Goal: Task Accomplishment & Management: Manage account settings

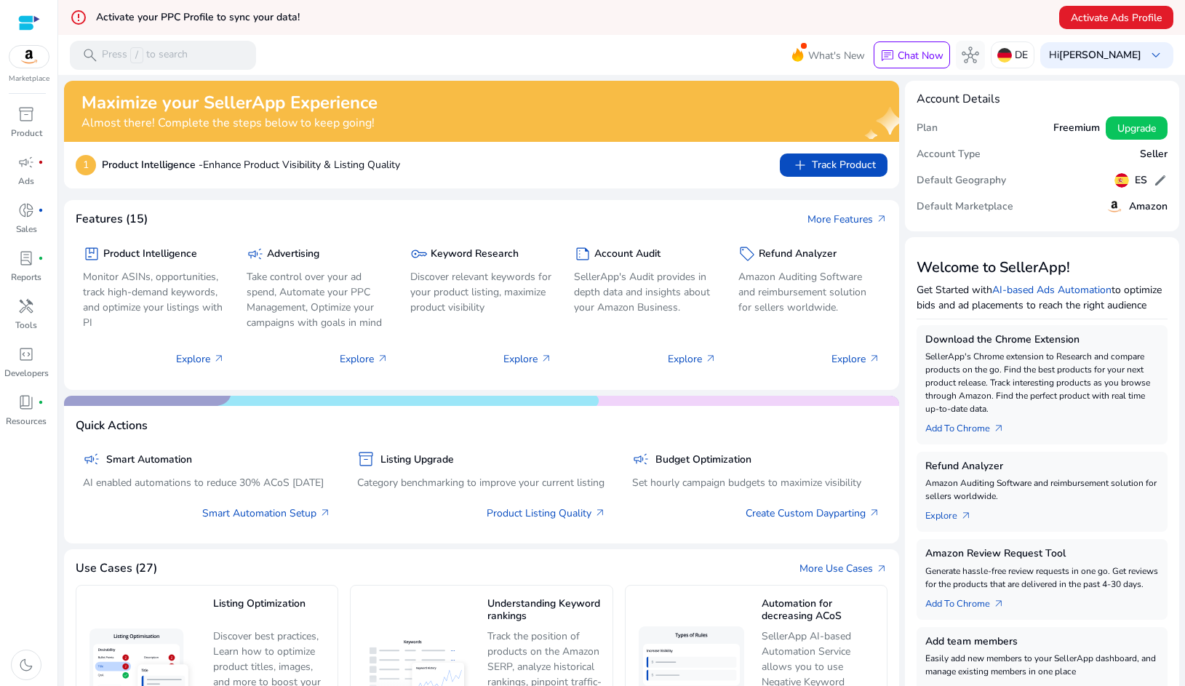
click at [539, 121] on div "Maximize your SellerApp Experience Almost there! Complete the steps below to ke…" at bounding box center [458, 111] width 754 height 38
click at [1026, 55] on div "DE" at bounding box center [1013, 54] width 44 height 27
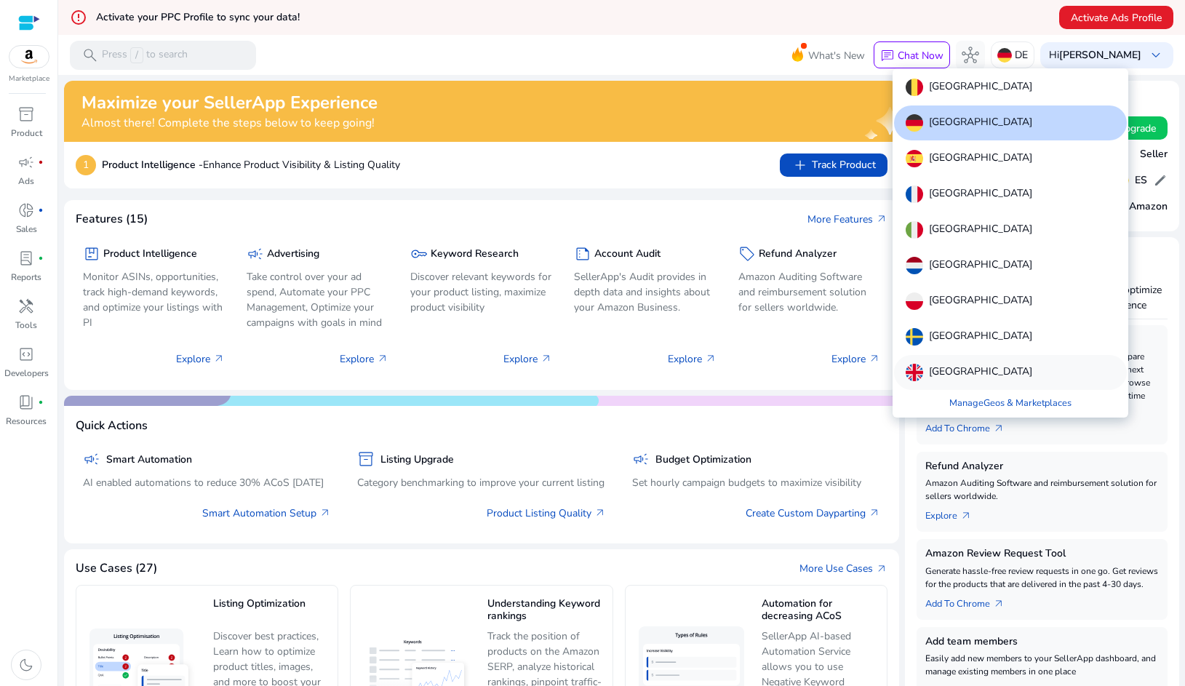
click at [957, 358] on div "[GEOGRAPHIC_DATA]" at bounding box center [1010, 372] width 233 height 35
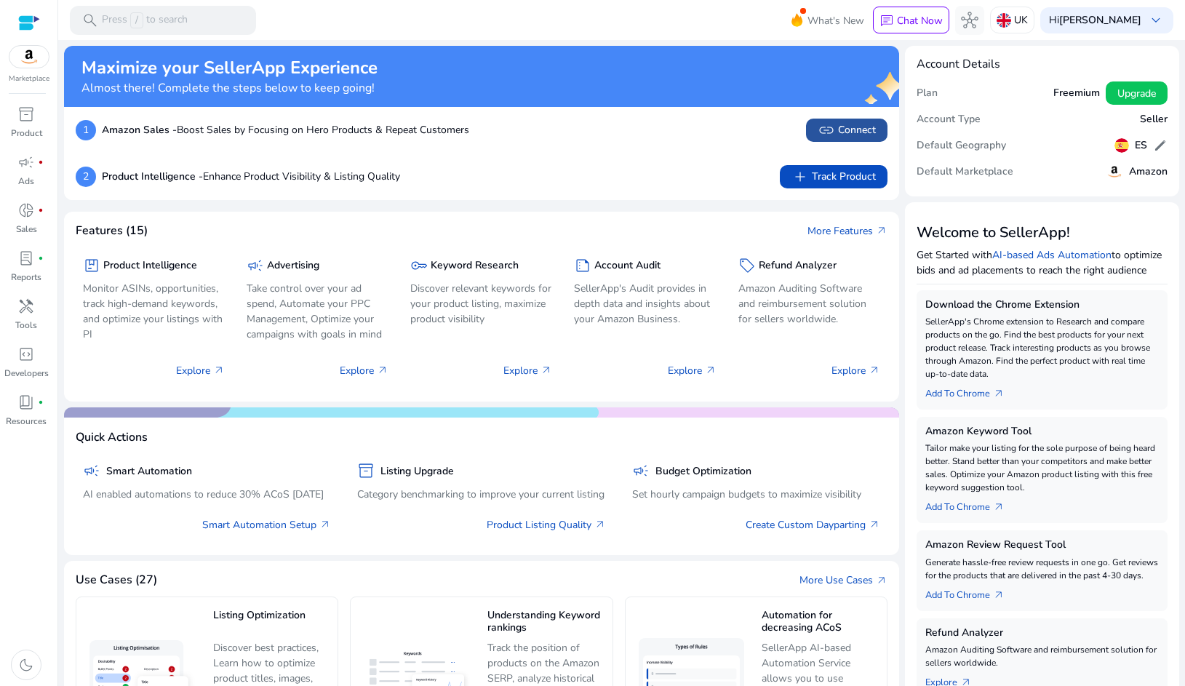
click at [839, 127] on span "link Connect" at bounding box center [847, 129] width 58 height 17
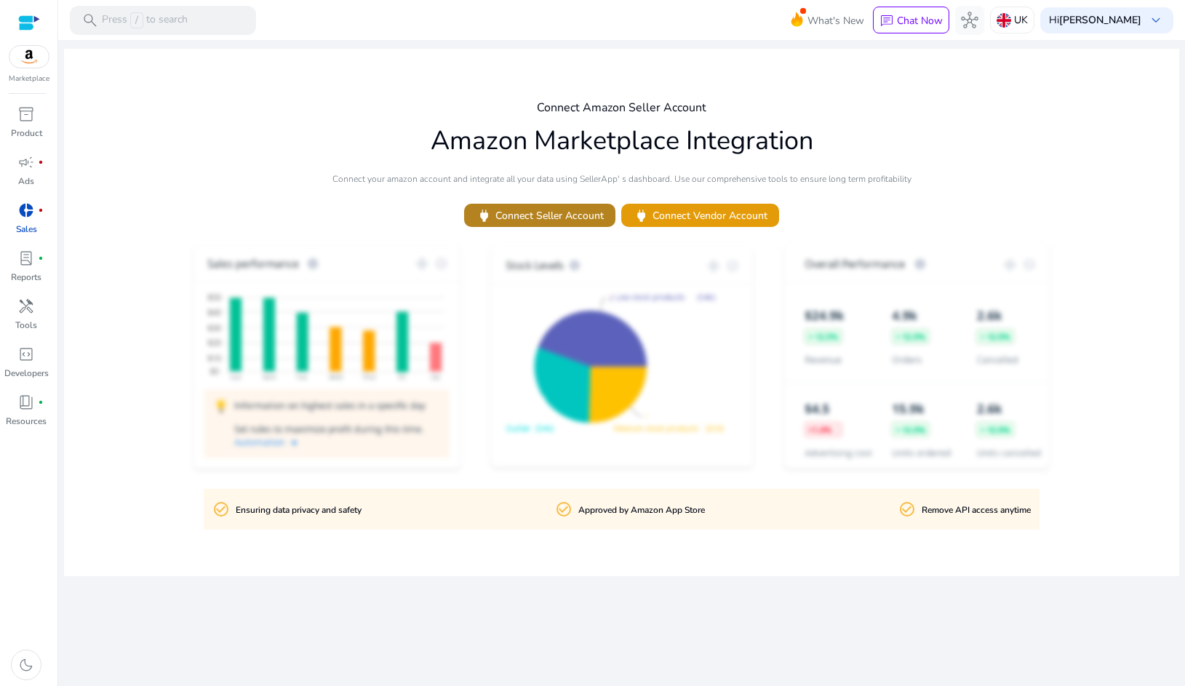
click at [554, 211] on span "power Connect Seller Account" at bounding box center [540, 215] width 128 height 17
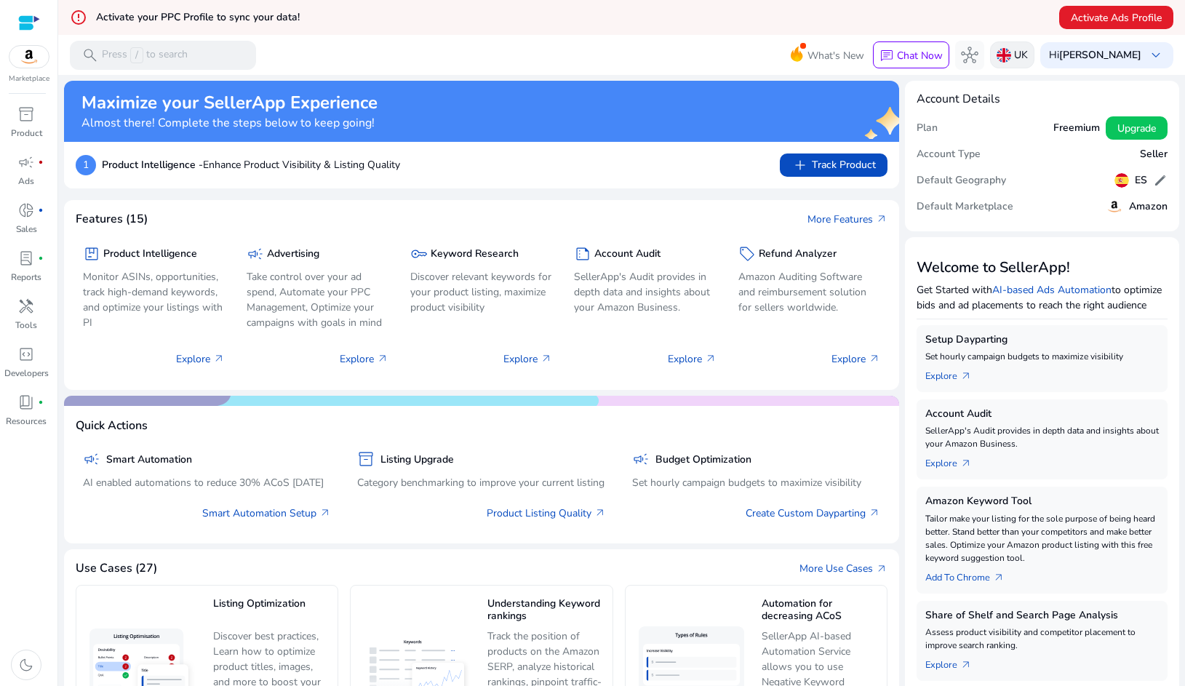
click at [1020, 53] on p "UK" at bounding box center [1021, 54] width 14 height 25
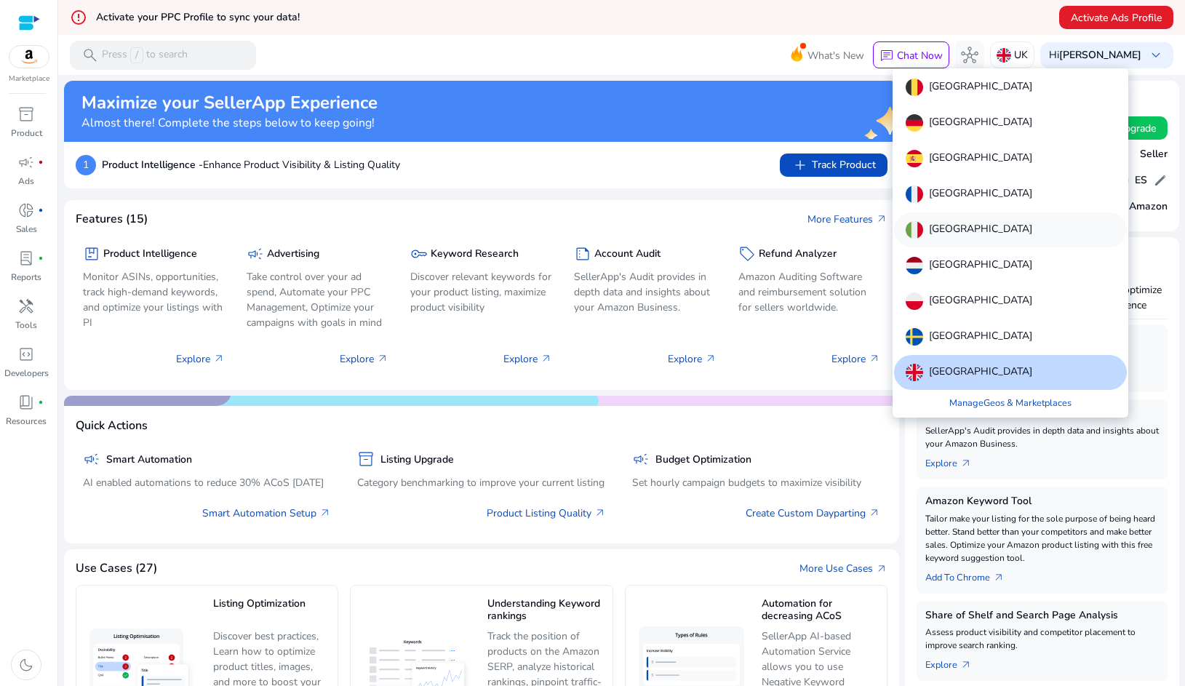
click at [959, 225] on div "[GEOGRAPHIC_DATA]" at bounding box center [1010, 229] width 233 height 35
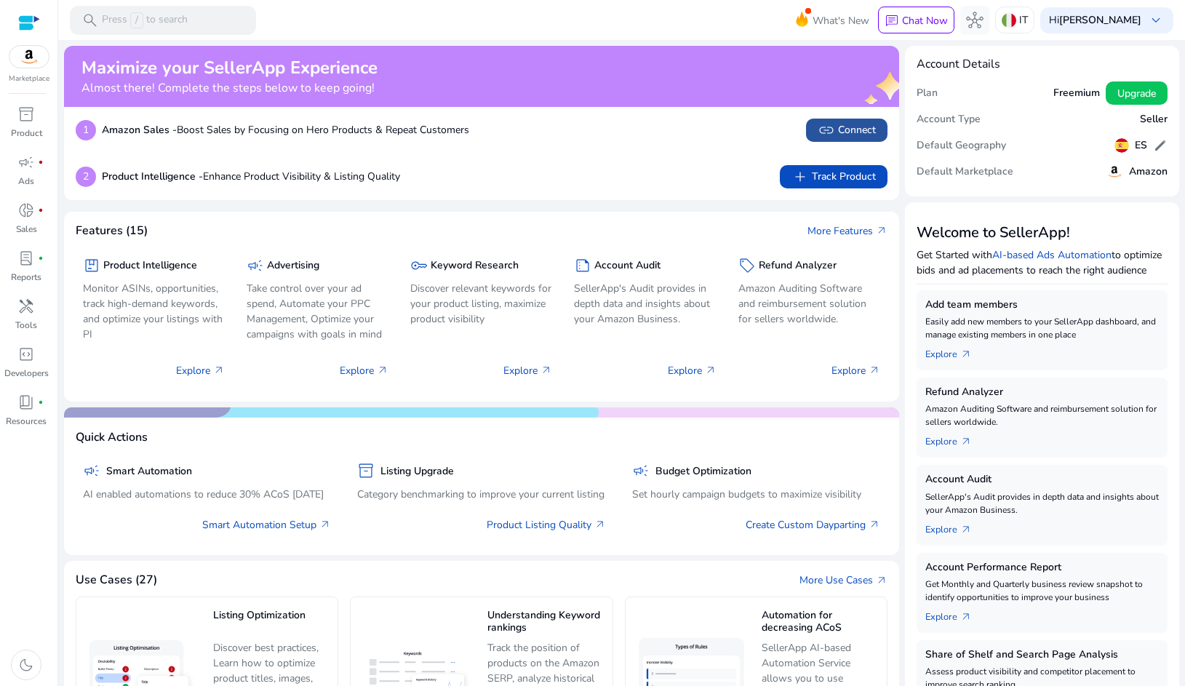
click at [844, 127] on span "link Connect" at bounding box center [847, 129] width 58 height 17
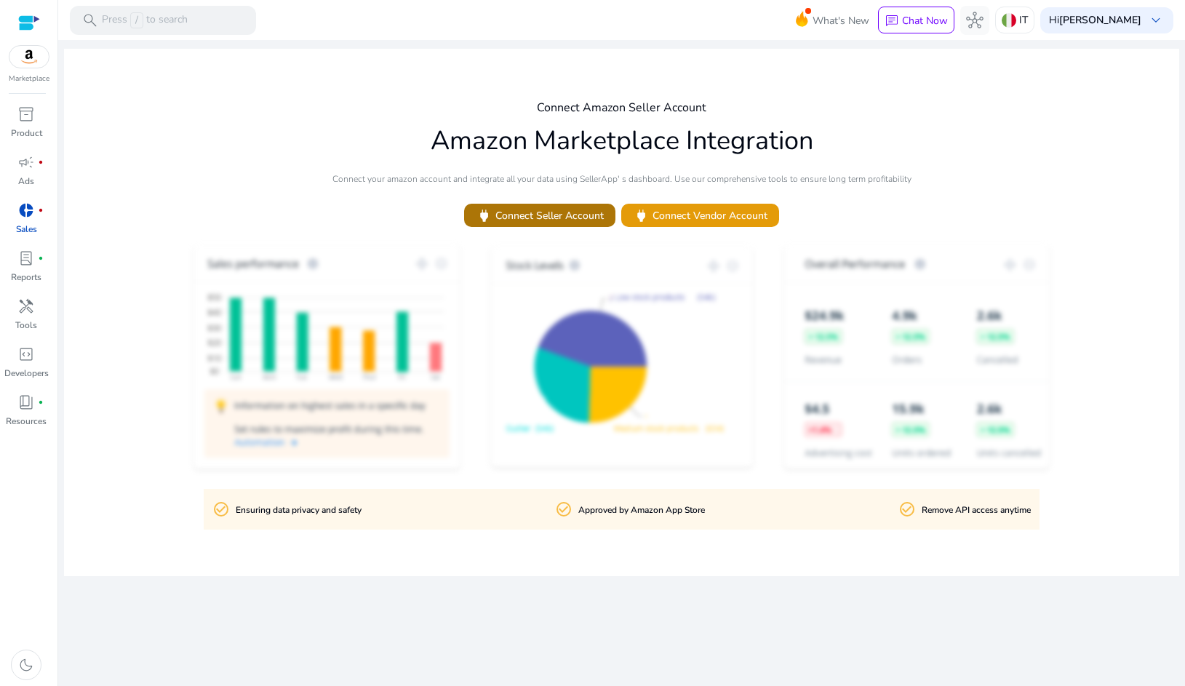
click at [550, 212] on span "power Connect Seller Account" at bounding box center [540, 215] width 128 height 17
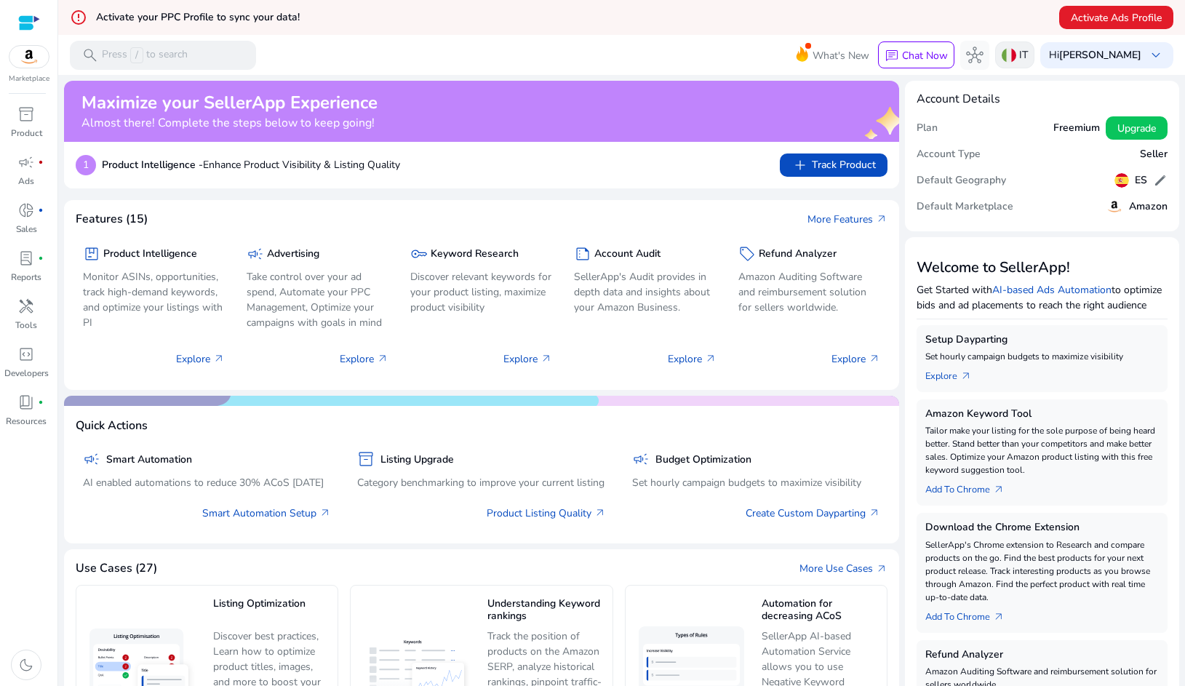
click at [1020, 55] on p "IT" at bounding box center [1023, 54] width 9 height 25
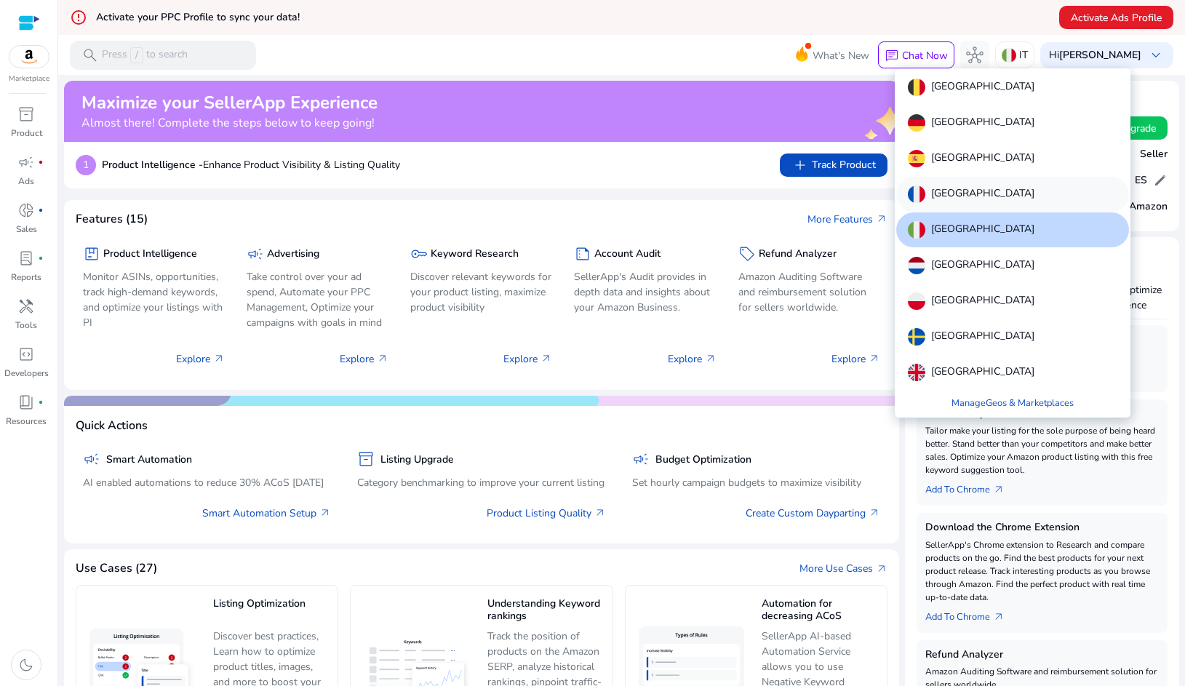
click at [940, 193] on p "[GEOGRAPHIC_DATA]" at bounding box center [982, 193] width 103 height 17
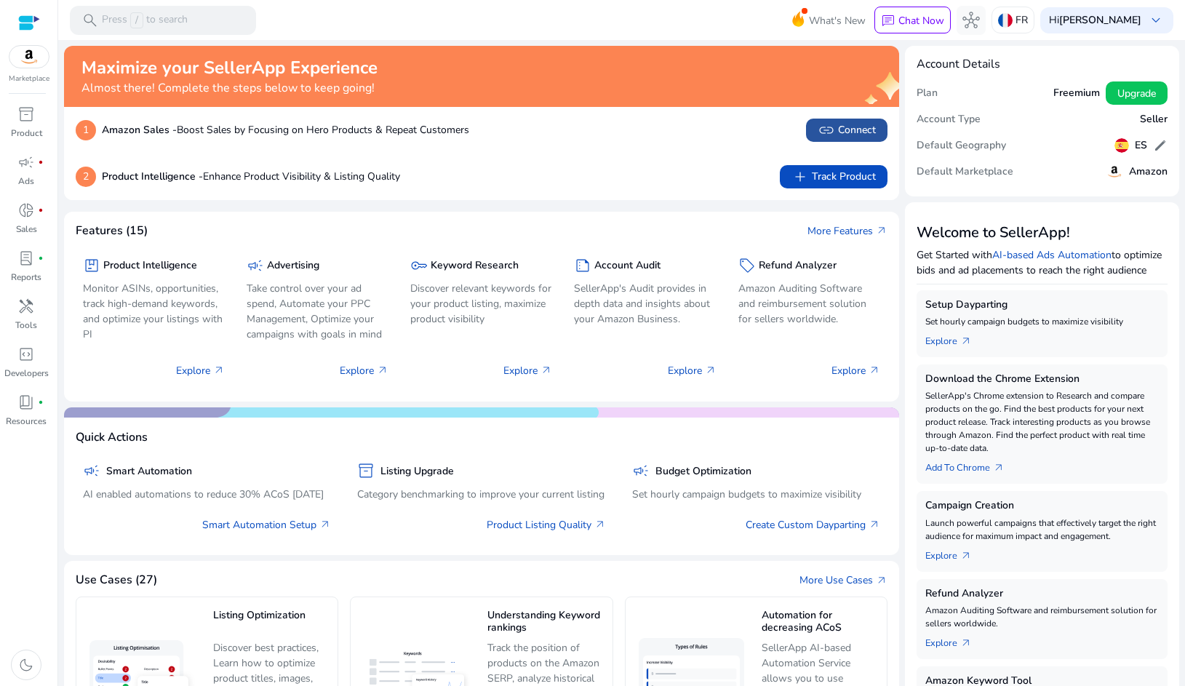
click at [852, 129] on span "link Connect" at bounding box center [847, 129] width 58 height 17
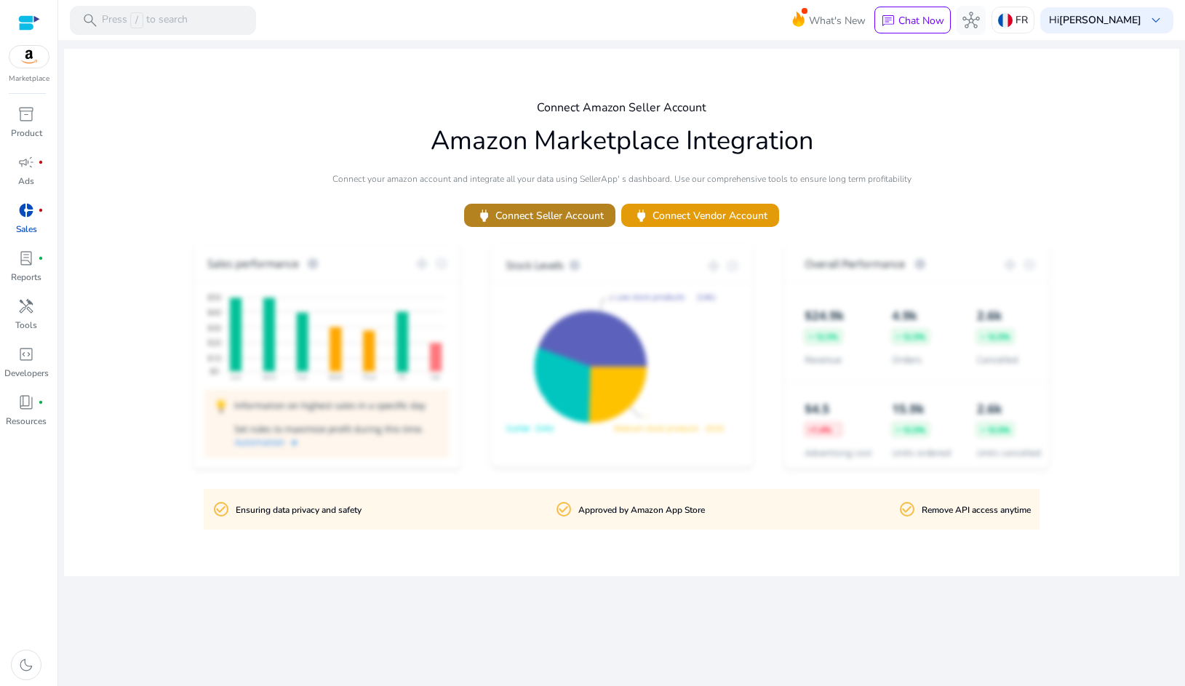
click at [589, 218] on span "power Connect Seller Account" at bounding box center [540, 215] width 128 height 17
click at [552, 209] on span "power Connect Seller Account" at bounding box center [540, 215] width 128 height 17
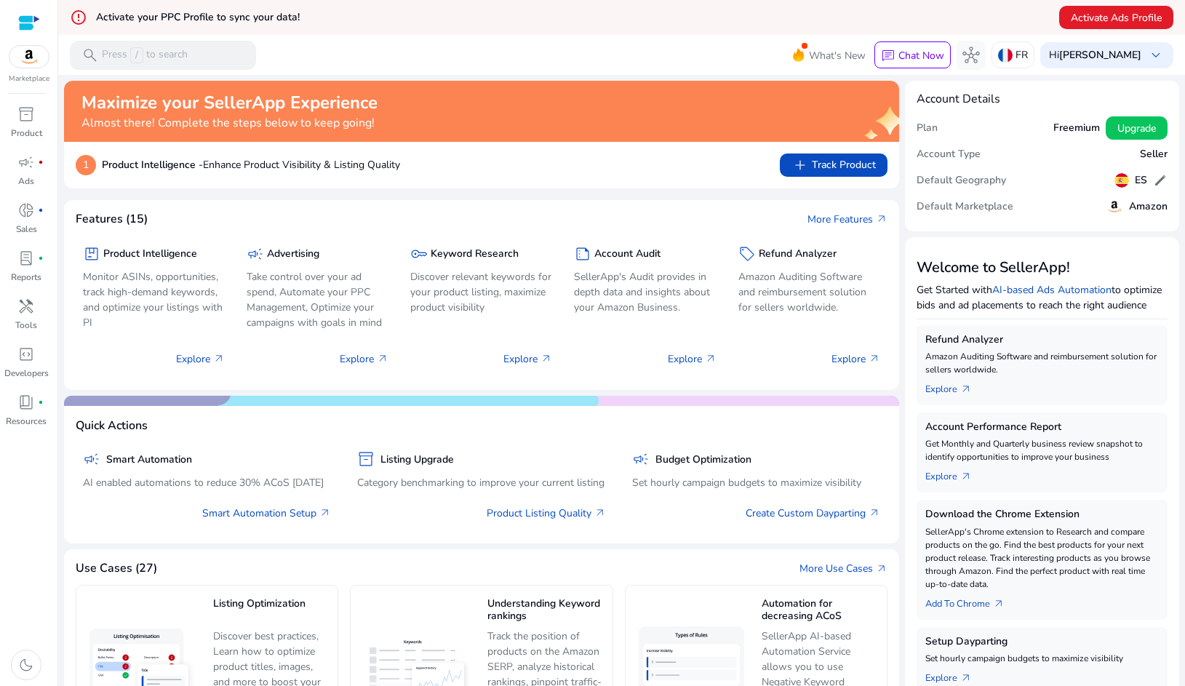
scroll to position [14, 0]
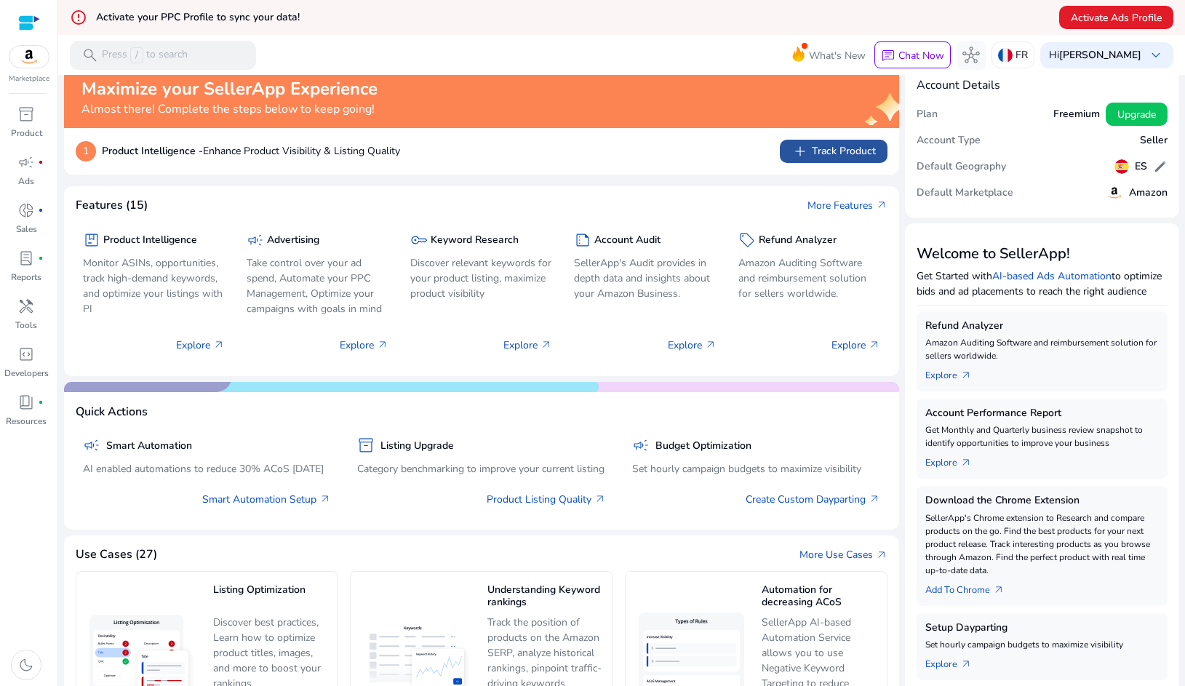
click at [838, 155] on span "add Track Product" at bounding box center [833, 151] width 84 height 17
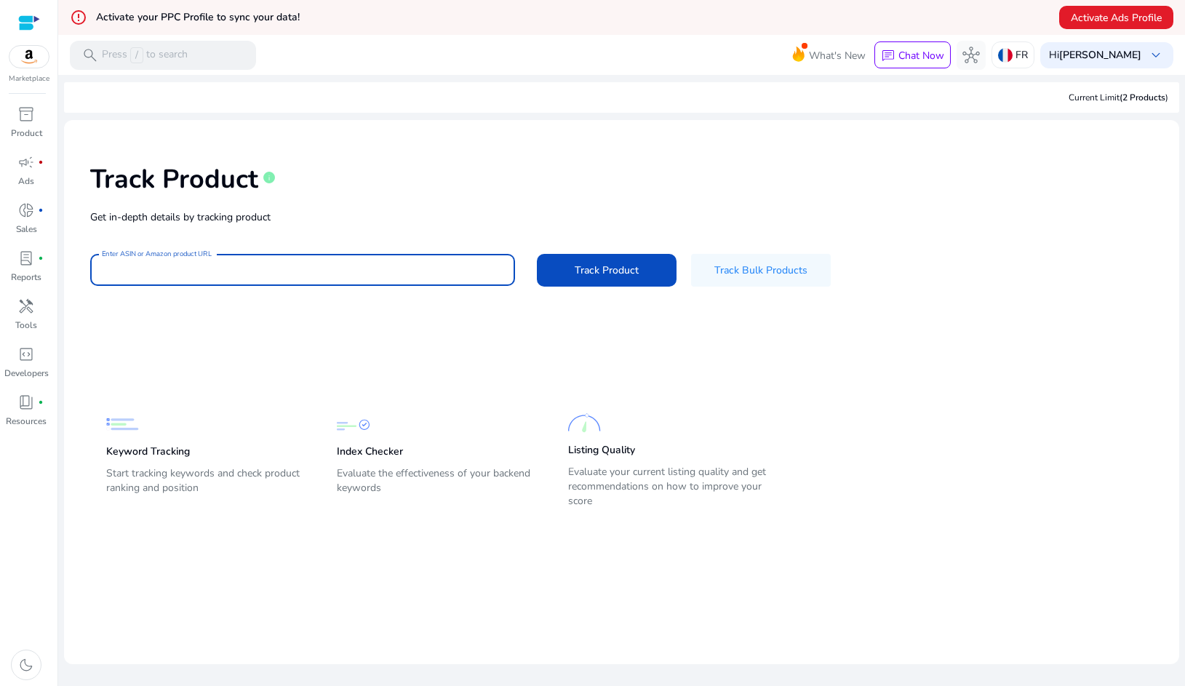
click at [361, 277] on input "Enter ASIN or Amazon product URL" at bounding box center [303, 270] width 402 height 16
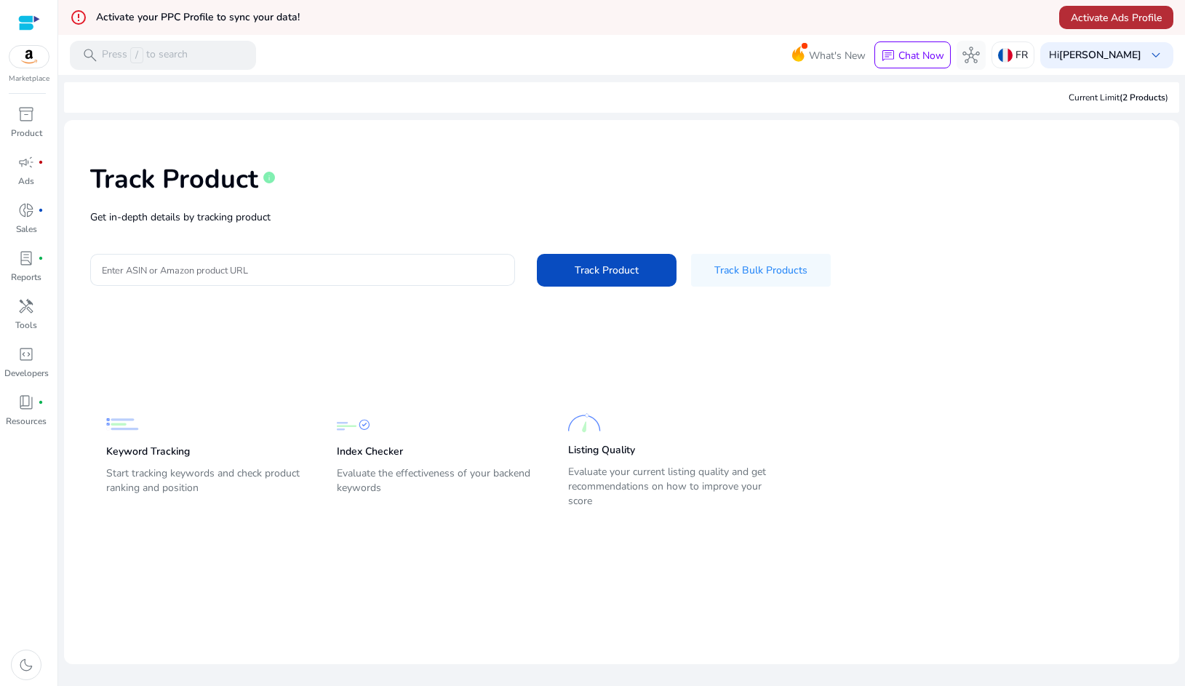
click at [1091, 20] on span "Activate Ads Profile" at bounding box center [1116, 17] width 91 height 15
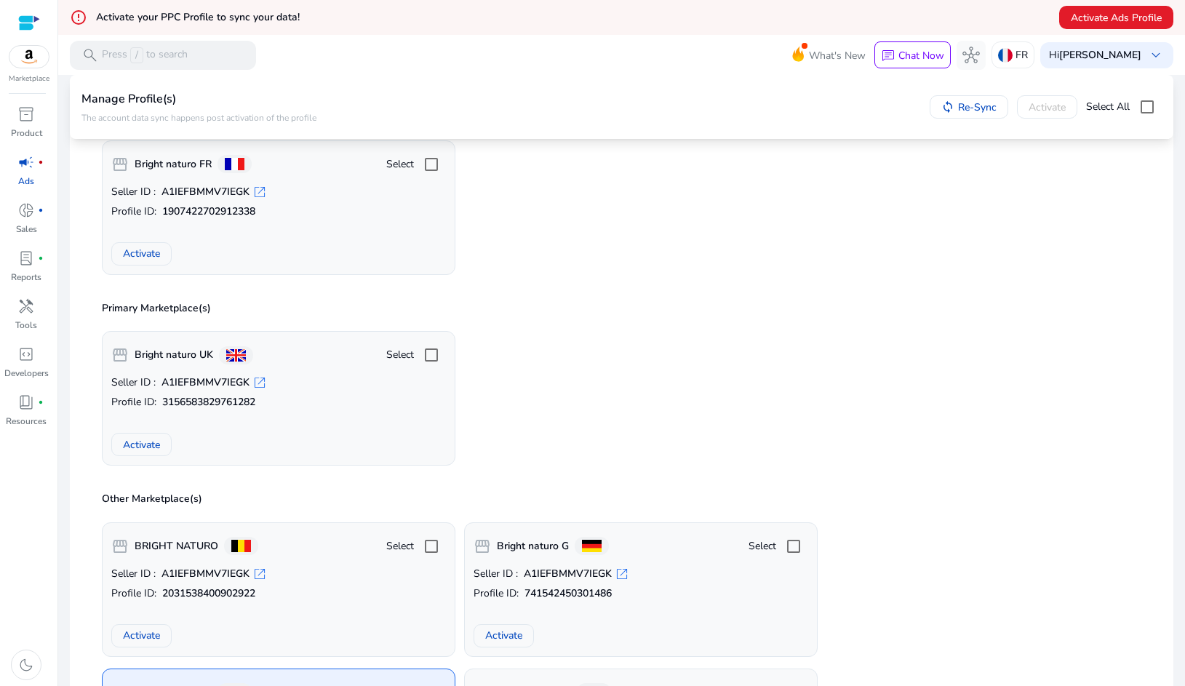
scroll to position [145, 0]
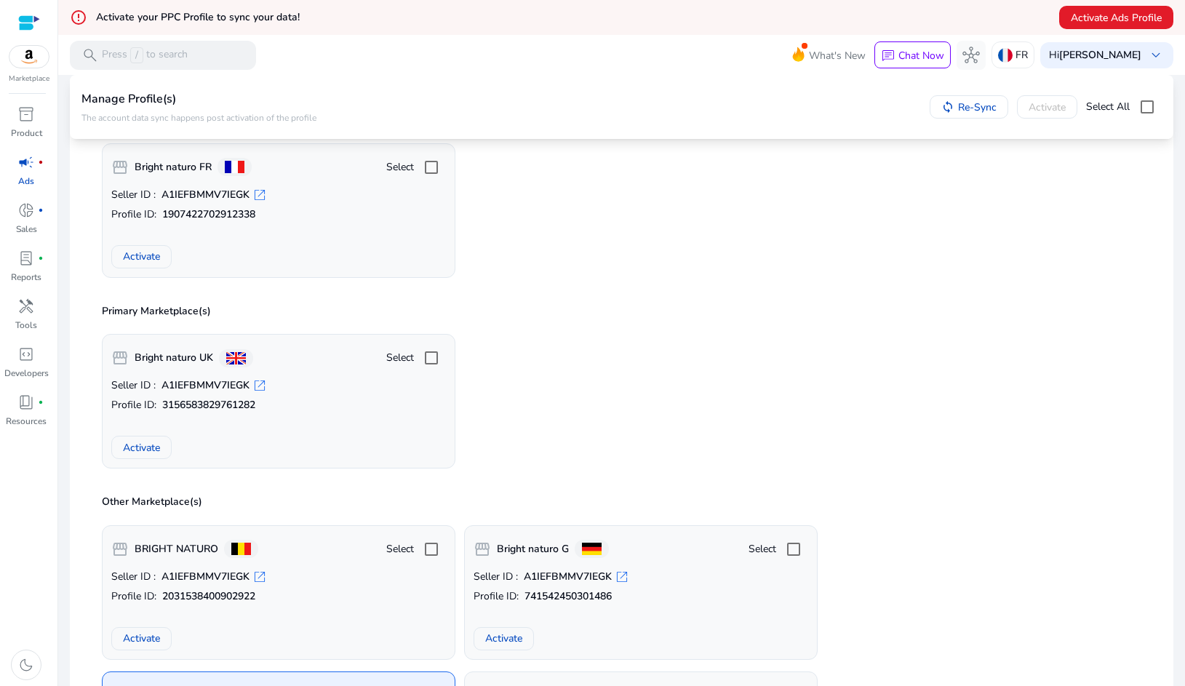
click at [364, 373] on div "storefront Bright naturo UK Select Seller ID : A1IEFBMMV7IEGK open_in_new Profi…" at bounding box center [278, 401] width 353 height 135
click at [165, 444] on span at bounding box center [141, 447] width 59 height 35
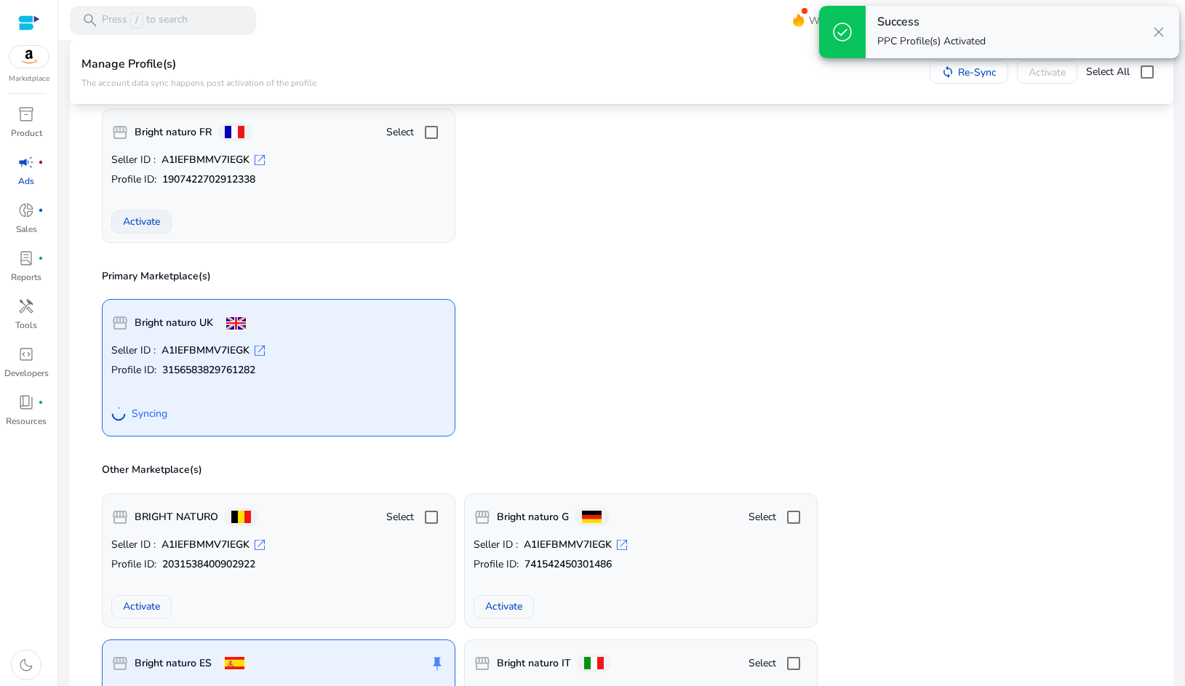
click at [145, 229] on span "Activate" at bounding box center [141, 221] width 37 height 15
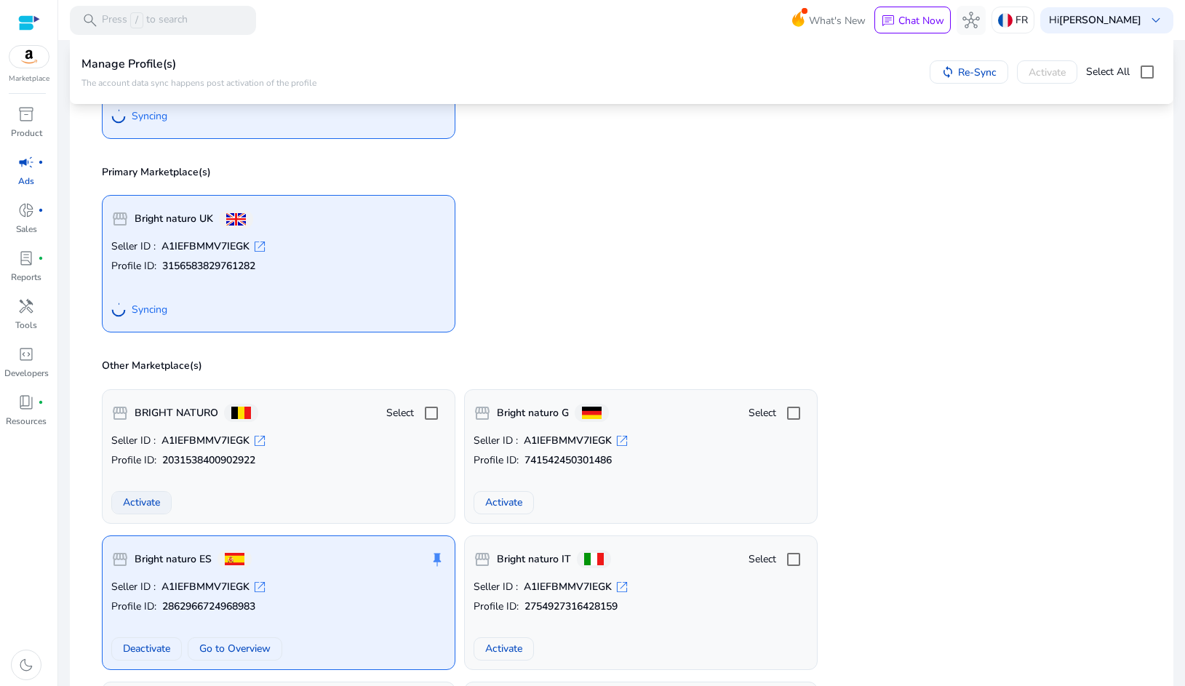
scroll to position [253, 0]
click at [140, 511] on span at bounding box center [141, 501] width 59 height 35
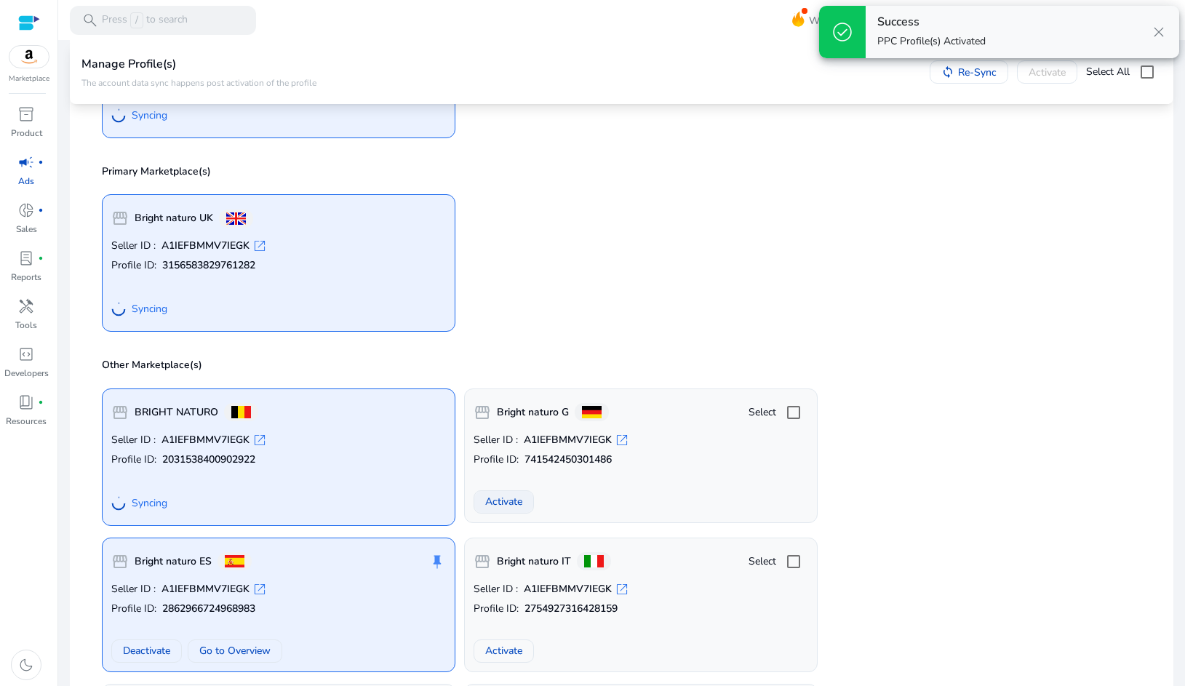
click at [506, 504] on span "Activate" at bounding box center [503, 501] width 37 height 15
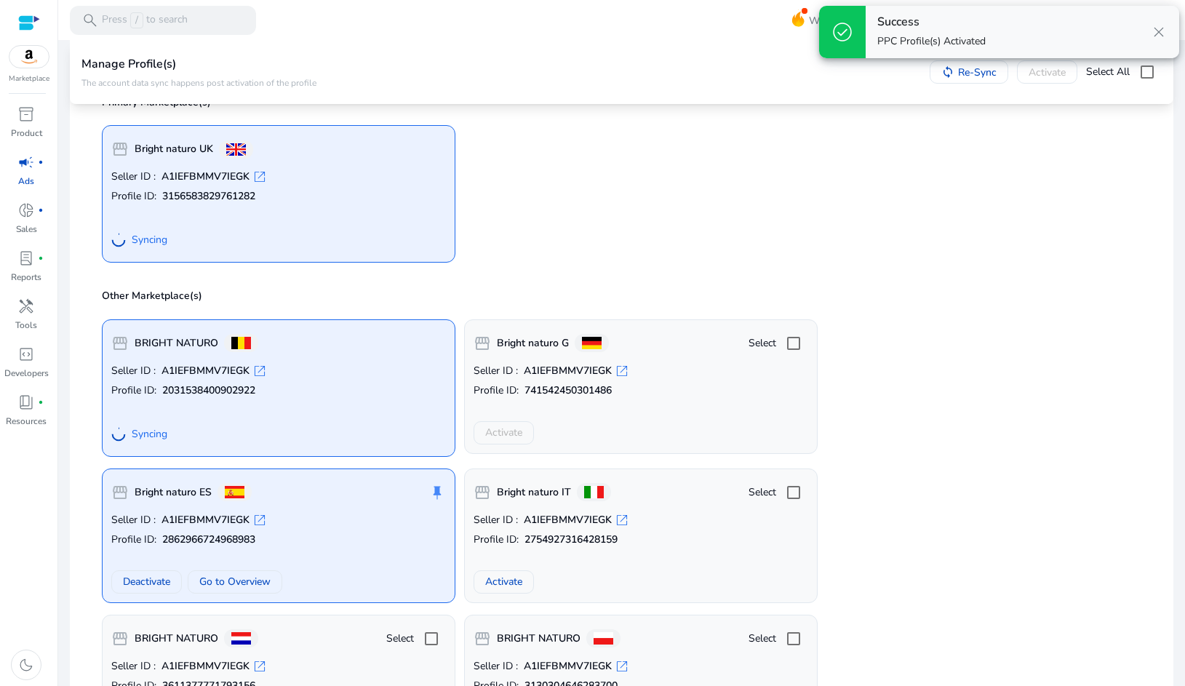
scroll to position [323, 0]
click at [500, 582] on span "Activate" at bounding box center [503, 580] width 37 height 15
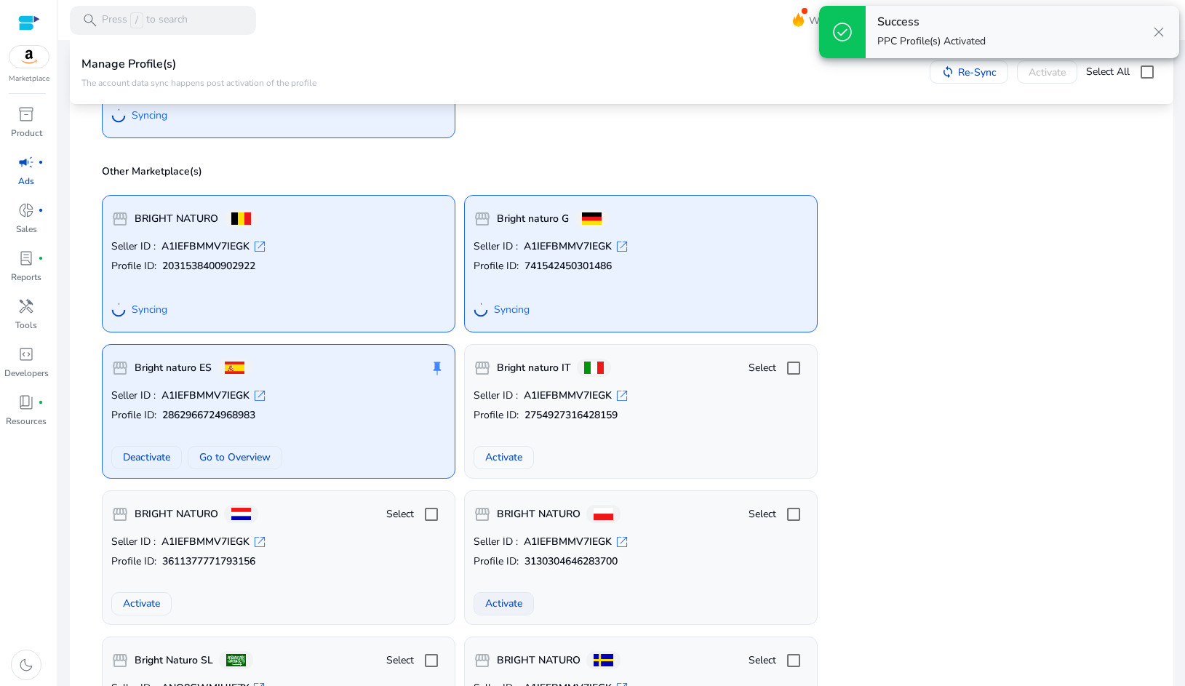
scroll to position [449, 0]
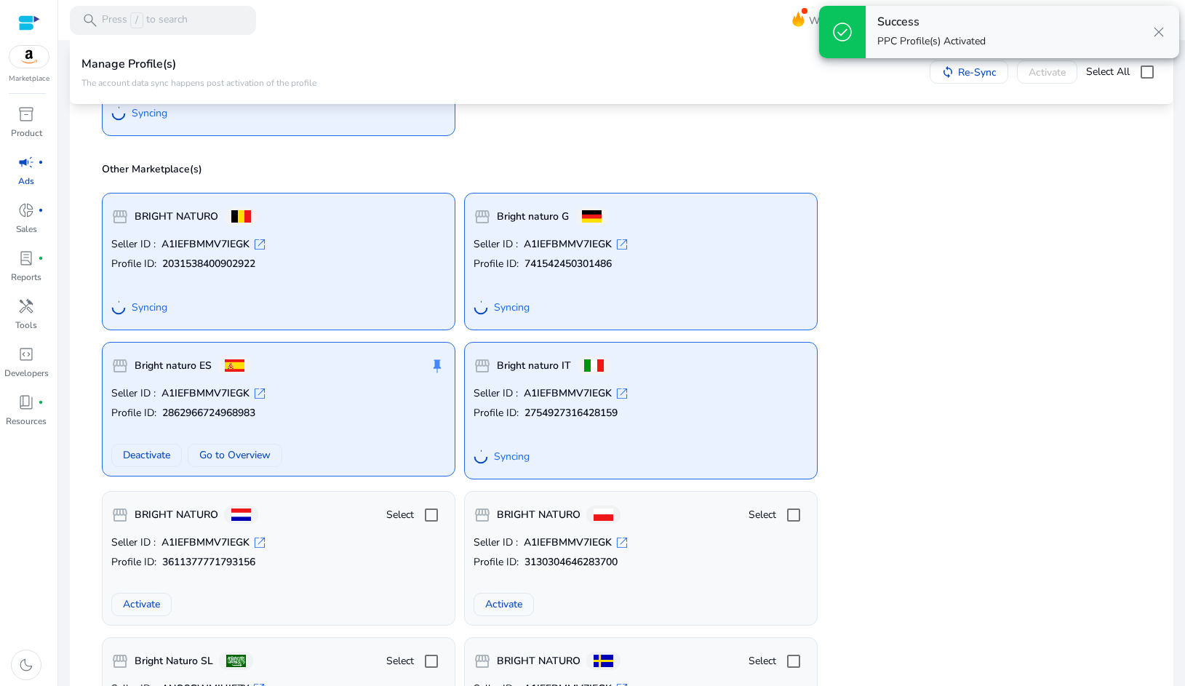
click at [137, 605] on span "Activate" at bounding box center [141, 603] width 37 height 15
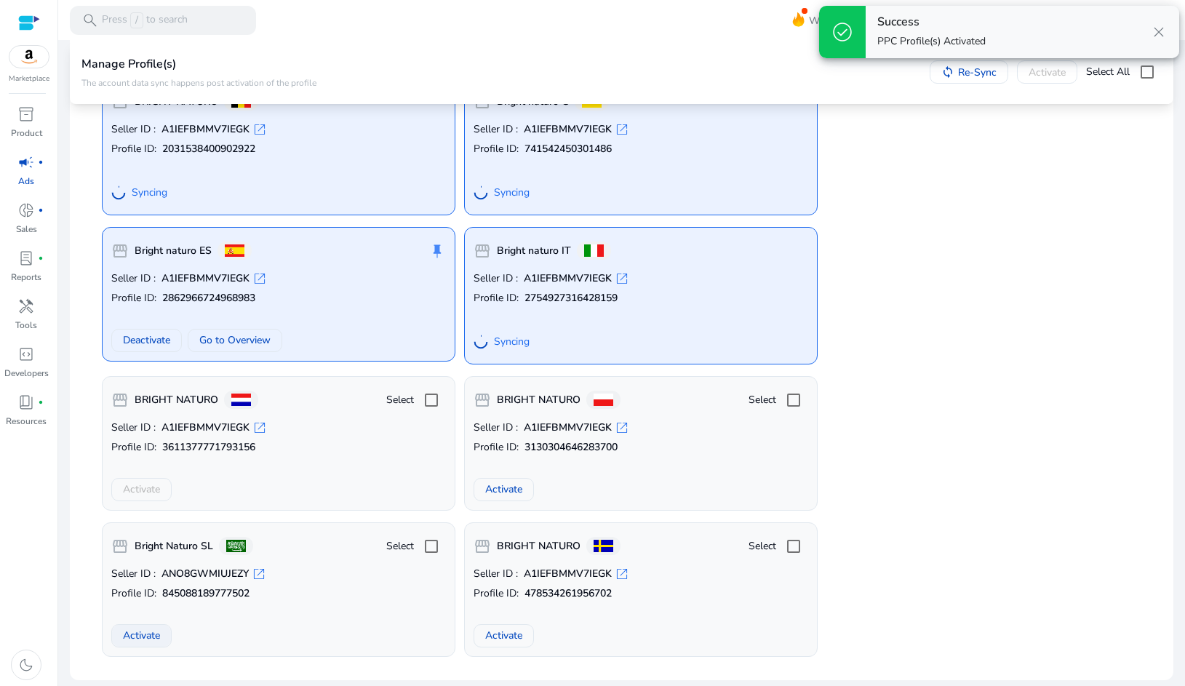
scroll to position [0, 0]
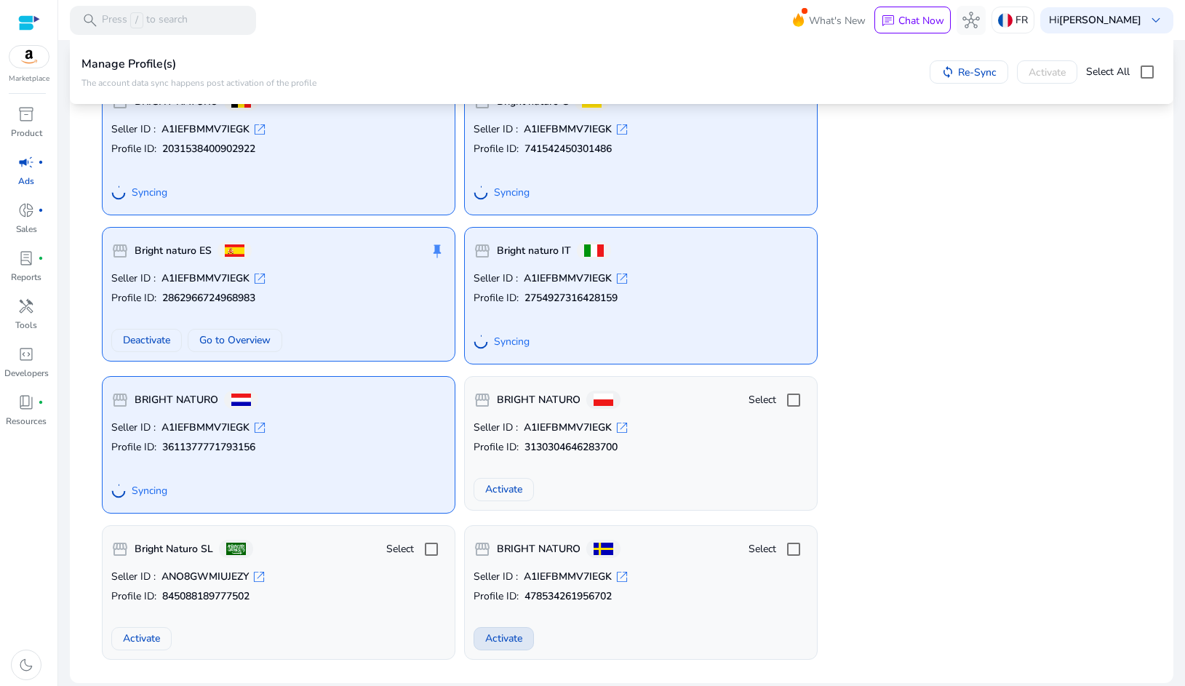
click at [505, 636] on span "Activate" at bounding box center [503, 638] width 37 height 15
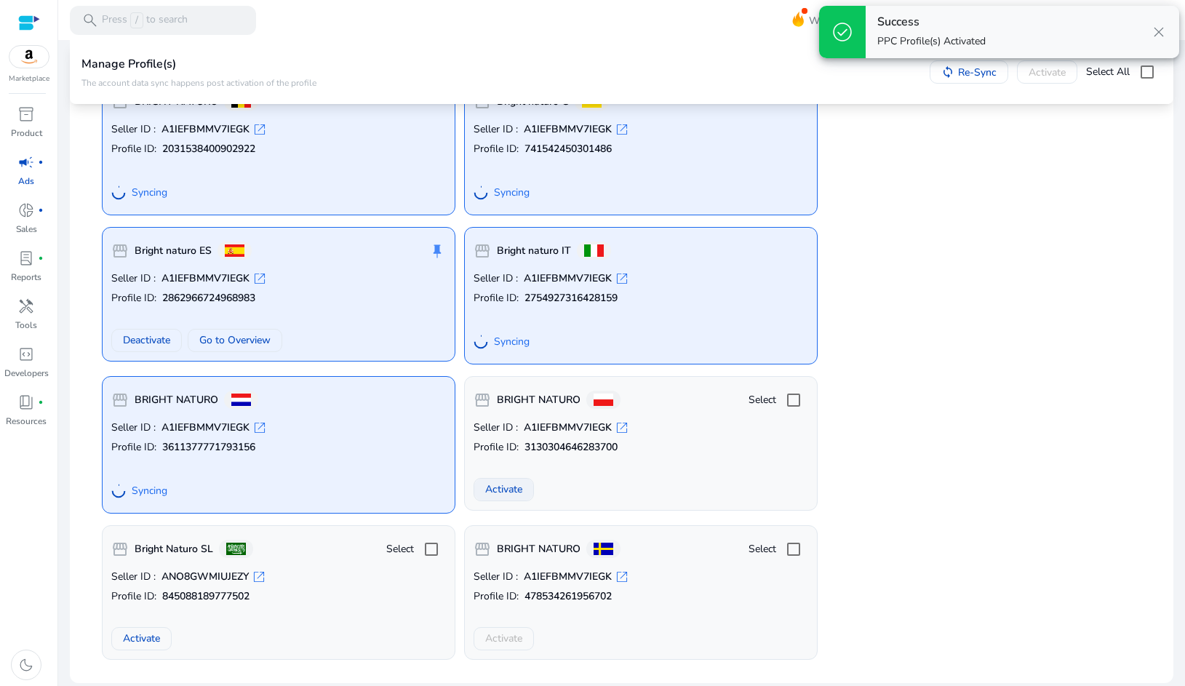
click at [506, 490] on span "Activate" at bounding box center [503, 489] width 37 height 15
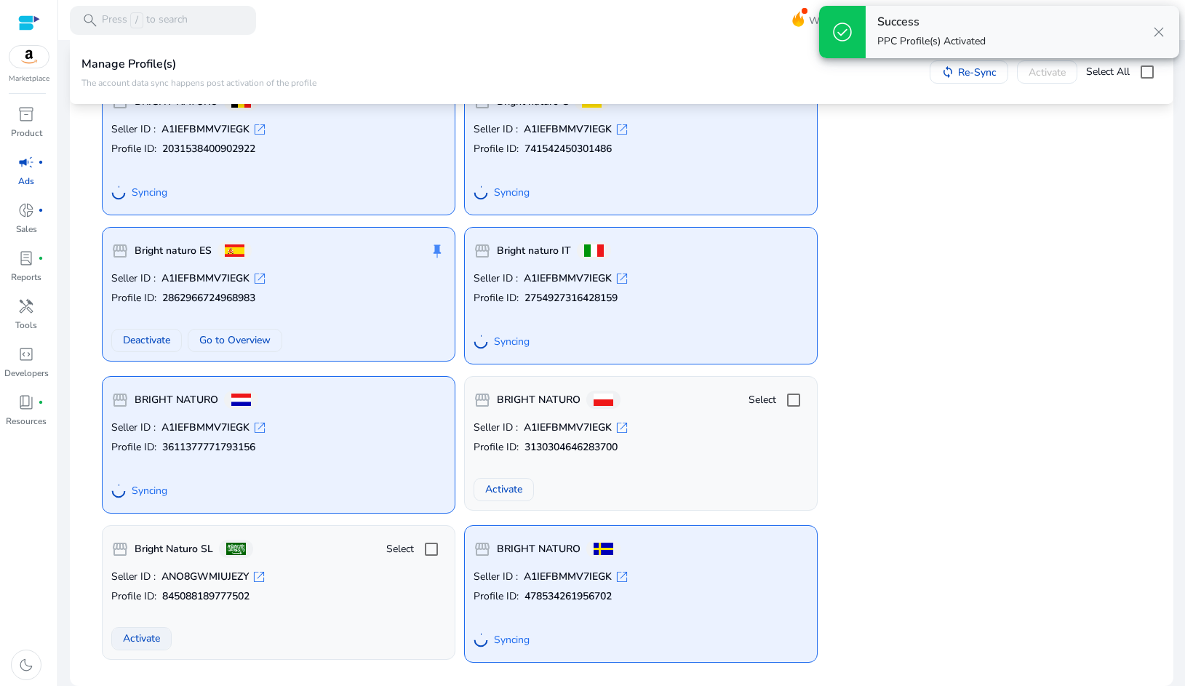
click at [145, 634] on span "Activate" at bounding box center [141, 638] width 37 height 15
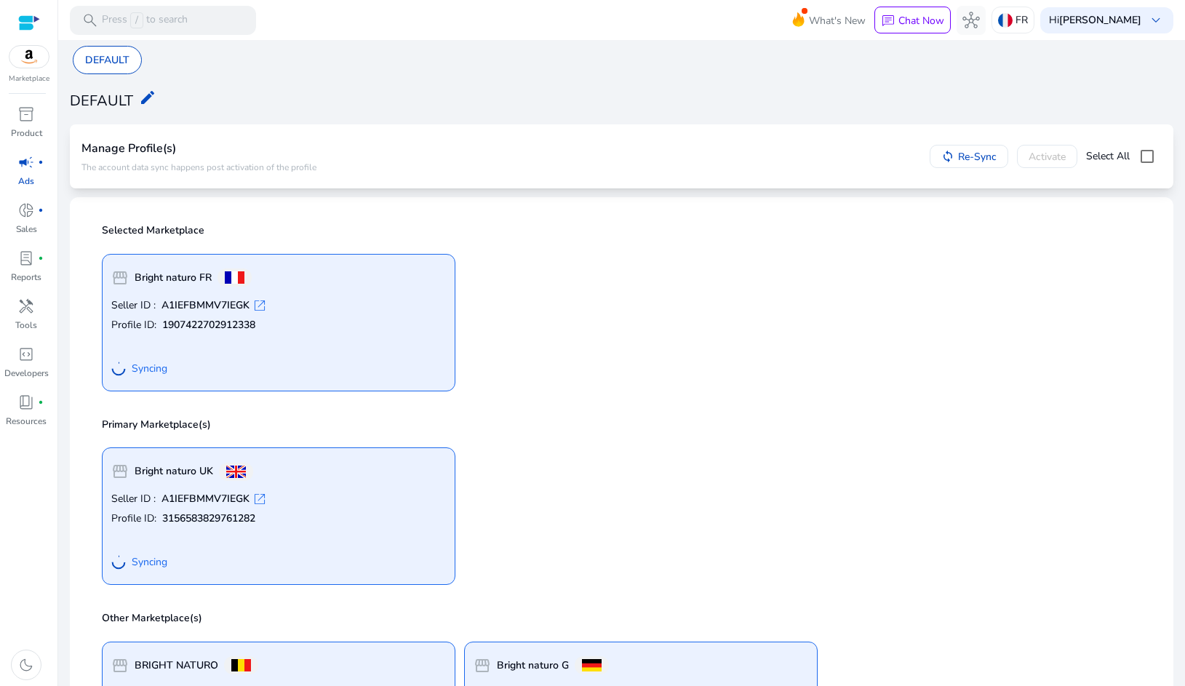
click at [28, 177] on p "Ads" at bounding box center [26, 181] width 16 height 13
click at [958, 158] on span "Re-Sync" at bounding box center [977, 156] width 39 height 15
click at [1018, 20] on p "FR" at bounding box center [1021, 19] width 12 height 25
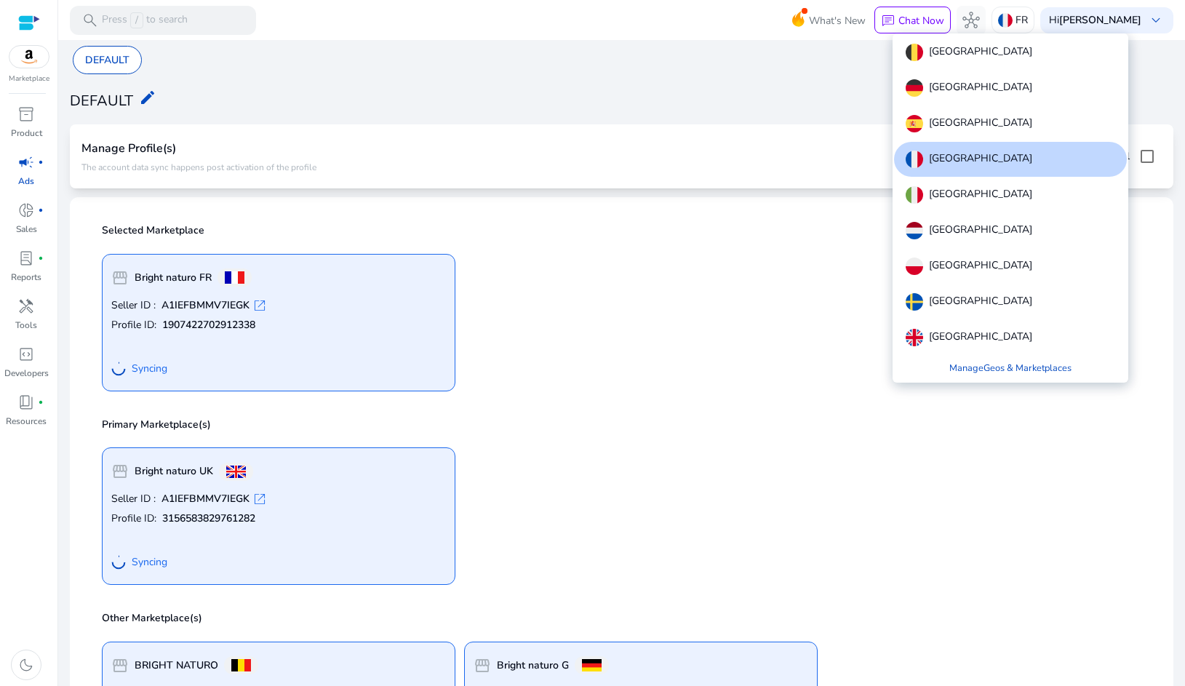
click at [948, 116] on p "[GEOGRAPHIC_DATA]" at bounding box center [980, 123] width 103 height 17
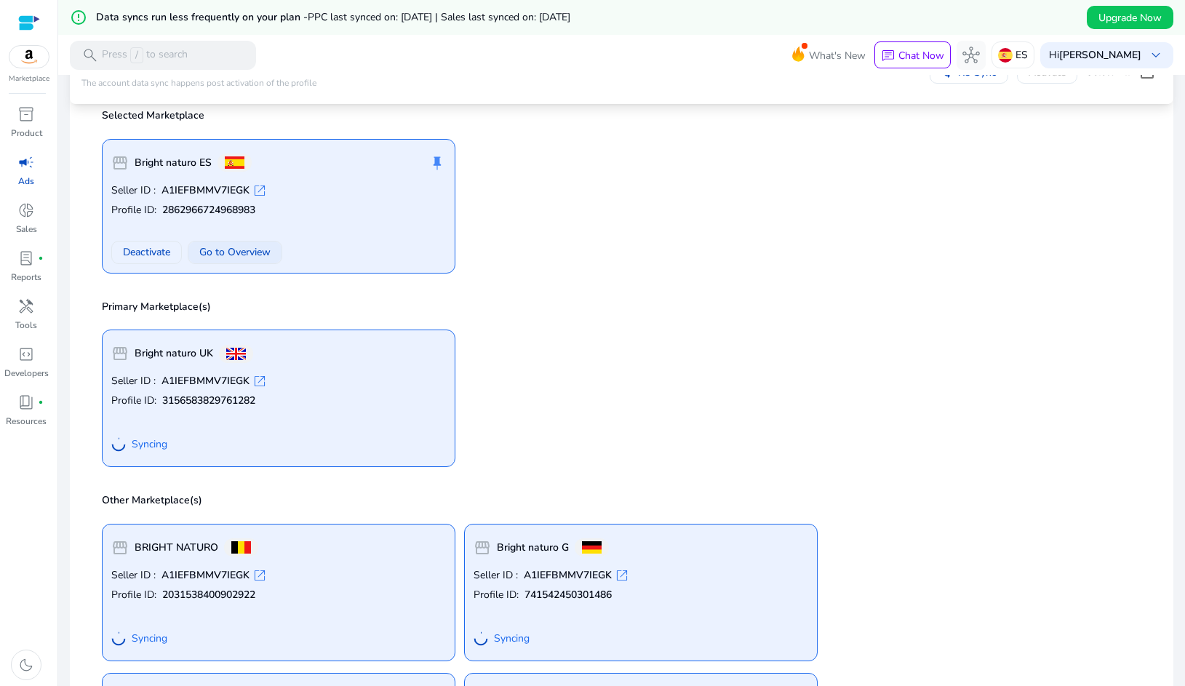
scroll to position [147, 0]
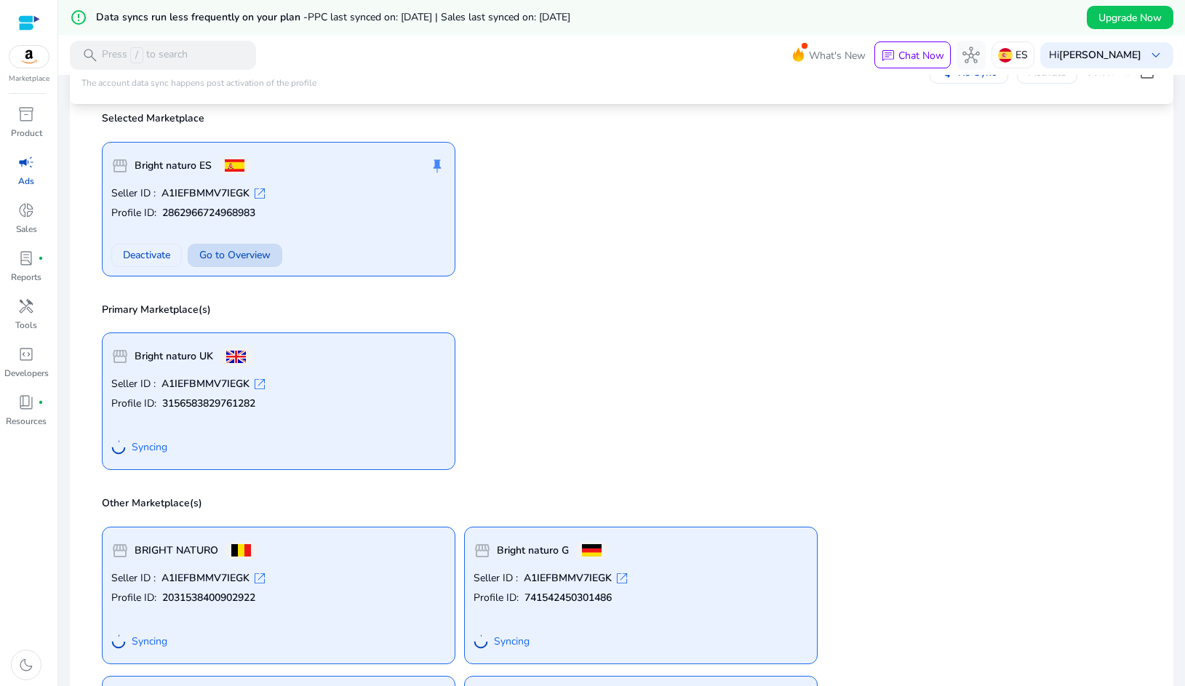
click at [236, 260] on span "Go to Overview" at bounding box center [234, 254] width 71 height 15
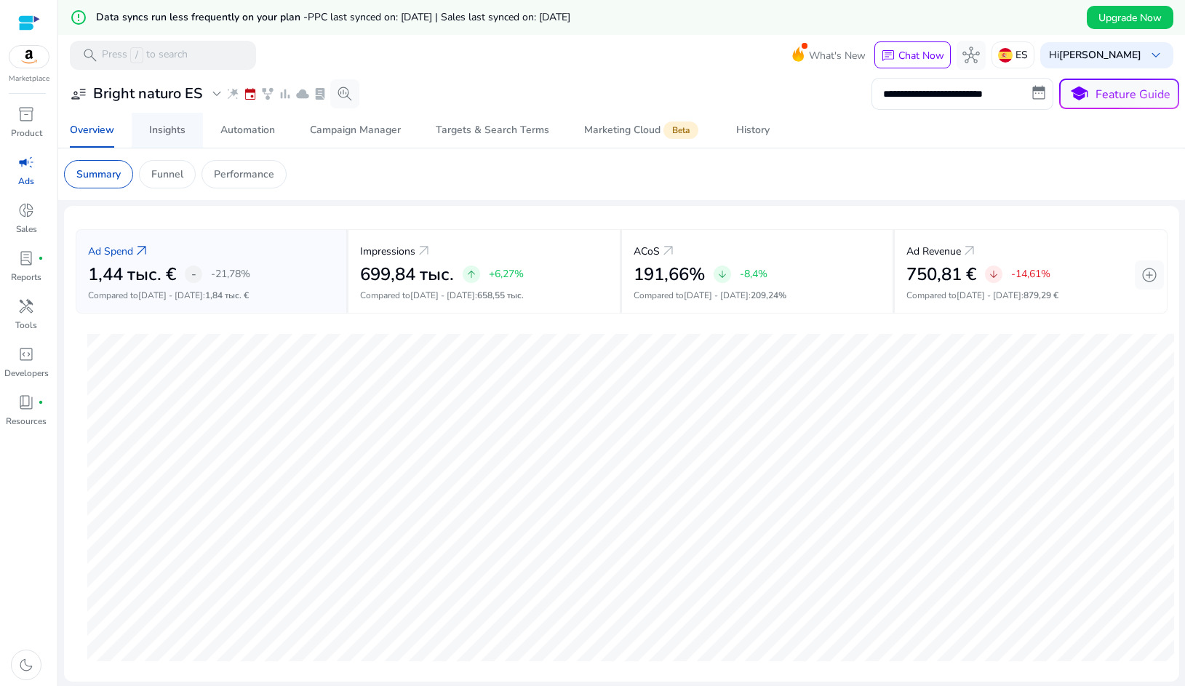
click at [172, 128] on div "Insights" at bounding box center [167, 130] width 36 height 10
click at [172, 135] on div "Insights" at bounding box center [167, 130] width 36 height 10
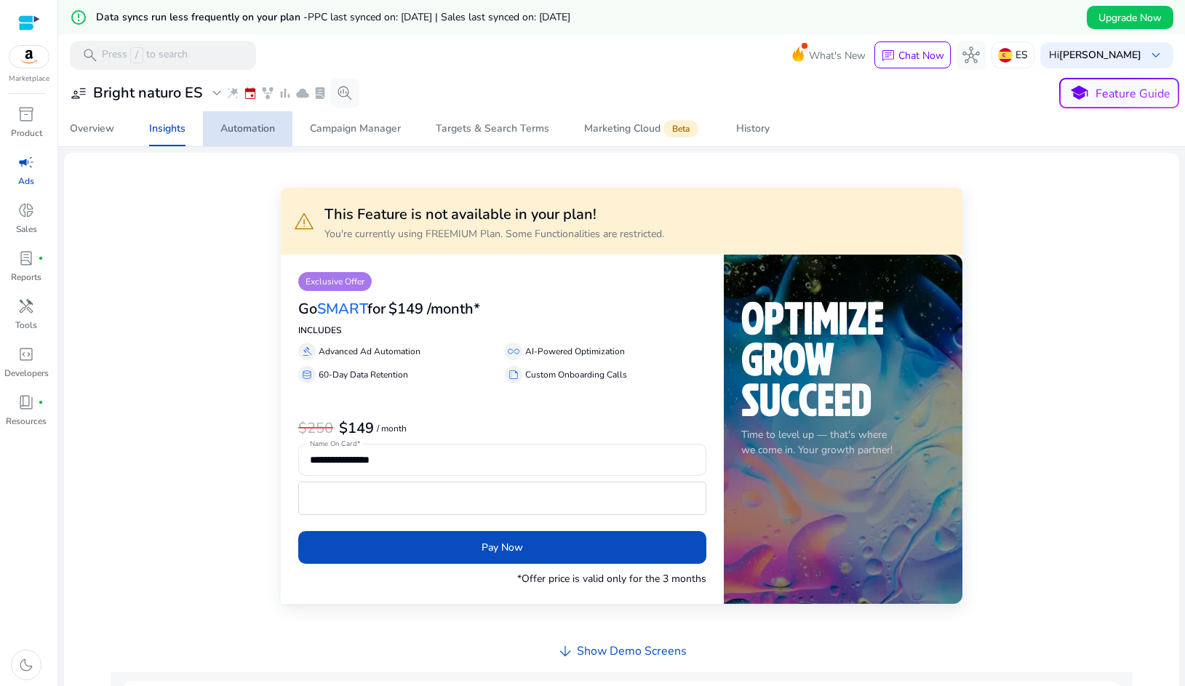
click at [235, 129] on div "Automation" at bounding box center [247, 129] width 55 height 10
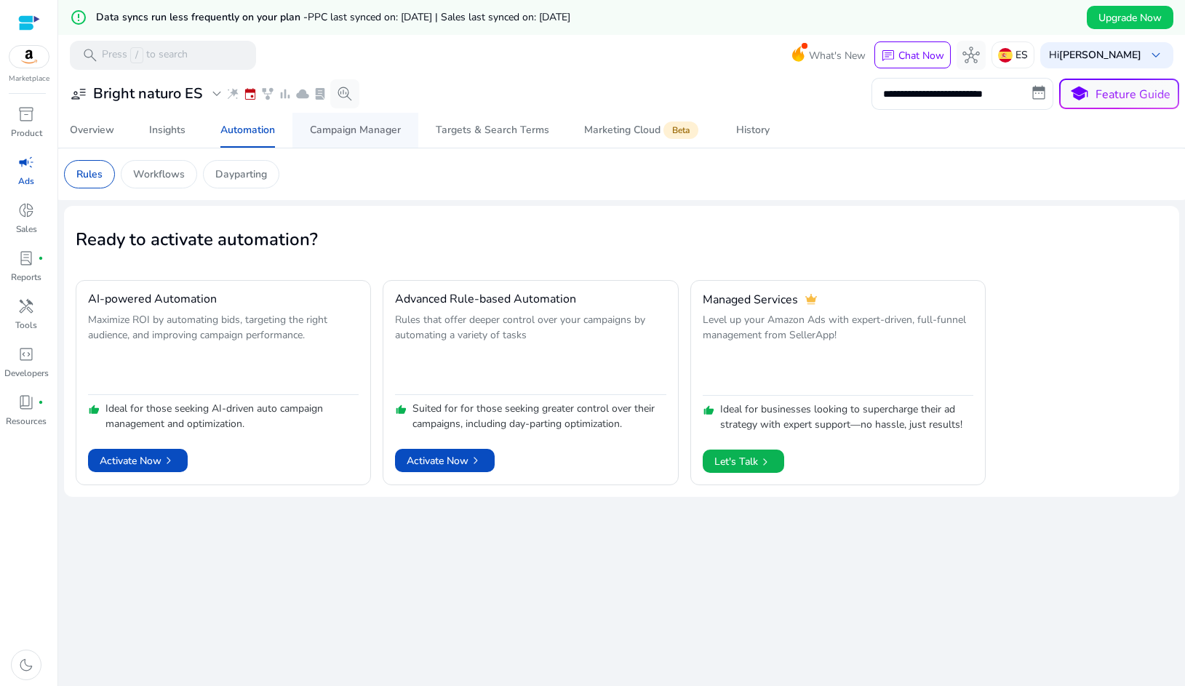
click at [332, 135] on div "Campaign Manager" at bounding box center [355, 130] width 91 height 10
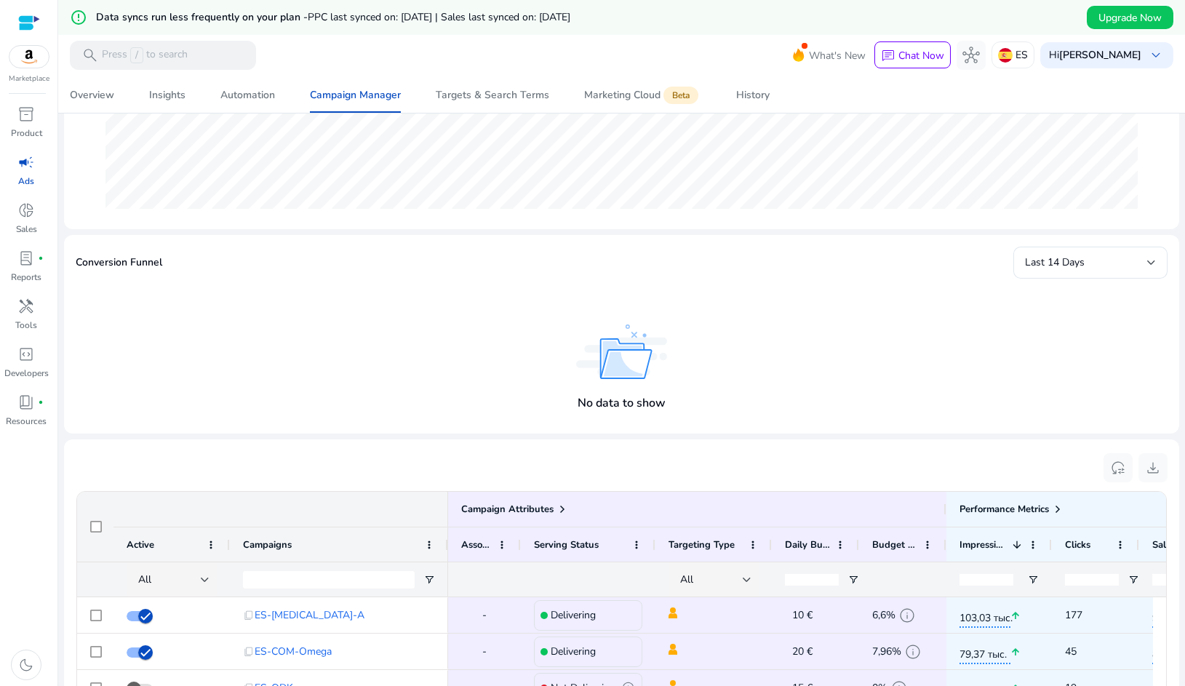
scroll to position [401, 0]
click at [1039, 271] on div "Last 14 Days" at bounding box center [1086, 263] width 122 height 16
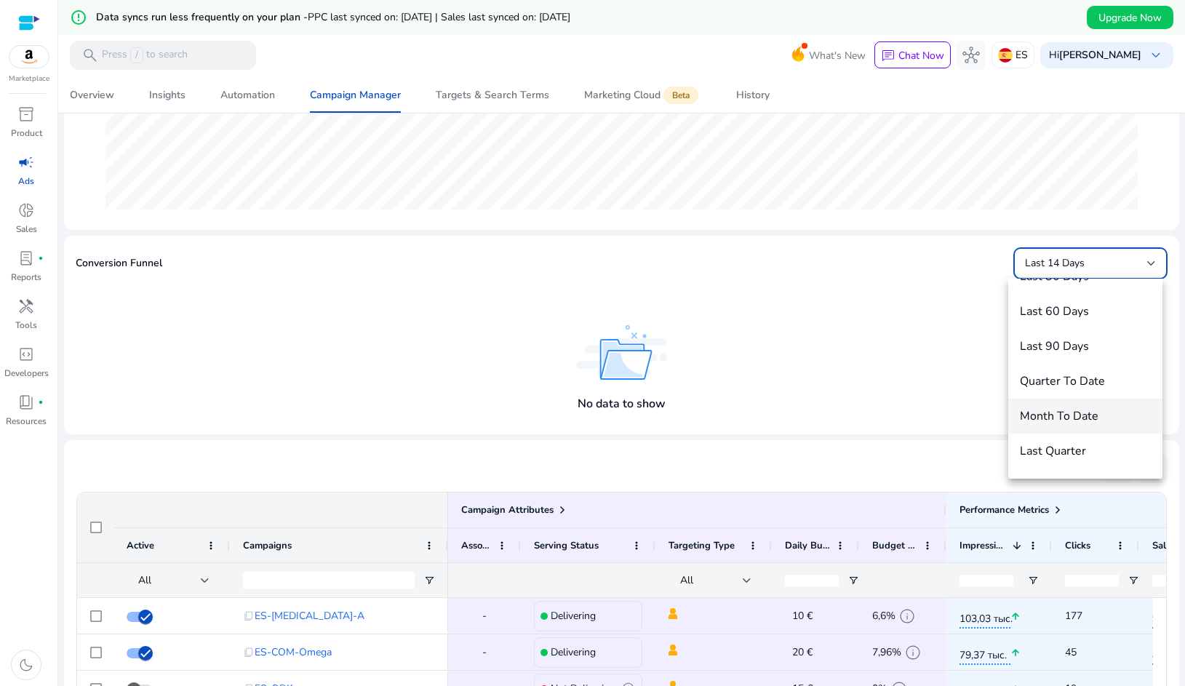
scroll to position [96, 0]
click at [1051, 417] on span "Month To Date" at bounding box center [1085, 415] width 131 height 16
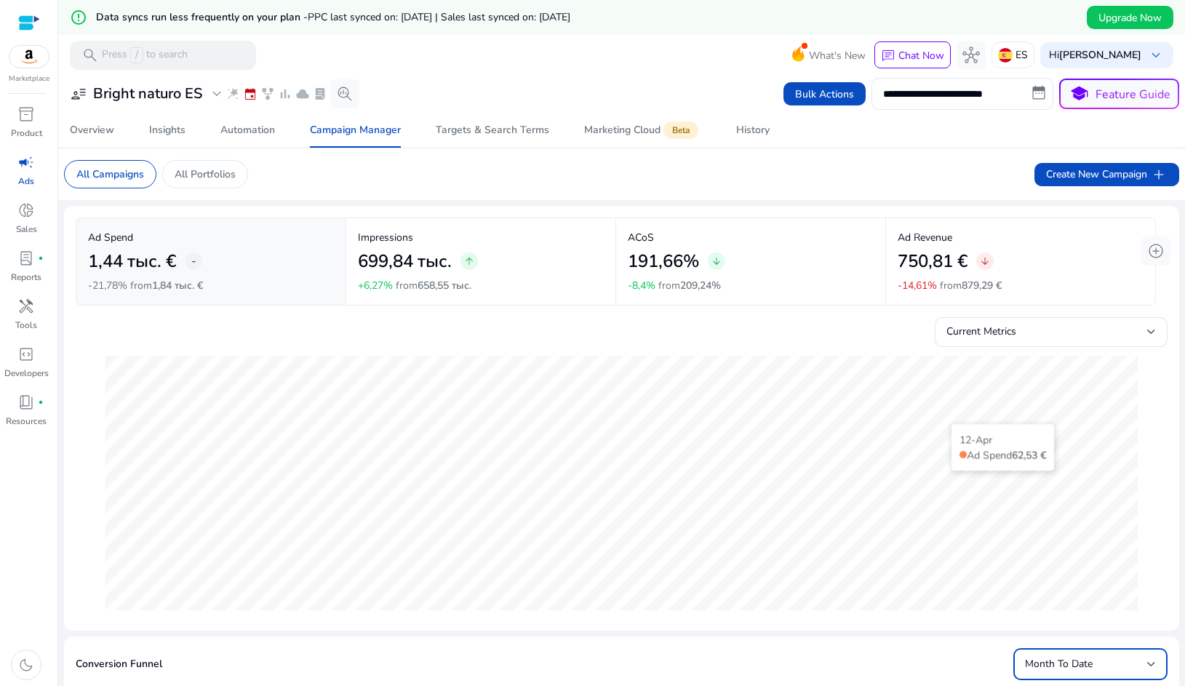
scroll to position [0, 0]
click at [1000, 97] on input "**********" at bounding box center [962, 94] width 182 height 32
select select "*"
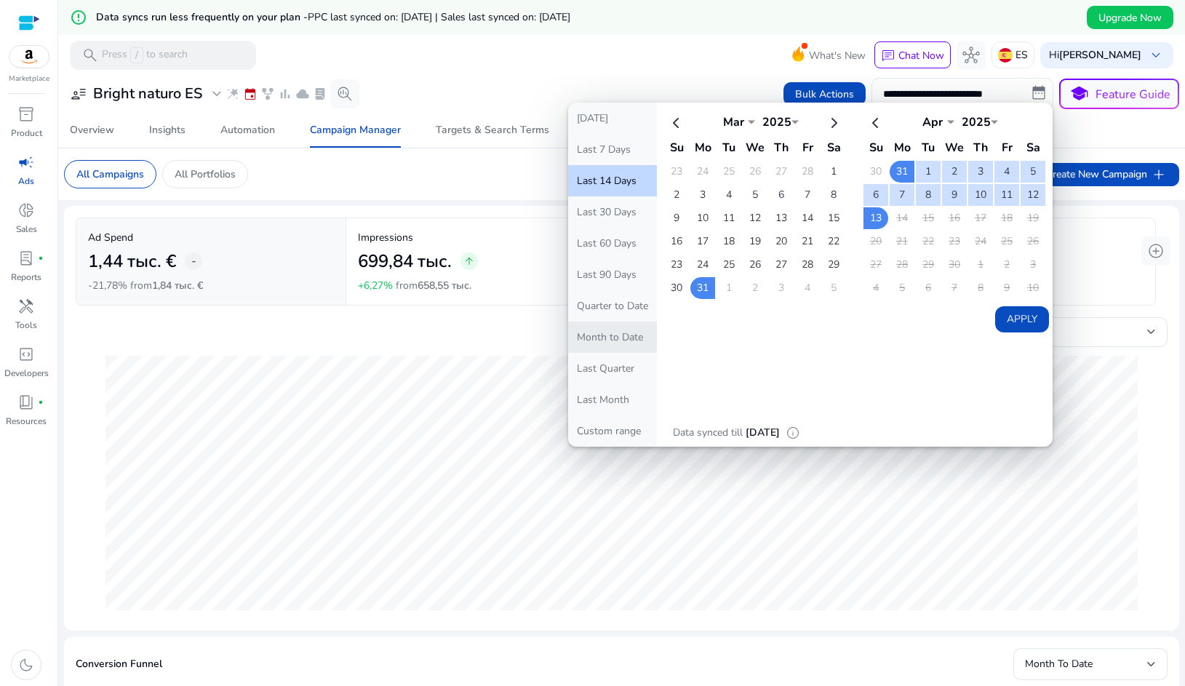
click at [616, 345] on button "Month to Date" at bounding box center [612, 336] width 89 height 31
type input "**********"
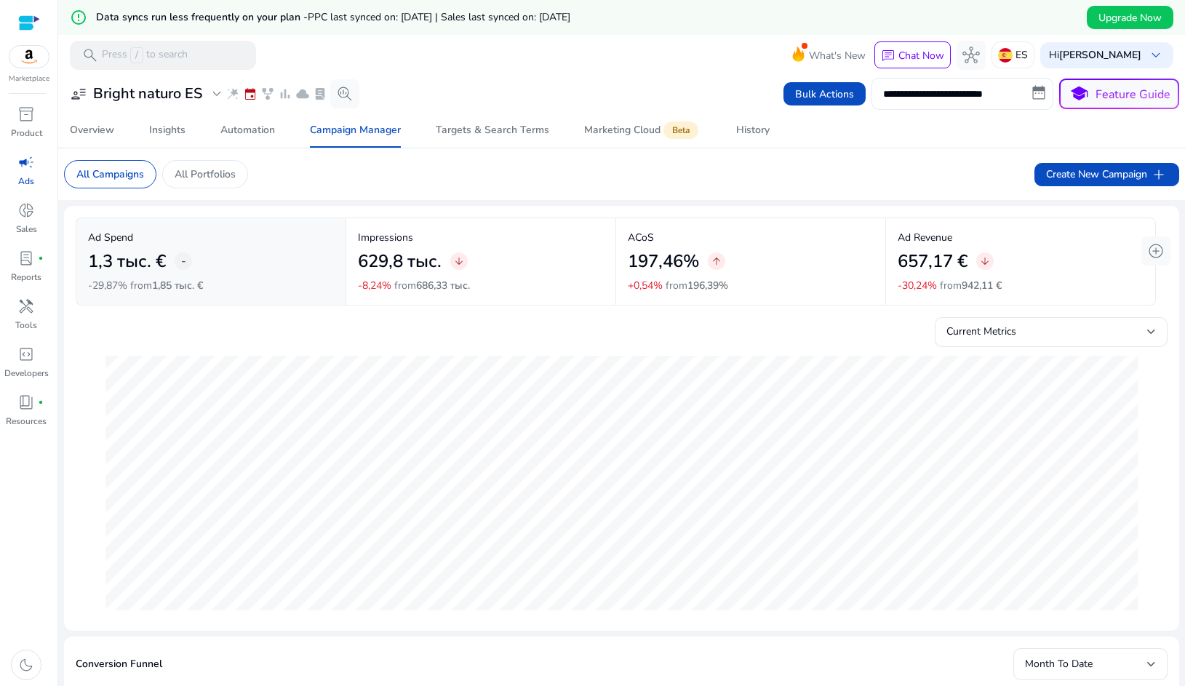
click at [1023, 97] on input "**********" at bounding box center [962, 94] width 182 height 32
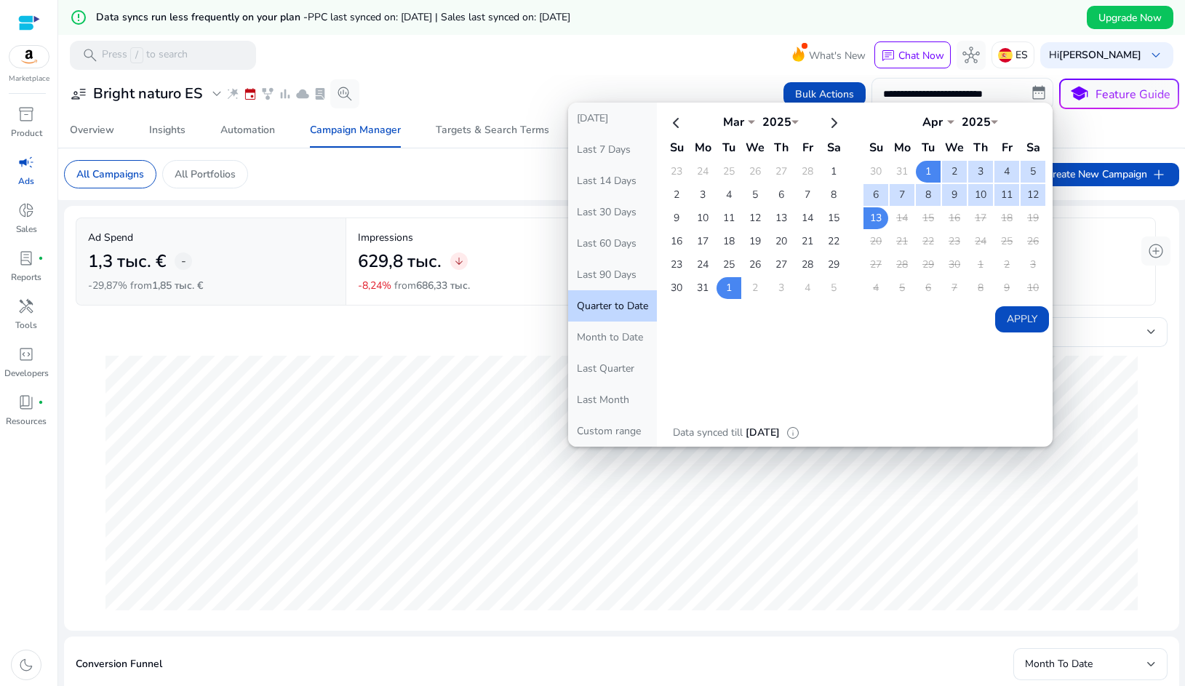
click at [828, 134] on table "Mar *** *** *** *** *** *** *** *** *** *** *** *** 2025 **** Su Mo Tu We Th Fr…" at bounding box center [755, 204] width 185 height 192
click at [841, 124] on th at bounding box center [833, 122] width 25 height 24
select select "*"
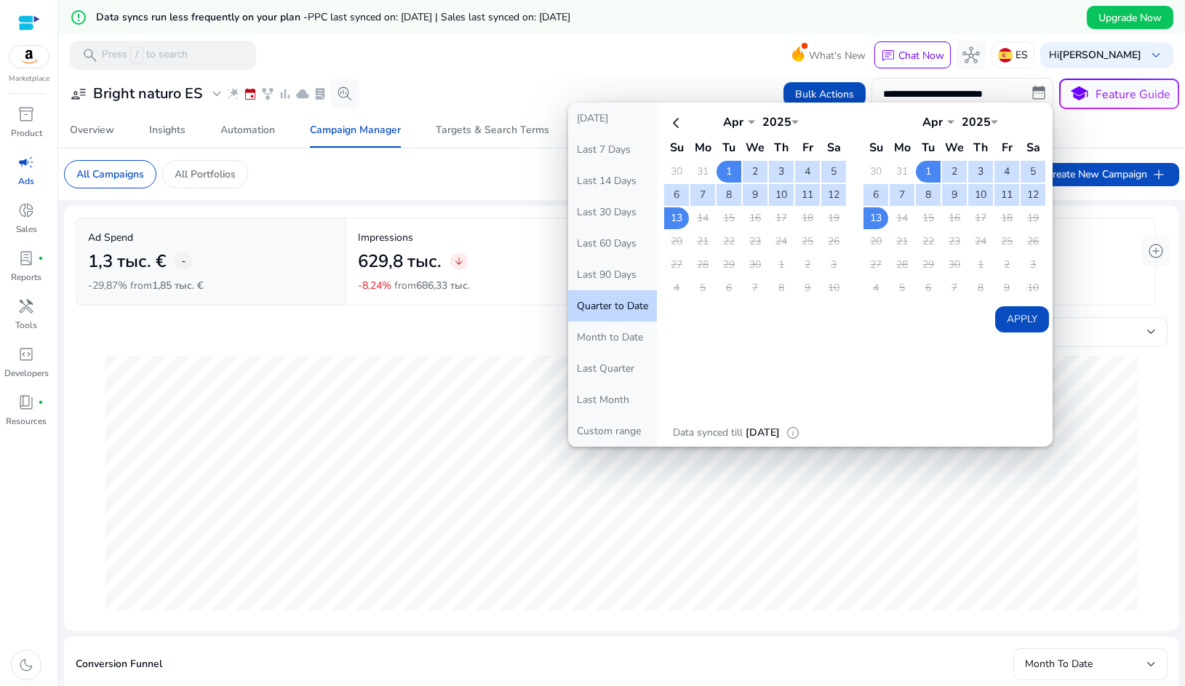
click at [827, 125] on th at bounding box center [833, 122] width 25 height 24
click at [670, 65] on mat-toolbar "search Press / to search What's New chat Chat Now hub ES Hi Artur Perepelkin ke…" at bounding box center [621, 55] width 1127 height 40
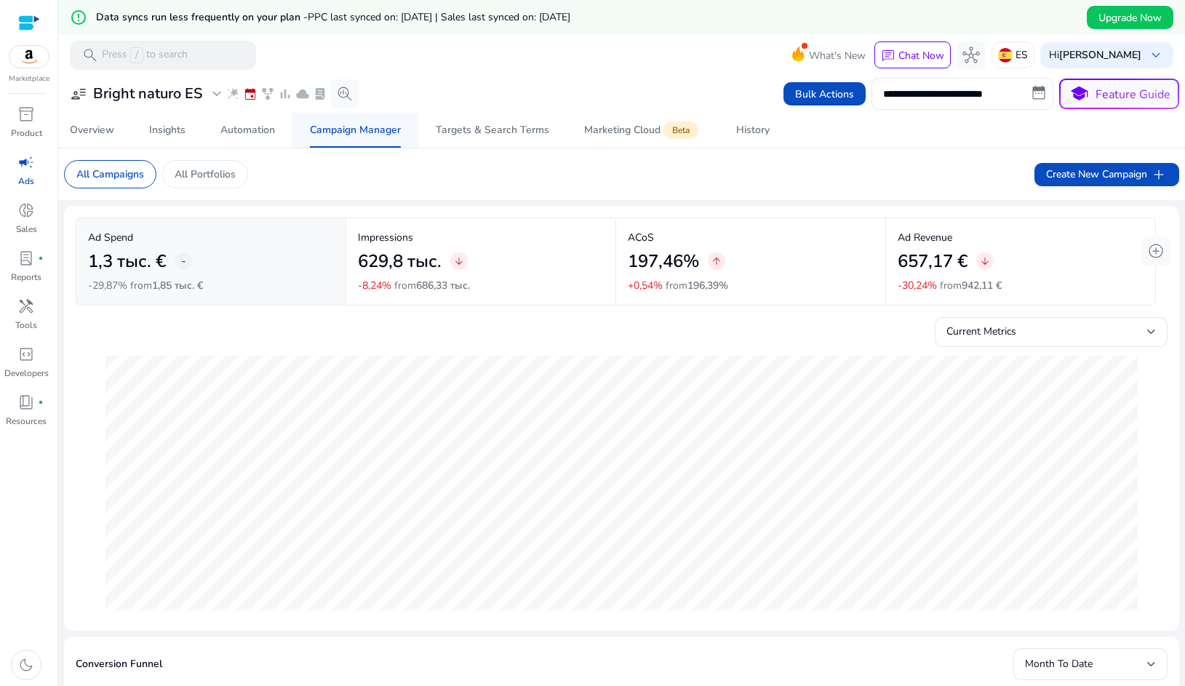
click at [351, 137] on span "Campaign Manager" at bounding box center [355, 130] width 91 height 35
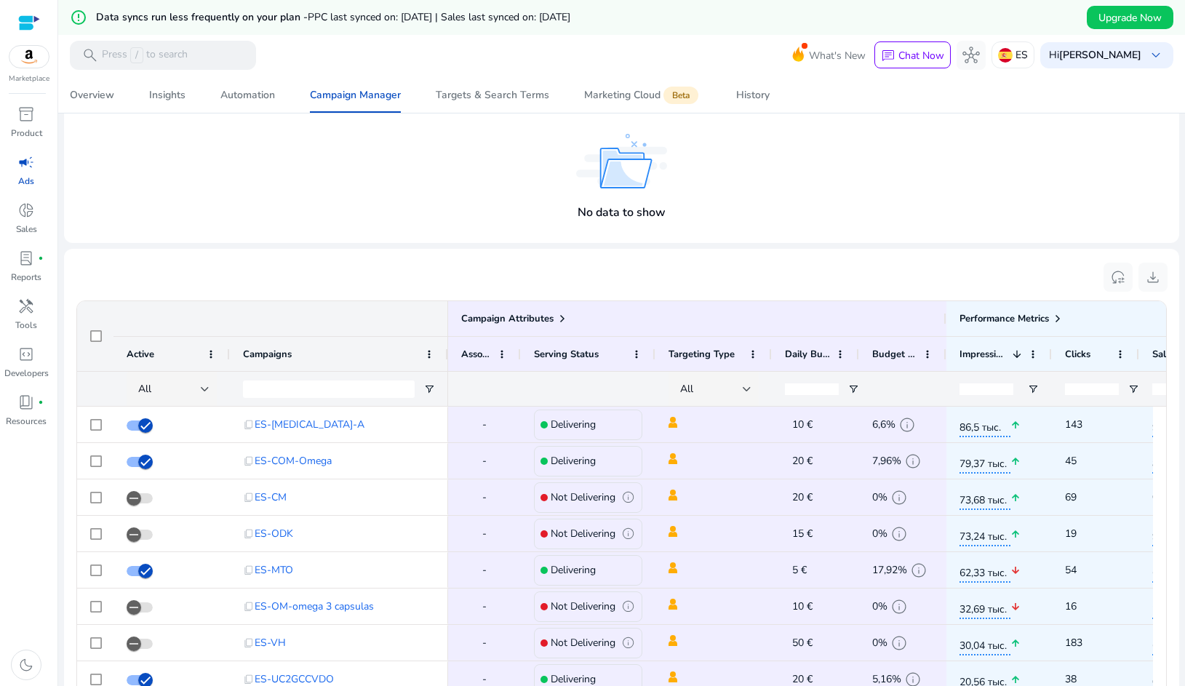
scroll to position [598, 0]
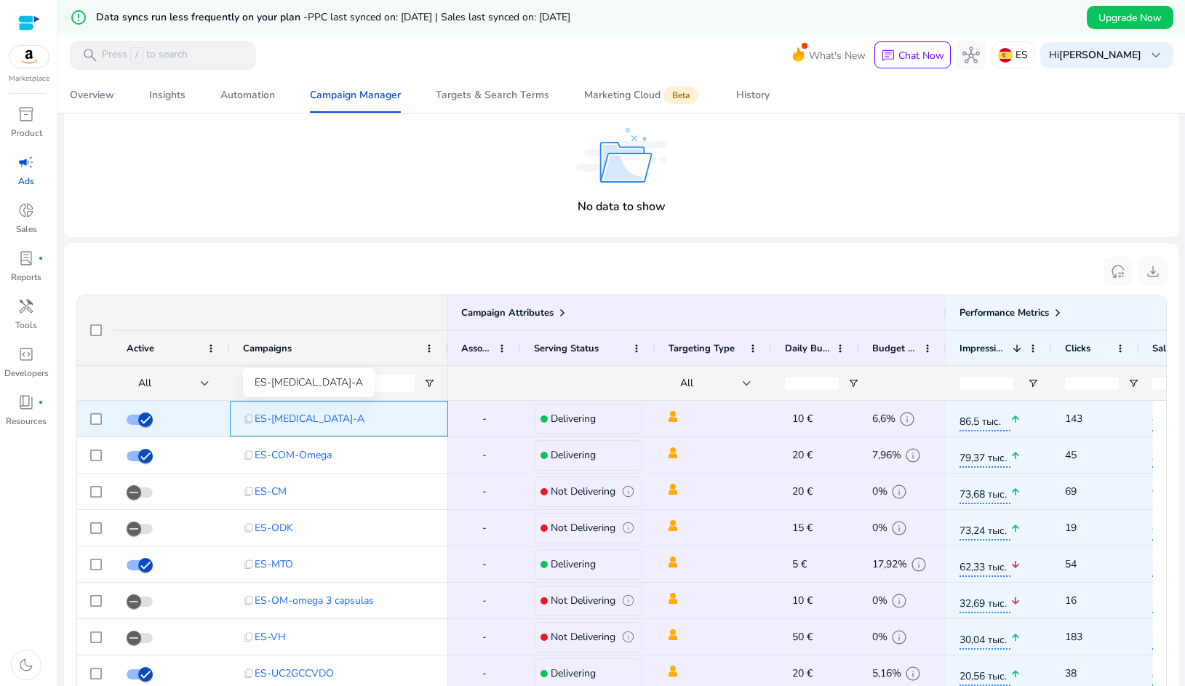
click at [290, 415] on span "ES-COMA-A" at bounding box center [310, 419] width 110 height 30
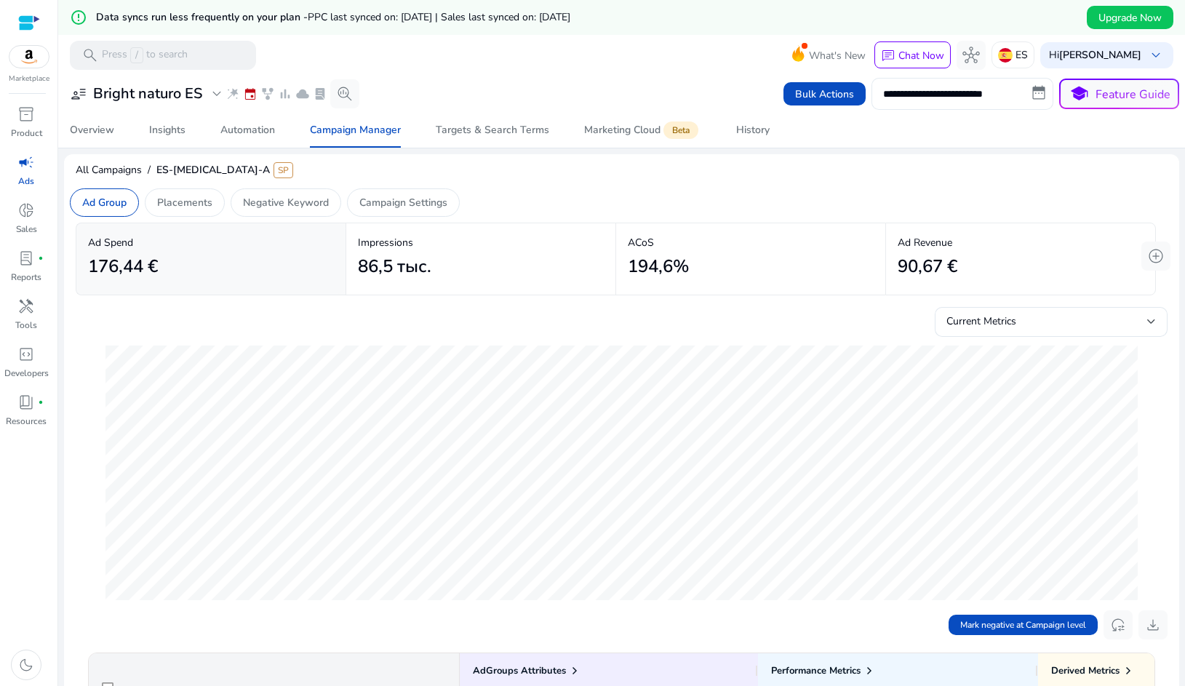
click at [1035, 96] on input "**********" at bounding box center [962, 94] width 182 height 32
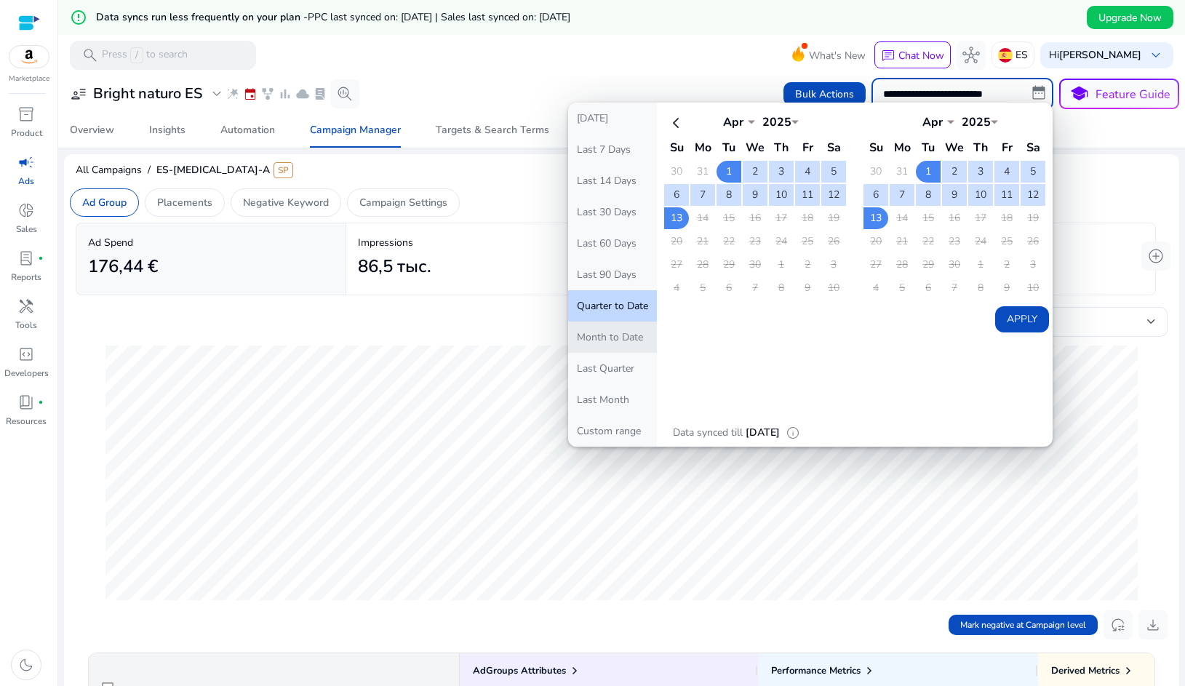
click at [595, 330] on button "Month to Date" at bounding box center [612, 336] width 89 height 31
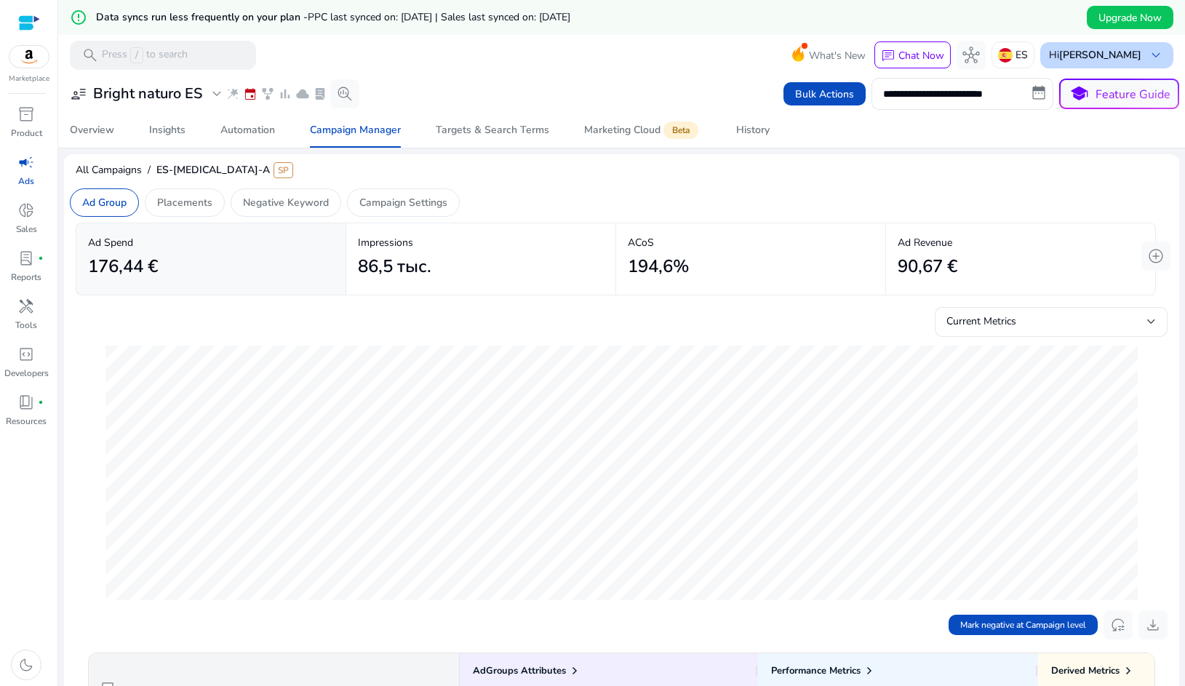
click at [1080, 51] on b "[PERSON_NAME]" at bounding box center [1100, 55] width 82 height 14
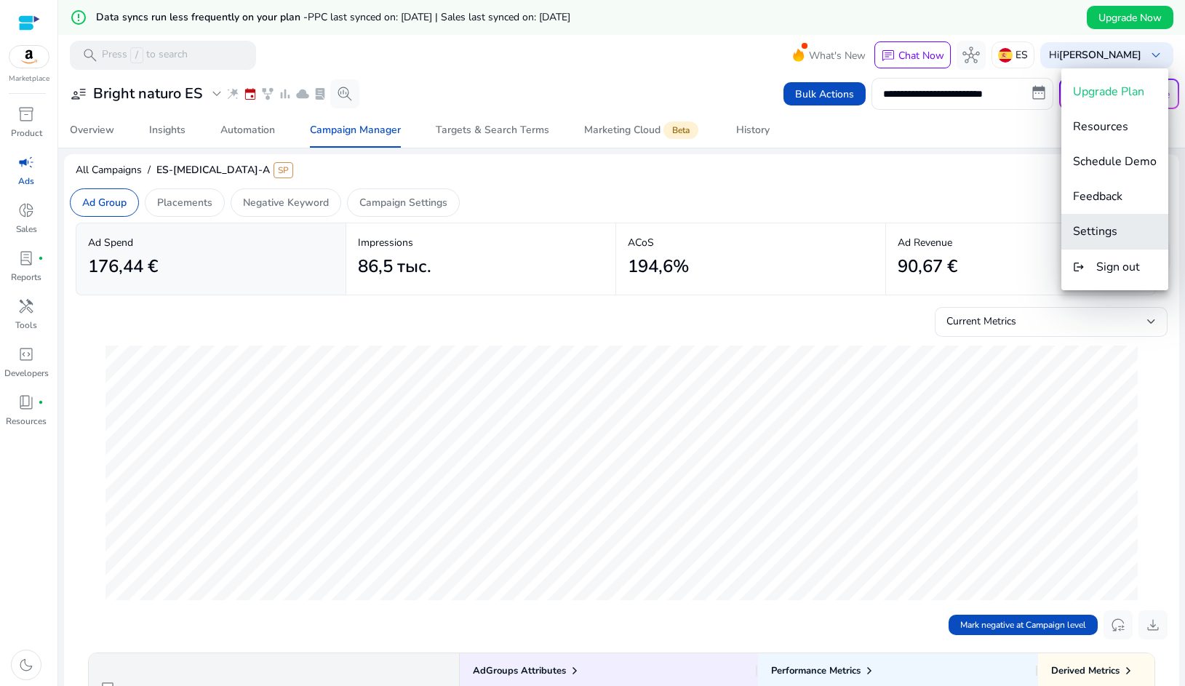
click at [1103, 223] on span "Settings" at bounding box center [1095, 231] width 44 height 16
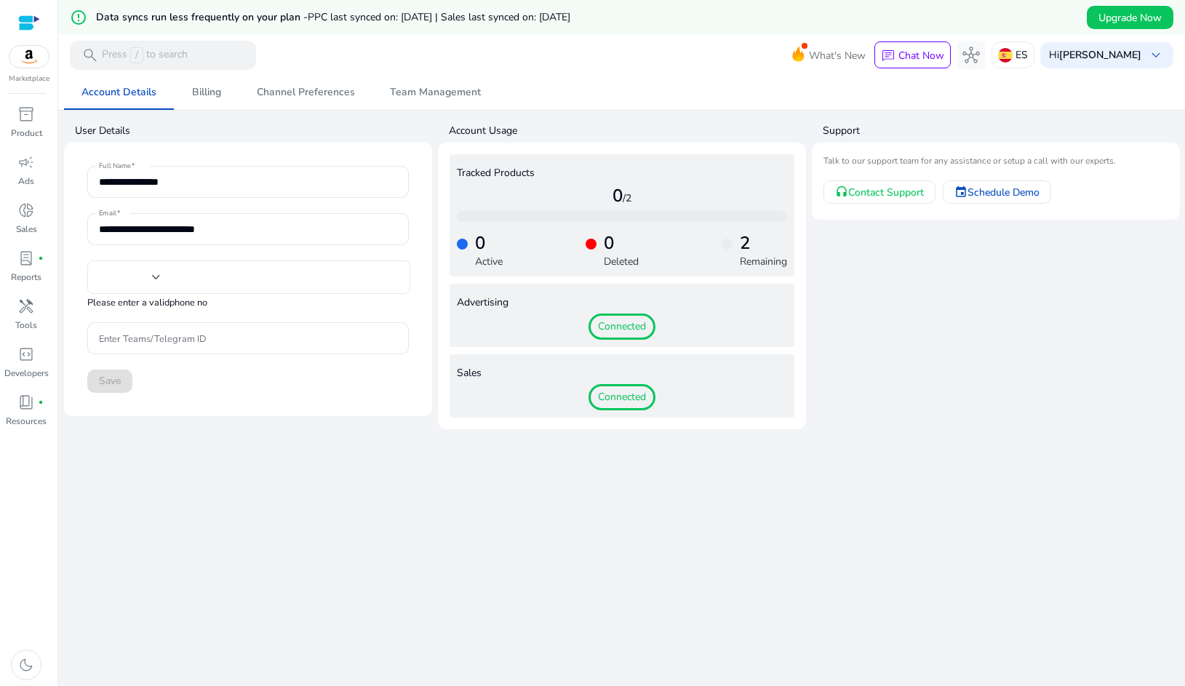
type input "**********"
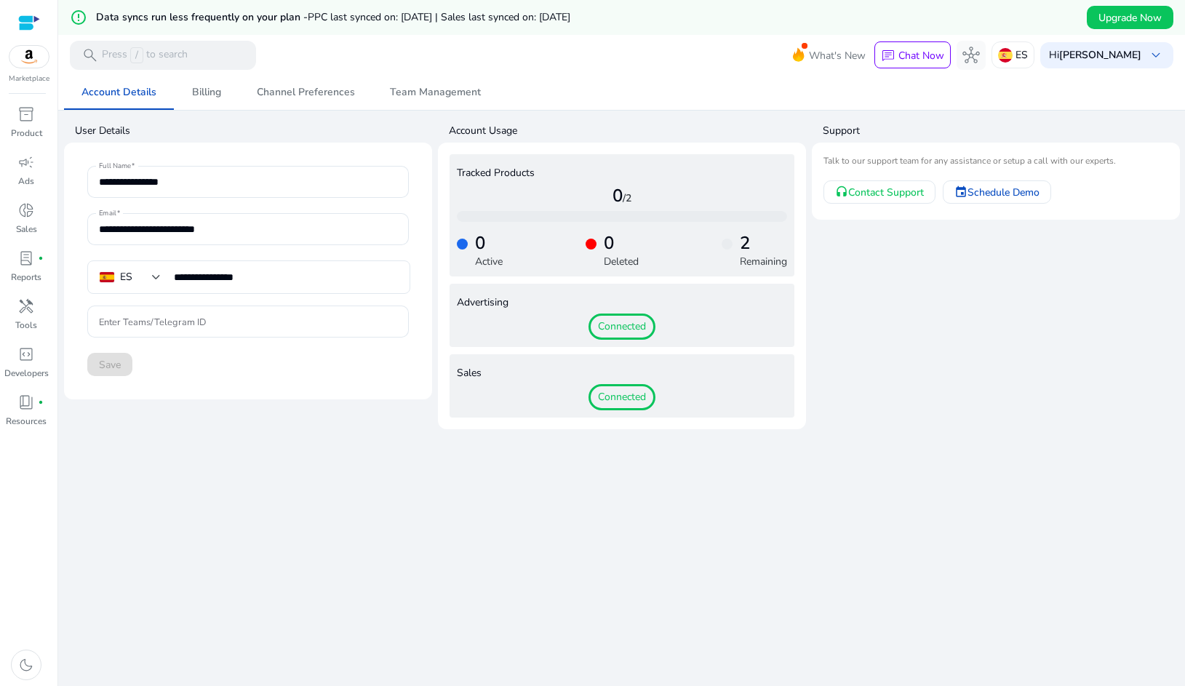
click at [628, 326] on span "Connected" at bounding box center [621, 326] width 67 height 26
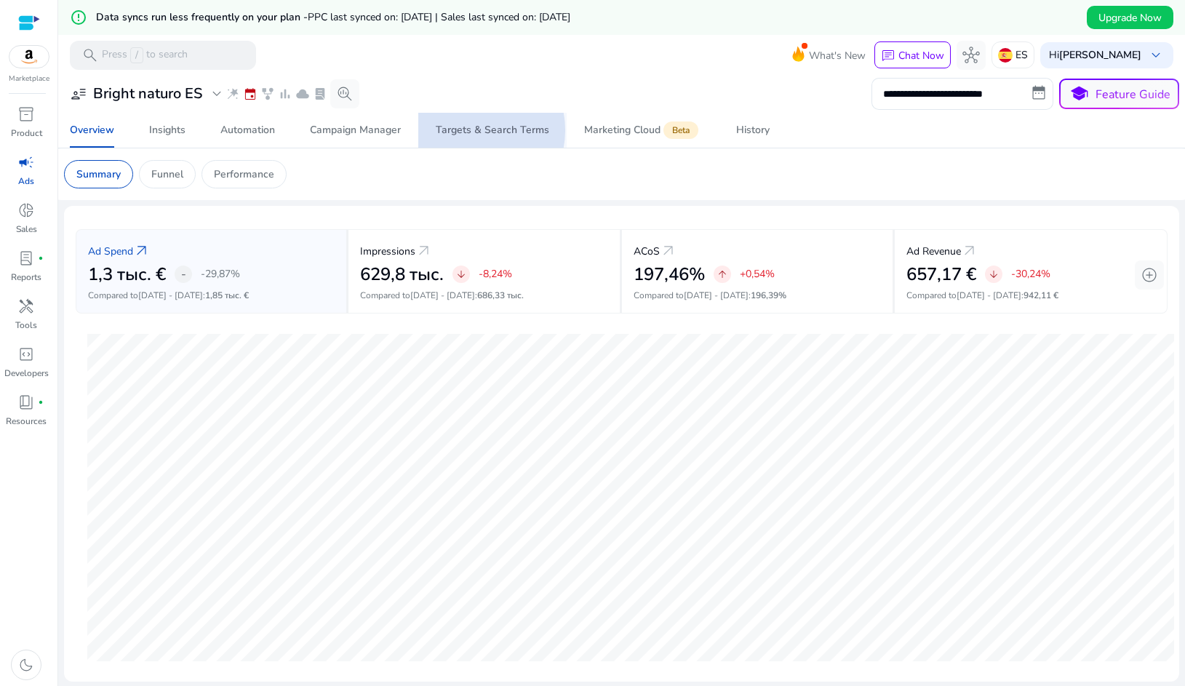
click at [468, 131] on div "Targets & Search Terms" at bounding box center [492, 130] width 113 height 10
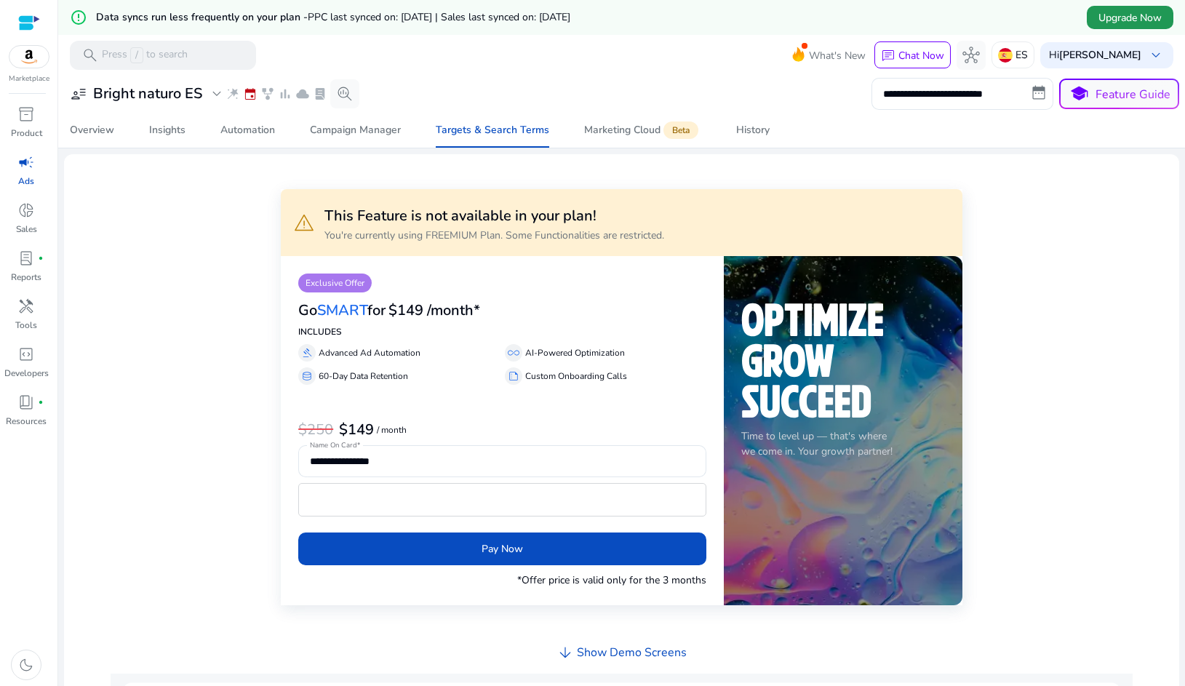
click at [1110, 17] on span "Upgrade Now" at bounding box center [1129, 17] width 63 height 15
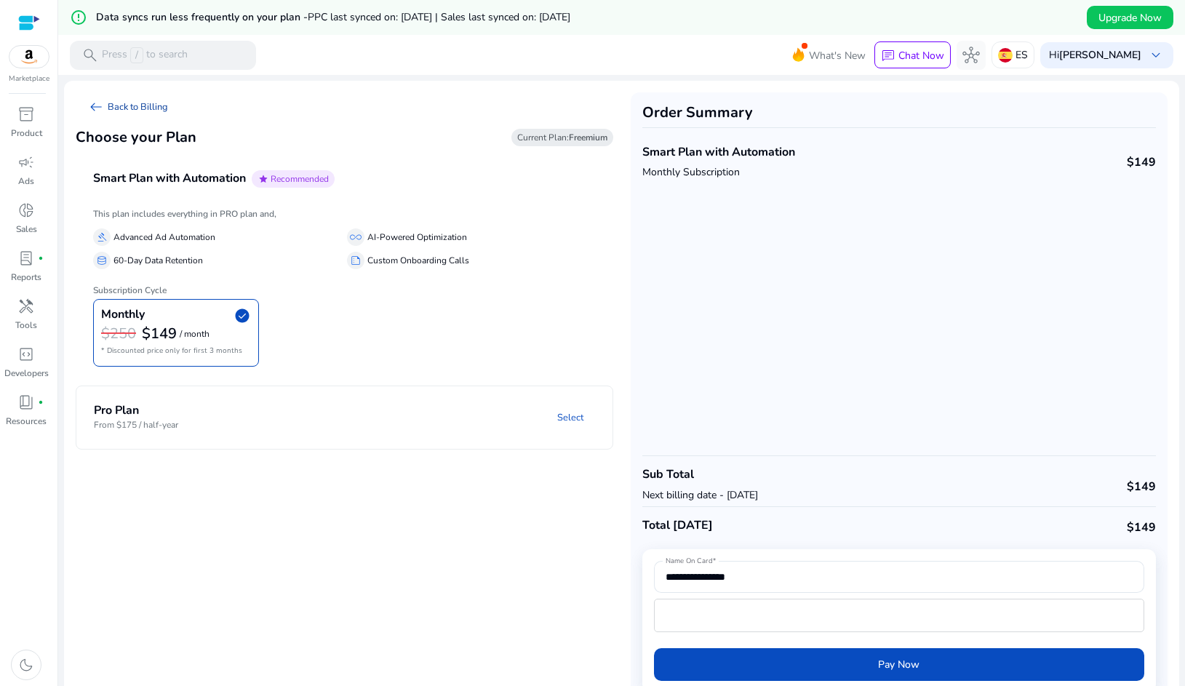
click at [100, 110] on span "arrow_left_alt" at bounding box center [95, 106] width 17 height 17
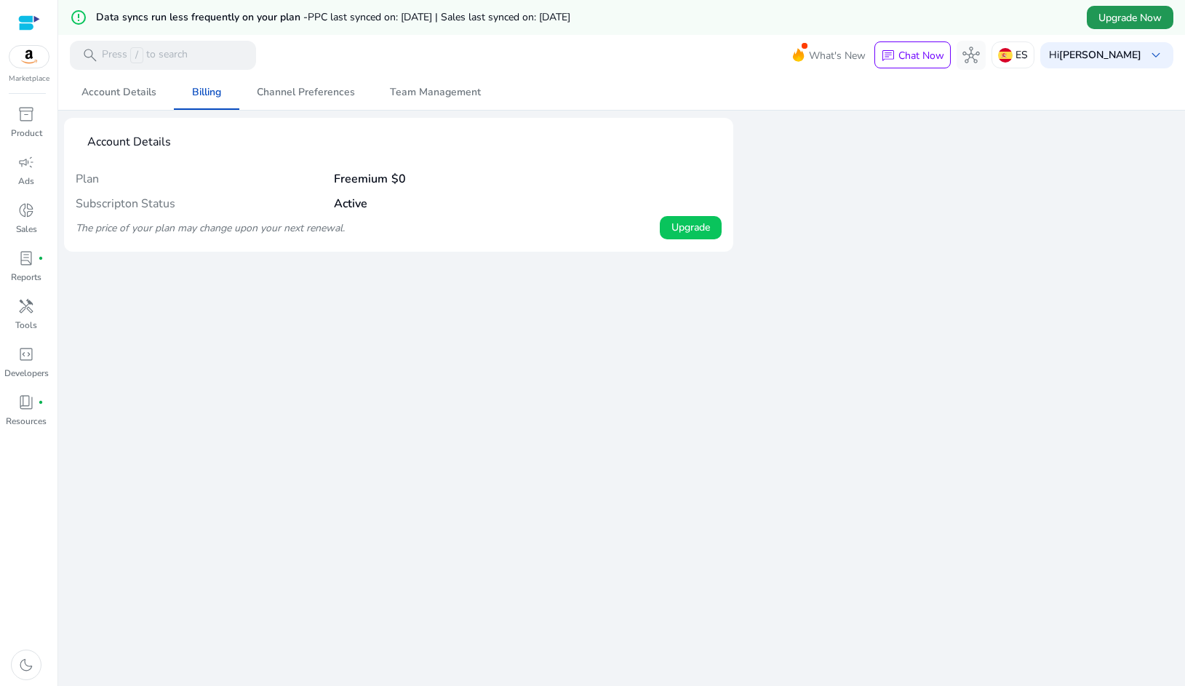
click at [1111, 20] on span "Upgrade Now" at bounding box center [1129, 17] width 63 height 15
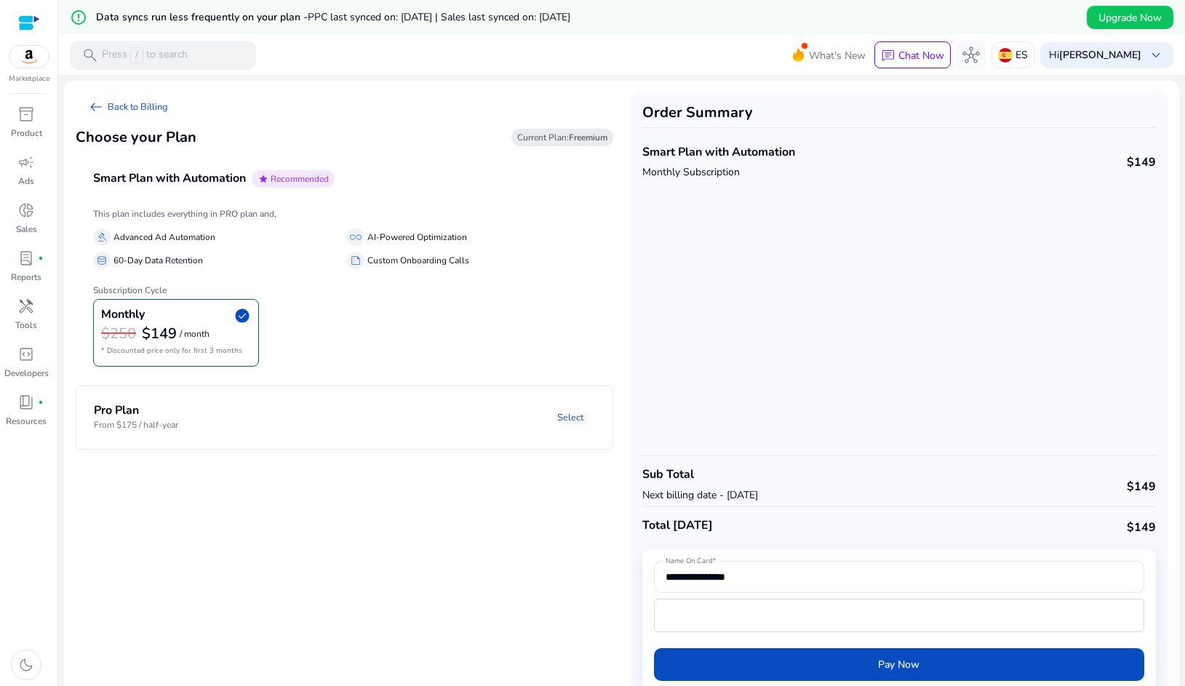
drag, startPoint x: 547, startPoint y: 139, endPoint x: 537, endPoint y: 144, distance: 11.4
click at [546, 139] on span "Current Plan: Freemium" at bounding box center [562, 138] width 90 height 12
click at [140, 412] on h4 "Pro Plan" at bounding box center [136, 411] width 84 height 14
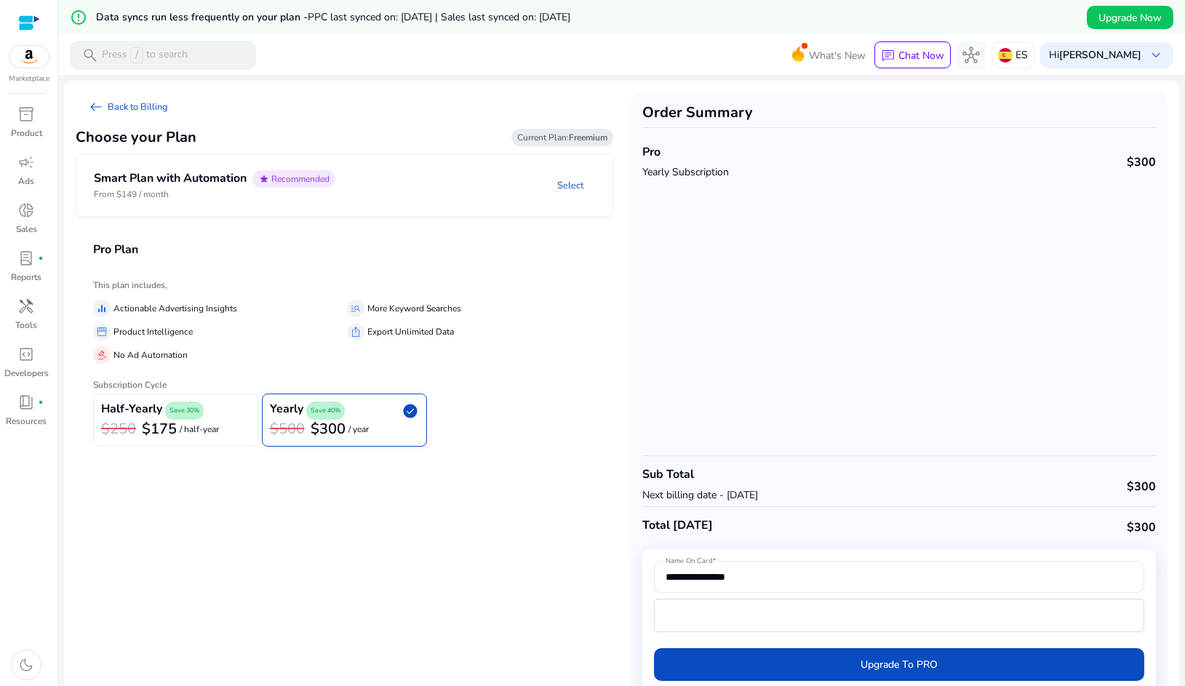
drag, startPoint x: 552, startPoint y: 140, endPoint x: 388, endPoint y: 137, distance: 163.7
click at [546, 139] on span "Current Plan: Freemium" at bounding box center [562, 138] width 90 height 12
click at [123, 105] on link "arrow_left_alt Back to Billing" at bounding box center [128, 106] width 104 height 29
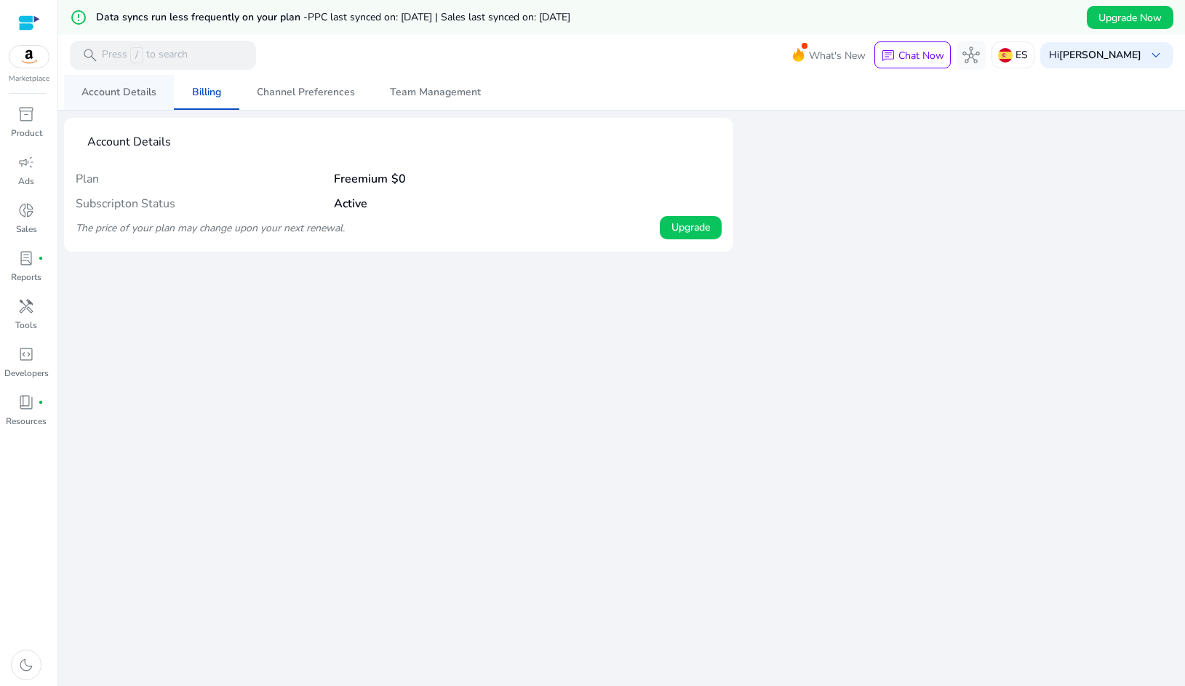
click at [124, 89] on span "Account Details" at bounding box center [118, 92] width 75 height 10
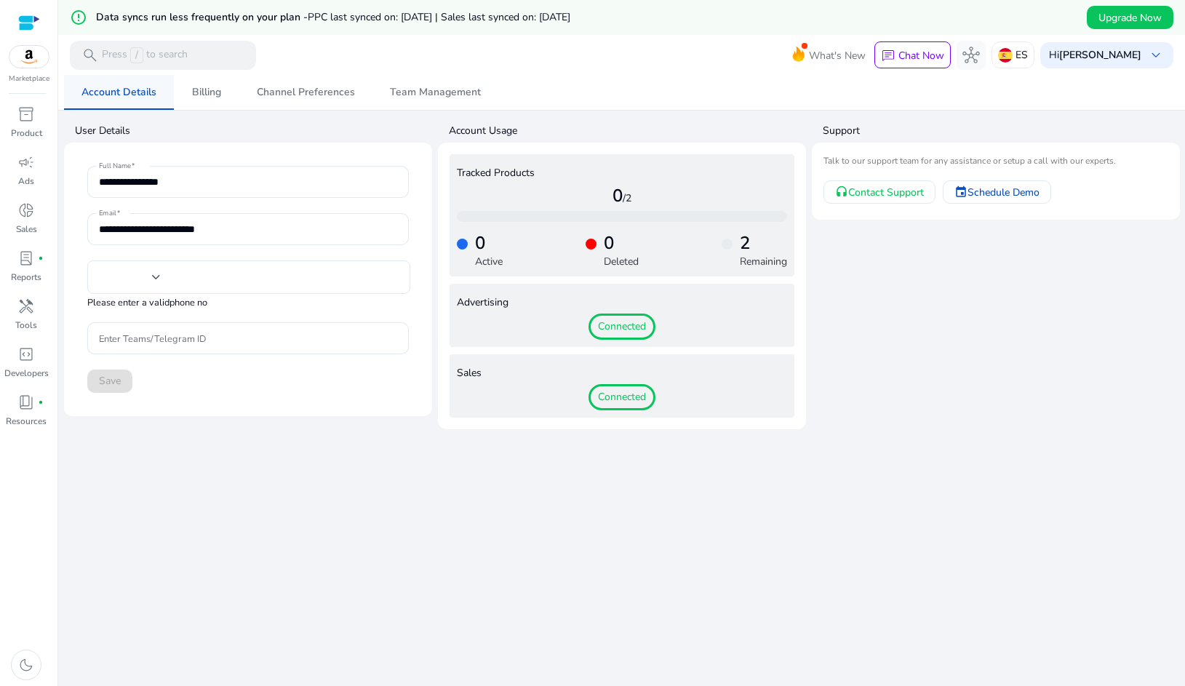
type input "**********"
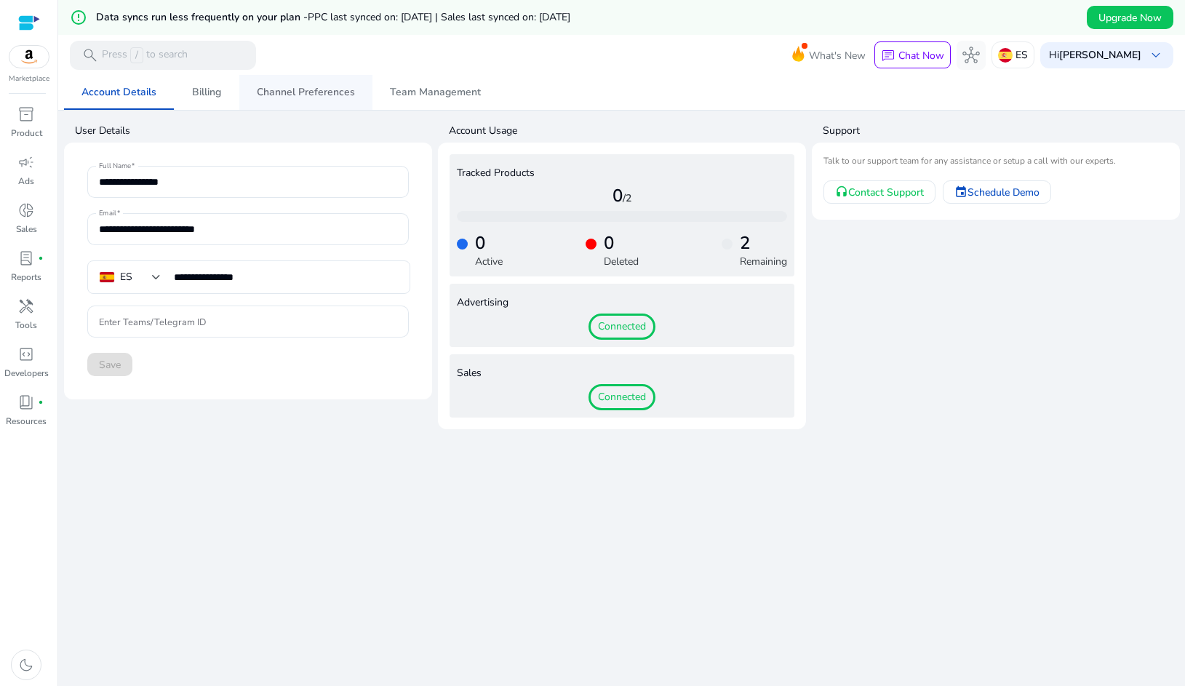
click at [282, 94] on span "Channel Preferences" at bounding box center [306, 92] width 98 height 10
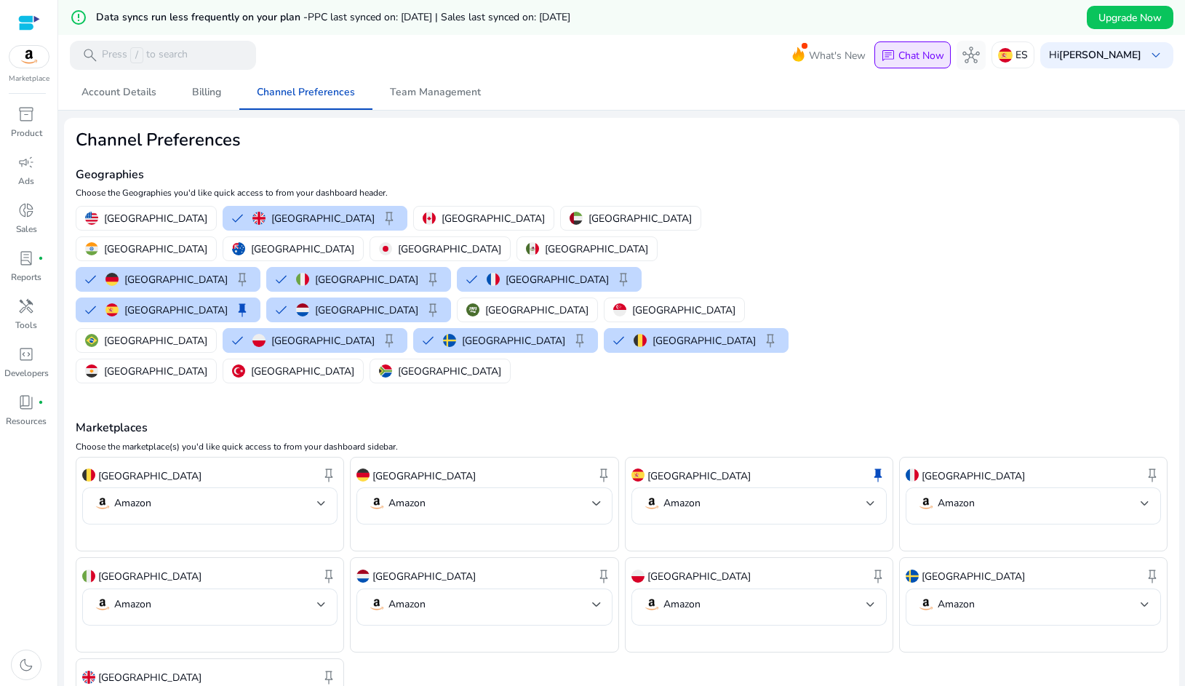
click at [910, 61] on p "Chat Now" at bounding box center [921, 56] width 46 height 14
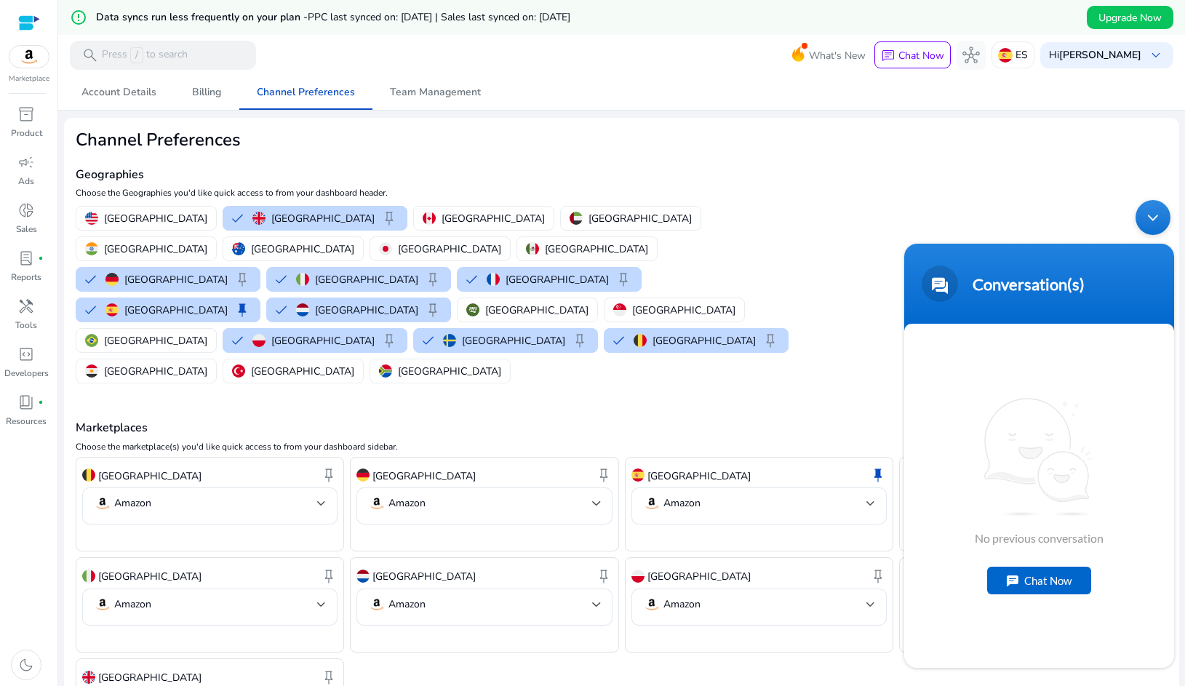
click at [1134, 226] on body "Conversation(s) We're online! No previous conversation Chat Now" at bounding box center [1039, 434] width 284 height 482
drag, startPoint x: 1144, startPoint y: 217, endPoint x: 1144, endPoint y: 205, distance: 11.6
click at [1144, 217] on div "Minimize live chat window" at bounding box center [1152, 217] width 35 height 35
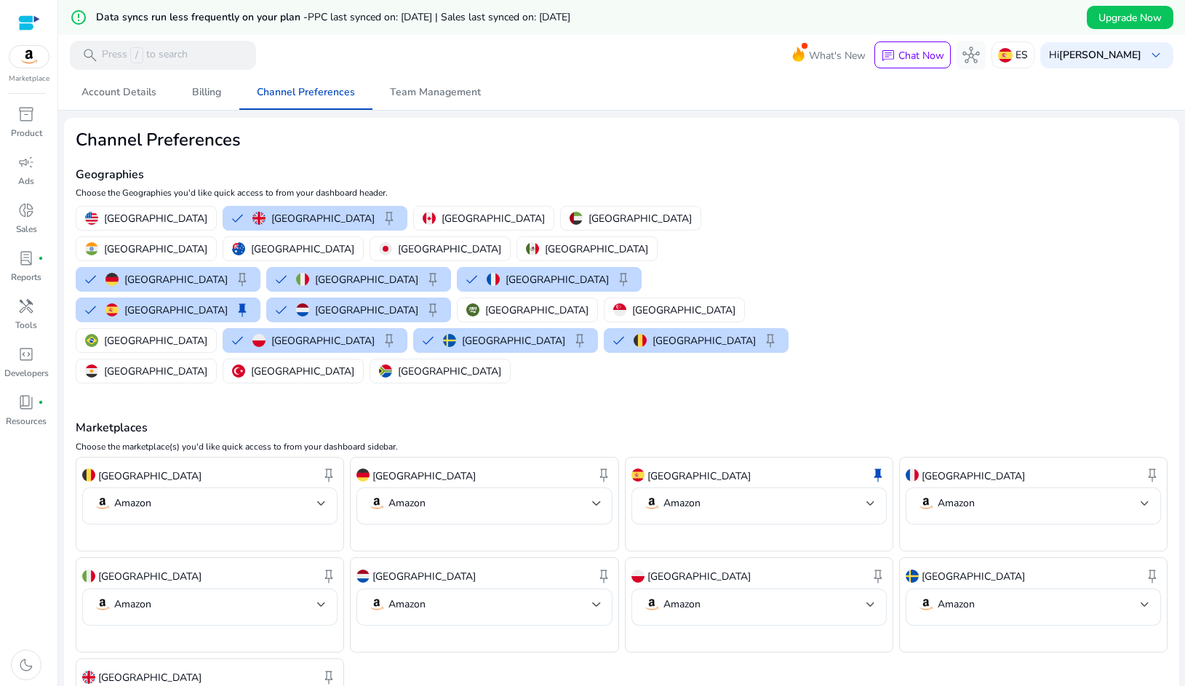
click at [36, 16] on div at bounding box center [29, 23] width 22 height 17
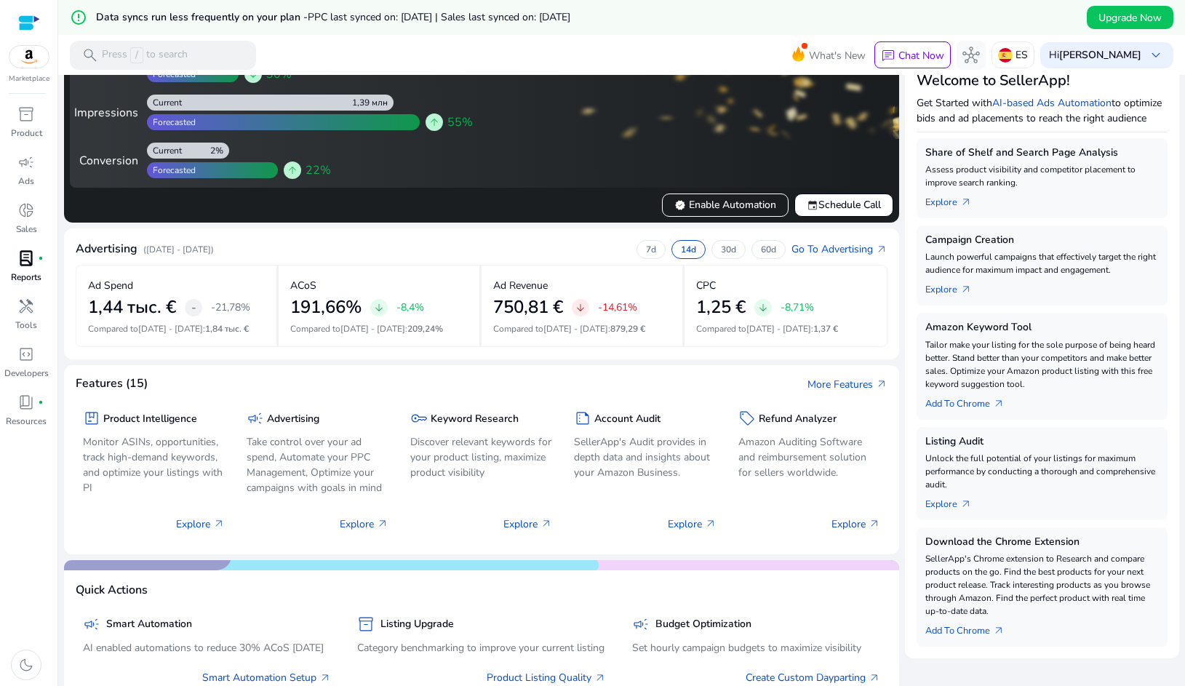
scroll to position [186, 0]
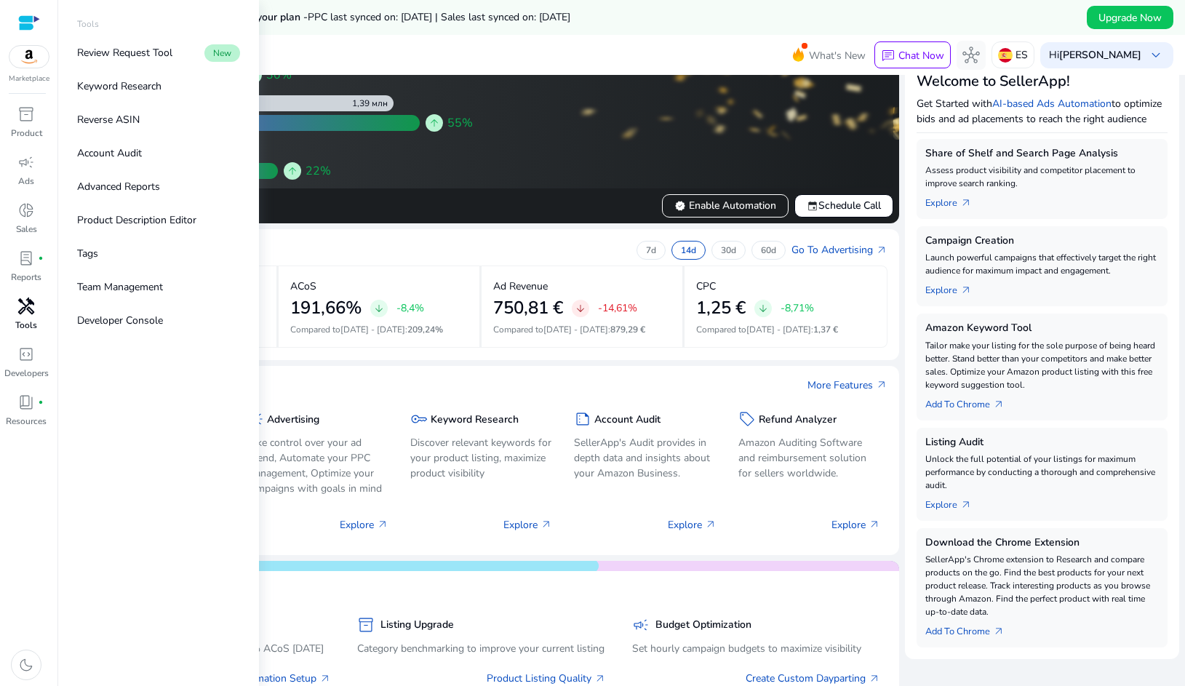
click at [30, 315] on span "handyman" at bounding box center [25, 305] width 17 height 17
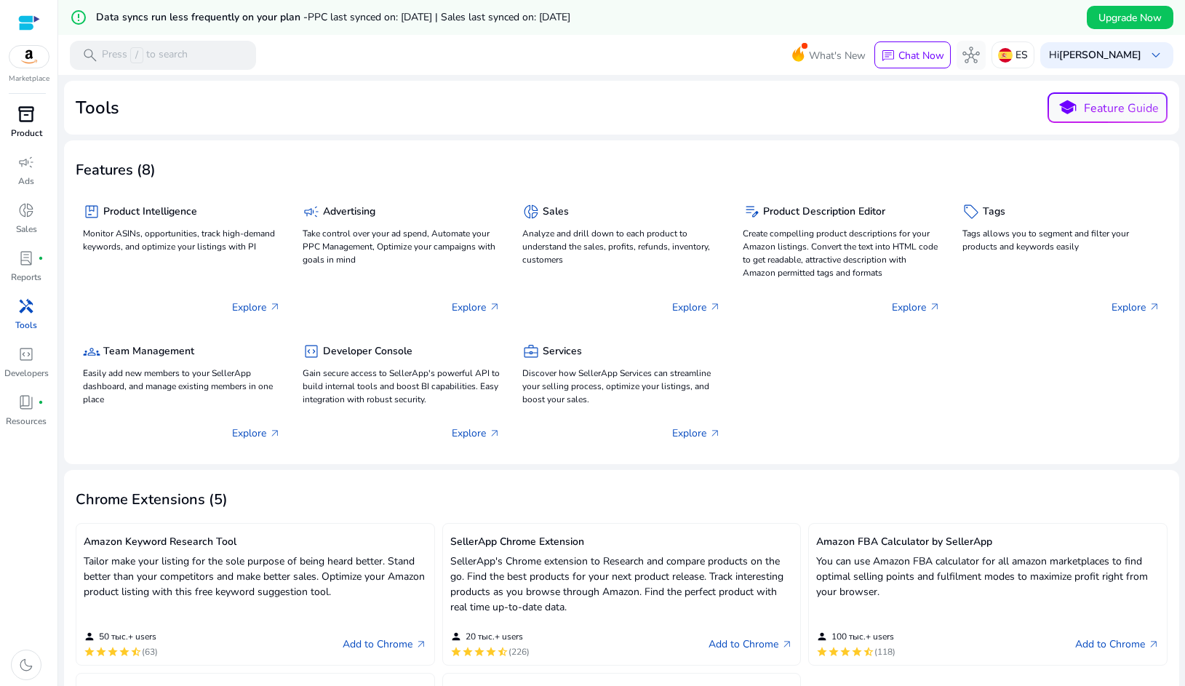
click at [25, 109] on span "inventory_2" at bounding box center [25, 113] width 17 height 17
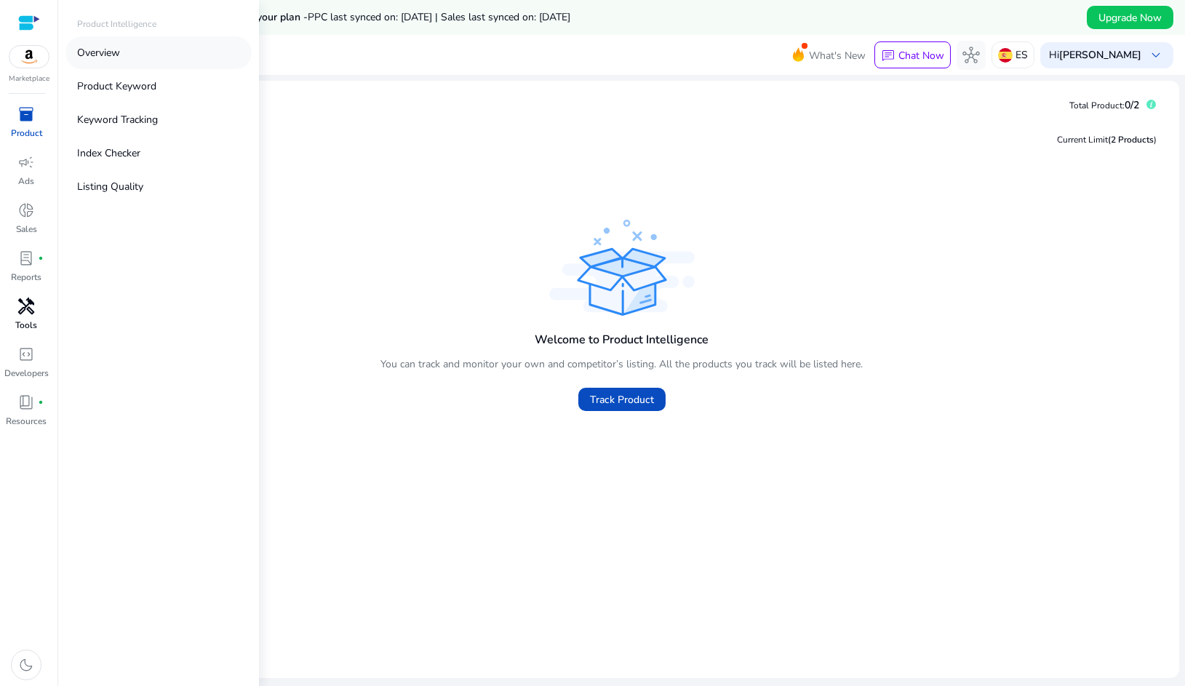
click at [99, 52] on p "Overview" at bounding box center [98, 52] width 43 height 15
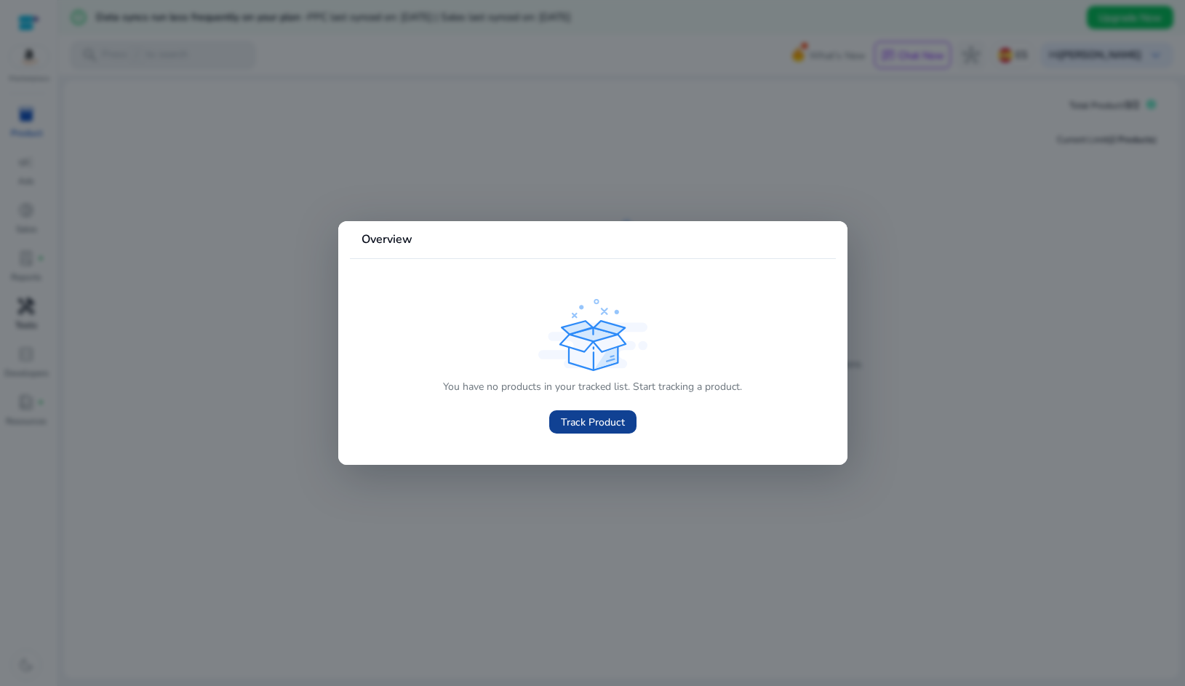
click at [581, 420] on span "Track Product" at bounding box center [593, 422] width 64 height 15
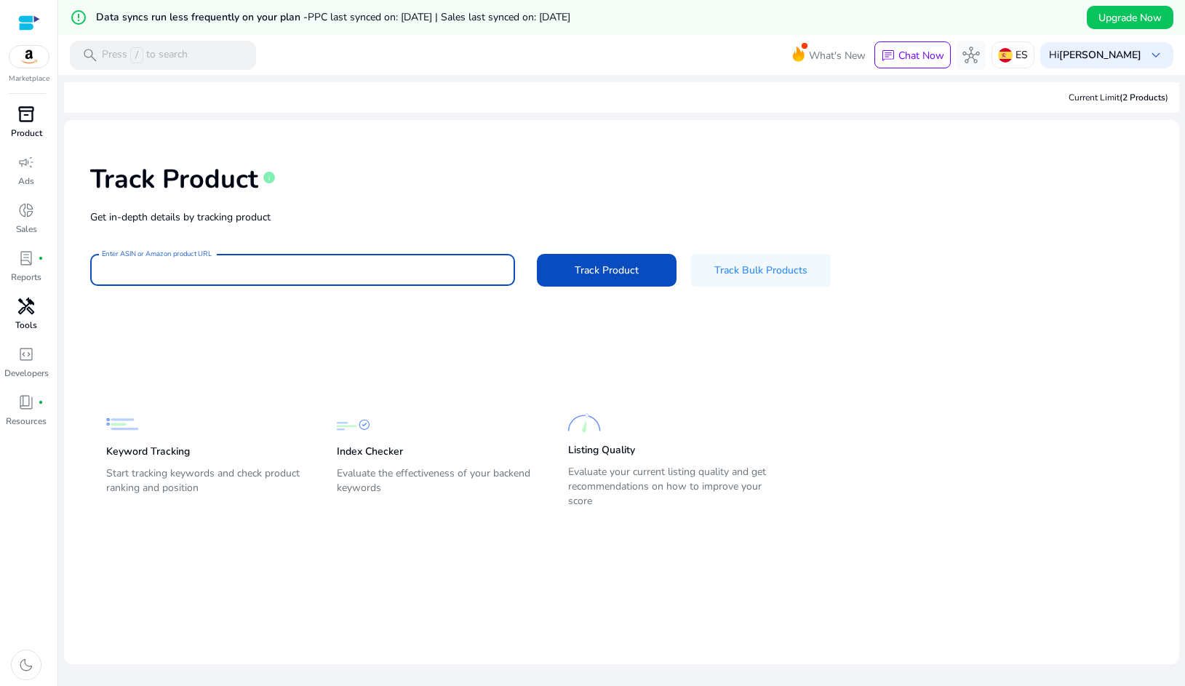
click at [140, 264] on input "Enter ASIN or Amazon product URL" at bounding box center [303, 270] width 402 height 16
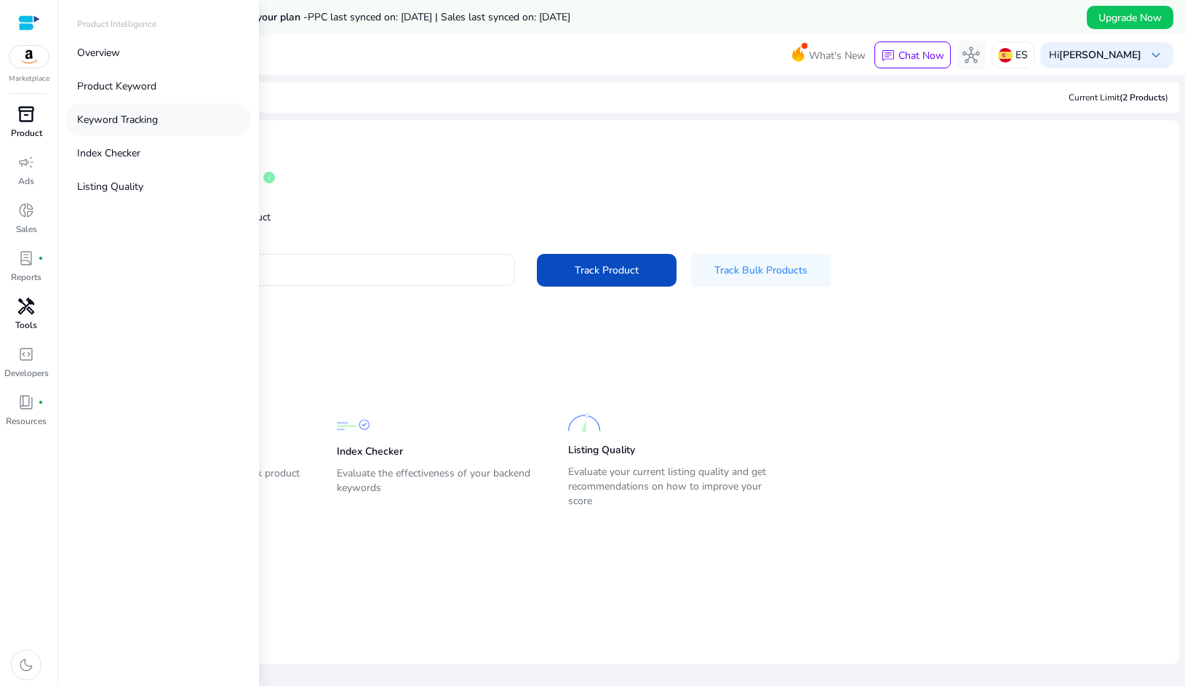
click at [113, 122] on p "Keyword Tracking" at bounding box center [117, 119] width 81 height 15
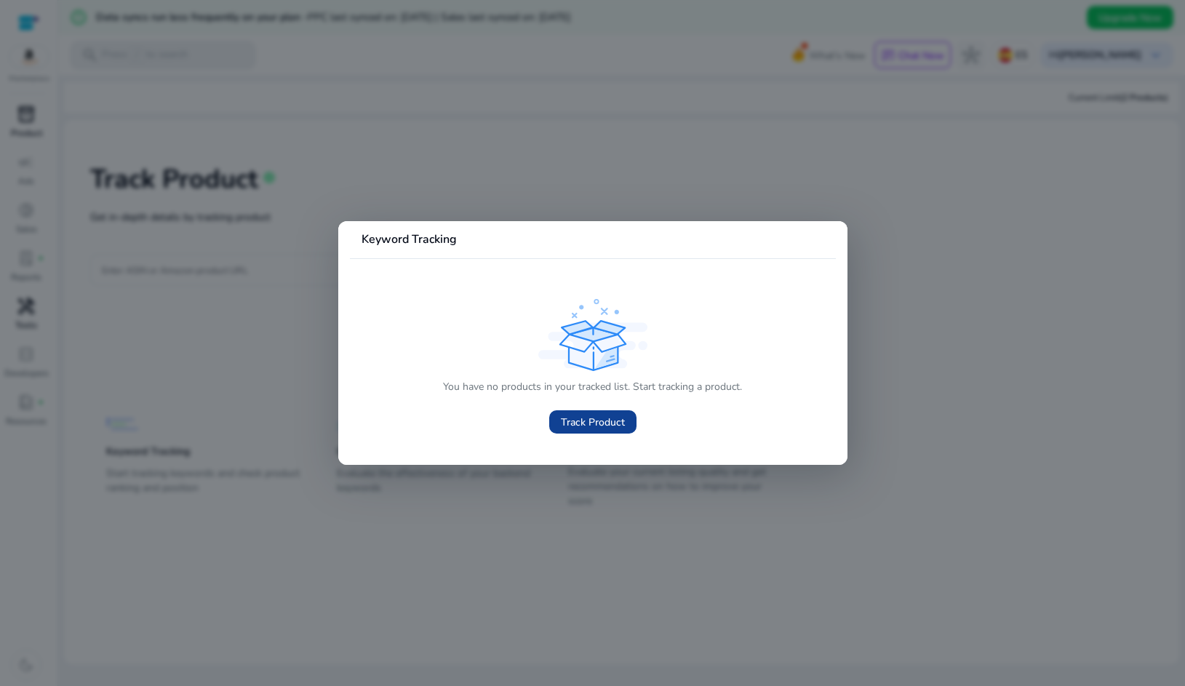
click at [584, 423] on span "Track Product" at bounding box center [593, 422] width 64 height 15
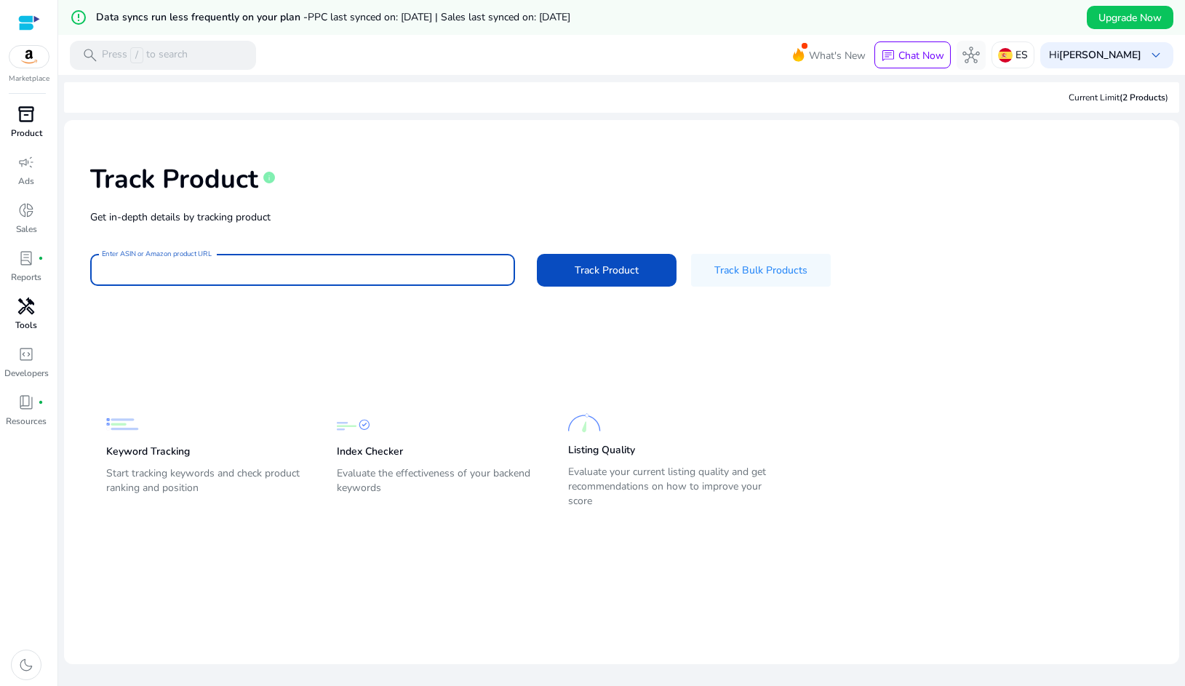
click at [249, 266] on input "Enter ASIN or Amazon product URL" at bounding box center [303, 270] width 402 height 16
click at [33, 20] on div at bounding box center [29, 23] width 22 height 17
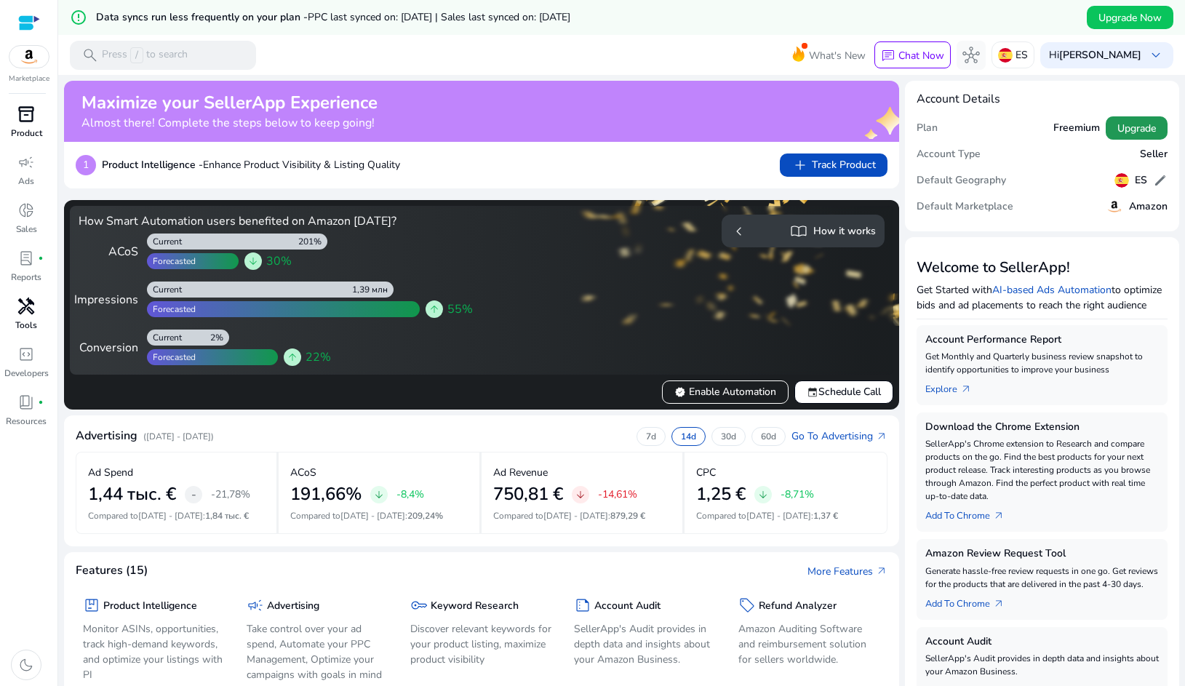
click at [1126, 134] on span "Upgrade" at bounding box center [1136, 128] width 39 height 15
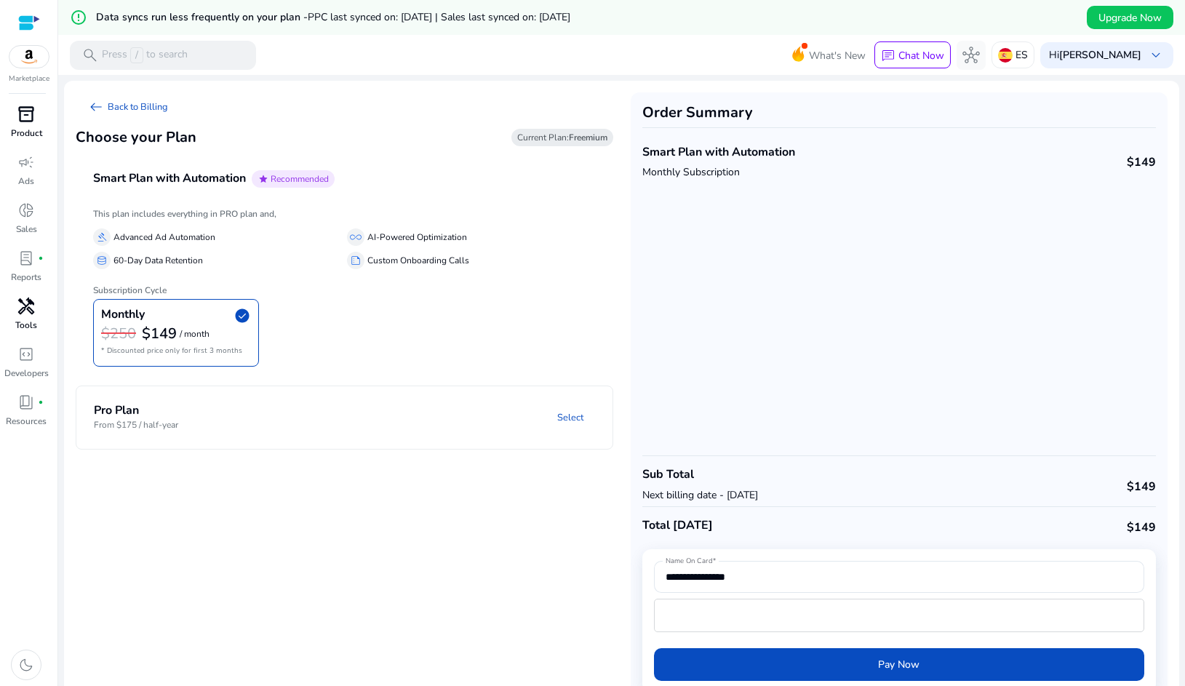
click at [698, 161] on div "Smart Plan with Automation Monthly Subscription" at bounding box center [718, 160] width 153 height 40
click at [34, 163] on span "campaign" at bounding box center [25, 161] width 17 height 17
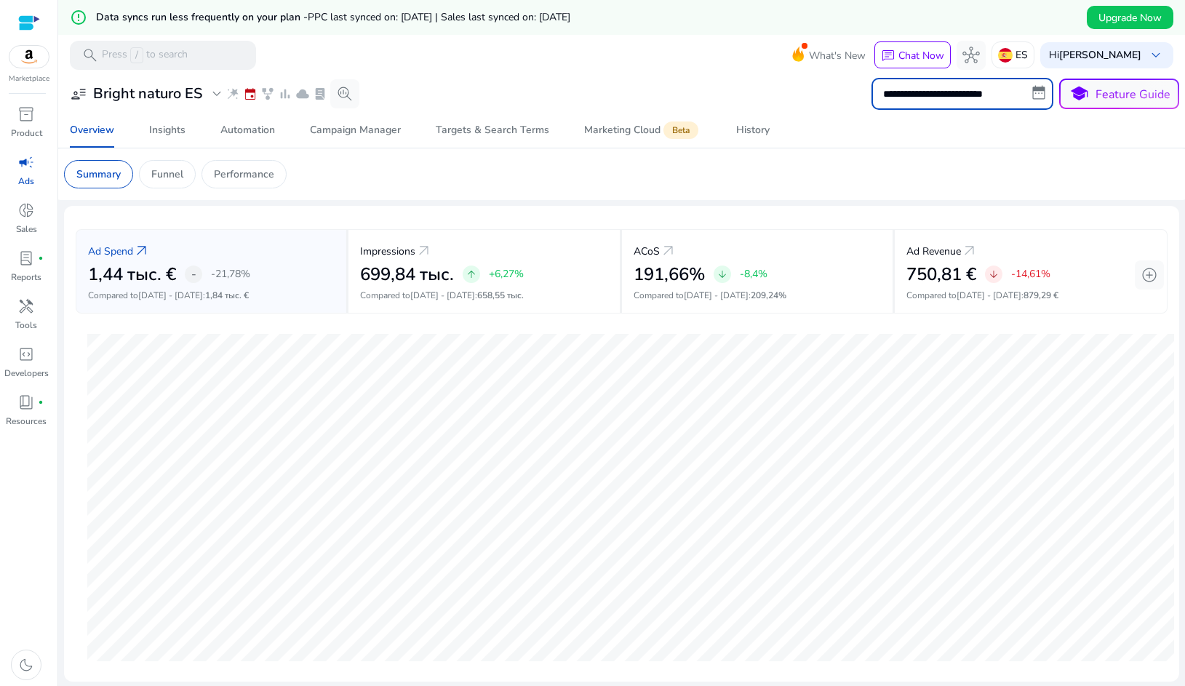
click at [959, 102] on input "**********" at bounding box center [962, 94] width 182 height 32
select select "*"
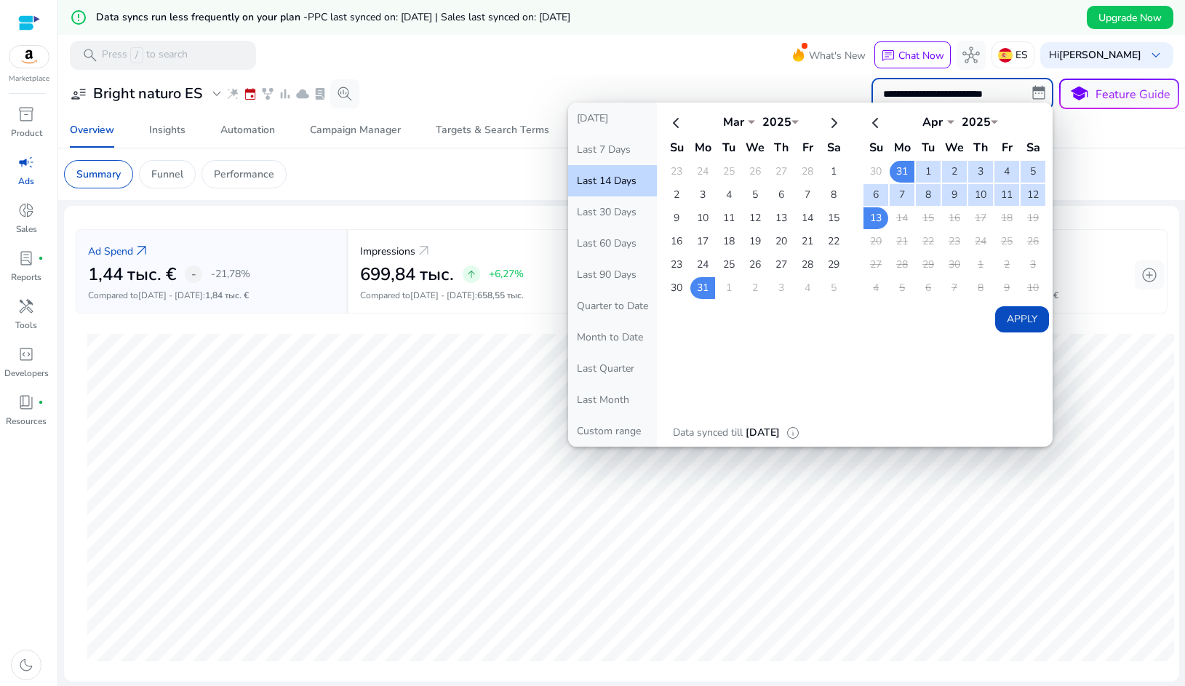
click at [996, 121] on th "Apr *** *** *** *** *** *** *** *** *** *** *** *** 2025 ****" at bounding box center [954, 122] width 129 height 24
click at [598, 119] on button "[DATE]" at bounding box center [612, 118] width 89 height 31
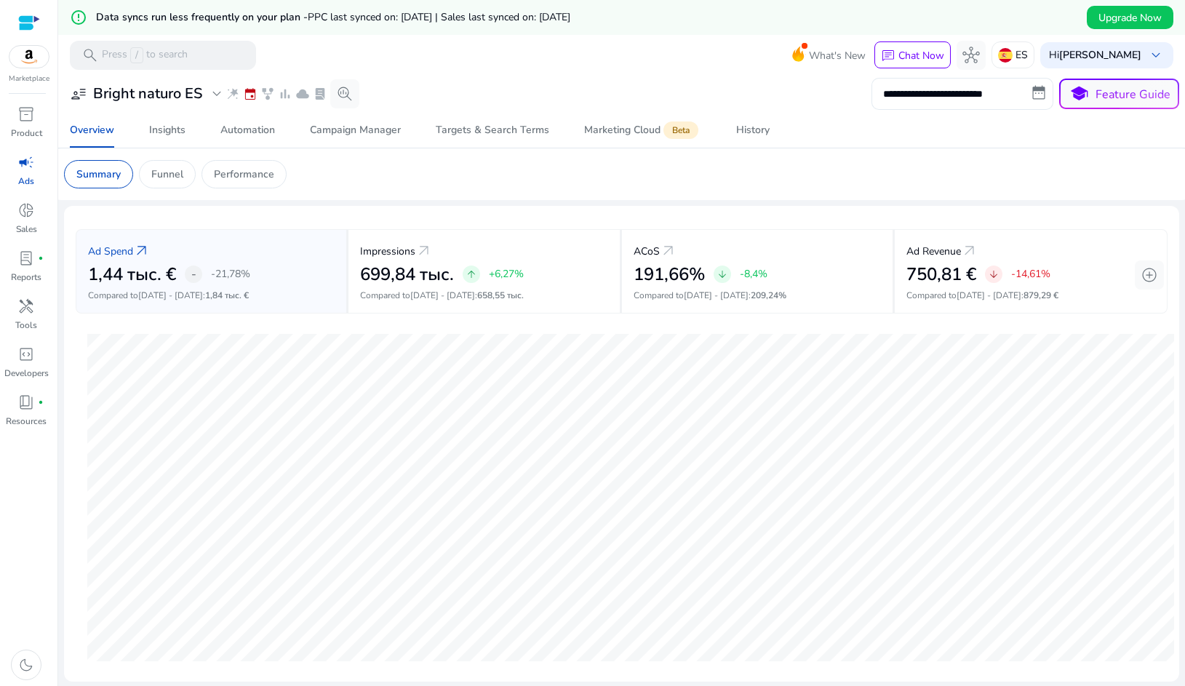
type input "**********"
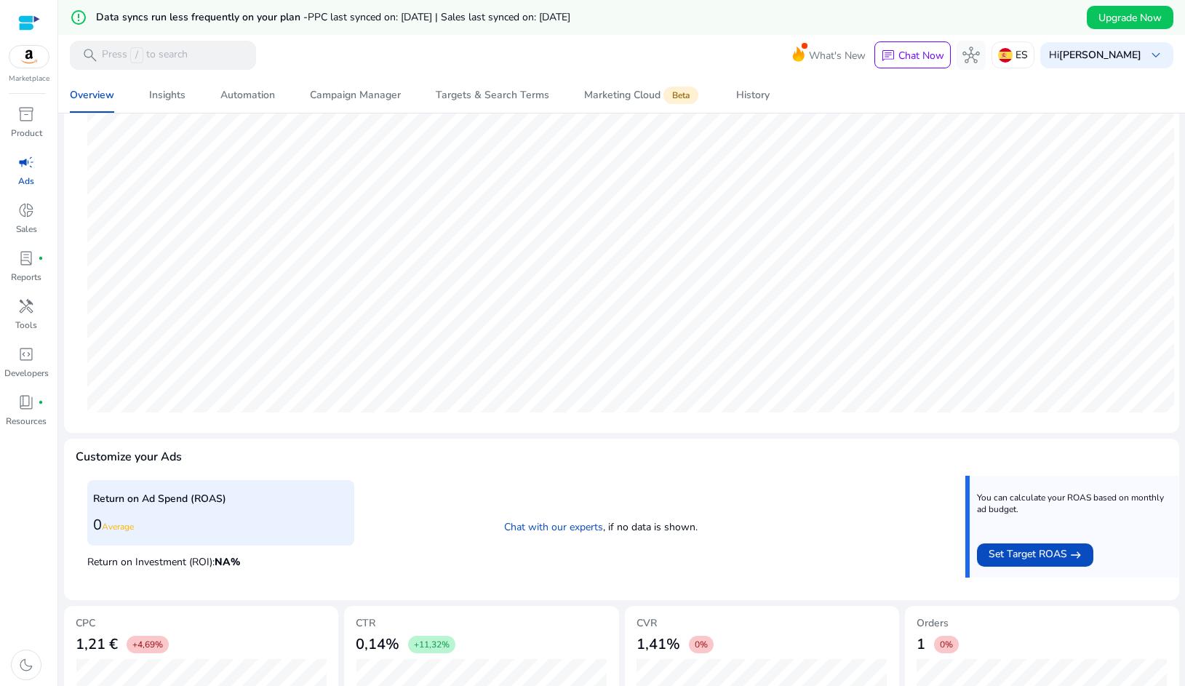
click at [501, 20] on span "PPC last synced on: Apr 14, 2025 | Sales last synced on: Apr 27, 2025" at bounding box center [439, 17] width 263 height 14
click at [1030, 58] on div "ES" at bounding box center [1012, 54] width 43 height 27
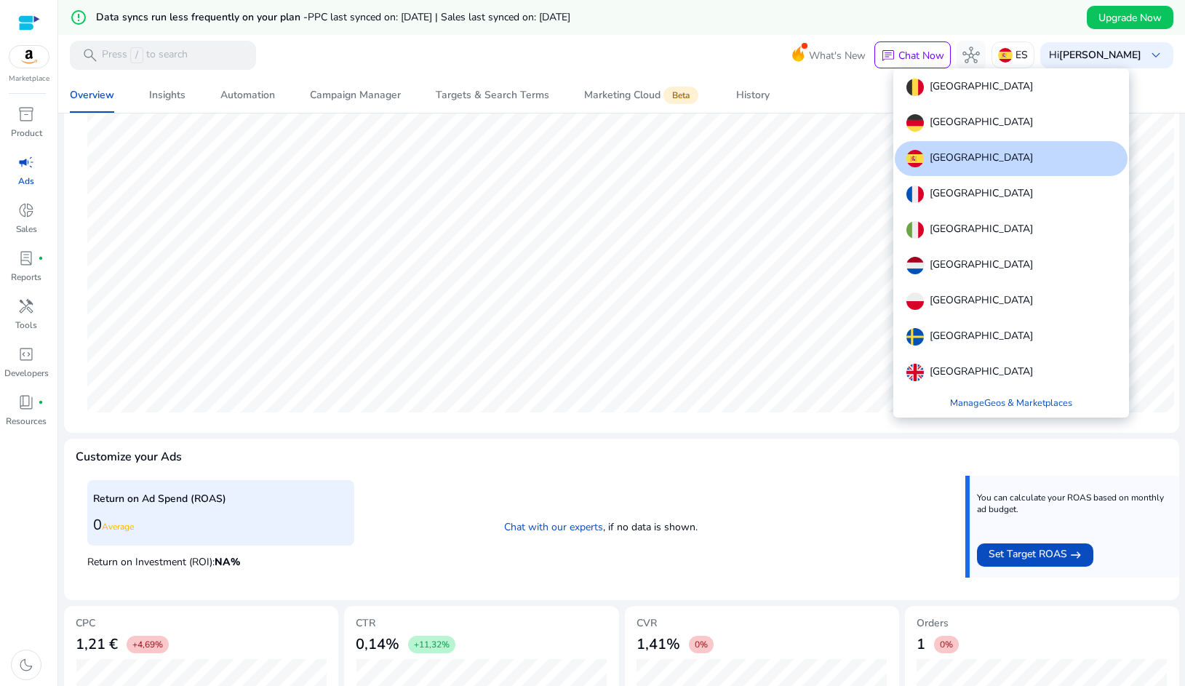
click at [975, 167] on div "[GEOGRAPHIC_DATA]" at bounding box center [1011, 158] width 233 height 35
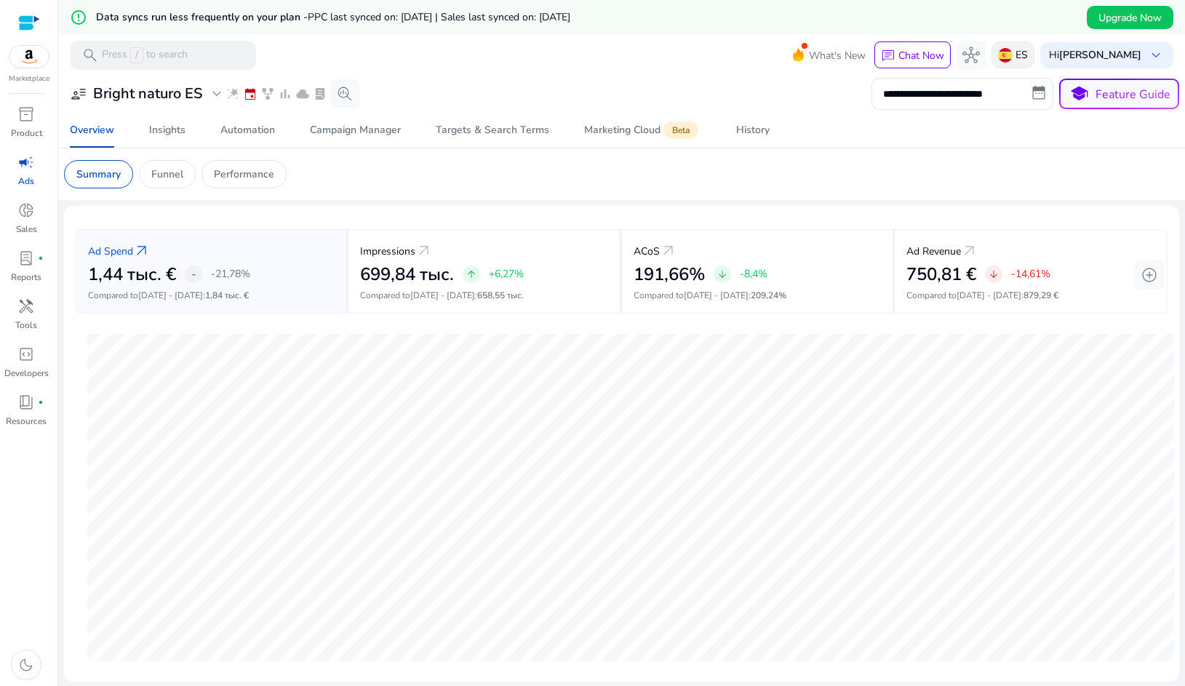
click at [1012, 55] on div "ES" at bounding box center [1012, 54] width 43 height 27
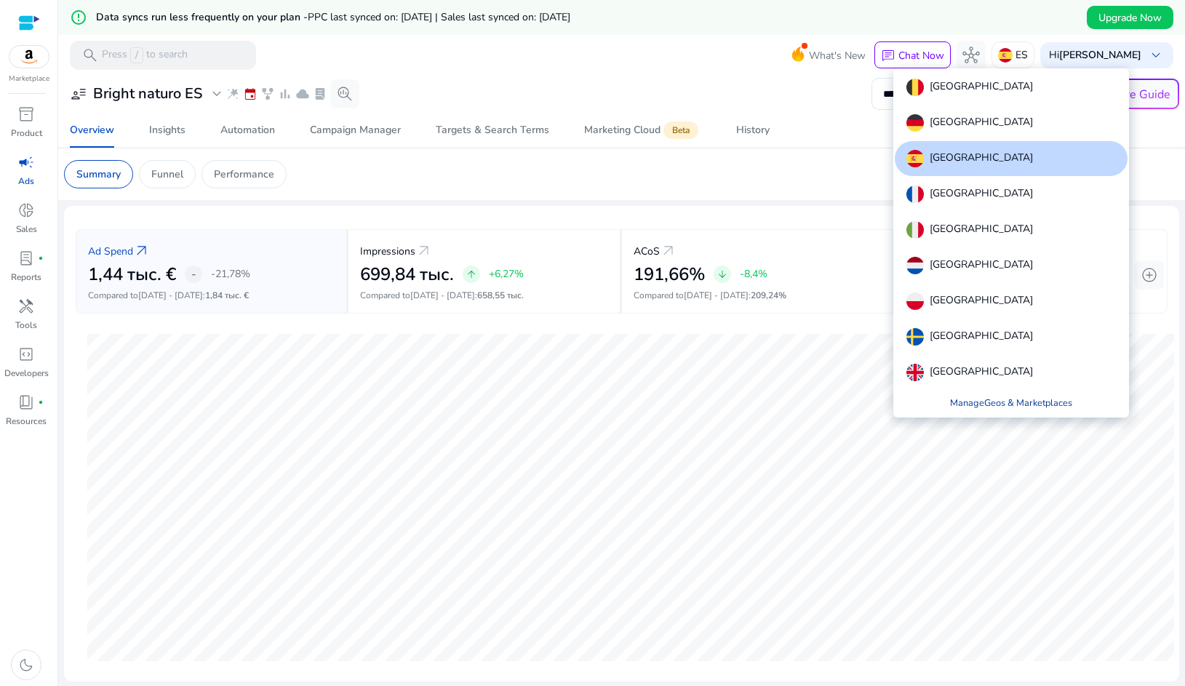
click at [1009, 397] on link "Manage Geos & Marketplaces" at bounding box center [1010, 403] width 145 height 26
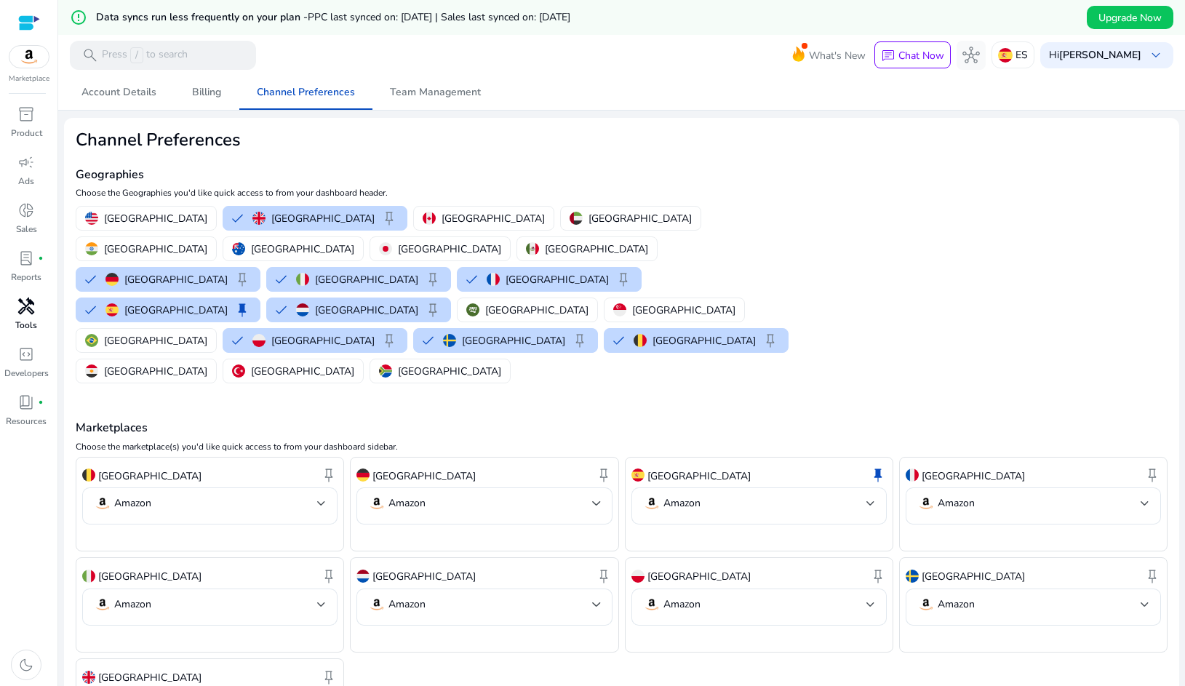
click at [28, 297] on span "handyman" at bounding box center [25, 305] width 17 height 17
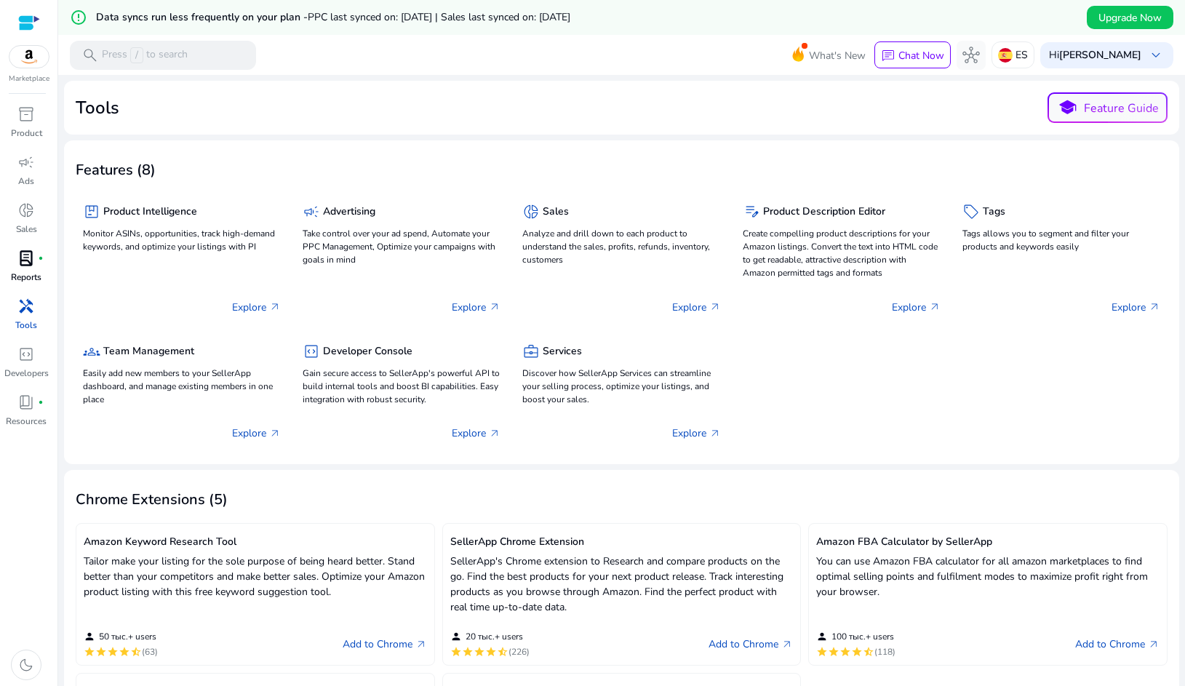
click at [30, 257] on span "lab_profile" at bounding box center [25, 257] width 17 height 17
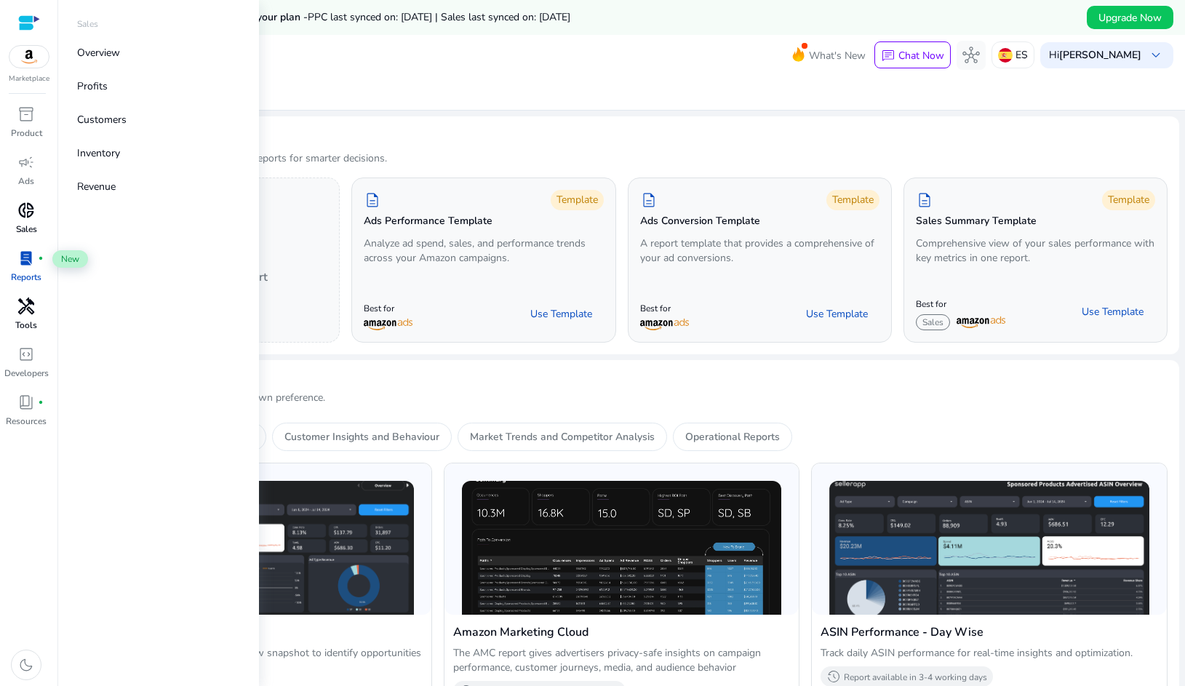
click at [28, 209] on span "donut_small" at bounding box center [25, 209] width 17 height 17
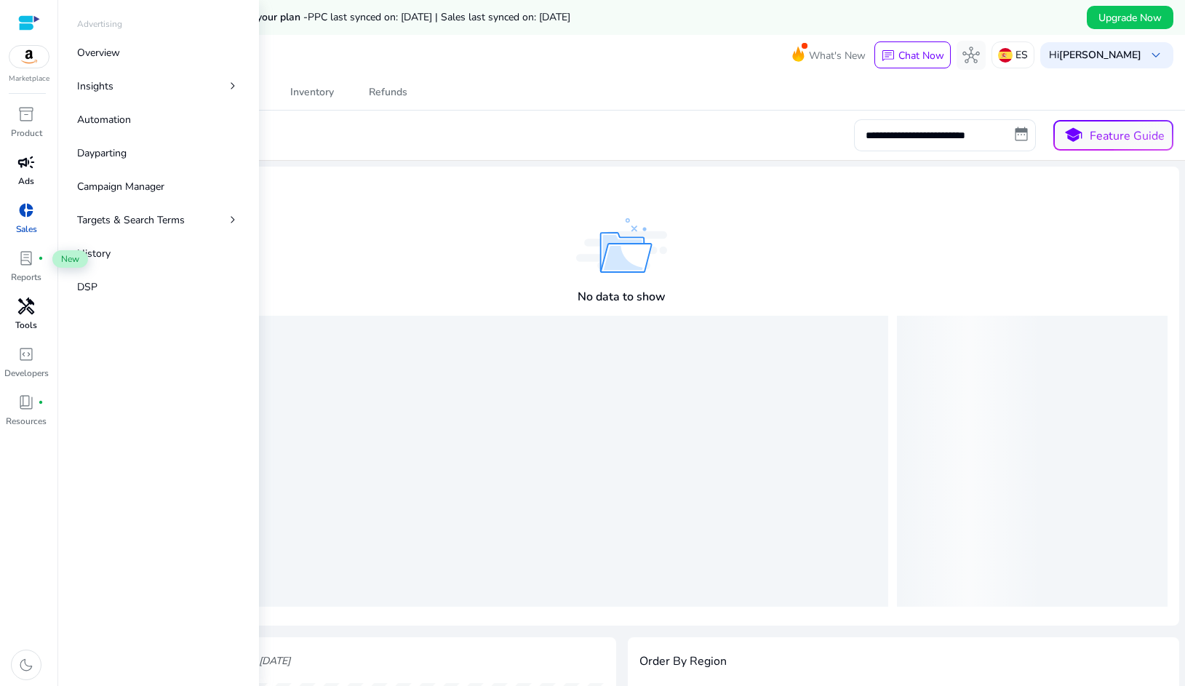
click at [23, 166] on span "campaign" at bounding box center [25, 161] width 17 height 17
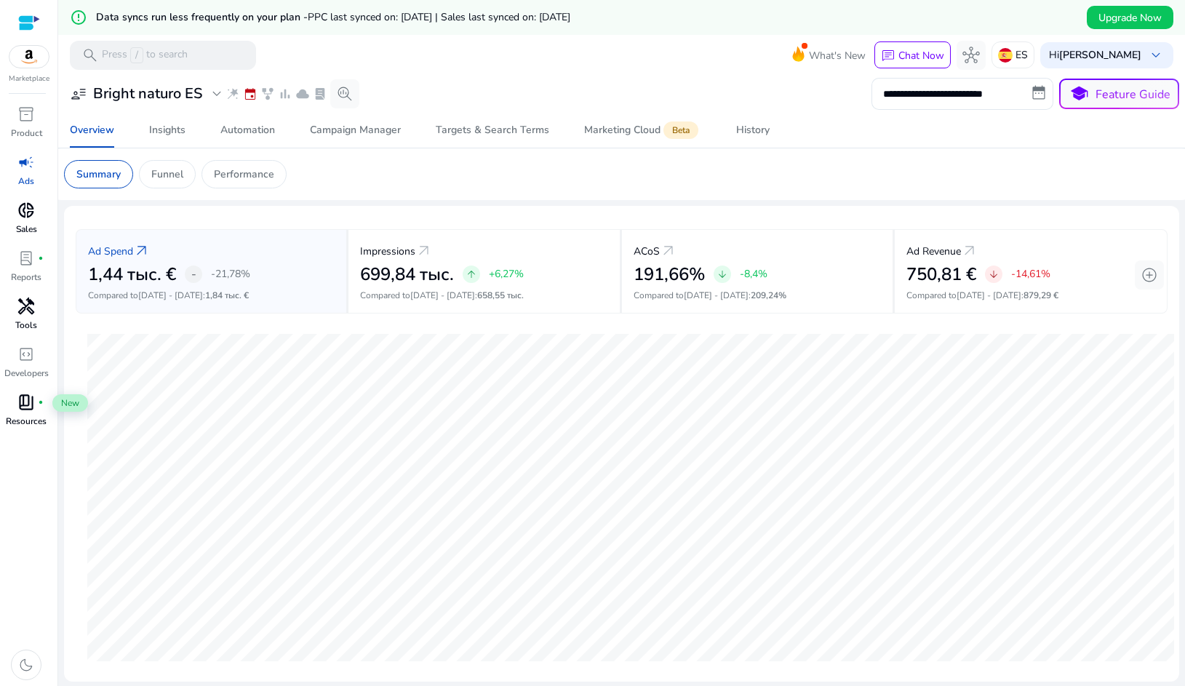
click at [29, 400] on span "book_4" at bounding box center [25, 402] width 17 height 17
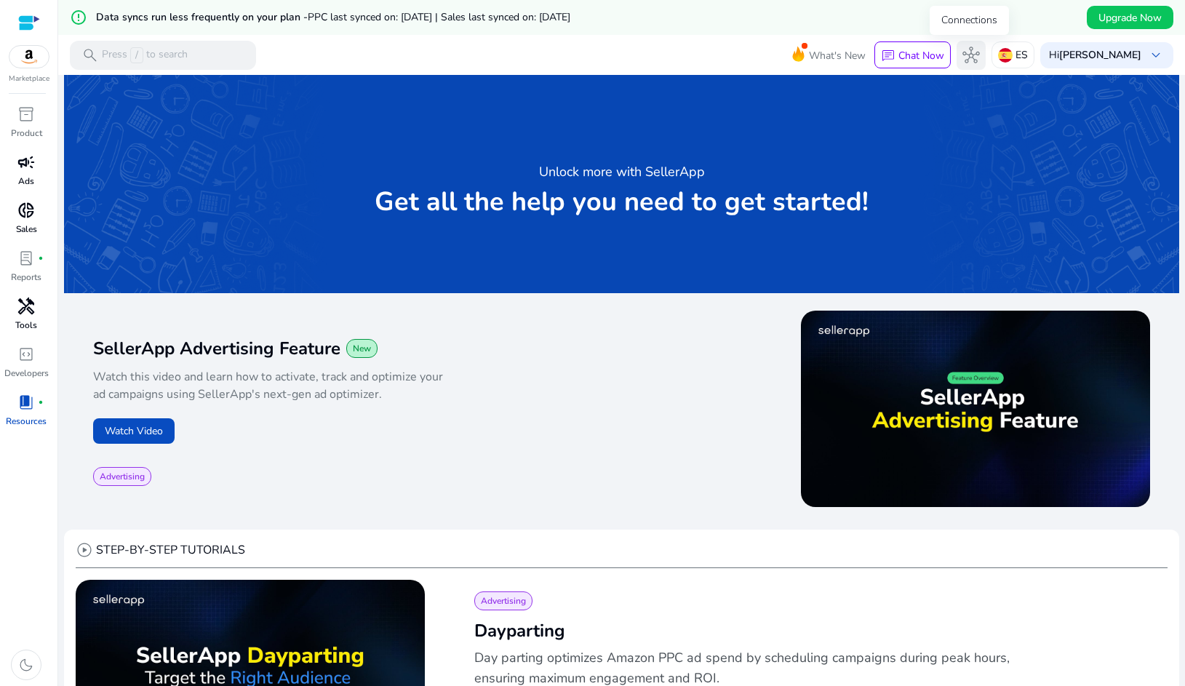
click at [969, 60] on span "hub" at bounding box center [970, 55] width 17 height 17
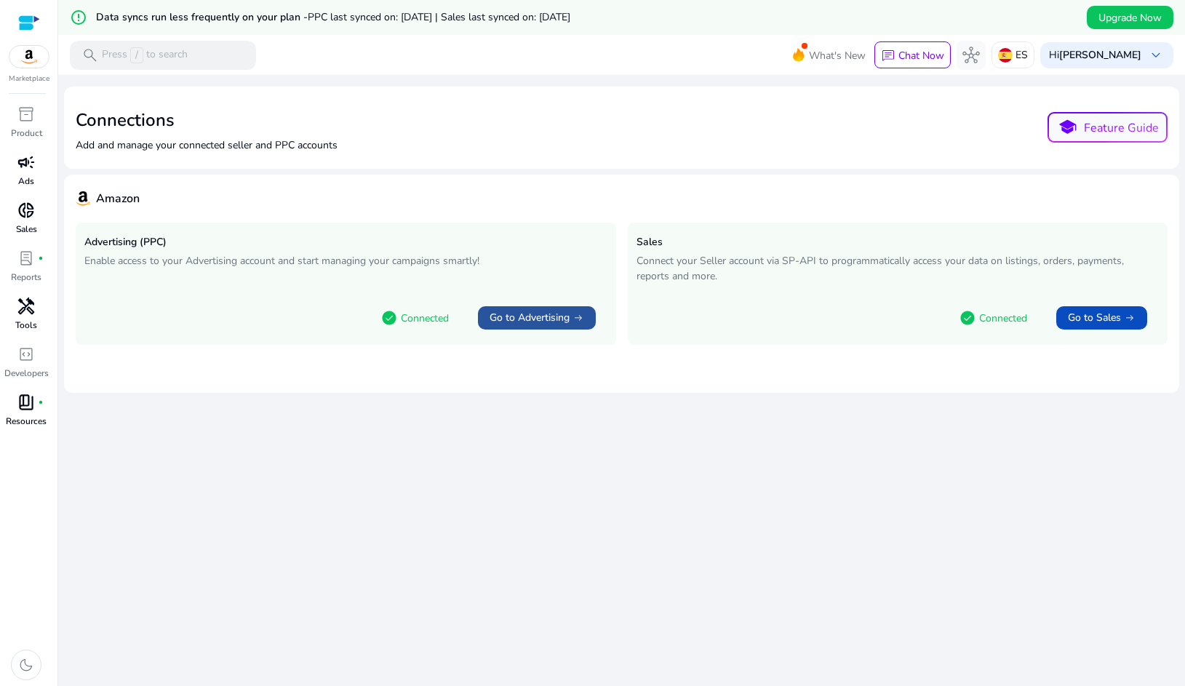
click at [529, 316] on span "Go to Advertising" at bounding box center [530, 318] width 80 height 15
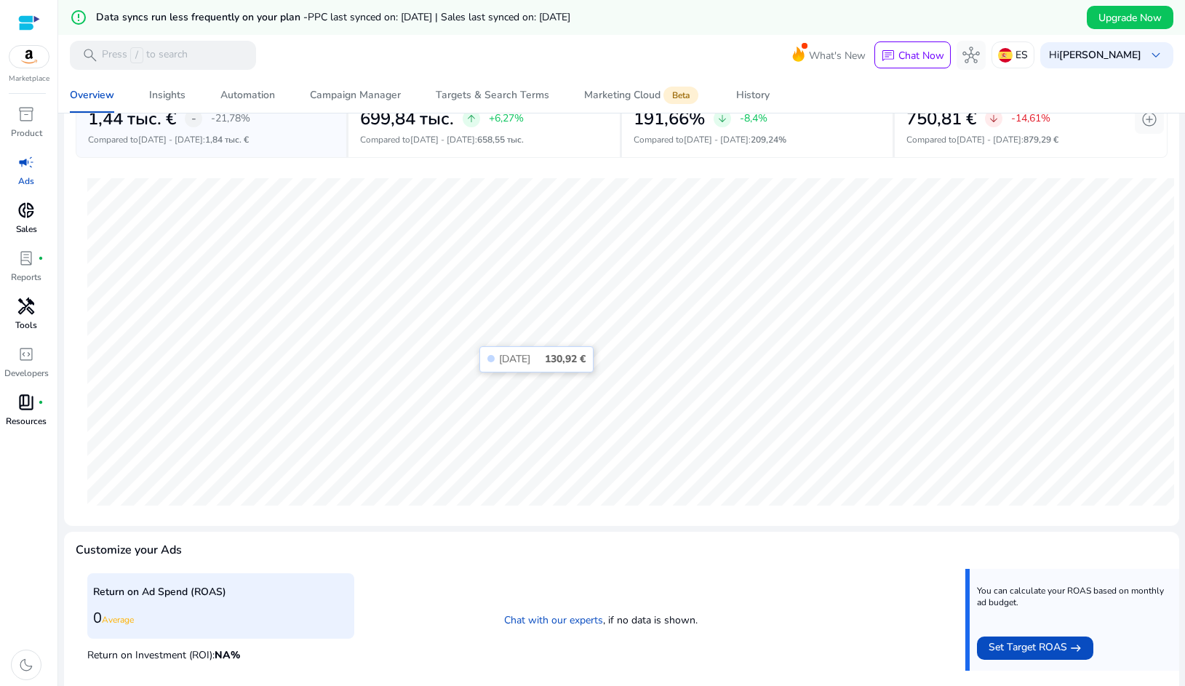
scroll to position [154, 0]
click at [353, 95] on div "Campaign Manager" at bounding box center [355, 95] width 91 height 10
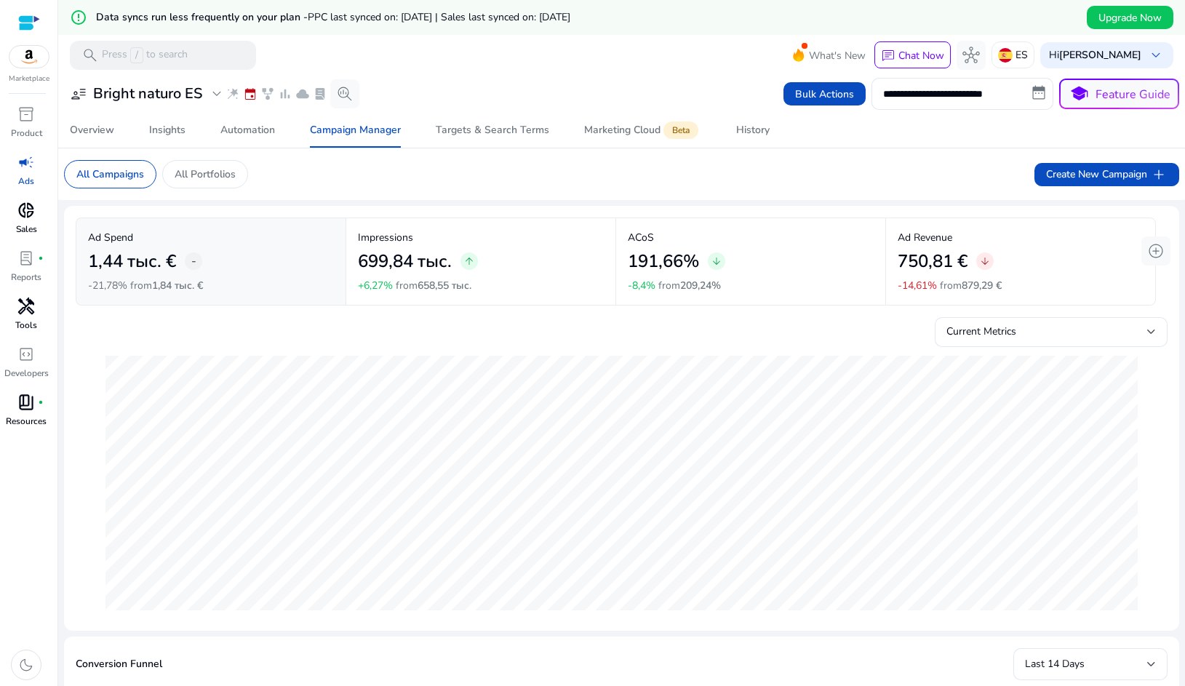
scroll to position [1, 0]
click at [249, 91] on span "event" at bounding box center [250, 93] width 15 height 15
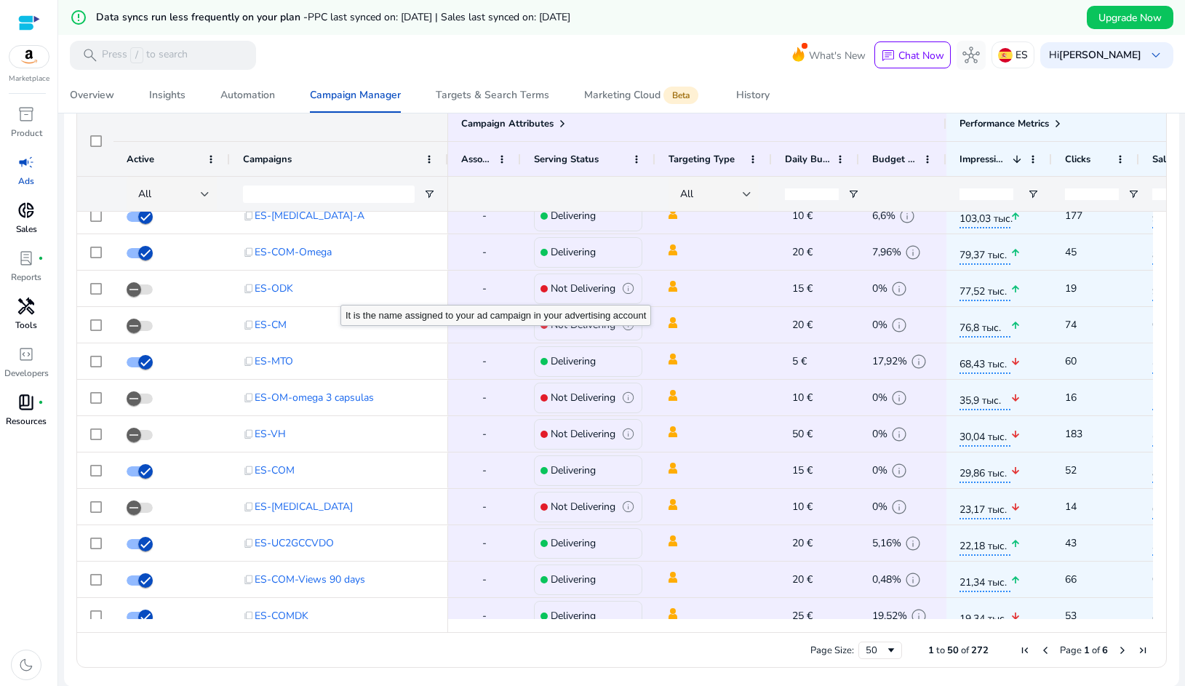
scroll to position [16, 0]
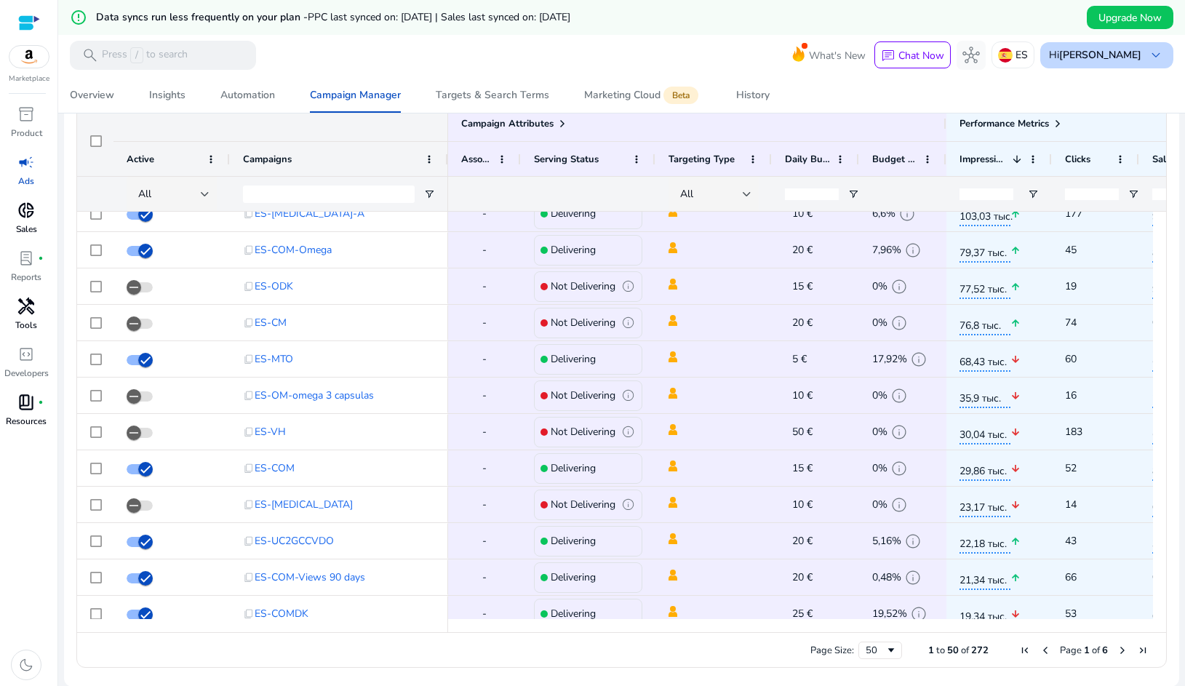
click at [1137, 51] on div "Hi Artur Perepelkin keyboard_arrow_down" at bounding box center [1106, 55] width 133 height 26
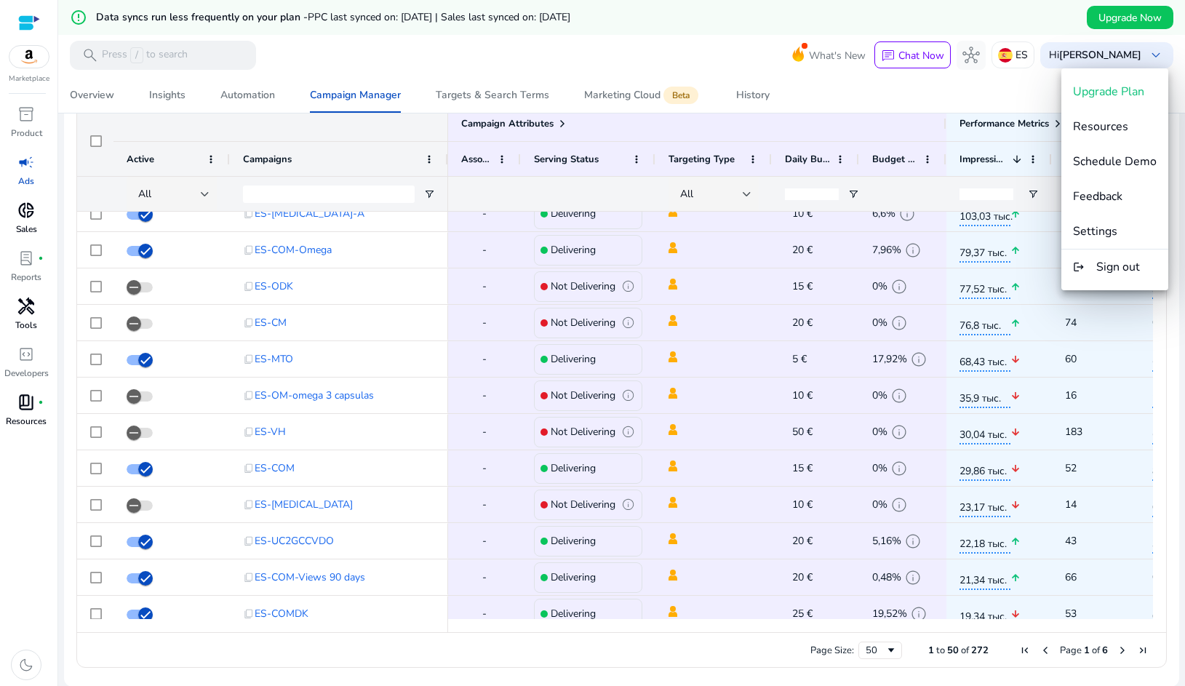
click at [1119, 263] on span "Sign out" at bounding box center [1118, 267] width 44 height 16
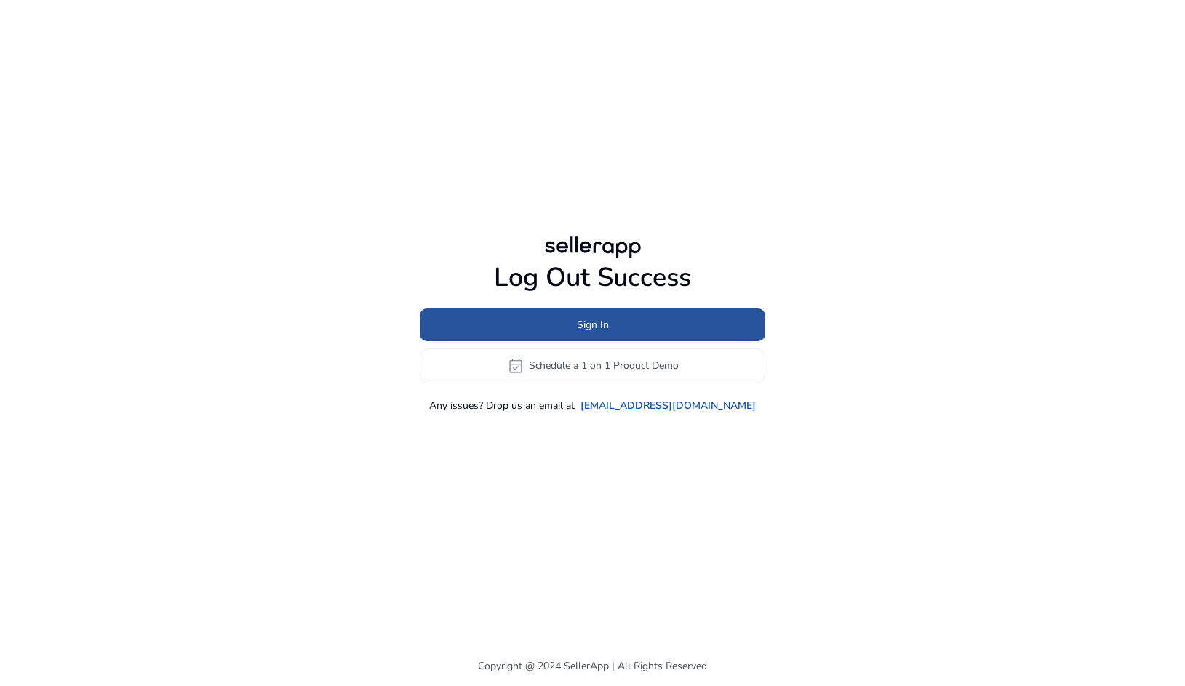
click at [636, 329] on span at bounding box center [592, 324] width 345 height 35
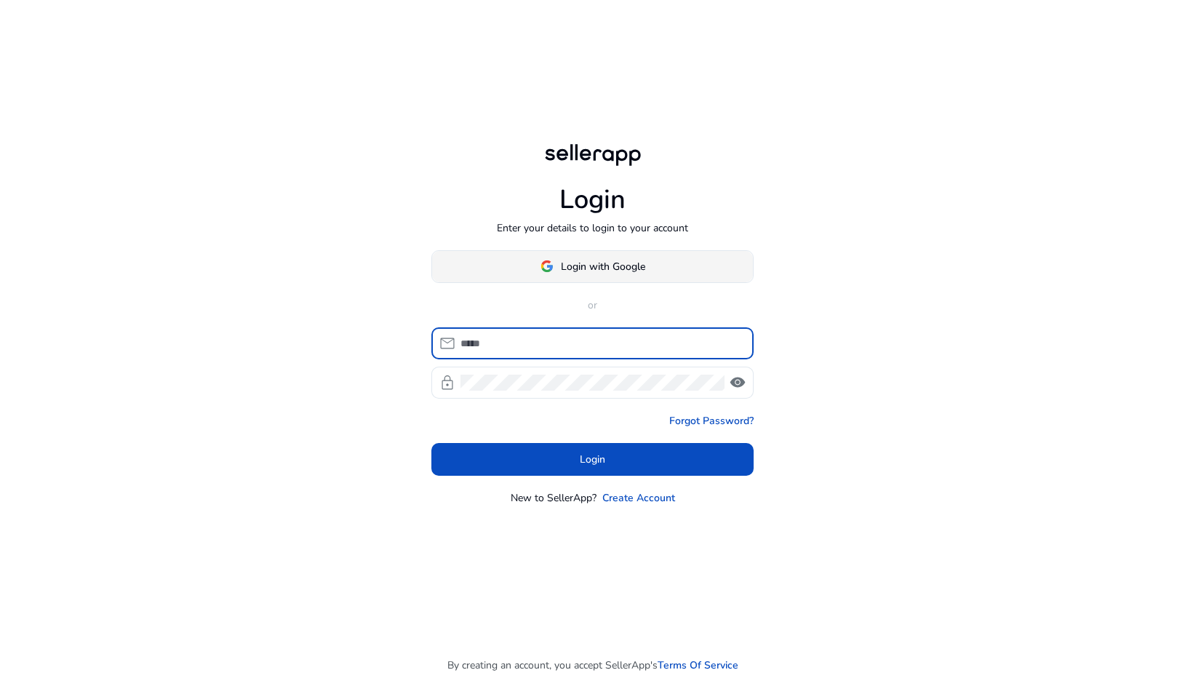
click at [578, 273] on span "Login with Google" at bounding box center [603, 266] width 84 height 15
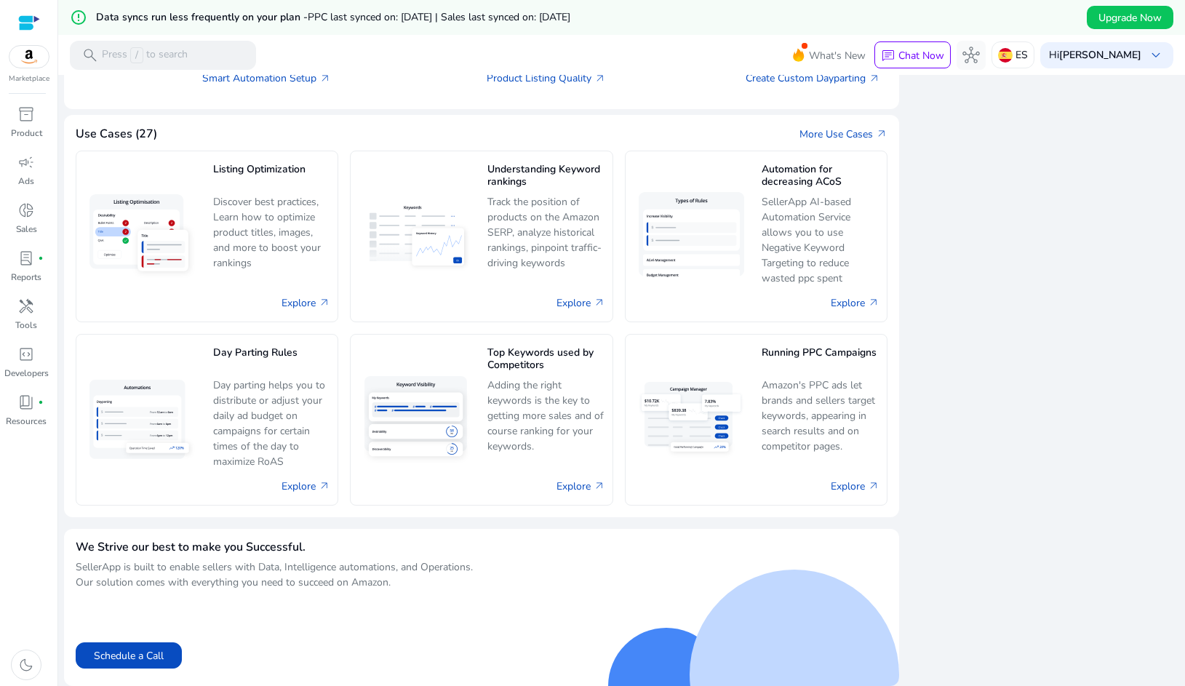
scroll to position [799, 0]
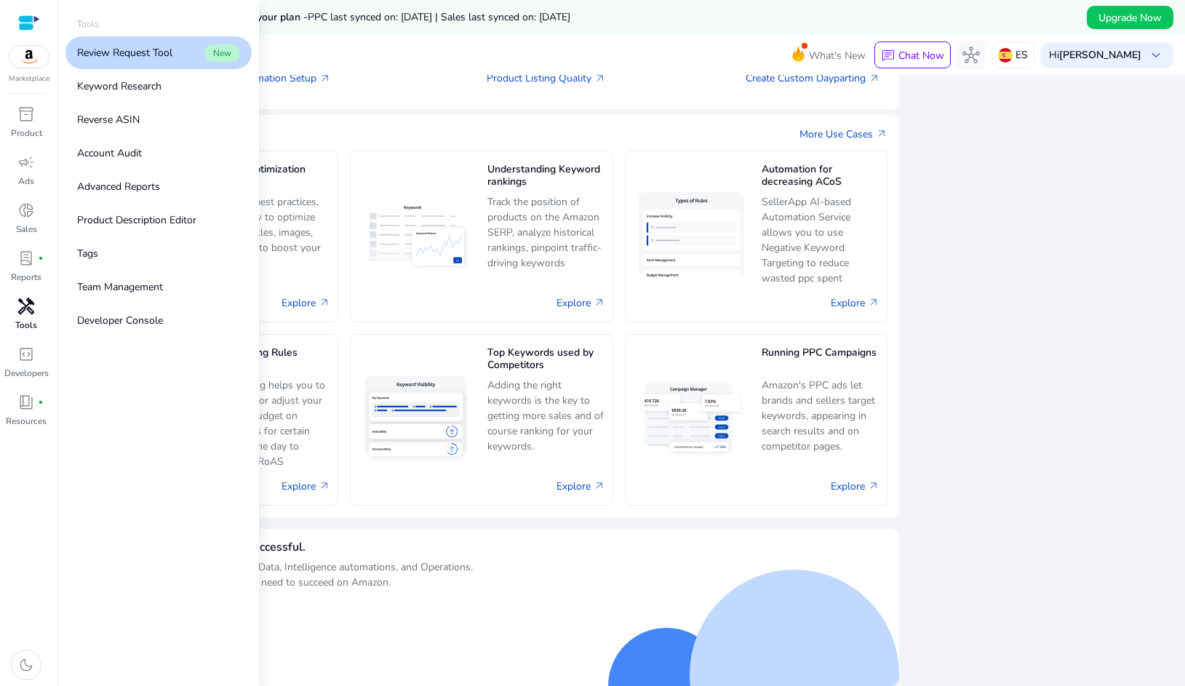
click at [35, 317] on div "handyman" at bounding box center [26, 306] width 41 height 23
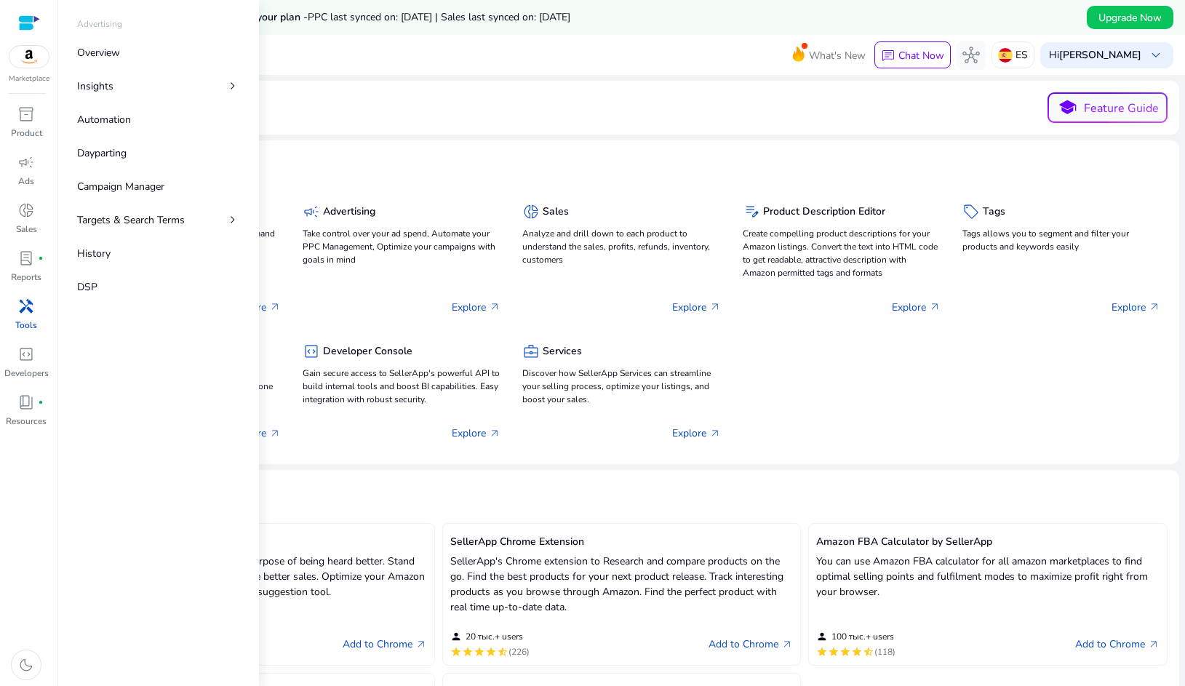
click at [21, 52] on img at bounding box center [28, 57] width 39 height 22
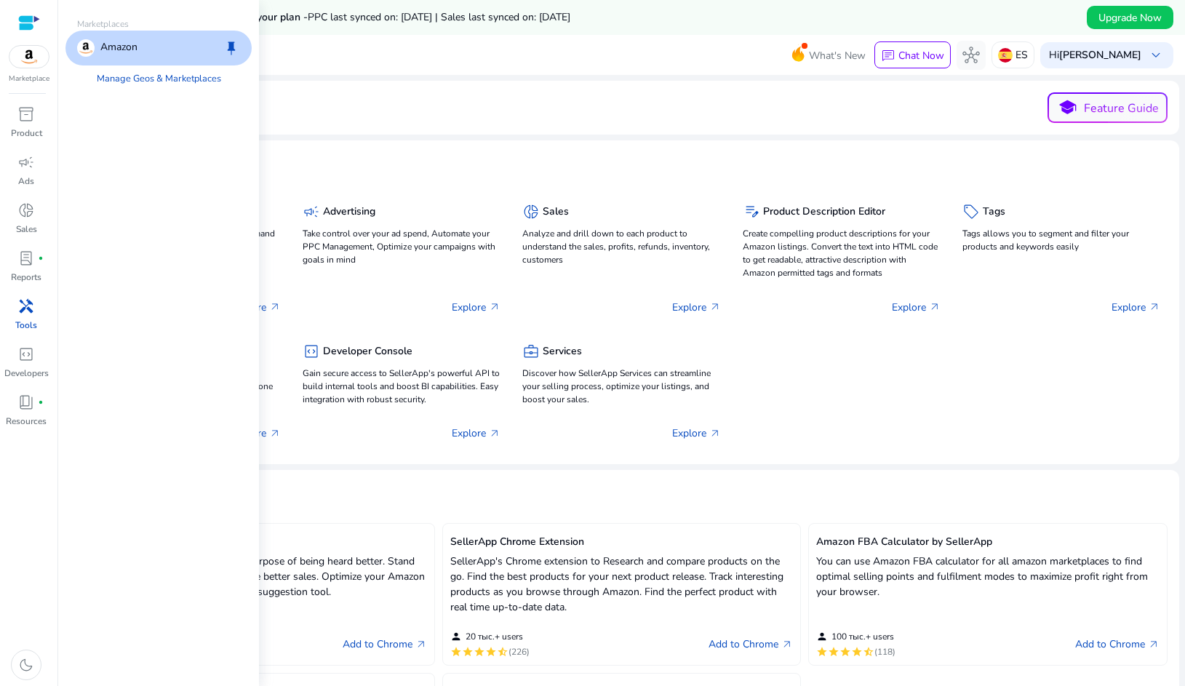
click at [99, 52] on div "Amazon" at bounding box center [107, 47] width 60 height 17
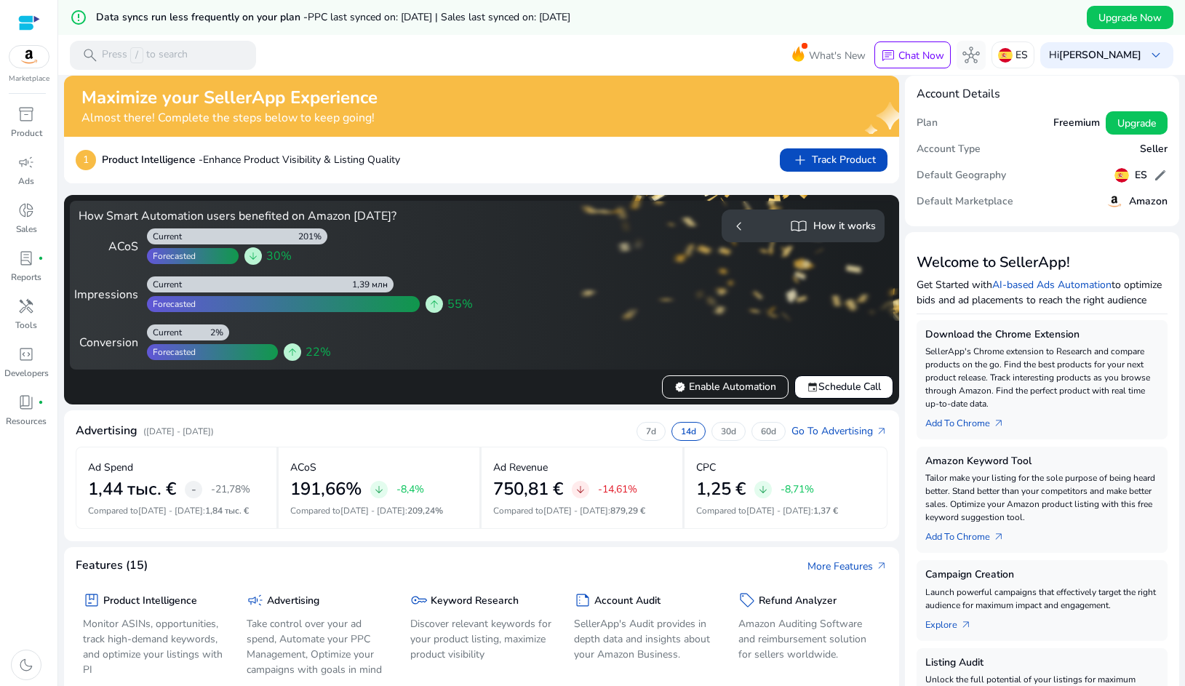
scroll to position [9, 0]
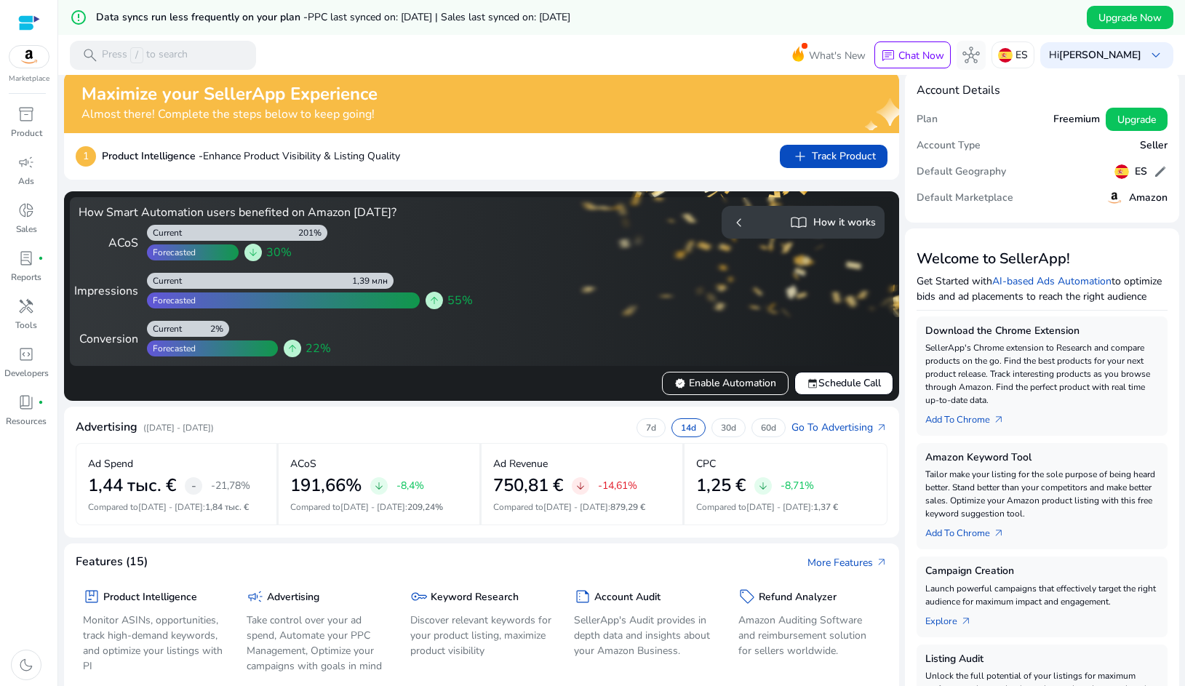
drag, startPoint x: 109, startPoint y: 19, endPoint x: 119, endPoint y: 17, distance: 10.3
click at [112, 18] on h5 "Data syncs run less frequently on your plan - PPC last synced on: Apr 14, 2025 …" at bounding box center [333, 18] width 474 height 12
click at [167, 18] on h5 "Data syncs run less frequently on your plan - PPC last synced on: Apr 14, 2025 …" at bounding box center [333, 18] width 474 height 12
click at [1159, 174] on span "edit" at bounding box center [1160, 171] width 15 height 15
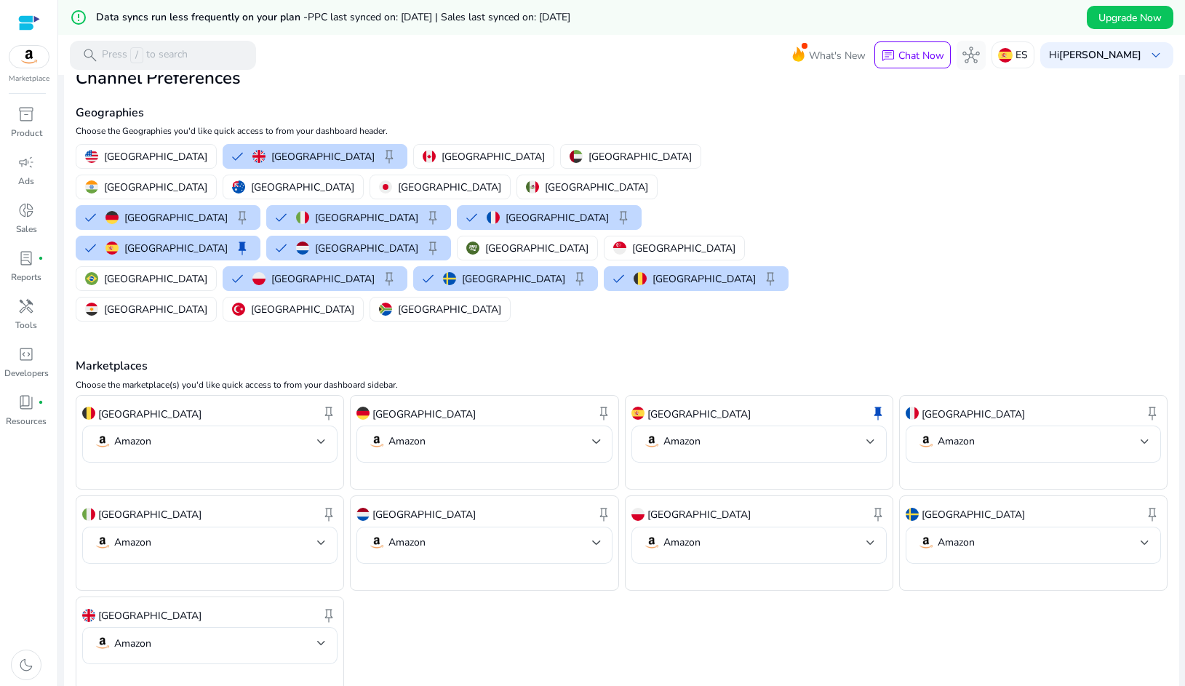
scroll to position [61, 0]
click at [951, 402] on div "France keep" at bounding box center [1033, 414] width 255 height 25
click at [954, 436] on p "Amazon" at bounding box center [956, 442] width 37 height 13
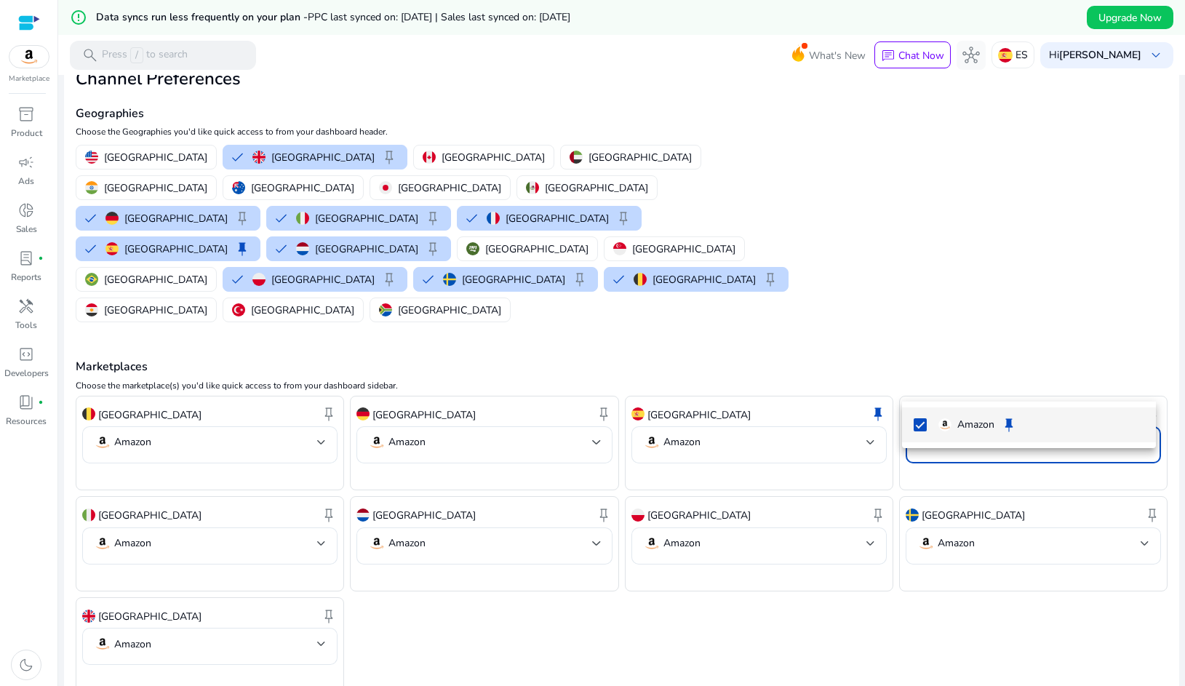
click at [979, 424] on p "Amazon" at bounding box center [975, 425] width 37 height 16
click at [977, 418] on p "Amazon" at bounding box center [975, 425] width 37 height 16
click at [954, 316] on div at bounding box center [592, 343] width 1185 height 686
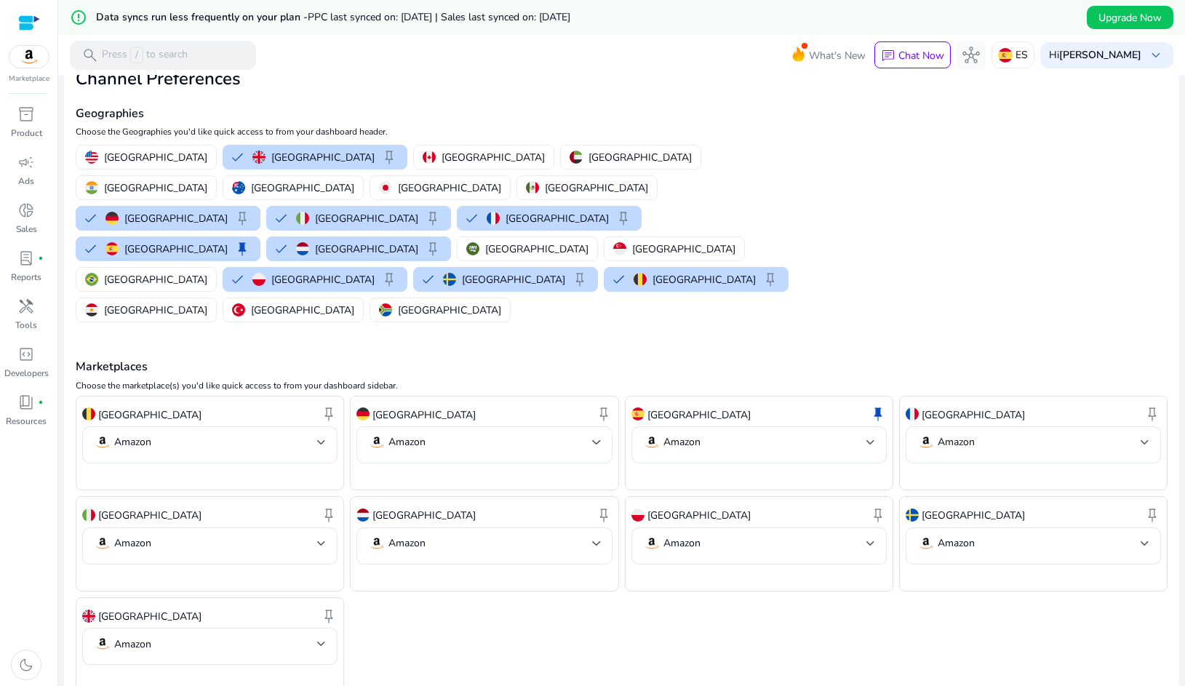
scroll to position [60, 0]
click at [1010, 57] on img at bounding box center [1005, 55] width 15 height 15
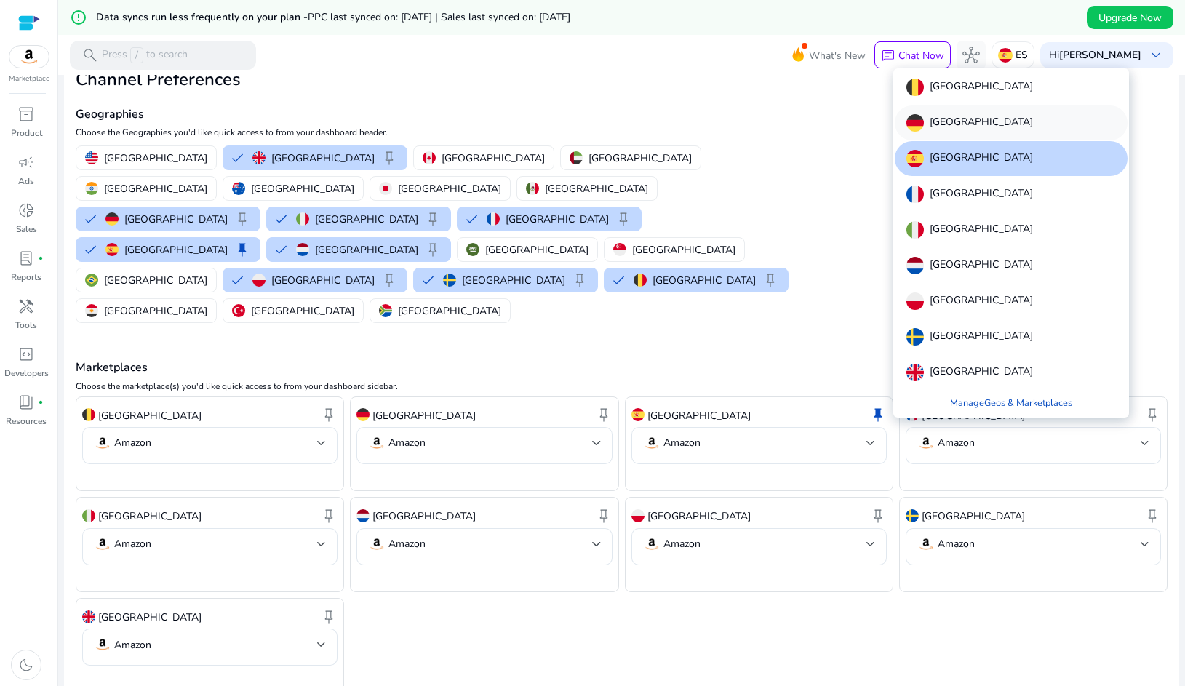
click at [940, 120] on p "[GEOGRAPHIC_DATA]" at bounding box center [981, 122] width 103 height 17
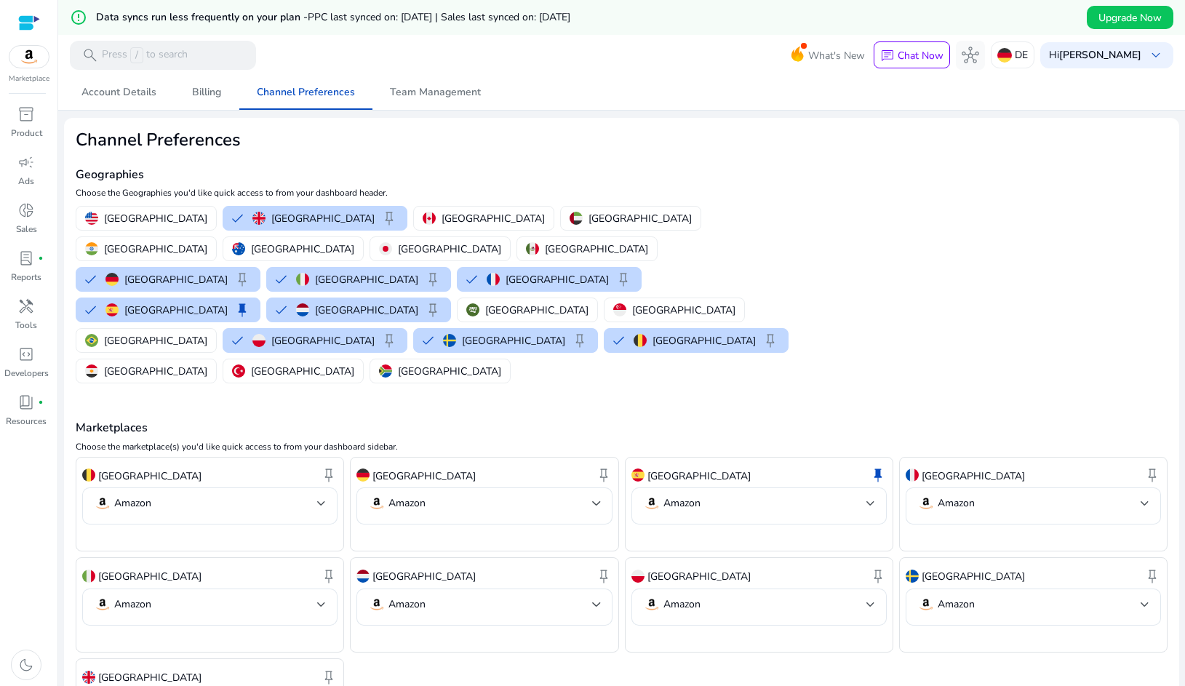
click at [416, 22] on span "PPC last synced on: Aug 11, 2025 | Sales last synced on: Aug 10, 2025" at bounding box center [439, 17] width 263 height 14
click at [128, 96] on span "Account Details" at bounding box center [118, 92] width 75 height 10
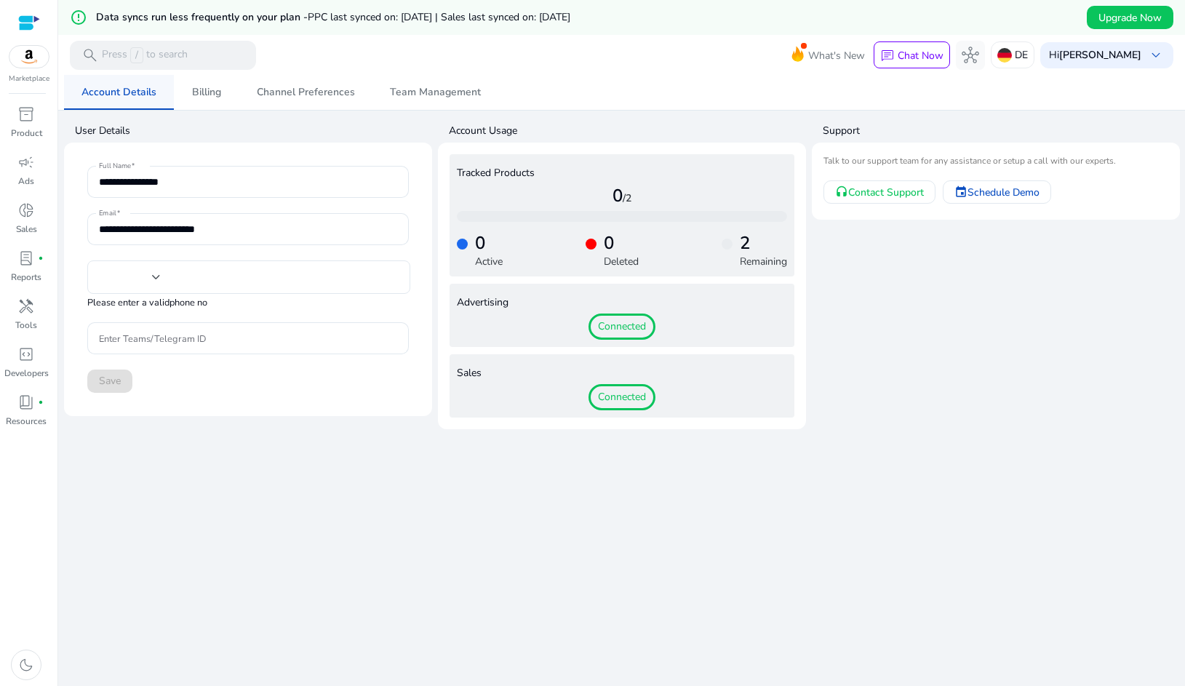
type input "**********"
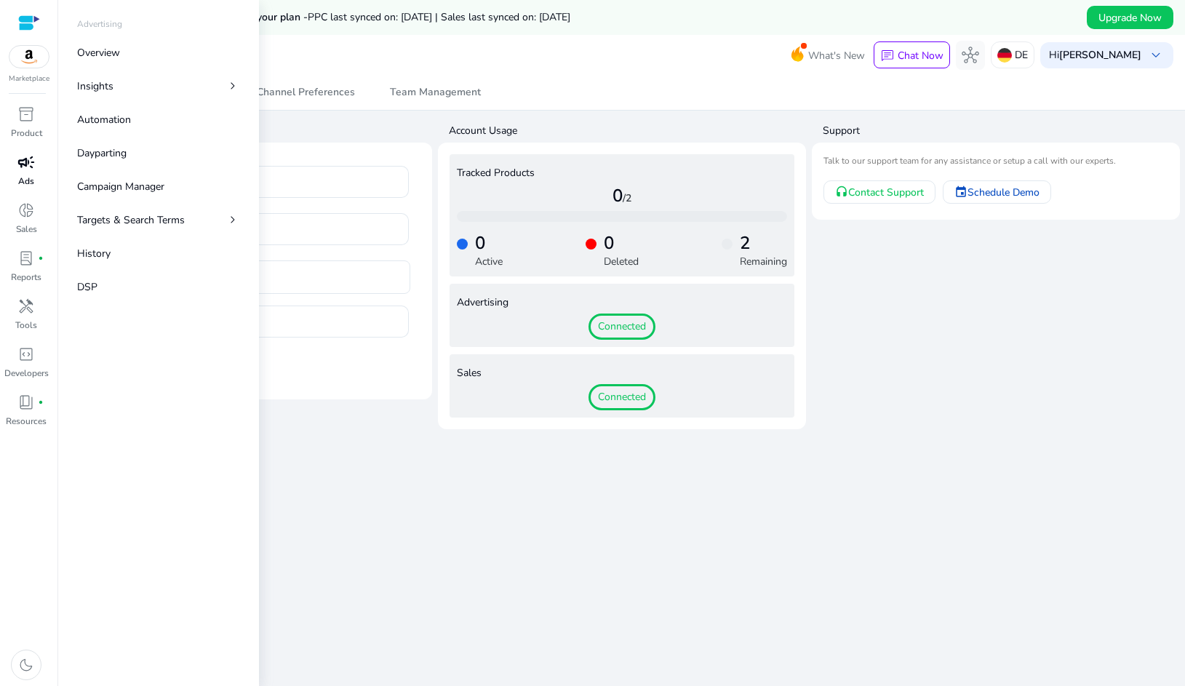
click at [28, 160] on span "campaign" at bounding box center [25, 161] width 17 height 17
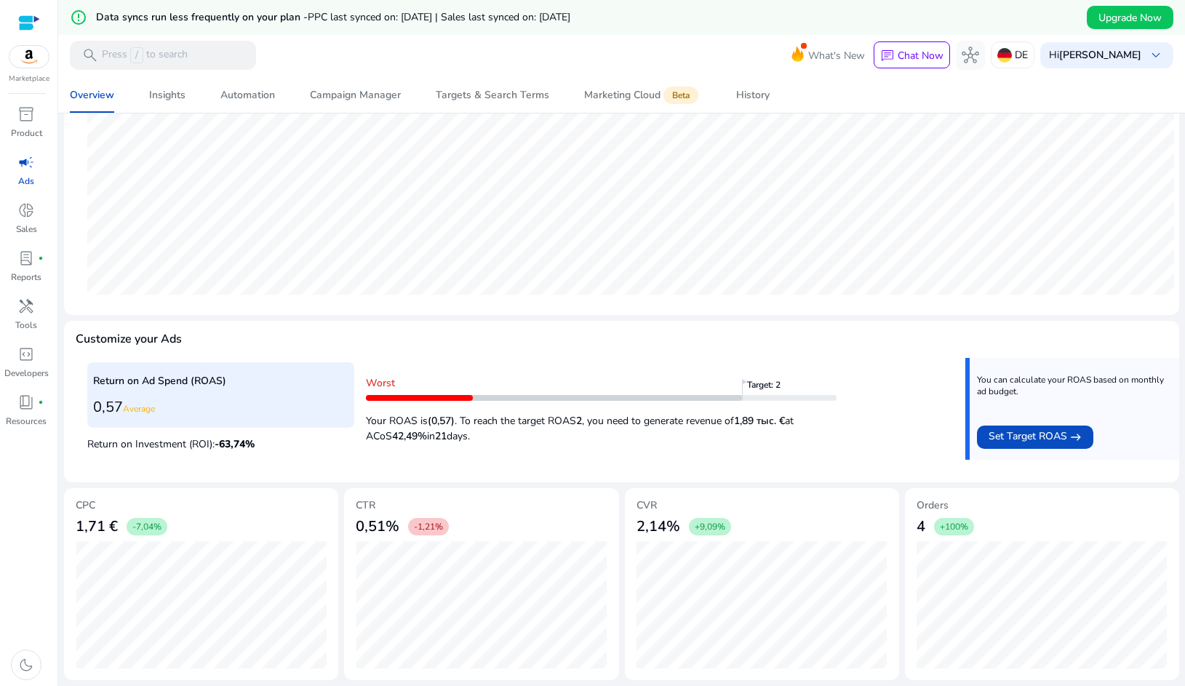
scroll to position [365, 0]
click at [351, 100] on div "Campaign Manager" at bounding box center [355, 95] width 91 height 10
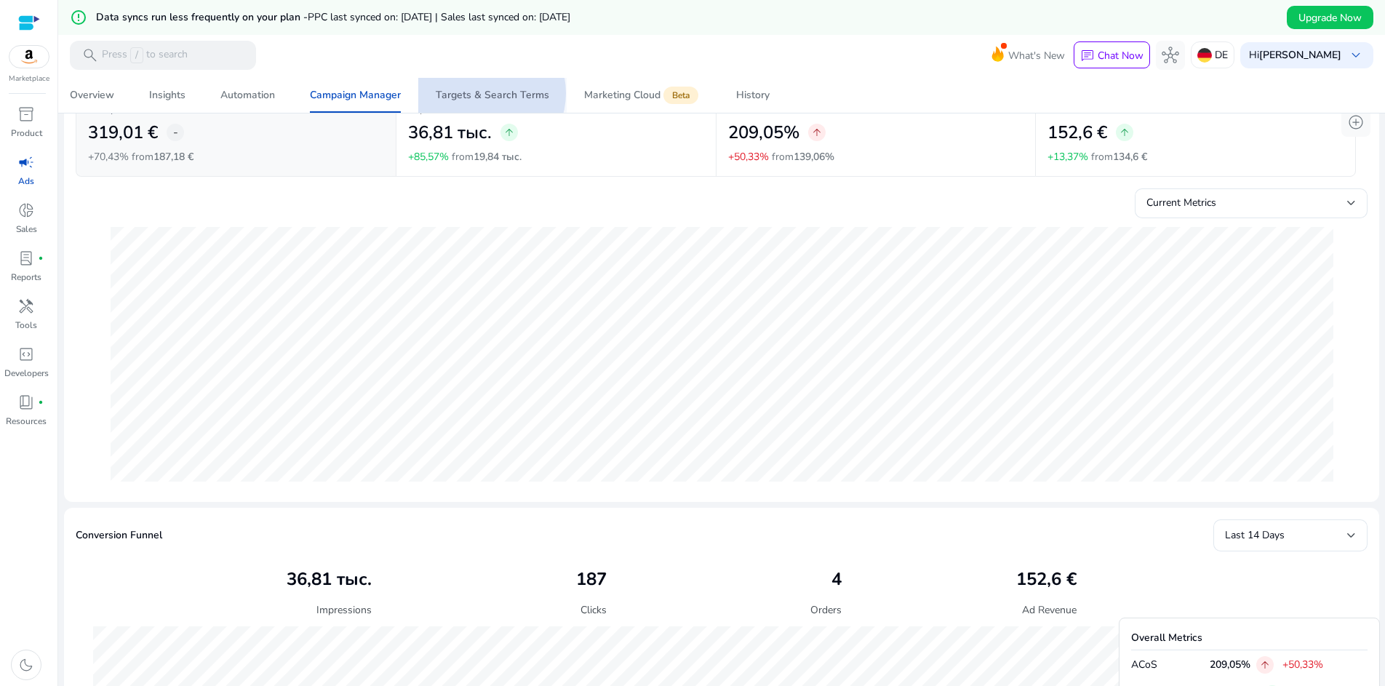
click at [484, 93] on div "Targets & Search Terms" at bounding box center [492, 95] width 113 height 10
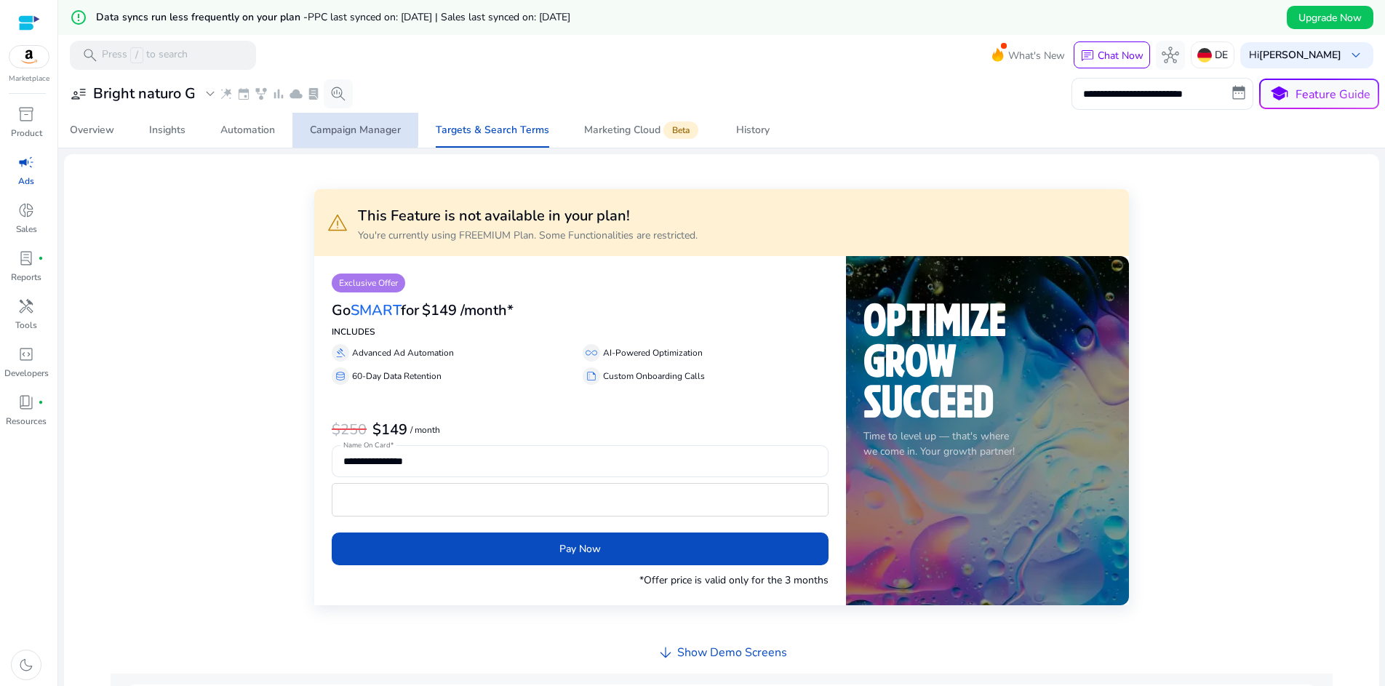
click at [345, 127] on div "Campaign Manager" at bounding box center [355, 130] width 91 height 10
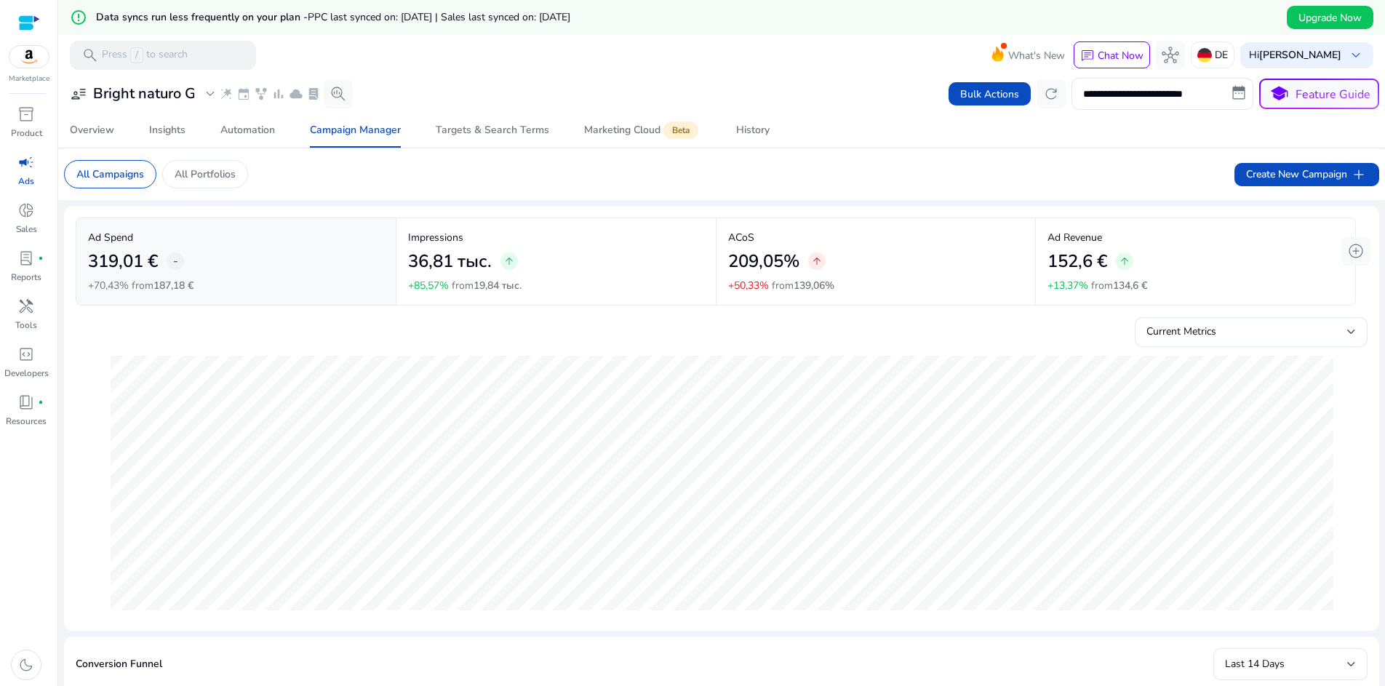
scroll to position [919, 0]
click at [1130, 97] on input "**********" at bounding box center [1162, 94] width 182 height 32
select select "*"
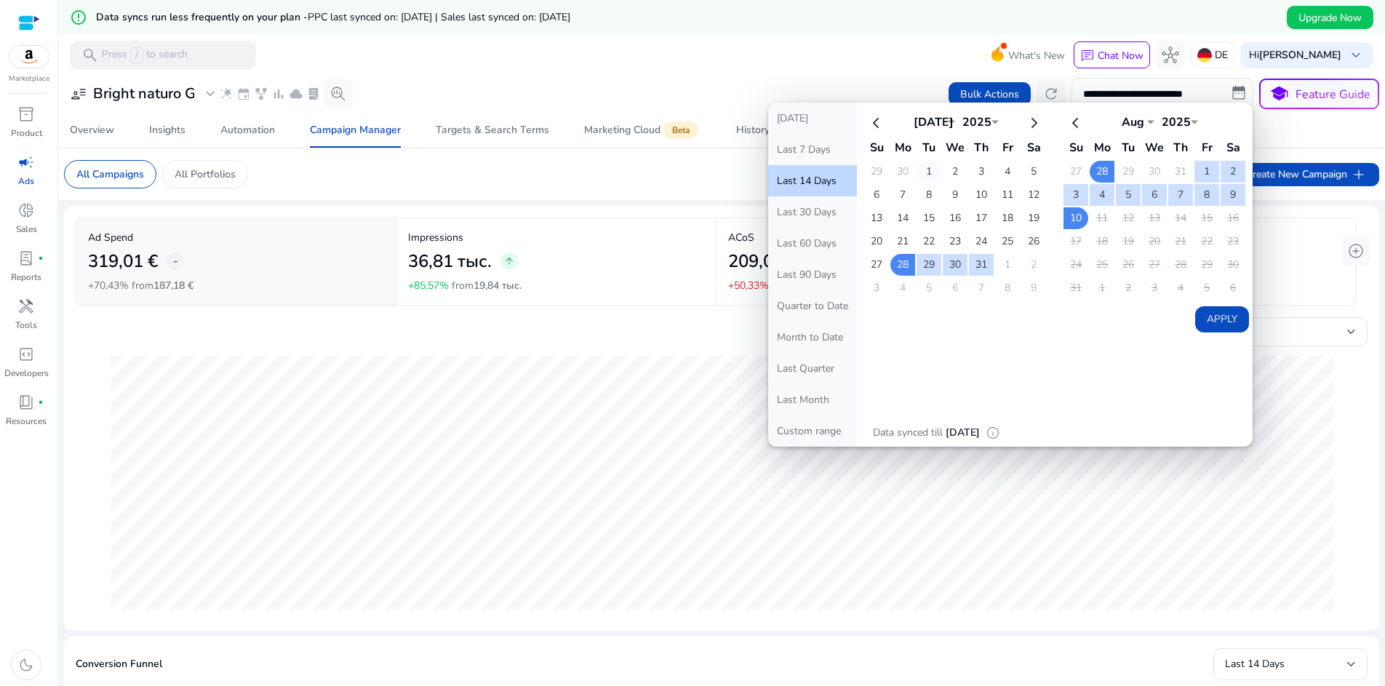
click at [925, 169] on td "1" at bounding box center [928, 172] width 25 height 22
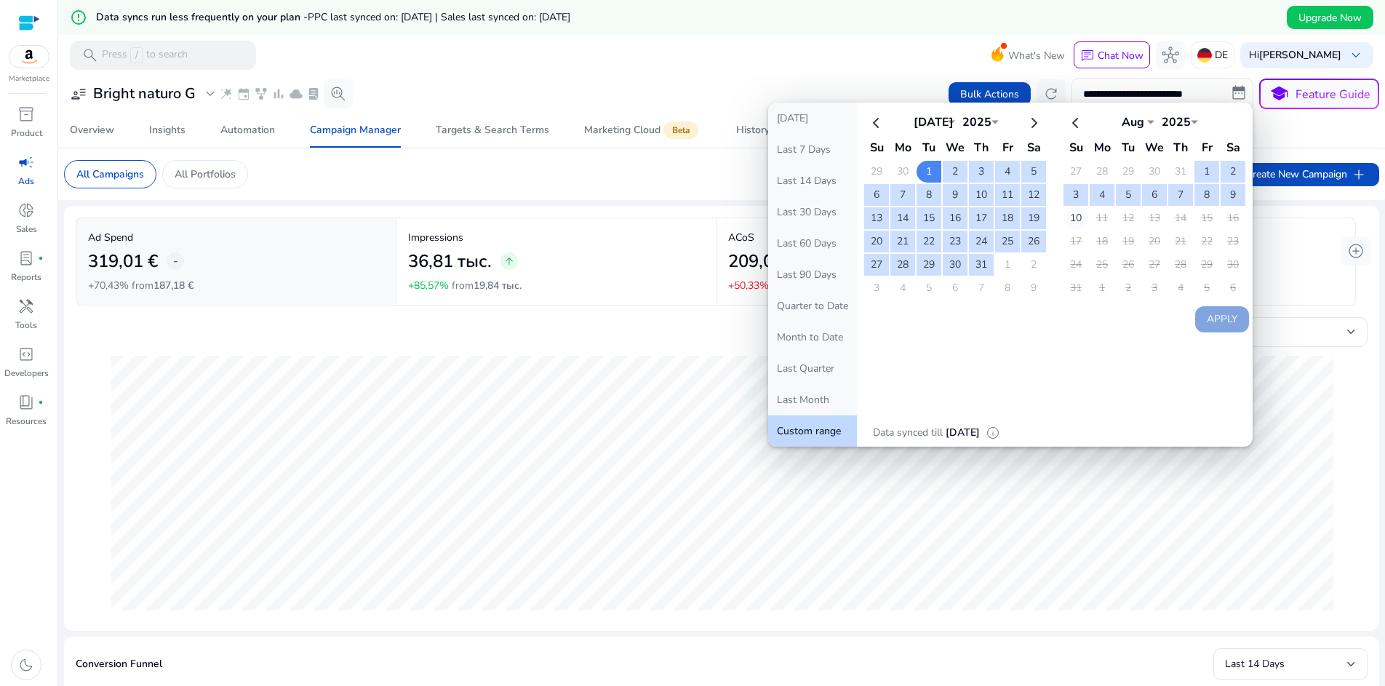
click at [1082, 215] on td "10" at bounding box center [1075, 218] width 25 height 22
click at [1075, 216] on td "10" at bounding box center [1075, 218] width 25 height 22
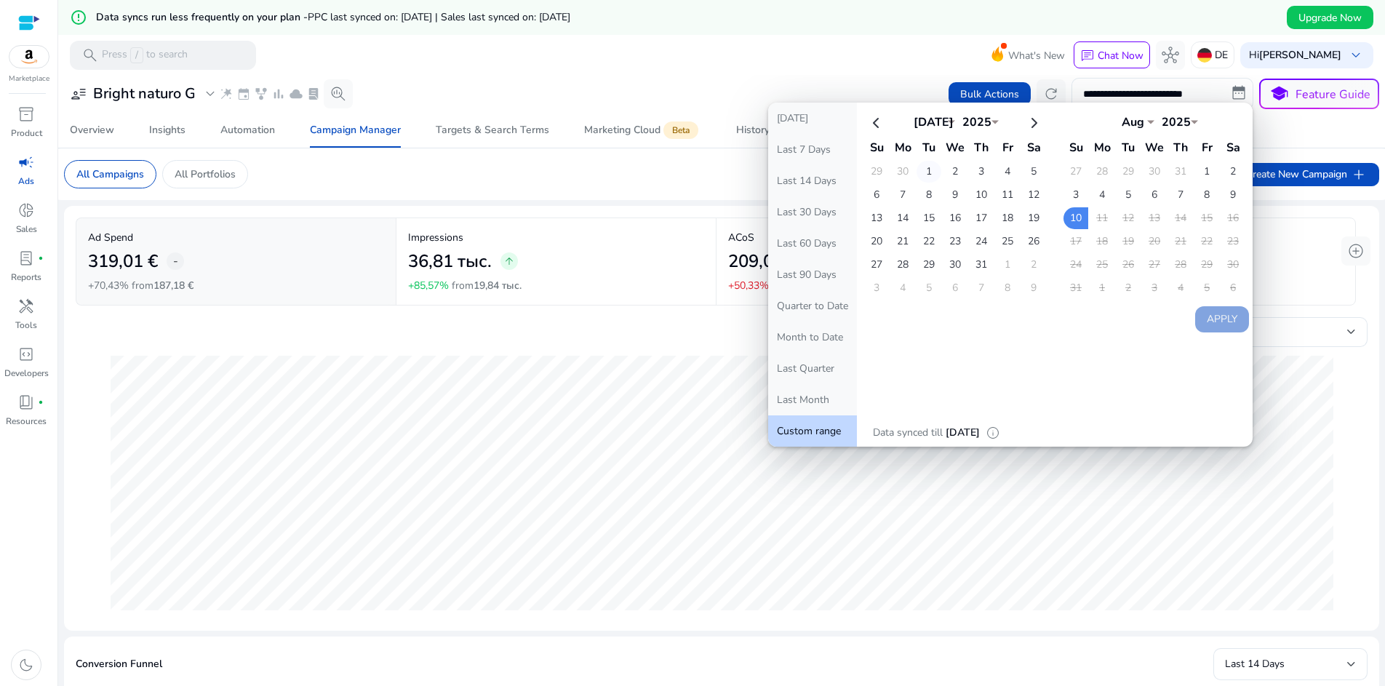
click at [931, 168] on td "1" at bounding box center [928, 172] width 25 height 22
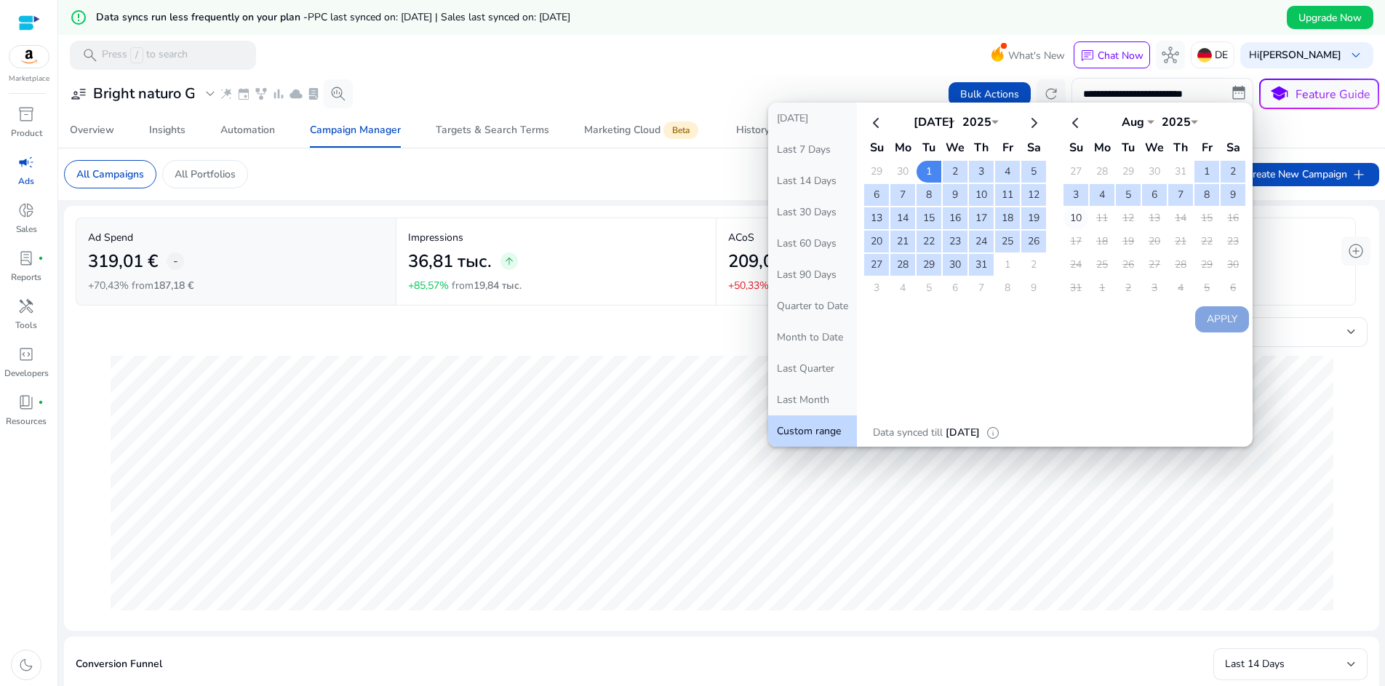
click at [1076, 213] on td "10" at bounding box center [1075, 218] width 25 height 22
click at [1208, 308] on button "Apply" at bounding box center [1222, 319] width 54 height 26
type input "**********"
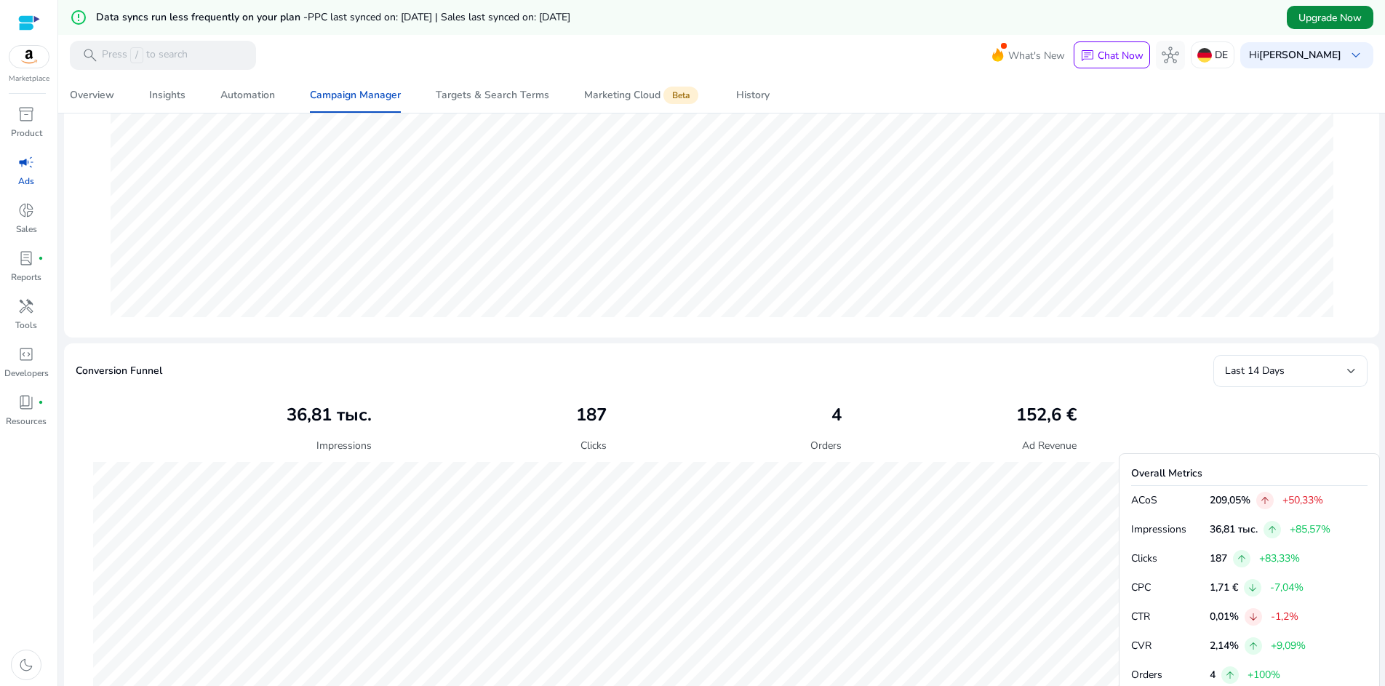
scroll to position [292, 0]
click at [1301, 20] on span "Upgrade Now" at bounding box center [1329, 17] width 63 height 15
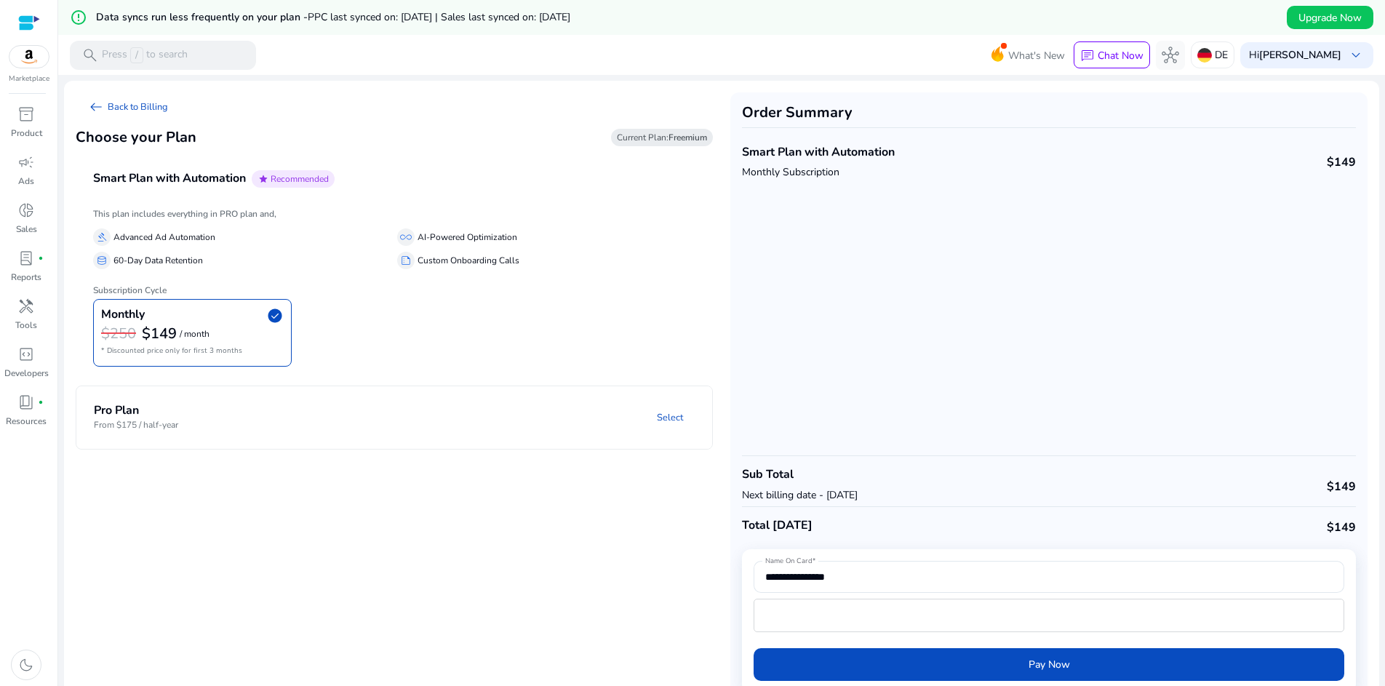
click at [208, 405] on mat-panel-title "Pro Plan From $175 / half-year" at bounding box center [192, 417] width 196 height 27
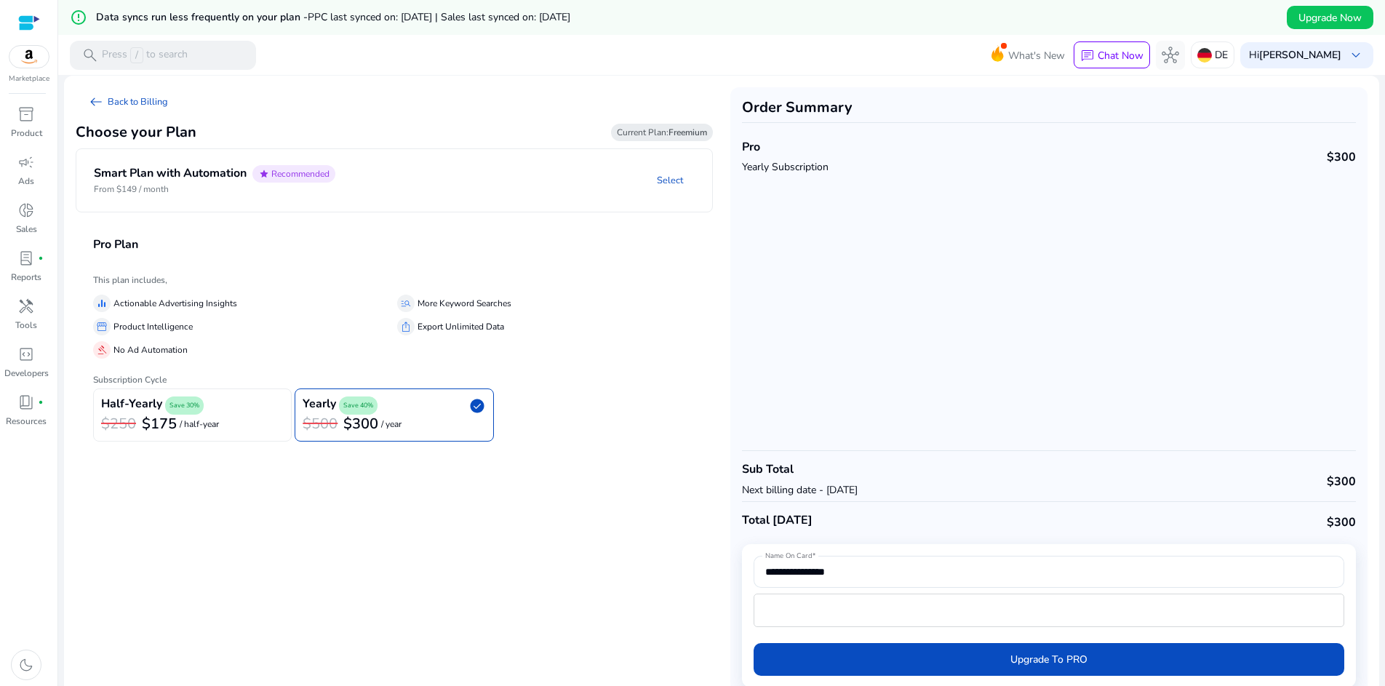
scroll to position [6, 0]
click at [233, 426] on div "$250 $175 / half-year" at bounding box center [192, 423] width 183 height 19
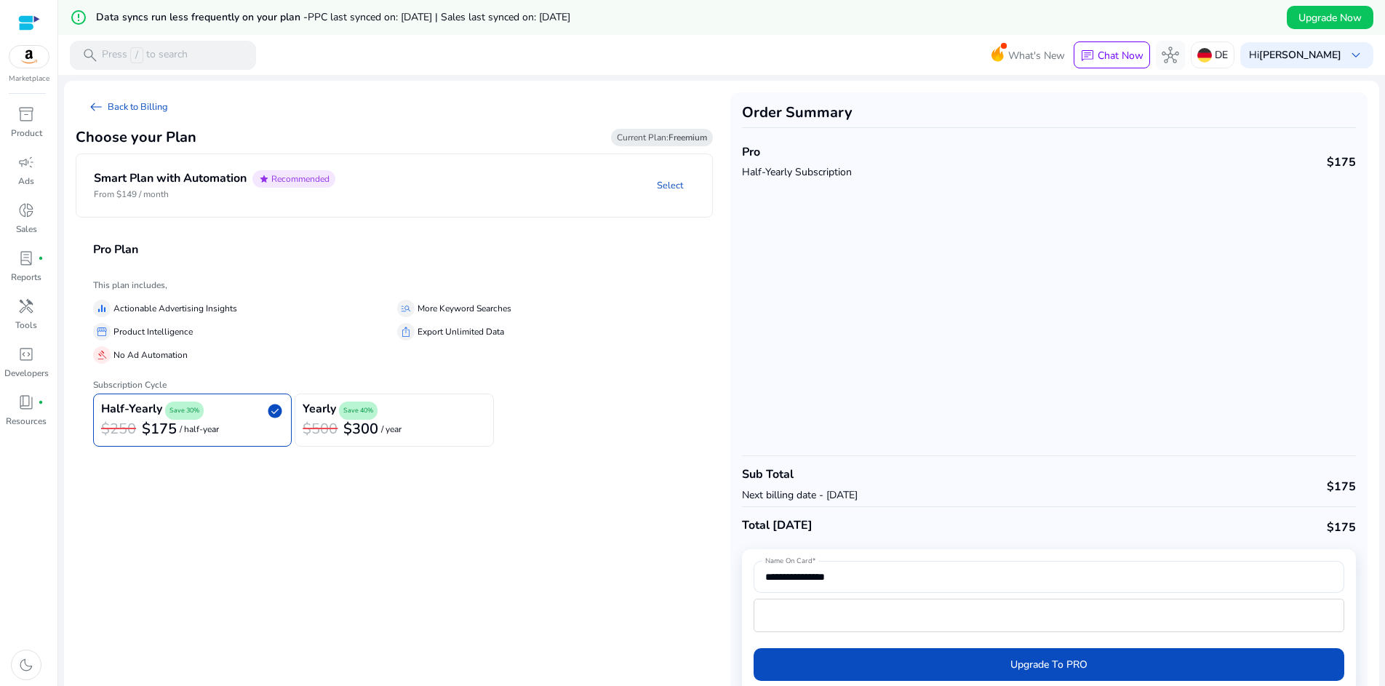
scroll to position [0, 0]
click at [168, 176] on h4 "Smart Plan with Automation" at bounding box center [170, 179] width 153 height 14
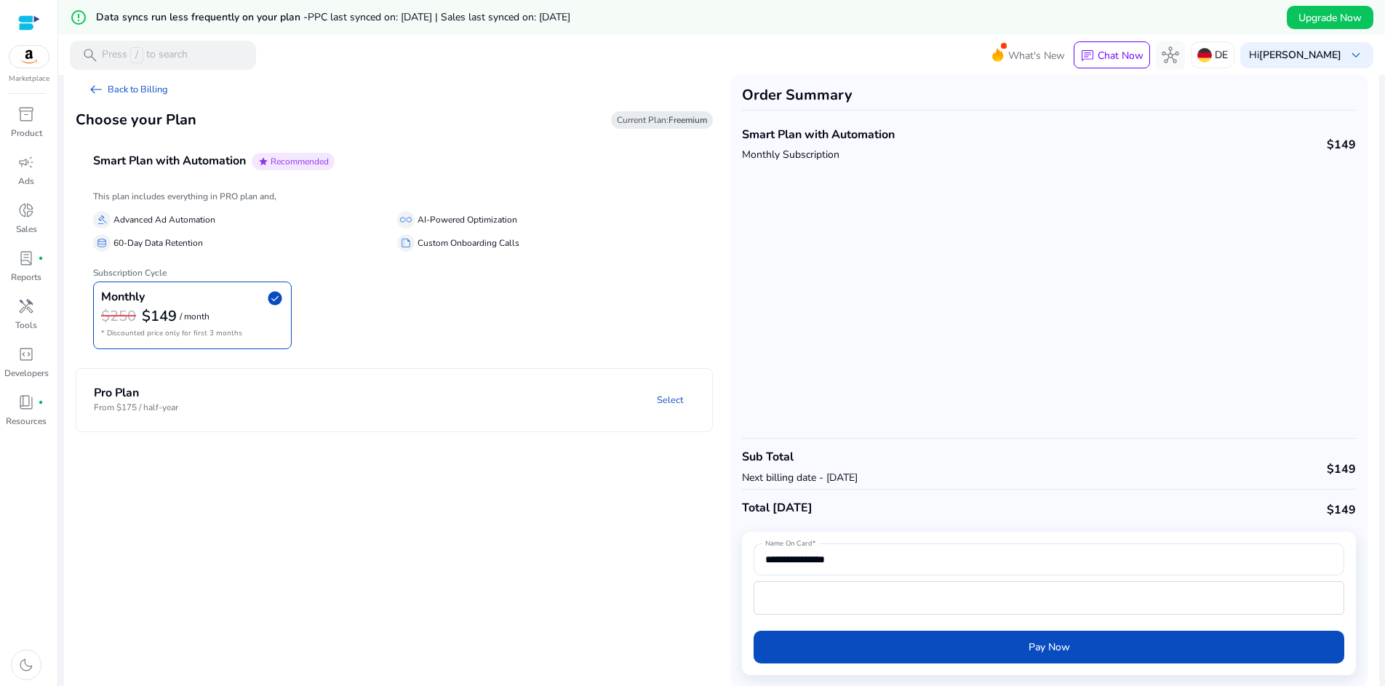
scroll to position [18, 0]
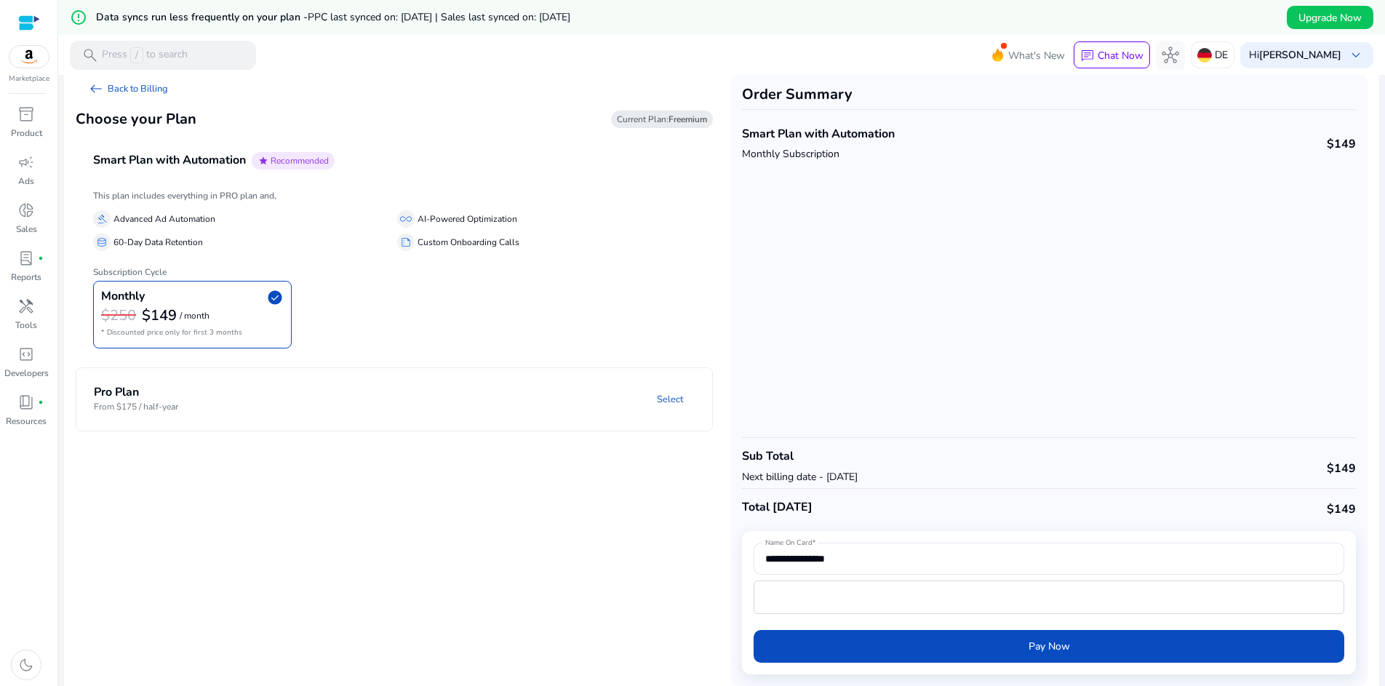
click at [177, 219] on p "Advanced Ad Automation" at bounding box center [164, 219] width 102 height 15
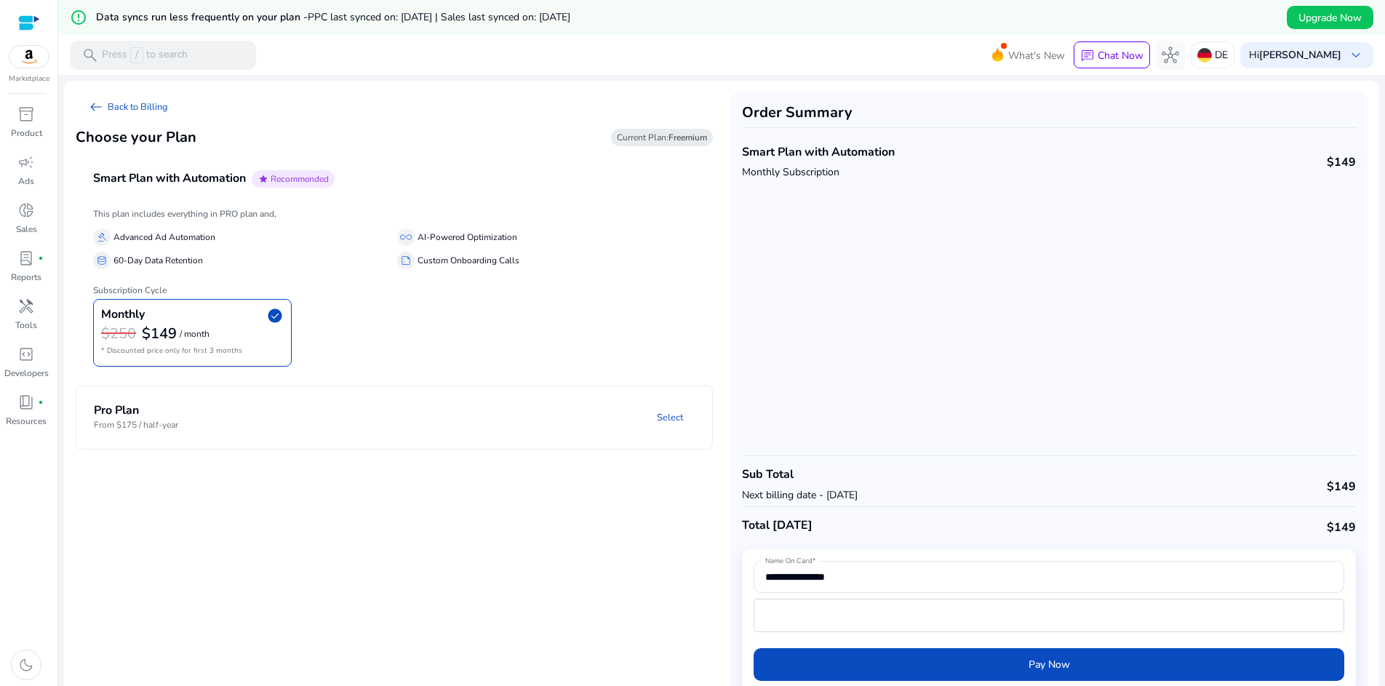
scroll to position [0, 0]
drag, startPoint x: 212, startPoint y: 236, endPoint x: 107, endPoint y: 237, distance: 105.5
click at [106, 238] on div "gavel Advanced Ad Automation" at bounding box center [242, 236] width 298 height 17
click at [172, 237] on p "Advanced Ad Automation" at bounding box center [164, 237] width 102 height 15
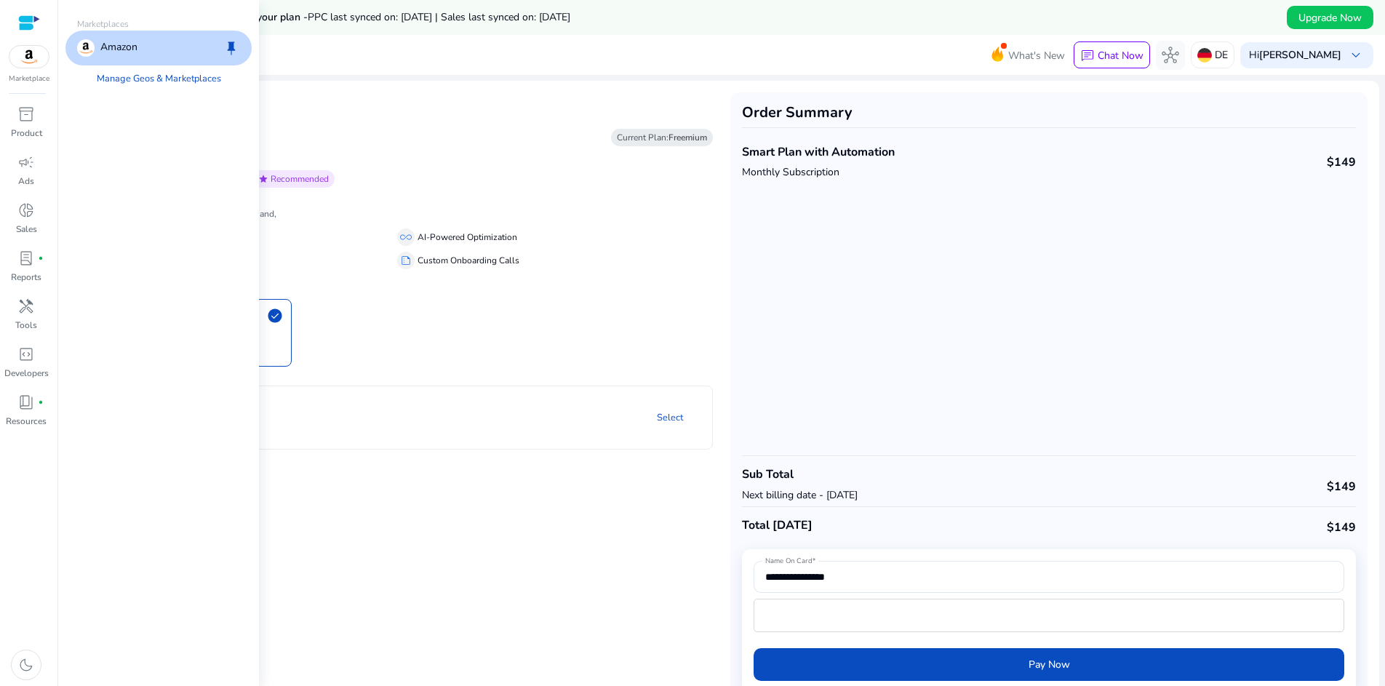
click at [35, 47] on img at bounding box center [28, 57] width 39 height 22
click at [133, 75] on link "Manage Geos & Marketplaces" at bounding box center [159, 78] width 148 height 26
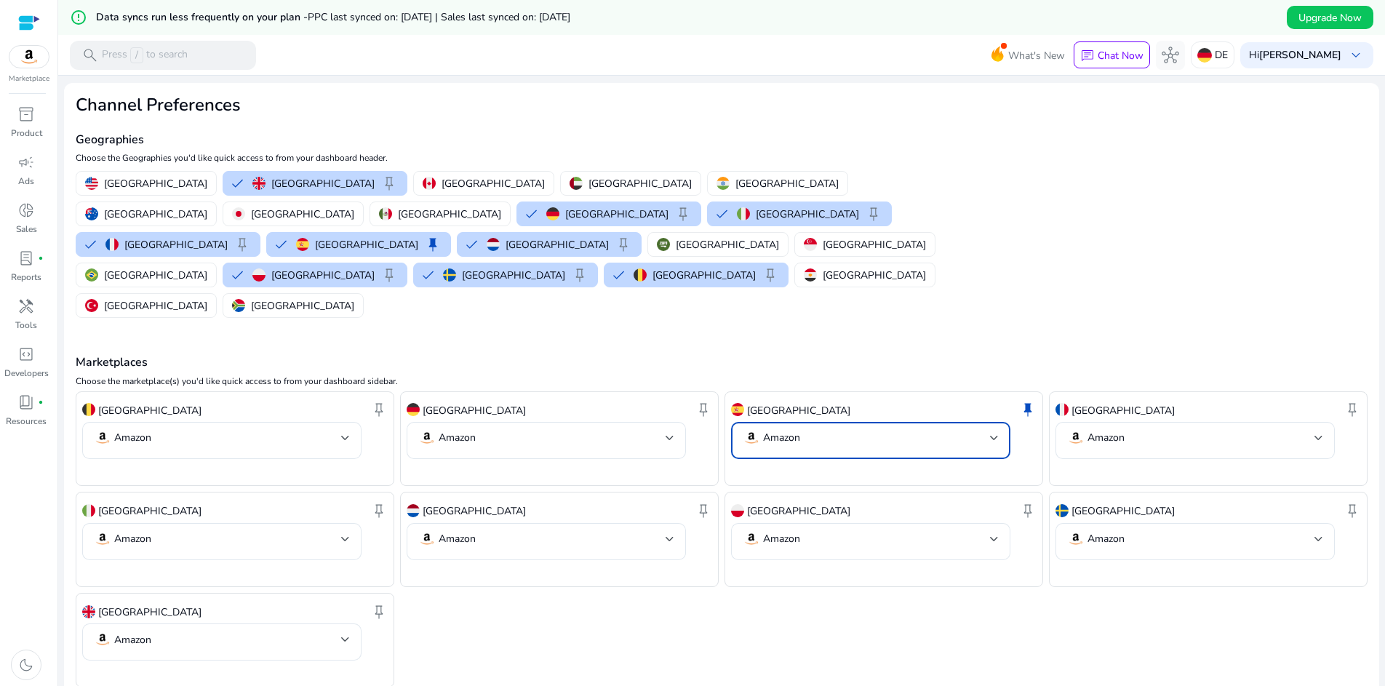
click at [832, 429] on mat-select "Amazon" at bounding box center [871, 440] width 256 height 23
drag, startPoint x: 794, startPoint y: 351, endPoint x: 748, endPoint y: 345, distance: 46.1
click at [780, 349] on div at bounding box center [692, 343] width 1385 height 686
click at [748, 403] on p "[GEOGRAPHIC_DATA]" at bounding box center [798, 410] width 103 height 15
click at [1208, 47] on div "DE" at bounding box center [1213, 54] width 44 height 27
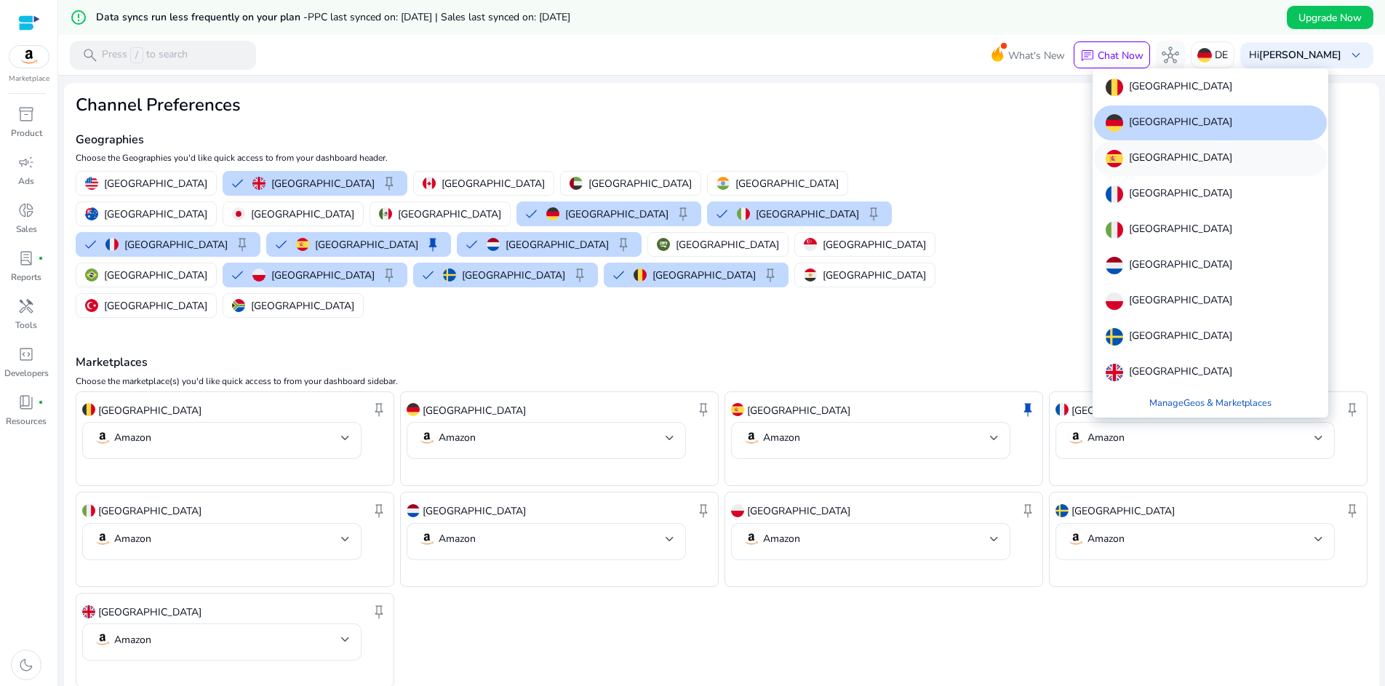
click at [1149, 163] on p "[GEOGRAPHIC_DATA]" at bounding box center [1180, 158] width 103 height 17
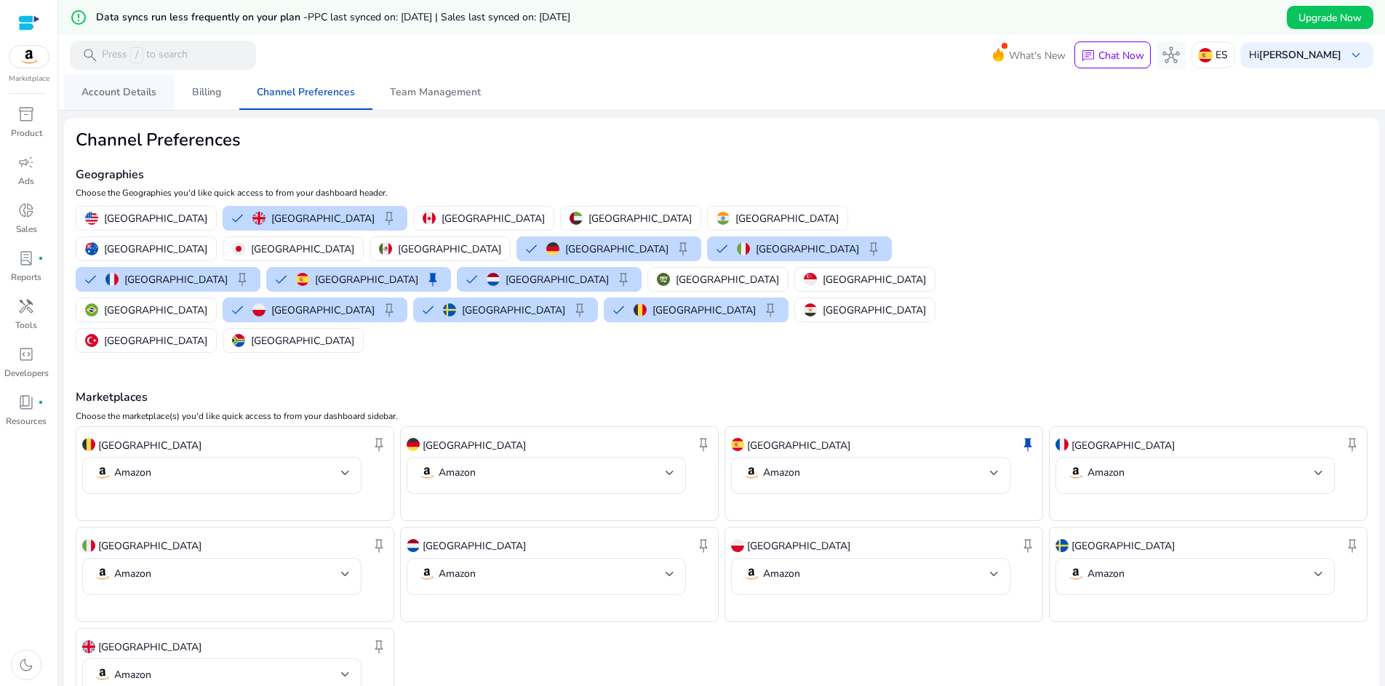
click at [105, 95] on span "Account Details" at bounding box center [118, 92] width 75 height 10
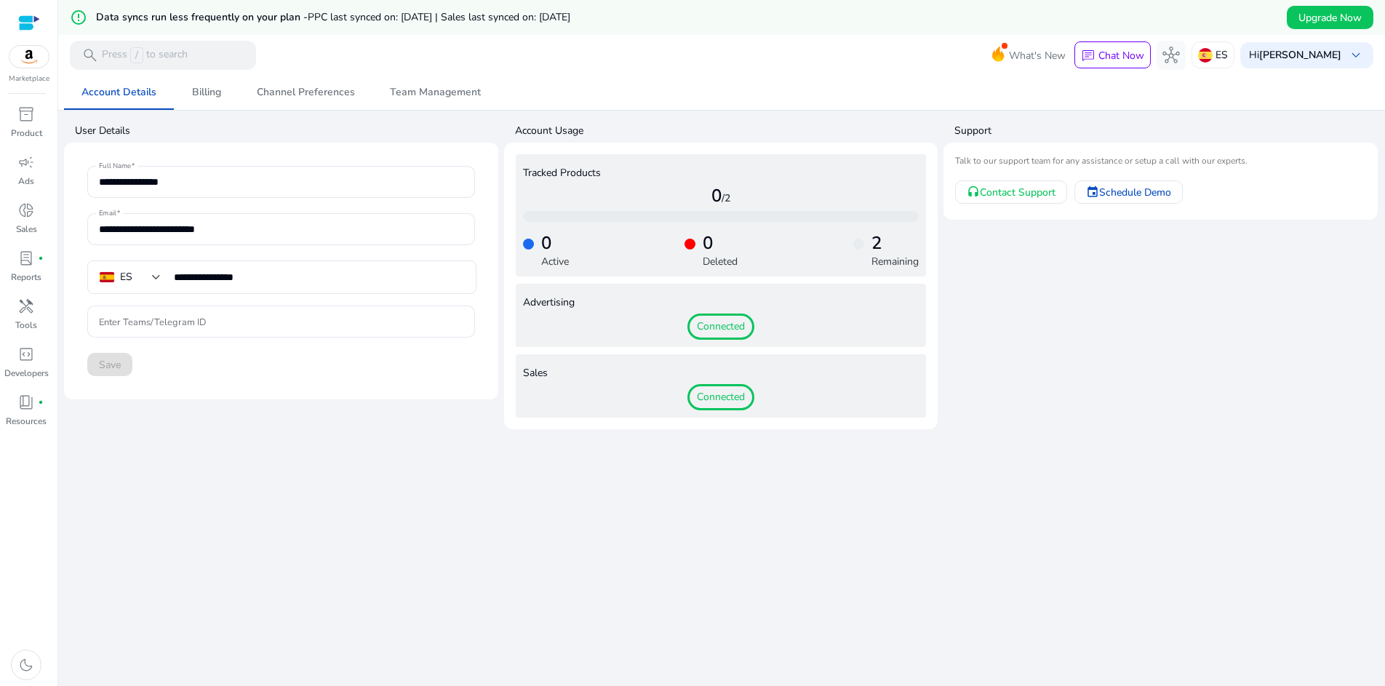
click at [368, 23] on span "PPC last synced on: Apr 14, 2025 | Sales last synced on: Apr 27, 2025" at bounding box center [439, 17] width 263 height 14
click at [36, 128] on p "Product" at bounding box center [26, 133] width 31 height 13
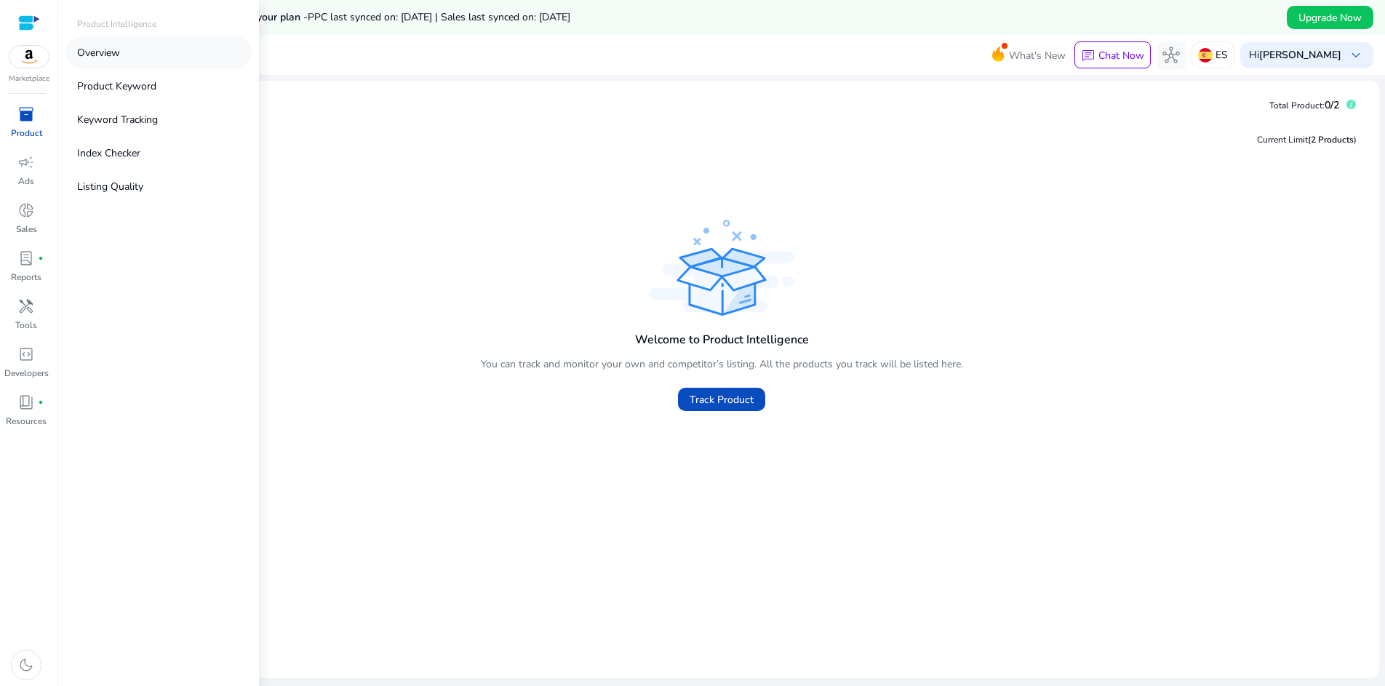
click at [97, 56] on p "Overview" at bounding box center [98, 52] width 43 height 15
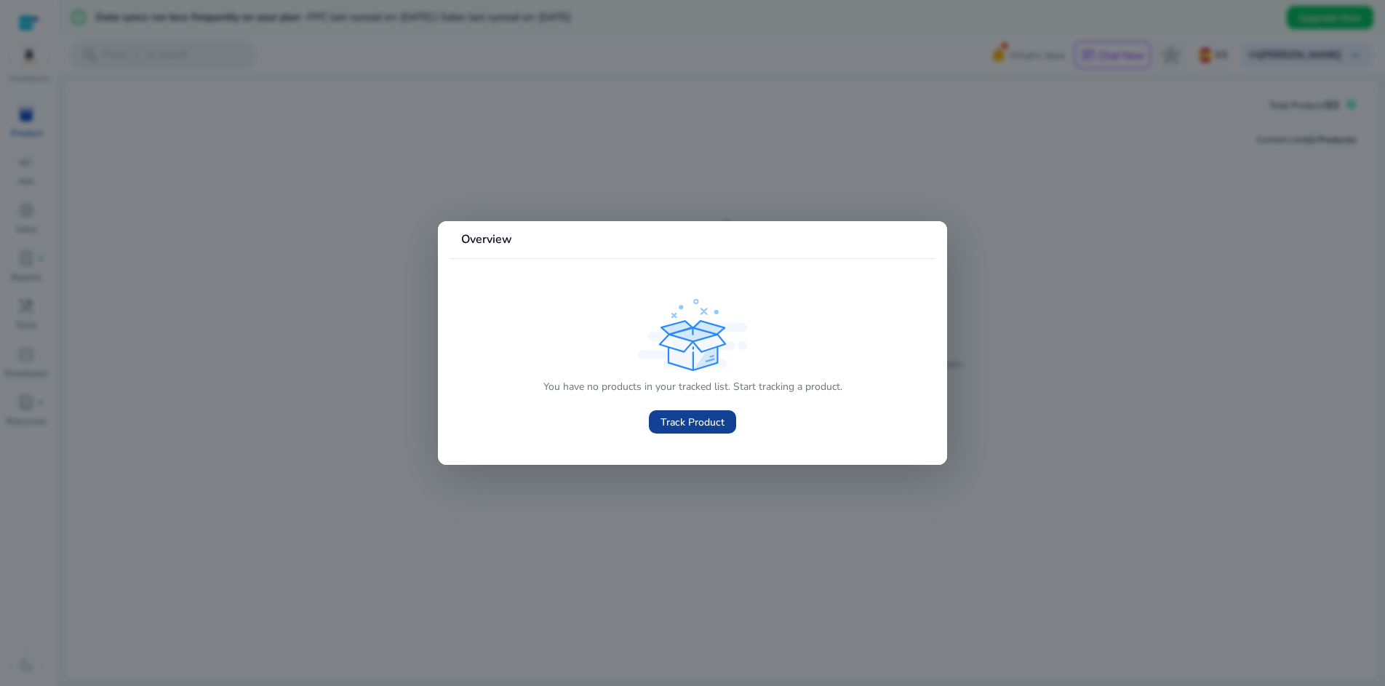
click at [682, 418] on span "Track Product" at bounding box center [692, 422] width 64 height 15
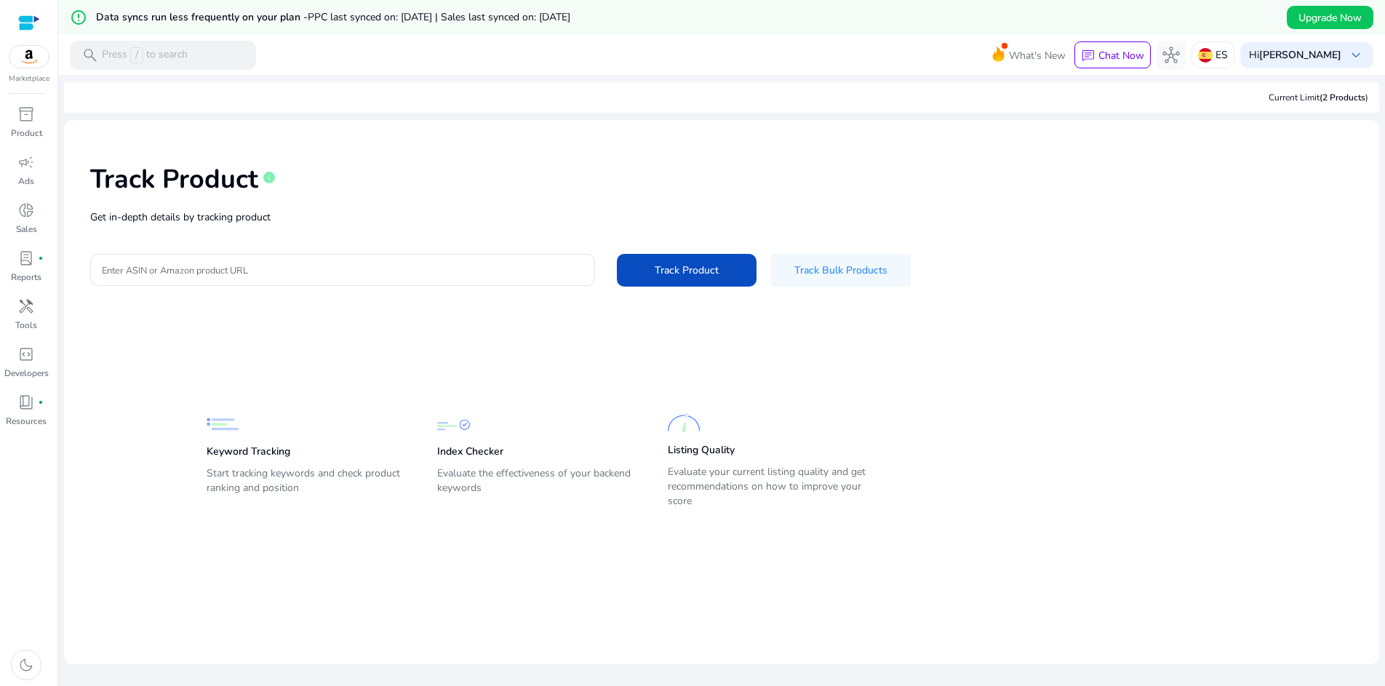
click at [712, 445] on p "Listing Quality" at bounding box center [701, 450] width 67 height 15
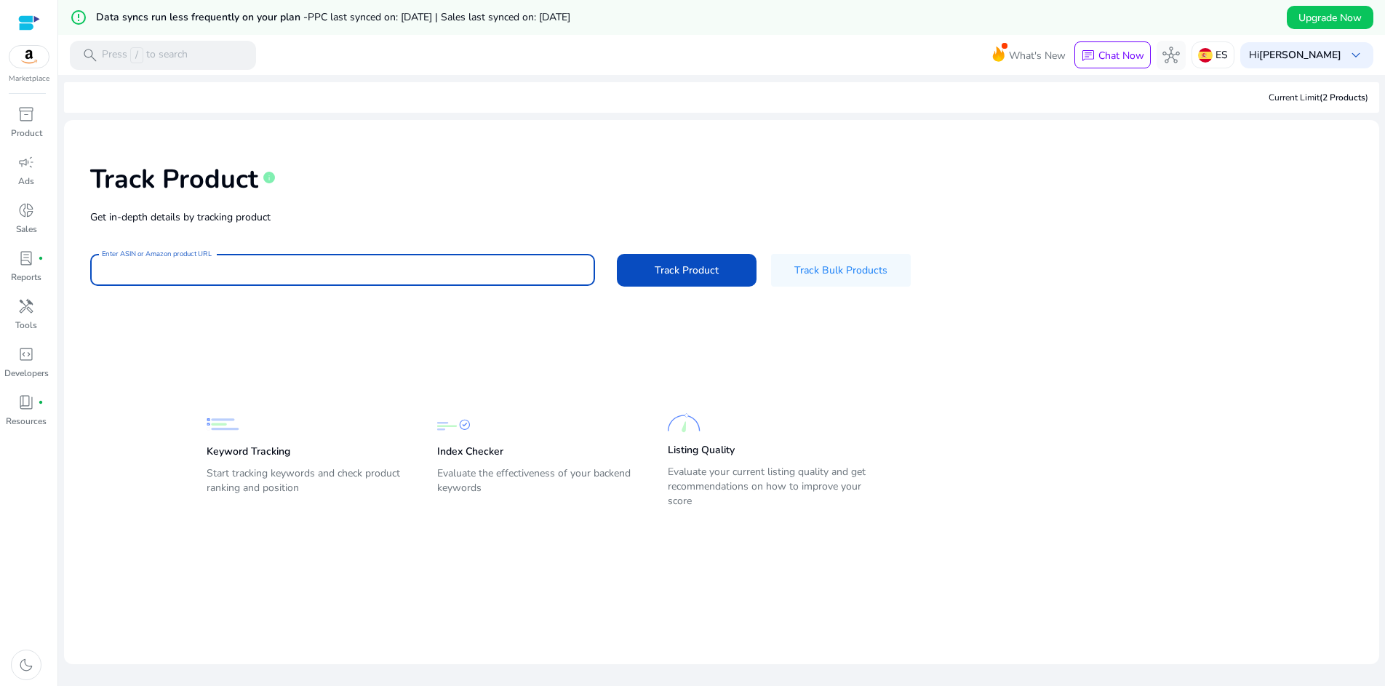
click at [489, 271] on input "Enter ASIN or Amazon product URL" at bounding box center [343, 270] width 482 height 16
click at [191, 273] on input "Enter ASIN or Amazon product URL" at bounding box center [343, 270] width 482 height 16
paste input "**********"
type input "**********"
click at [652, 268] on span at bounding box center [687, 269] width 140 height 35
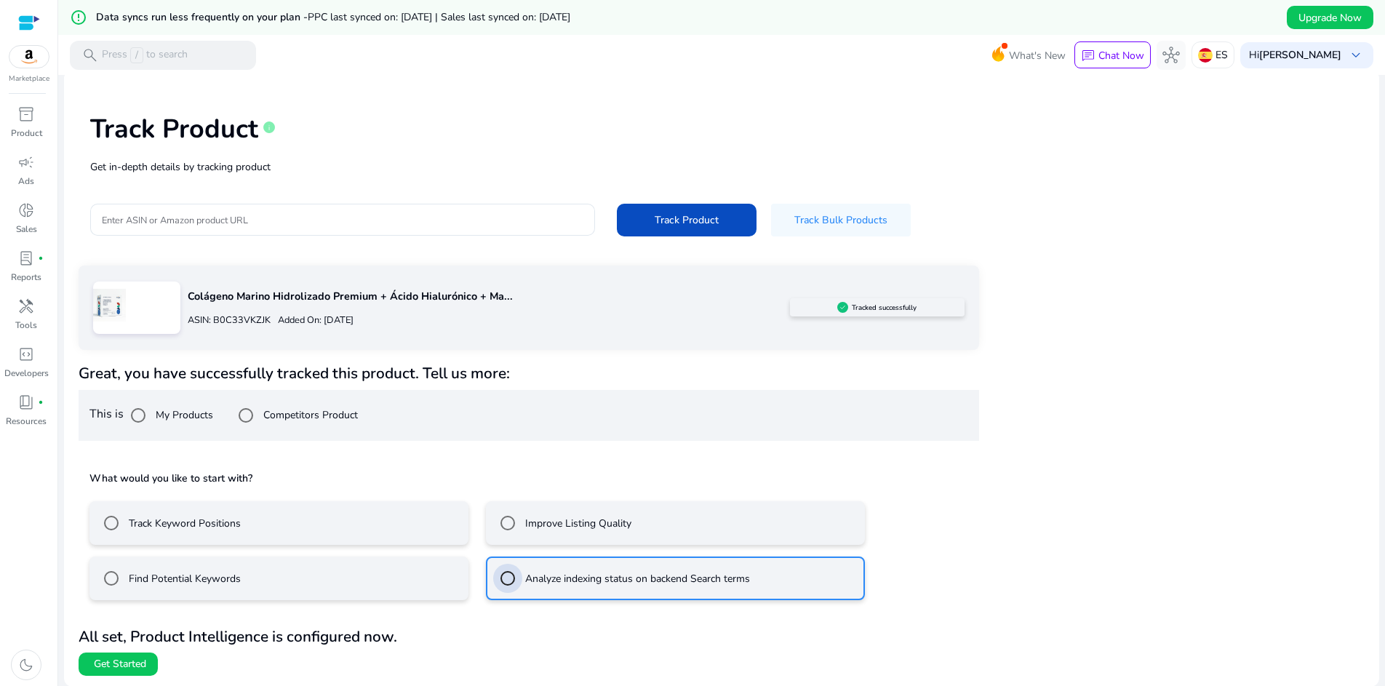
scroll to position [49, 0]
click at [128, 671] on span at bounding box center [118, 664] width 79 height 35
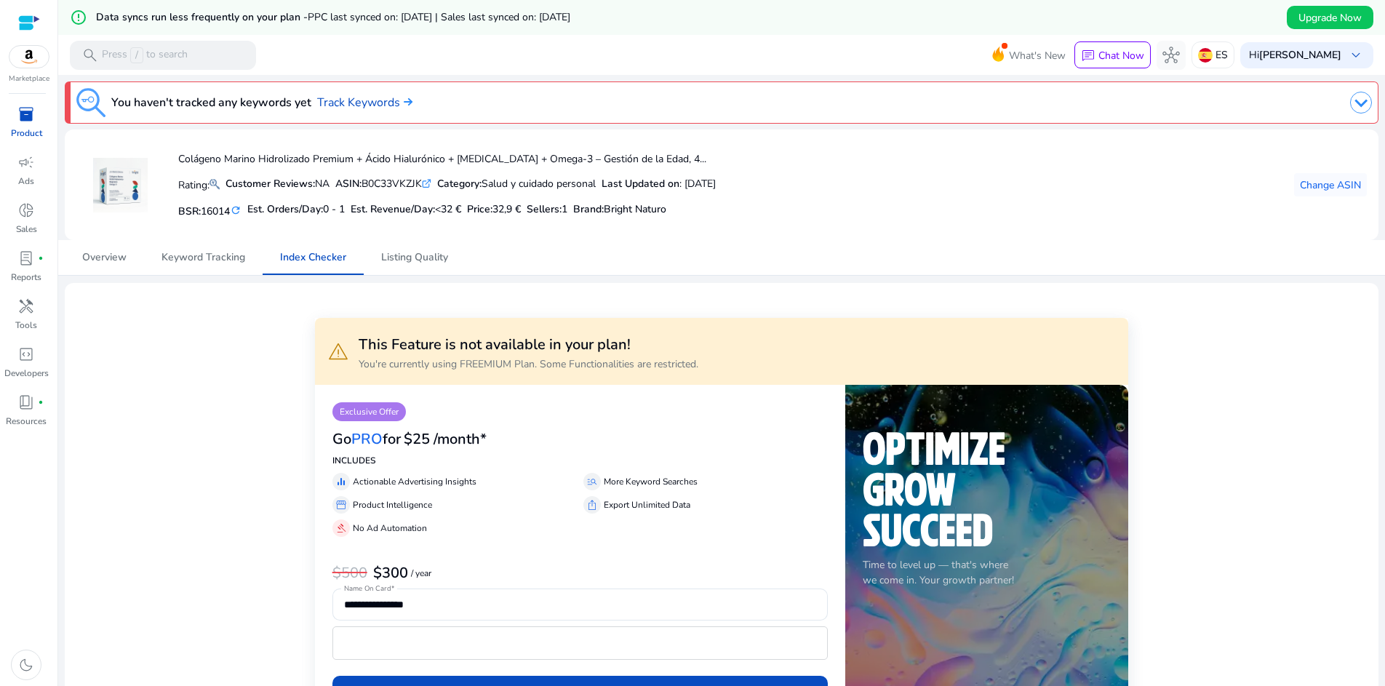
click at [466, 364] on p "You're currently using FREEMIUM Plan. Some Functionalities are restricted." at bounding box center [529, 363] width 340 height 15
click at [414, 253] on span "Listing Quality" at bounding box center [414, 257] width 67 height 10
click at [231, 260] on span "Keyword Tracking" at bounding box center [203, 257] width 84 height 10
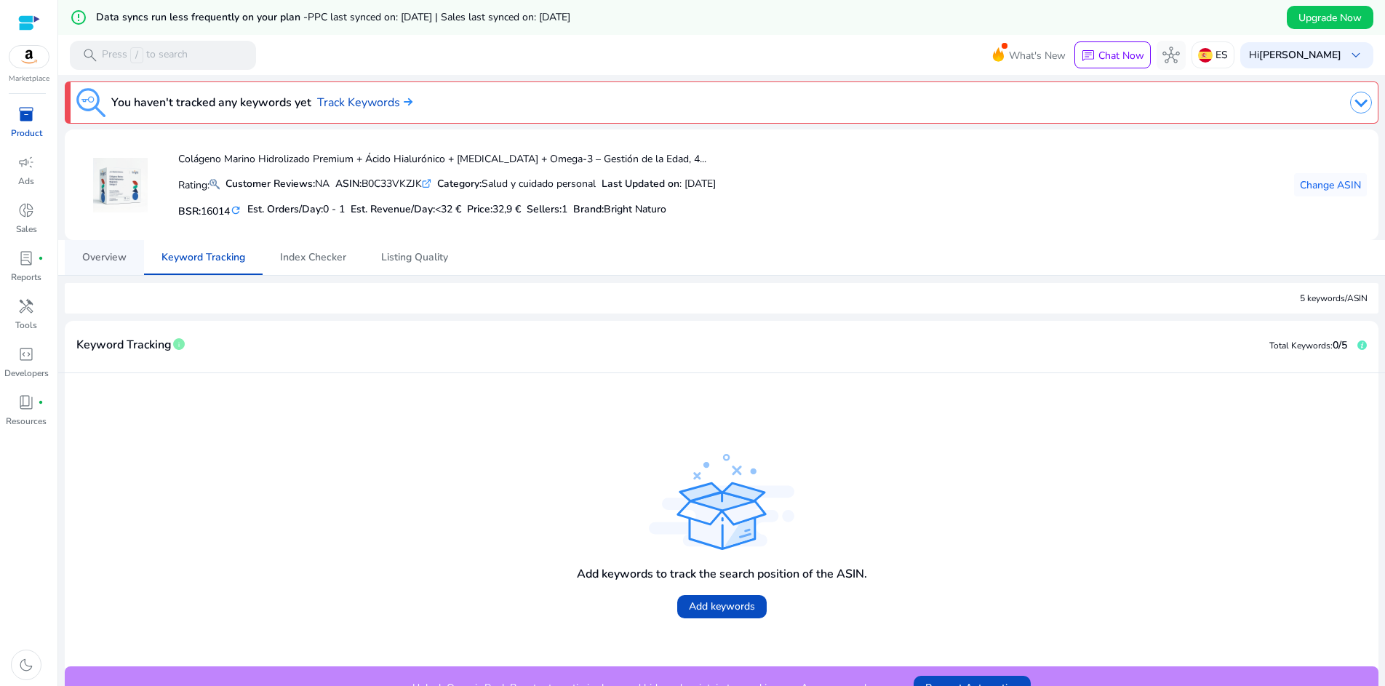
click at [111, 267] on span "Overview" at bounding box center [104, 257] width 44 height 35
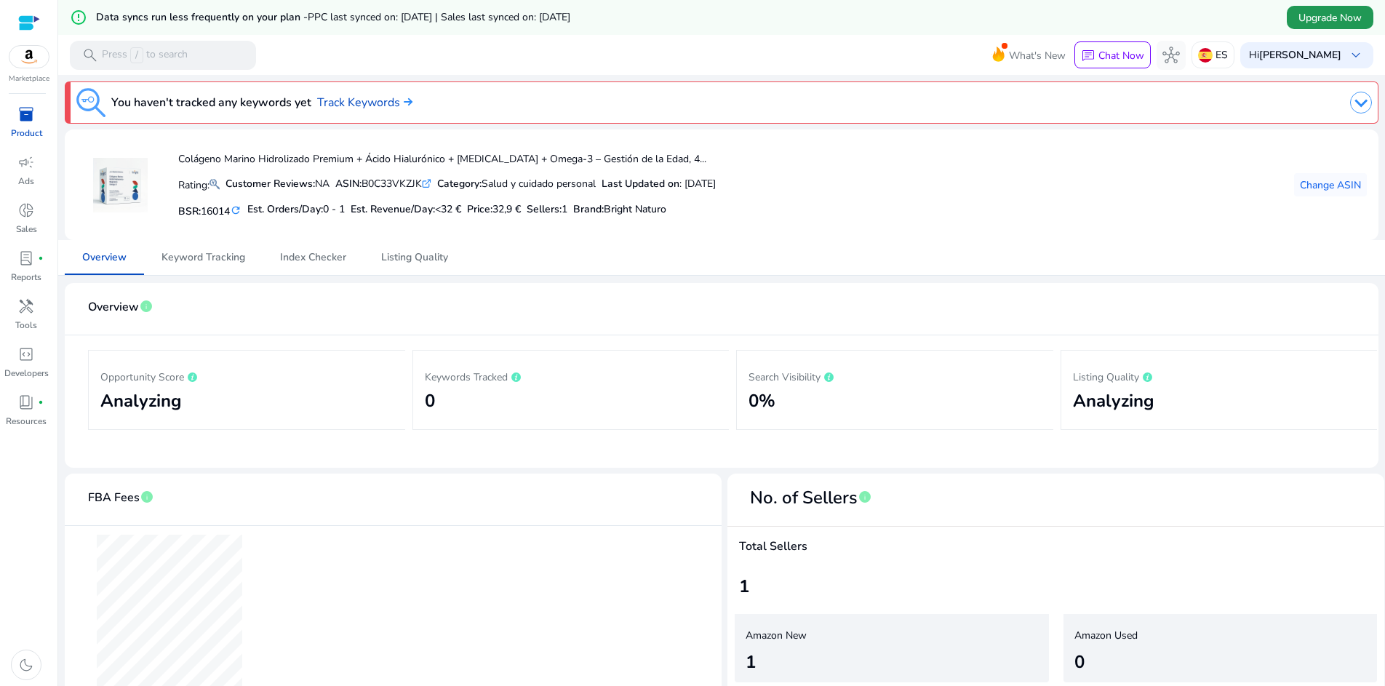
click at [1314, 18] on span "Upgrade Now" at bounding box center [1329, 17] width 63 height 15
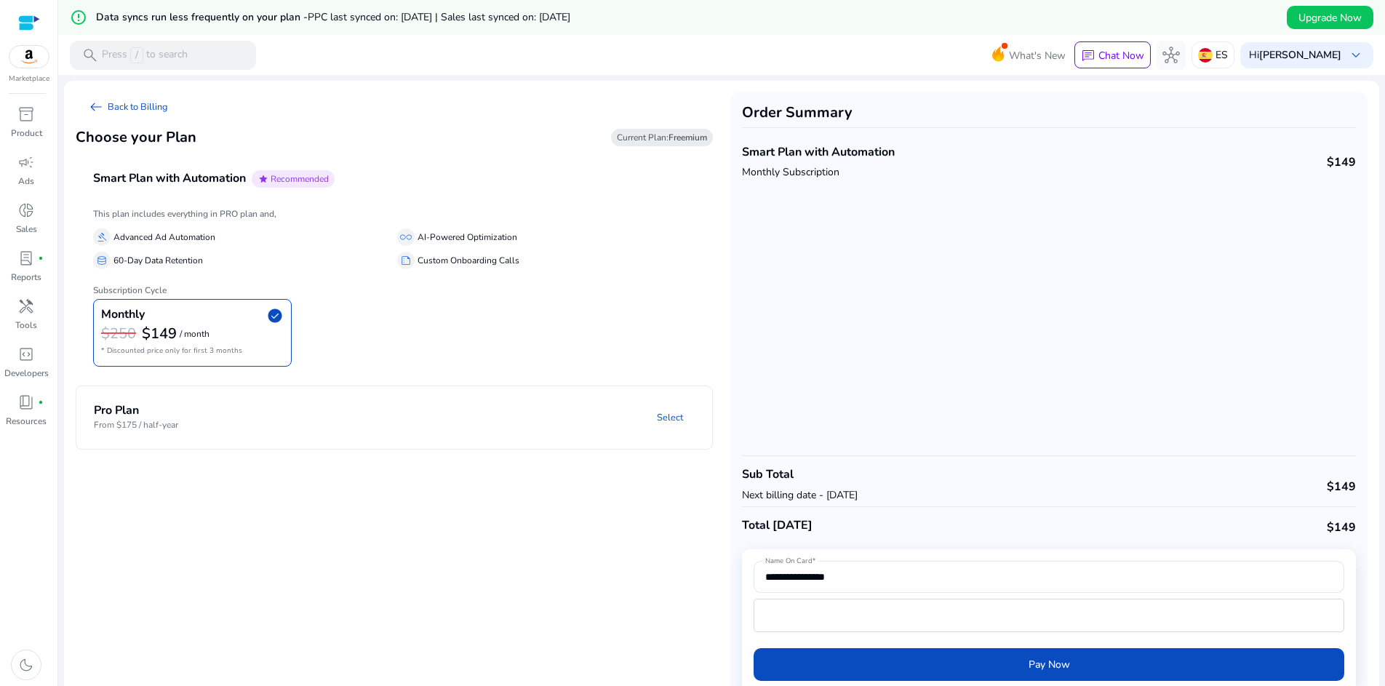
click at [237, 440] on mat-expansion-panel-header "Pro Plan From $175 / half-year Select" at bounding box center [411, 417] width 671 height 63
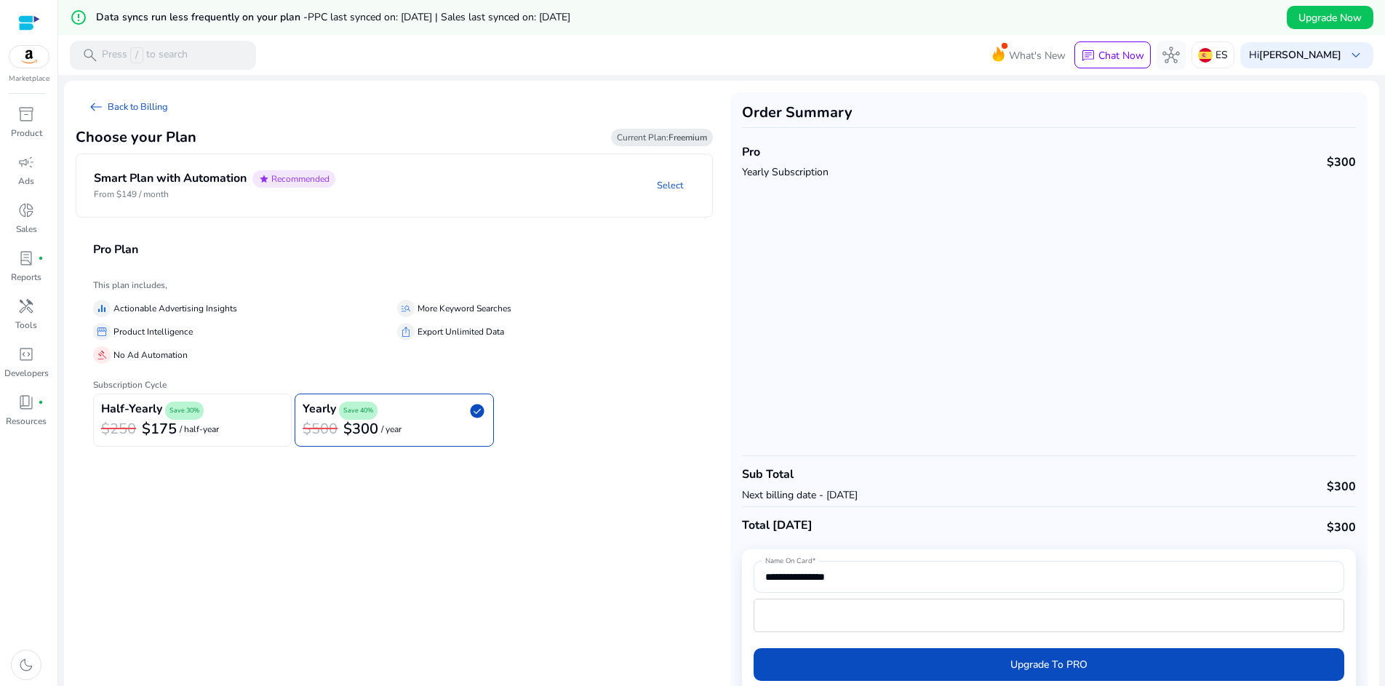
click at [169, 415] on span "Save 30%" at bounding box center [184, 411] width 39 height 18
click at [810, 175] on p "Half-Yearly Subscription" at bounding box center [797, 171] width 110 height 15
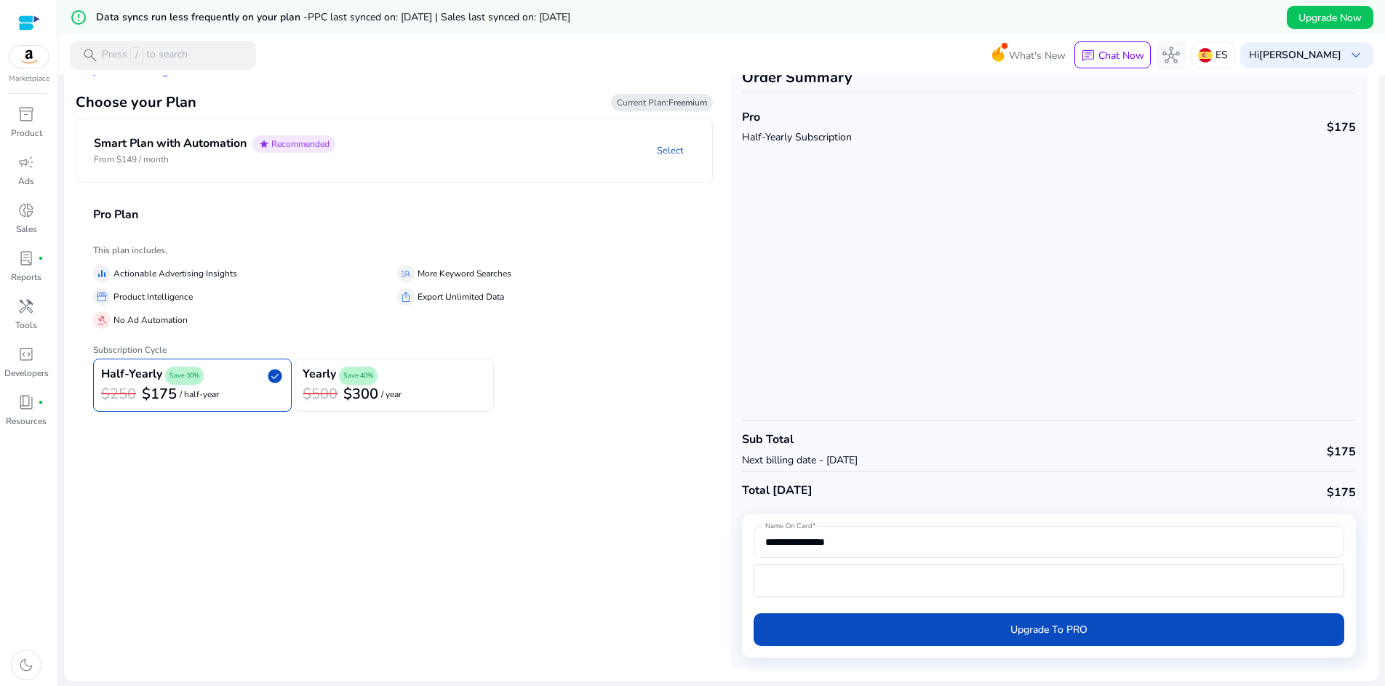
scroll to position [35, 0]
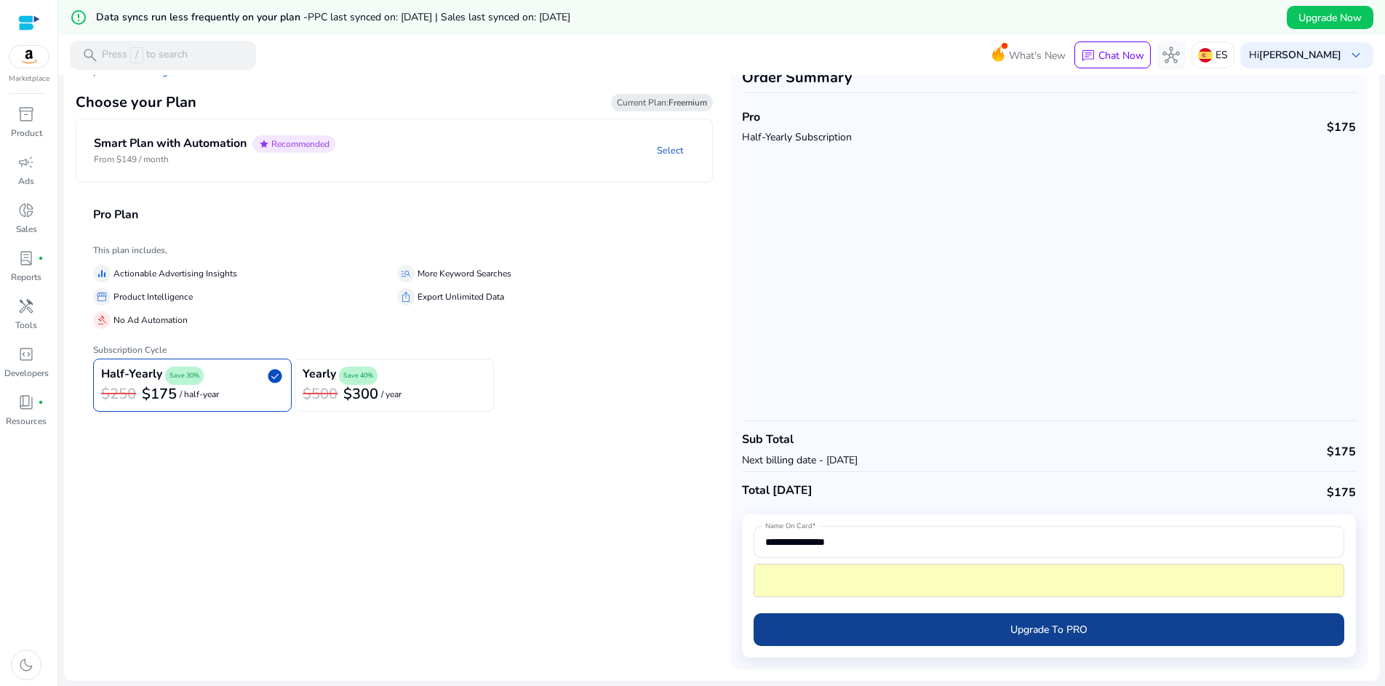
click at [874, 626] on span "submit" at bounding box center [1049, 629] width 591 height 35
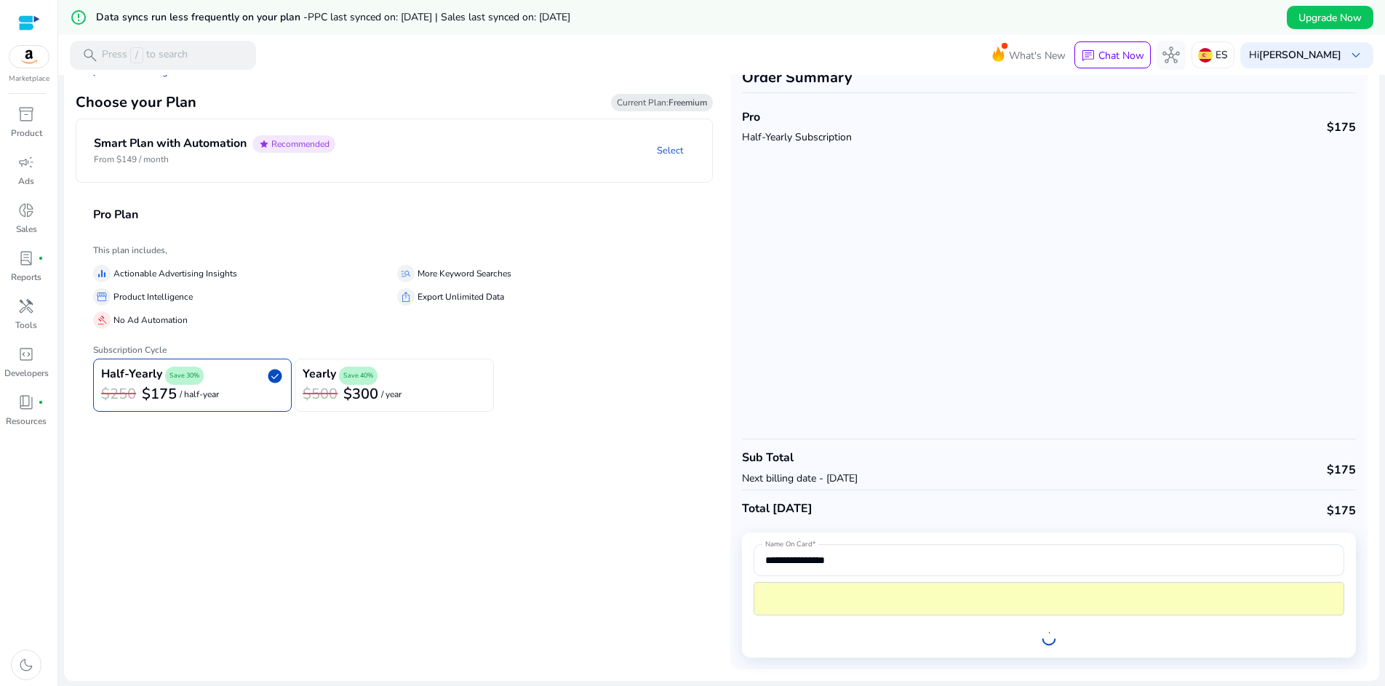
scroll to position [0, 0]
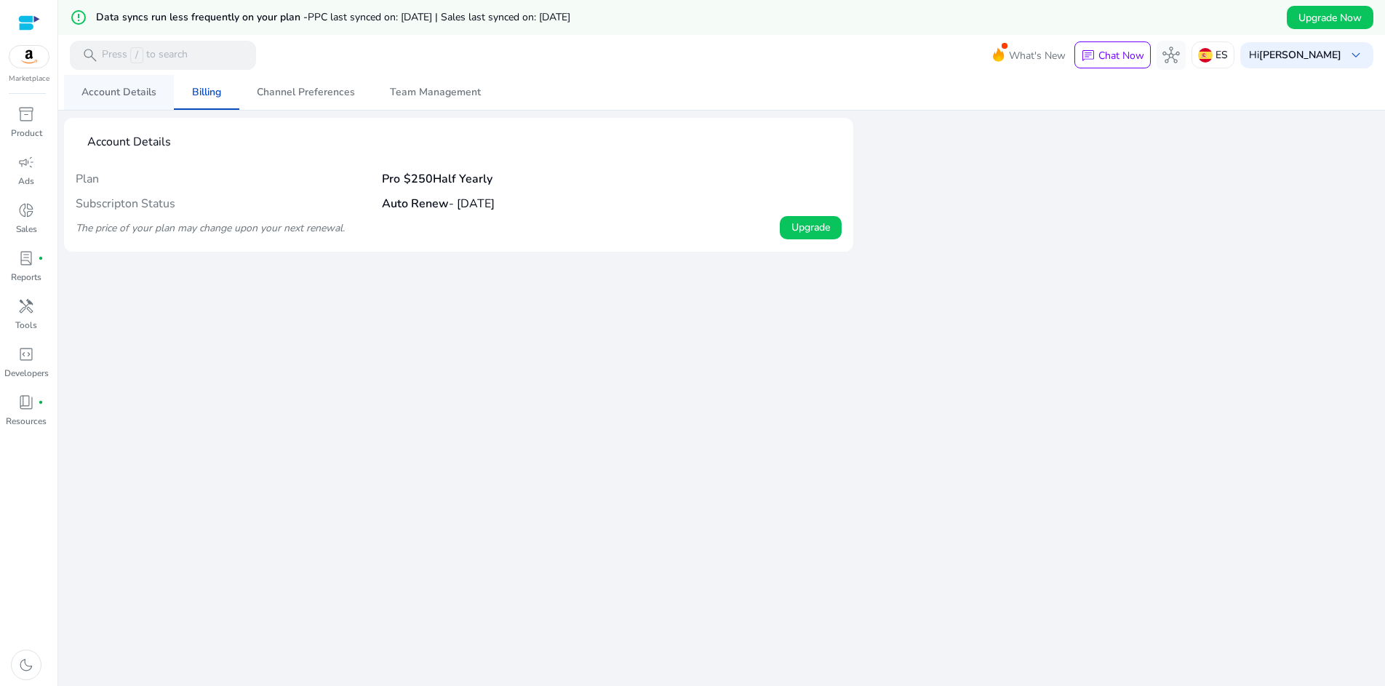
click at [106, 97] on span "Account Details" at bounding box center [118, 92] width 75 height 10
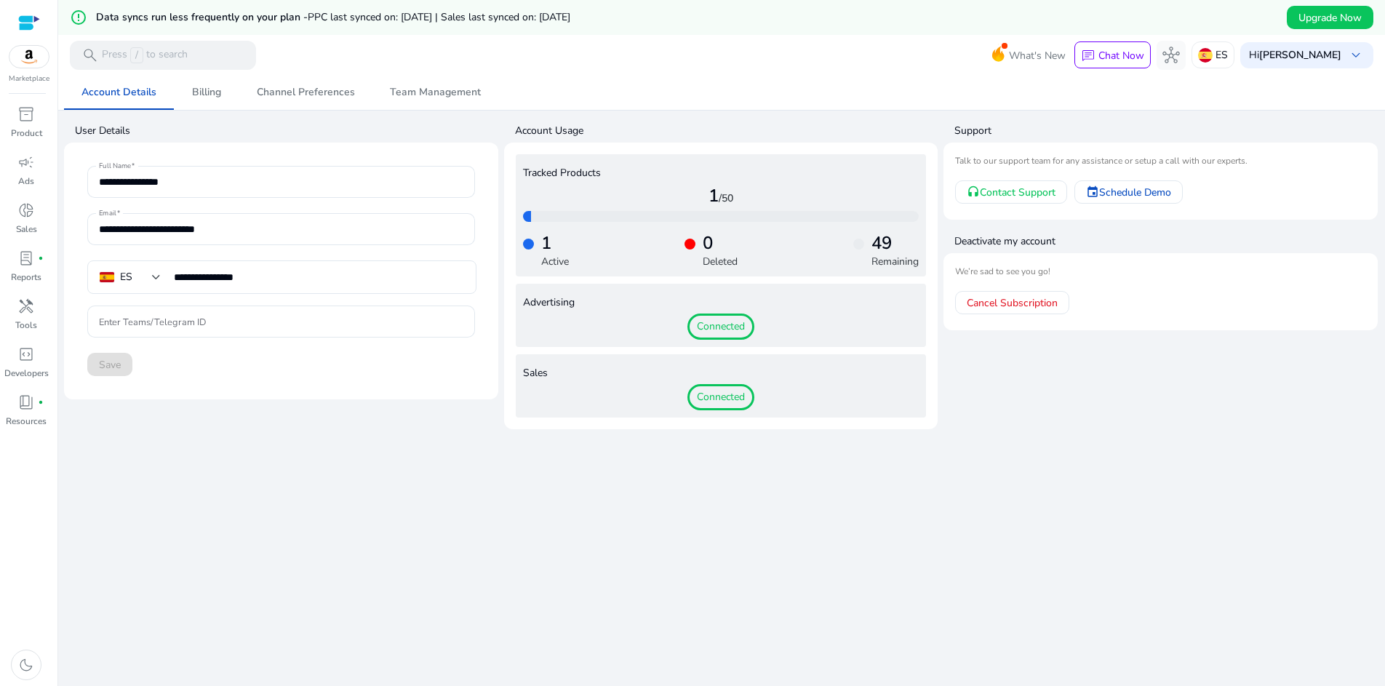
click at [542, 268] on div "Tracked Products 1 /50 1 Active 0 Deleted 49 Remaining" at bounding box center [721, 215] width 411 height 122
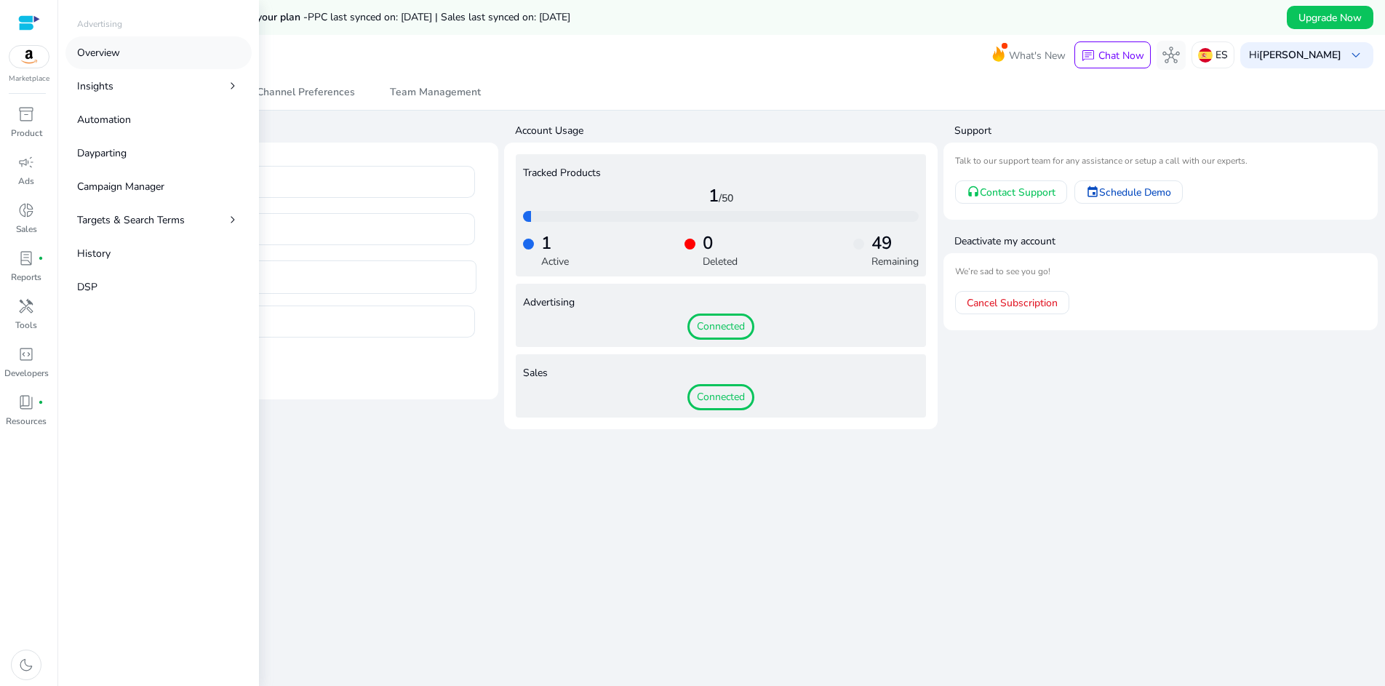
click at [97, 58] on p "Overview" at bounding box center [98, 52] width 43 height 15
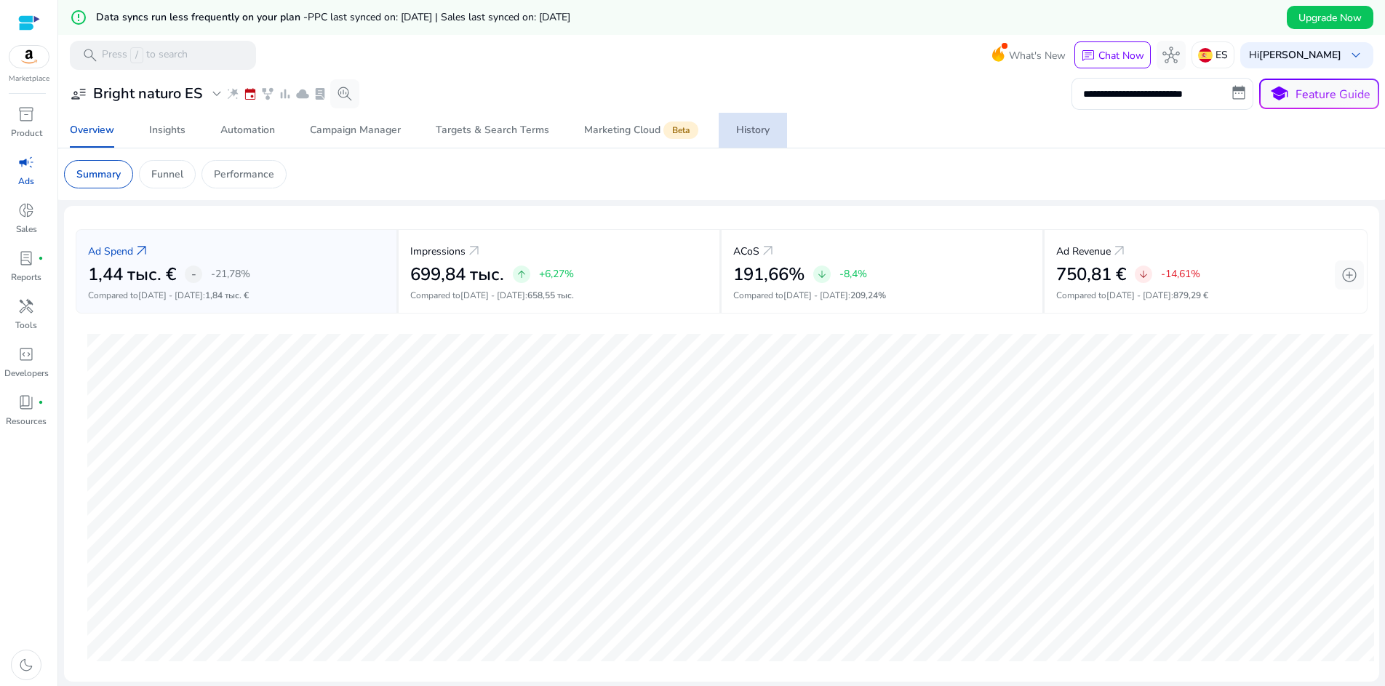
click at [737, 128] on div "History" at bounding box center [752, 130] width 33 height 10
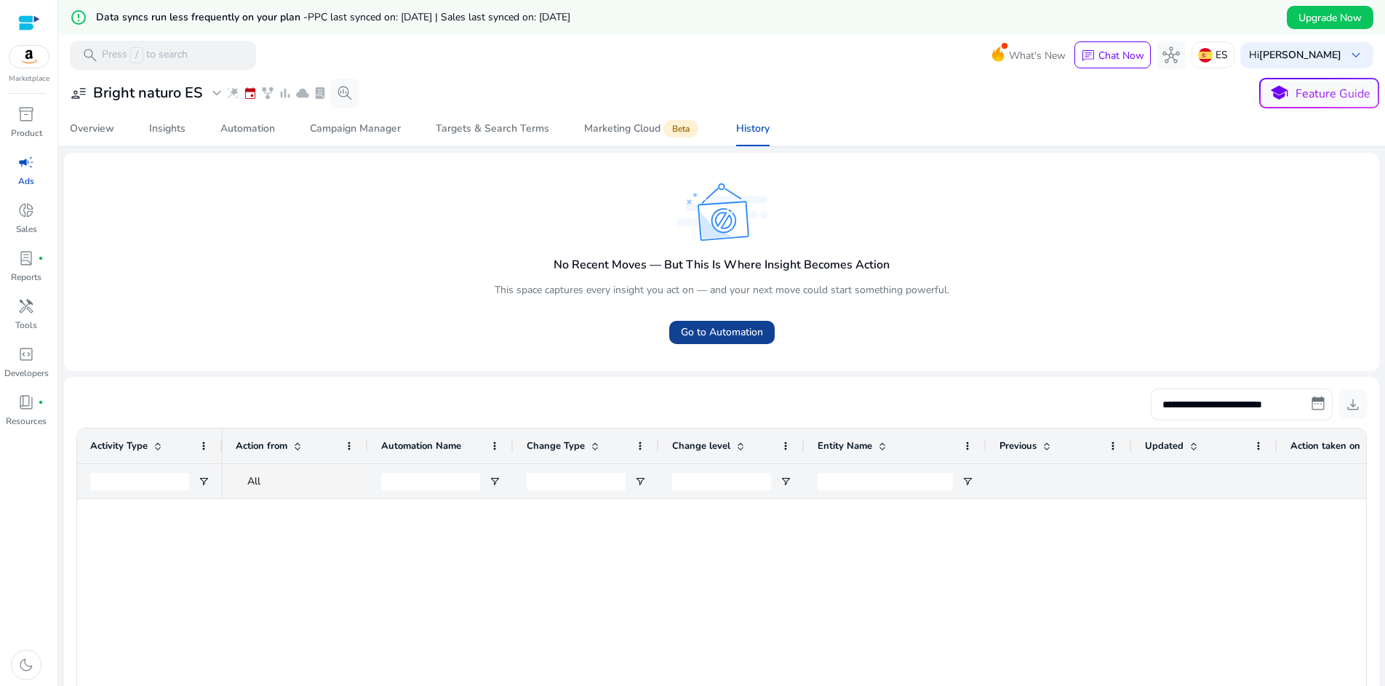
scroll to position [-1, 0]
click at [339, 129] on div "Campaign Manager" at bounding box center [355, 129] width 91 height 10
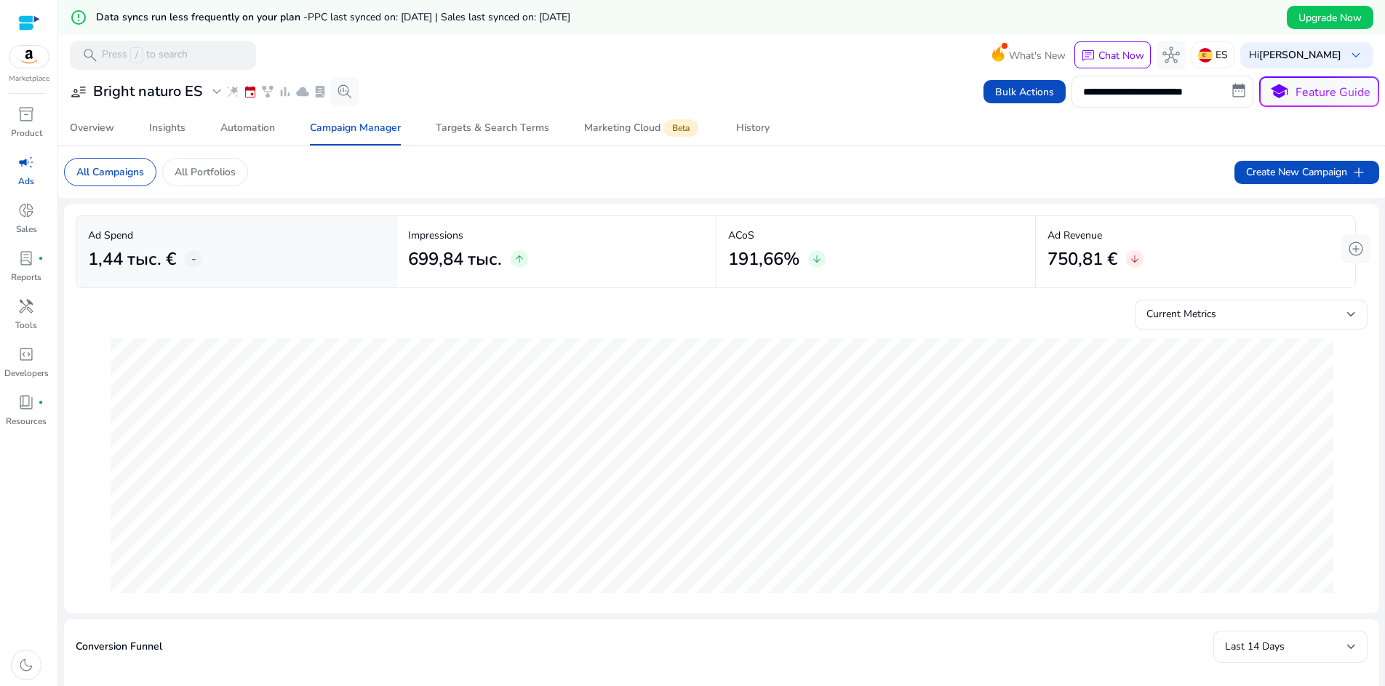
scroll to position [3, 0]
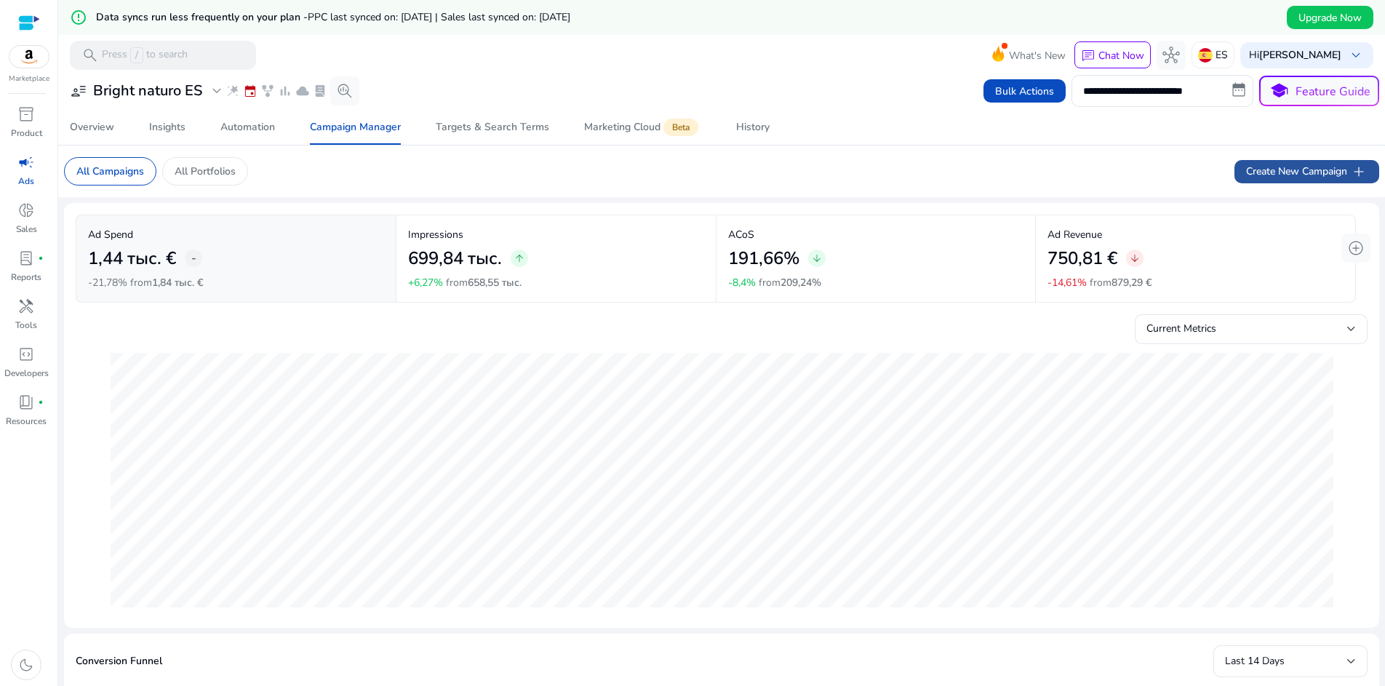
click at [1294, 176] on span "Create New Campaign add" at bounding box center [1306, 171] width 121 height 17
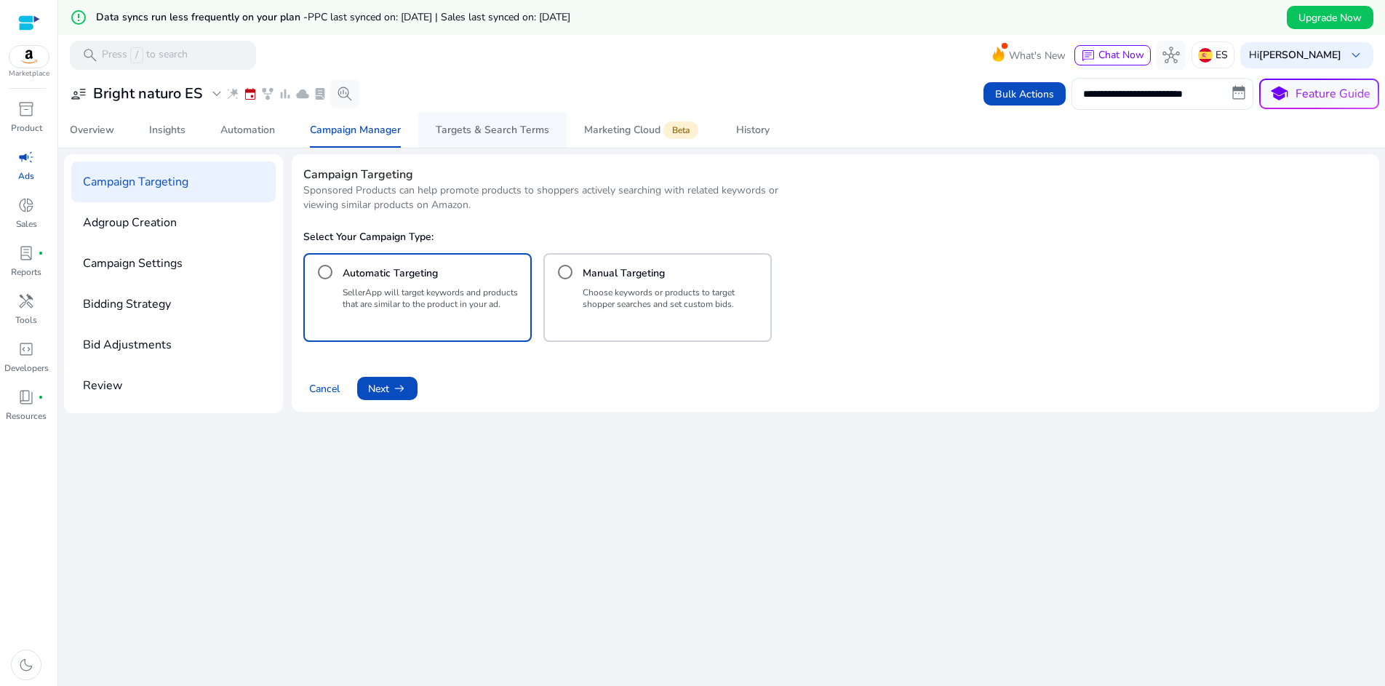
click at [473, 129] on div "Targets & Search Terms" at bounding box center [492, 130] width 113 height 10
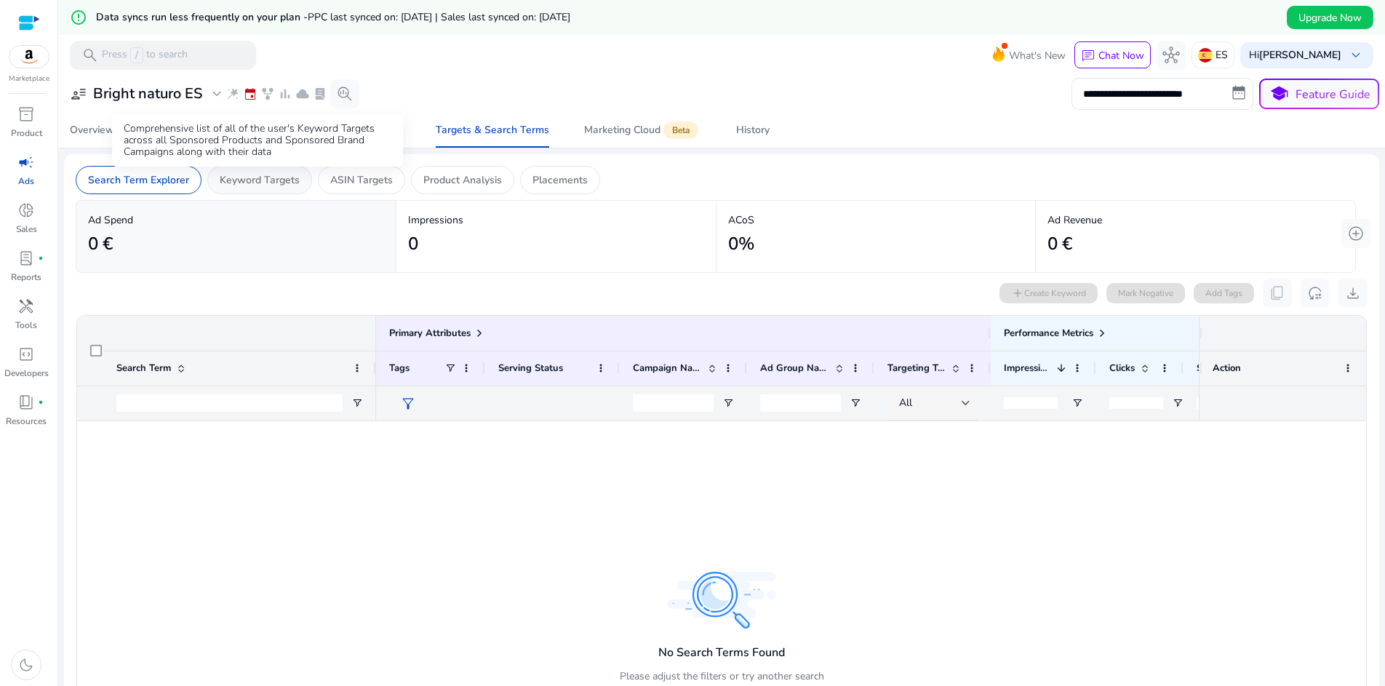
click at [274, 174] on p "Keyword Targets" at bounding box center [260, 179] width 80 height 15
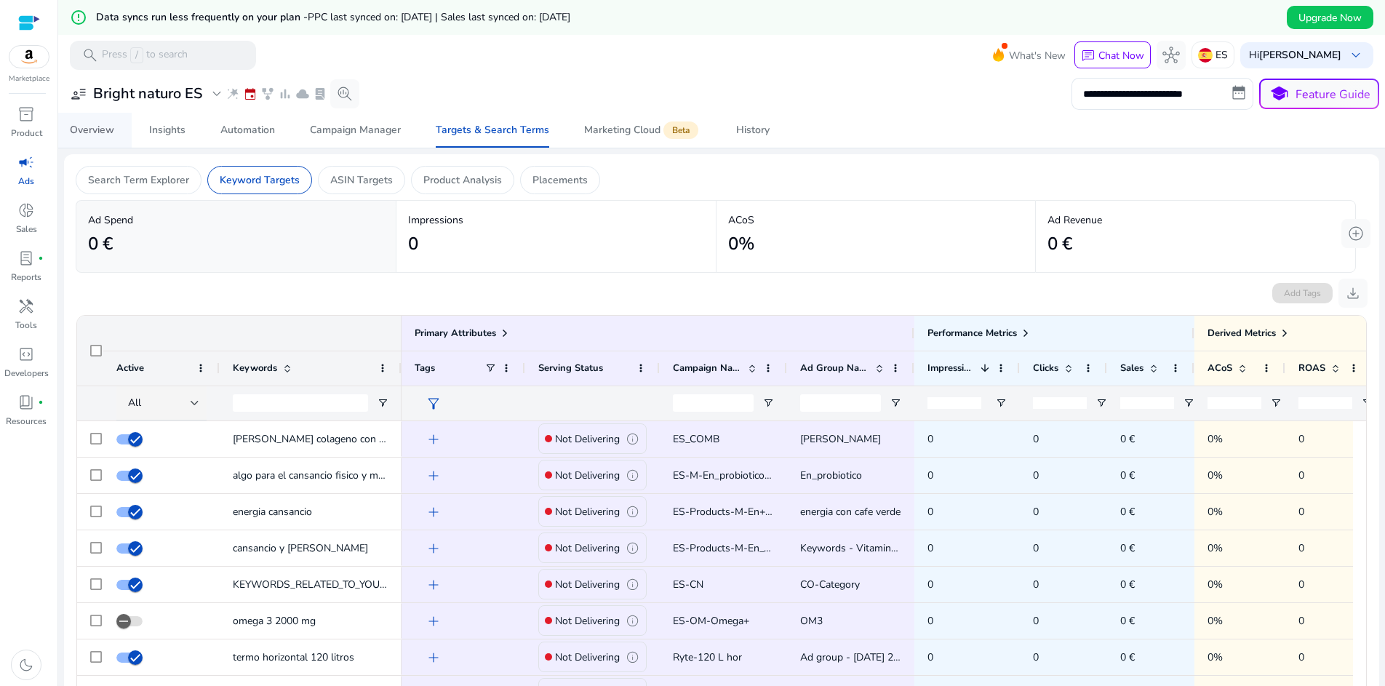
click at [89, 135] on div "Overview" at bounding box center [92, 130] width 44 height 10
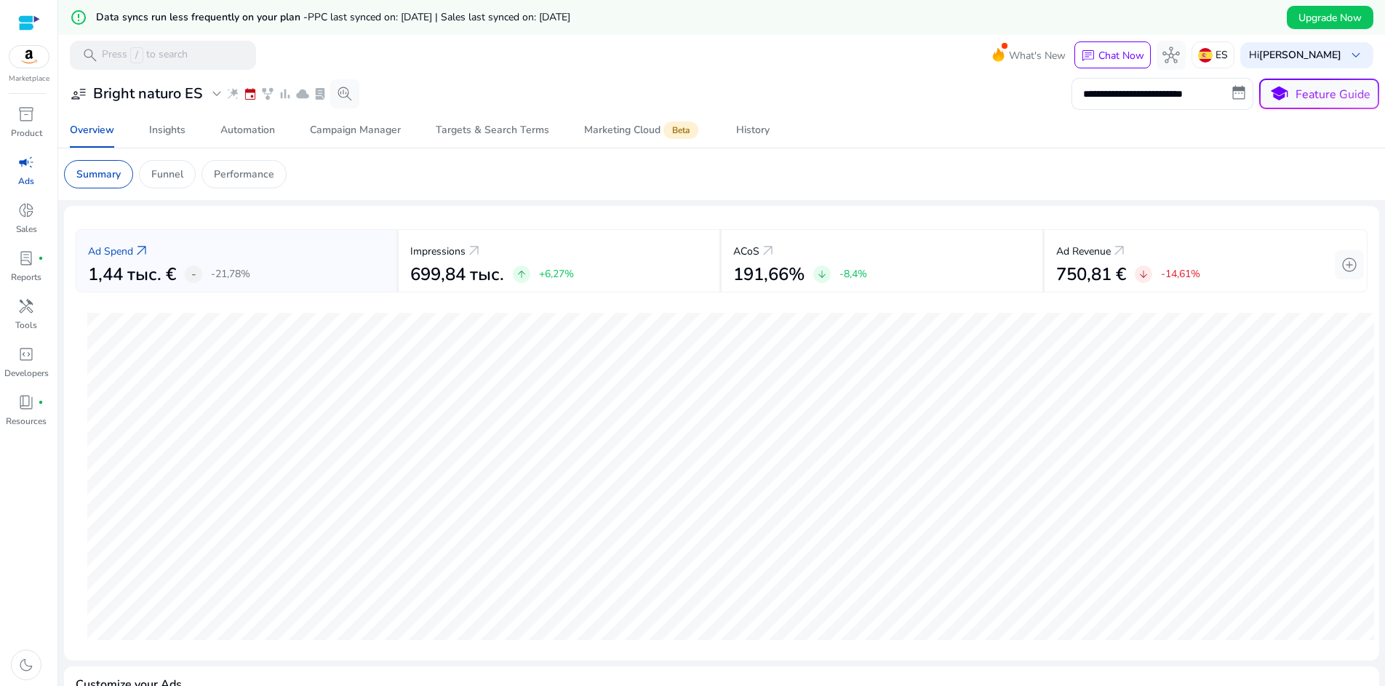
click at [442, 17] on span "PPC last synced on: [DATE] | Sales last synced on: [DATE]" at bounding box center [439, 17] width 263 height 14
click at [81, 17] on mat-icon "error_outline" at bounding box center [78, 17] width 17 height 17
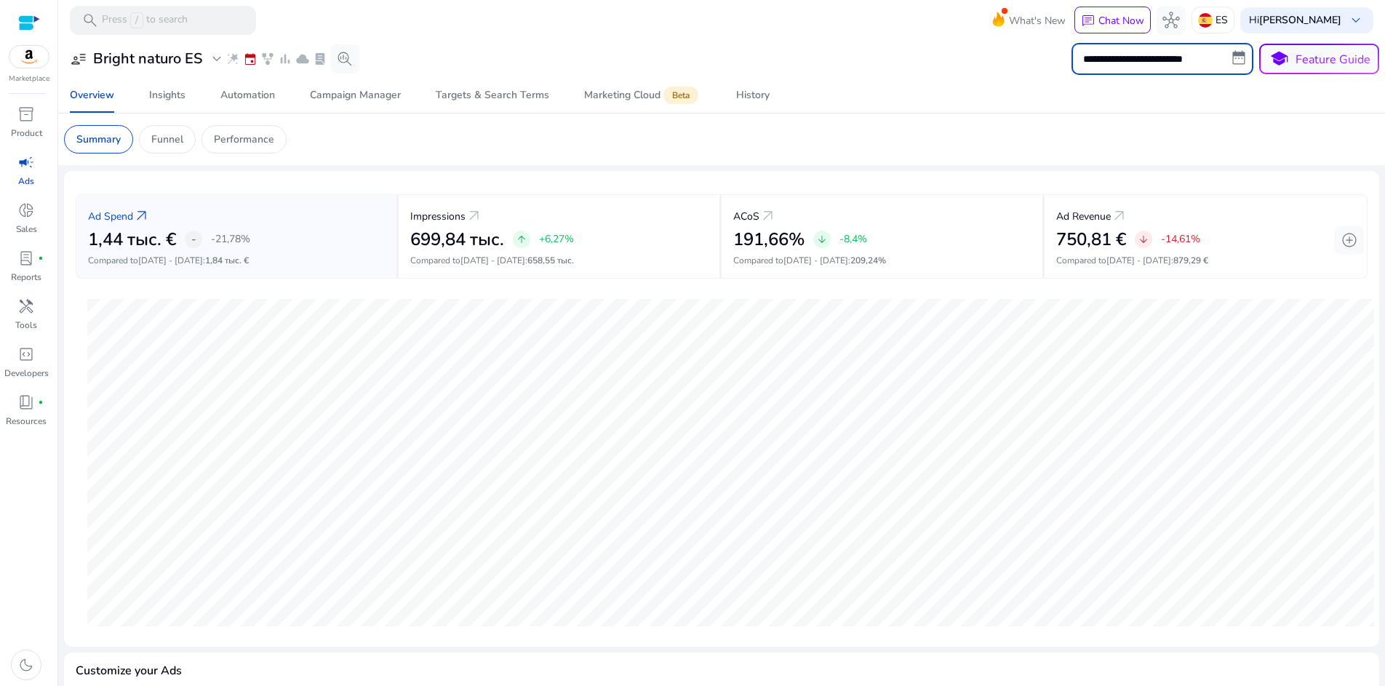
click at [1135, 63] on input "**********" at bounding box center [1162, 59] width 182 height 32
select select "*"
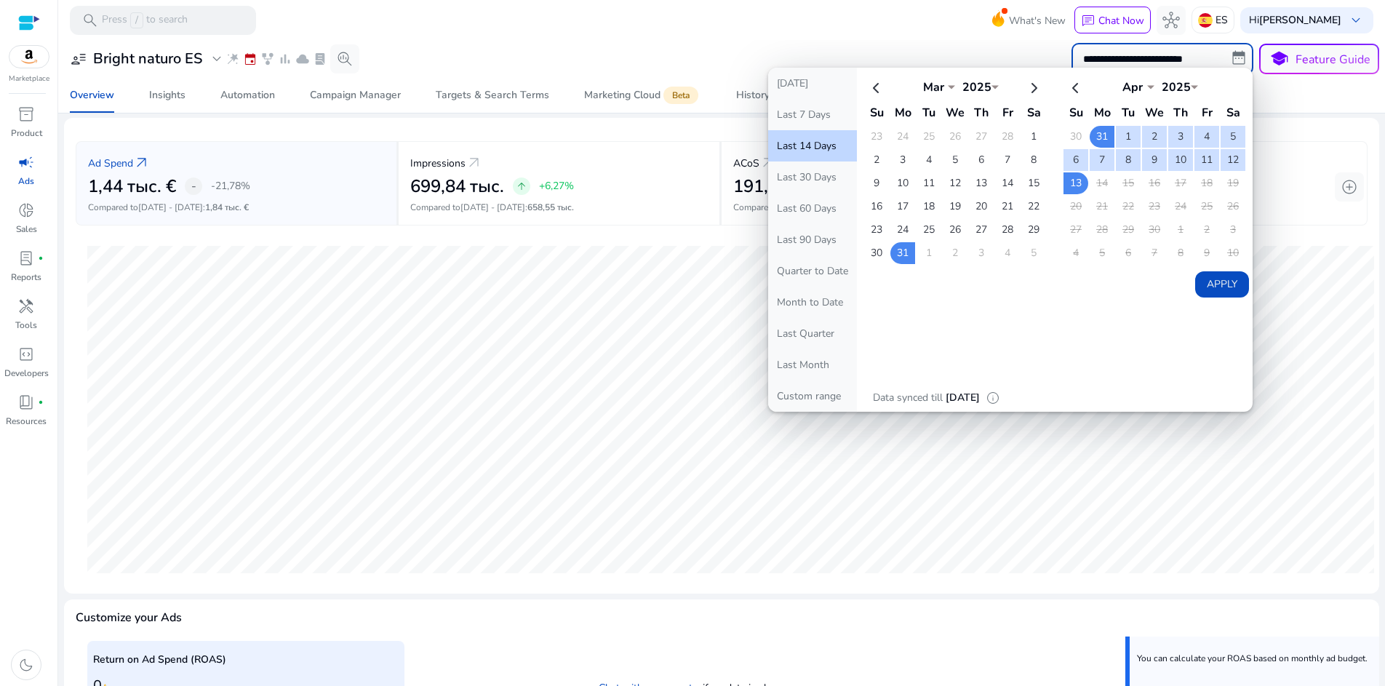
scroll to position [54, 0]
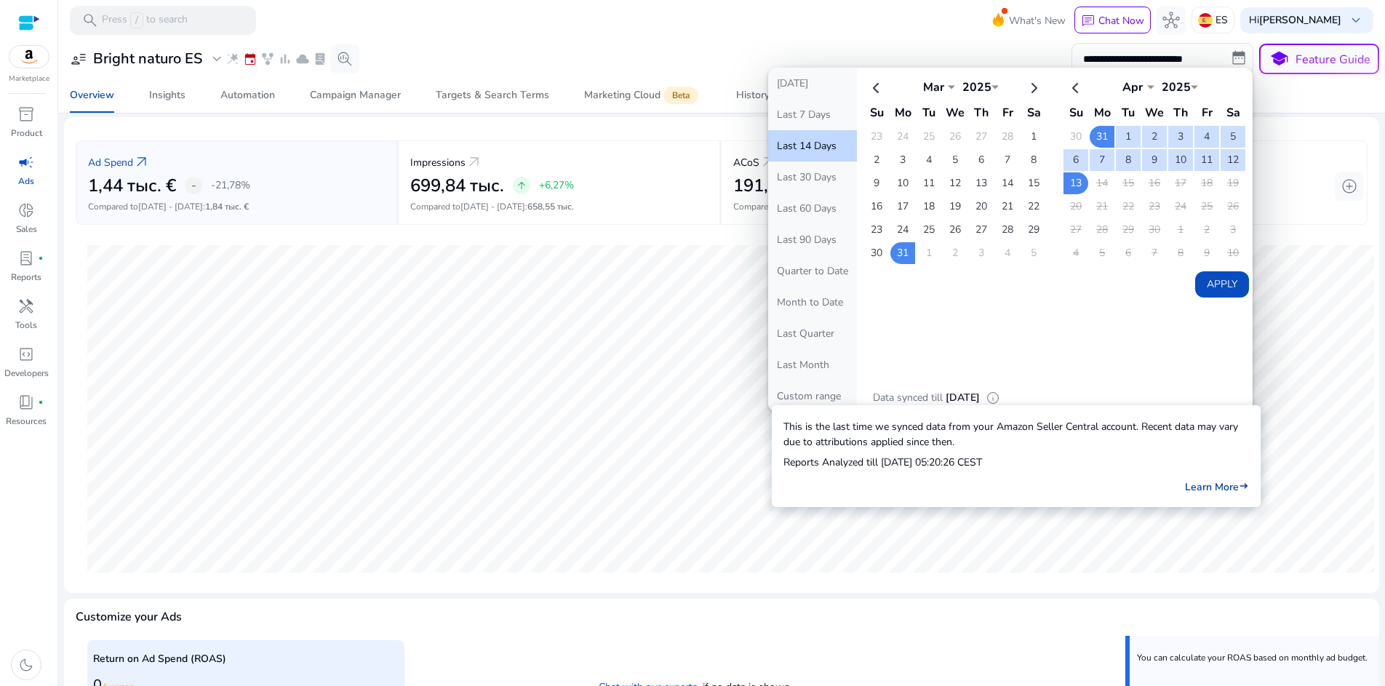
click at [1207, 484] on link "Learn More east" at bounding box center [1217, 486] width 64 height 15
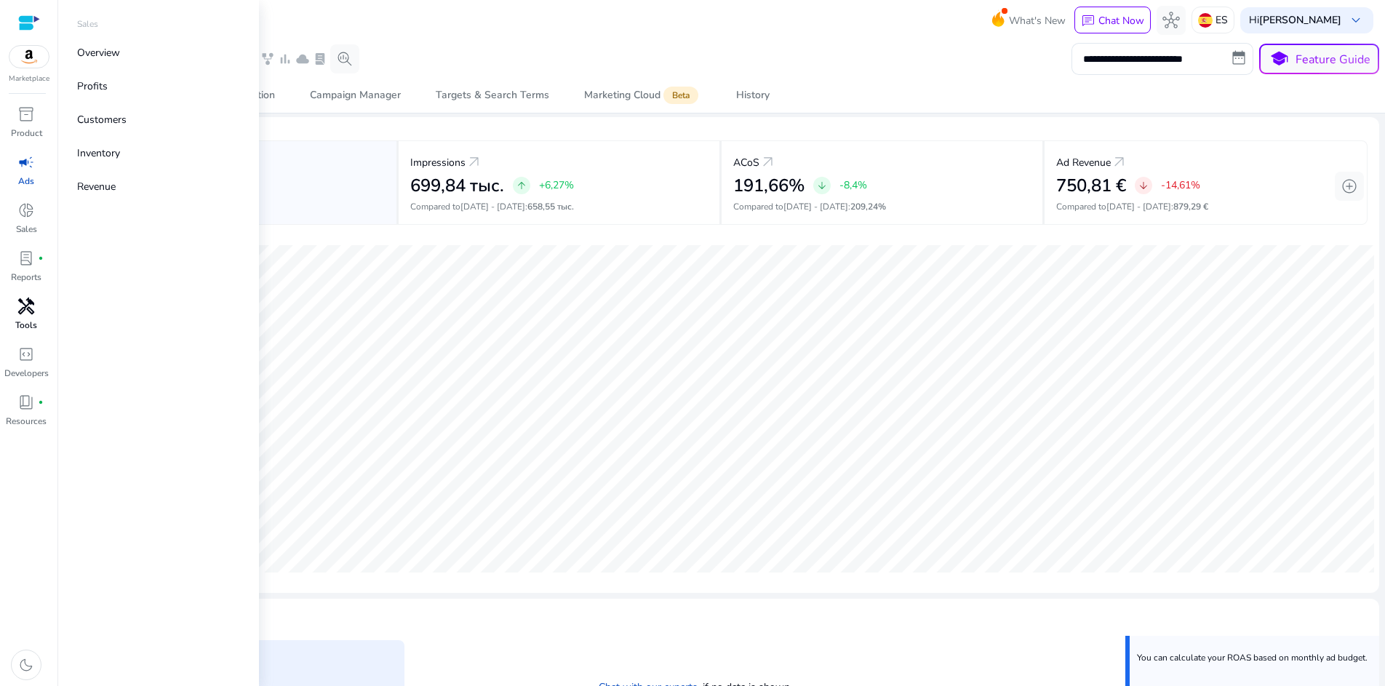
click at [26, 301] on span "handyman" at bounding box center [25, 305] width 17 height 17
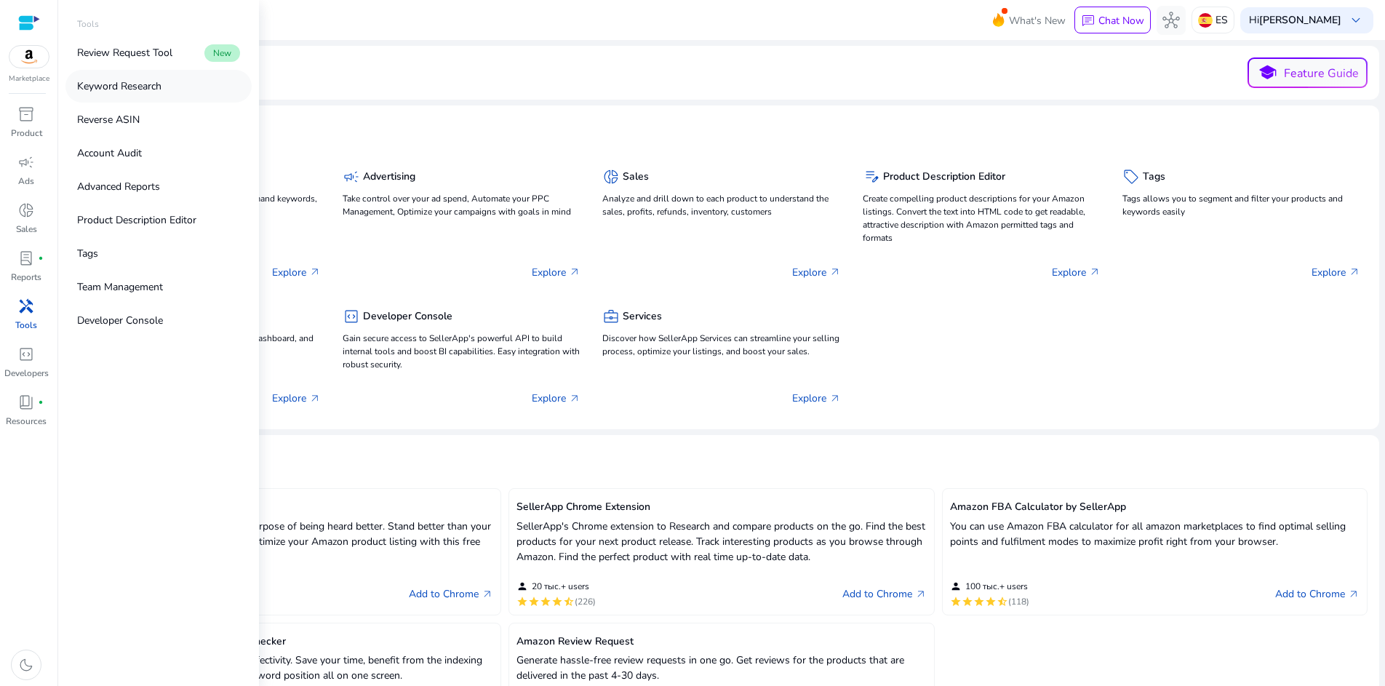
click at [111, 88] on p "Keyword Research" at bounding box center [119, 86] width 84 height 15
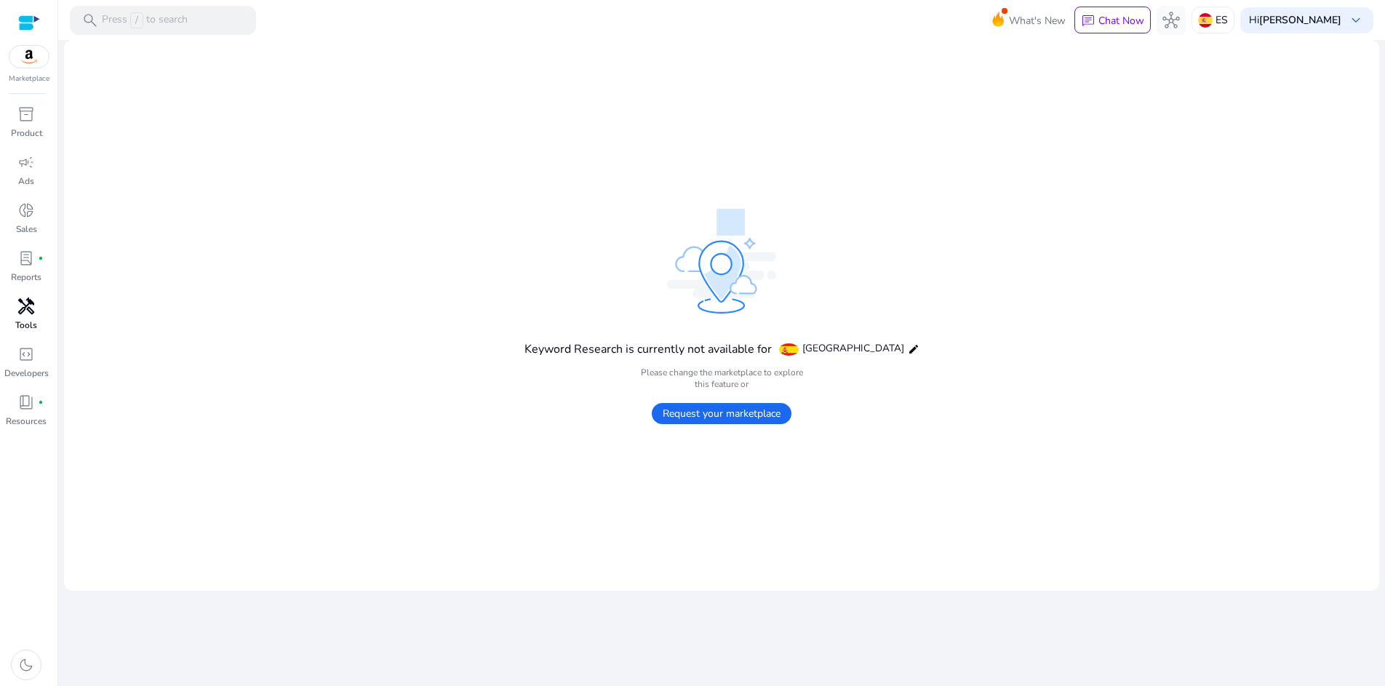
click at [722, 411] on span "Request your marketplace" at bounding box center [722, 413] width 140 height 21
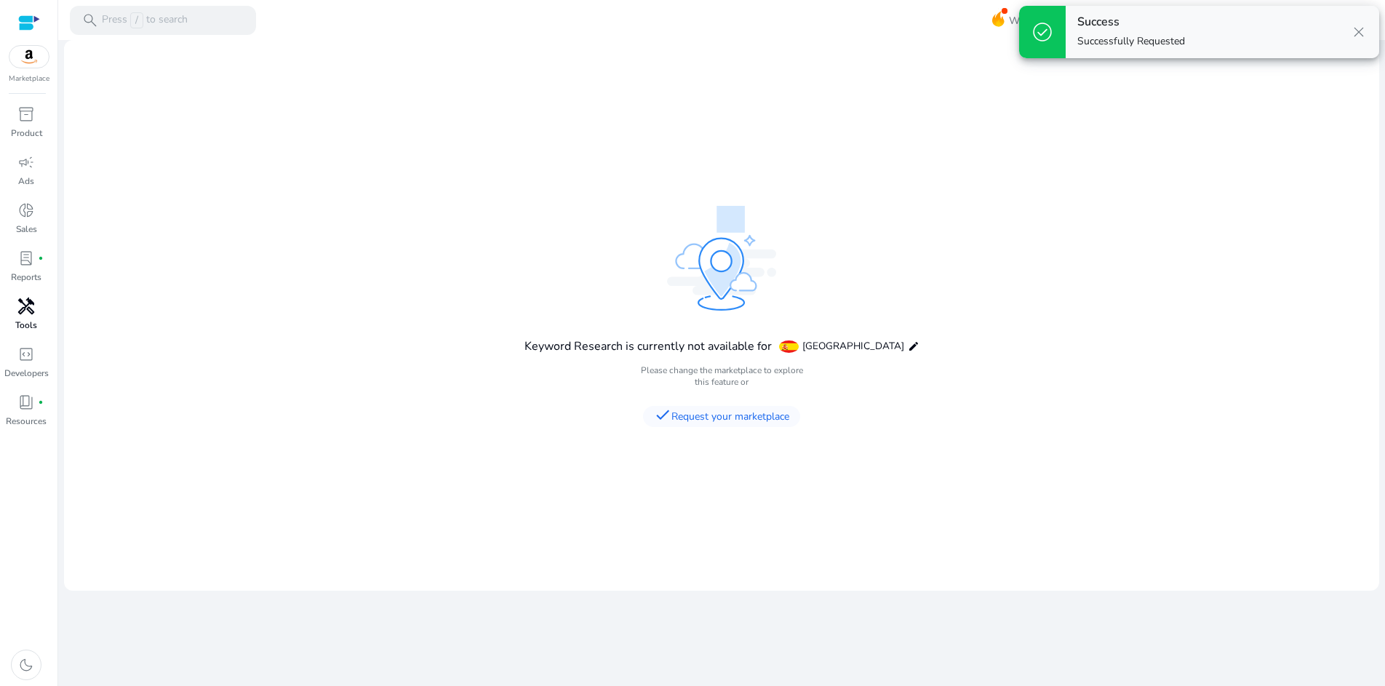
click at [495, 359] on mat-card "Keyword Research is currently not available for [GEOGRAPHIC_DATA] edit Please c…" at bounding box center [721, 315] width 1315 height 551
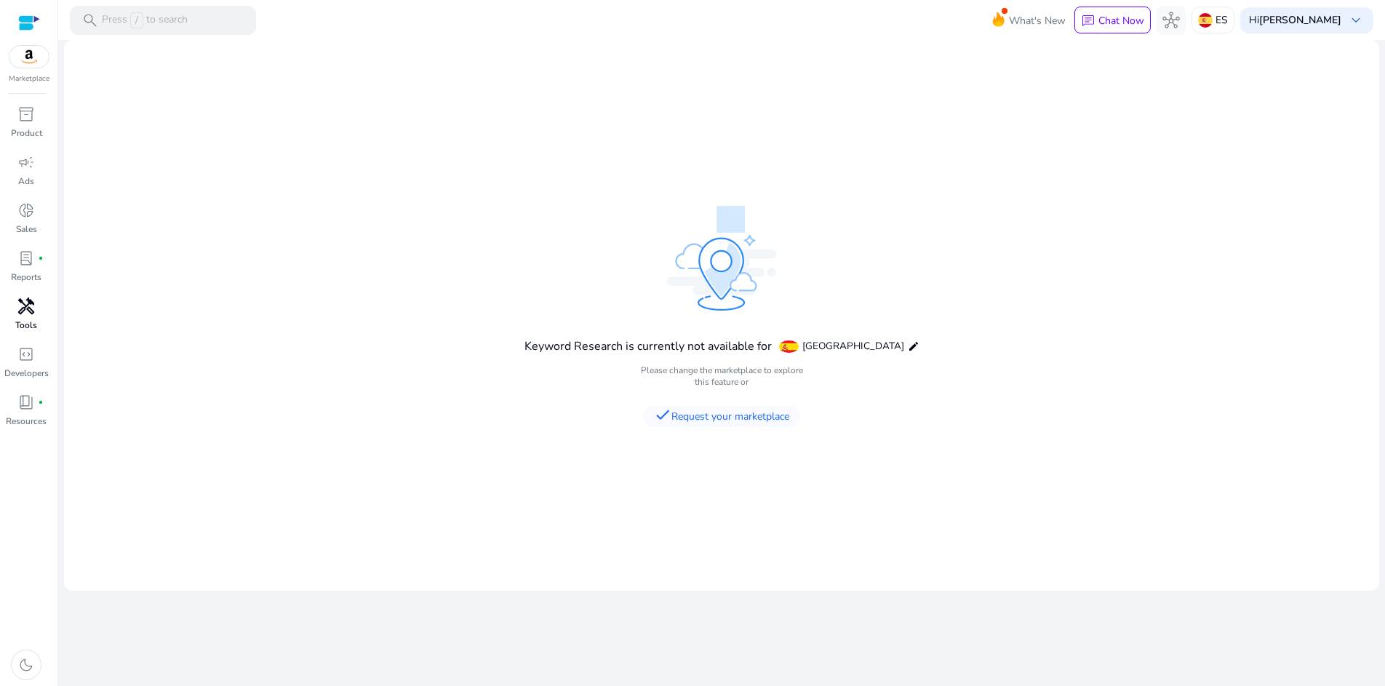
click at [33, 58] on img at bounding box center [28, 57] width 39 height 22
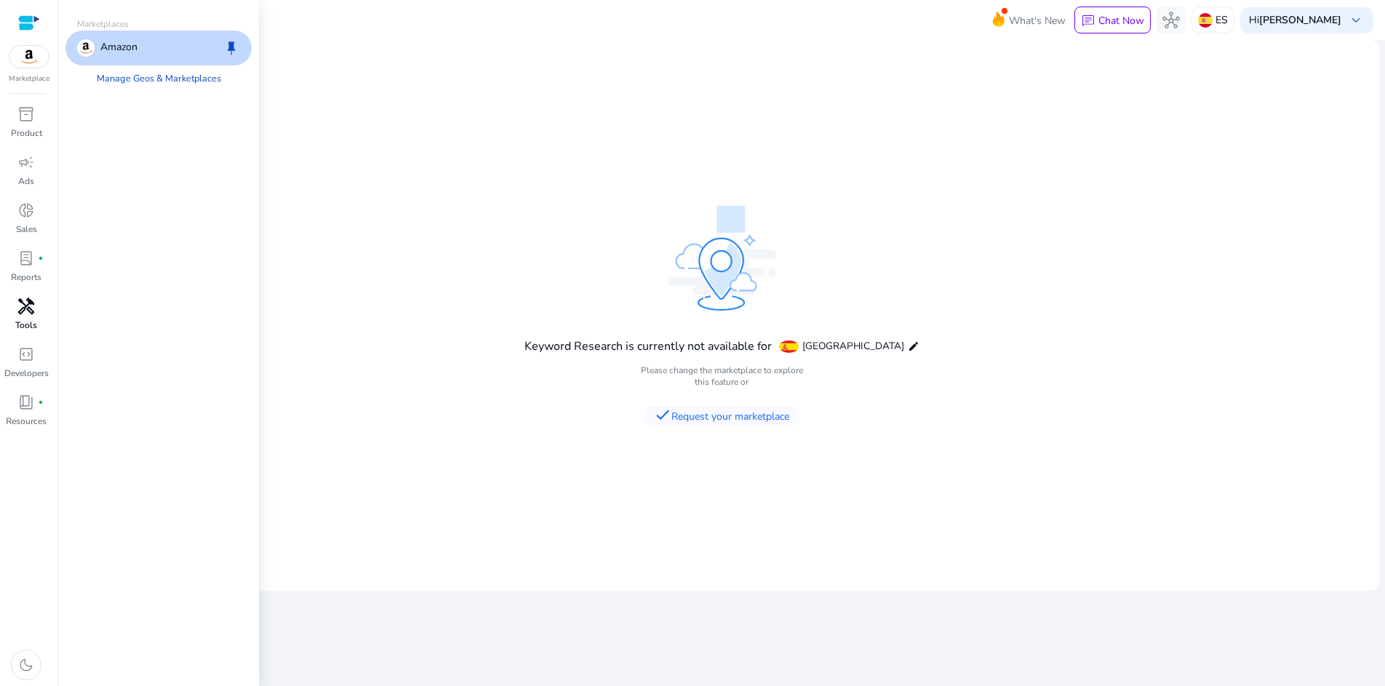
click at [116, 55] on p "Amazon" at bounding box center [118, 47] width 37 height 17
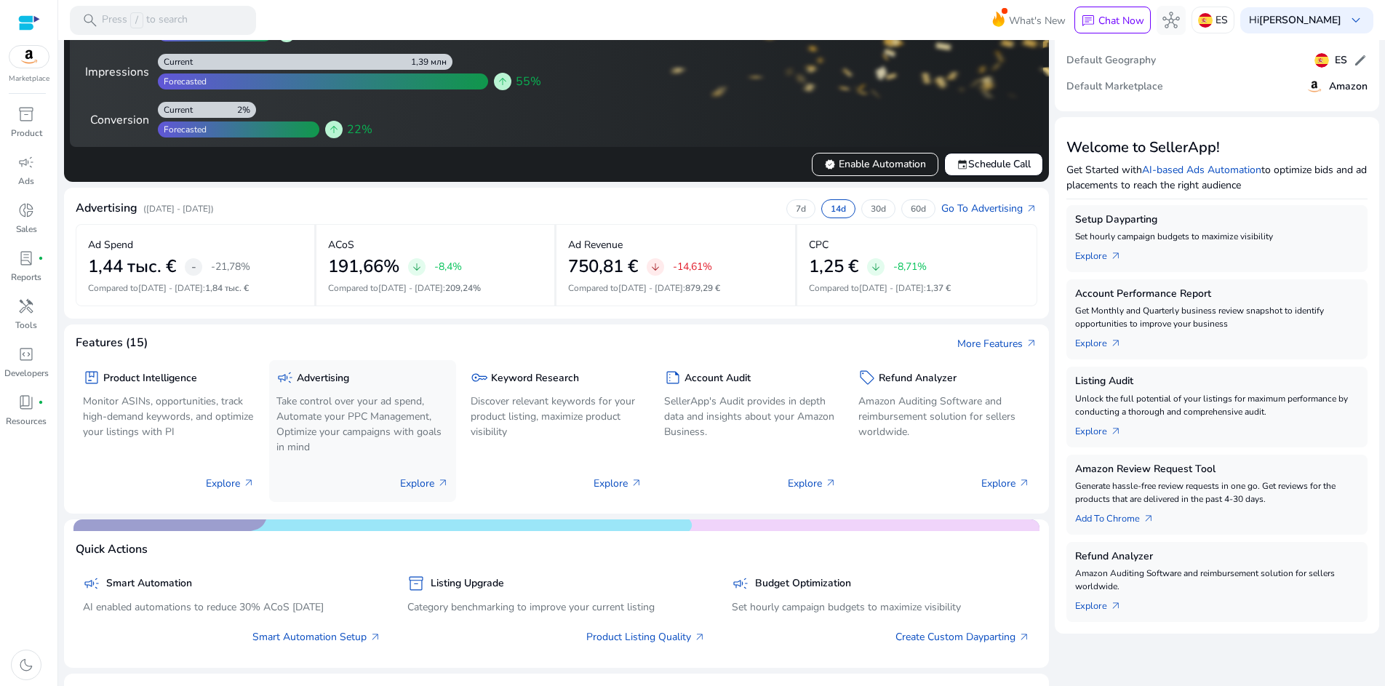
scroll to position [64, 0]
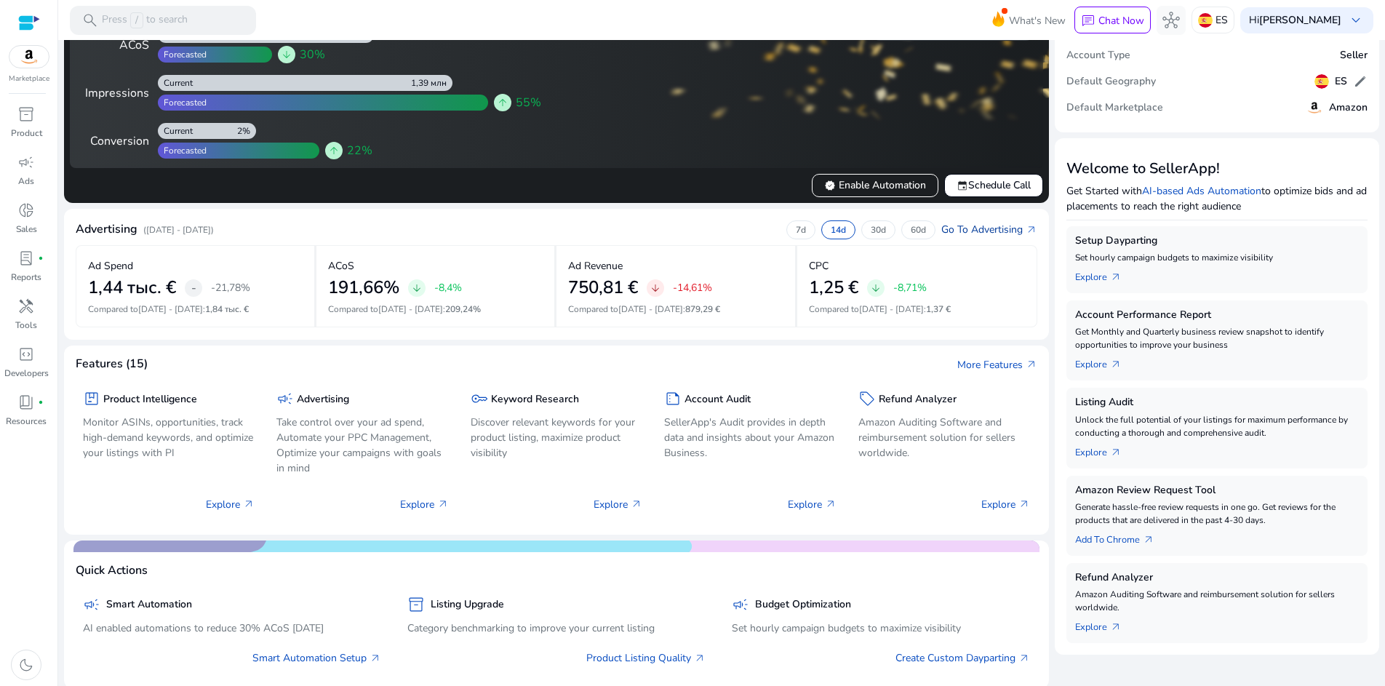
click at [995, 231] on link "Go To Advertising arrow_outward" at bounding box center [989, 229] width 96 height 15
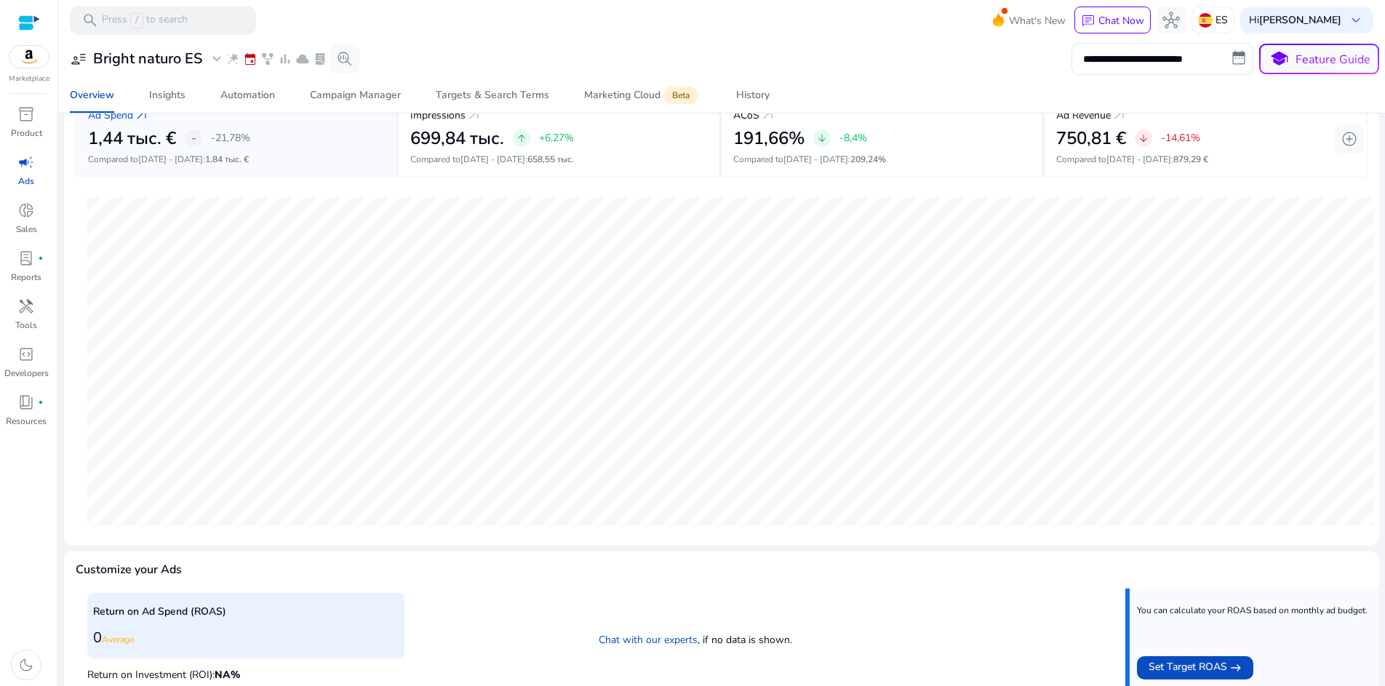
scroll to position [108, 0]
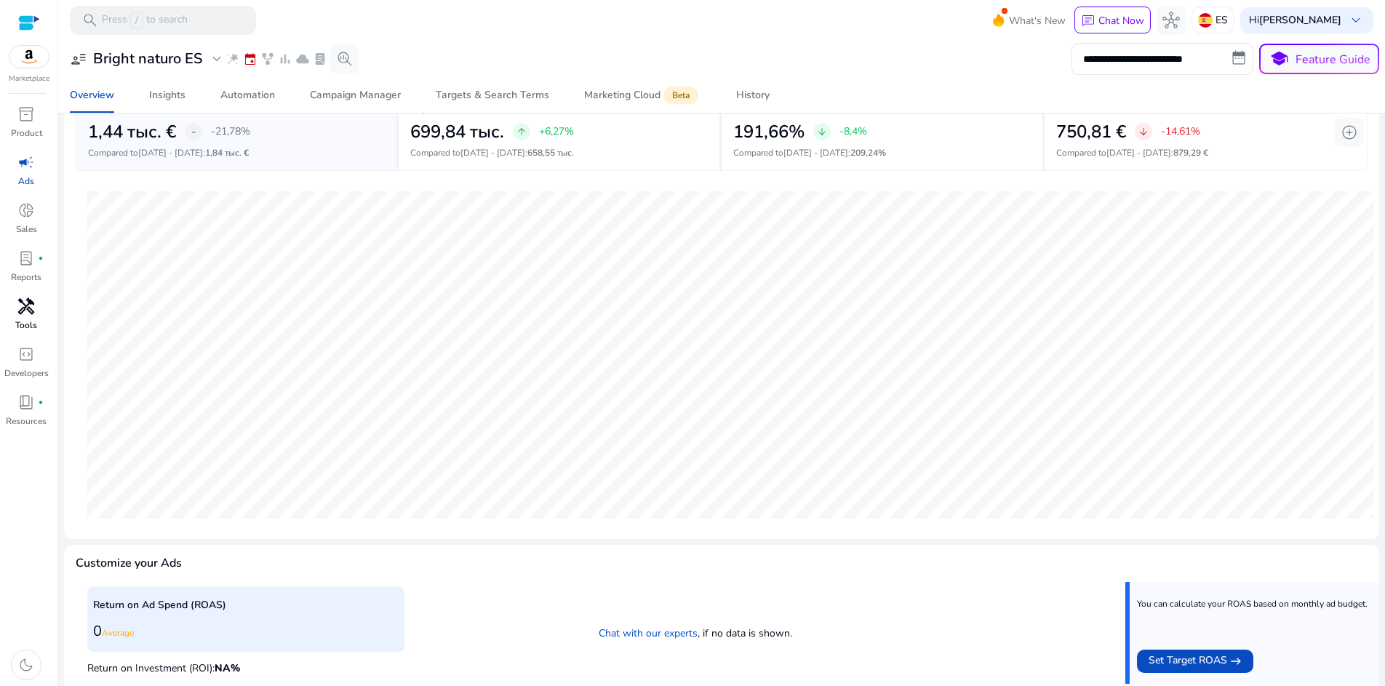
click at [35, 300] on span "handyman" at bounding box center [25, 305] width 17 height 17
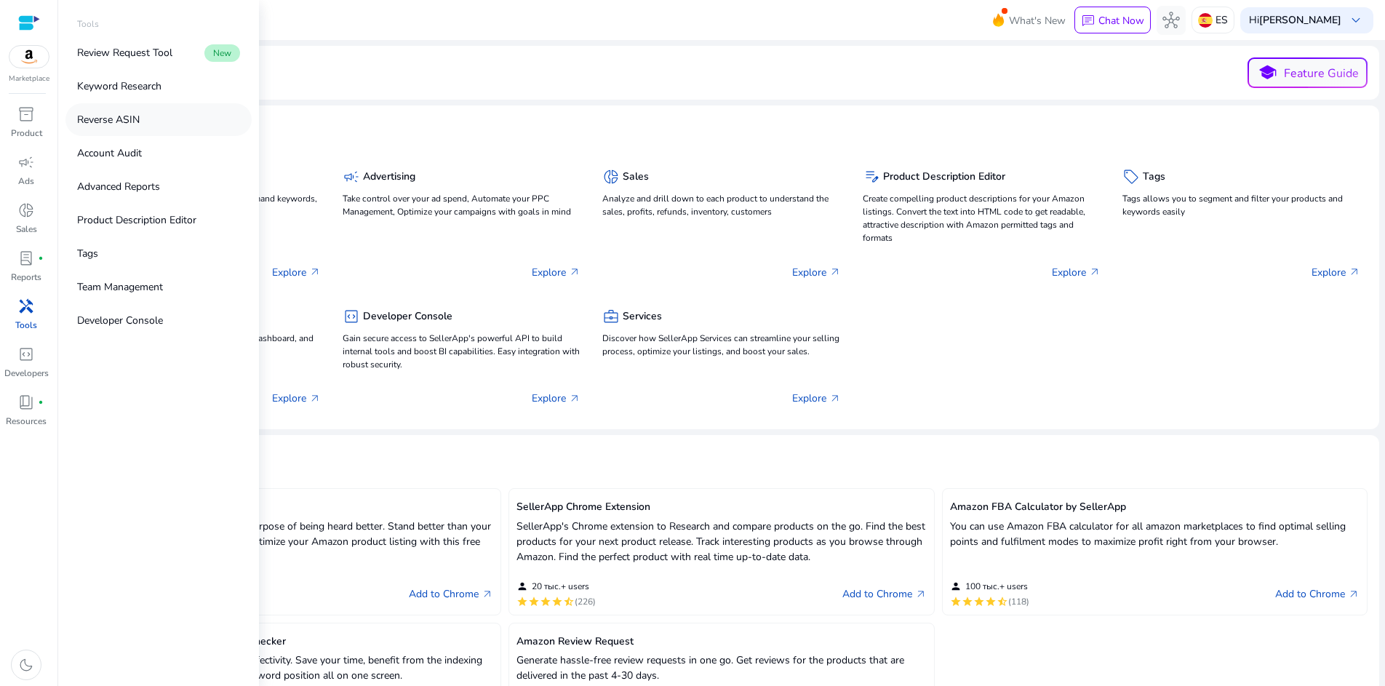
click at [137, 129] on link "Reverse ASIN" at bounding box center [158, 119] width 186 height 33
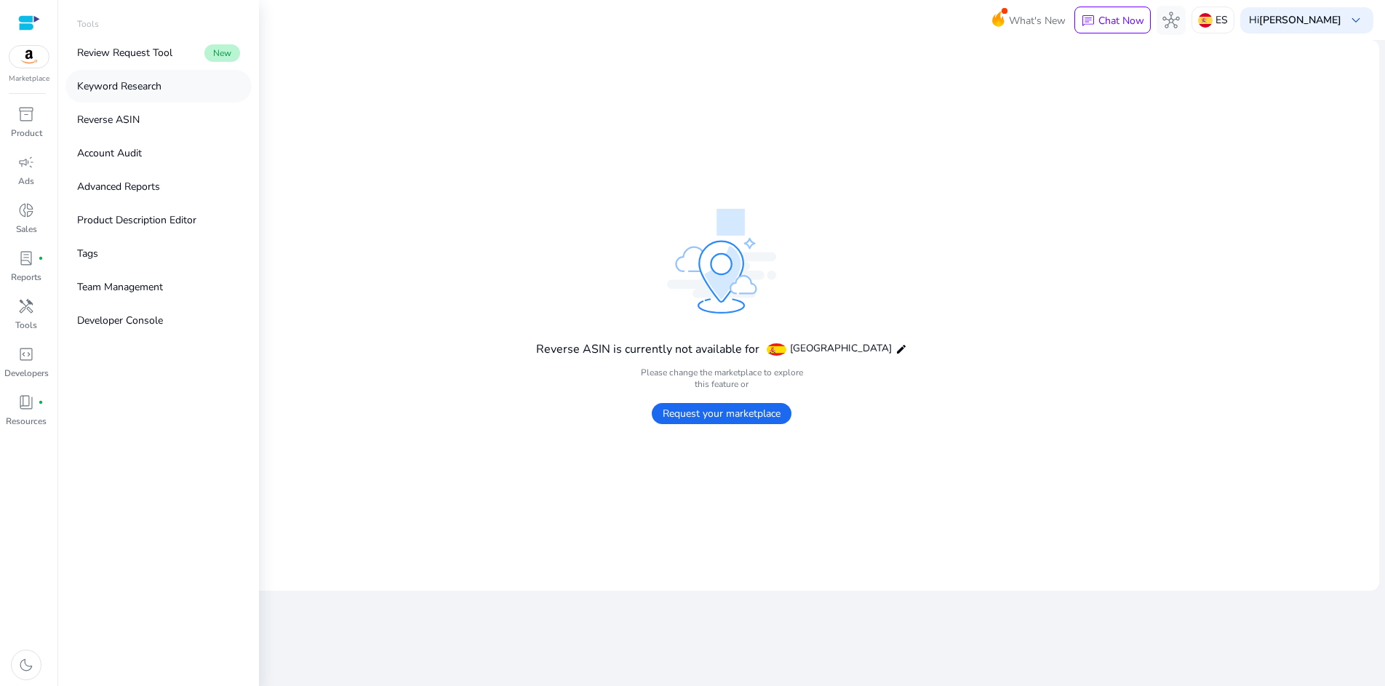
click at [143, 89] on p "Keyword Research" at bounding box center [119, 86] width 84 height 15
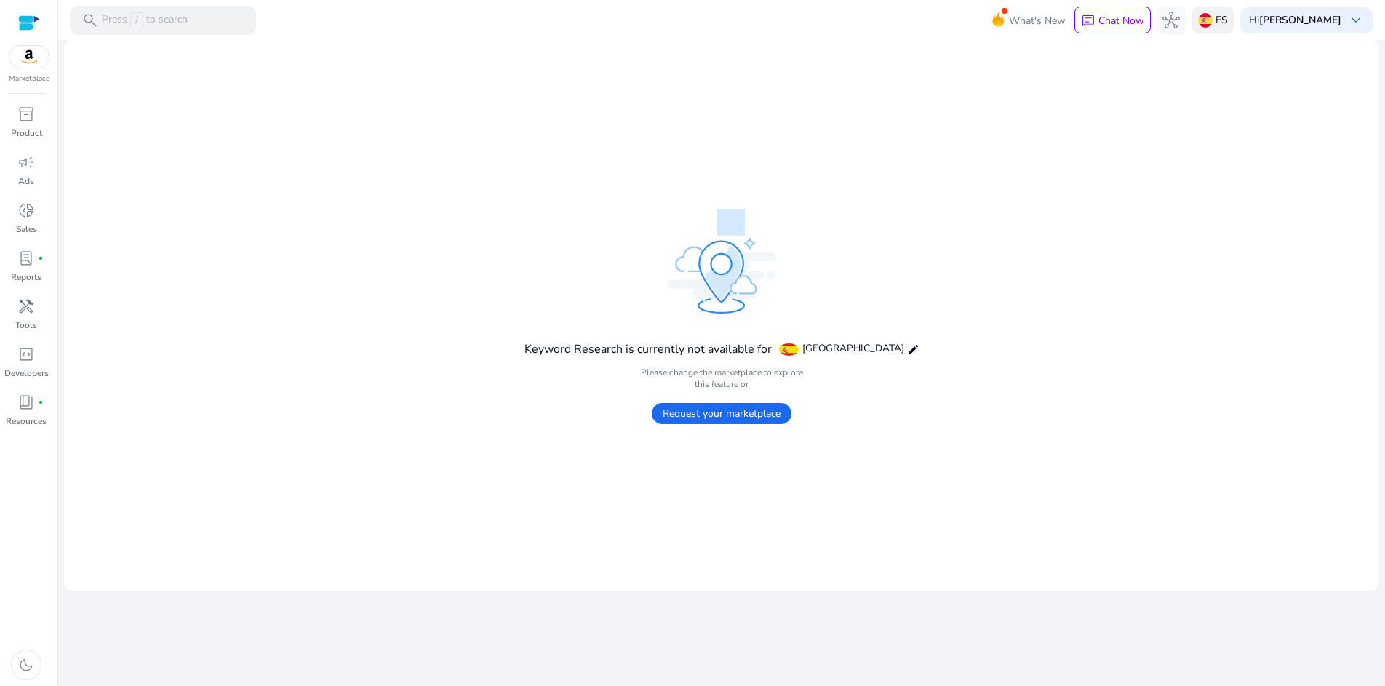
click at [1217, 25] on div "ES" at bounding box center [1212, 20] width 43 height 27
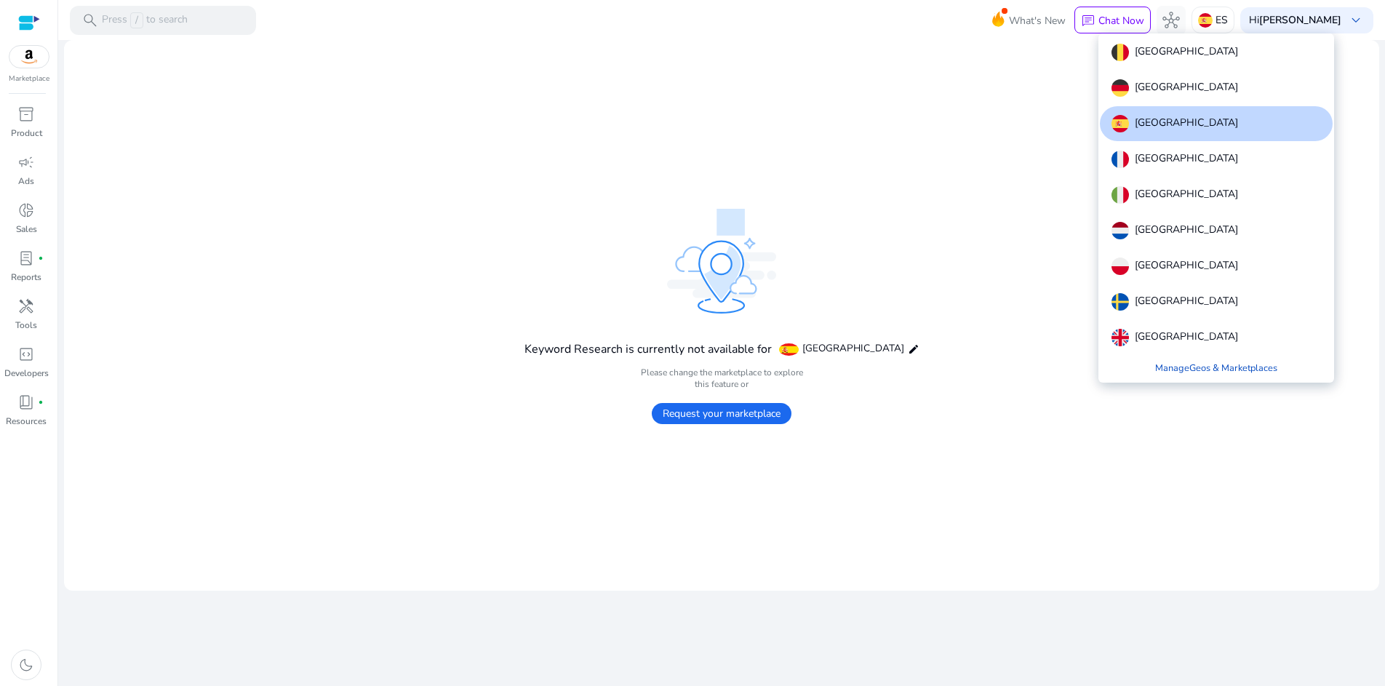
click at [1240, 367] on link "Manage Geos & Marketplaces" at bounding box center [1215, 368] width 145 height 26
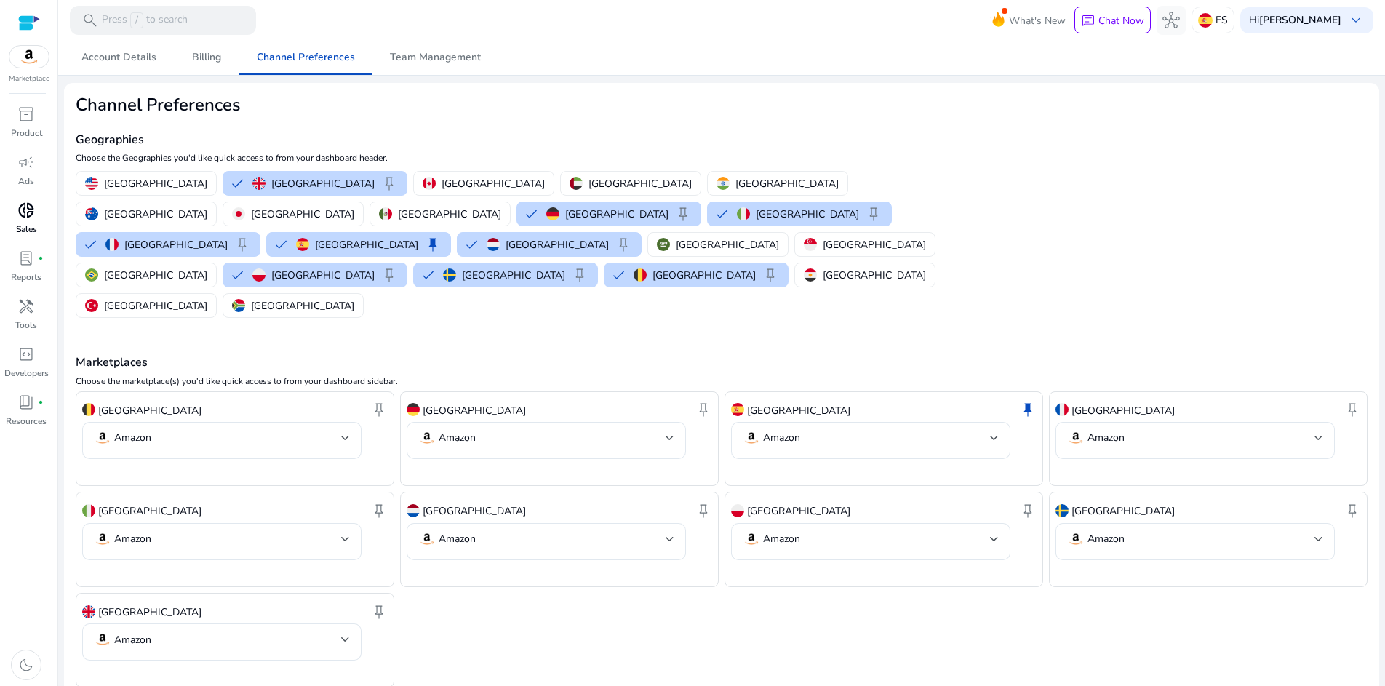
click at [35, 209] on span "donut_small" at bounding box center [25, 209] width 17 height 17
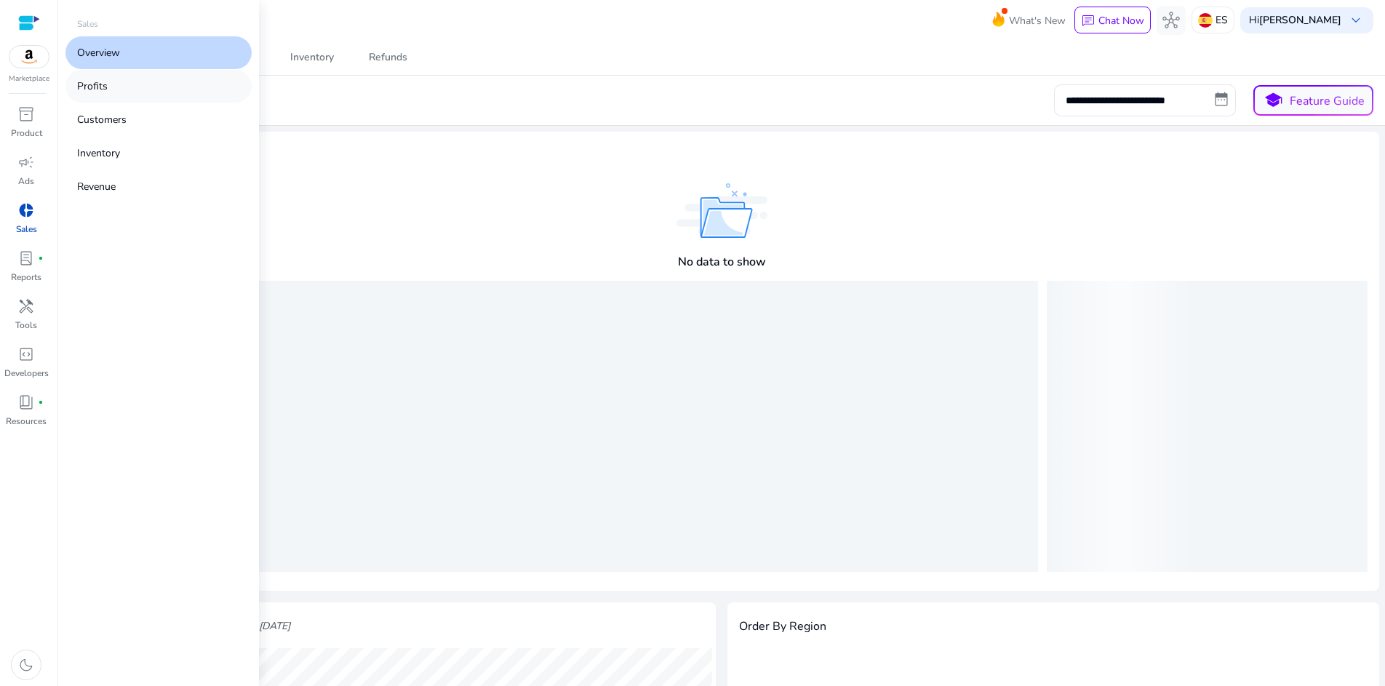
click at [95, 92] on p "Profits" at bounding box center [92, 86] width 31 height 15
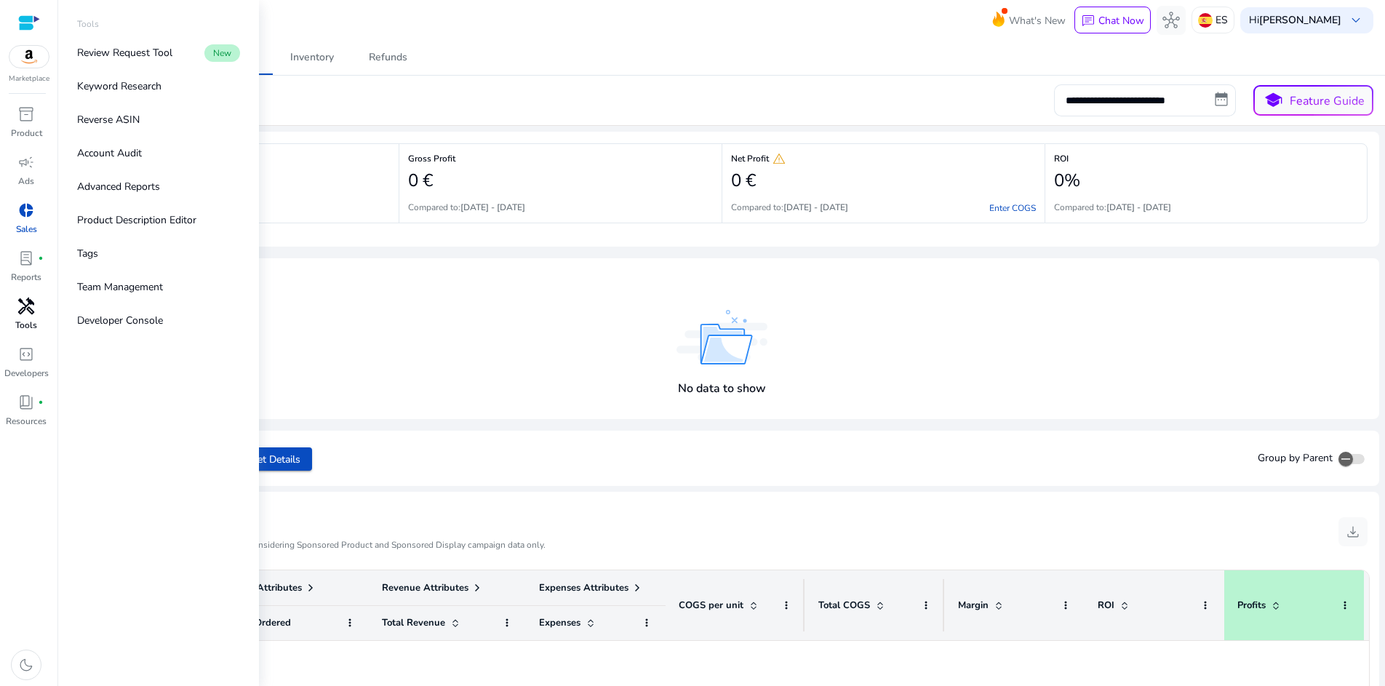
click at [39, 305] on div "handyman" at bounding box center [26, 306] width 41 height 23
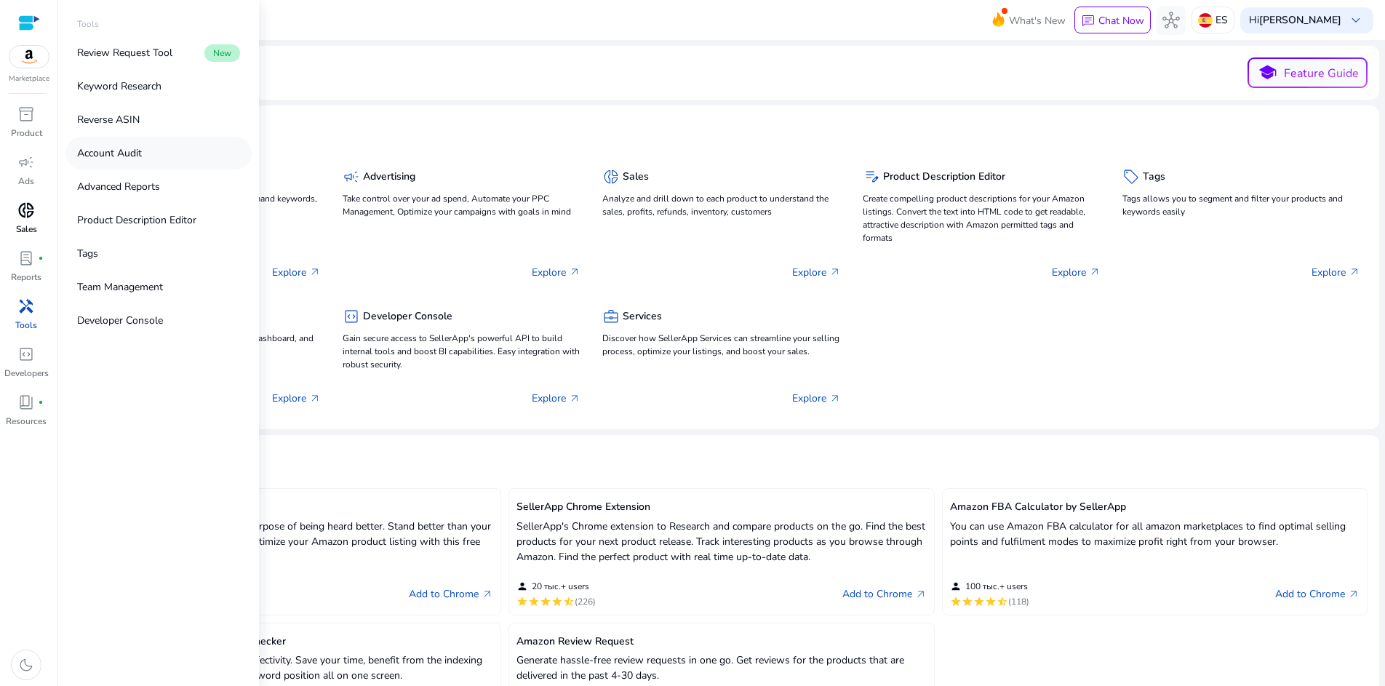
click at [108, 155] on p "Account Audit" at bounding box center [109, 152] width 65 height 15
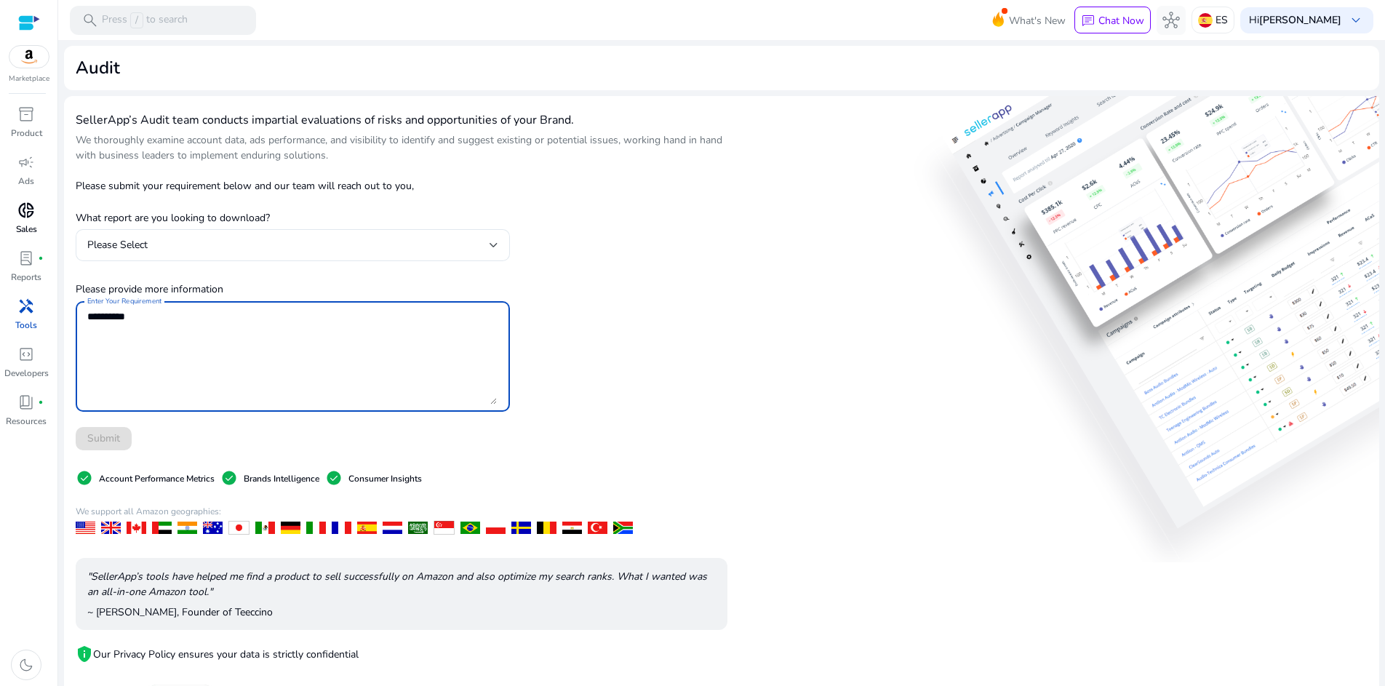
click at [328, 334] on textarea "Enter Your Requirement" at bounding box center [292, 356] width 410 height 96
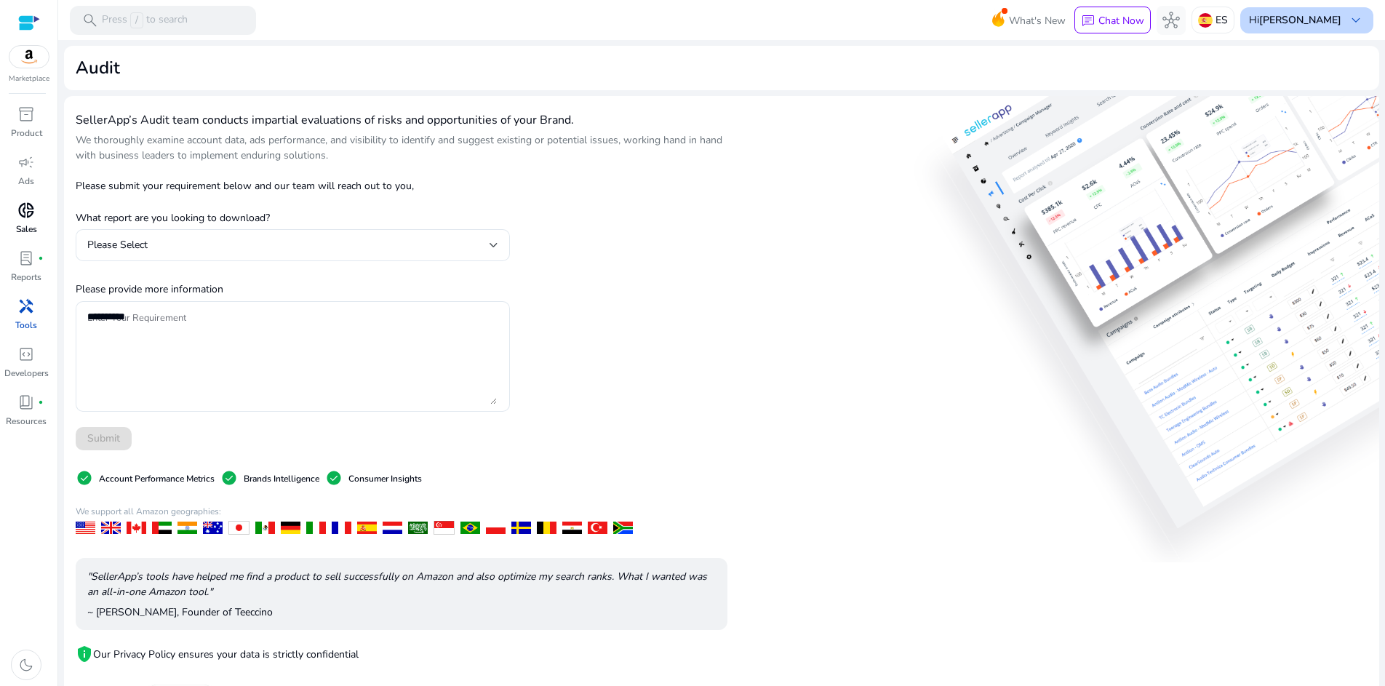
click at [1347, 22] on span "keyboard_arrow_down" at bounding box center [1355, 20] width 17 height 17
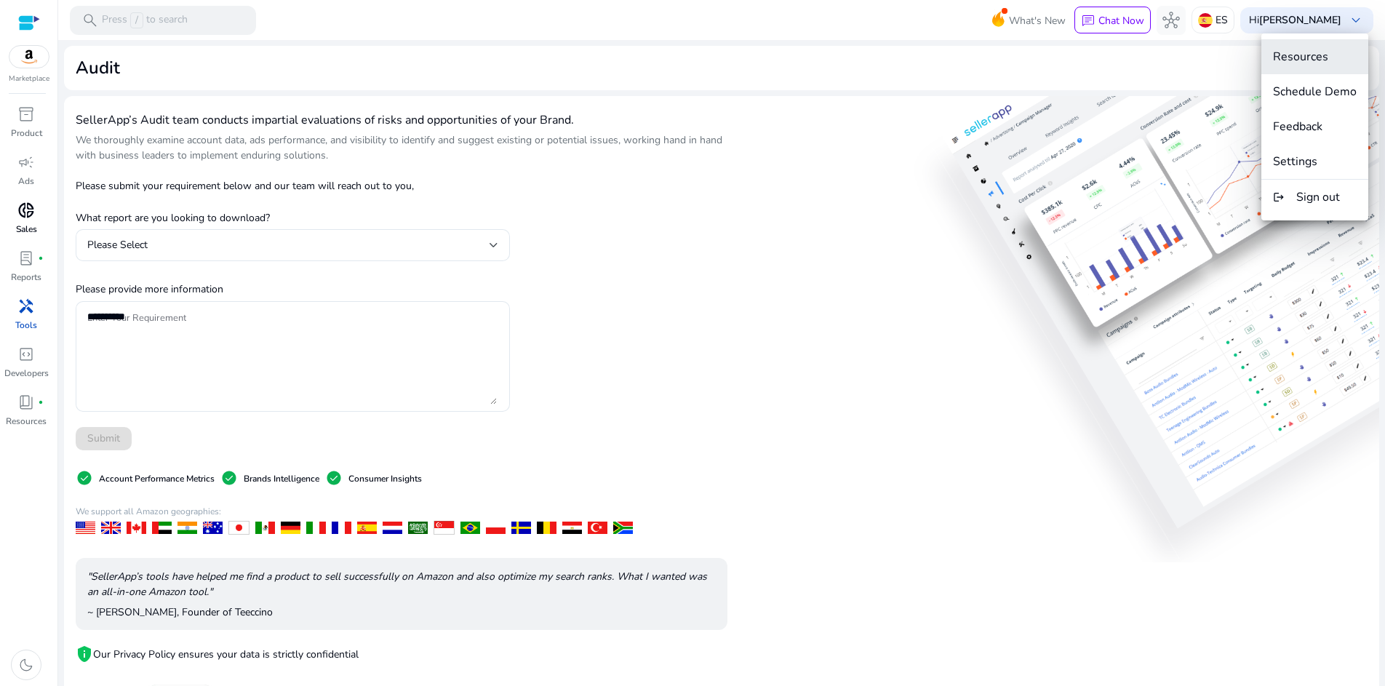
click at [1301, 63] on span "Resources" at bounding box center [1300, 57] width 55 height 16
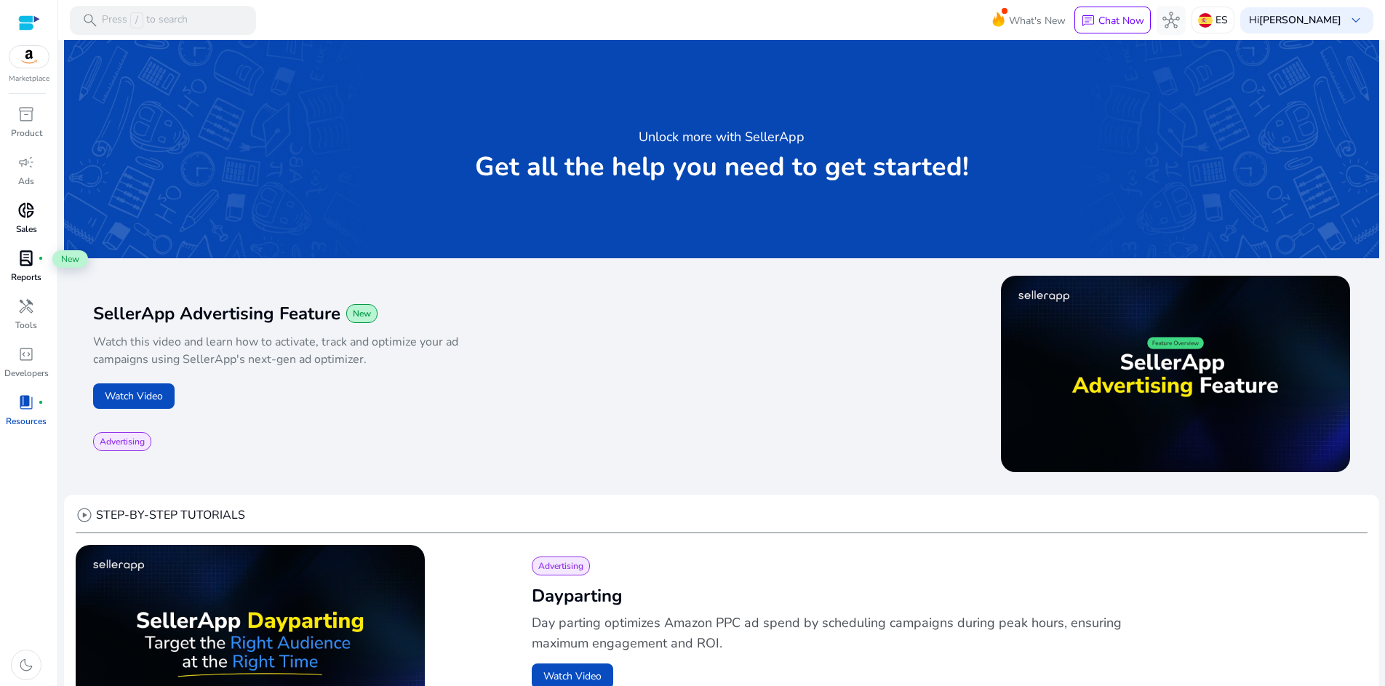
click at [20, 257] on span "lab_profile" at bounding box center [25, 257] width 17 height 17
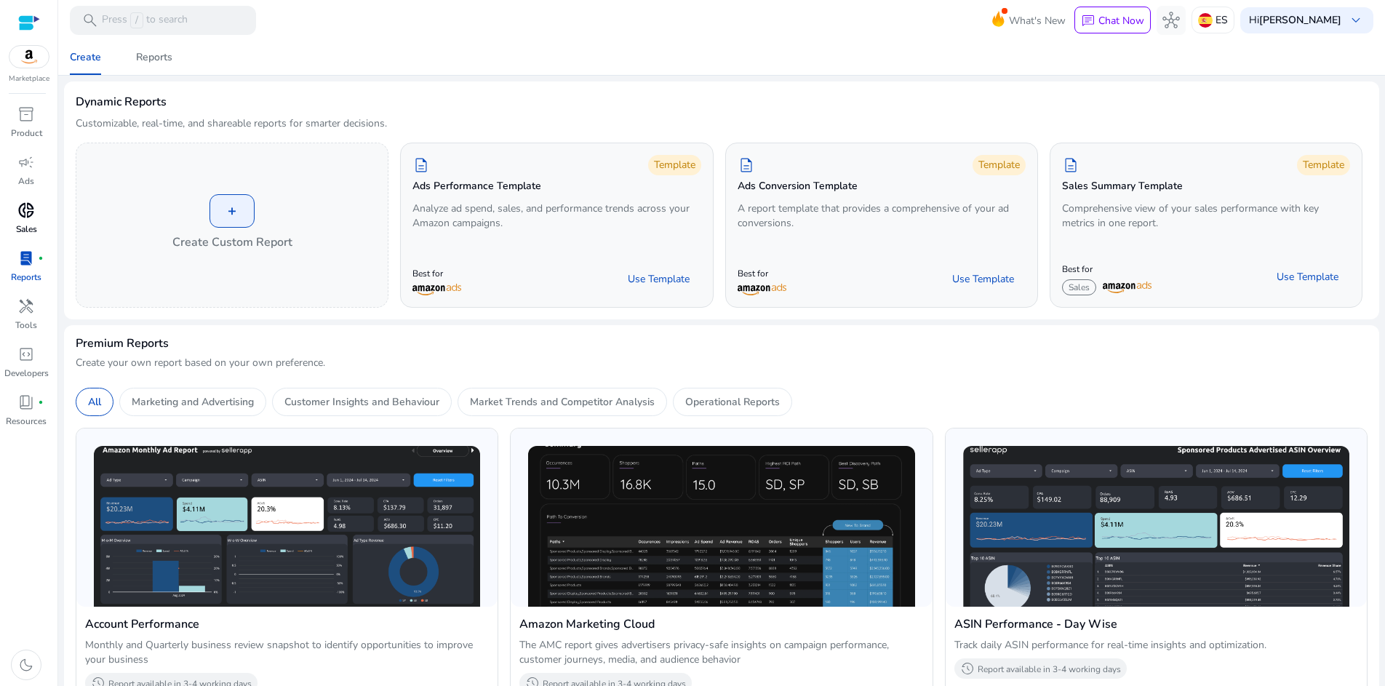
click at [24, 56] on img at bounding box center [28, 57] width 39 height 22
click at [27, 22] on div at bounding box center [29, 23] width 22 height 17
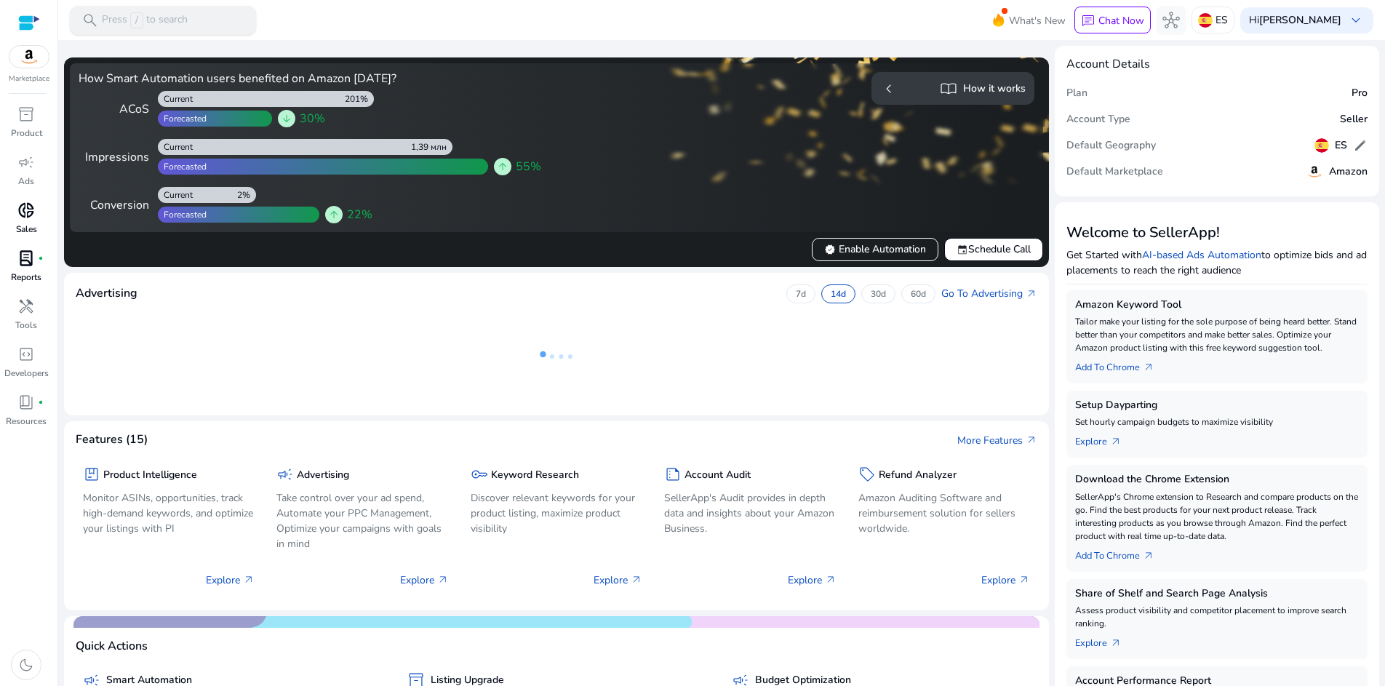
click at [90, 17] on span "search" at bounding box center [89, 20] width 17 height 17
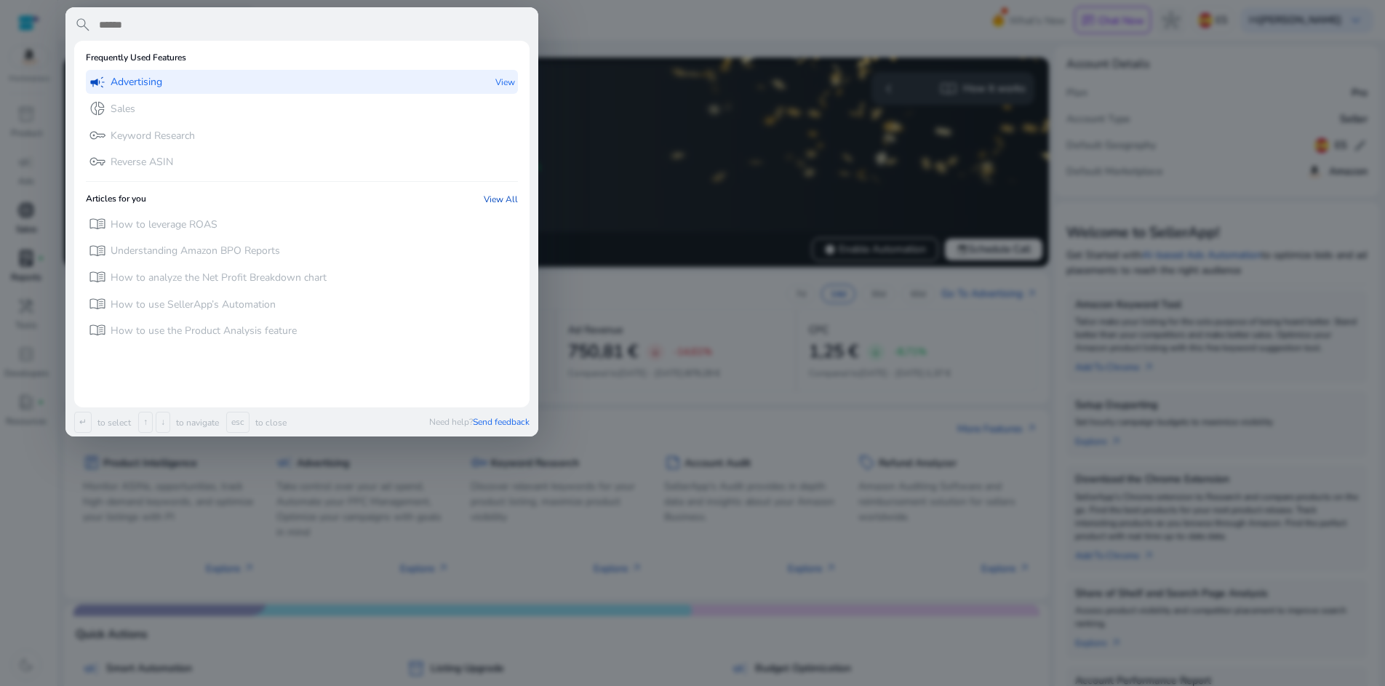
click at [160, 84] on p "Advertising" at bounding box center [137, 82] width 52 height 15
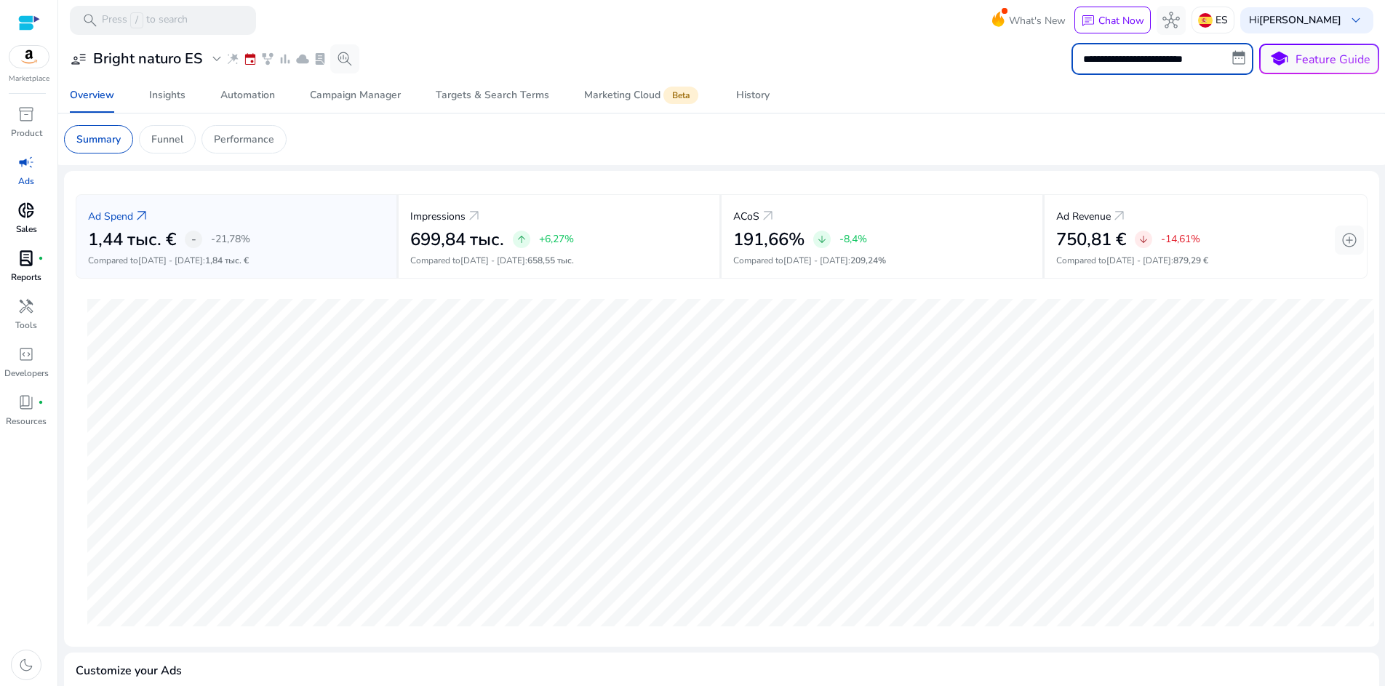
drag, startPoint x: 1083, startPoint y: 57, endPoint x: 1124, endPoint y: 60, distance: 41.6
click at [1158, 63] on input "**********" at bounding box center [1162, 59] width 182 height 32
select select "*"
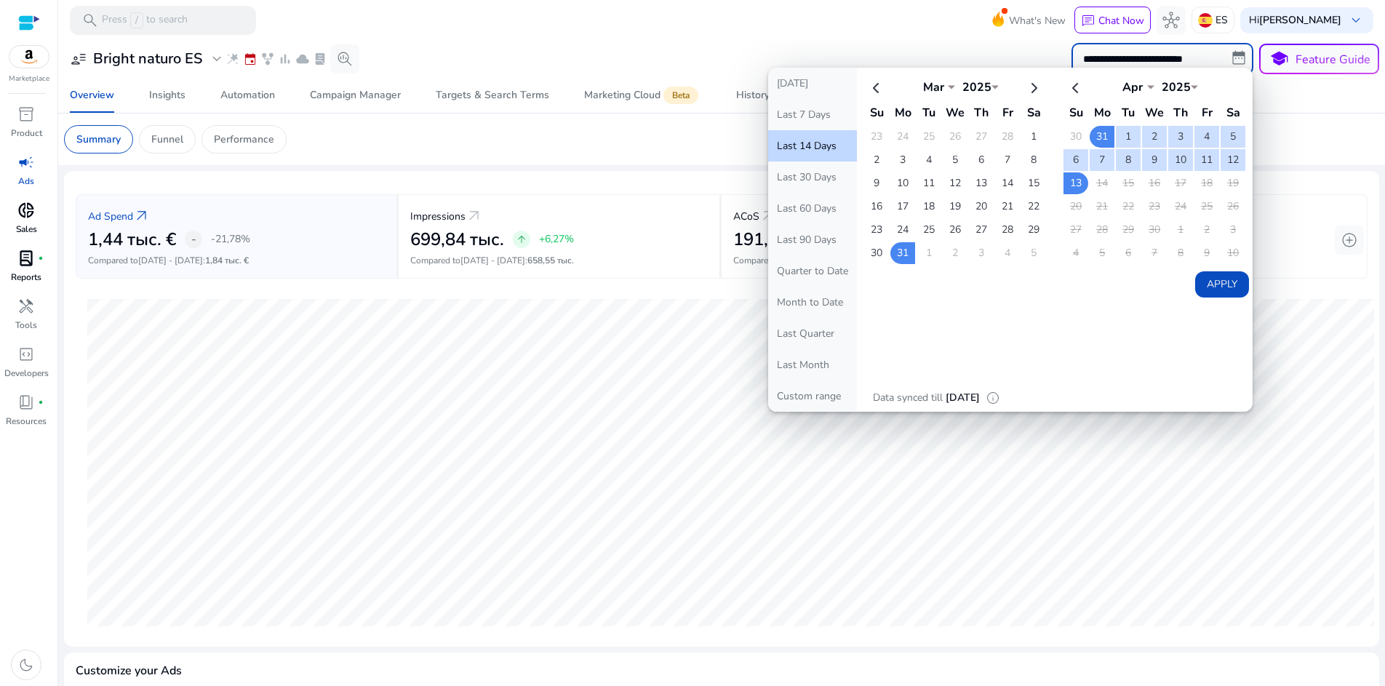
drag, startPoint x: 1070, startPoint y: 59, endPoint x: 1095, endPoint y: 59, distance: 24.7
click at [1095, 59] on input "**********" at bounding box center [1162, 59] width 182 height 32
drag, startPoint x: 1079, startPoint y: 56, endPoint x: 1243, endPoint y: 62, distance: 164.5
click at [1243, 62] on input "**********" at bounding box center [1162, 59] width 182 height 32
click at [1277, 20] on b "[PERSON_NAME]" at bounding box center [1300, 20] width 82 height 14
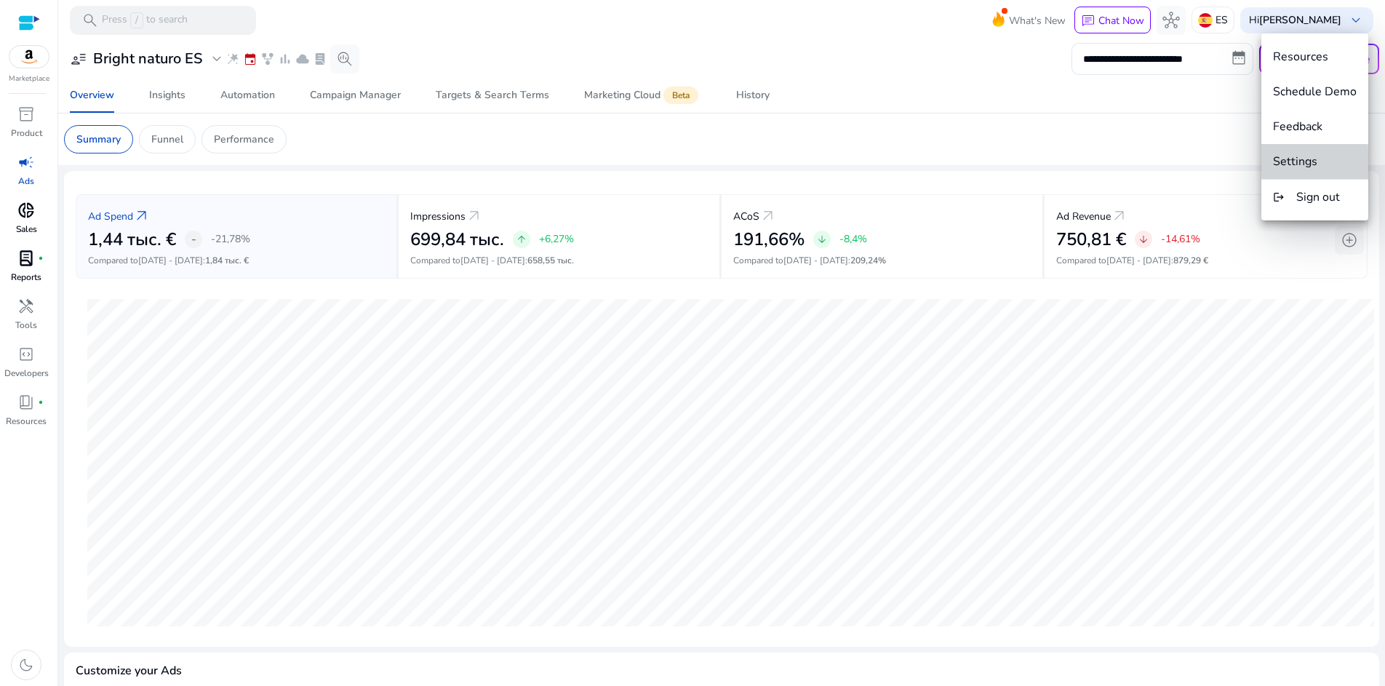
click at [1308, 165] on span "Settings" at bounding box center [1295, 161] width 44 height 16
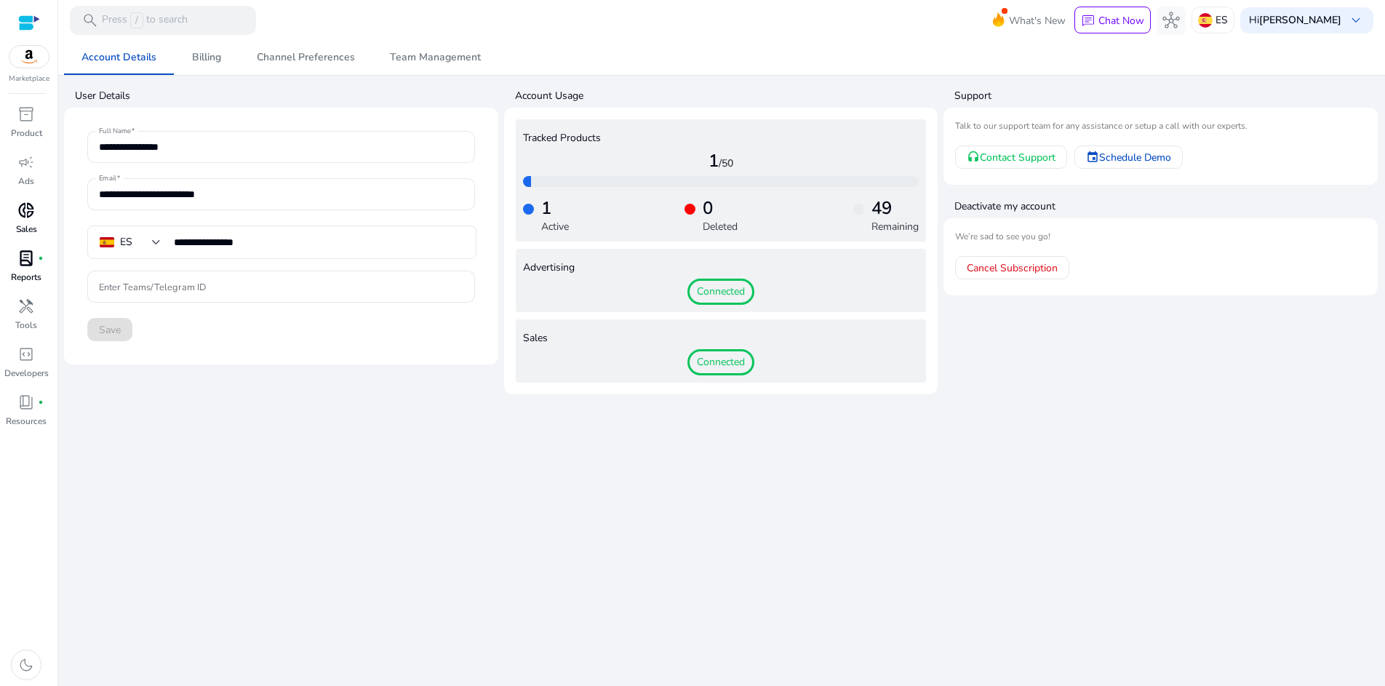
click at [720, 292] on span "Connected" at bounding box center [720, 292] width 67 height 26
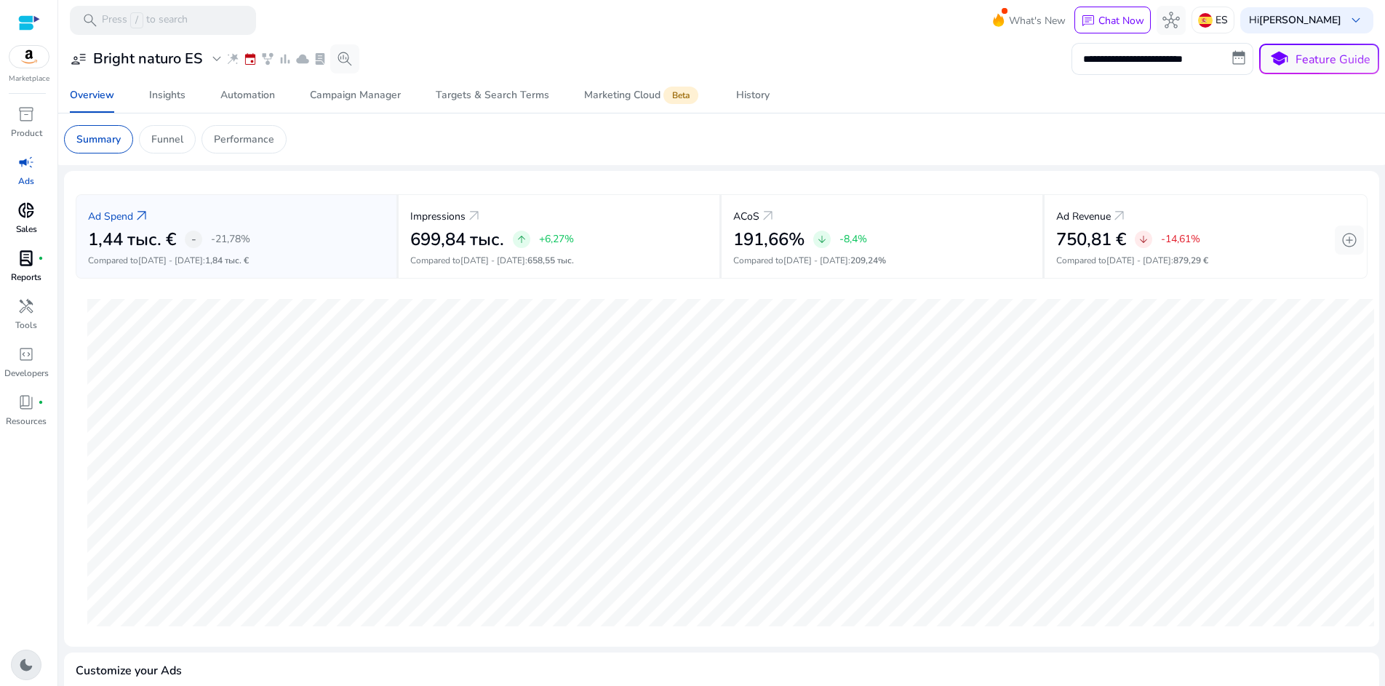
click at [35, 671] on span "dark_mode" at bounding box center [25, 664] width 17 height 17
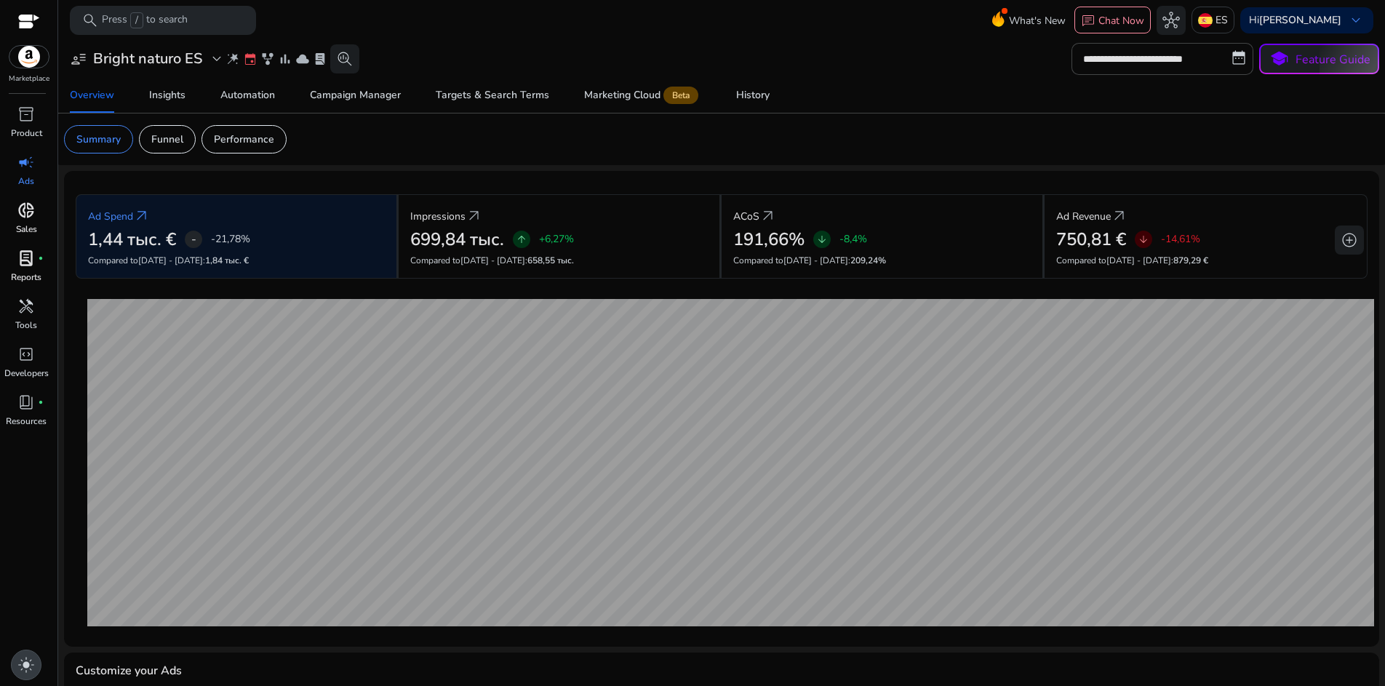
click at [31, 671] on span "light_mode" at bounding box center [25, 664] width 17 height 17
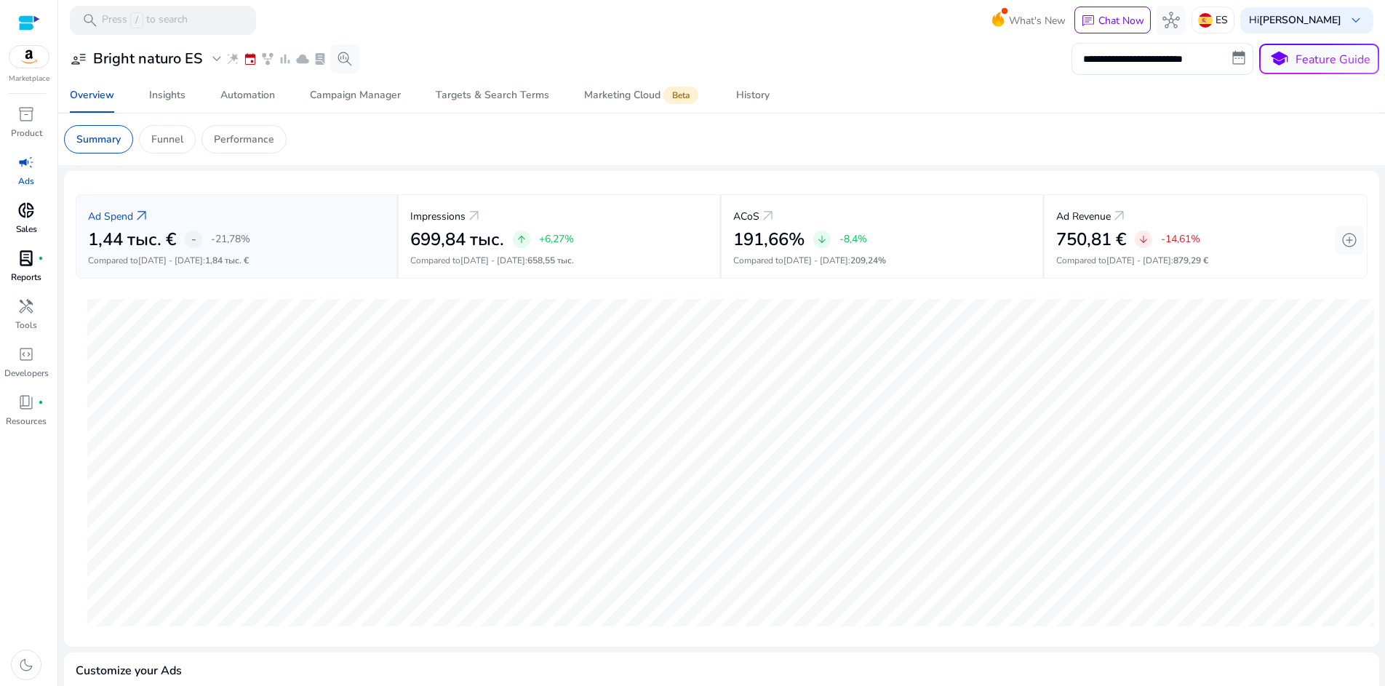
scroll to position [1, 0]
click at [44, 408] on div "book_4 fiber_manual_record" at bounding box center [26, 402] width 41 height 23
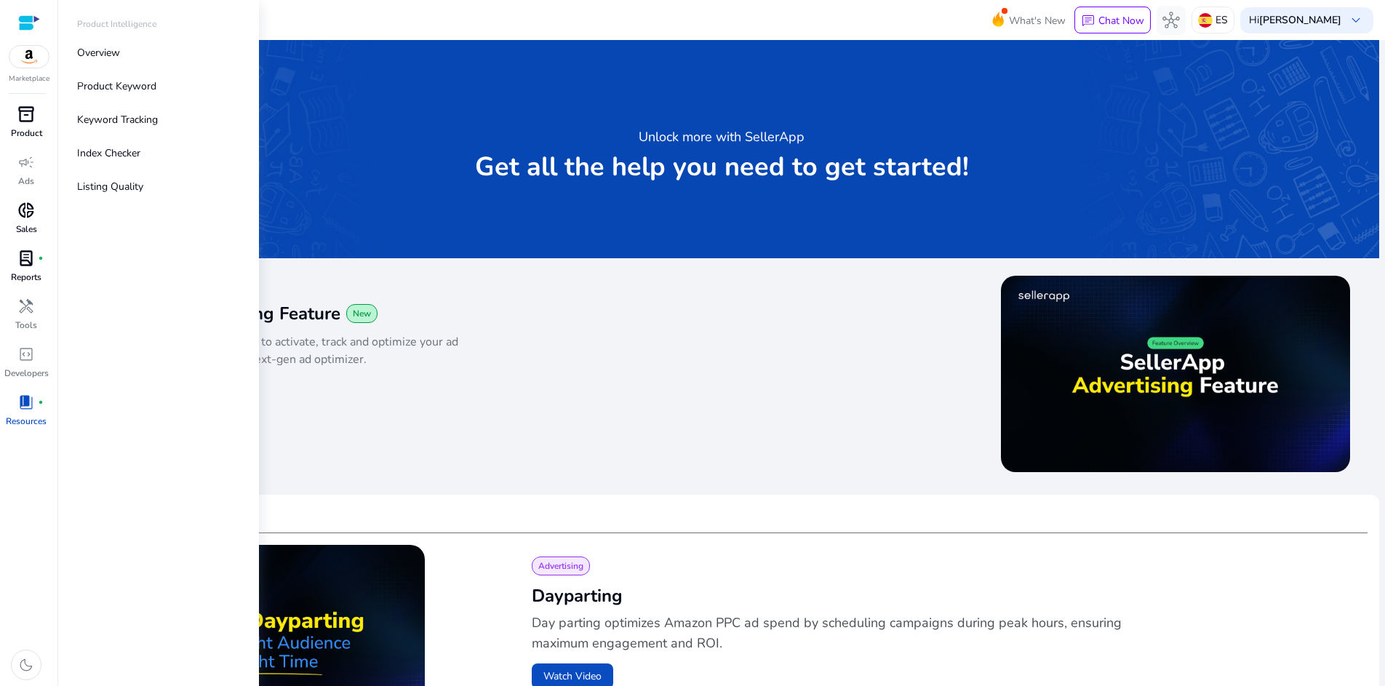
click at [32, 110] on span "inventory_2" at bounding box center [25, 113] width 17 height 17
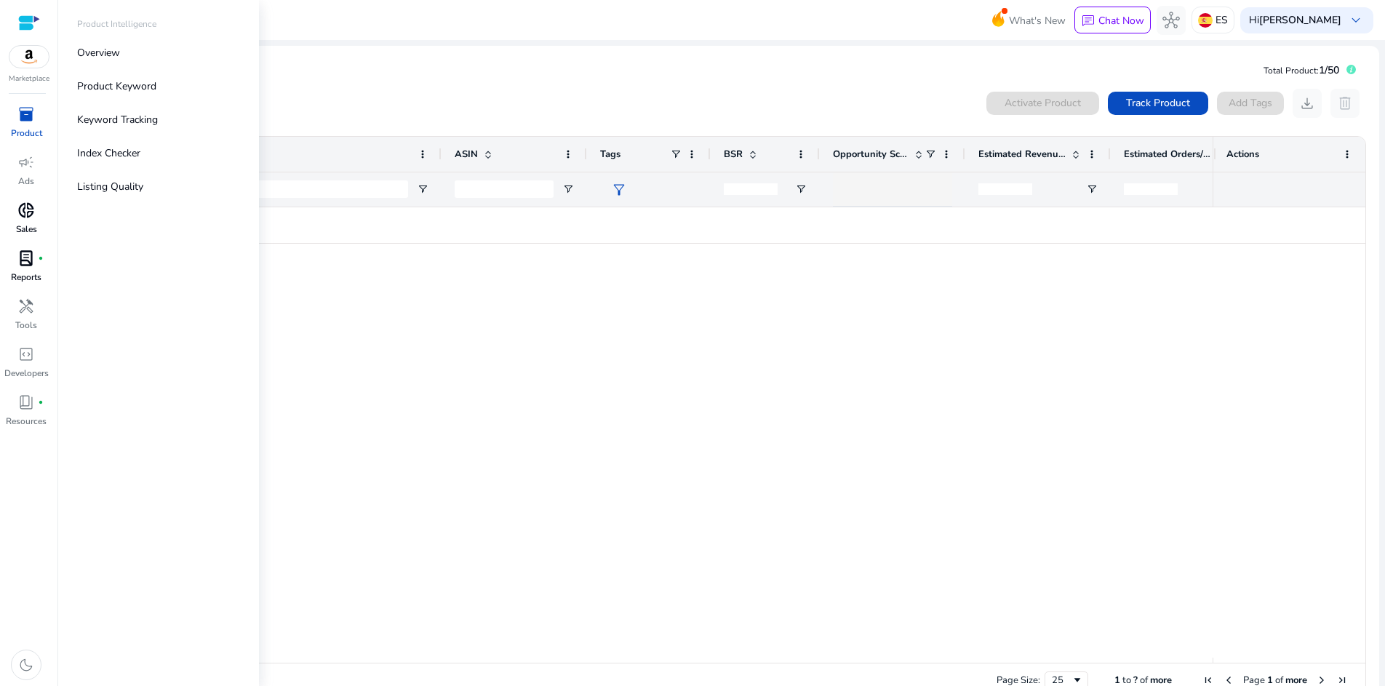
click at [36, 25] on div at bounding box center [29, 23] width 22 height 17
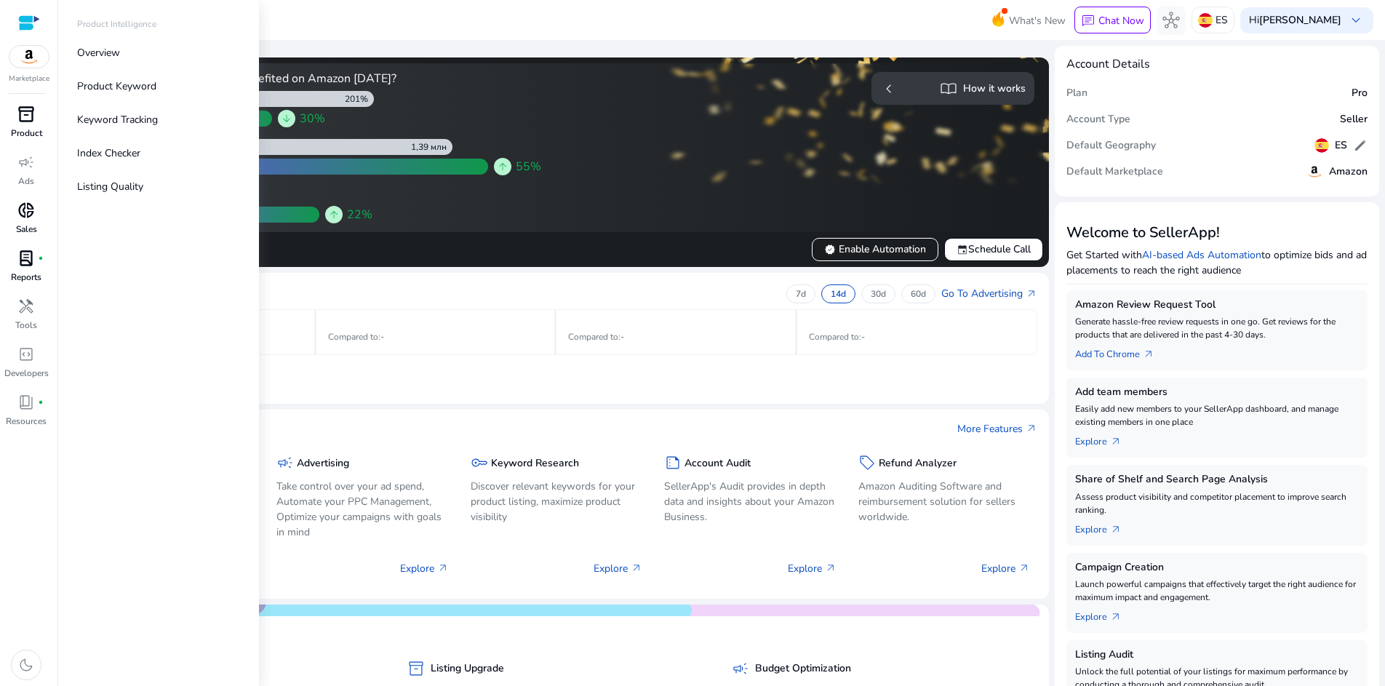
click at [32, 21] on div at bounding box center [29, 23] width 22 height 17
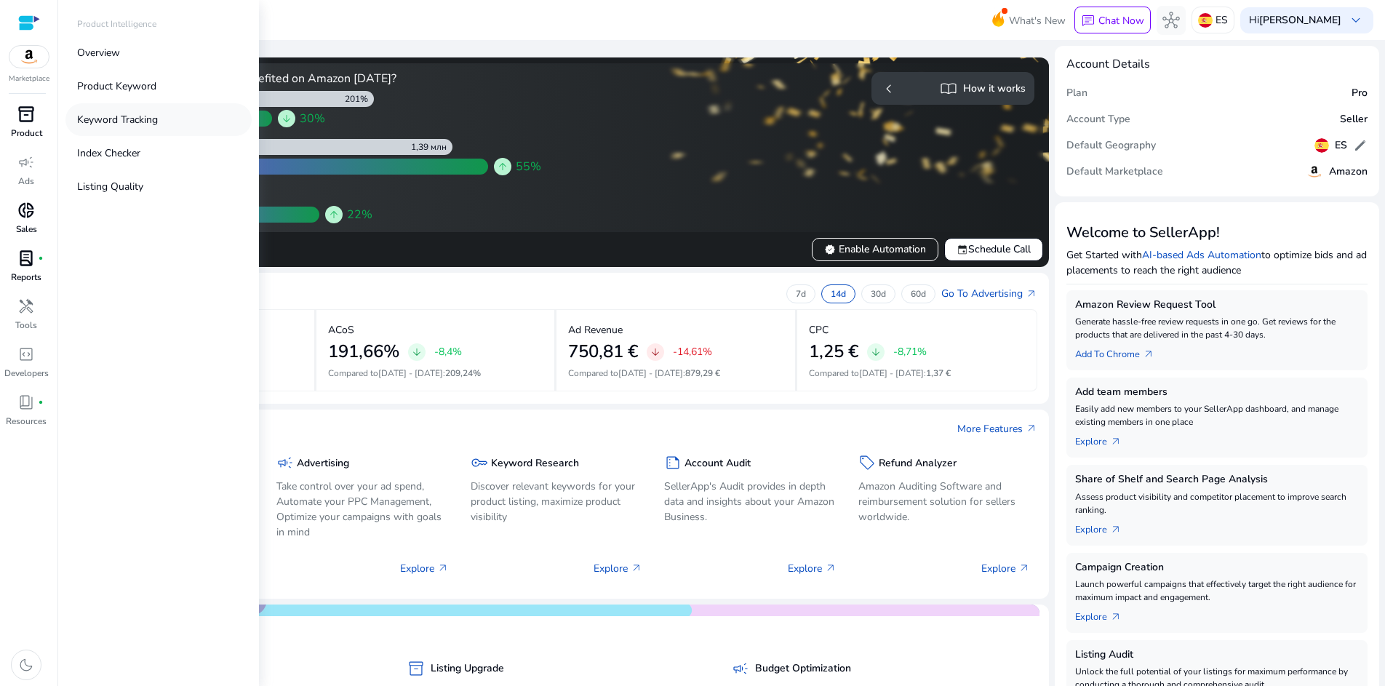
click at [103, 115] on p "Keyword Tracking" at bounding box center [117, 119] width 81 height 15
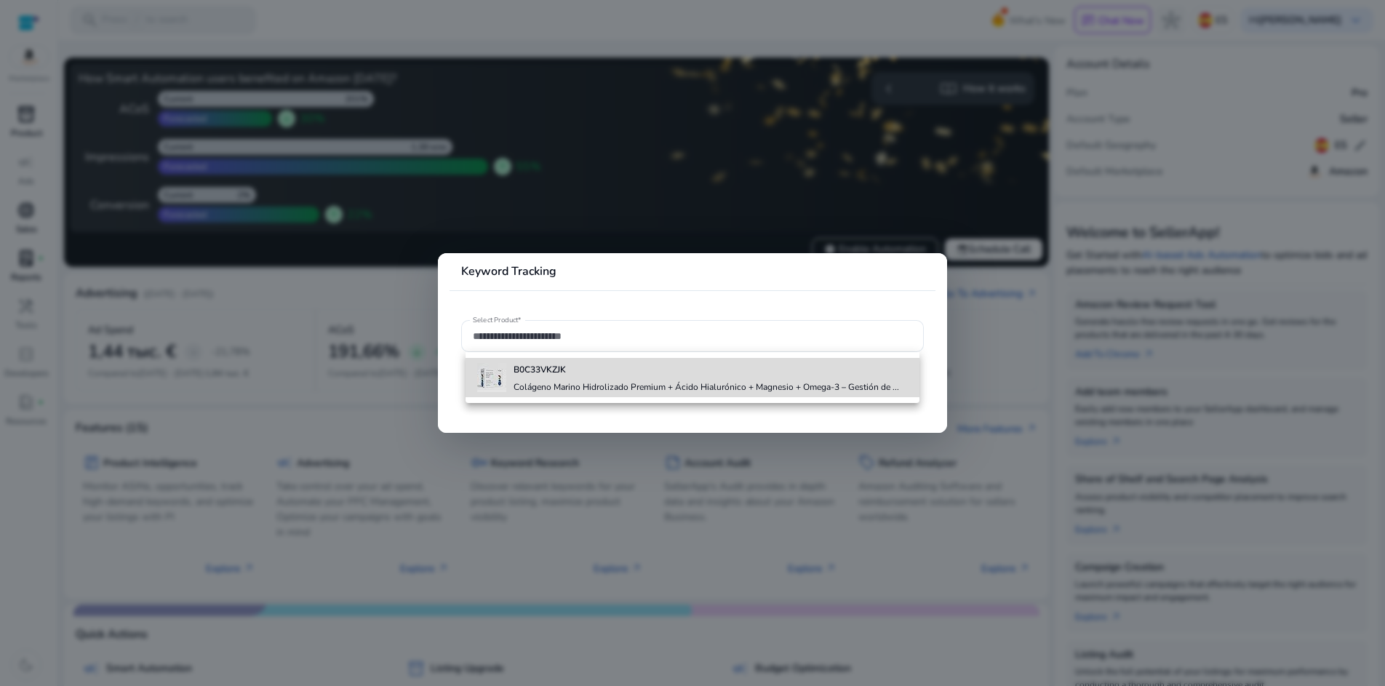
click at [521, 376] on div "B0C33VKZJK Colágeno Marino Hidrolizado Premium + Ácido Hialurónico + Magnesio +…" at bounding box center [707, 377] width 386 height 39
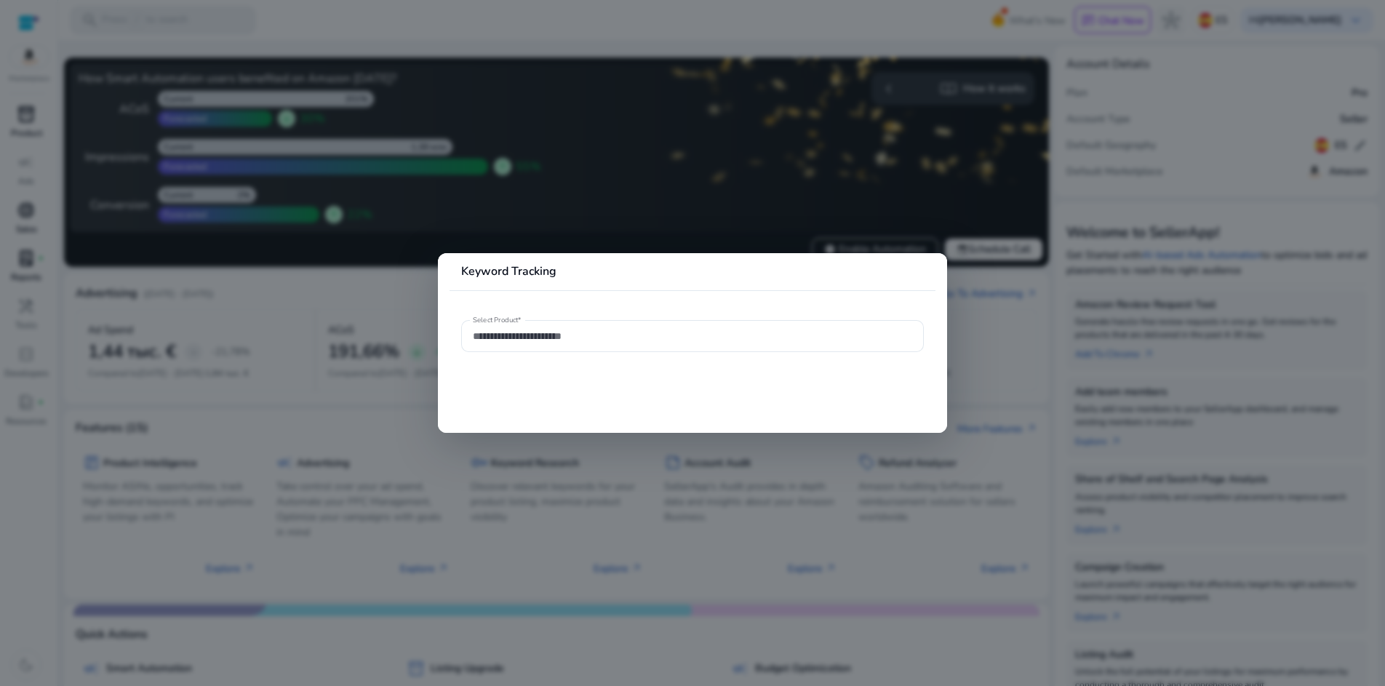
type input "**********"
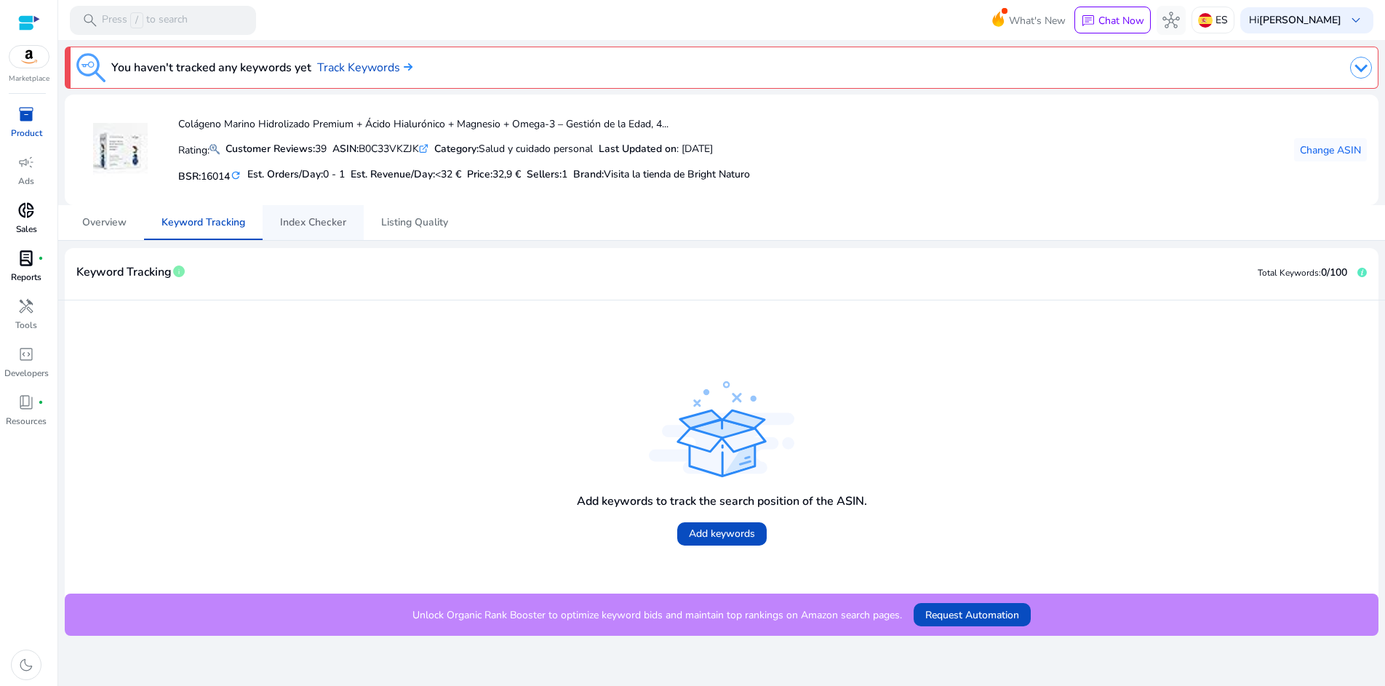
click at [303, 228] on span "Index Checker" at bounding box center [313, 222] width 66 height 10
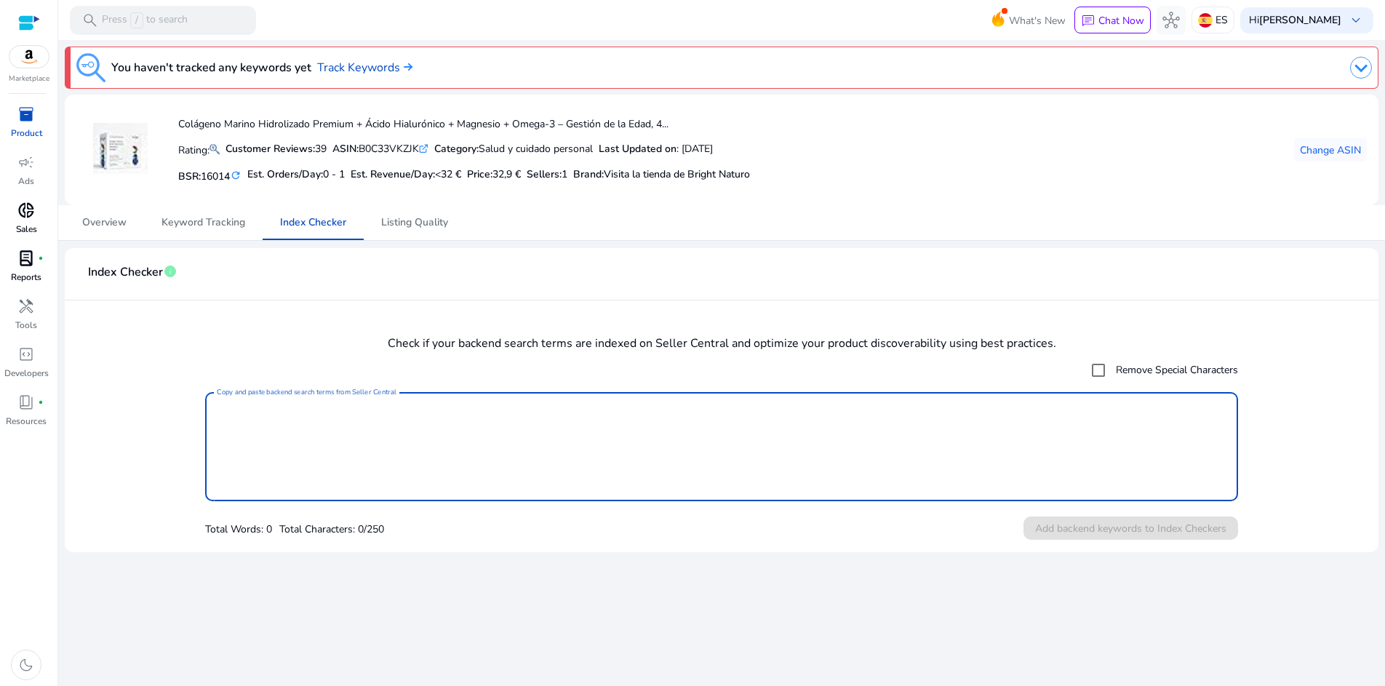
click at [675, 439] on textarea "Copy and paste backend search terms from Seller Central" at bounding box center [721, 446] width 1009 height 95
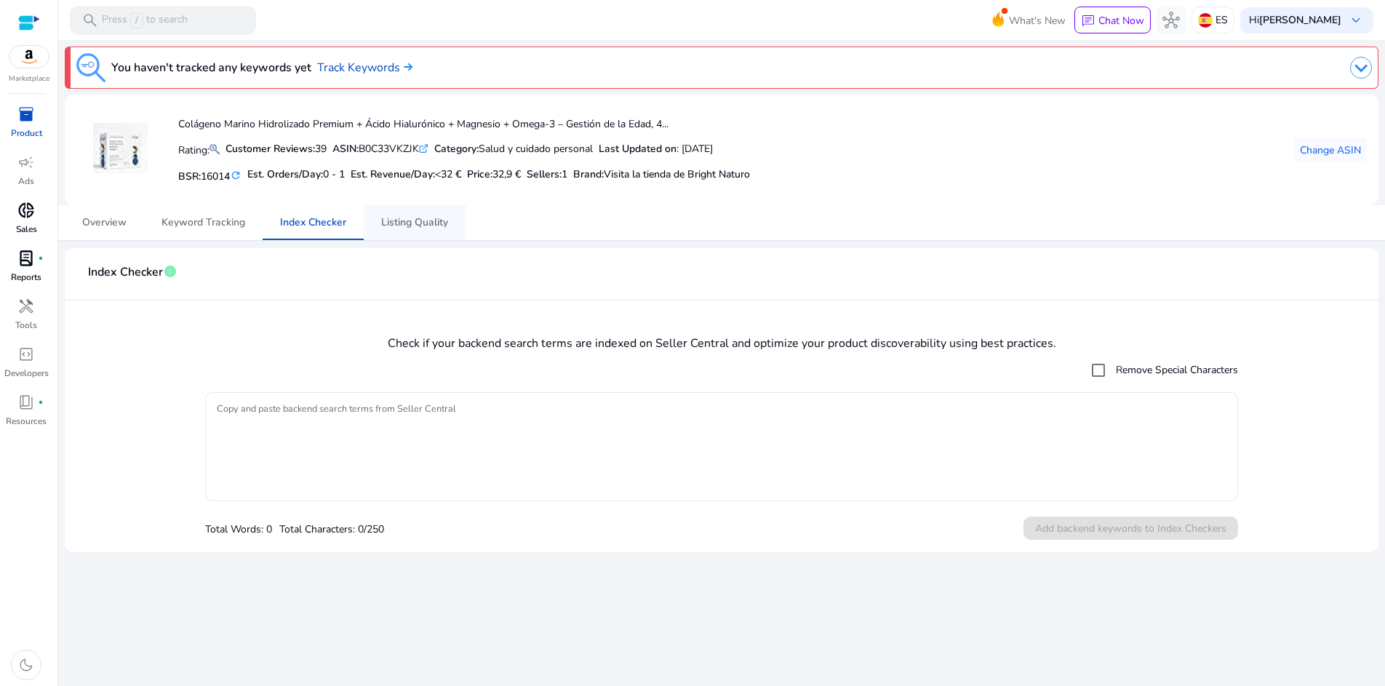
click at [414, 228] on span "Listing Quality" at bounding box center [414, 222] width 67 height 10
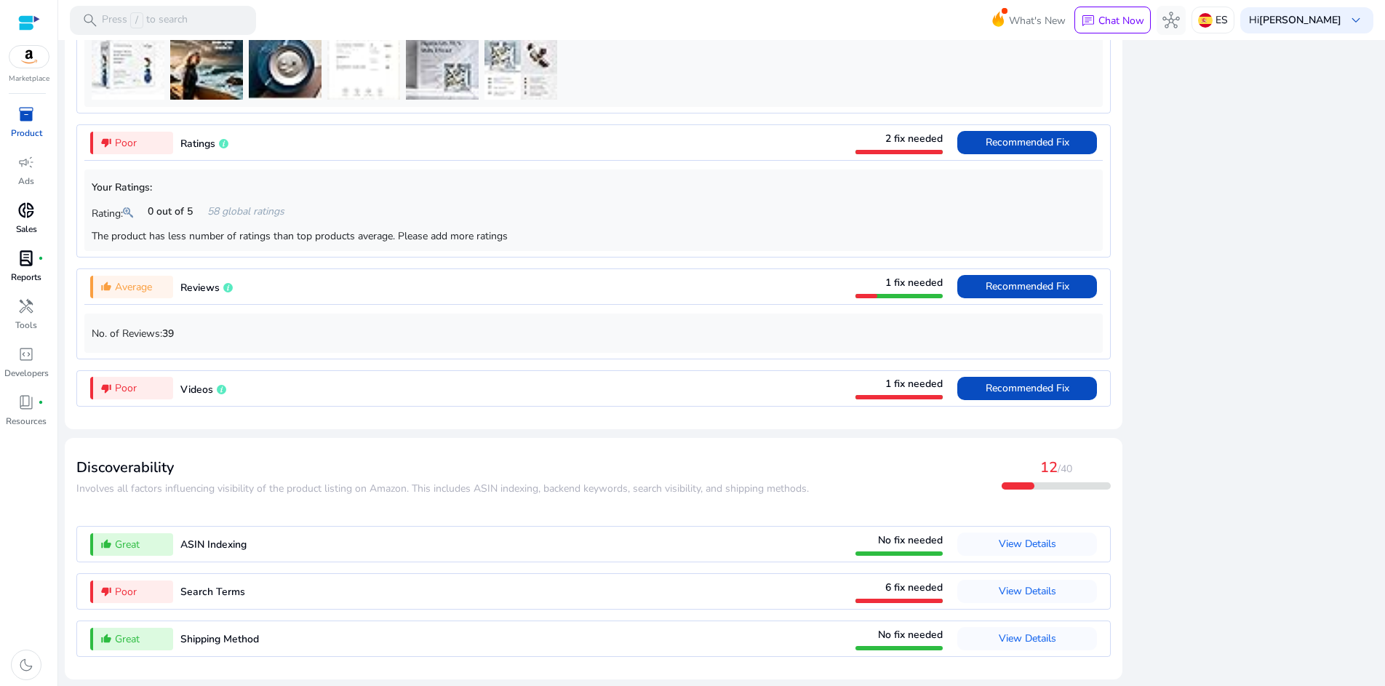
scroll to position [1138, 0]
click at [1018, 594] on span "View Details" at bounding box center [1027, 591] width 57 height 14
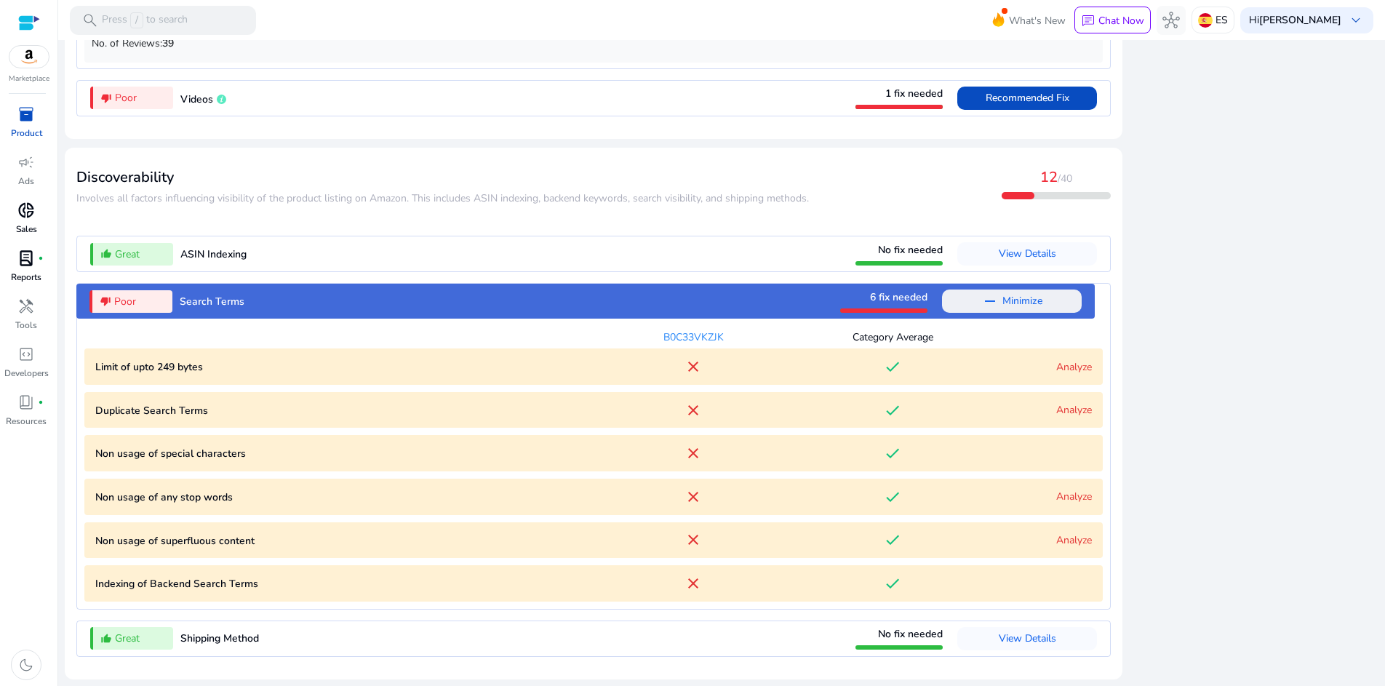
scroll to position [0, 0]
click at [1060, 405] on link "Analyze" at bounding box center [1074, 410] width 36 height 14
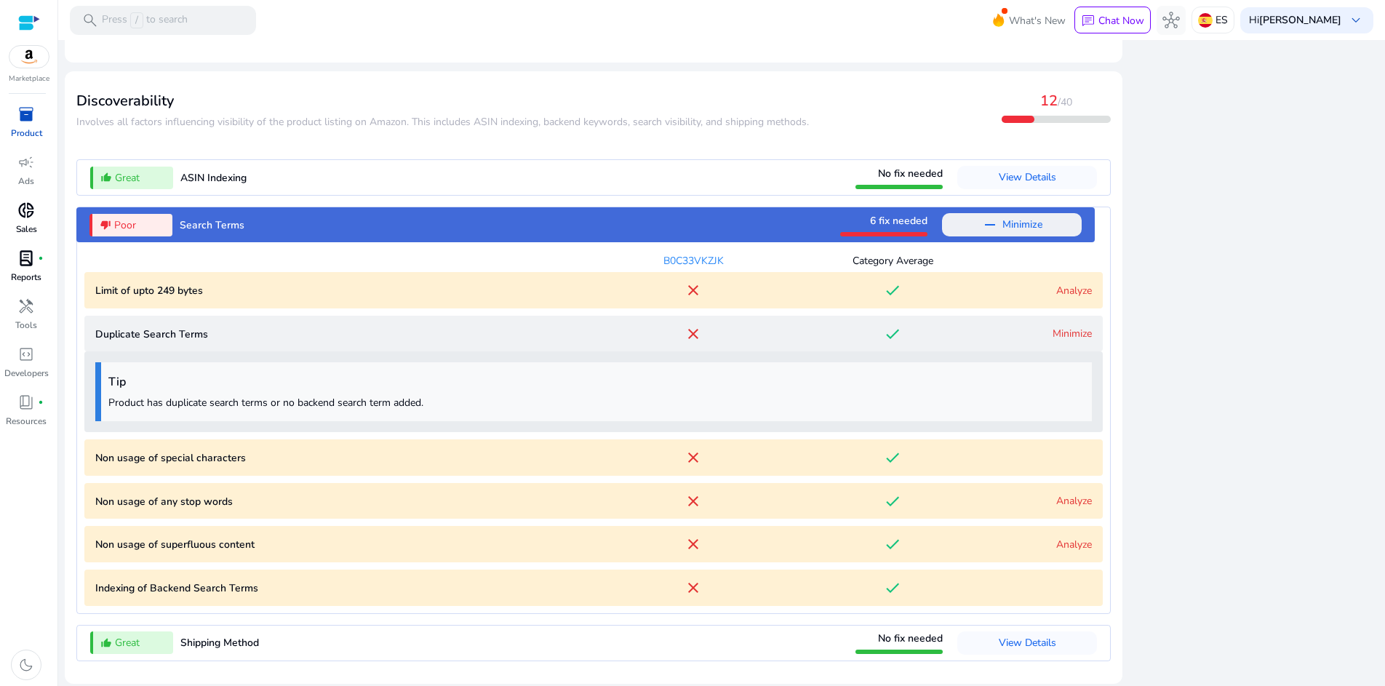
scroll to position [1473, 0]
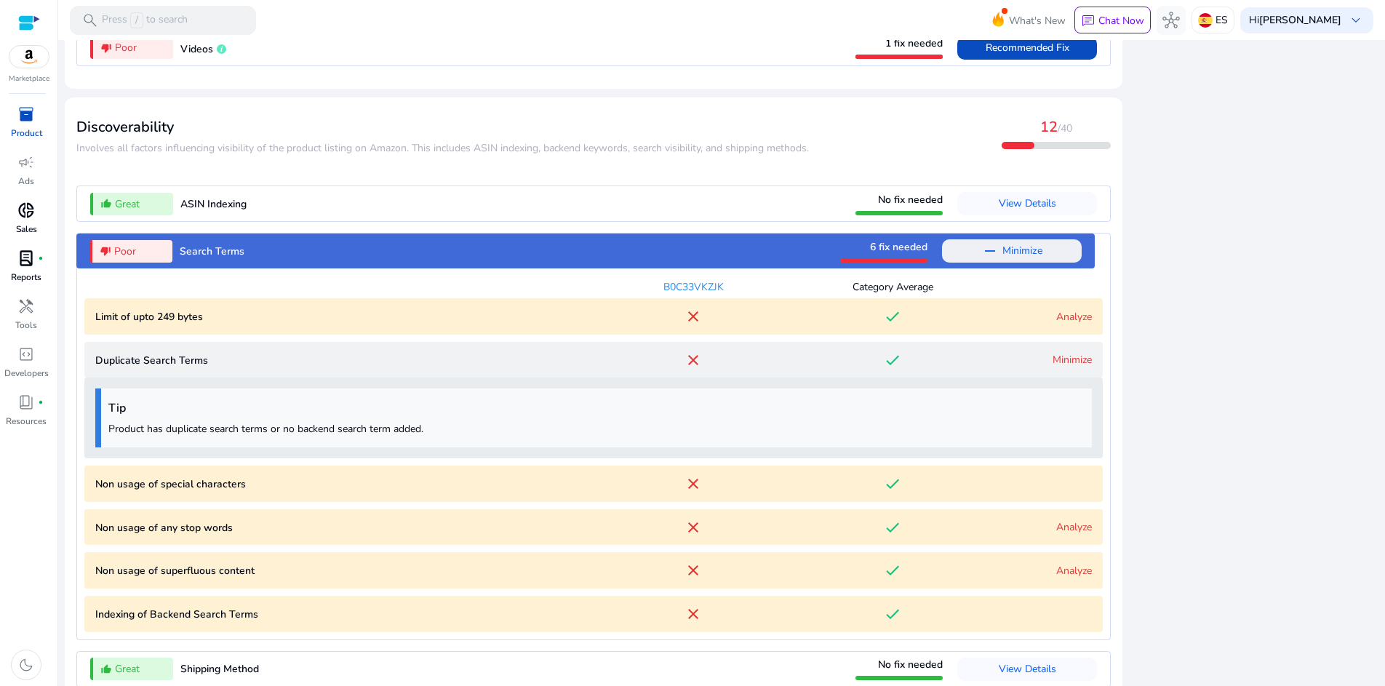
click at [871, 447] on div "Tip Product has duplicate search terms or no backend search term added." at bounding box center [593, 417] width 996 height 59
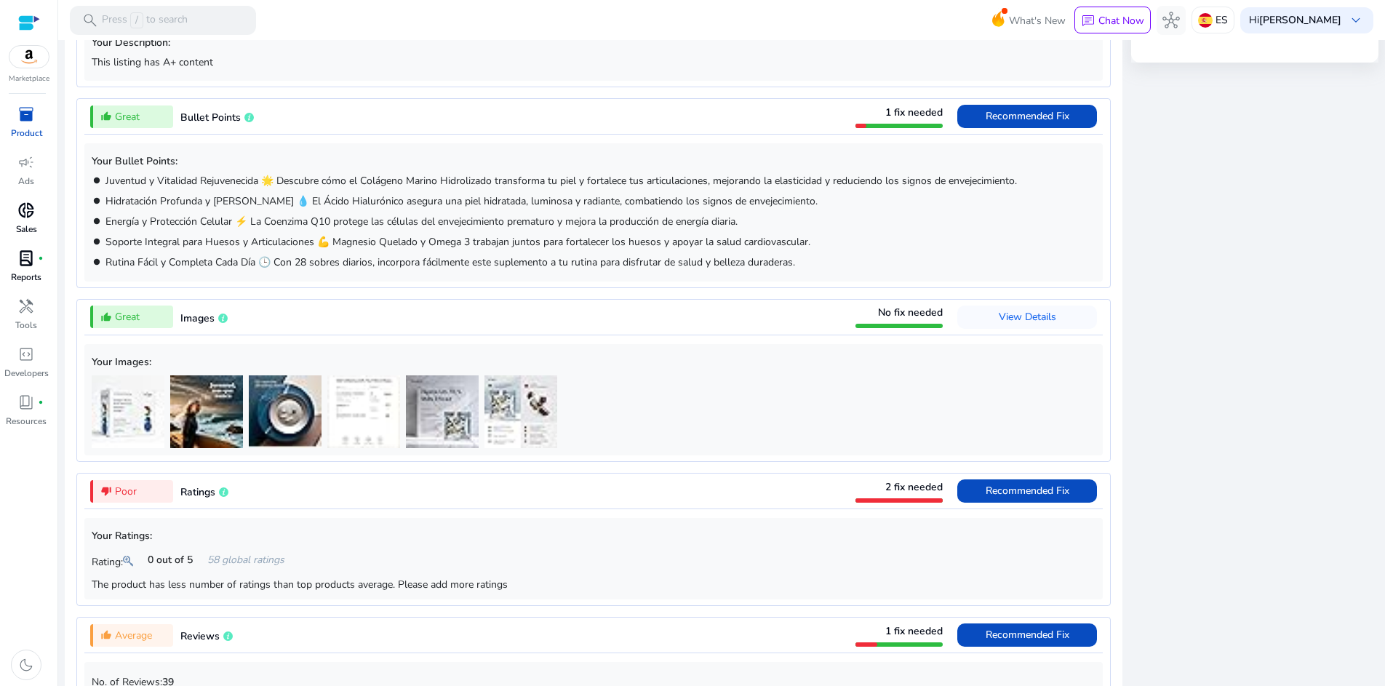
scroll to position [783, 0]
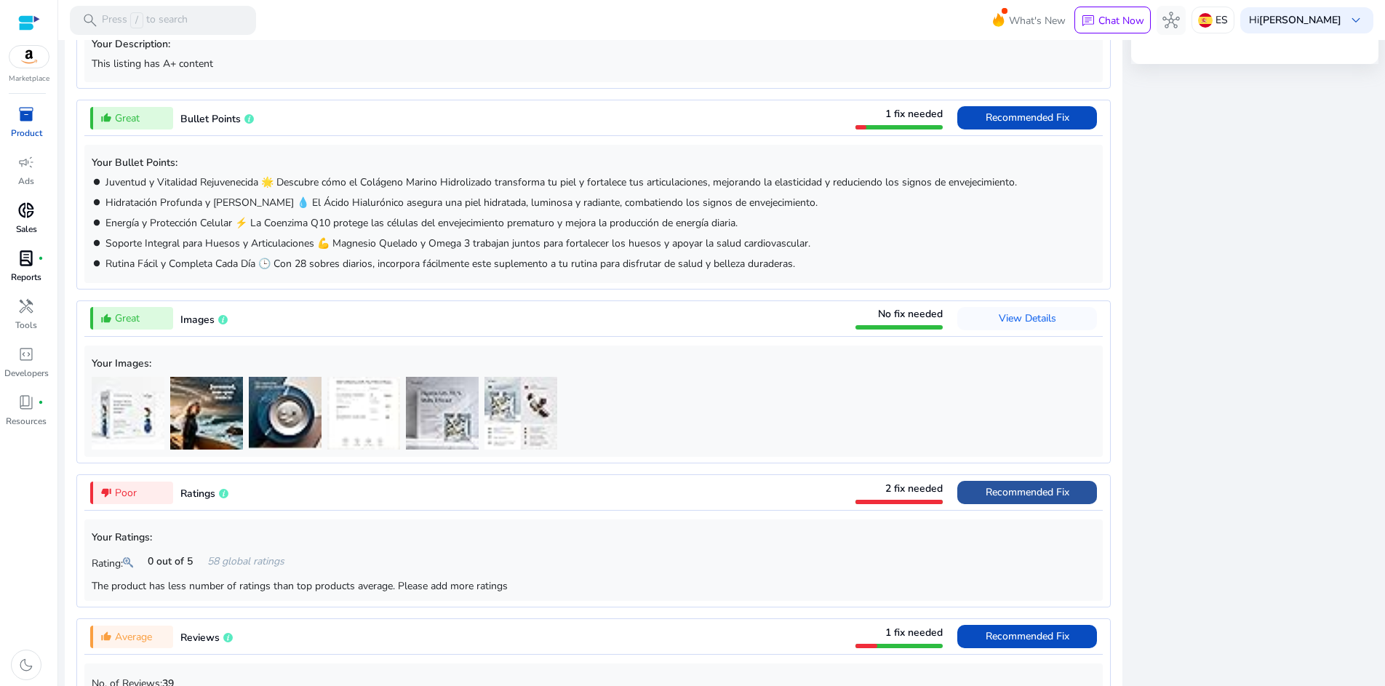
click at [996, 496] on span "Recommended Fix" at bounding box center [1028, 492] width 84 height 14
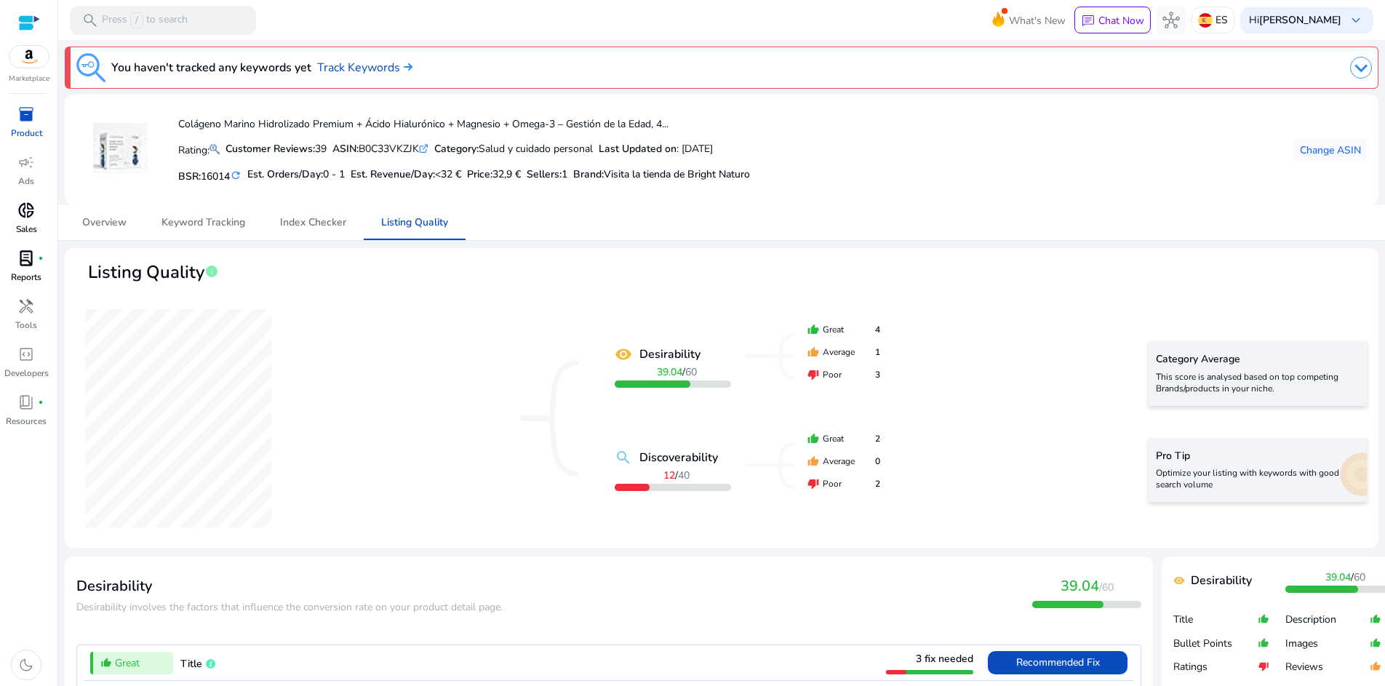
scroll to position [0, 0]
click at [216, 223] on span "Keyword Tracking" at bounding box center [203, 222] width 84 height 10
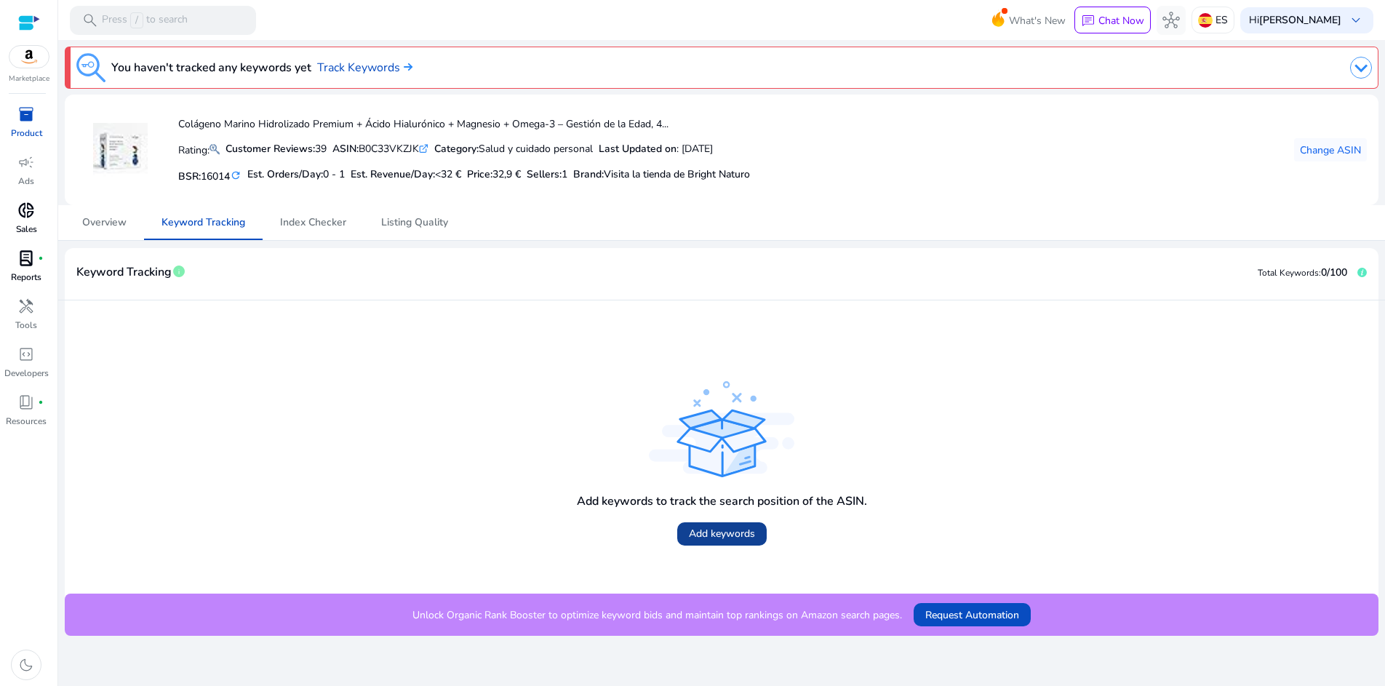
click at [719, 530] on span "Add keywords" at bounding box center [722, 533] width 66 height 15
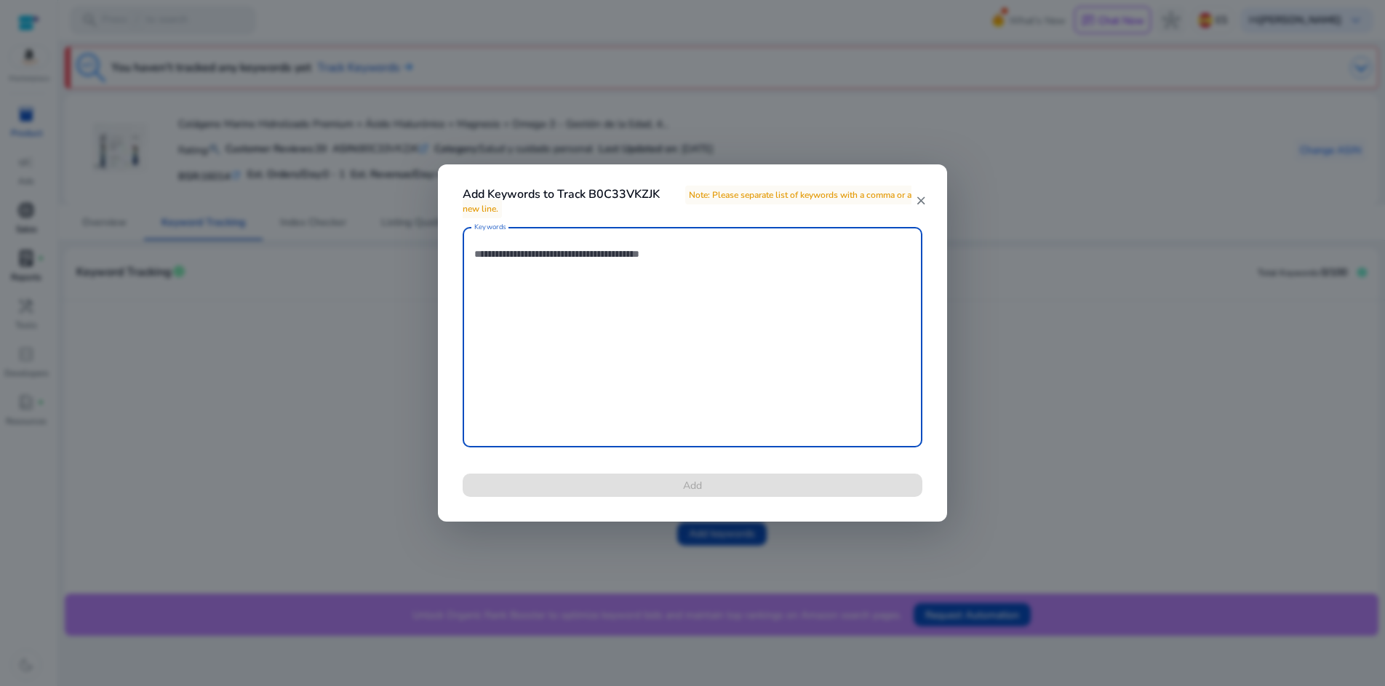
click at [924, 199] on mat-icon "close" at bounding box center [920, 200] width 12 height 13
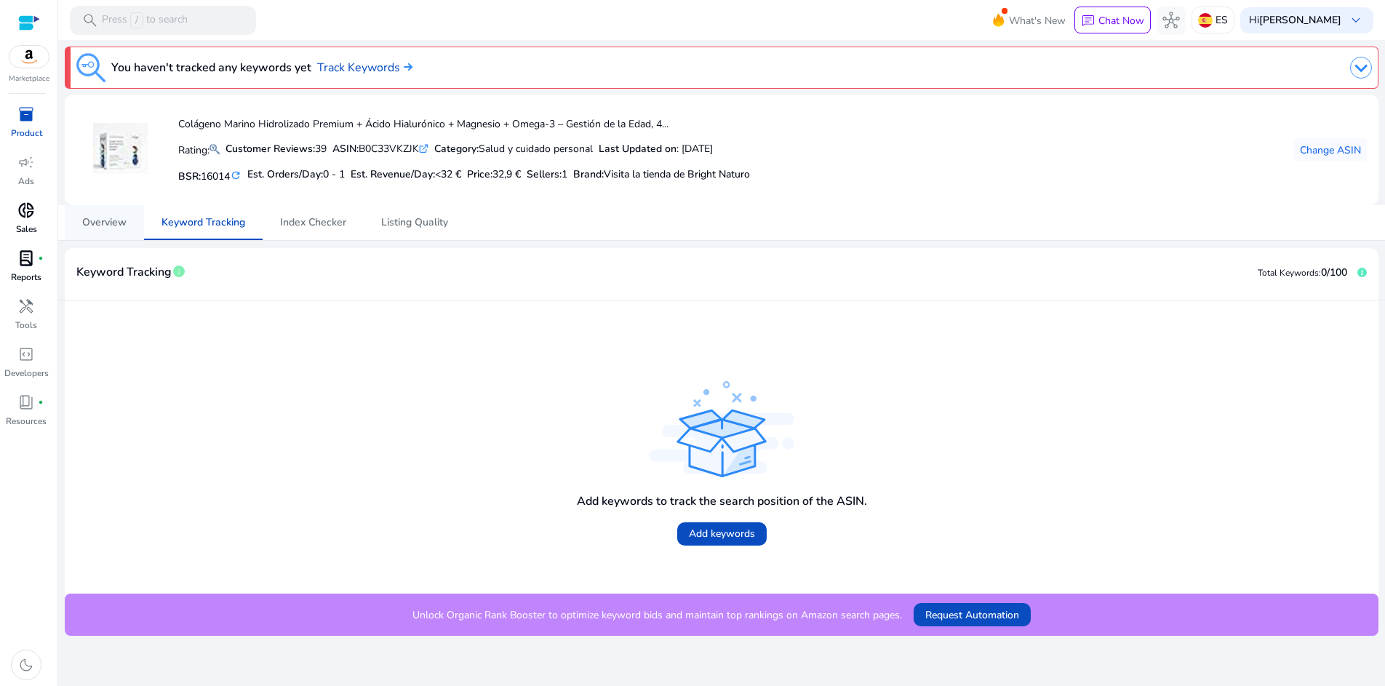
click at [115, 223] on span "Overview" at bounding box center [104, 222] width 44 height 10
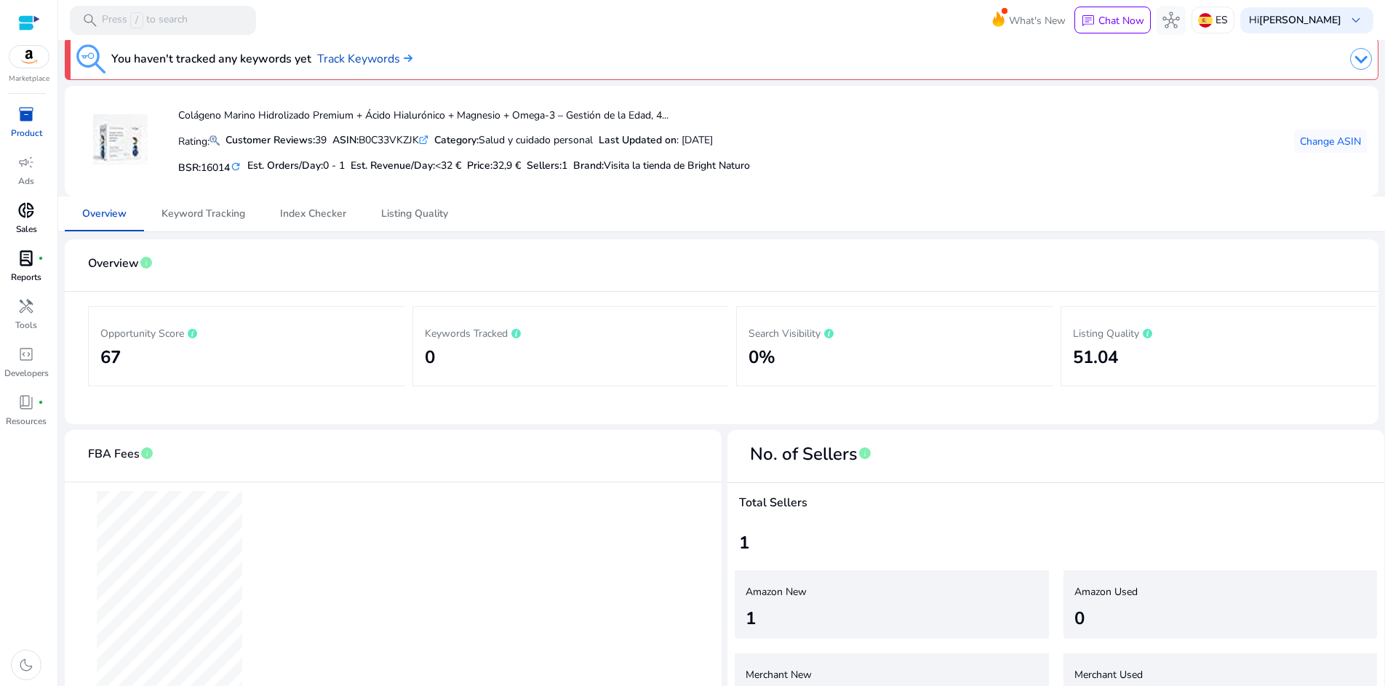
scroll to position [2, 0]
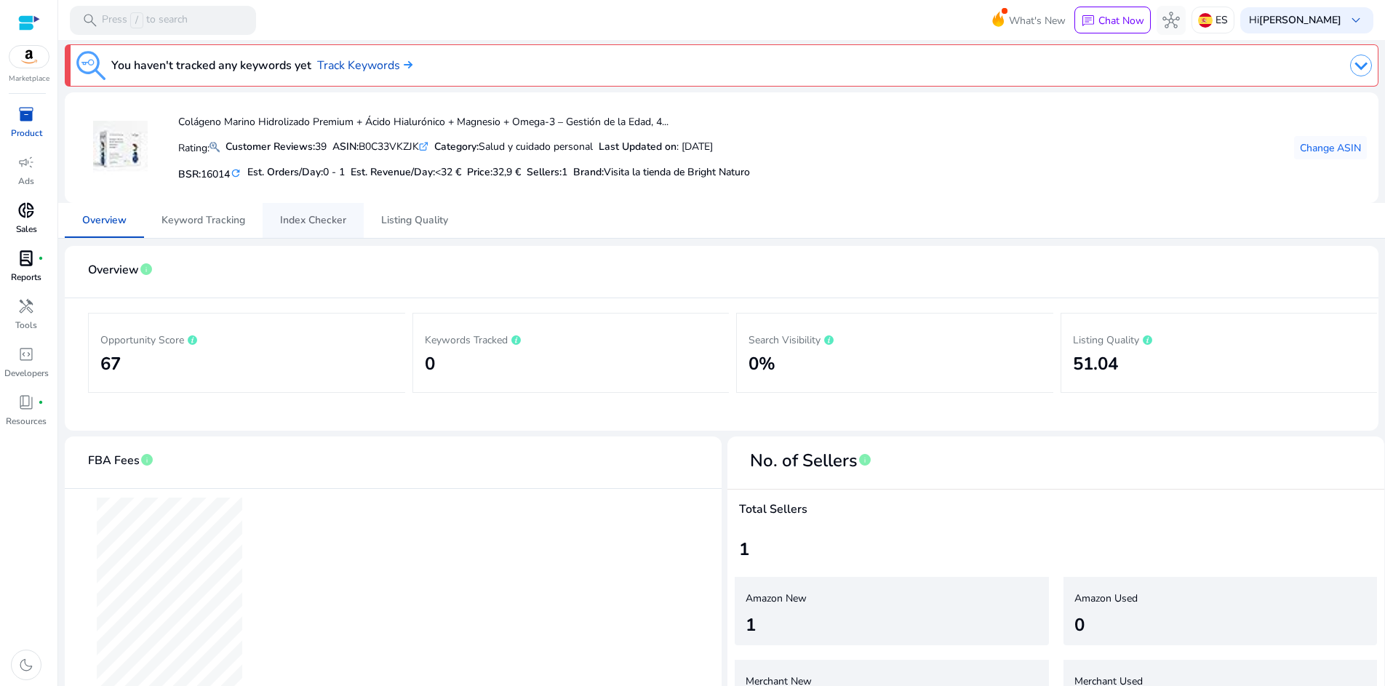
click at [309, 215] on span "Index Checker" at bounding box center [313, 220] width 66 height 10
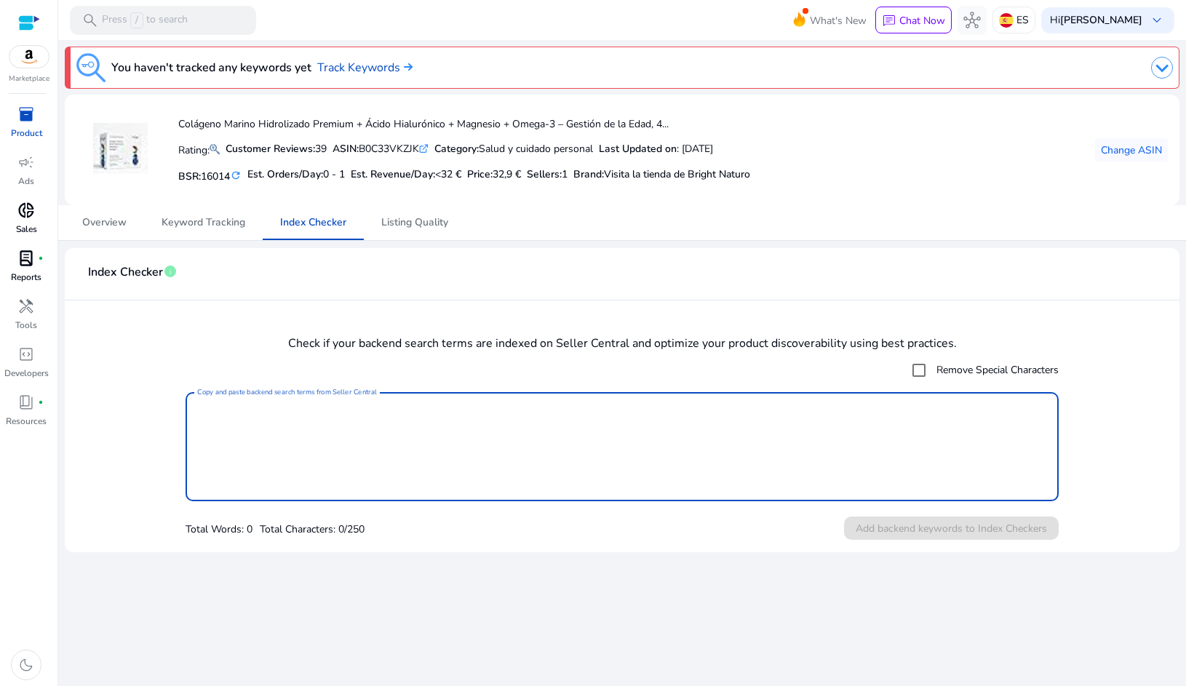
click at [932, 482] on textarea "Copy and paste backend search terms from Seller Central" at bounding box center [622, 446] width 850 height 95
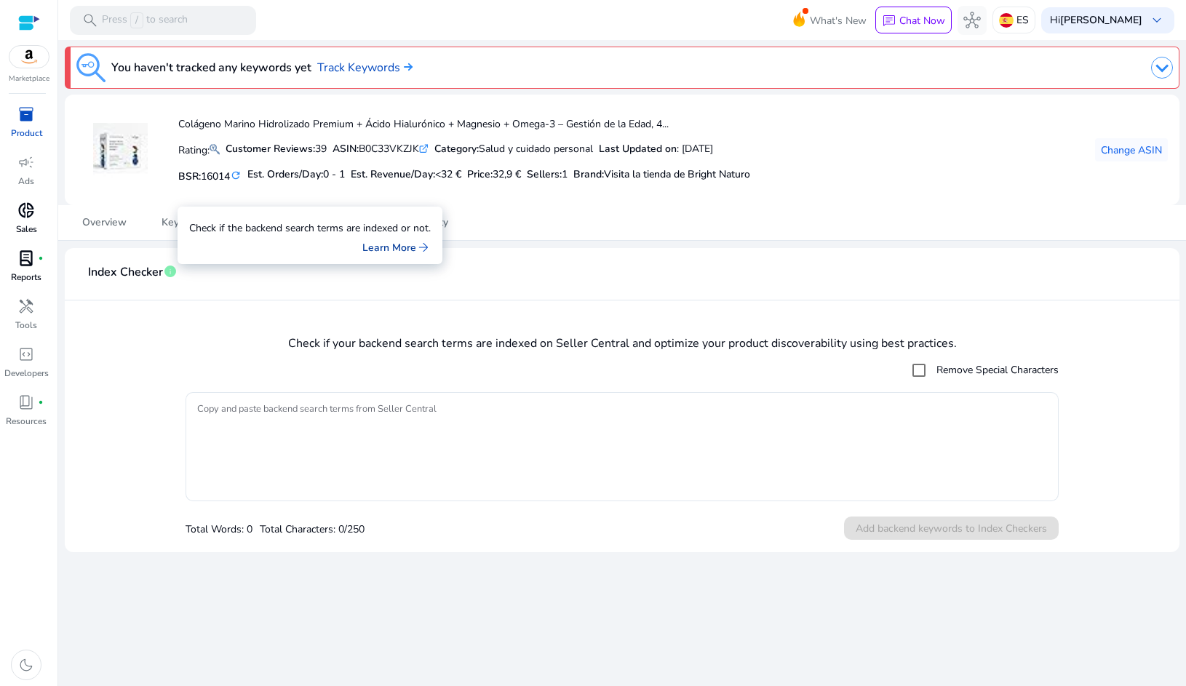
click at [389, 250] on link "Learn More arrow_forward" at bounding box center [396, 247] width 68 height 15
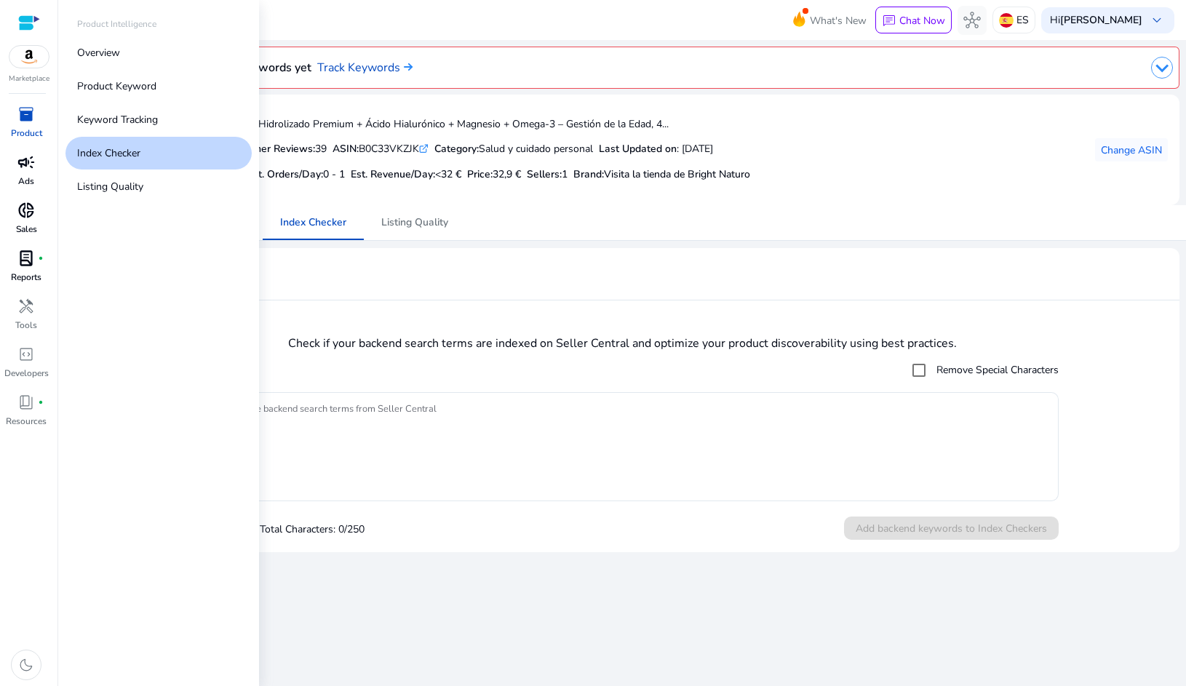
click at [29, 164] on span "campaign" at bounding box center [25, 161] width 17 height 17
select select "*"
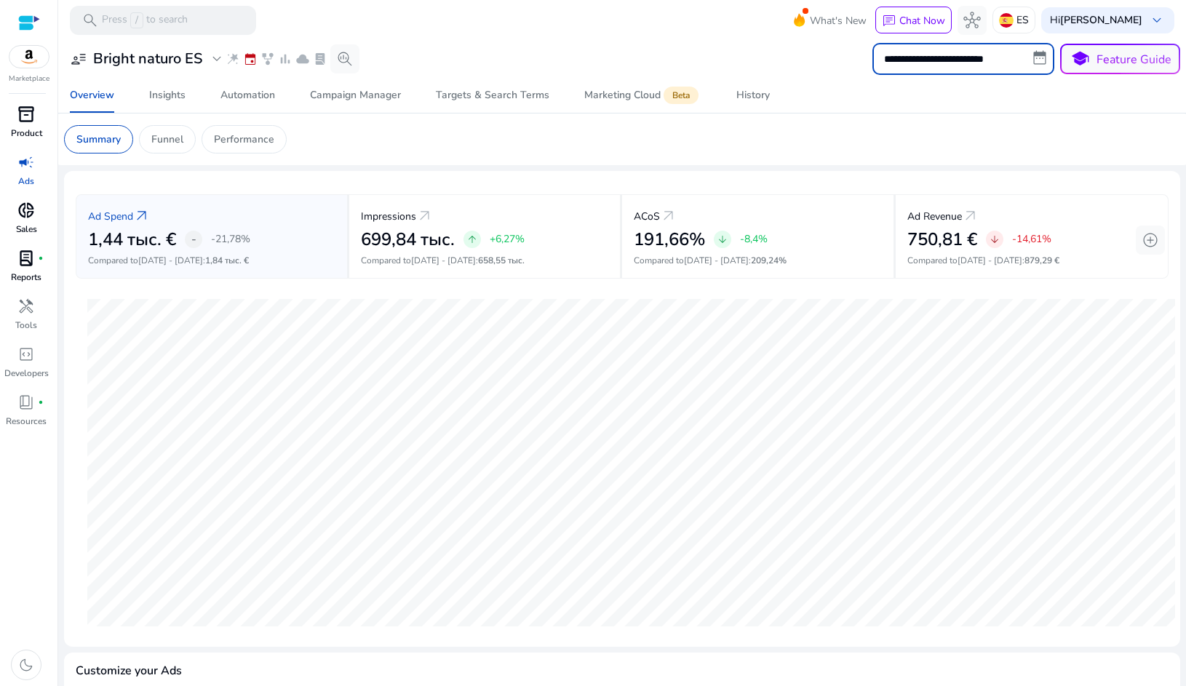
click at [1037, 63] on input "**********" at bounding box center [963, 59] width 182 height 32
select select "*"
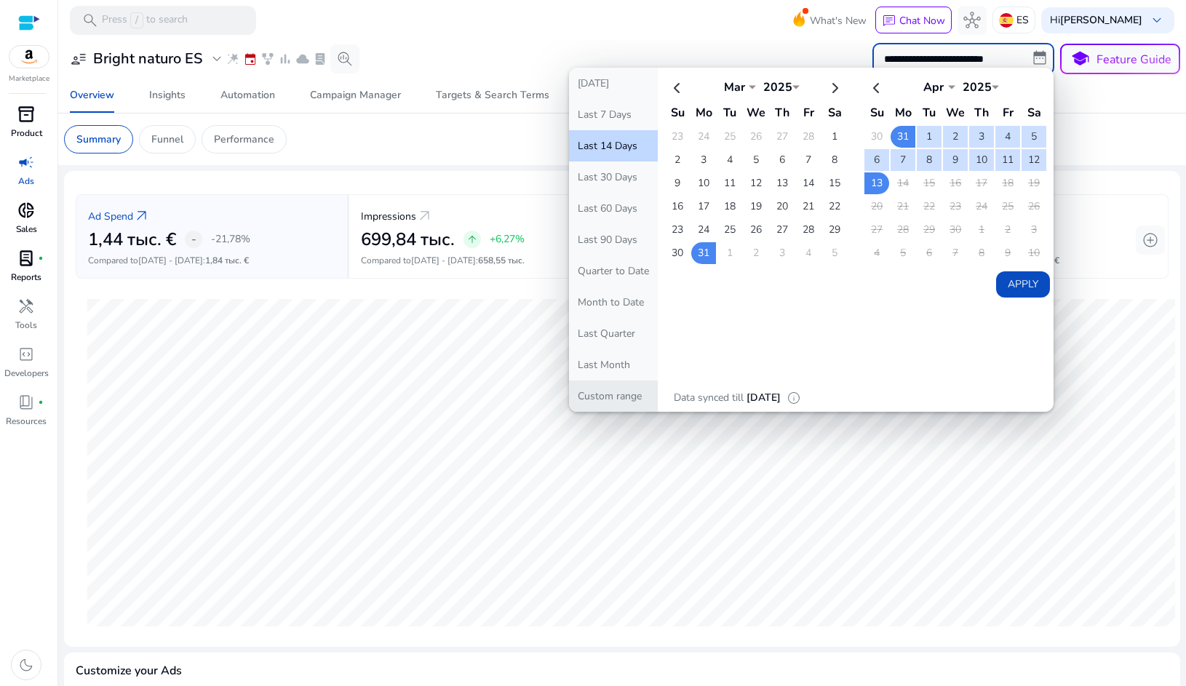
click at [605, 399] on button "Custom range" at bounding box center [613, 395] width 89 height 31
click at [606, 398] on button "Custom range" at bounding box center [613, 395] width 89 height 31
click at [655, 40] on div at bounding box center [621, 41] width 1127 height 3
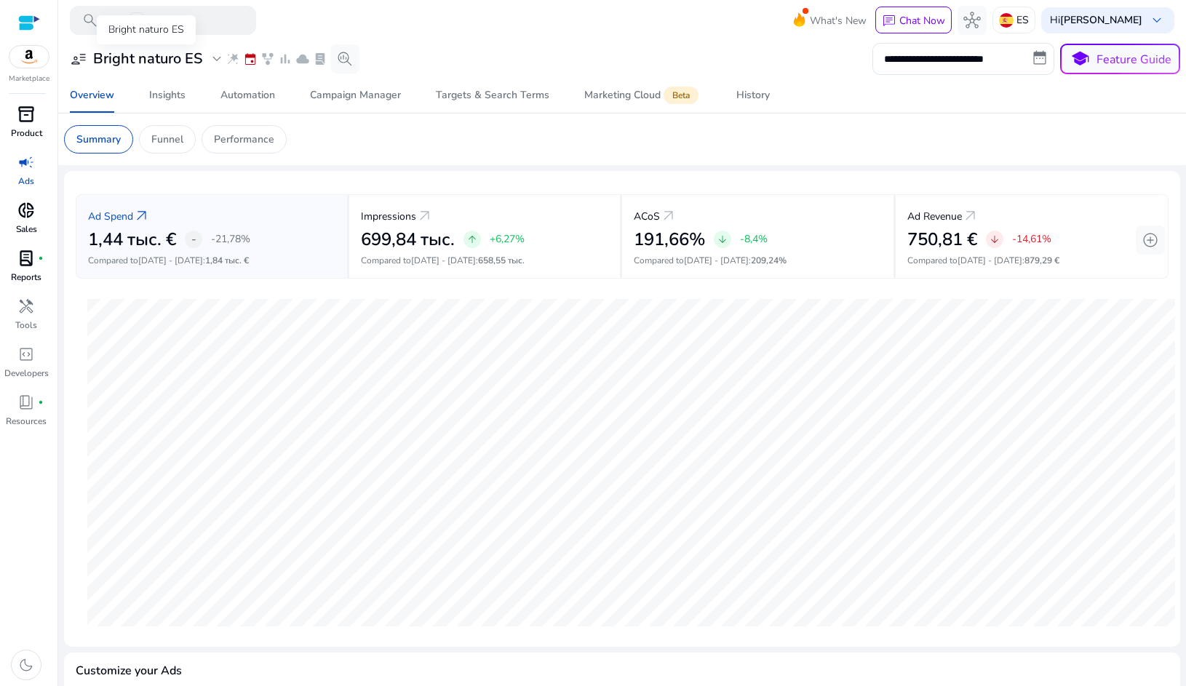
click at [213, 59] on span "expand_more" at bounding box center [216, 58] width 17 height 17
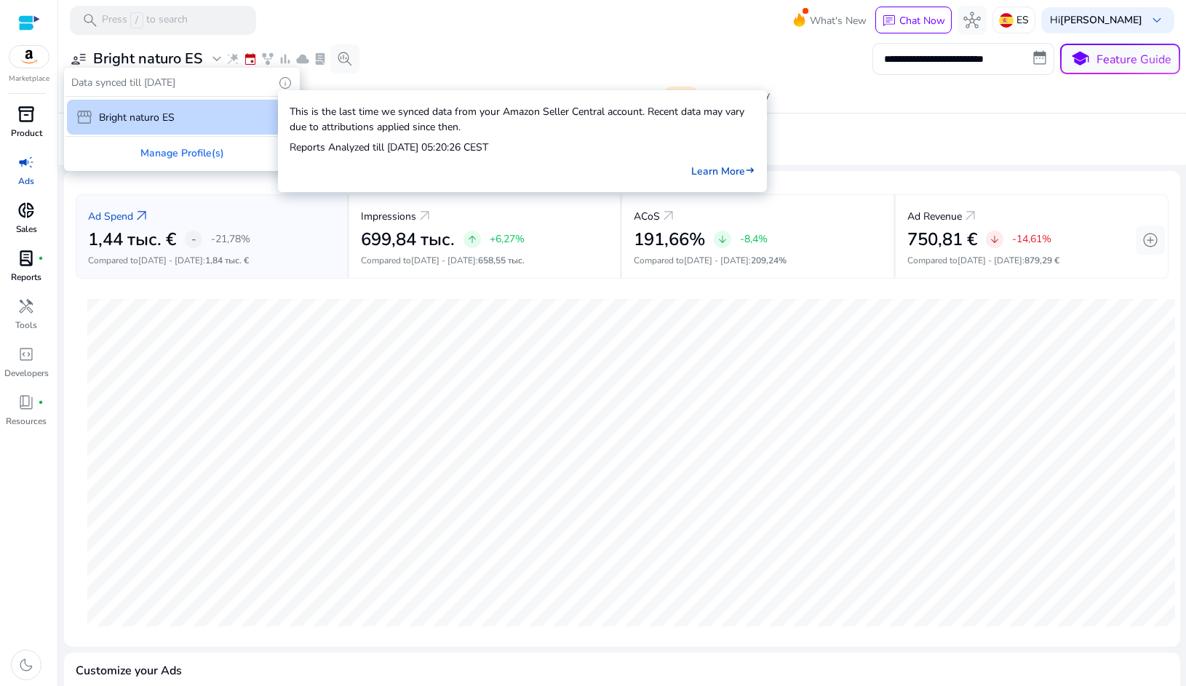
click at [280, 79] on span "info" at bounding box center [285, 83] width 15 height 15
click at [708, 172] on link "Learn More east" at bounding box center [723, 171] width 64 height 15
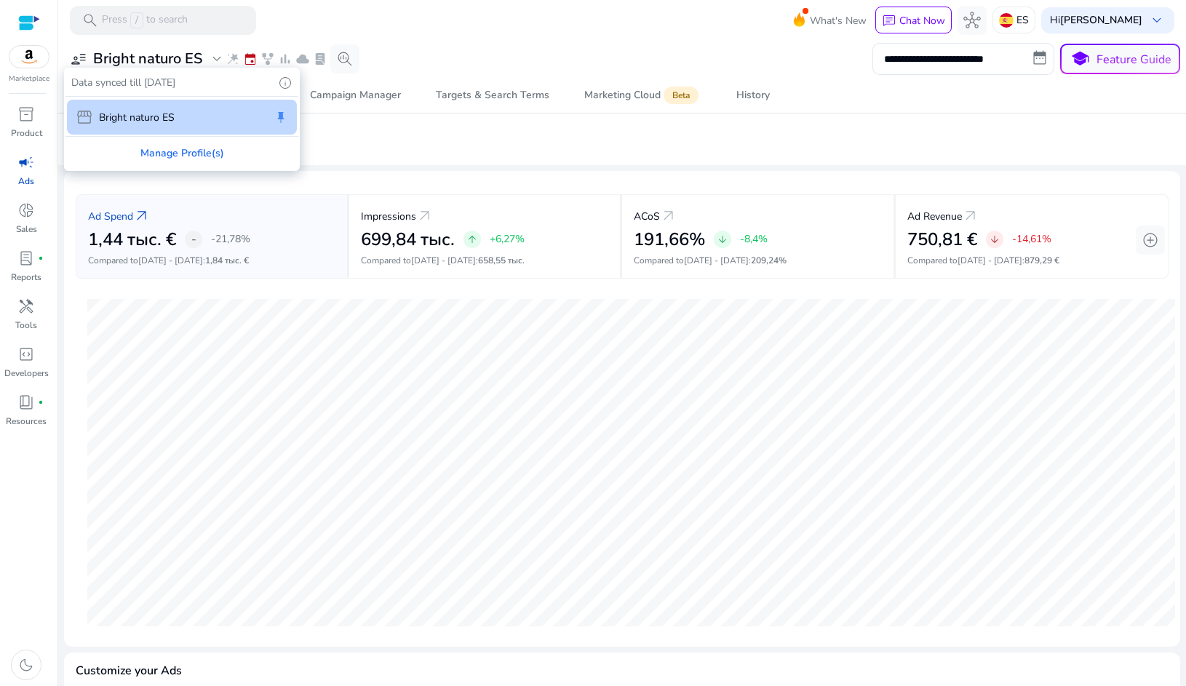
click at [646, 34] on div at bounding box center [593, 343] width 1186 height 686
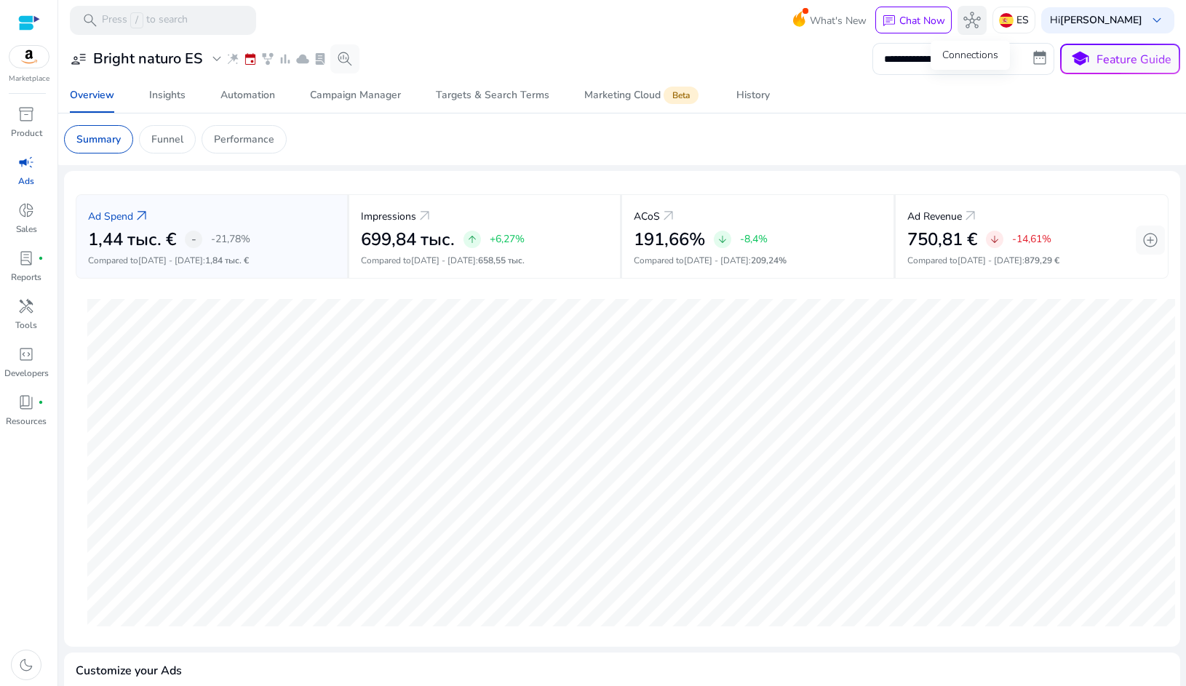
click at [967, 22] on span "hub" at bounding box center [971, 20] width 17 height 17
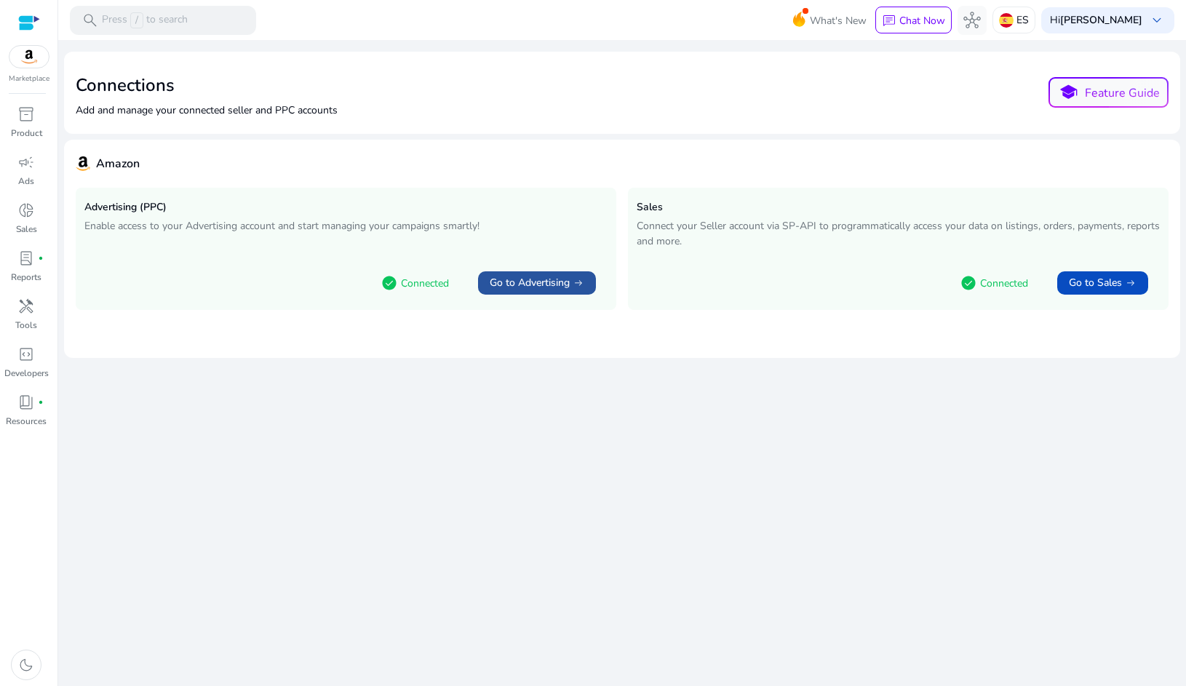
click at [500, 278] on span "Go to Advertising" at bounding box center [530, 283] width 80 height 15
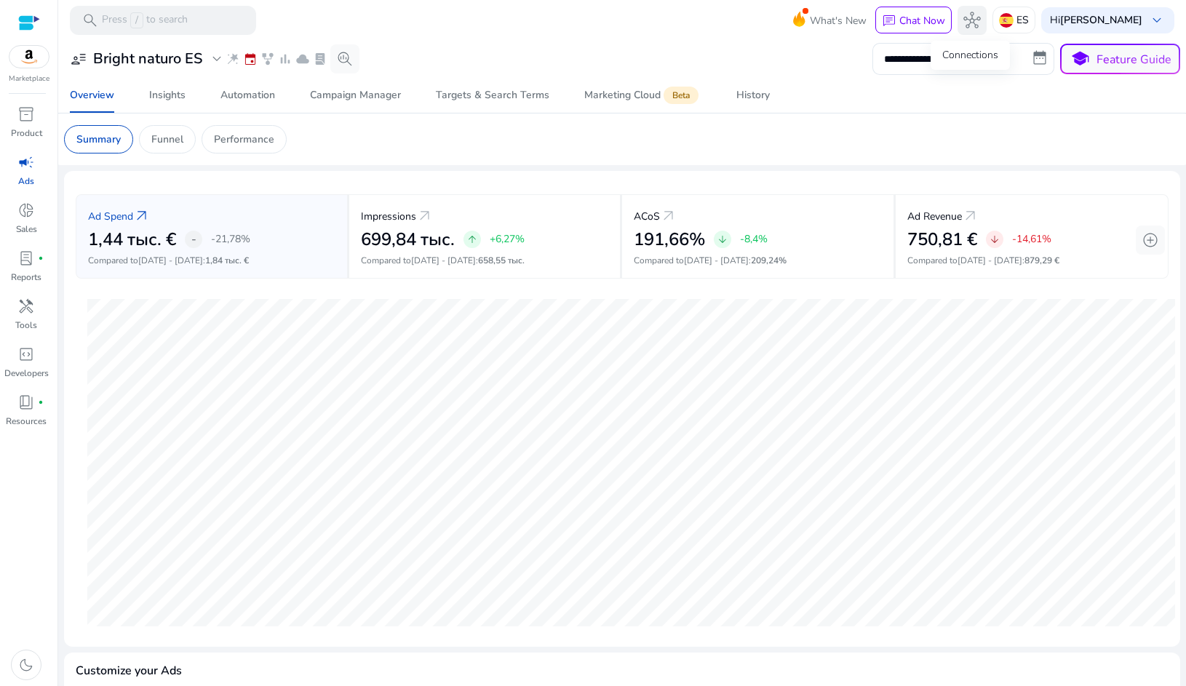
click at [965, 14] on span "hub" at bounding box center [971, 20] width 17 height 17
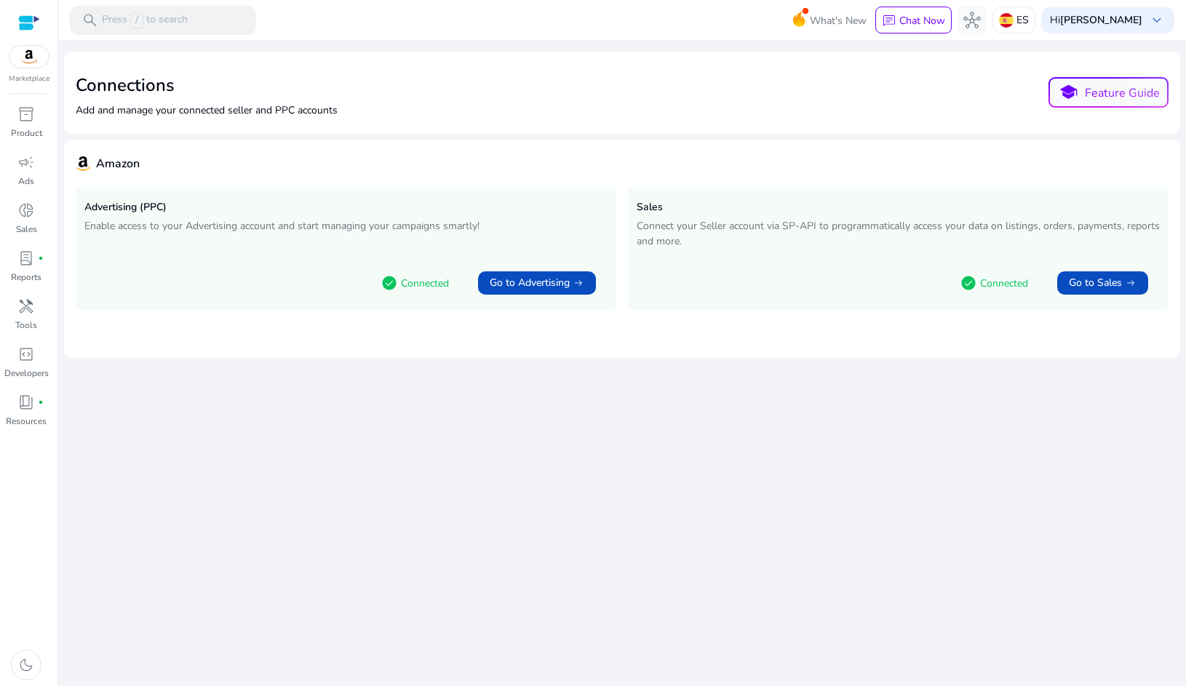
drag, startPoint x: 428, startPoint y: 285, endPoint x: 419, endPoint y: 285, distance: 9.5
click at [426, 285] on p "Connected" at bounding box center [425, 283] width 48 height 15
click at [1108, 287] on span "Go to Sales" at bounding box center [1094, 283] width 53 height 15
select select "*"
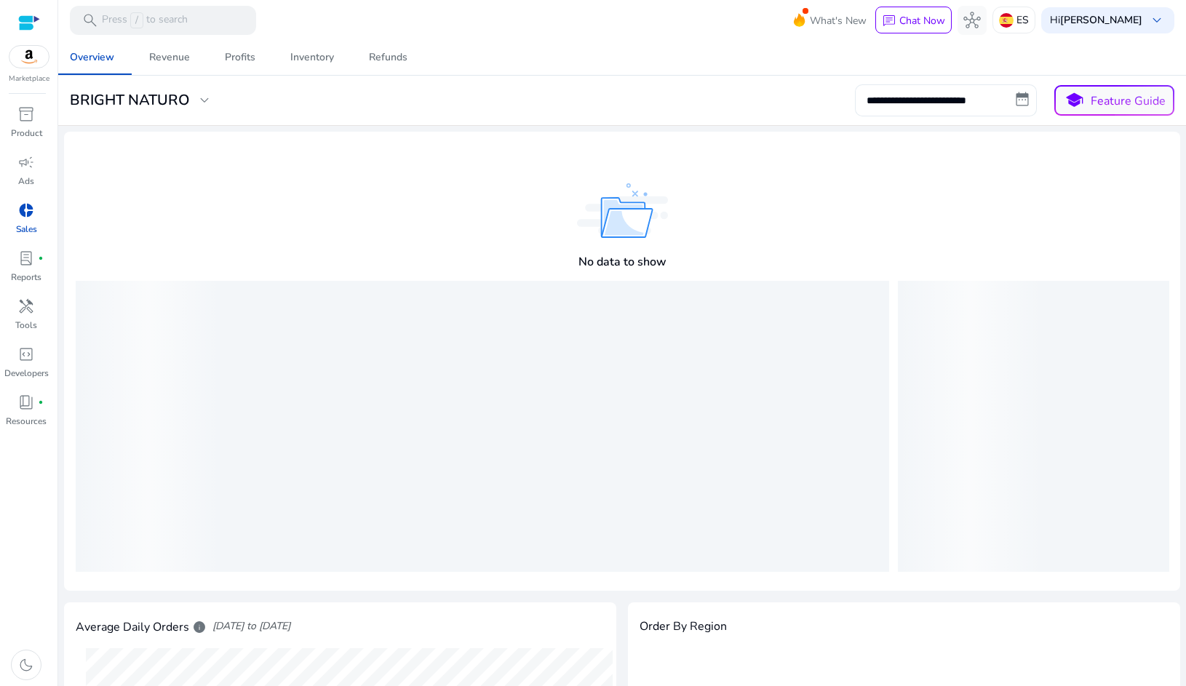
click at [955, 108] on input "**********" at bounding box center [946, 100] width 182 height 32
select select "*"
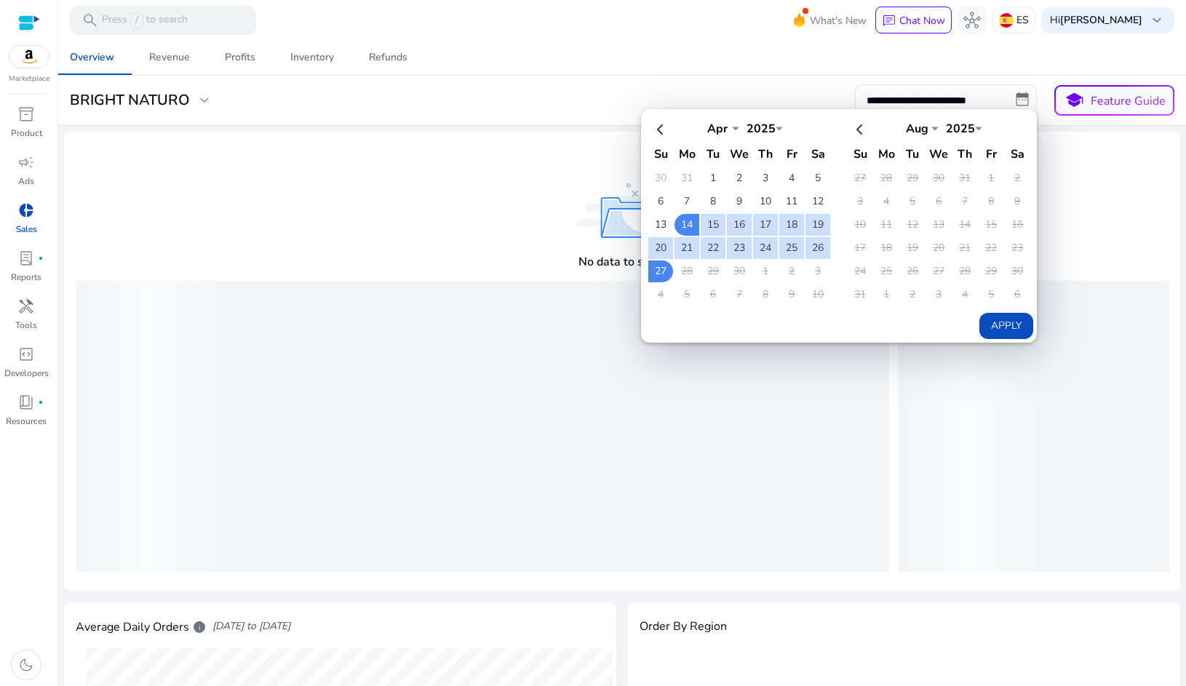
click at [796, 90] on div "**********" at bounding box center [622, 100] width 1116 height 32
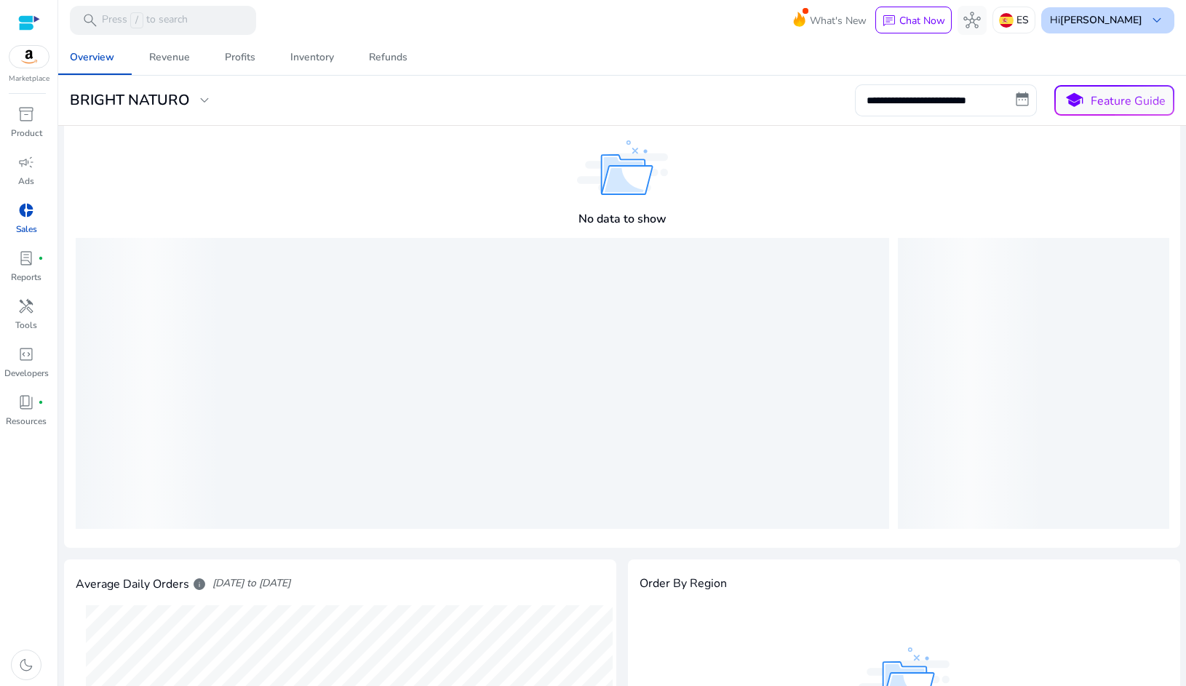
scroll to position [35, 0]
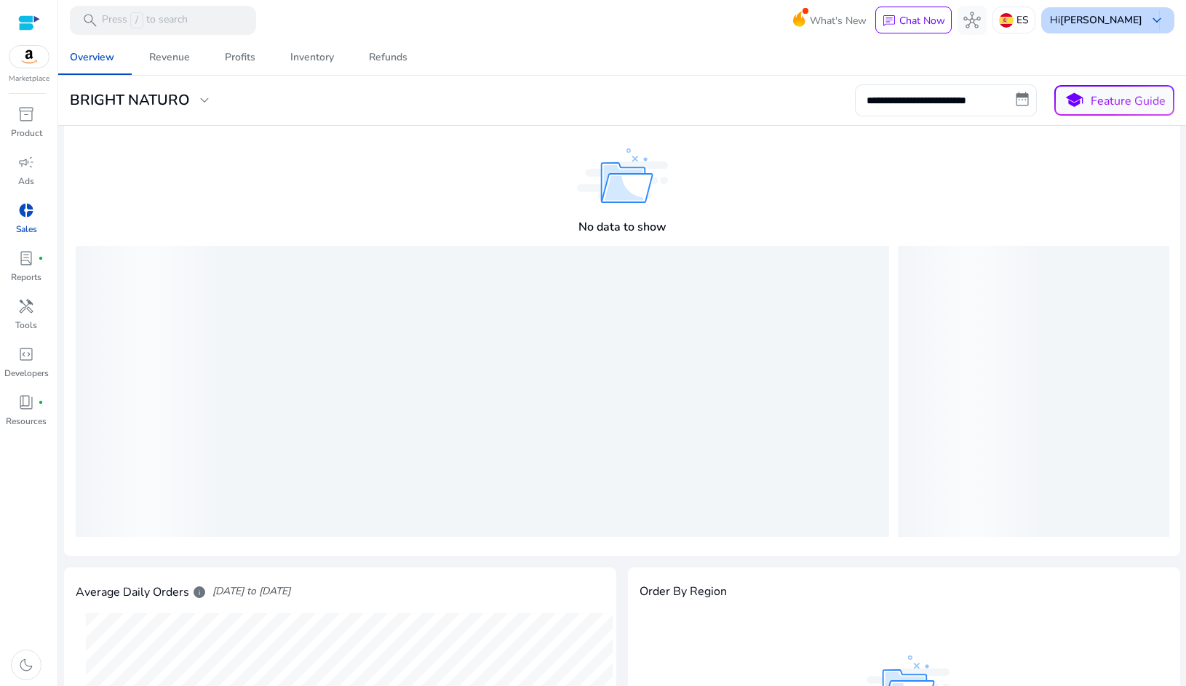
click at [1153, 20] on span "keyboard_arrow_down" at bounding box center [1156, 20] width 17 height 17
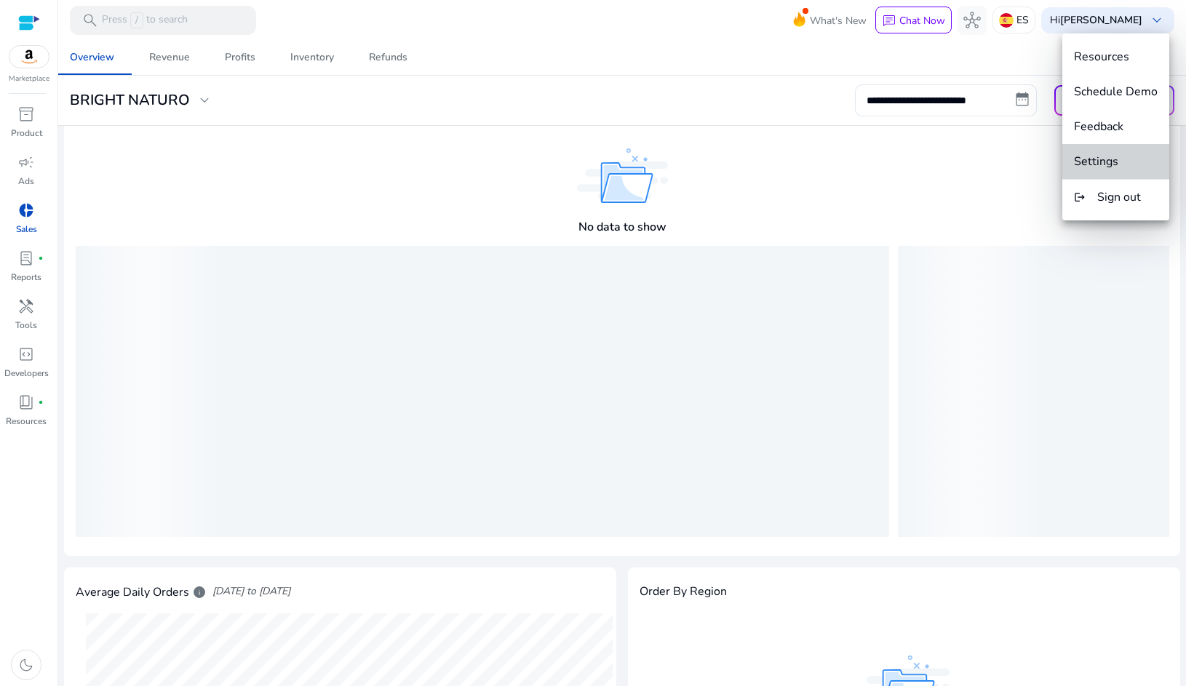
click at [1119, 159] on span "Settings" at bounding box center [1116, 161] width 84 height 16
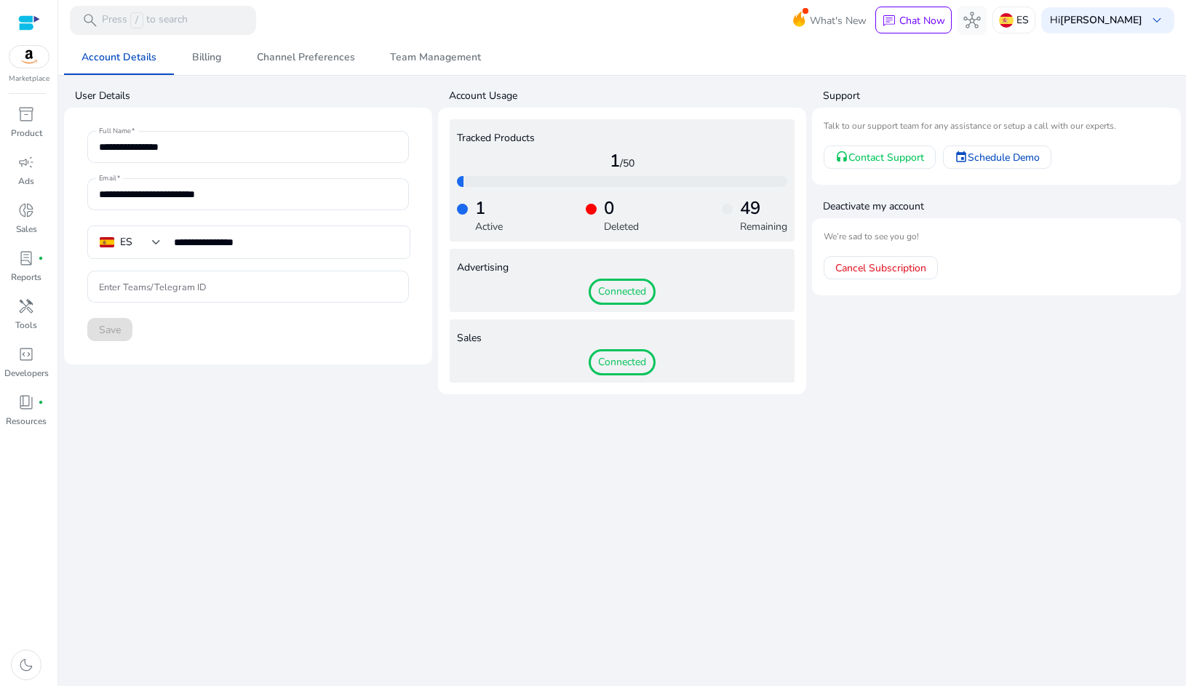
click at [628, 288] on span "Connected" at bounding box center [621, 292] width 67 height 26
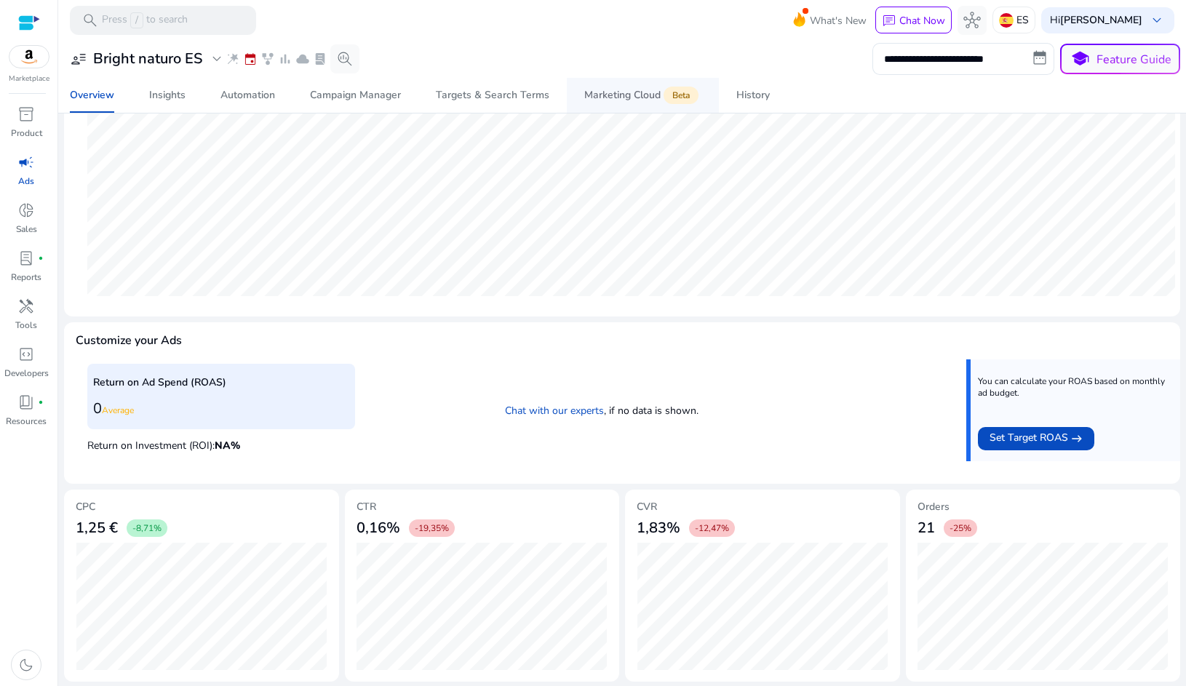
click at [650, 85] on span "Marketing Cloud Beta" at bounding box center [642, 95] width 117 height 35
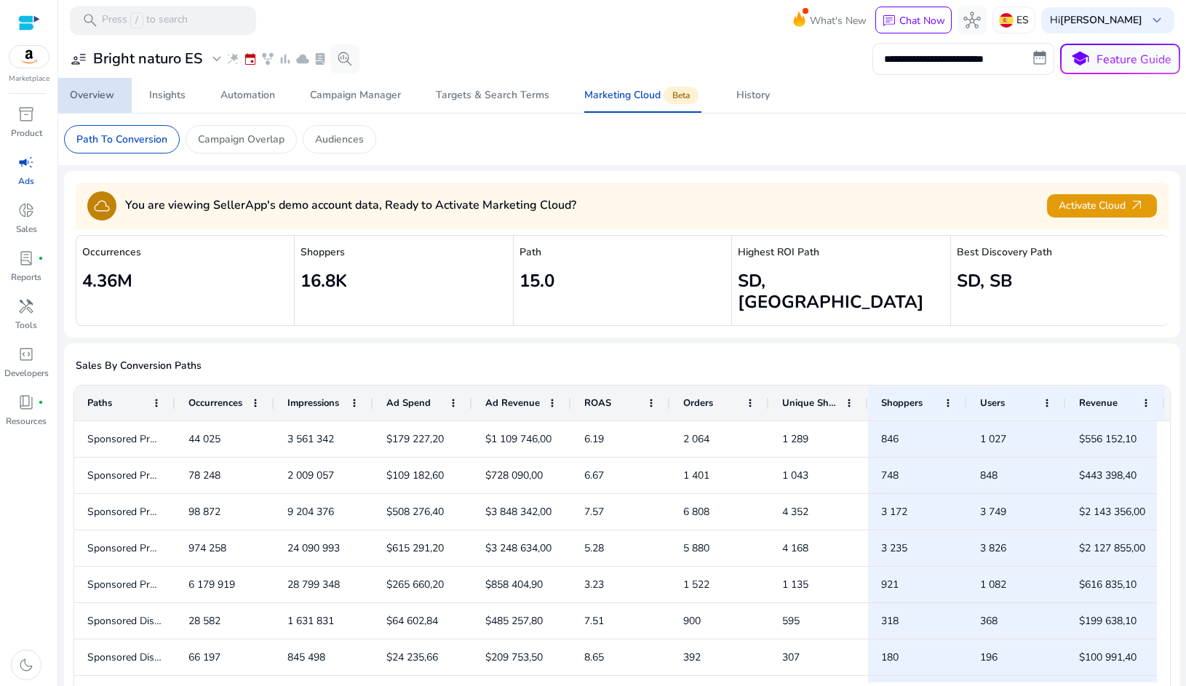
click at [79, 95] on div "Overview" at bounding box center [92, 95] width 44 height 10
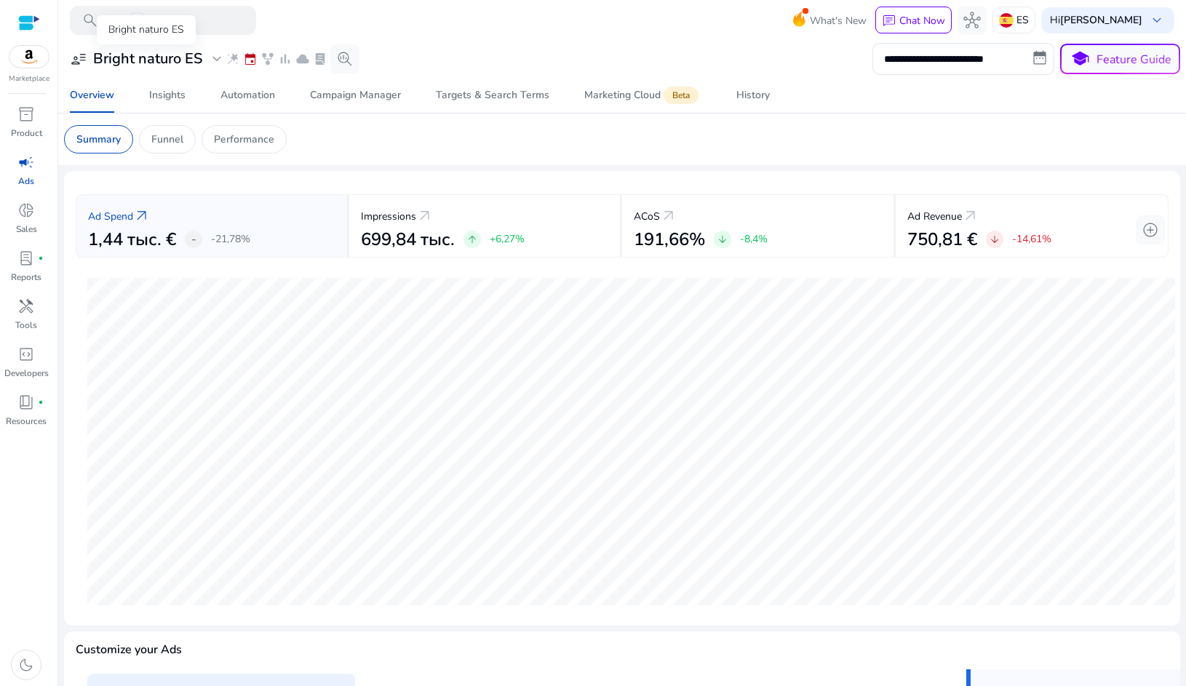
click at [81, 60] on span "user_attributes" at bounding box center [78, 58] width 17 height 17
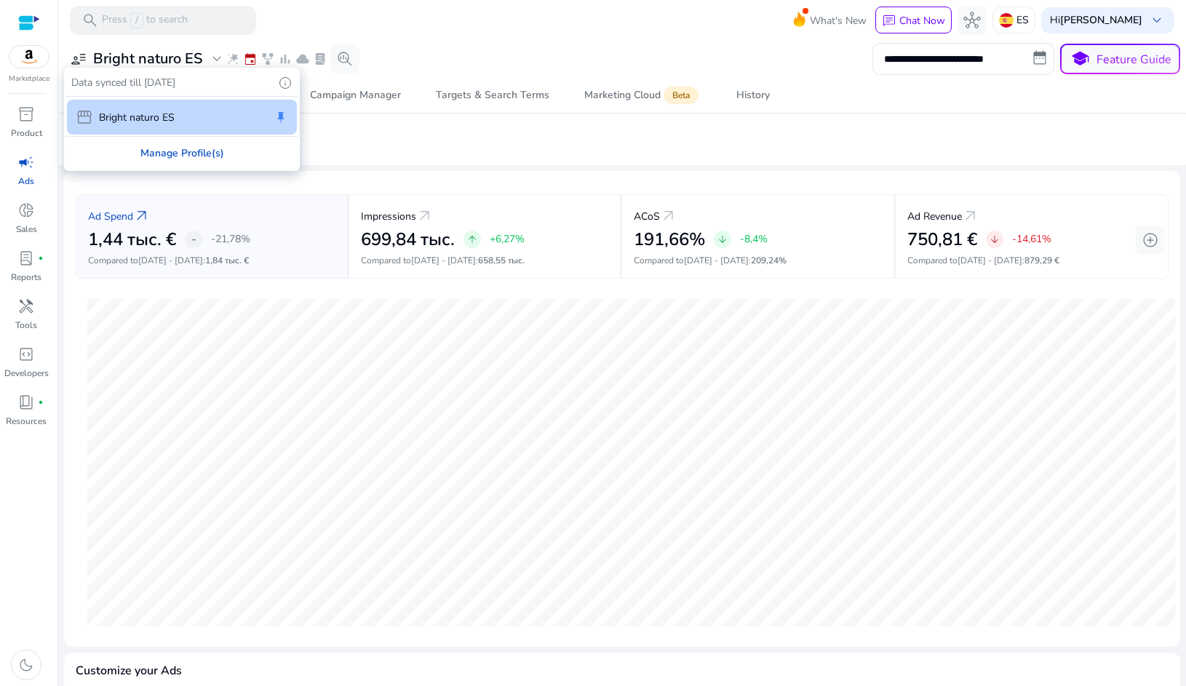
click at [143, 147] on div "Manage Profile(s)" at bounding box center [181, 153] width 233 height 33
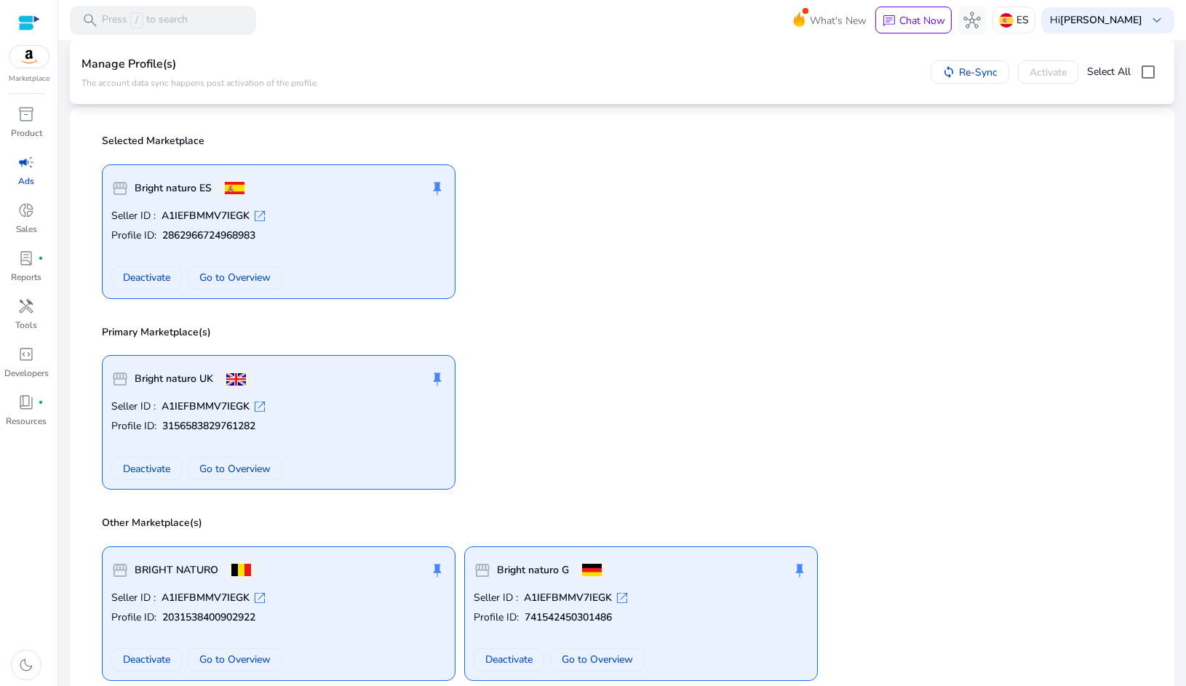
scroll to position [76, 0]
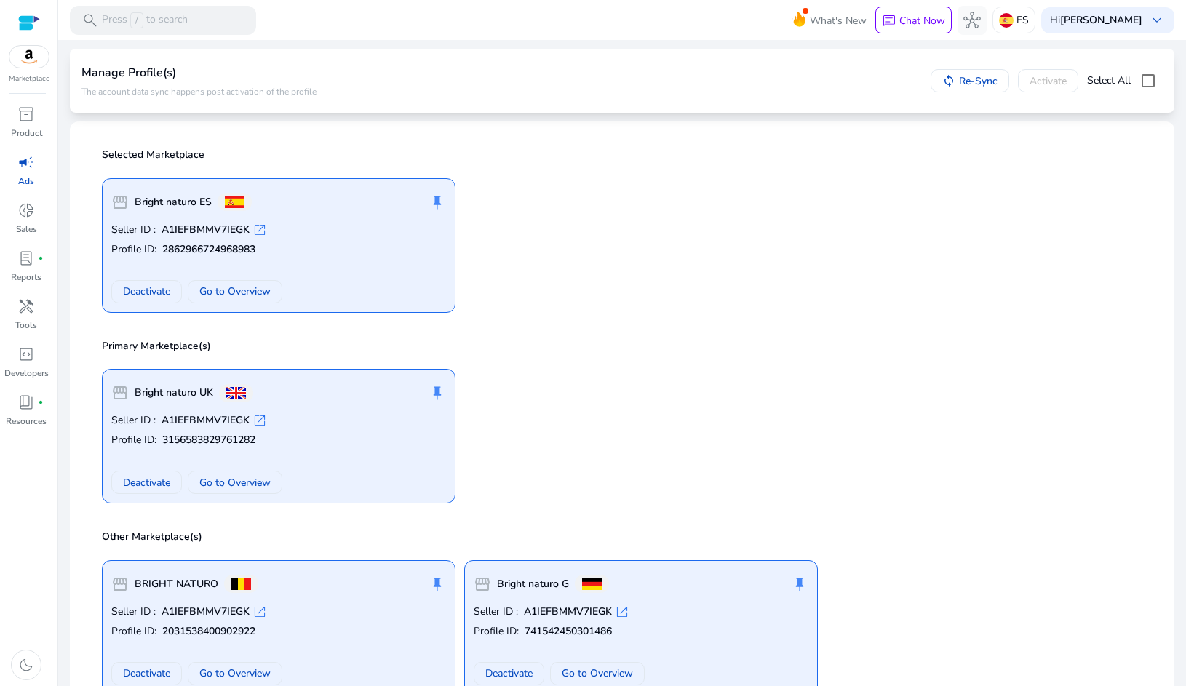
drag, startPoint x: 175, startPoint y: 221, endPoint x: 207, endPoint y: 268, distance: 56.5
click at [175, 221] on div "storefront Bright naturo ES push_pin Seller ID : A1IEFBMMV7IEGK open_in_new Pro…" at bounding box center [278, 245] width 353 height 135
click at [226, 297] on span "Go to Overview" at bounding box center [234, 291] width 71 height 15
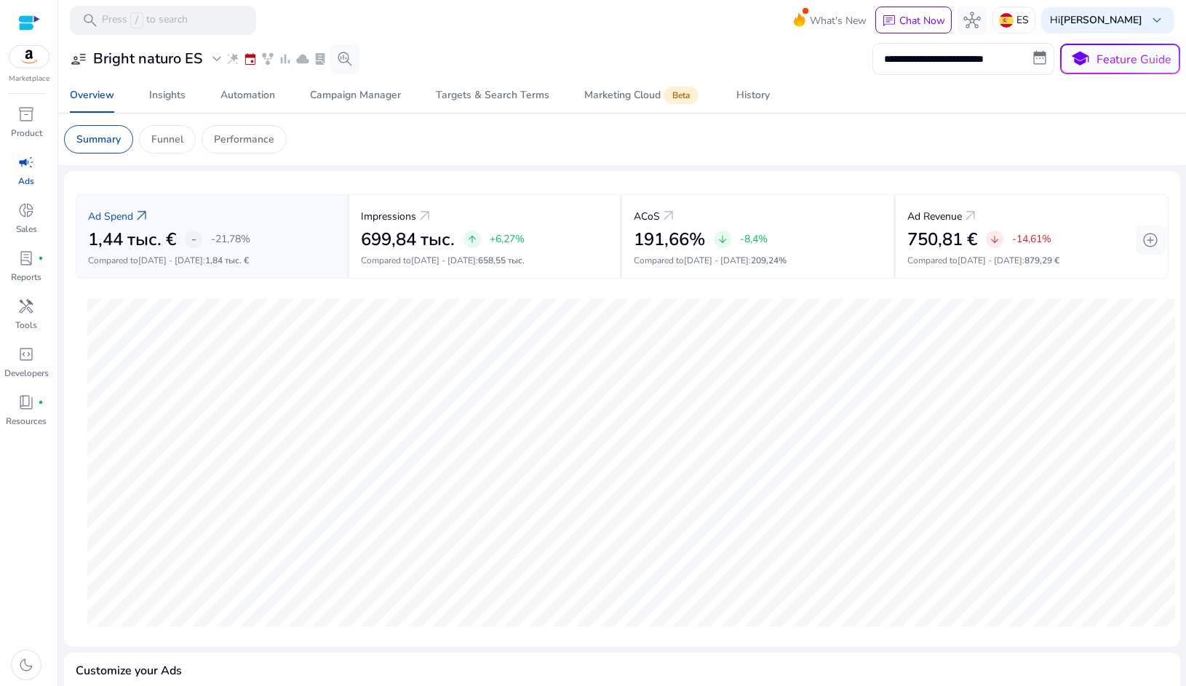
click at [893, 61] on input "**********" at bounding box center [963, 59] width 182 height 32
select select "*"
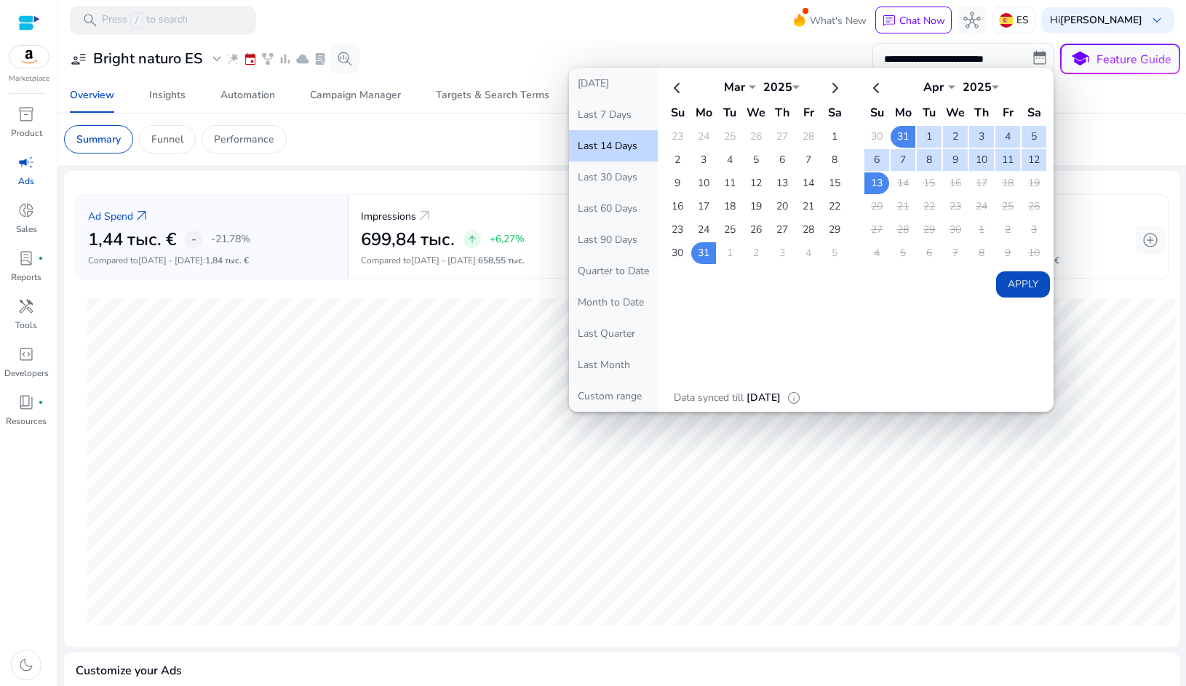
click at [778, 48] on div "**********" at bounding box center [622, 59] width 1116 height 32
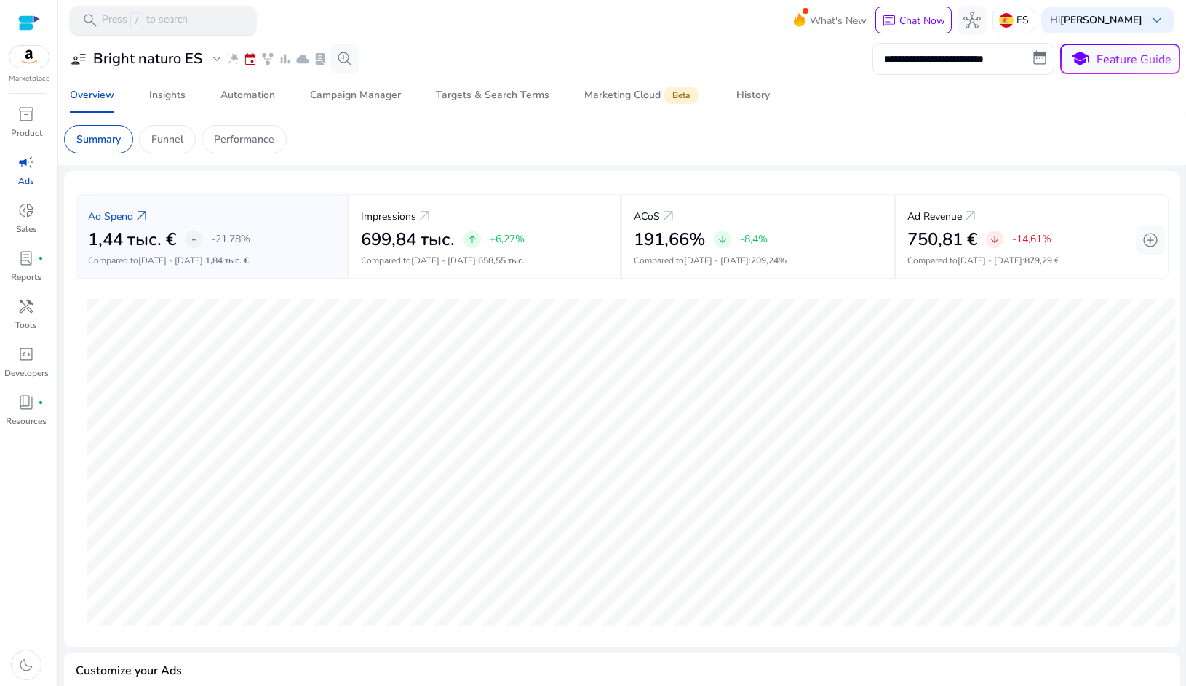
click at [201, 23] on div "search Press / to search" at bounding box center [163, 20] width 186 height 29
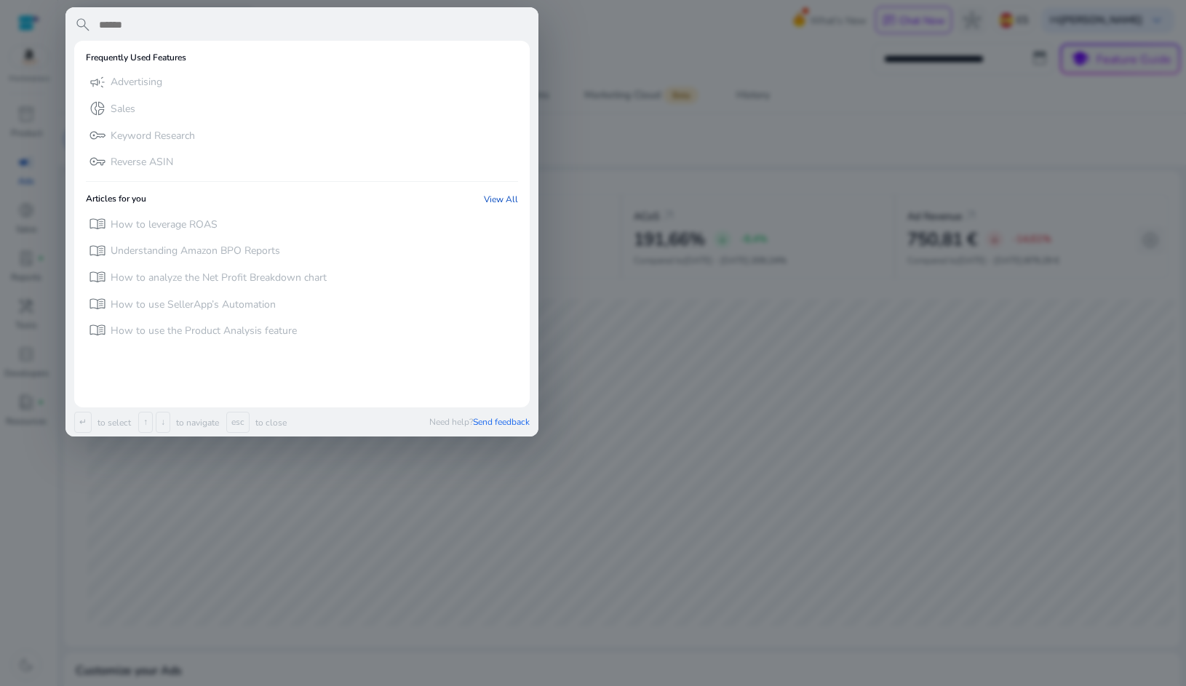
click at [714, 157] on div at bounding box center [593, 343] width 1186 height 686
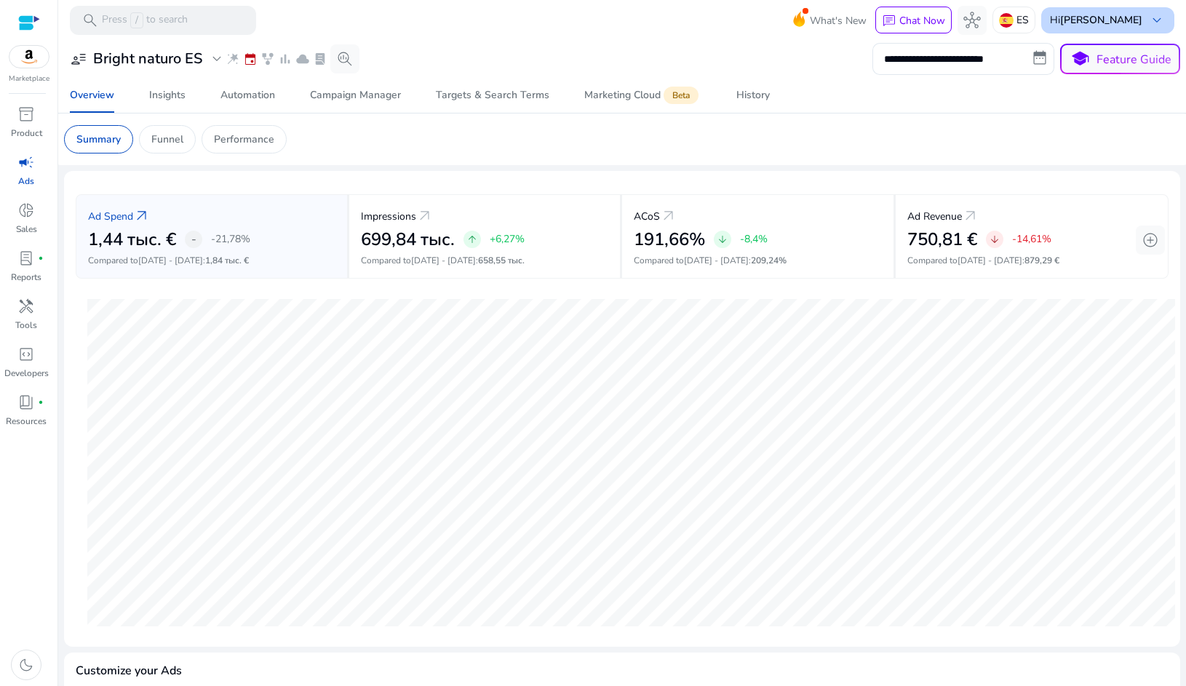
click at [1148, 15] on span "keyboard_arrow_down" at bounding box center [1156, 20] width 17 height 17
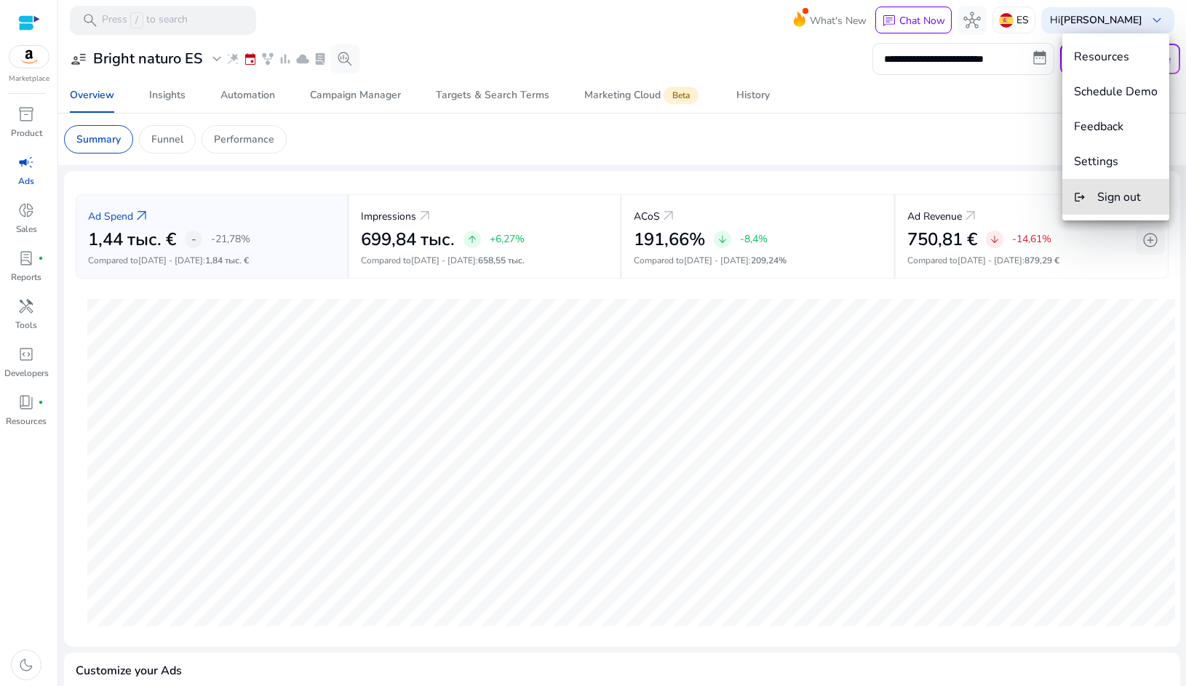
click at [1120, 189] on span "Sign out" at bounding box center [1119, 197] width 44 height 16
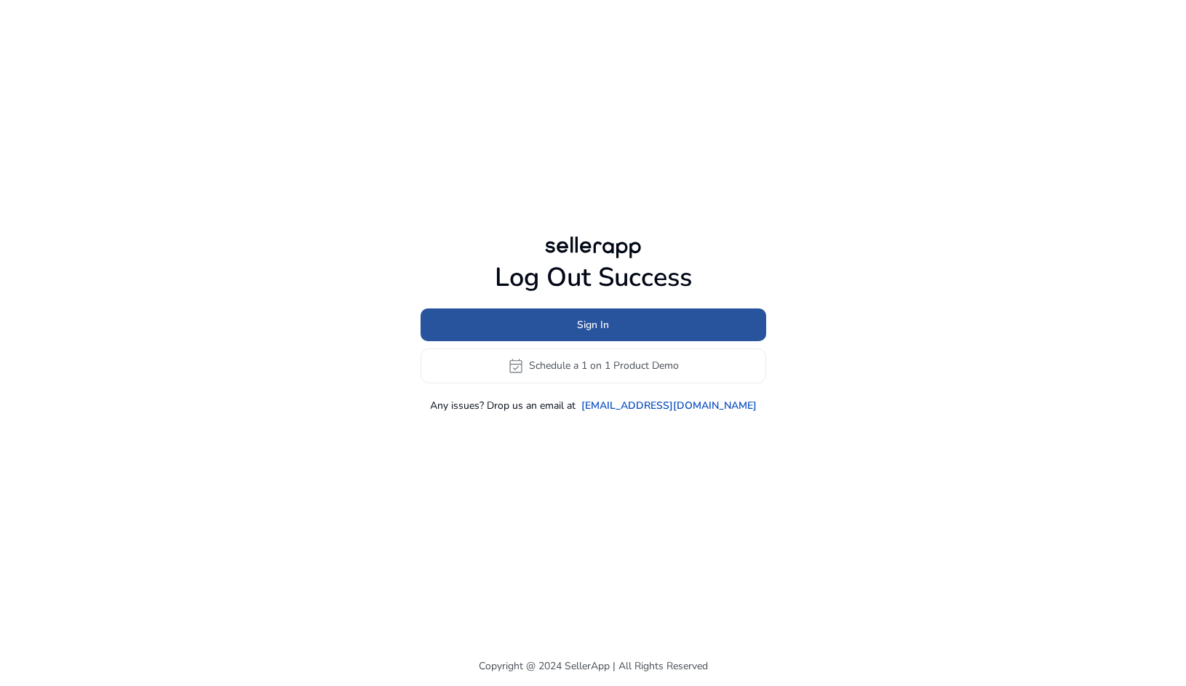
click at [601, 325] on span "Sign In" at bounding box center [593, 324] width 32 height 15
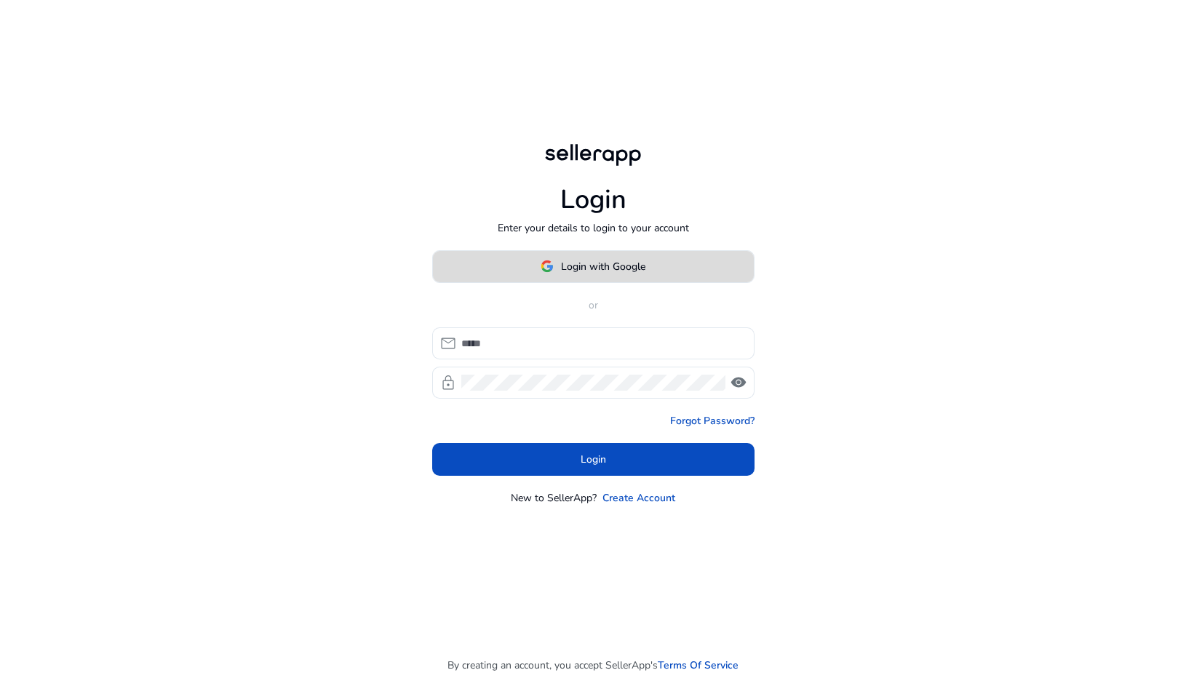
click at [593, 265] on span "Login with Google" at bounding box center [603, 266] width 84 height 15
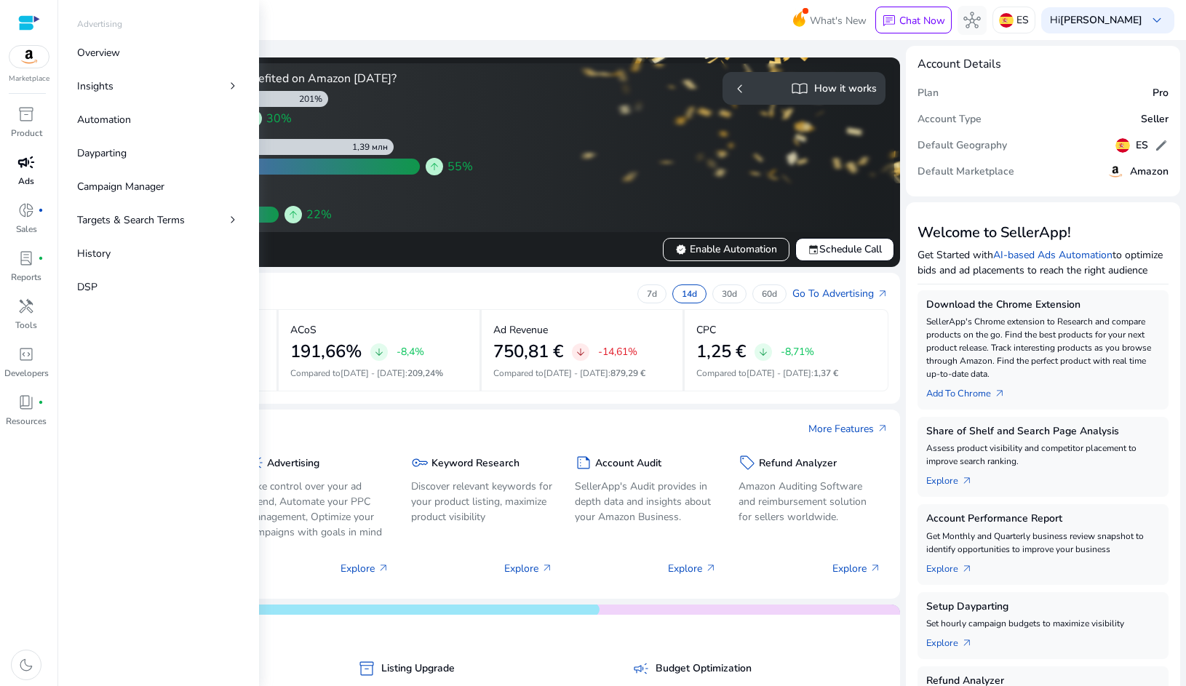
click at [39, 159] on div "campaign" at bounding box center [26, 162] width 41 height 23
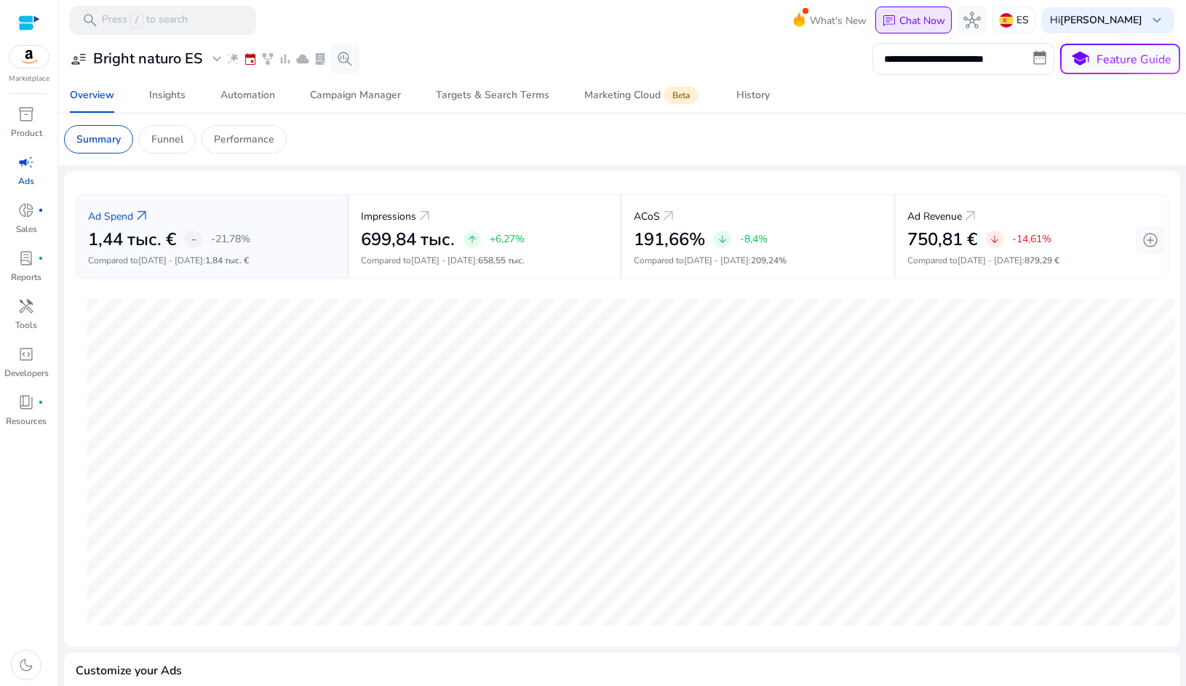
click at [922, 21] on p "Chat Now" at bounding box center [922, 21] width 46 height 14
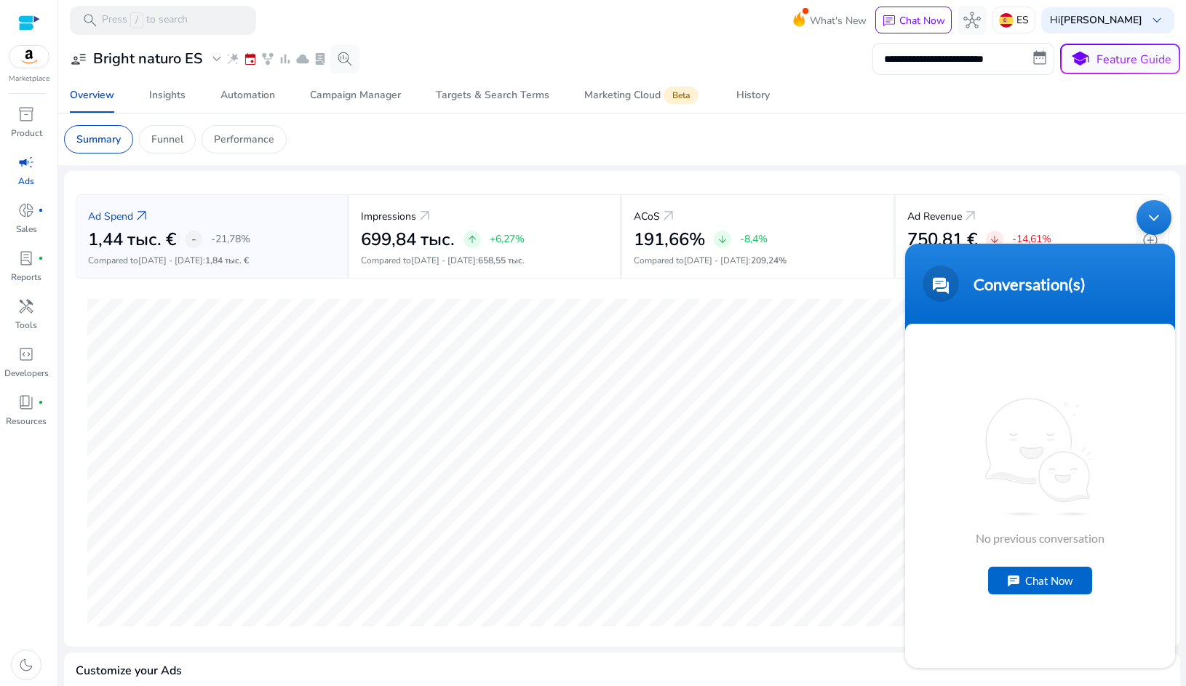
click at [1030, 571] on div "Chat Now" at bounding box center [1040, 581] width 104 height 28
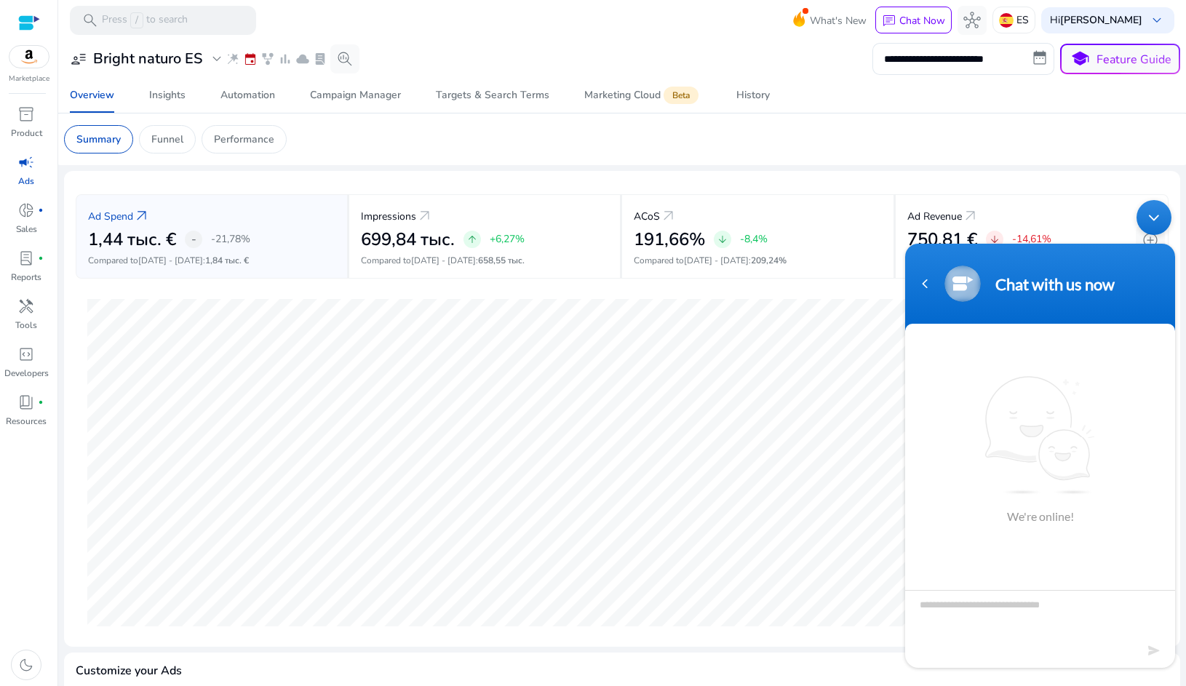
click at [992, 605] on textarea "Type your message and hit 'Enter'" at bounding box center [1040, 615] width 270 height 51
click at [991, 625] on textarea "Type your message and hit 'Enter'" at bounding box center [1040, 615] width 270 height 51
drag, startPoint x: 1087, startPoint y: 603, endPoint x: 943, endPoint y: 610, distance: 144.2
click at [914, 609] on textarea "**********" at bounding box center [1040, 615] width 270 height 51
type textarea "**********"
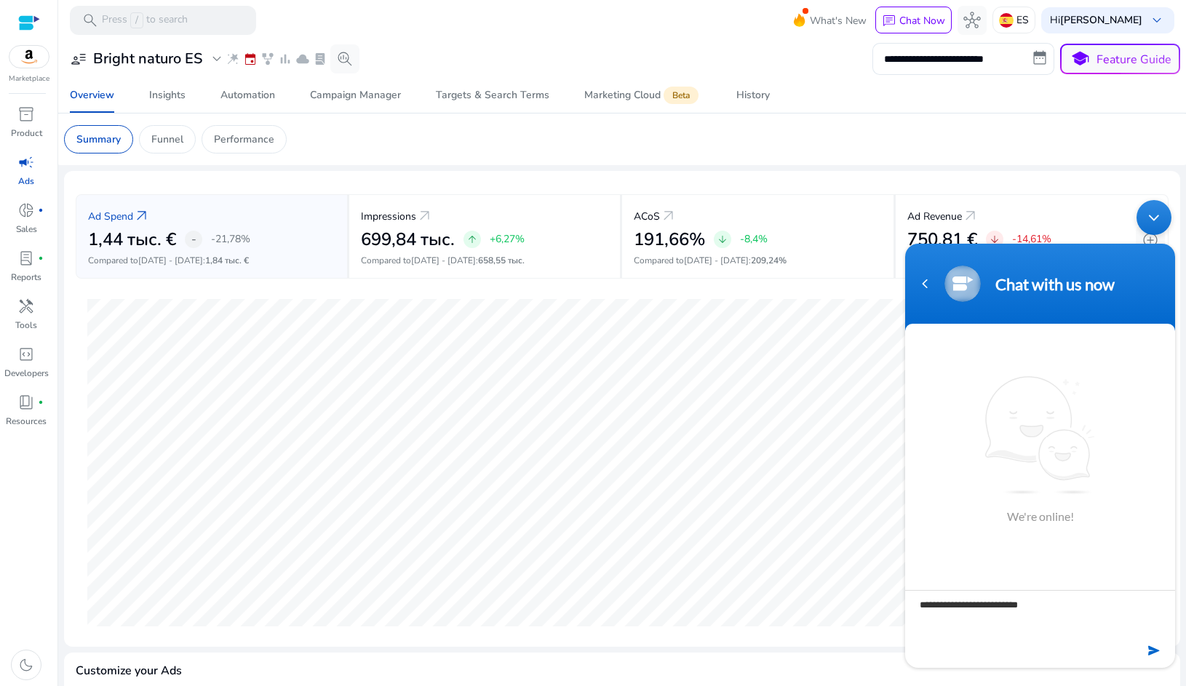
click at [1155, 649] on em at bounding box center [1155, 651] width 14 height 20
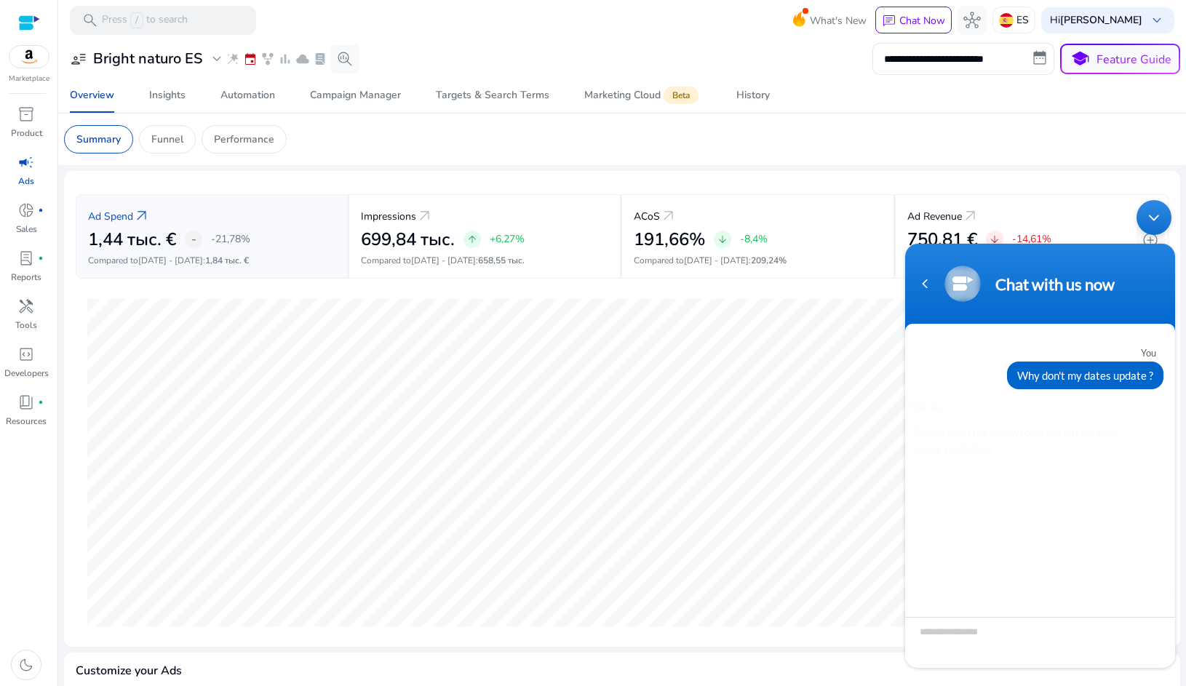
scroll to position [66, 0]
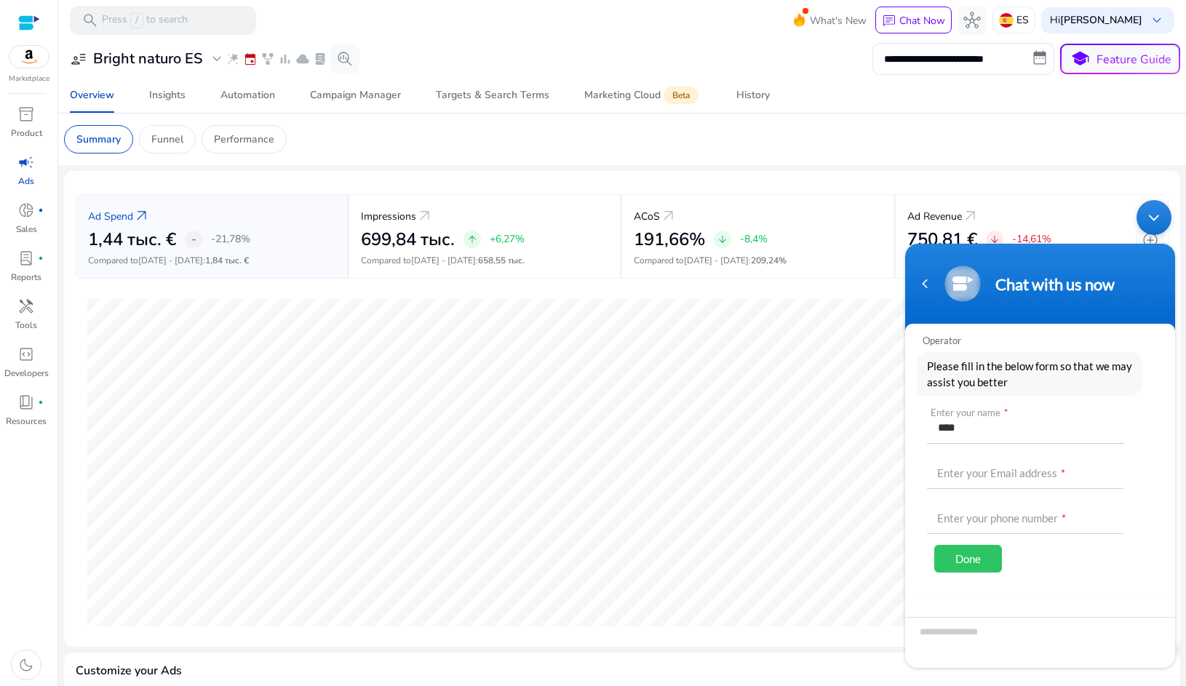
type input "****"
click at [917, 284] on div "Navigation go back" at bounding box center [925, 284] width 22 height 22
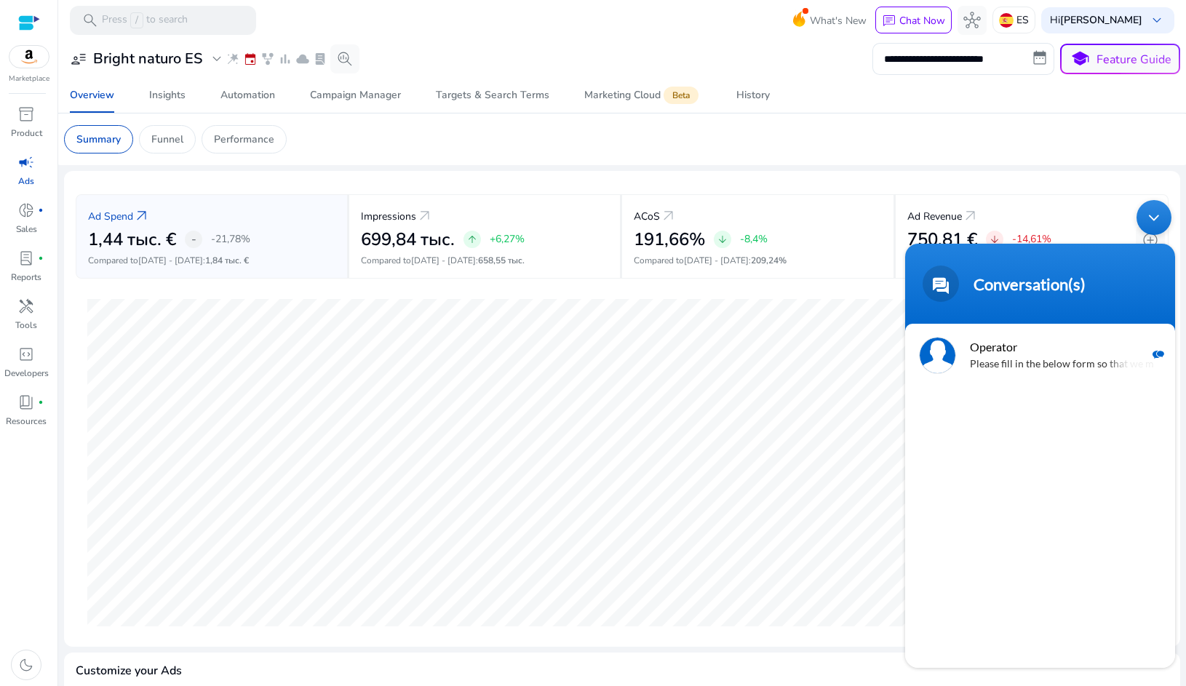
click at [1152, 223] on div "Minimize live chat window" at bounding box center [1153, 217] width 35 height 35
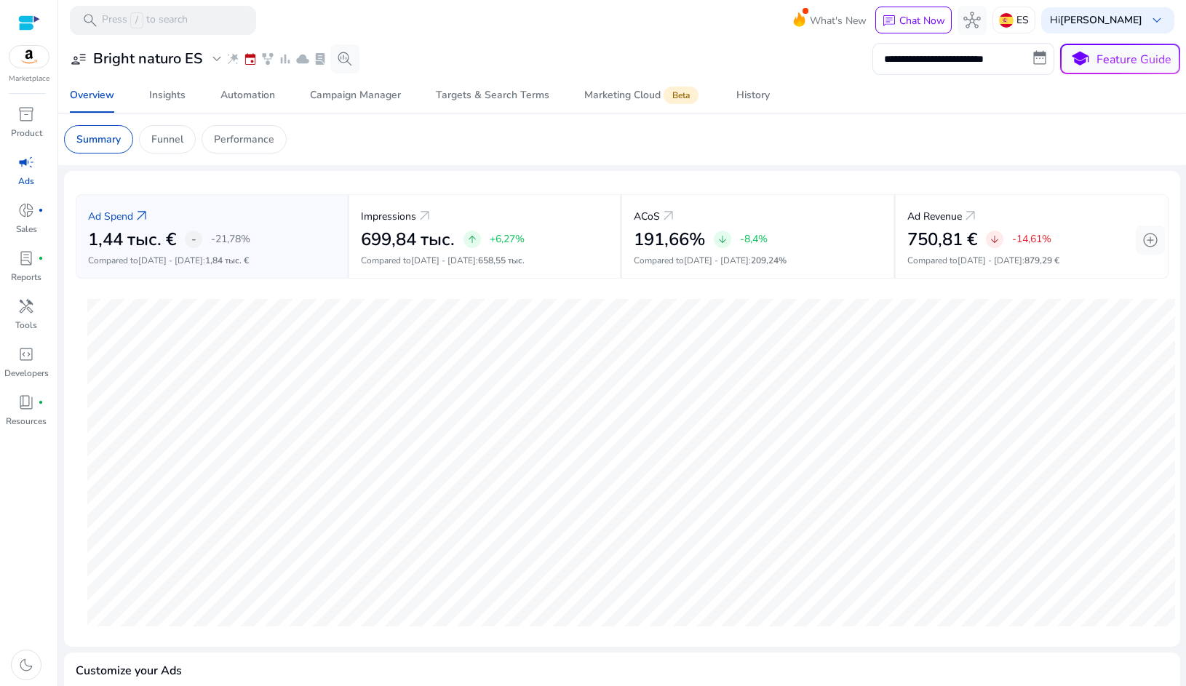
scroll to position [1, 0]
click at [40, 58] on img at bounding box center [28, 57] width 39 height 22
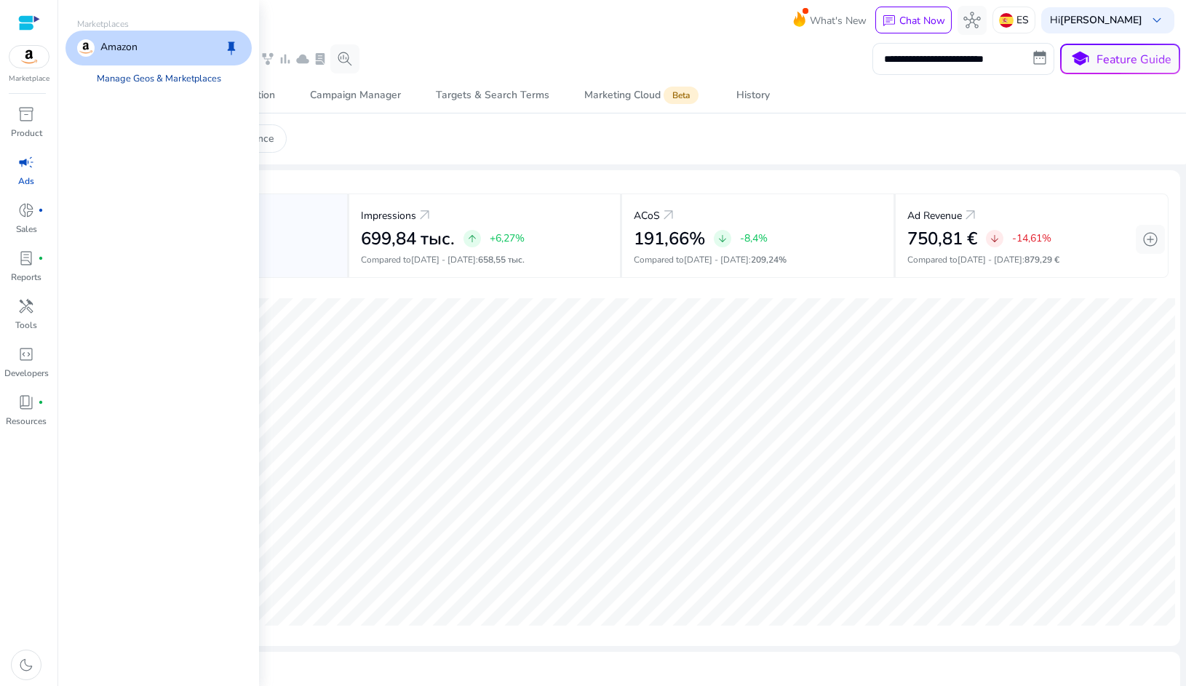
click at [127, 73] on link "Manage Geos & Marketplaces" at bounding box center [159, 78] width 148 height 26
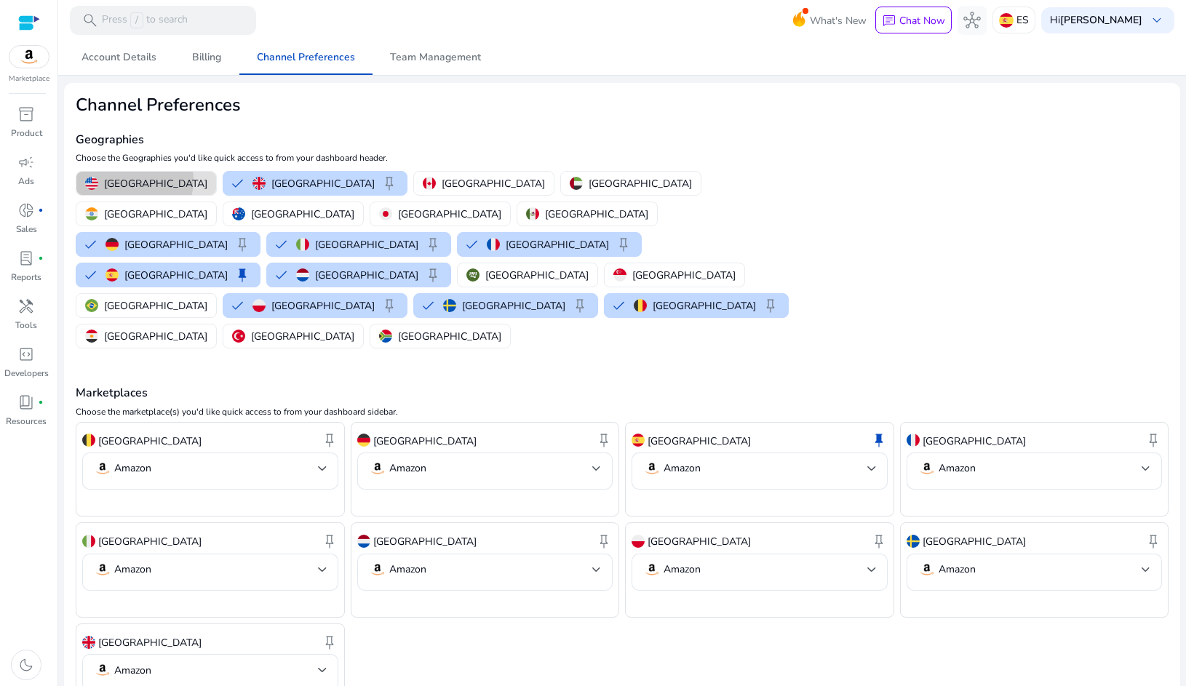
click at [134, 180] on p "United States" at bounding box center [155, 183] width 103 height 15
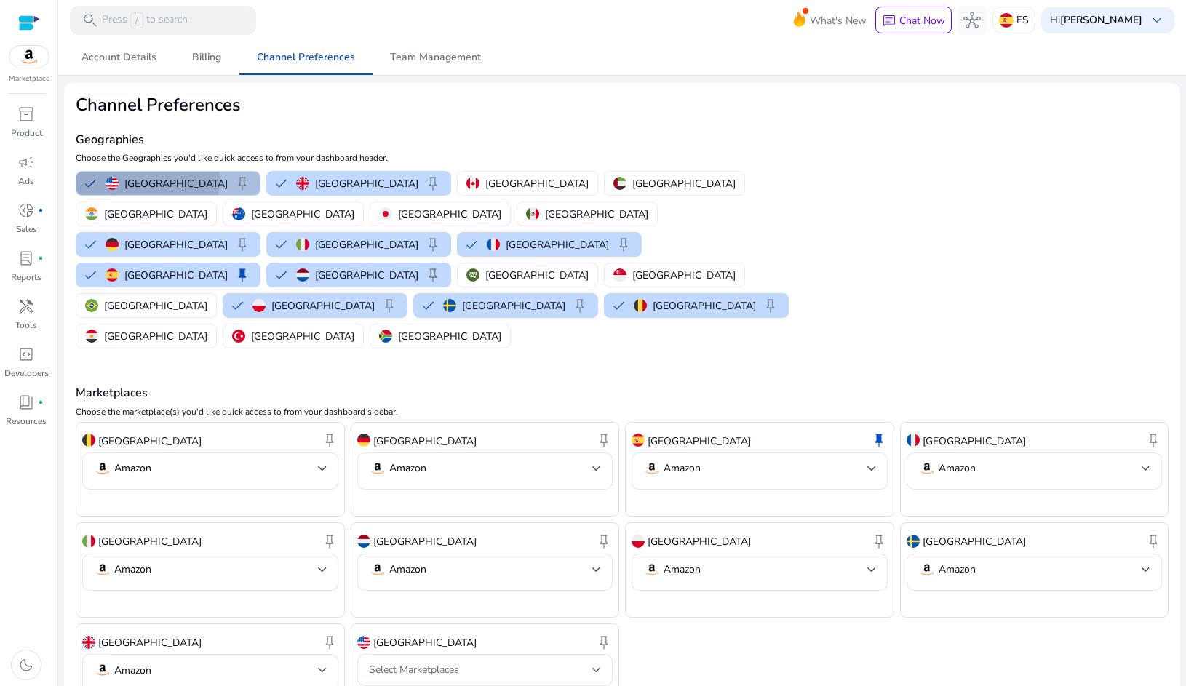
click at [134, 179] on p "United States" at bounding box center [175, 183] width 103 height 15
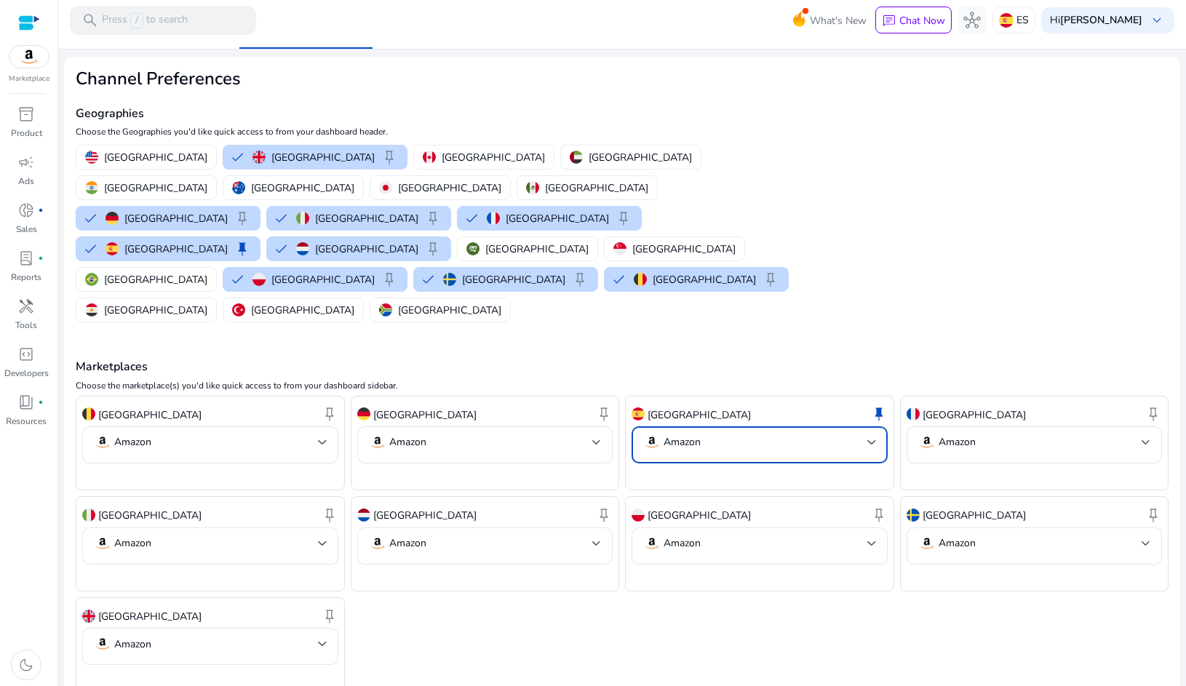
click at [867, 439] on div at bounding box center [871, 442] width 9 height 6
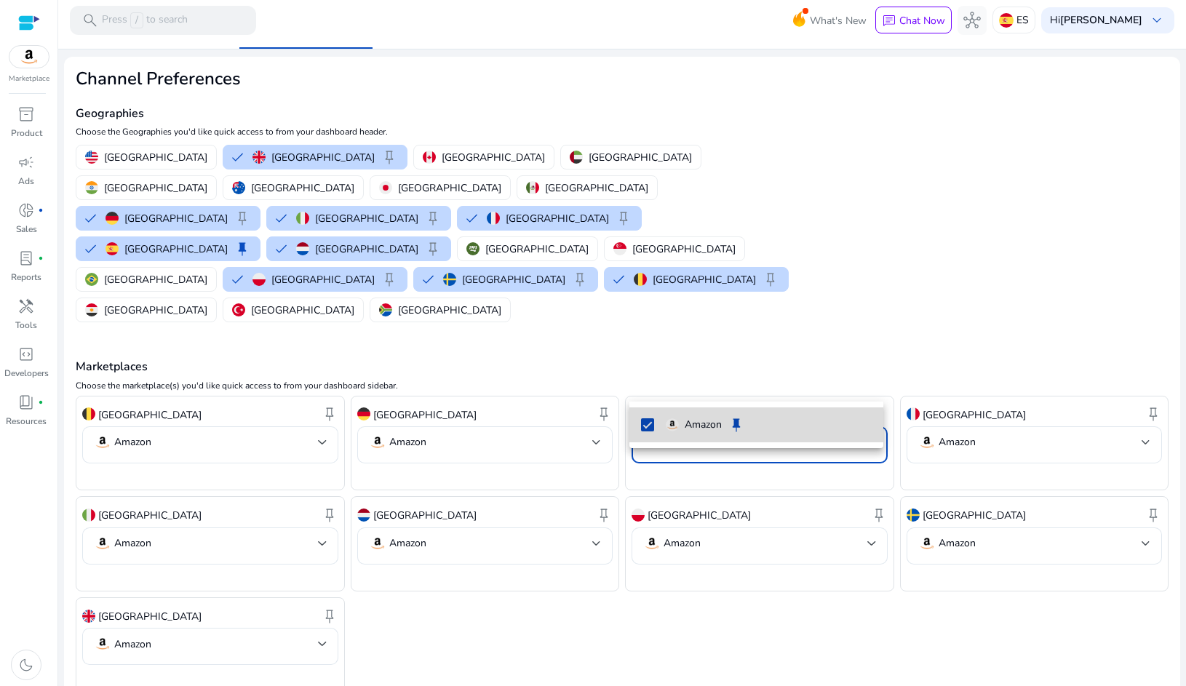
click at [700, 429] on p "Amazon" at bounding box center [702, 425] width 37 height 16
click at [675, 375] on div at bounding box center [593, 343] width 1186 height 686
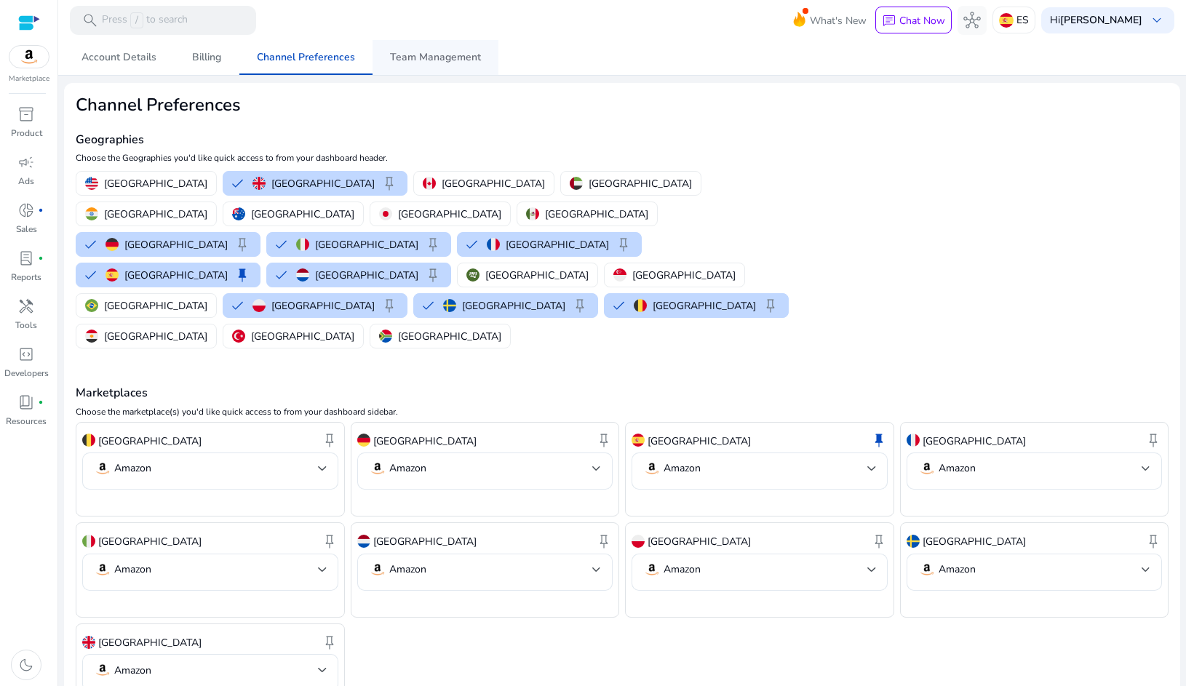
click at [439, 52] on span "Team Management" at bounding box center [435, 57] width 91 height 10
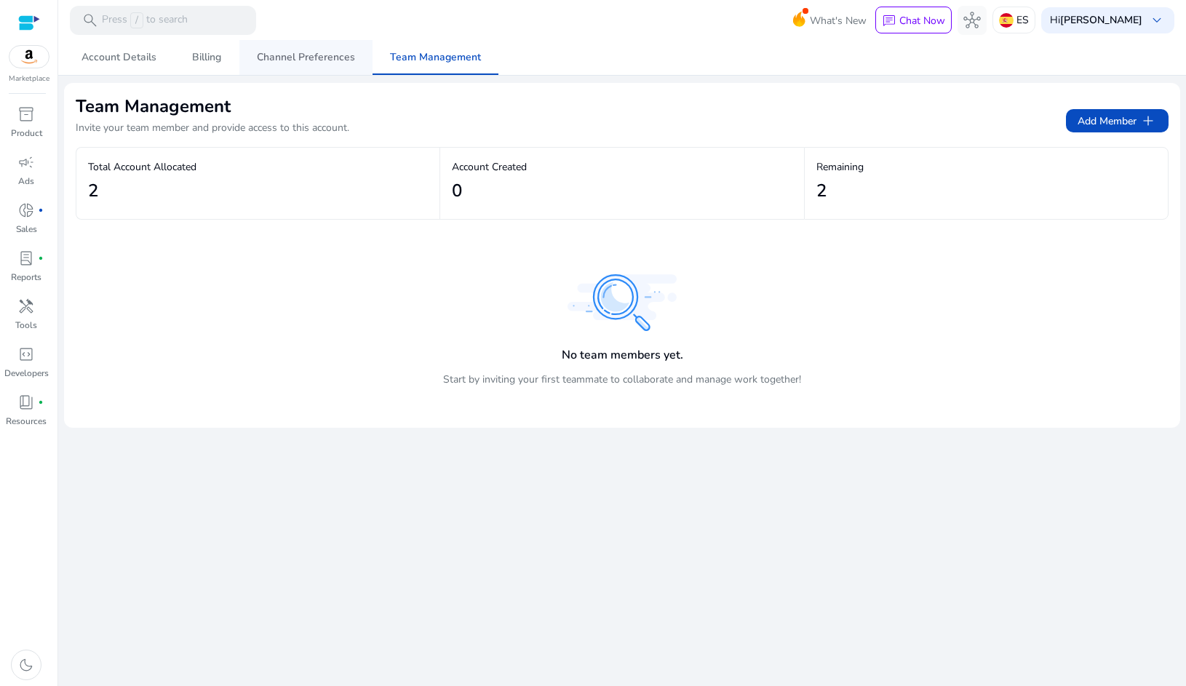
click at [302, 63] on span "Channel Preferences" at bounding box center [306, 57] width 98 height 10
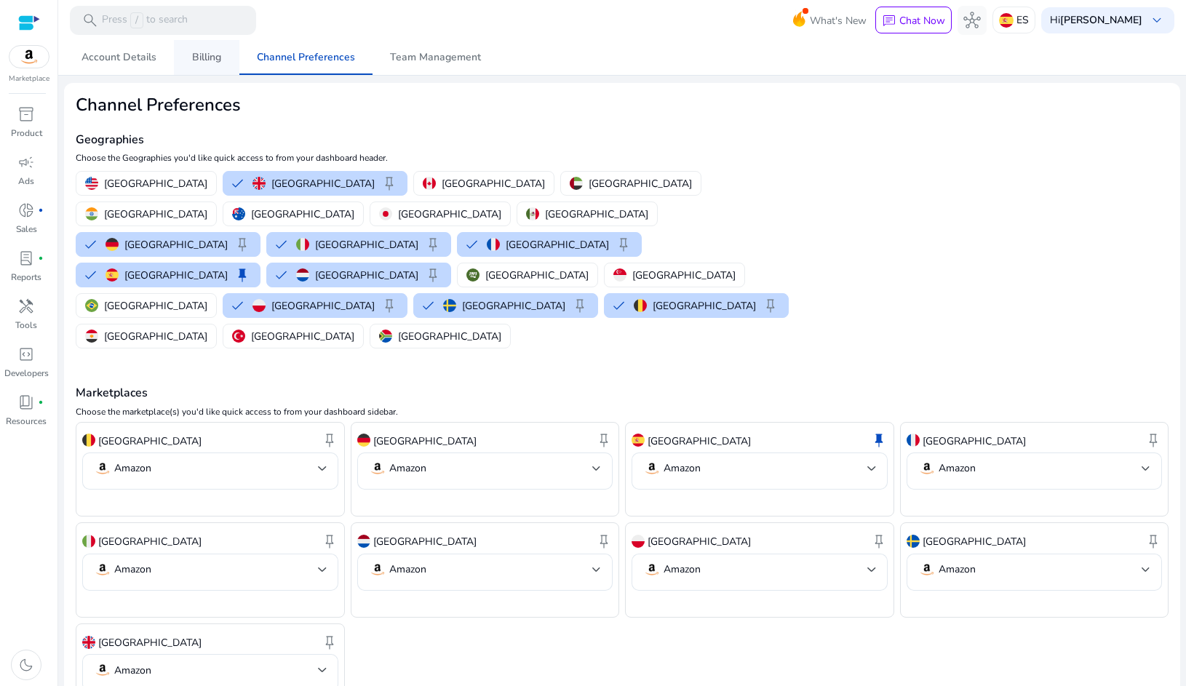
click at [196, 60] on span "Billing" at bounding box center [206, 57] width 29 height 10
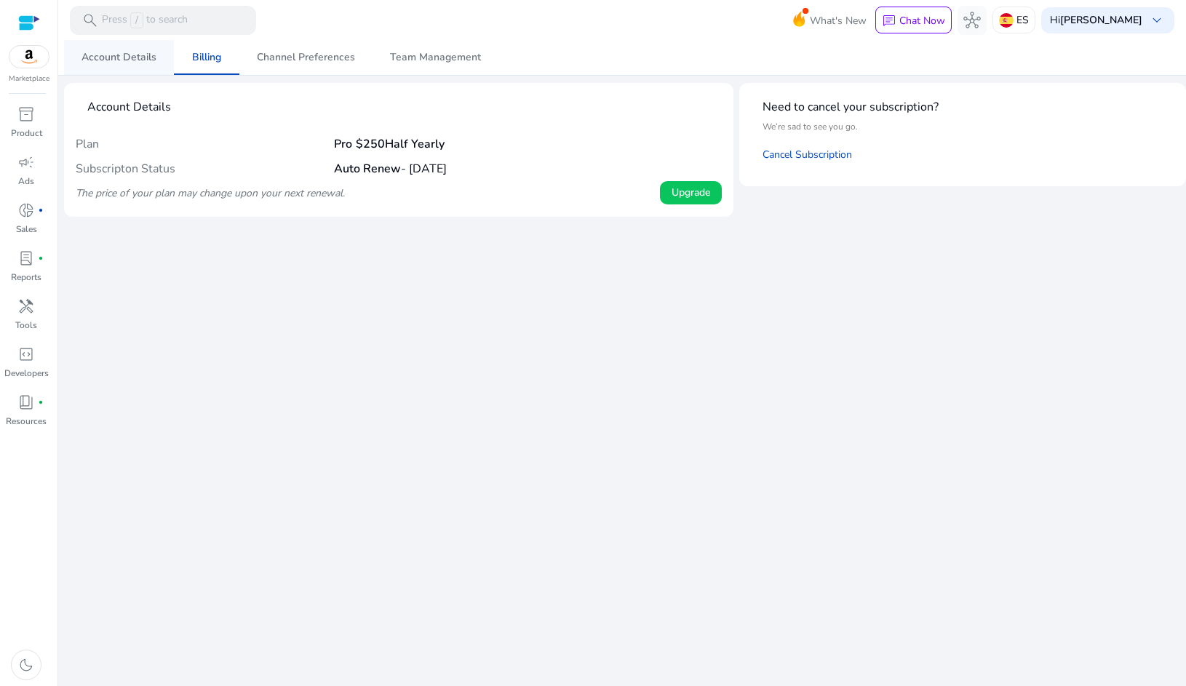
click at [137, 60] on span "Account Details" at bounding box center [118, 57] width 75 height 10
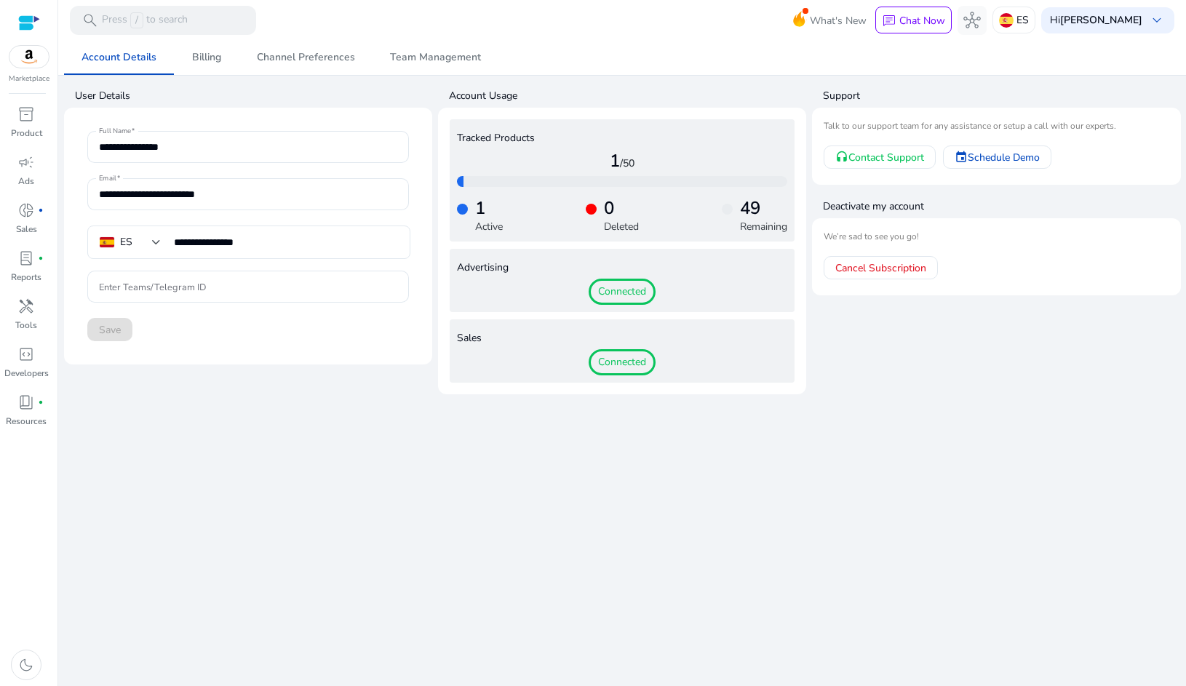
click at [570, 163] on h4 "1 /50" at bounding box center [622, 161] width 330 height 21
click at [594, 224] on div "0 Deleted" at bounding box center [612, 216] width 53 height 36
click at [472, 214] on div "1 Active" at bounding box center [485, 216] width 35 height 36
click at [621, 293] on span "Connected" at bounding box center [621, 292] width 67 height 26
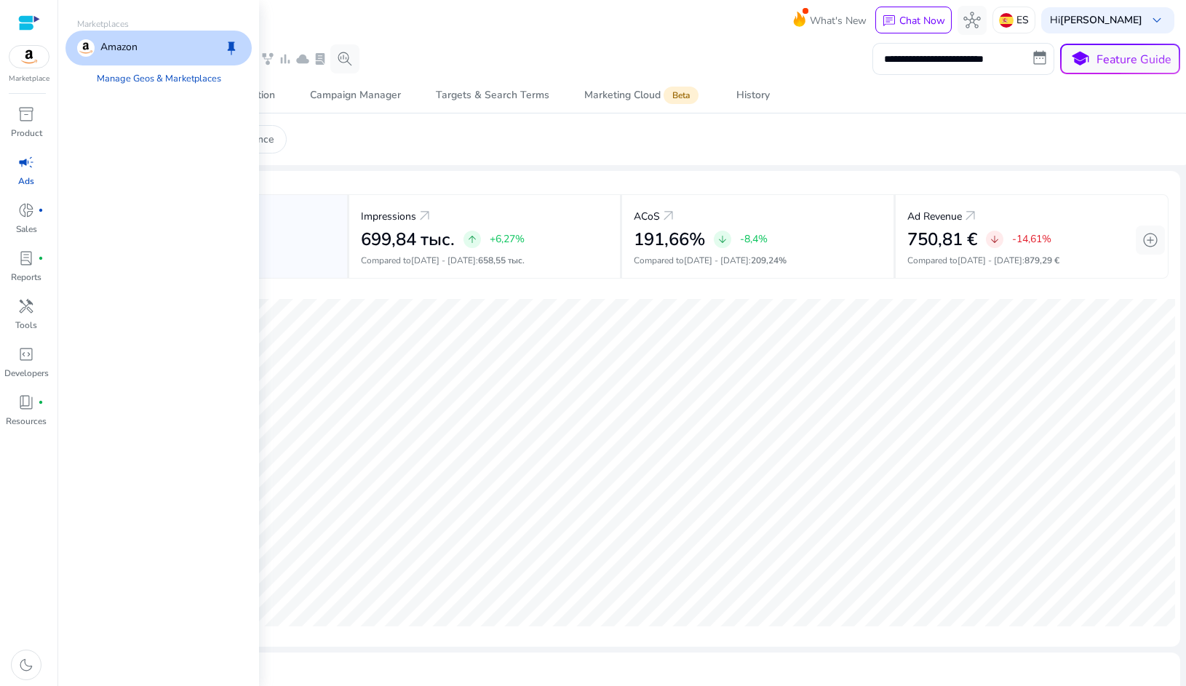
click at [39, 13] on div at bounding box center [29, 23] width 22 height 22
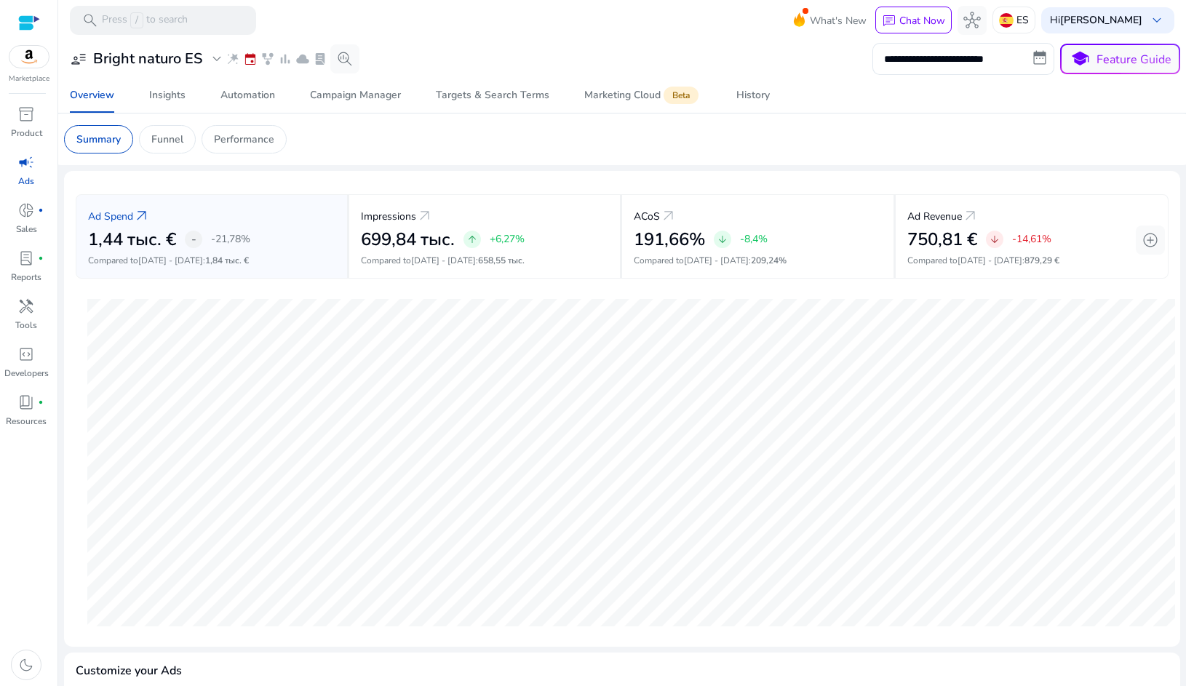
click at [33, 18] on div at bounding box center [29, 23] width 22 height 17
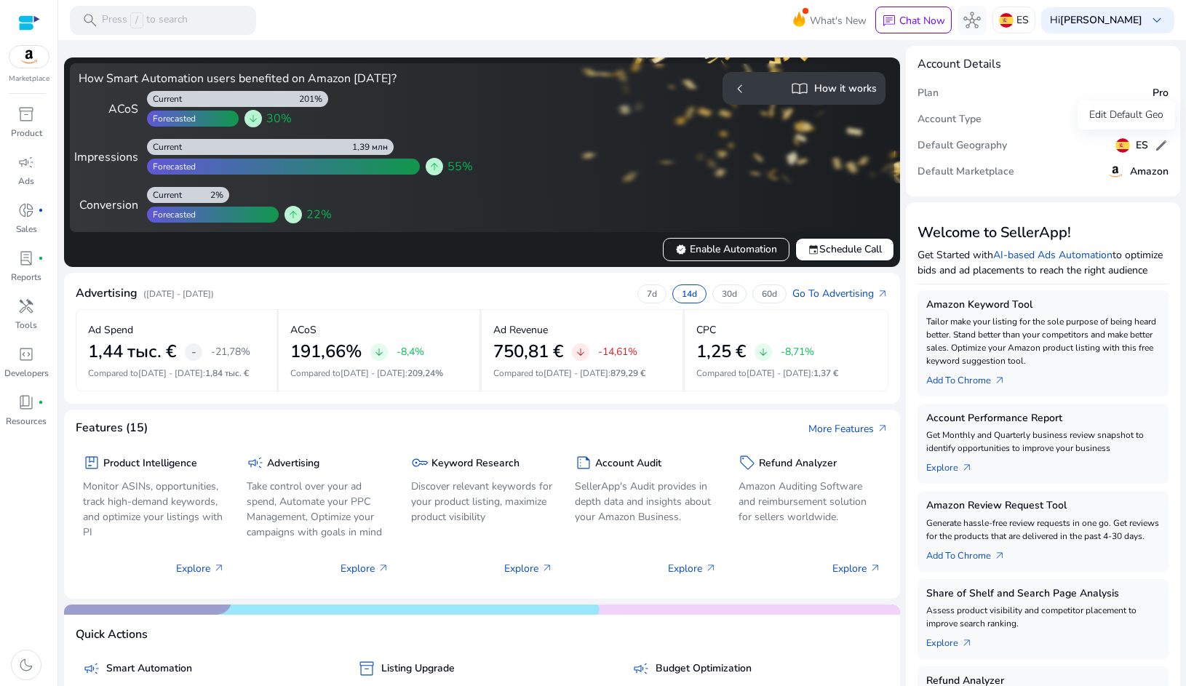
click at [1145, 146] on div "ES edit" at bounding box center [1141, 145] width 53 height 21
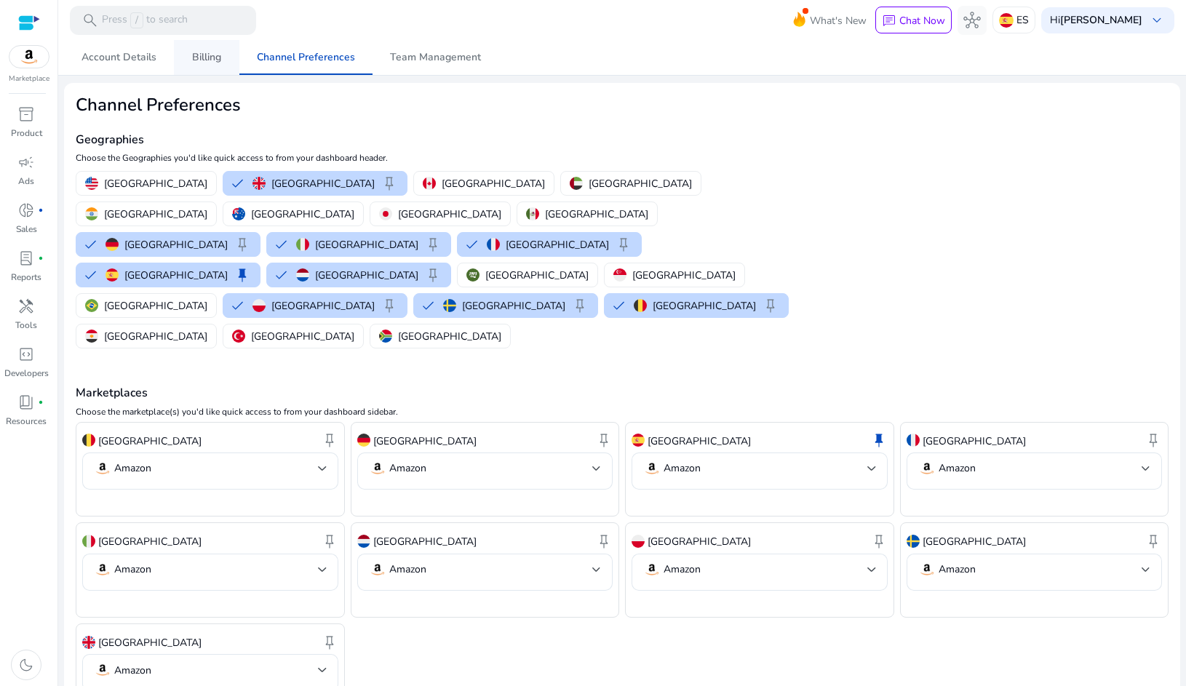
click at [199, 52] on span "Billing" at bounding box center [206, 57] width 29 height 10
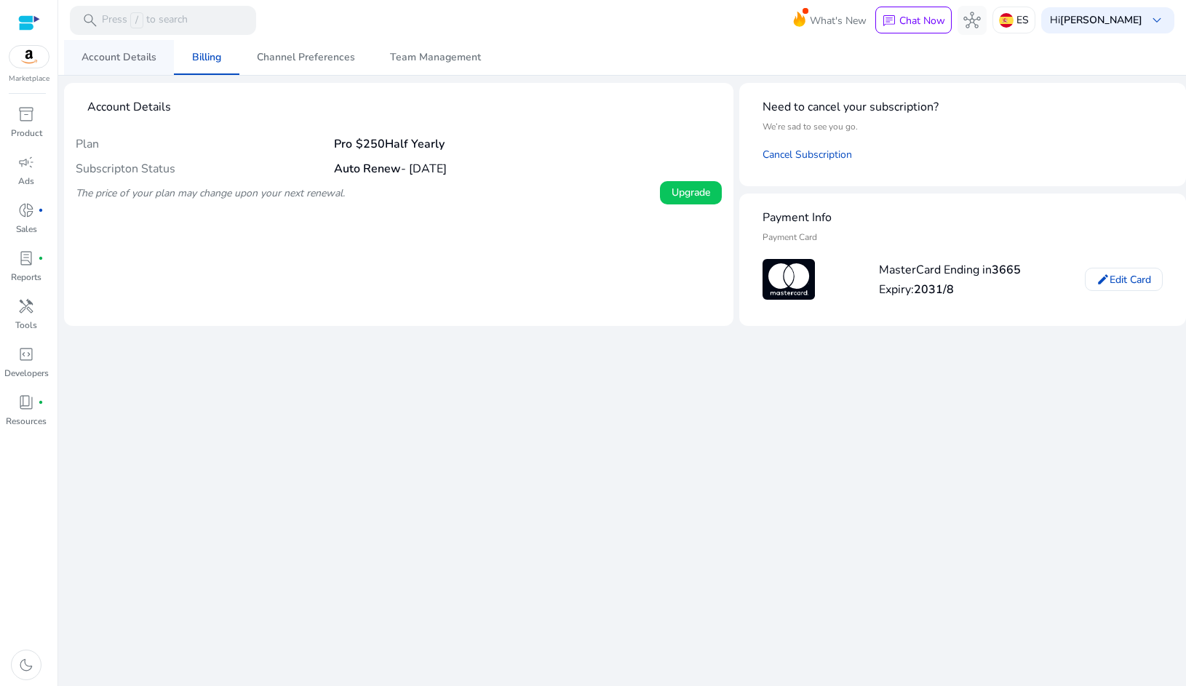
drag, startPoint x: 0, startPoint y: 0, endPoint x: 121, endPoint y: 61, distance: 135.3
click at [121, 61] on span "Account Details" at bounding box center [118, 57] width 75 height 10
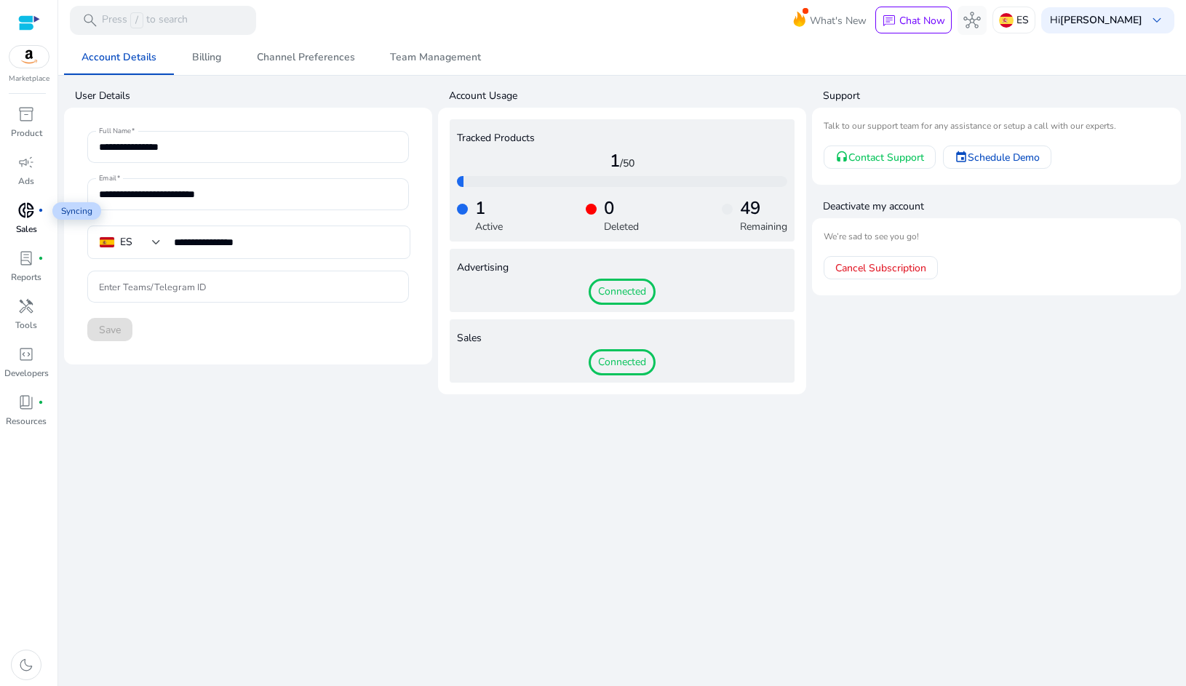
click at [32, 207] on span "donut_small" at bounding box center [25, 209] width 17 height 17
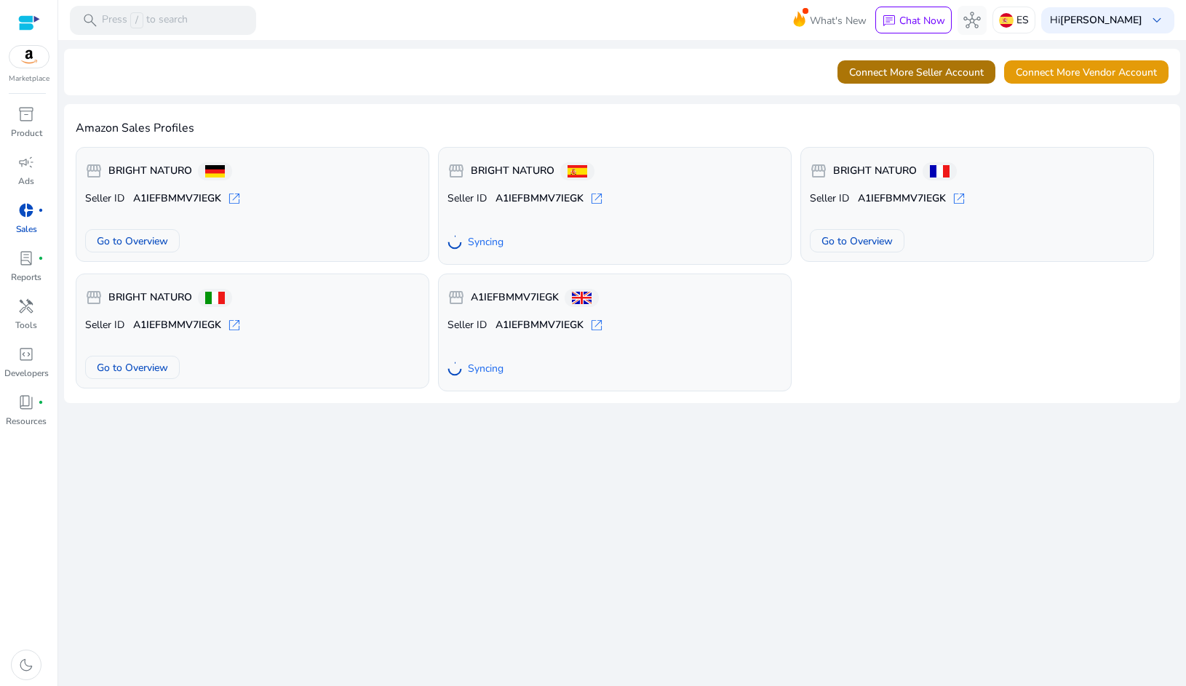
click at [978, 75] on span "Connect More Seller Account" at bounding box center [916, 72] width 135 height 15
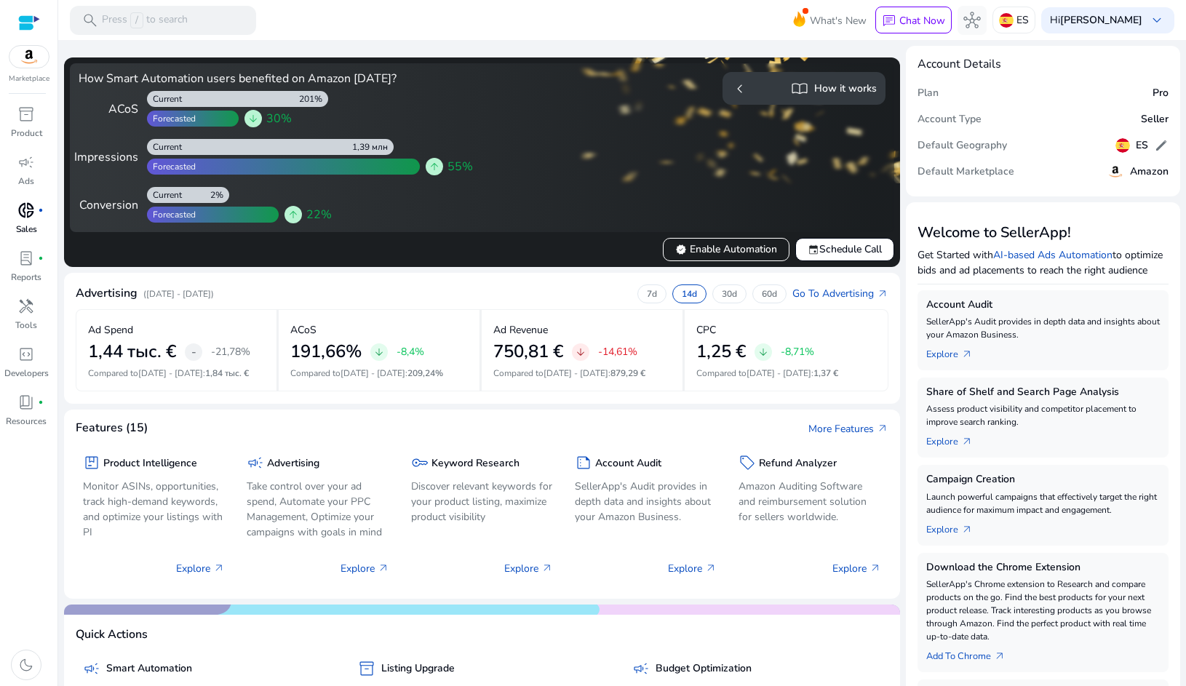
click at [39, 219] on div "donut_small fiber_manual_record" at bounding box center [26, 210] width 41 height 23
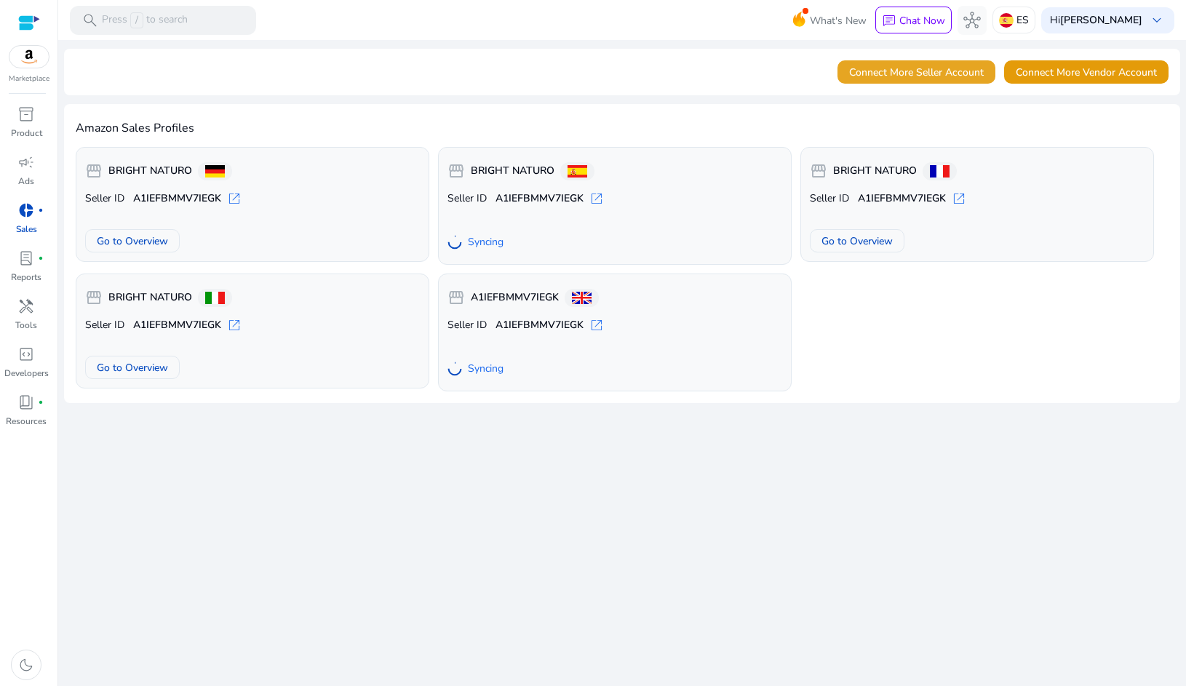
click at [879, 65] on span "Connect More Seller Account" at bounding box center [916, 72] width 135 height 15
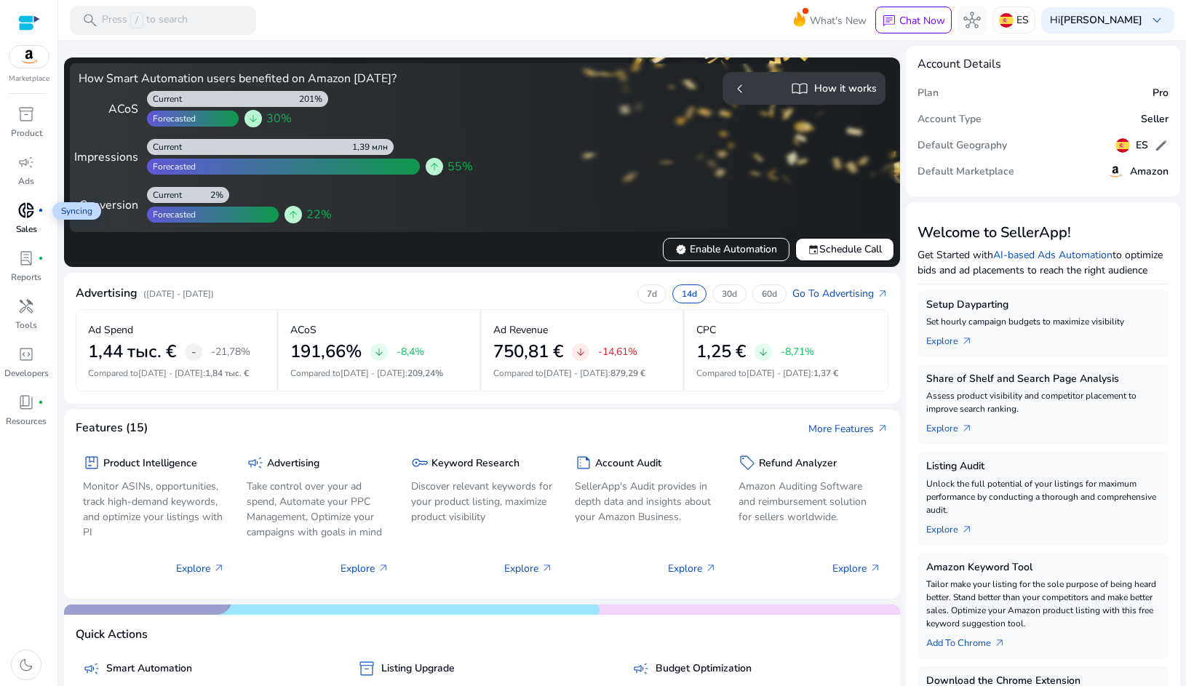
click at [35, 213] on span "donut_small" at bounding box center [25, 209] width 17 height 17
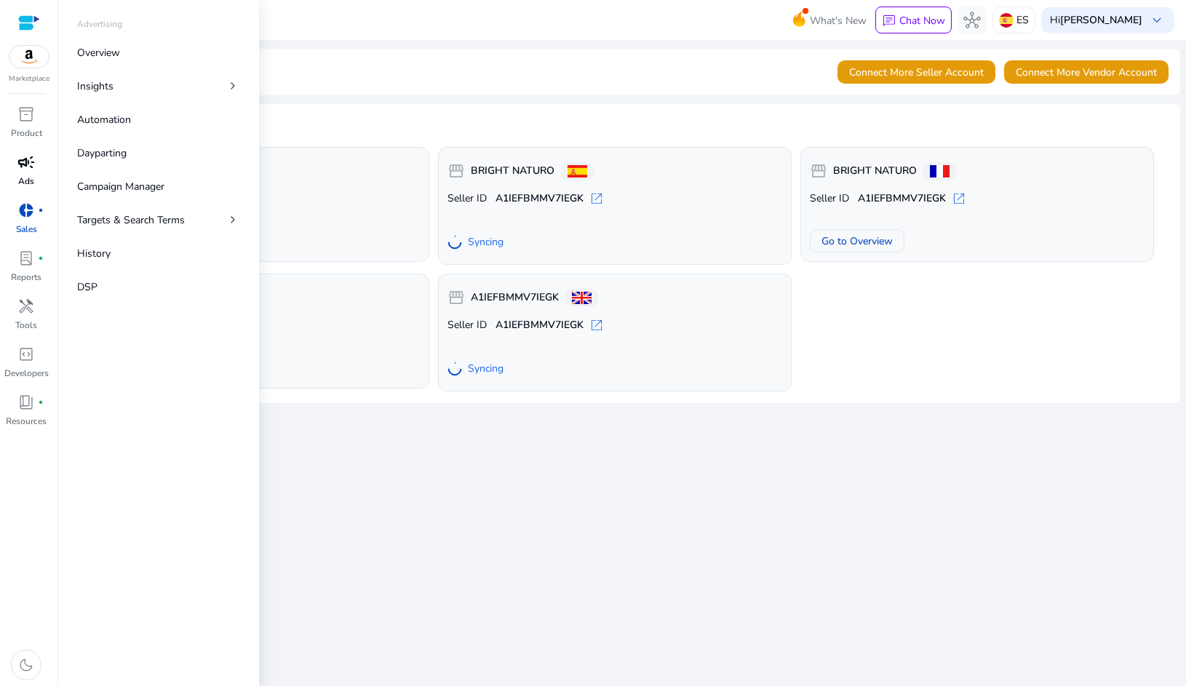
click at [34, 175] on p "Ads" at bounding box center [26, 181] width 16 height 13
click at [25, 174] on link "campaign Ads" at bounding box center [26, 175] width 52 height 48
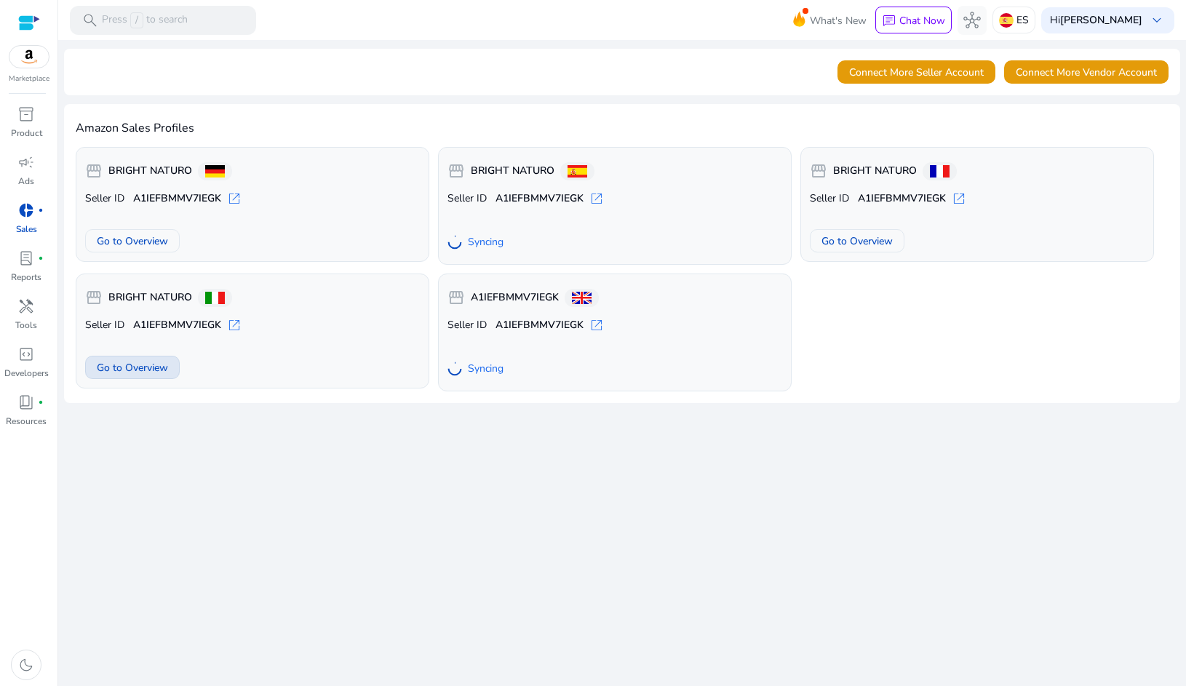
click at [145, 367] on span "Go to Overview" at bounding box center [132, 367] width 71 height 15
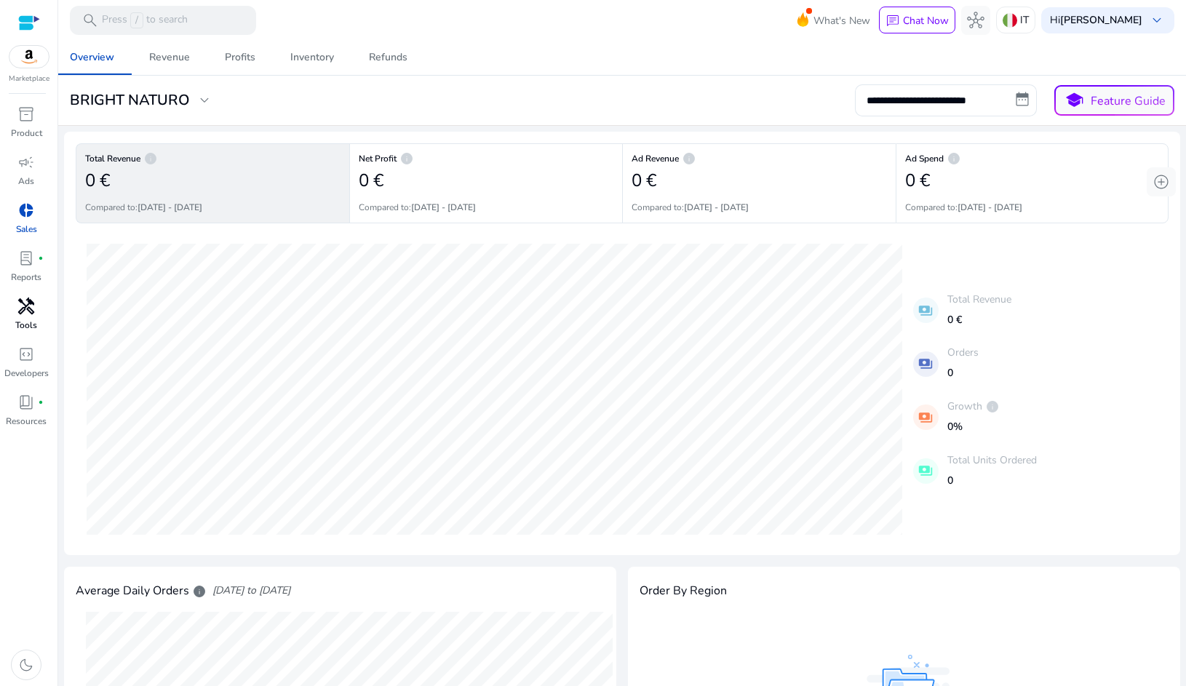
click at [31, 306] on span "handyman" at bounding box center [25, 305] width 17 height 17
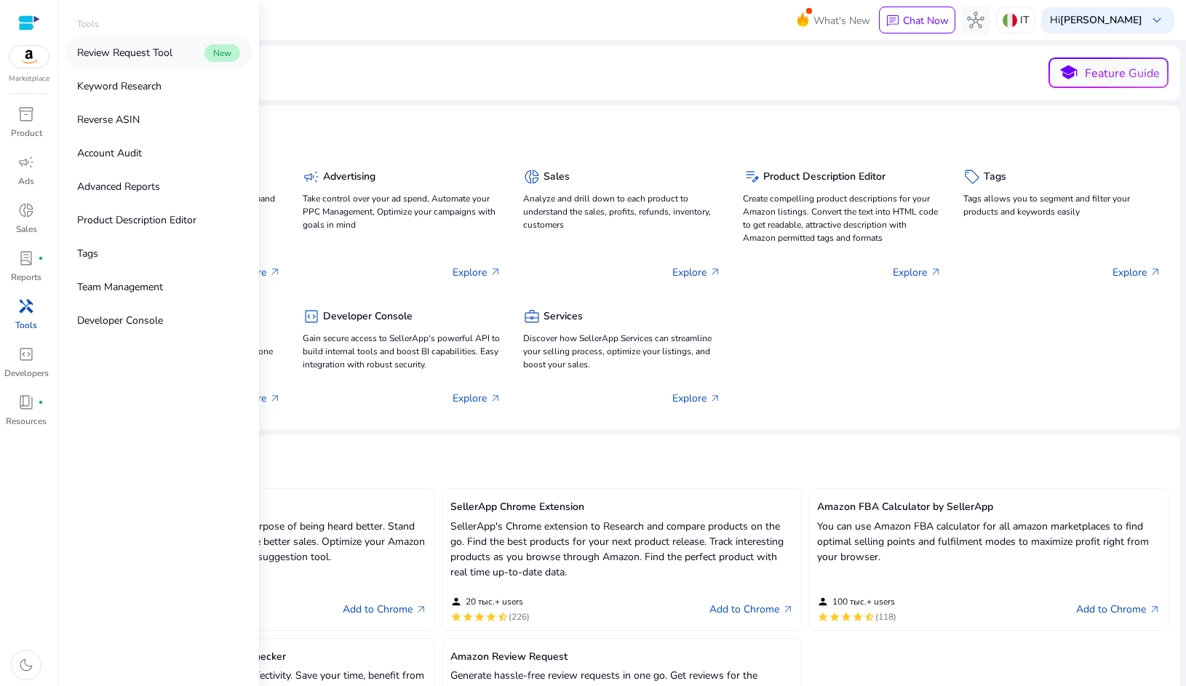
click at [110, 57] on p "Review Request Tool" at bounding box center [124, 52] width 95 height 15
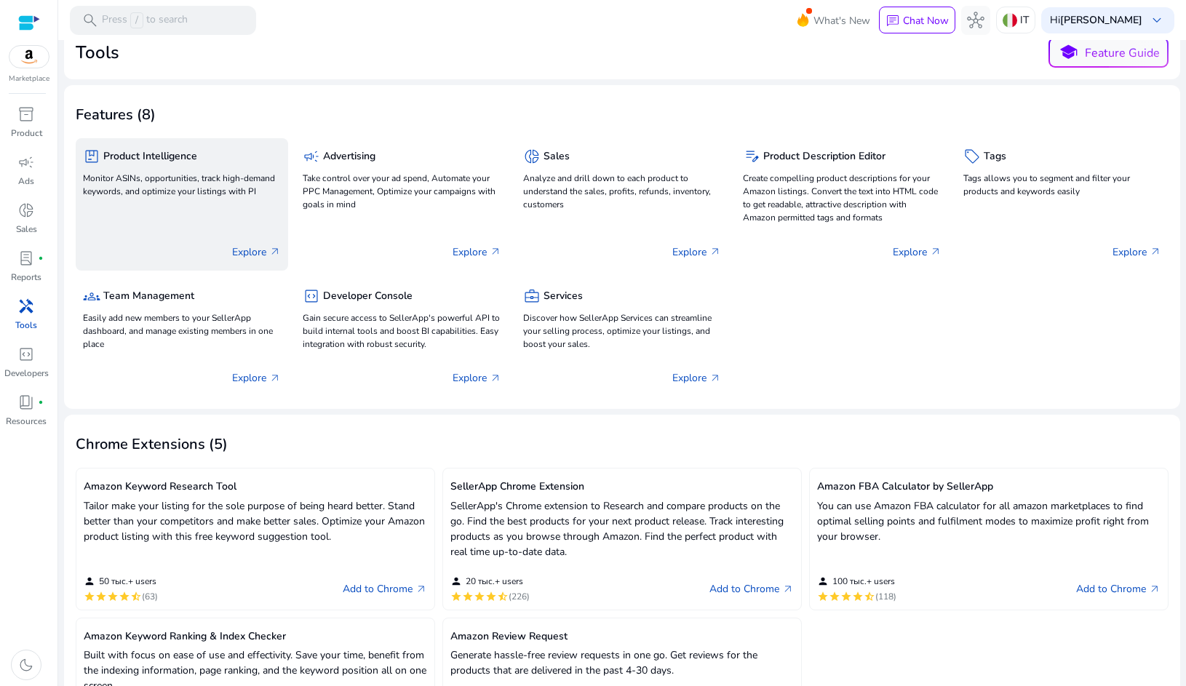
scroll to position [22, 0]
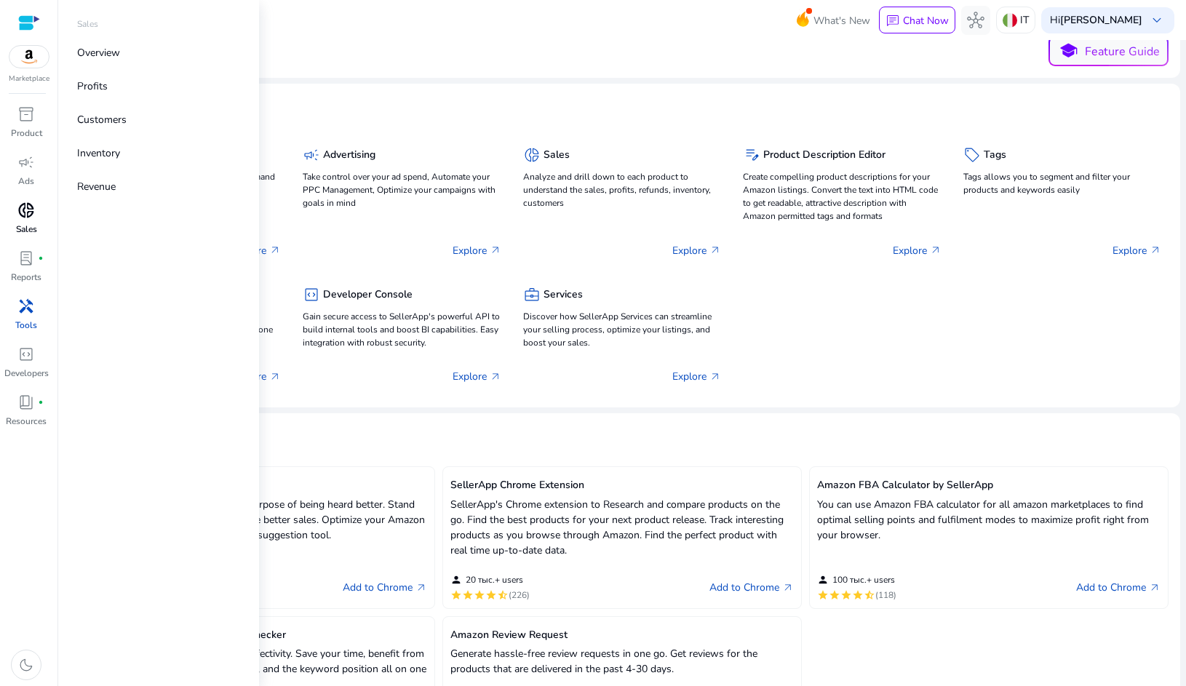
click at [35, 220] on div "donut_small" at bounding box center [26, 210] width 41 height 23
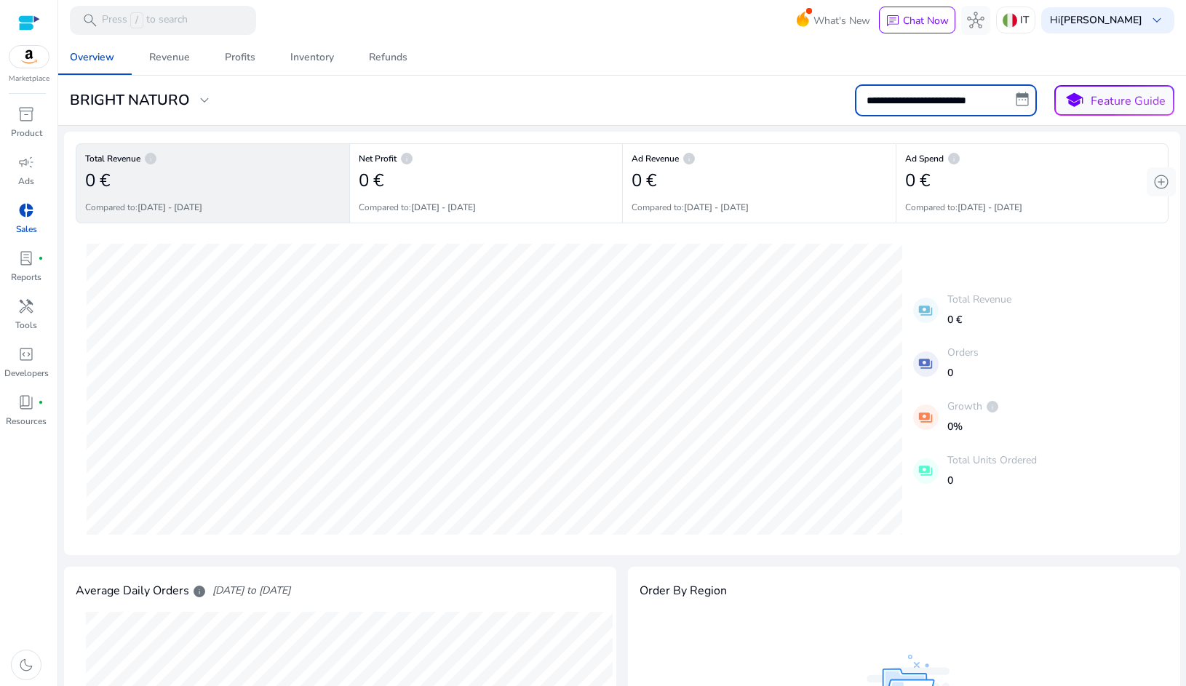
click at [928, 106] on input "**********" at bounding box center [946, 100] width 182 height 32
select select "*"
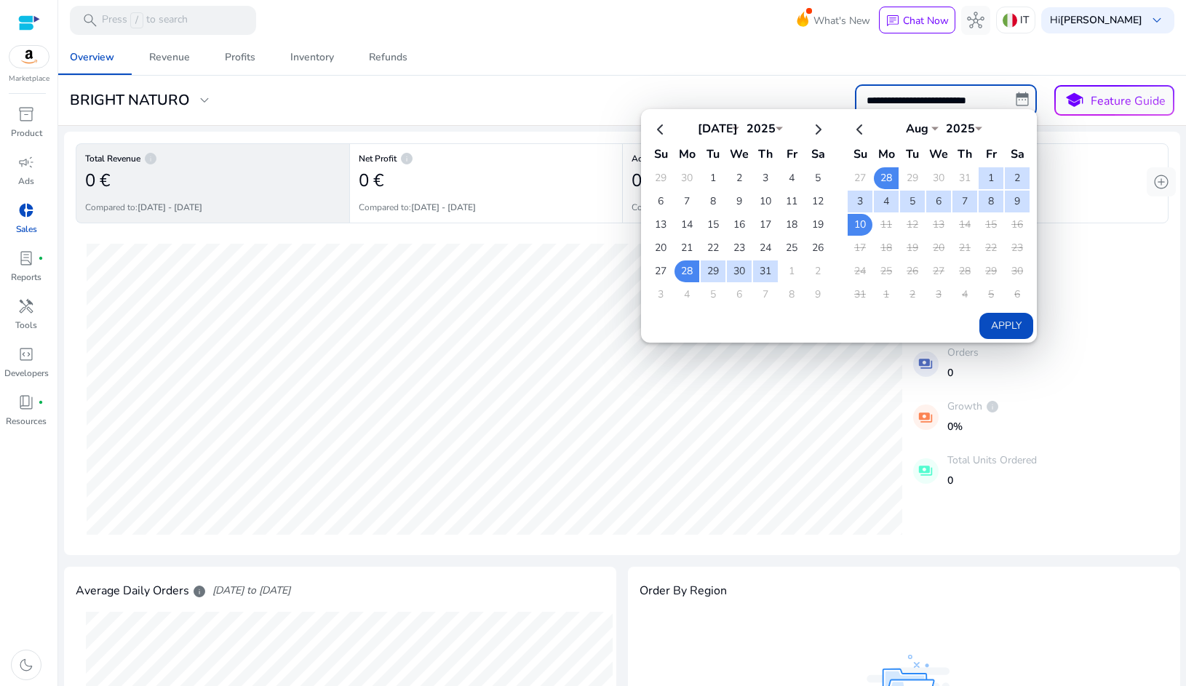
click at [928, 106] on input "**********" at bounding box center [946, 100] width 182 height 32
click at [719, 81] on mat-card "**********" at bounding box center [621, 101] width 1139 height 50
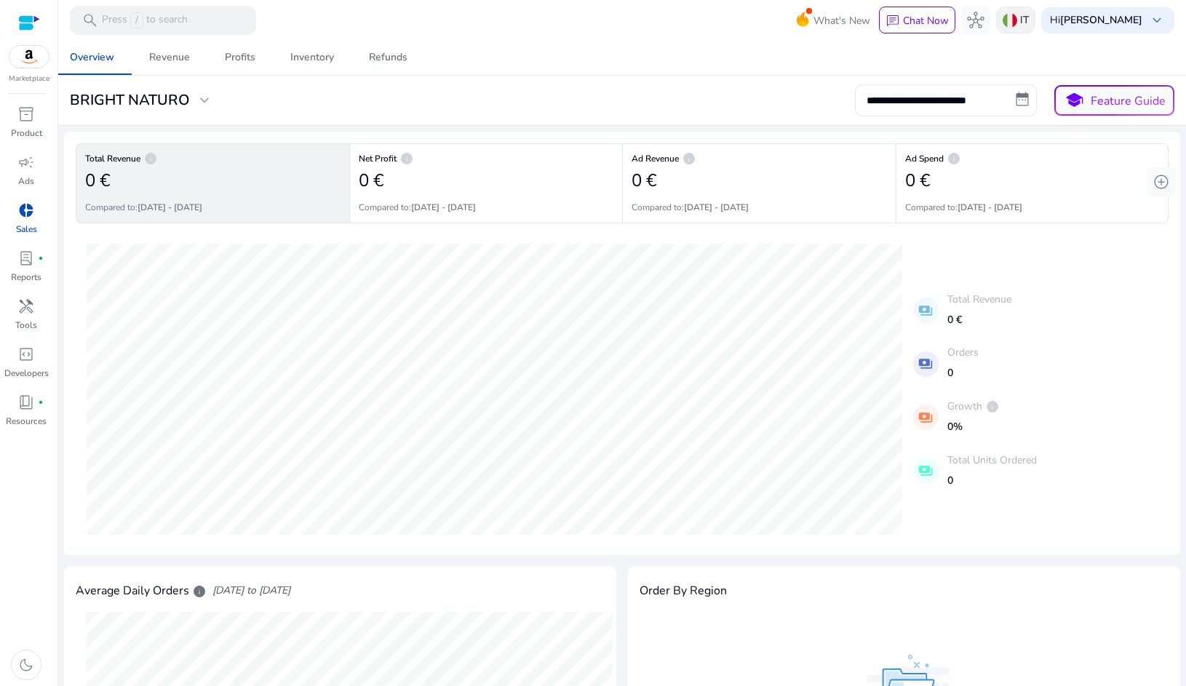
click at [1016, 26] on div "IT" at bounding box center [1015, 20] width 39 height 27
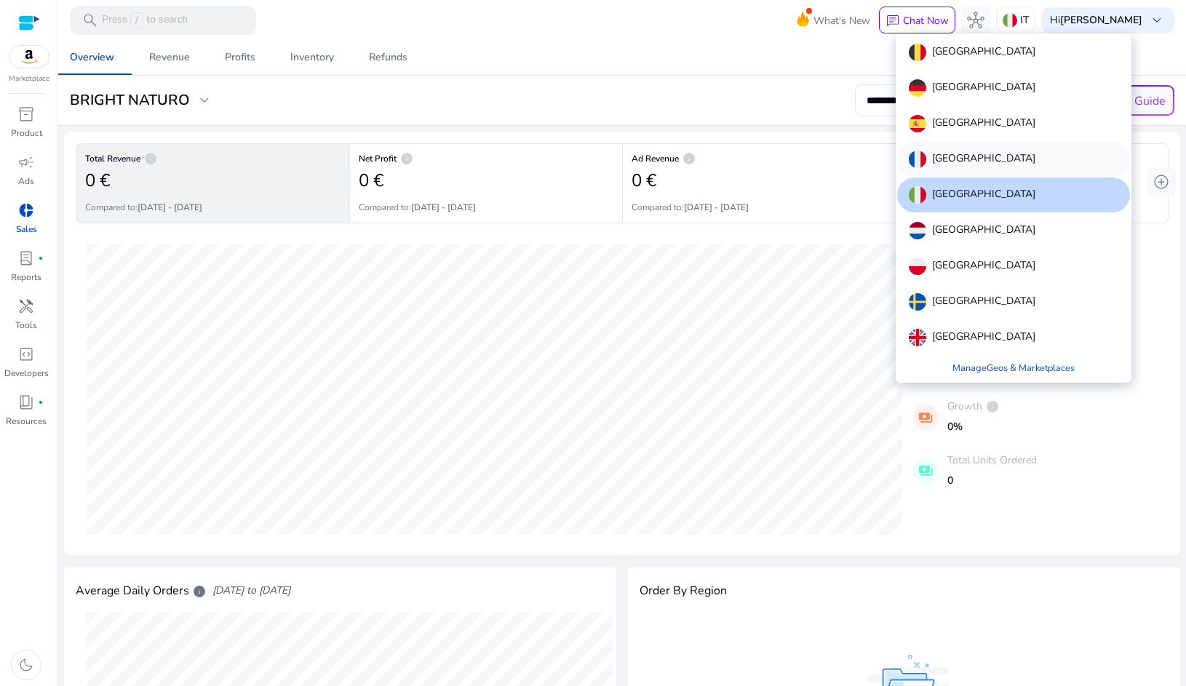
click at [940, 150] on div "[GEOGRAPHIC_DATA]" at bounding box center [1013, 159] width 233 height 35
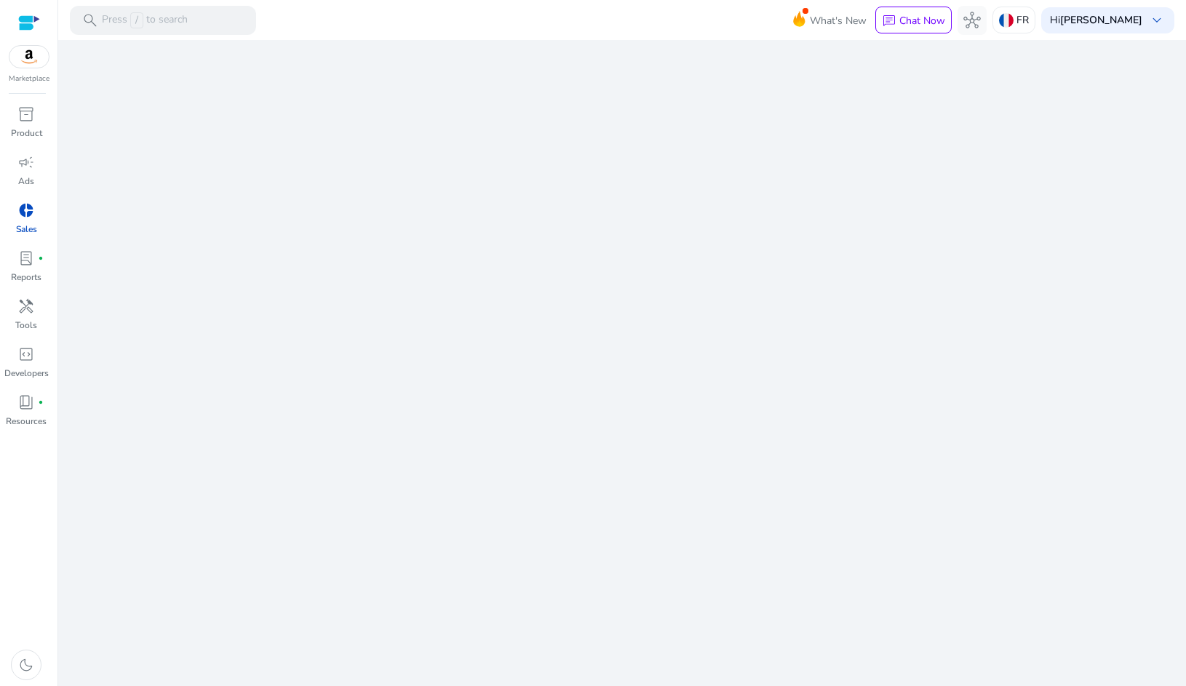
select select "*"
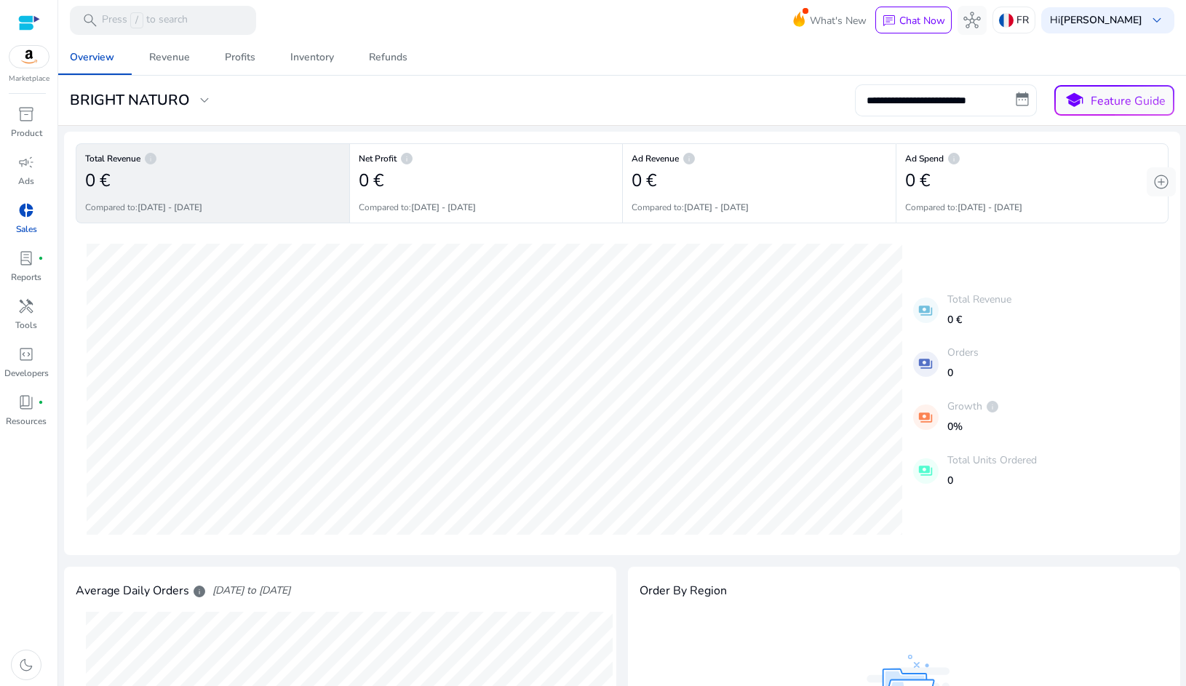
click at [1008, 99] on input "**********" at bounding box center [946, 100] width 182 height 32
select select "*"
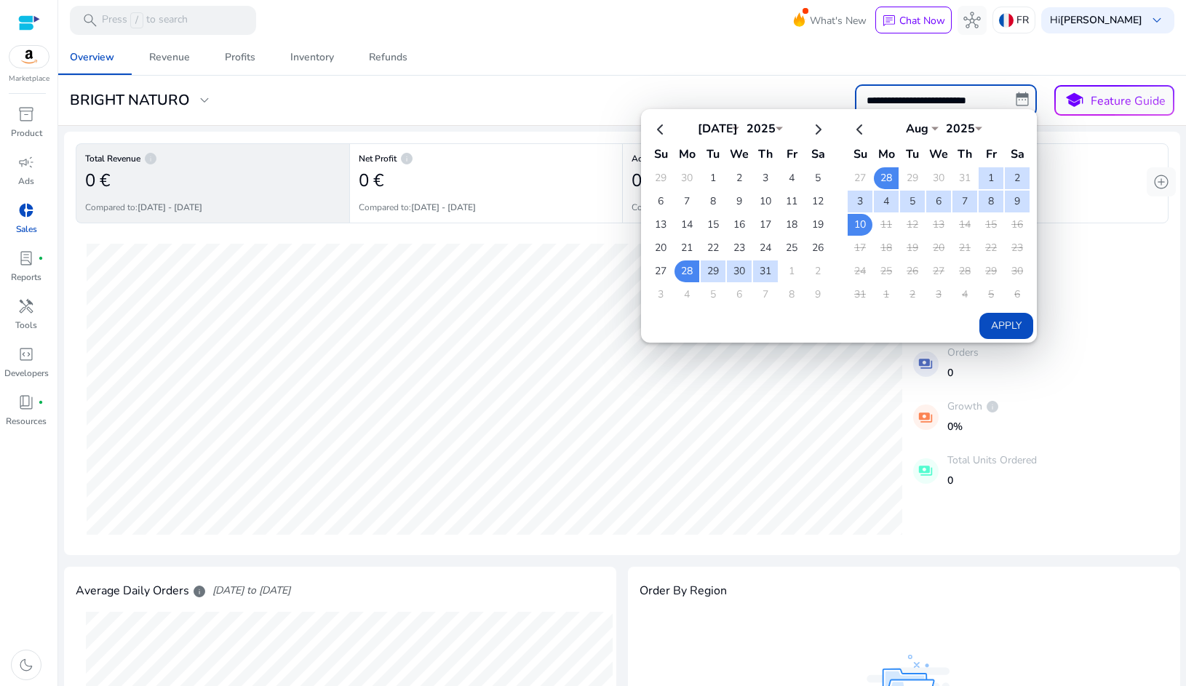
drag, startPoint x: 1009, startPoint y: 99, endPoint x: 1006, endPoint y: 87, distance: 12.0
click at [1009, 99] on input "**********" at bounding box center [946, 100] width 182 height 32
click at [1016, 25] on p "FR" at bounding box center [1022, 19] width 12 height 25
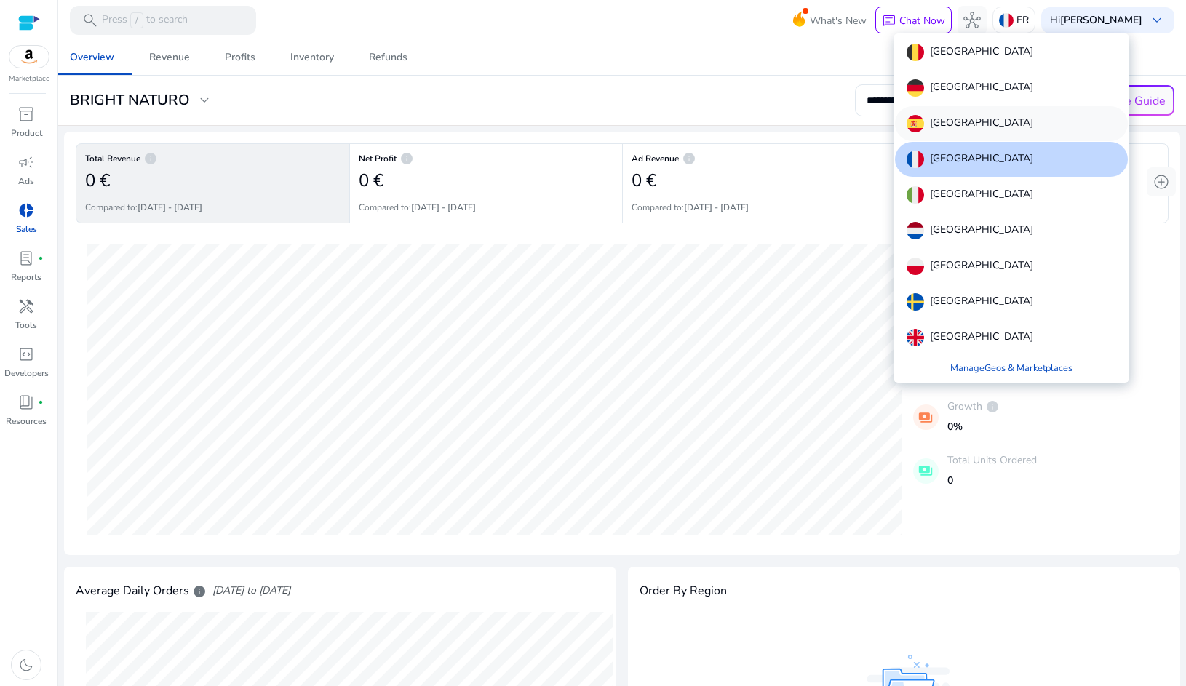
click at [967, 116] on div "[GEOGRAPHIC_DATA]" at bounding box center [1011, 123] width 233 height 35
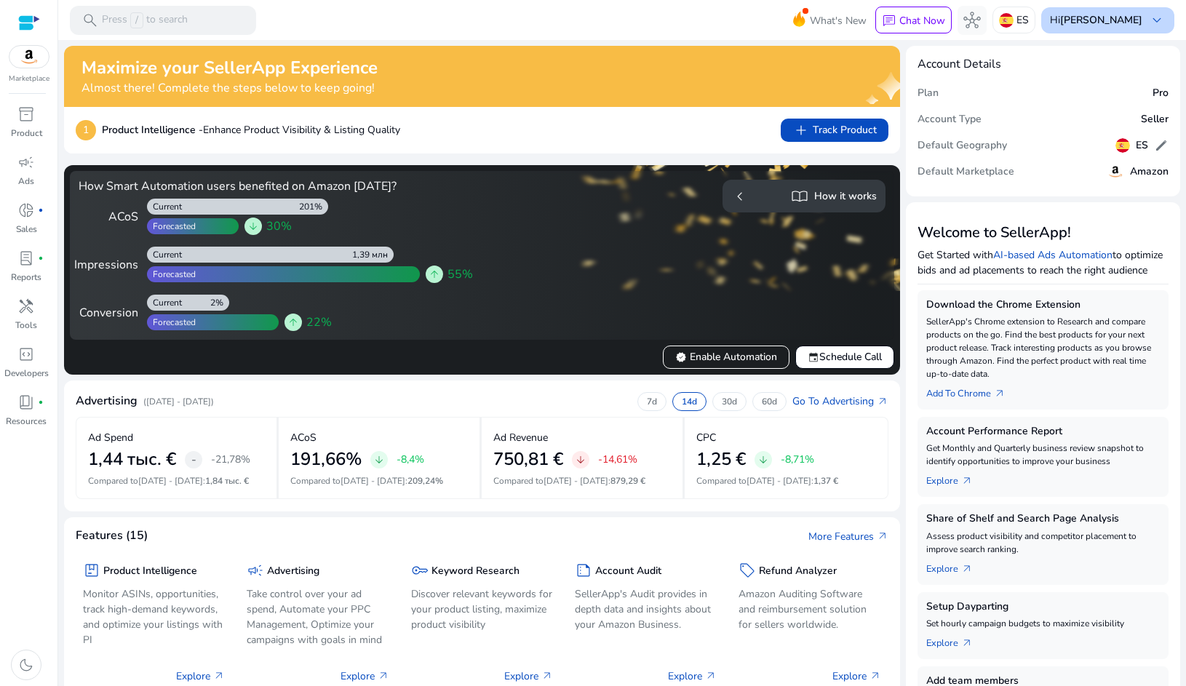
click at [1164, 20] on div "Hi [PERSON_NAME] keyboard_arrow_down" at bounding box center [1107, 20] width 133 height 26
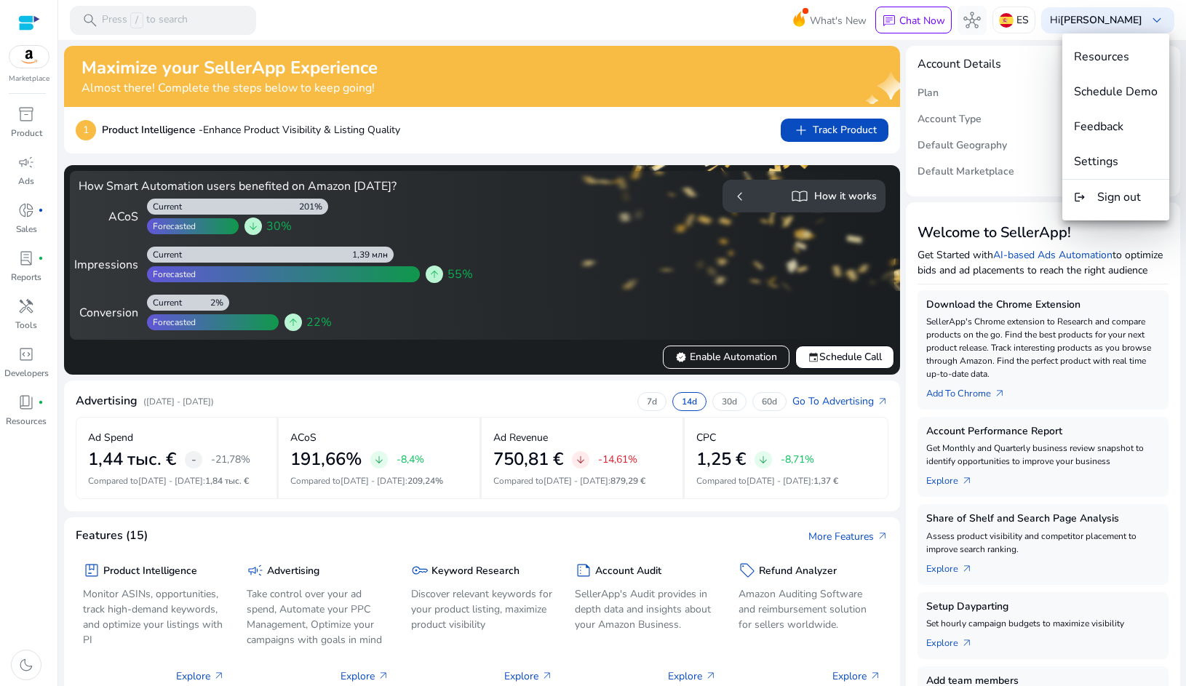
click at [1018, 77] on div at bounding box center [593, 343] width 1186 height 686
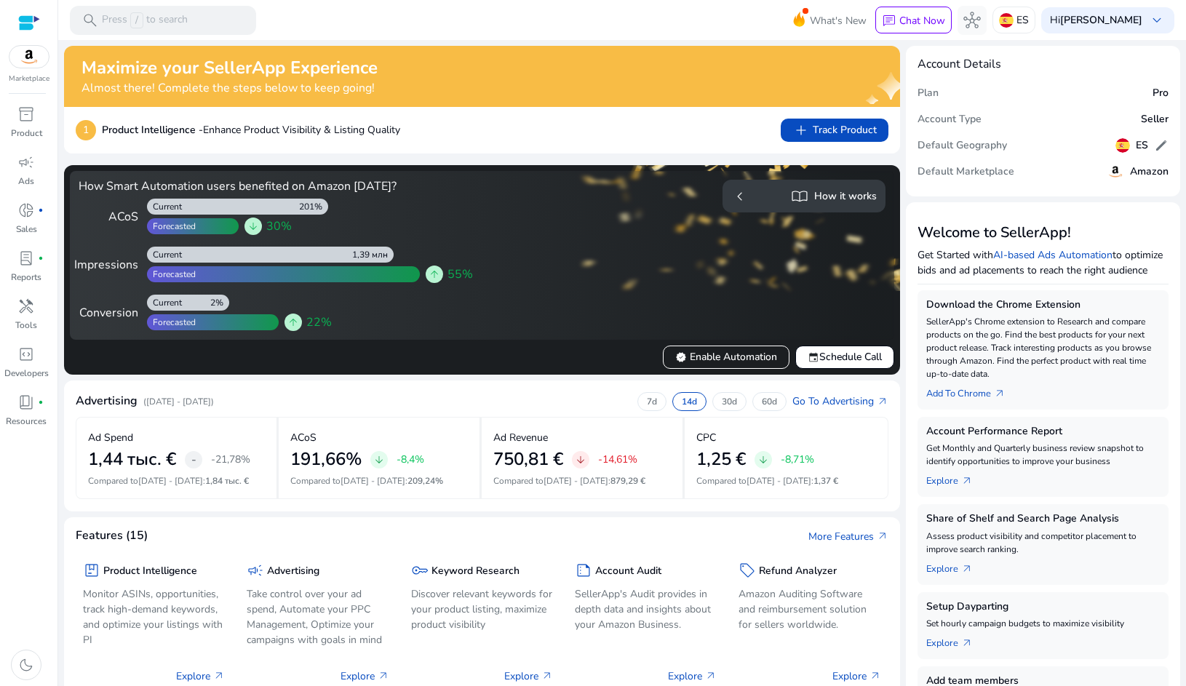
click at [632, 143] on div "1 Product Intelligence - Enhance Product Visibility & Listing Quality add Track…" at bounding box center [482, 130] width 836 height 47
click at [776, 137] on div "1 Product Intelligence - Enhance Product Visibility & Listing Quality add Track…" at bounding box center [482, 130] width 812 height 23
click at [1138, 146] on h5 "ES" at bounding box center [1141, 146] width 12 height 12
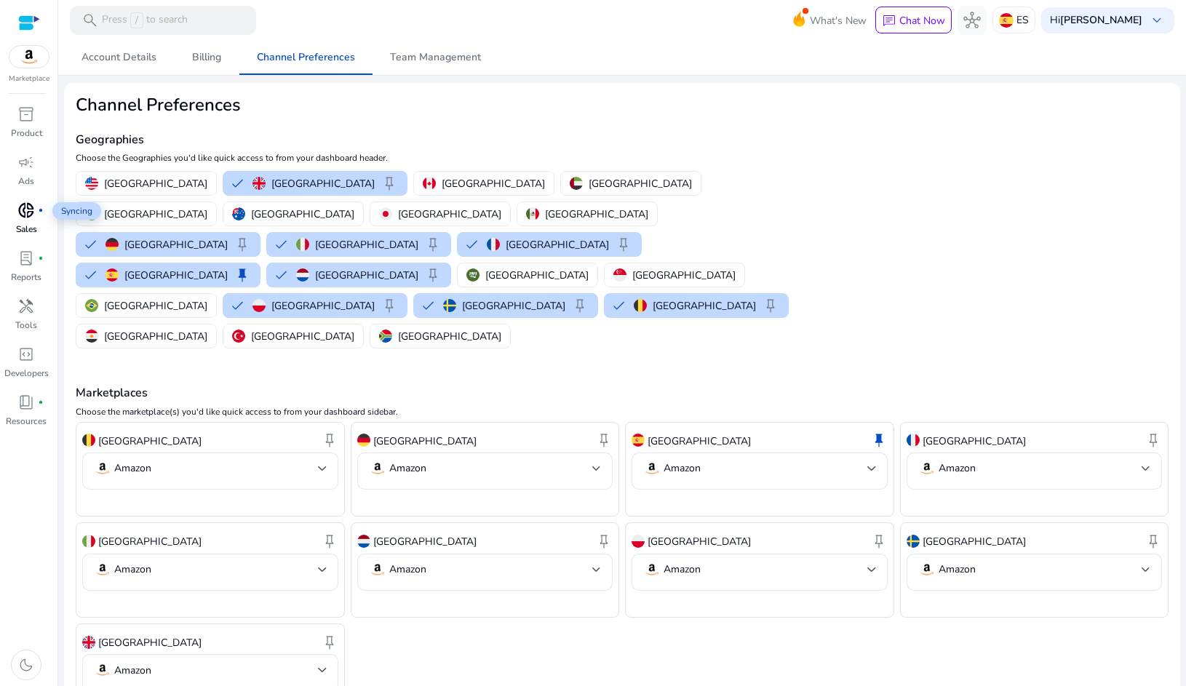
click at [41, 216] on div "donut_small fiber_manual_record" at bounding box center [26, 210] width 41 height 23
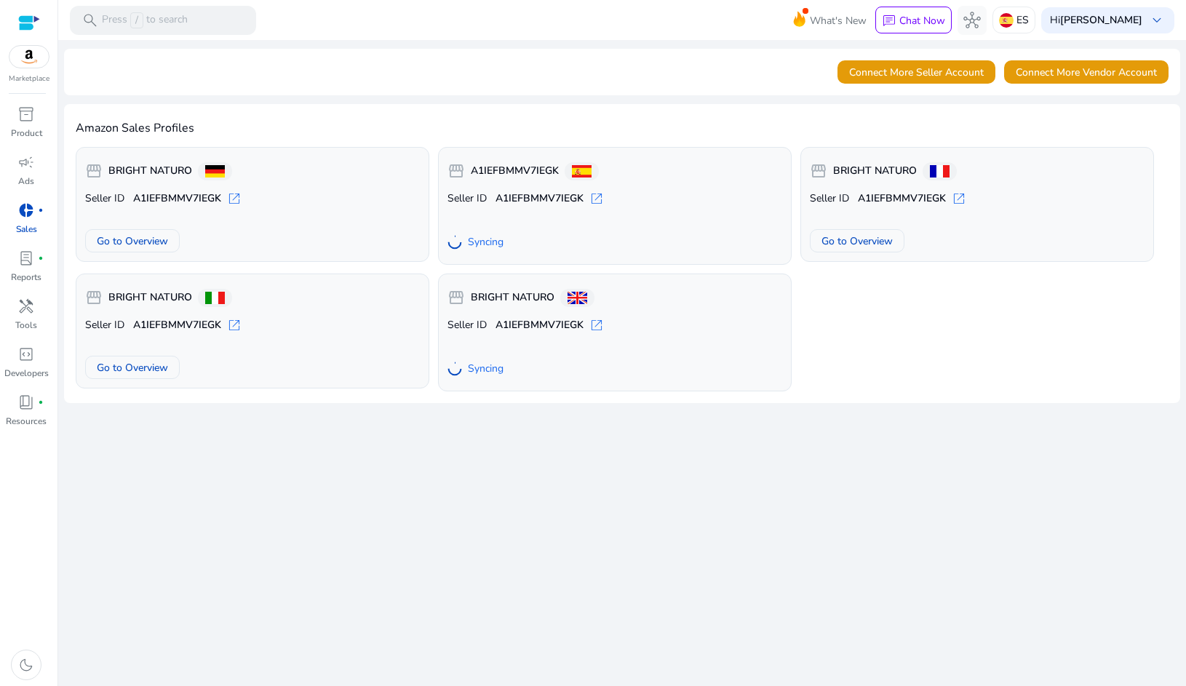
click at [950, 66] on span "Connect More Seller Account" at bounding box center [916, 72] width 135 height 15
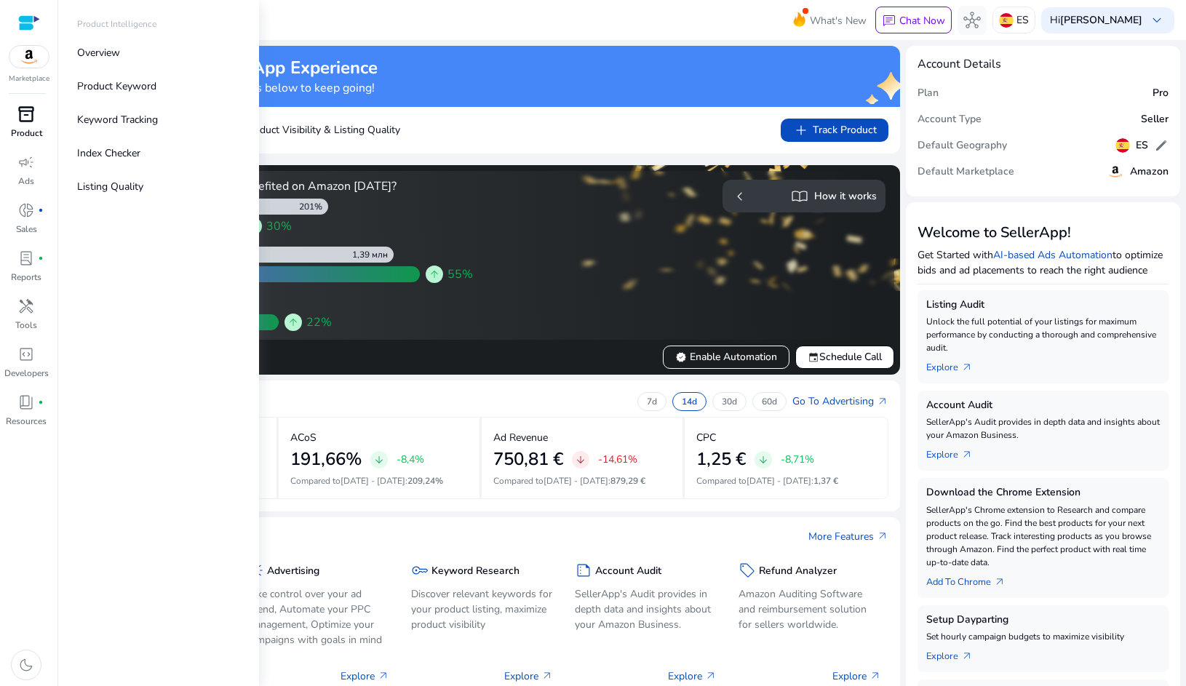
click at [20, 118] on span "inventory_2" at bounding box center [25, 113] width 17 height 17
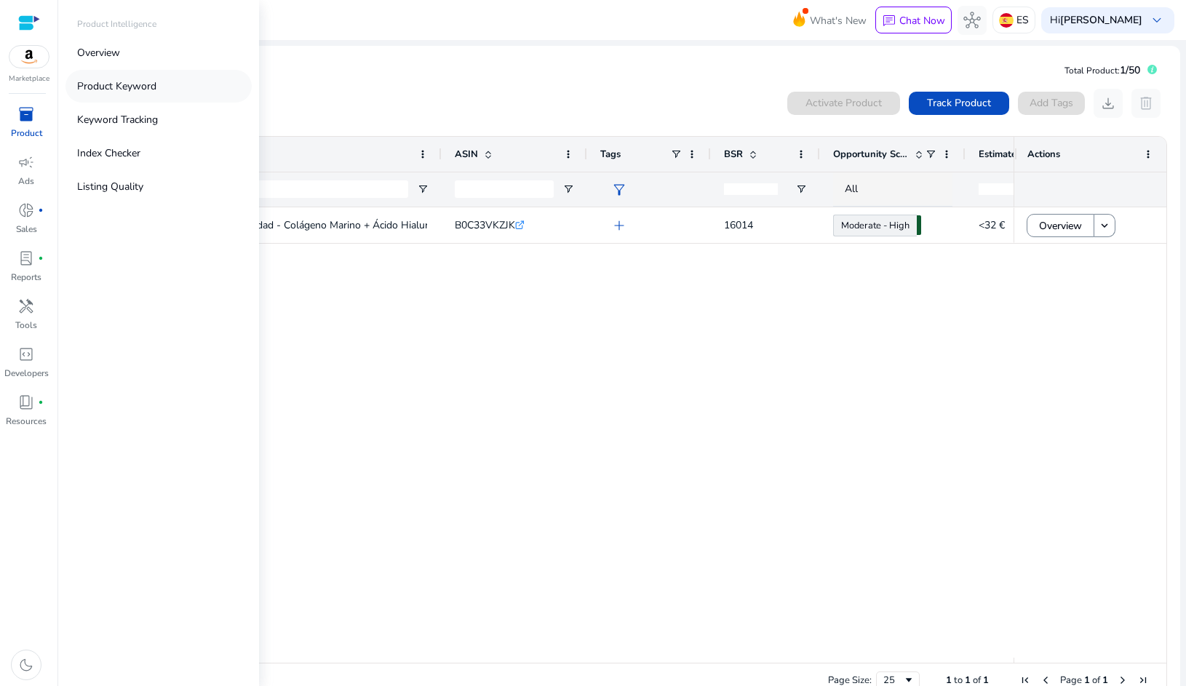
click at [119, 89] on p "Product Keyword" at bounding box center [116, 86] width 79 height 15
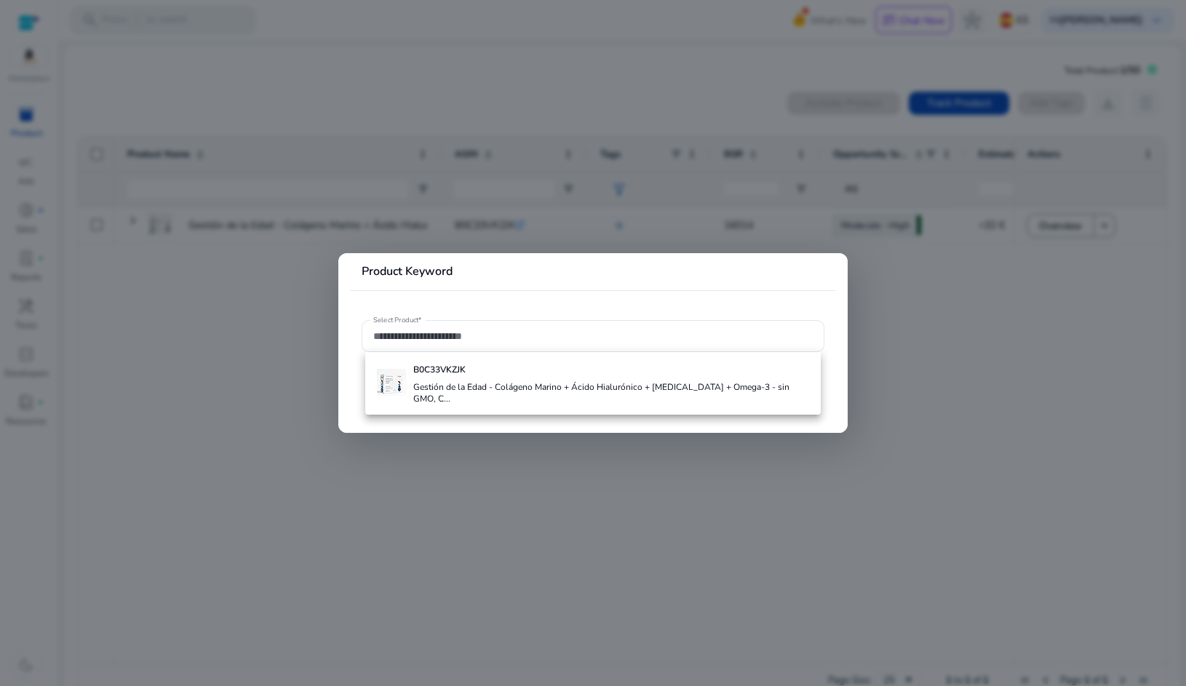
click at [295, 244] on div at bounding box center [593, 343] width 1186 height 686
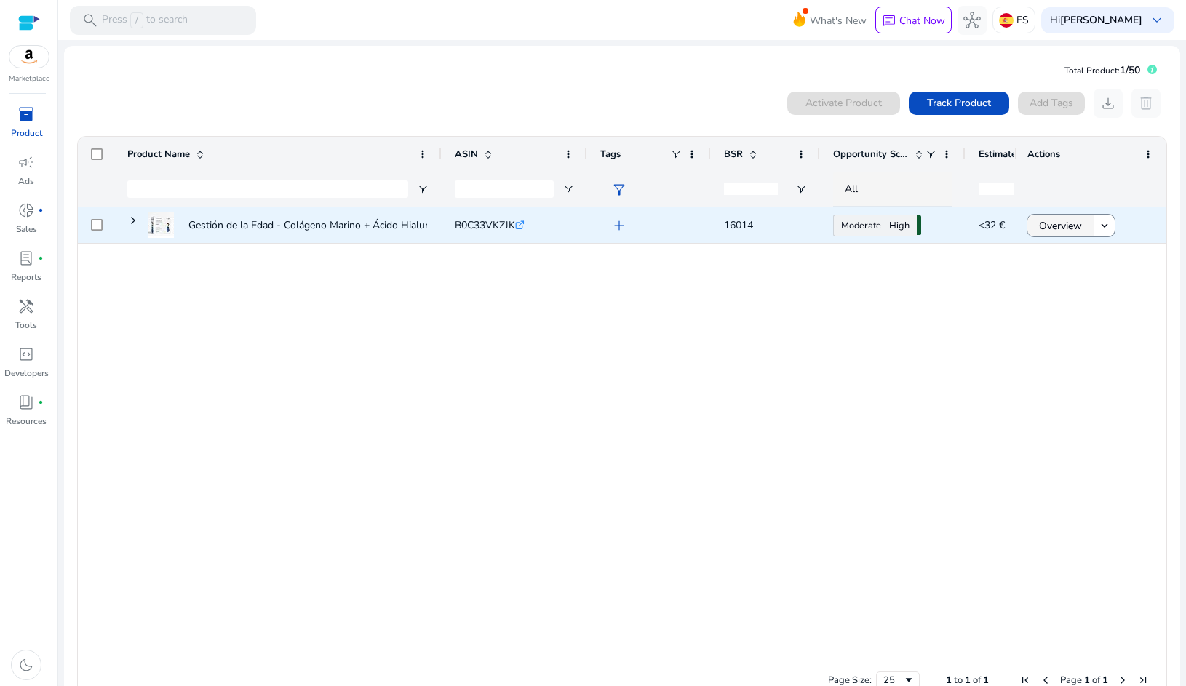
click at [1051, 230] on span "Overview" at bounding box center [1060, 226] width 43 height 30
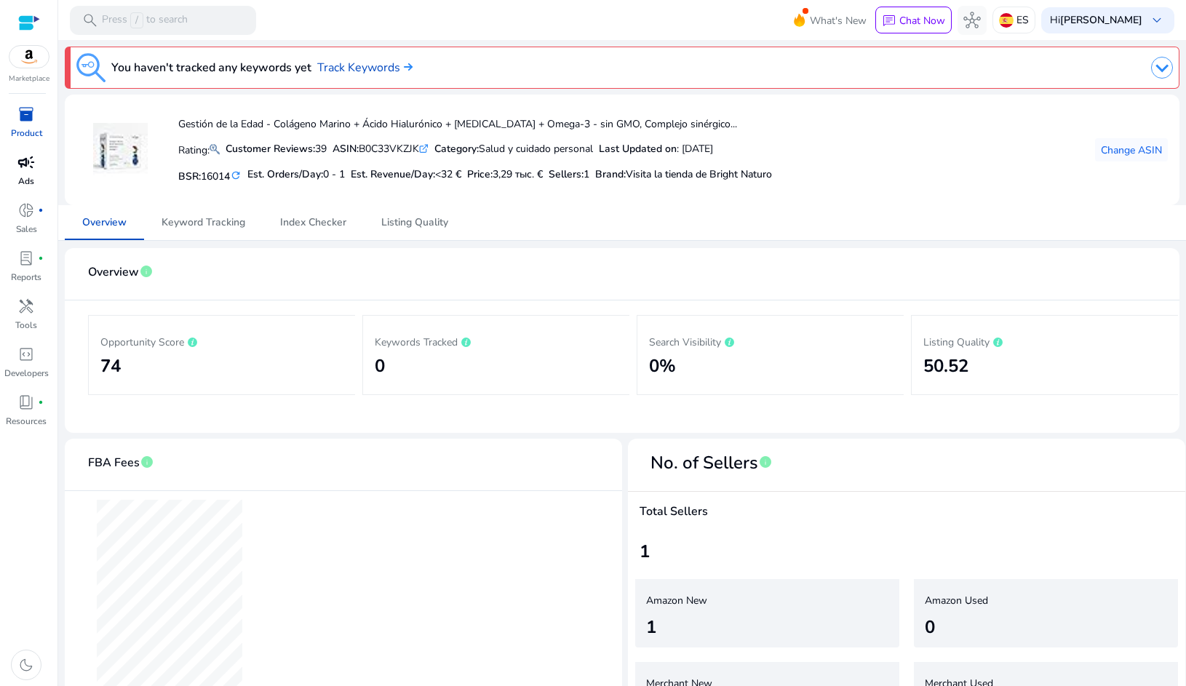
click at [28, 169] on span "campaign" at bounding box center [25, 161] width 17 height 17
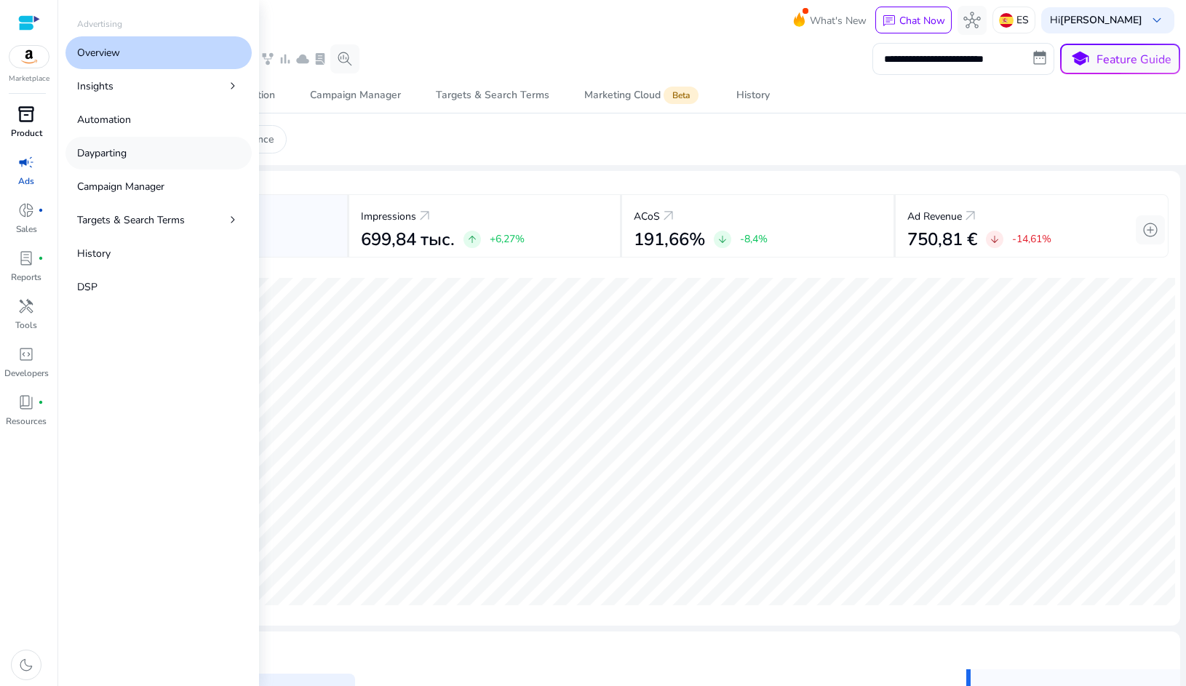
click at [91, 153] on p "Dayparting" at bounding box center [101, 152] width 49 height 15
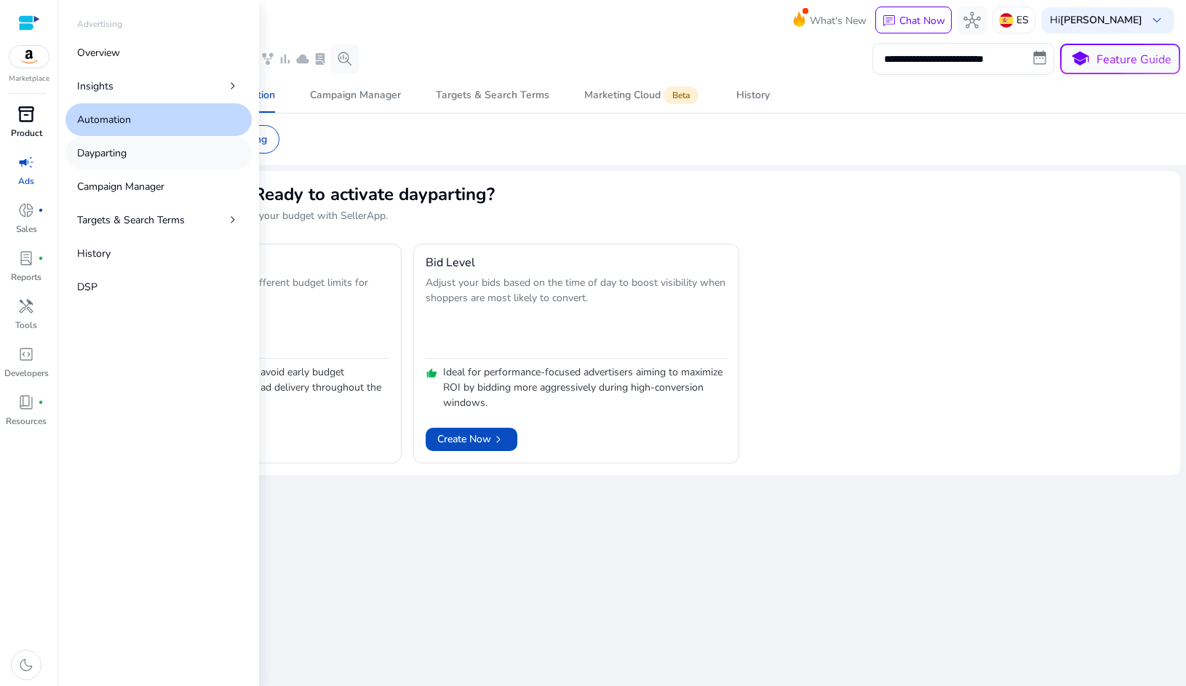
click at [98, 156] on p "Dayparting" at bounding box center [101, 152] width 49 height 15
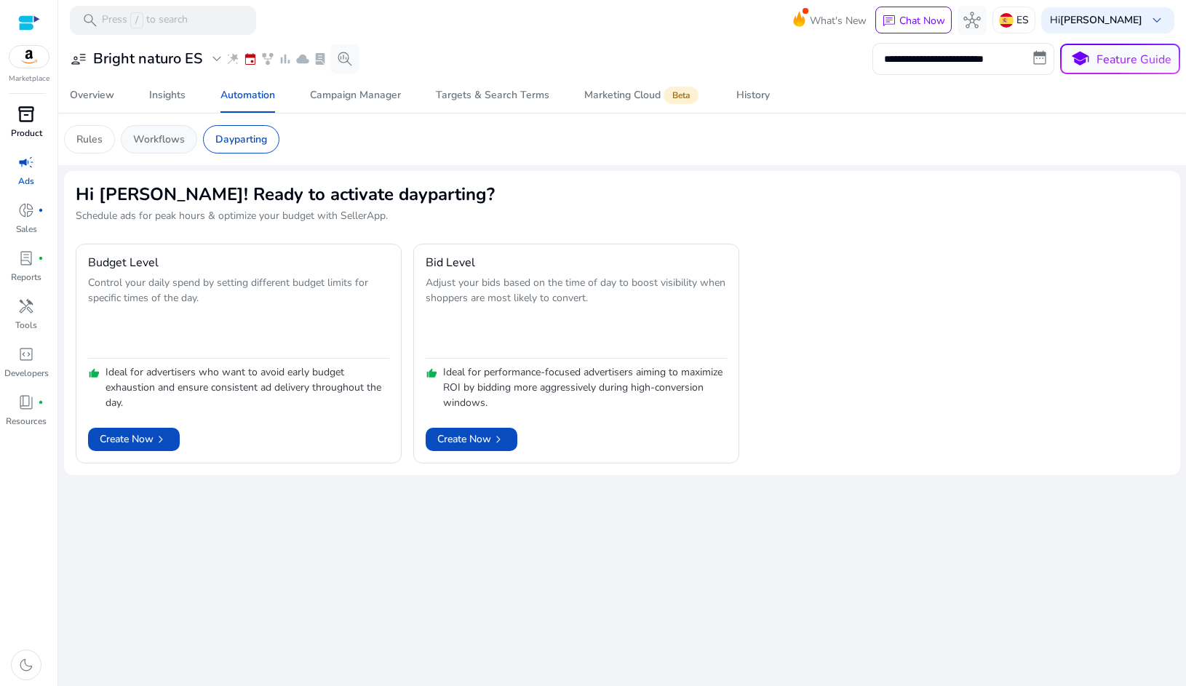
click at [177, 130] on div "Workflows" at bounding box center [159, 139] width 76 height 28
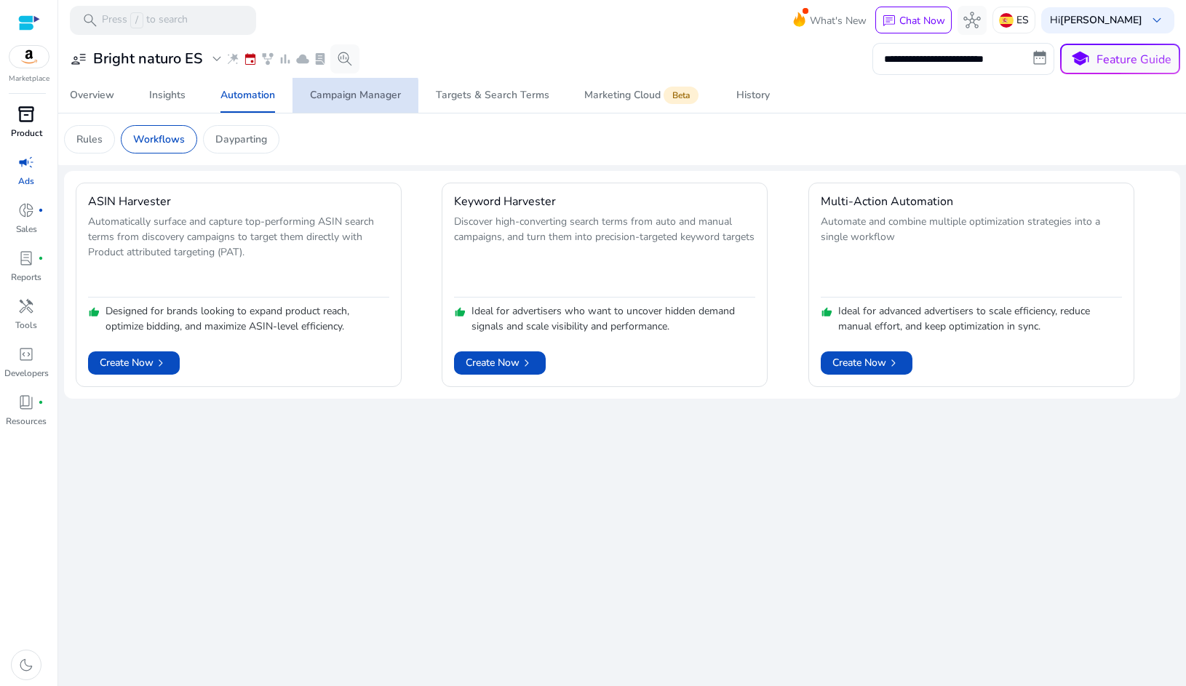
click at [353, 102] on span "Campaign Manager" at bounding box center [355, 95] width 91 height 35
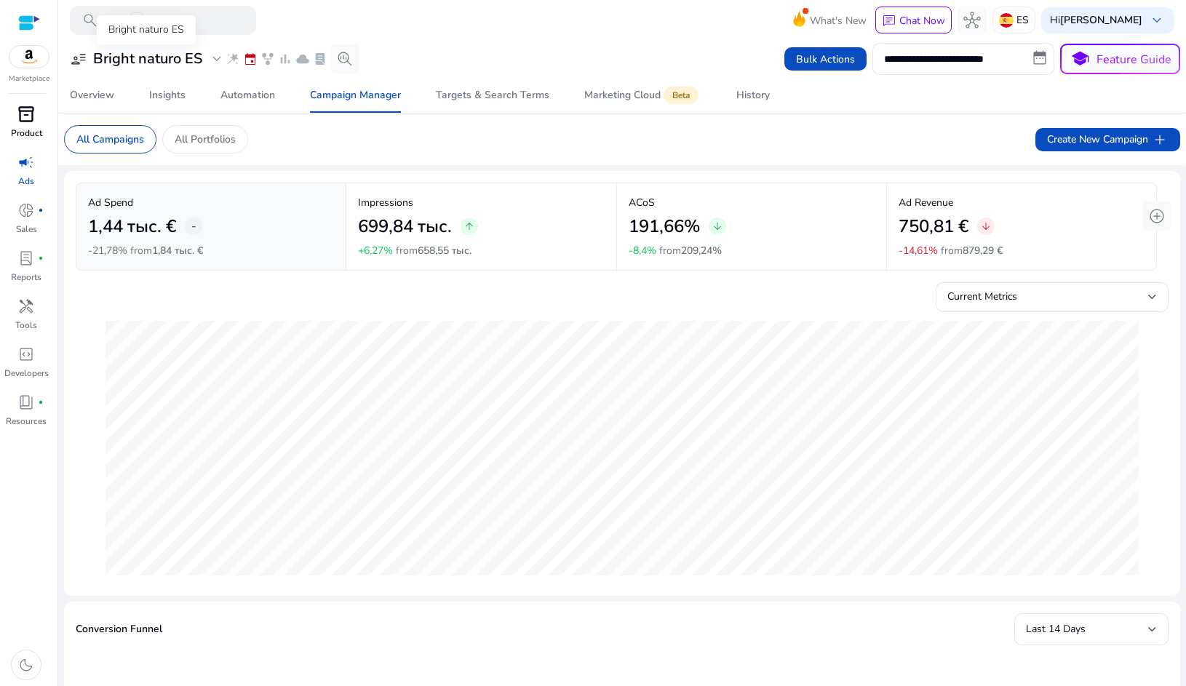
click at [210, 65] on span "expand_more" at bounding box center [216, 58] width 17 height 17
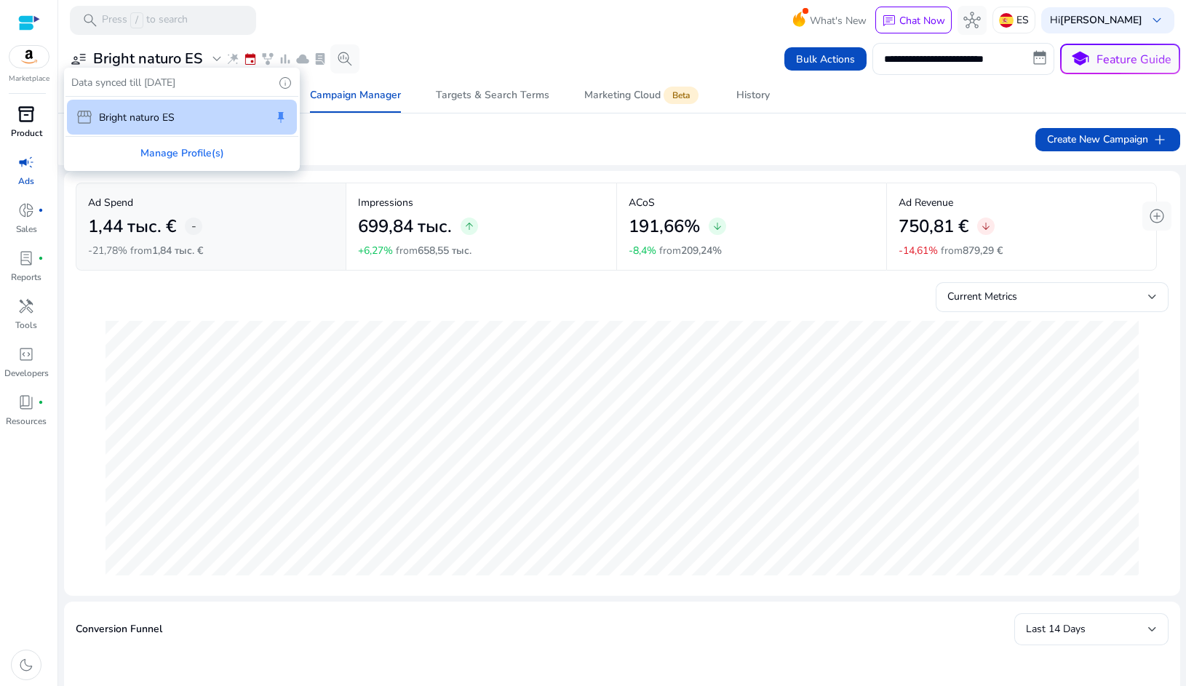
click at [171, 116] on p "Bright naturo ES" at bounding box center [137, 117] width 76 height 15
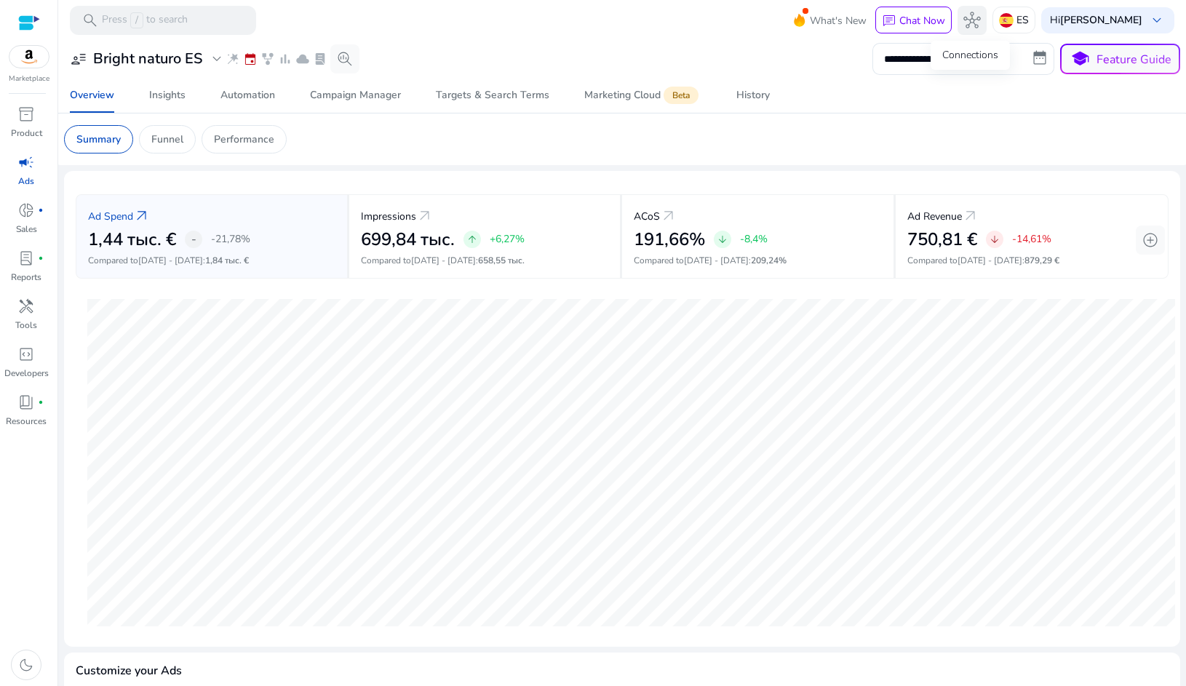
click at [968, 24] on span "hub" at bounding box center [971, 20] width 17 height 17
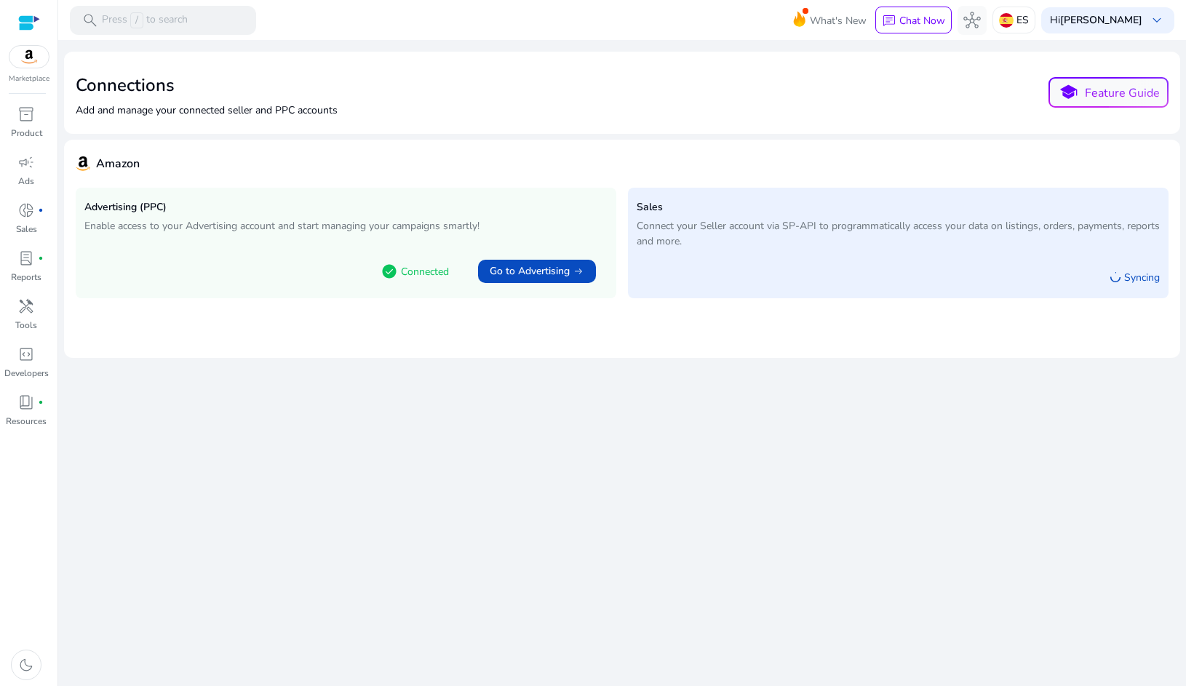
click at [1118, 279] on div at bounding box center [1115, 277] width 12 height 12
click at [583, 272] on span "arrow_right_alt" at bounding box center [578, 271] width 12 height 12
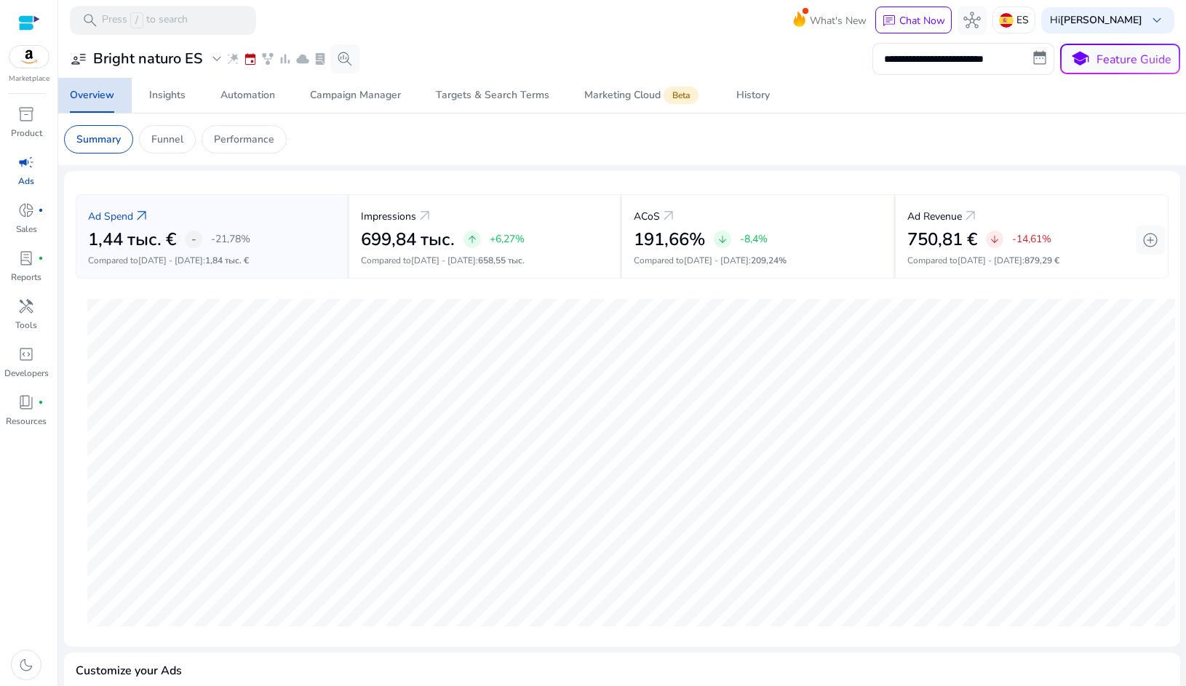
click at [101, 91] on div "Overview" at bounding box center [92, 95] width 44 height 10
click at [260, 151] on div "Performance" at bounding box center [243, 139] width 85 height 28
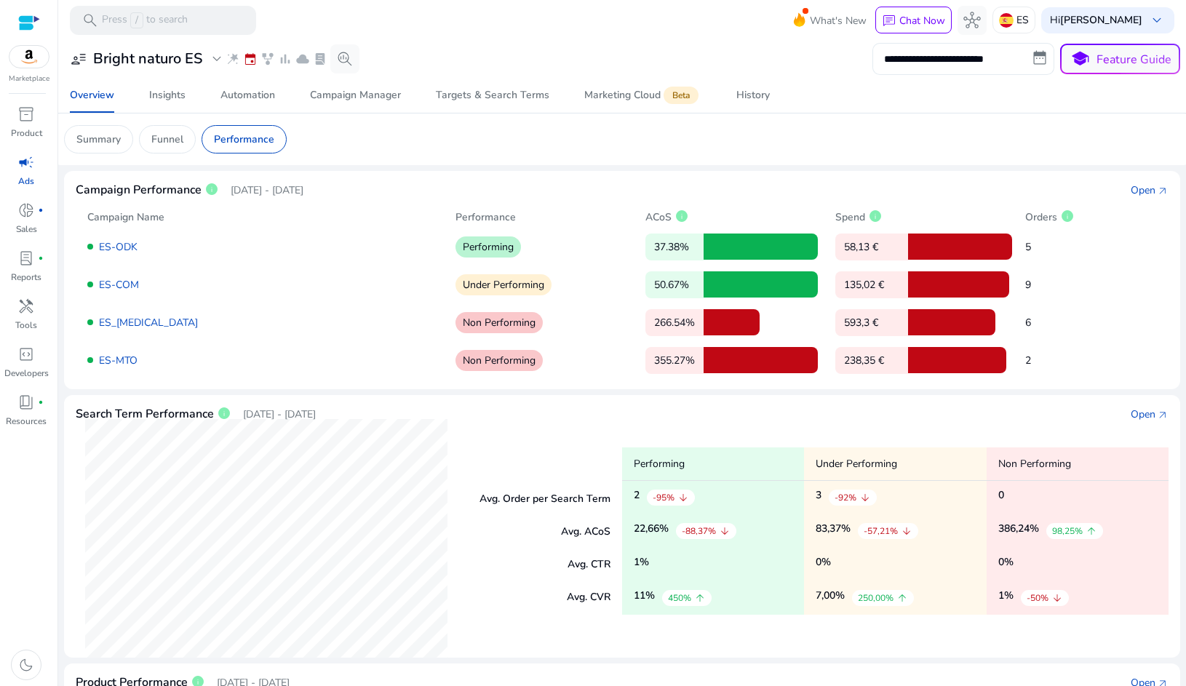
click at [922, 68] on input "**********" at bounding box center [963, 59] width 182 height 32
select select "*"
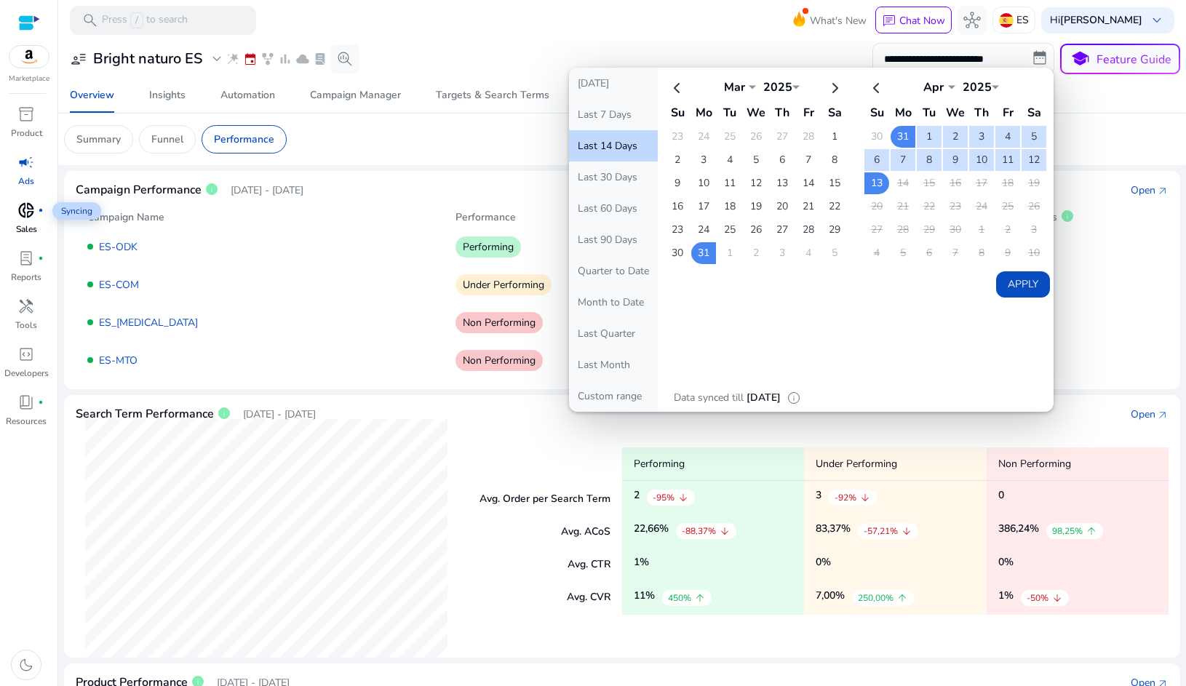
click at [26, 207] on span "donut_small" at bounding box center [25, 209] width 17 height 17
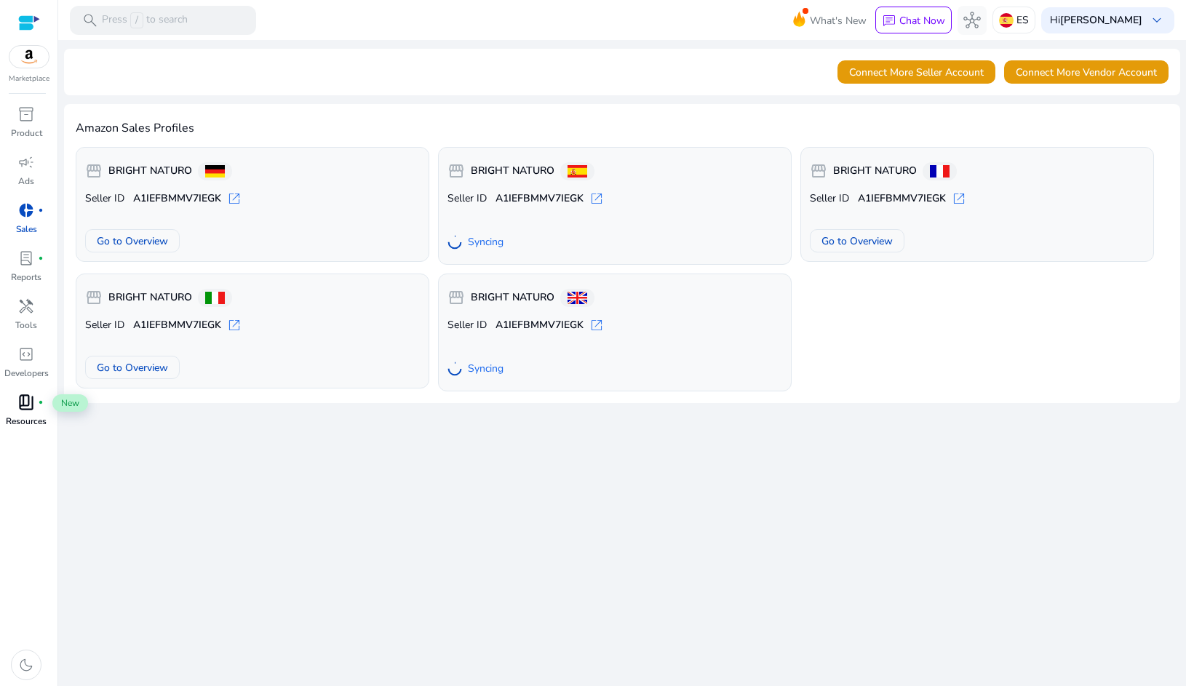
click at [40, 407] on div "book_4 fiber_manual_record" at bounding box center [26, 402] width 41 height 23
click at [30, 363] on span "code_blocks" at bounding box center [25, 353] width 17 height 17
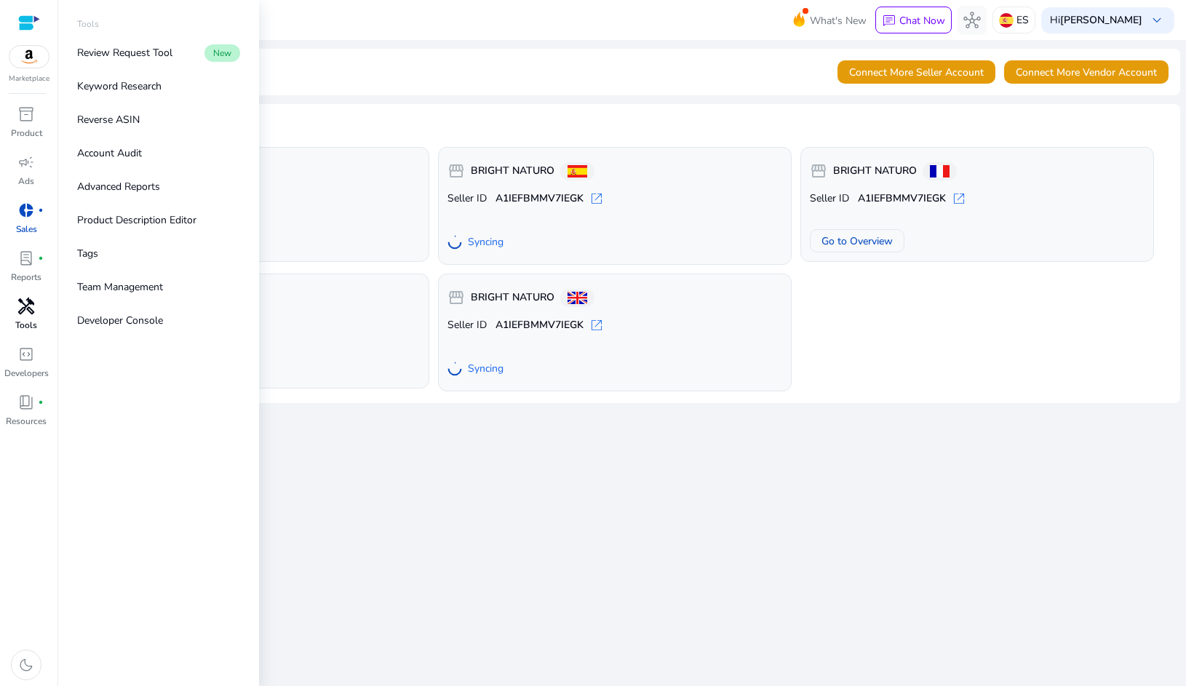
click at [28, 320] on p "Tools" at bounding box center [26, 325] width 22 height 13
click at [108, 156] on p "Account Audit" at bounding box center [109, 152] width 65 height 15
click at [97, 120] on p "Reverse ASIN" at bounding box center [108, 119] width 63 height 15
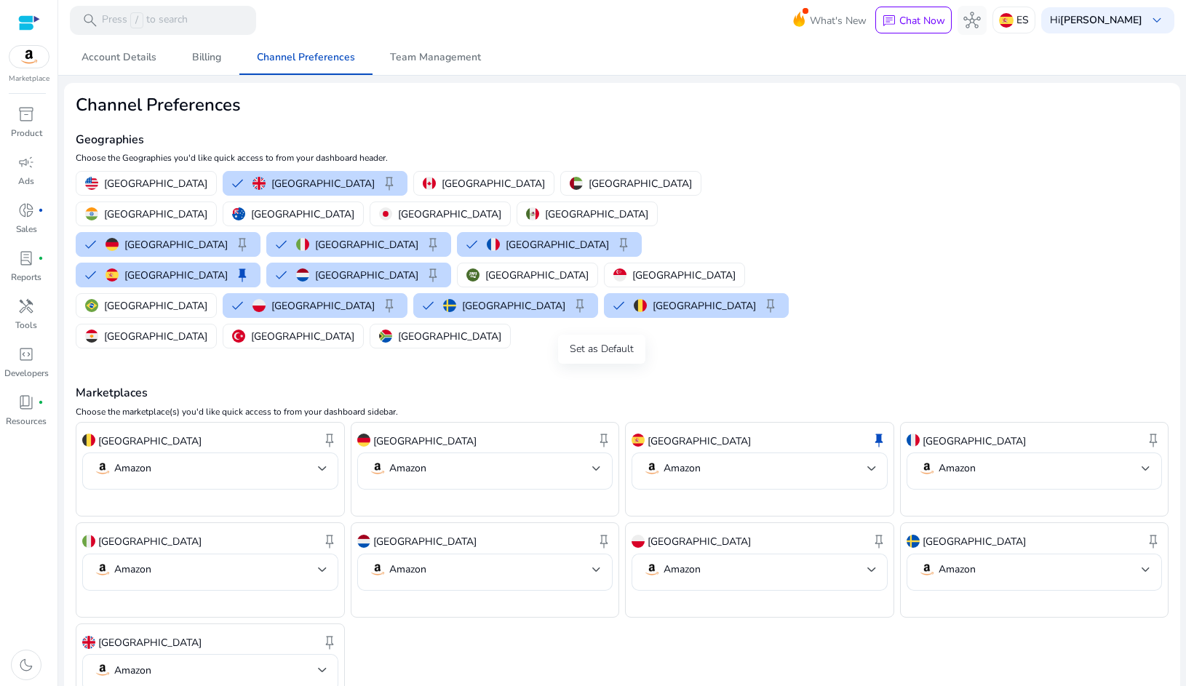
click at [599, 431] on span "keep" at bounding box center [603, 439] width 17 height 17
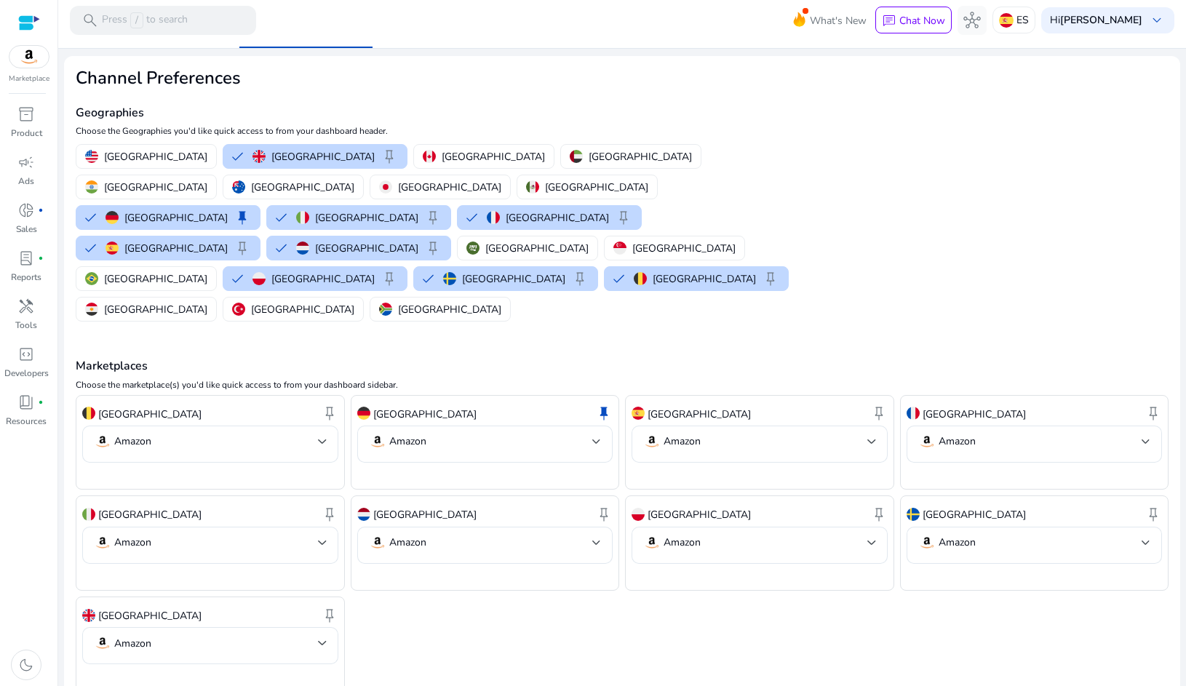
scroll to position [26, 0]
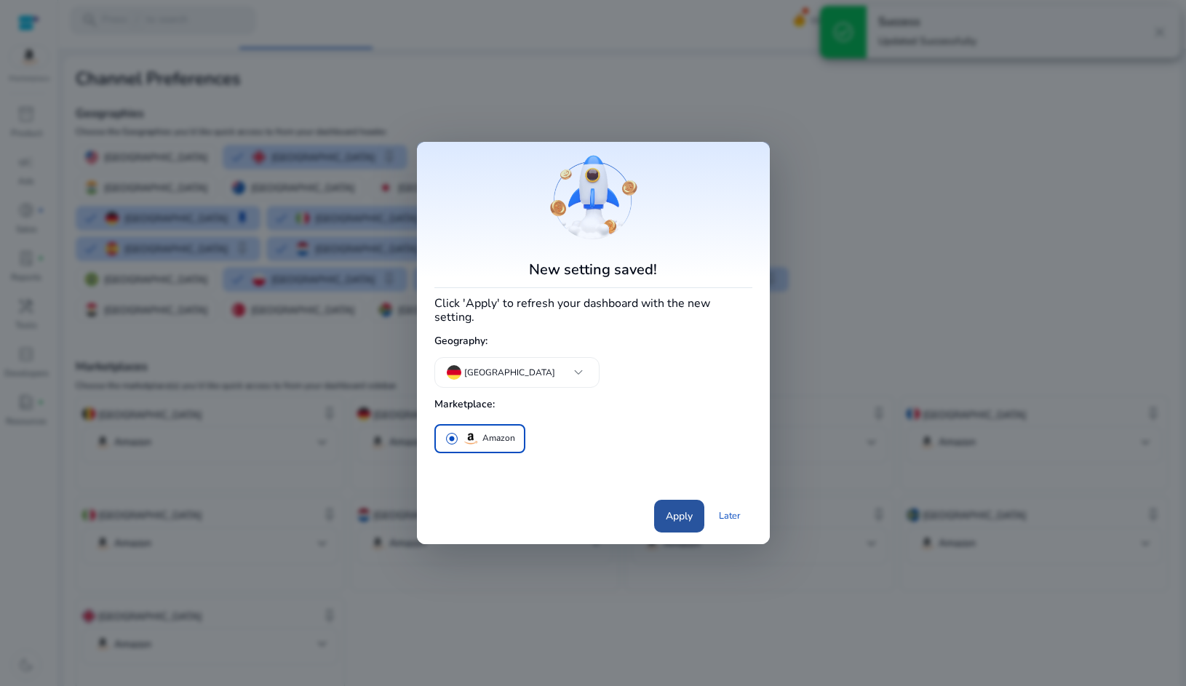
click at [669, 512] on span "Apply" at bounding box center [679, 515] width 27 height 15
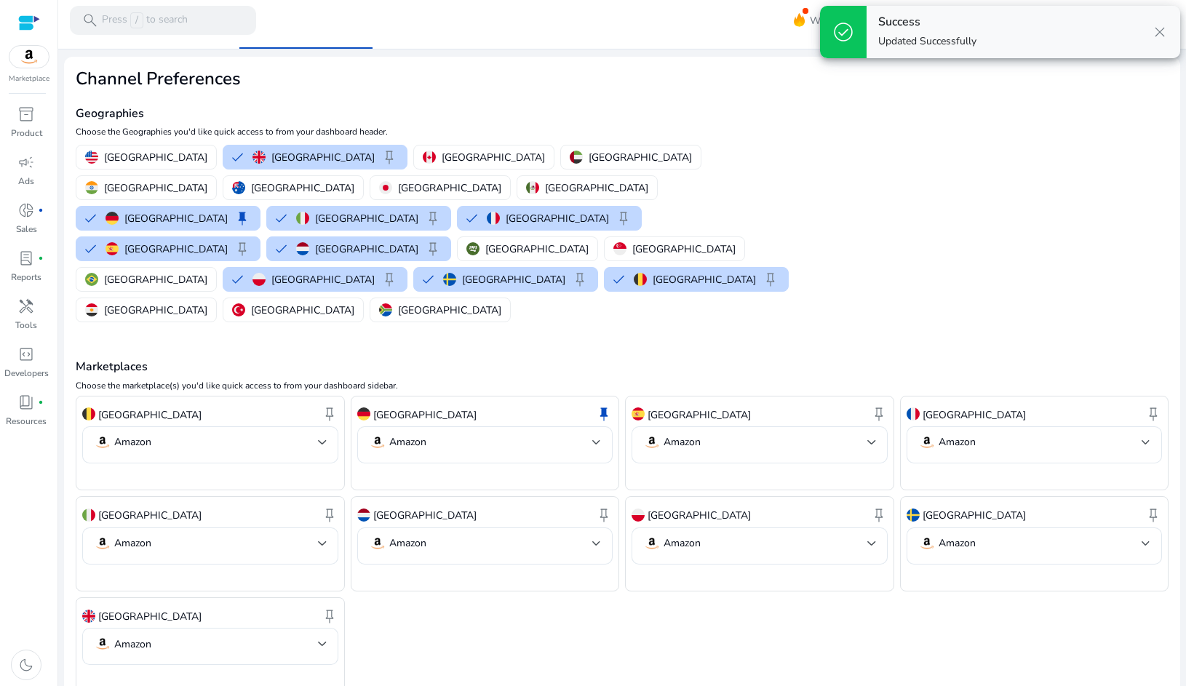
click at [900, 175] on mat-card "Channel Preferences Geographies Choose the Geographies you'd like quick access …" at bounding box center [622, 402] width 1116 height 691
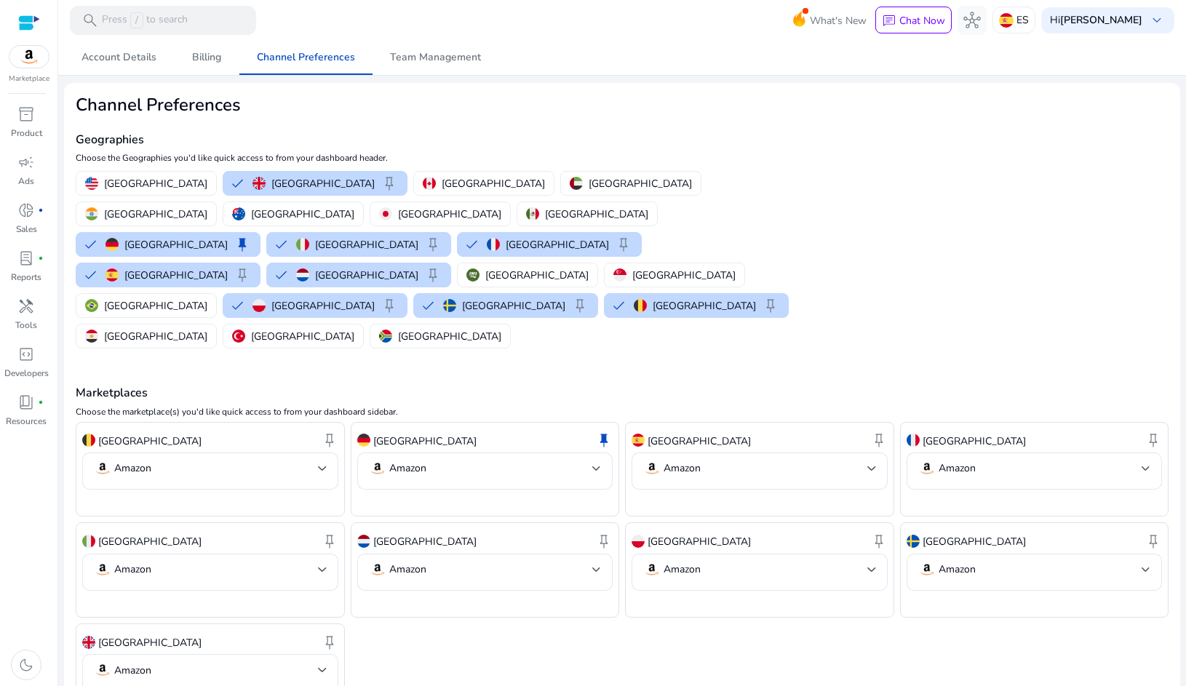
scroll to position [0, 0]
click at [28, 61] on img at bounding box center [28, 57] width 39 height 22
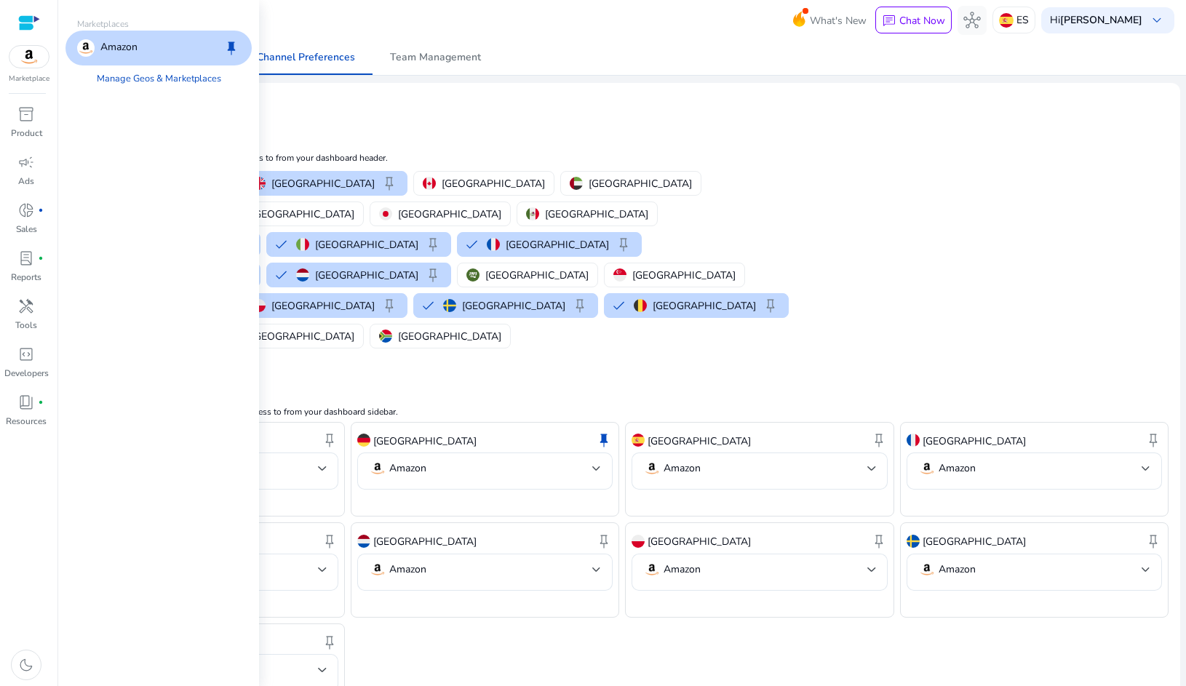
click at [28, 26] on div at bounding box center [29, 23] width 22 height 17
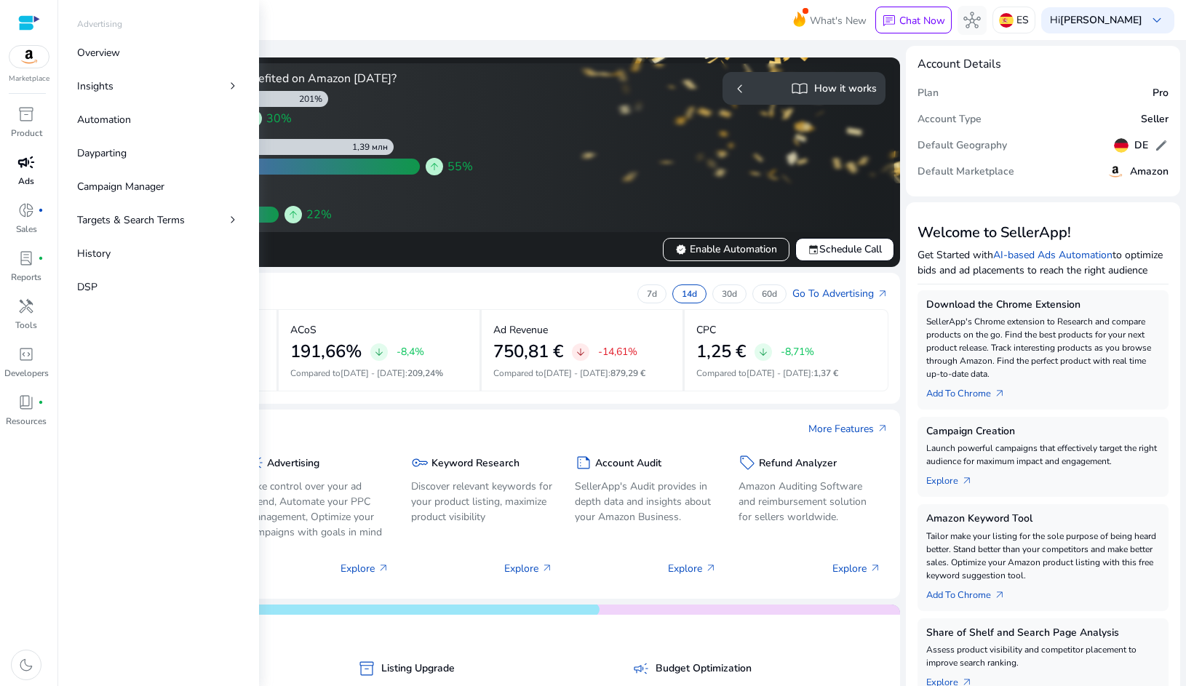
click at [33, 168] on span "campaign" at bounding box center [25, 161] width 17 height 17
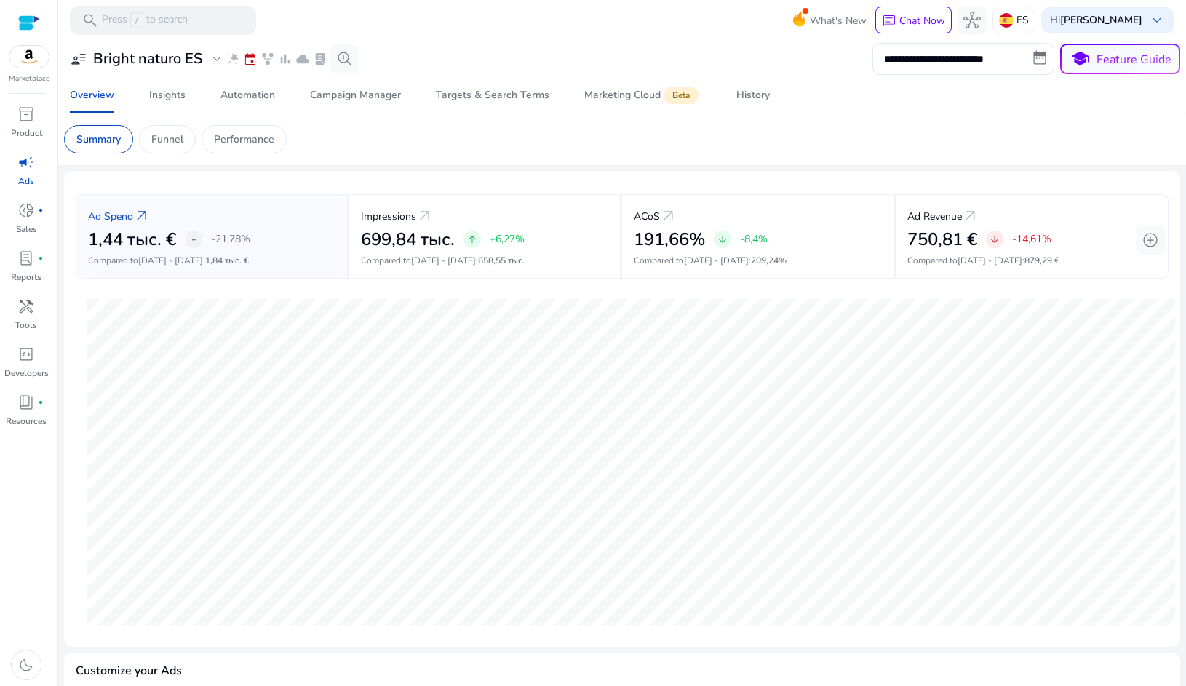
click at [218, 48] on div "user_attributes Bright naturo ES expand_more wand_stars event family_history ba…" at bounding box center [211, 58] width 295 height 29
click at [215, 57] on span "expand_more" at bounding box center [216, 58] width 17 height 17
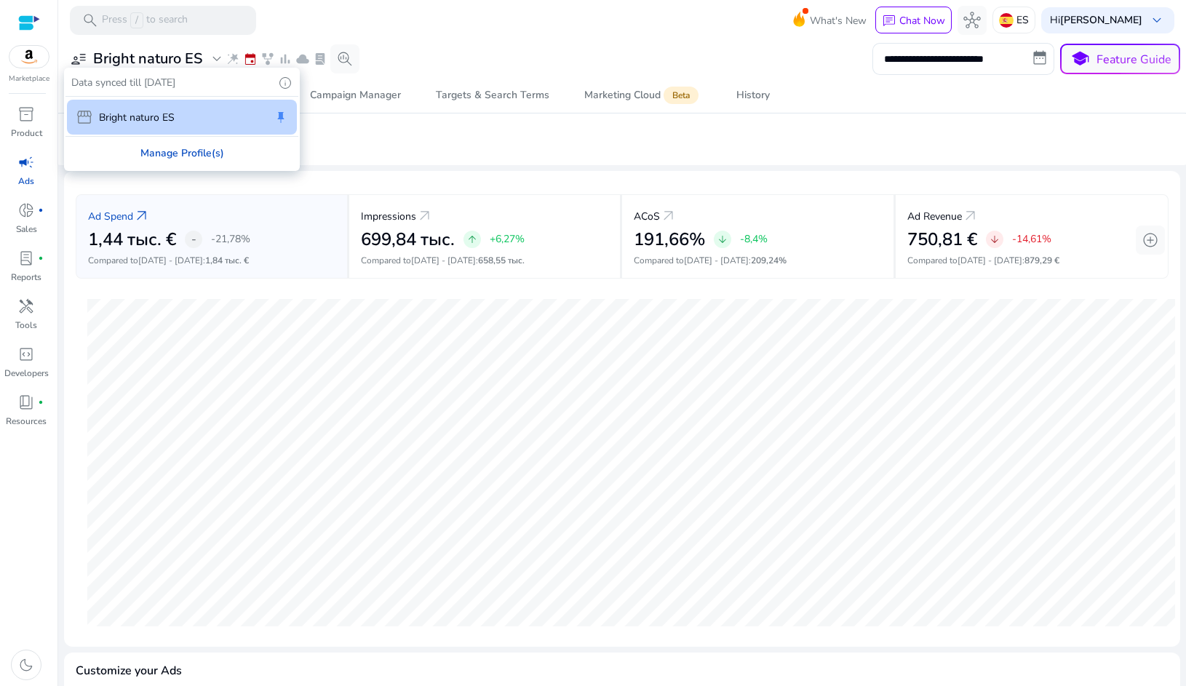
click at [168, 148] on div "Manage Profile(s)" at bounding box center [181, 153] width 233 height 33
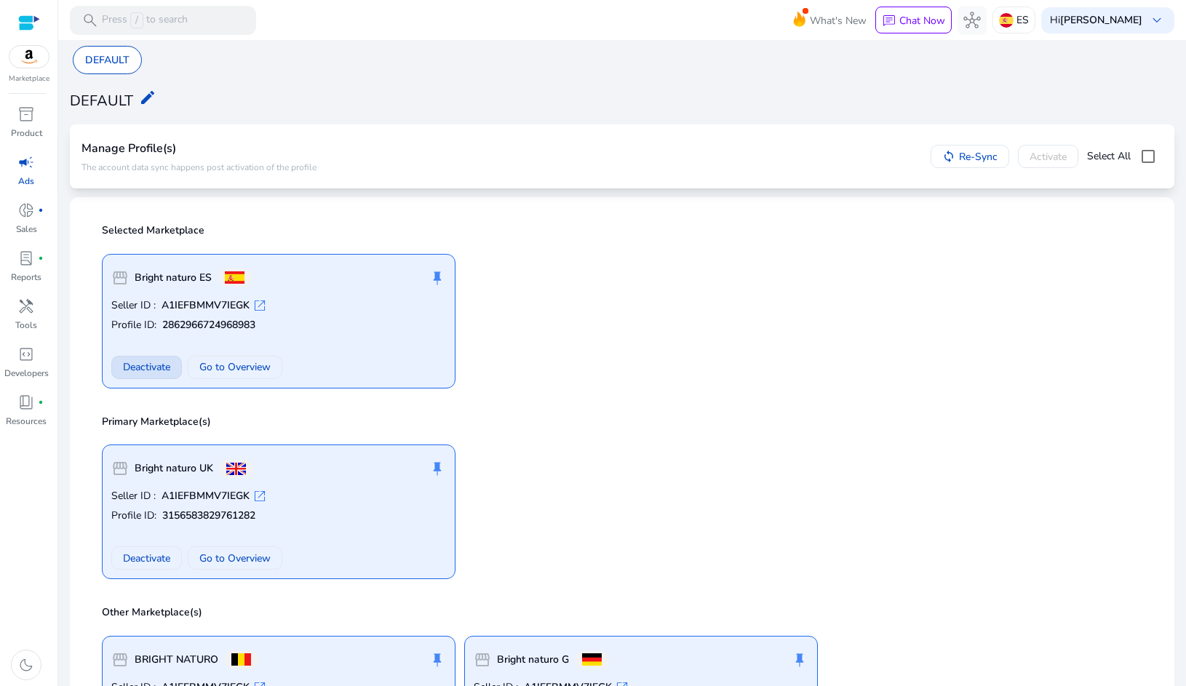
click at [148, 367] on span "Deactivate" at bounding box center [146, 366] width 47 height 15
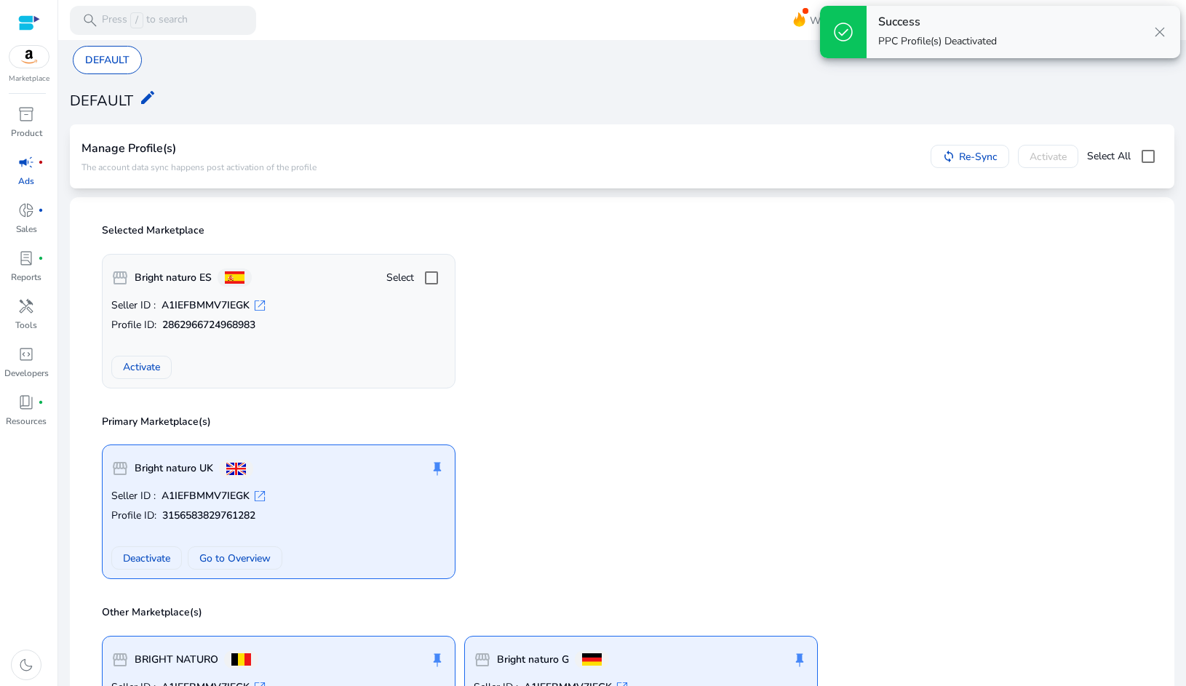
click at [541, 305] on div "storefront Bright naturo ES Select Seller ID : A1IEFBMMV7IEGK open_in_new Profi…" at bounding box center [622, 315] width 1058 height 146
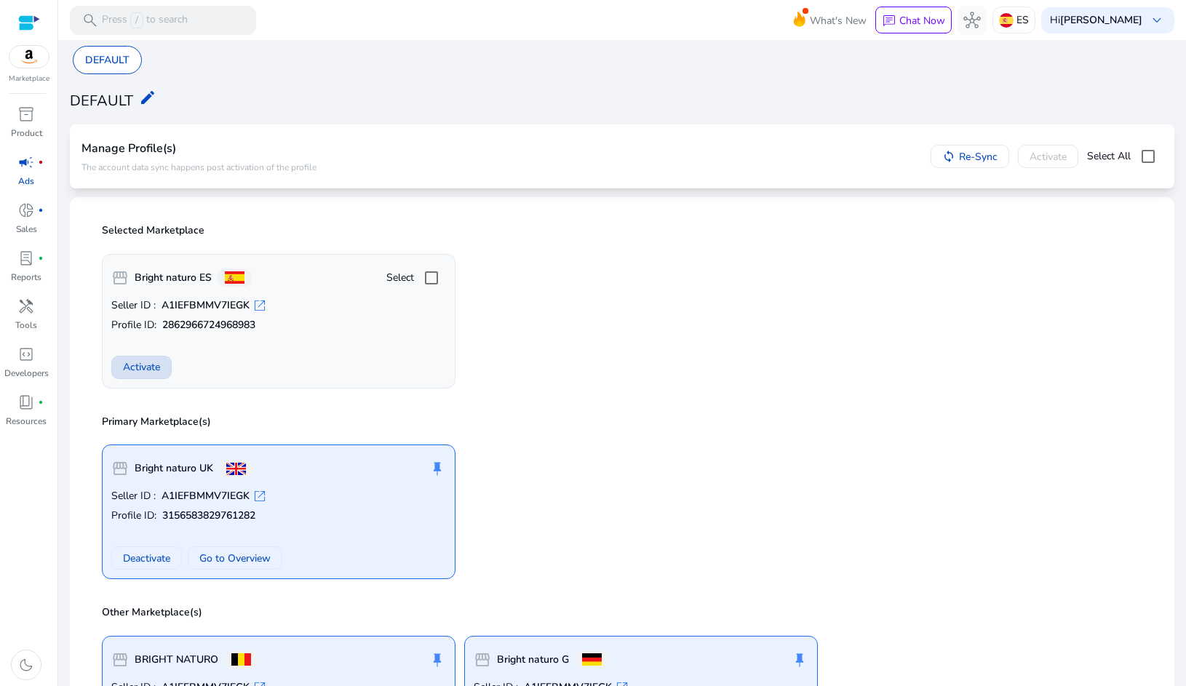
click at [135, 371] on span "Activate" at bounding box center [141, 366] width 37 height 15
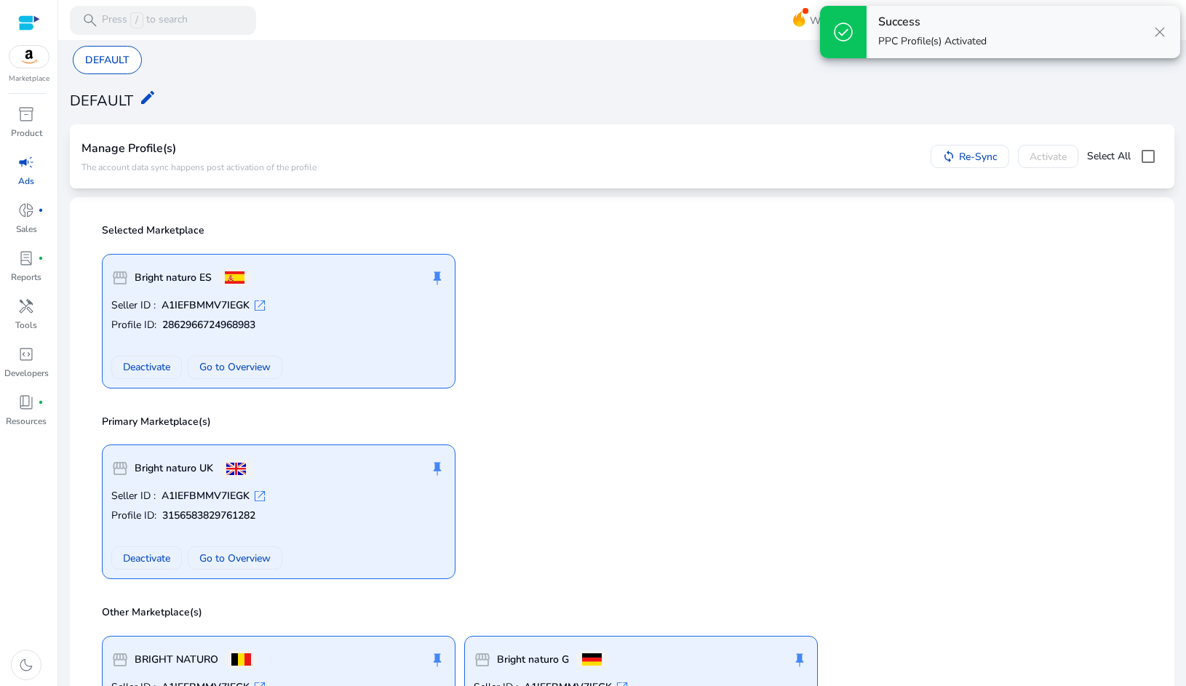
drag, startPoint x: 570, startPoint y: 383, endPoint x: 512, endPoint y: 383, distance: 58.2
click at [570, 383] on div "storefront Bright naturo ES push_pin Seller ID : A1IEFBMMV7IEGK open_in_new Pro…" at bounding box center [622, 315] width 1058 height 146
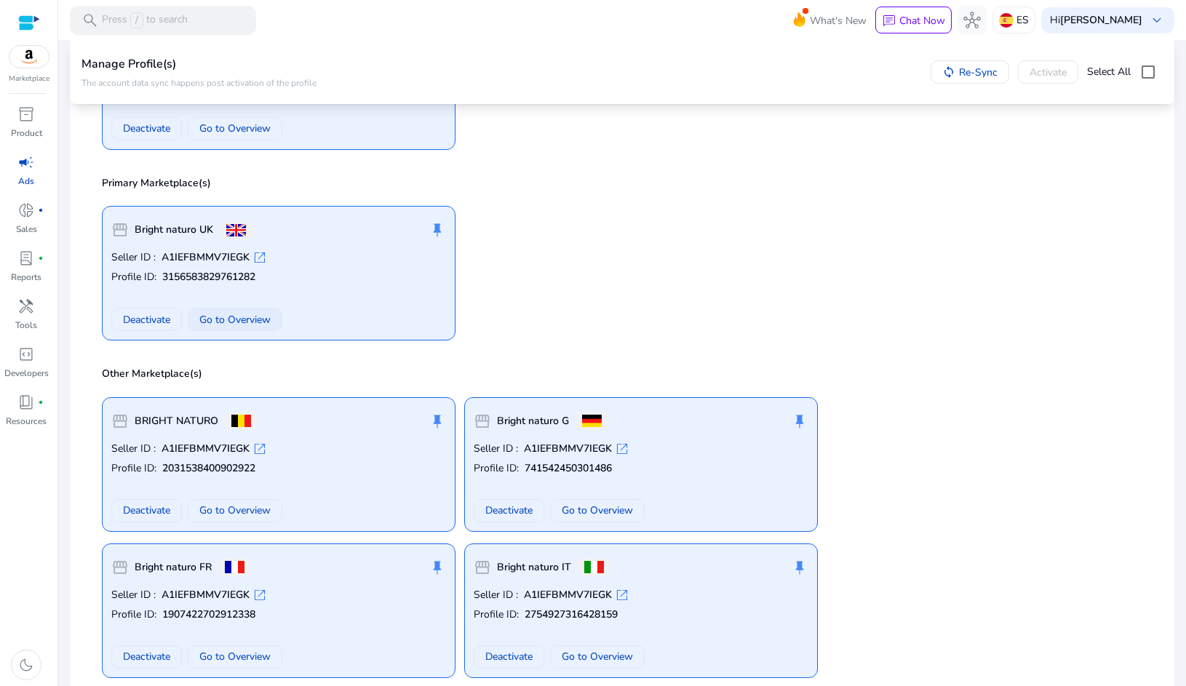
scroll to position [228, 0]
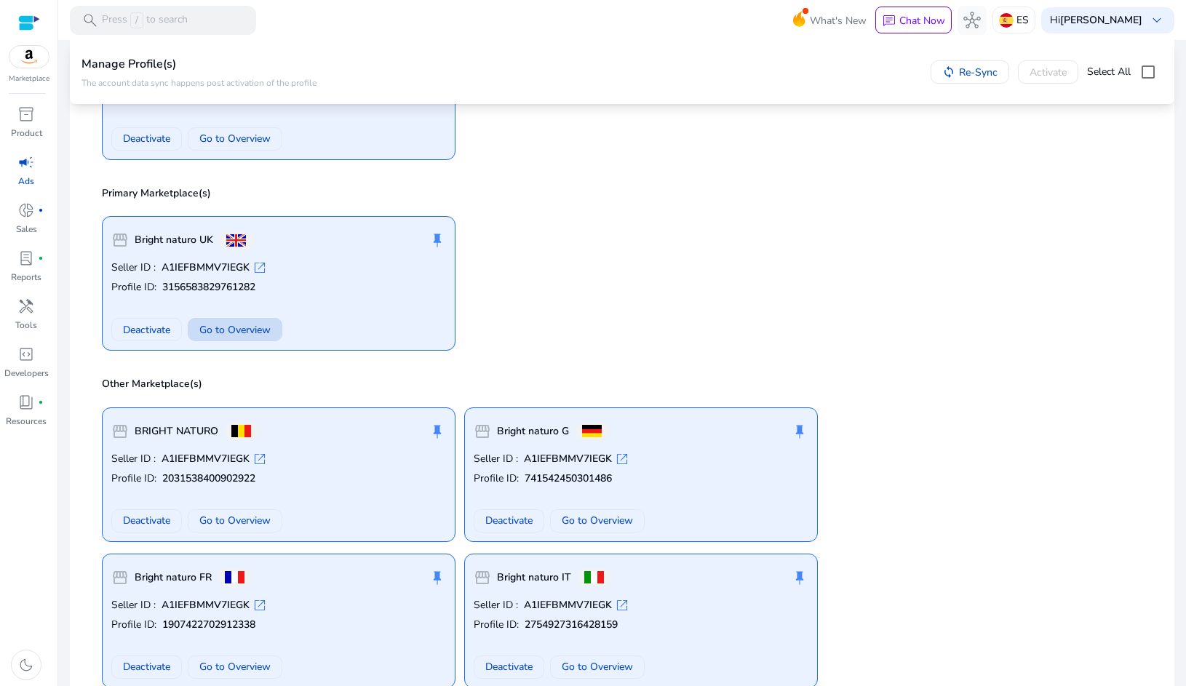
click at [241, 327] on span "Go to Overview" at bounding box center [234, 329] width 71 height 15
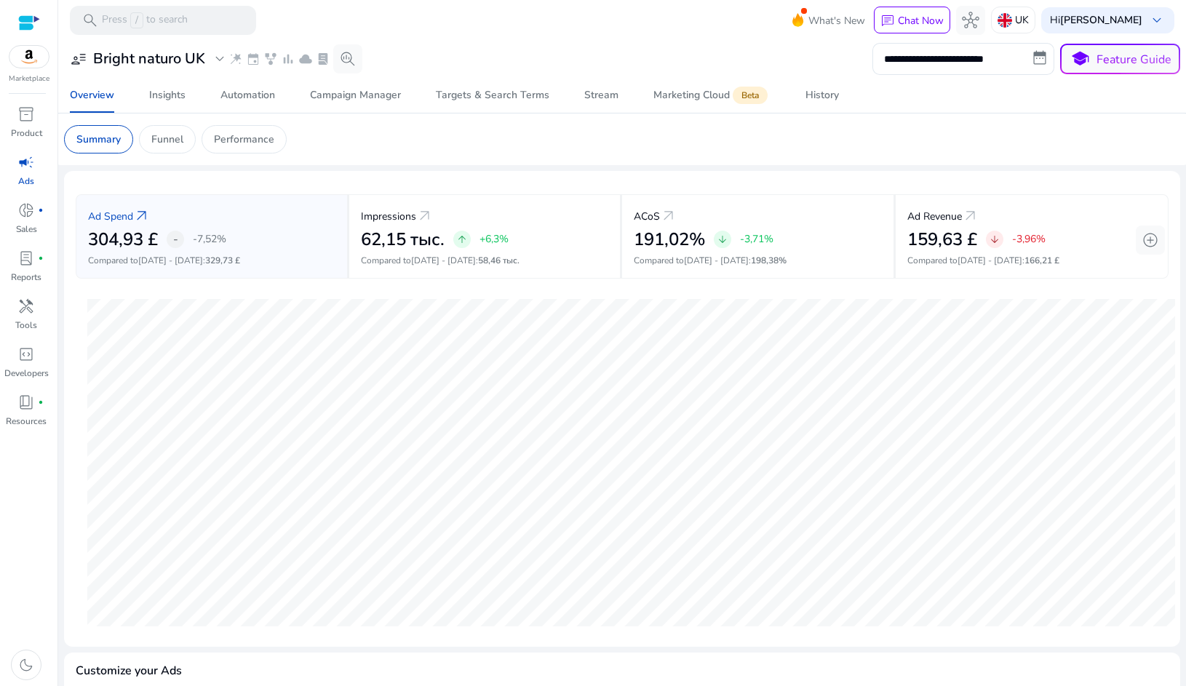
scroll to position [6, 0]
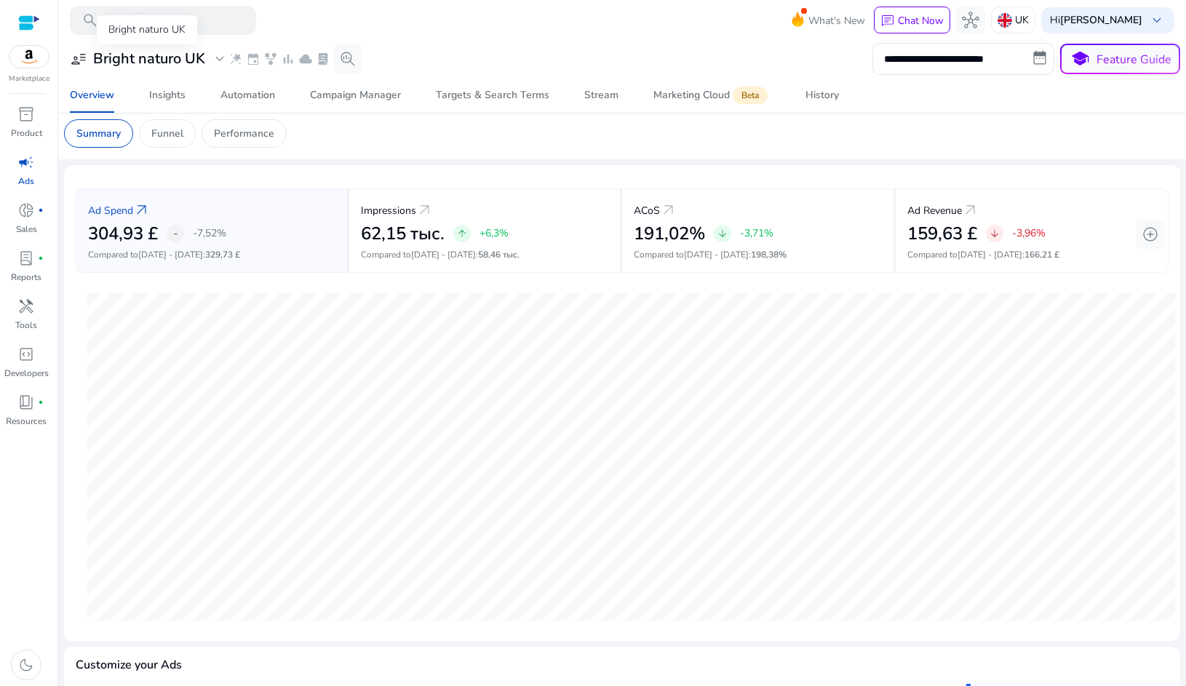
click at [216, 60] on span "expand_more" at bounding box center [219, 58] width 17 height 17
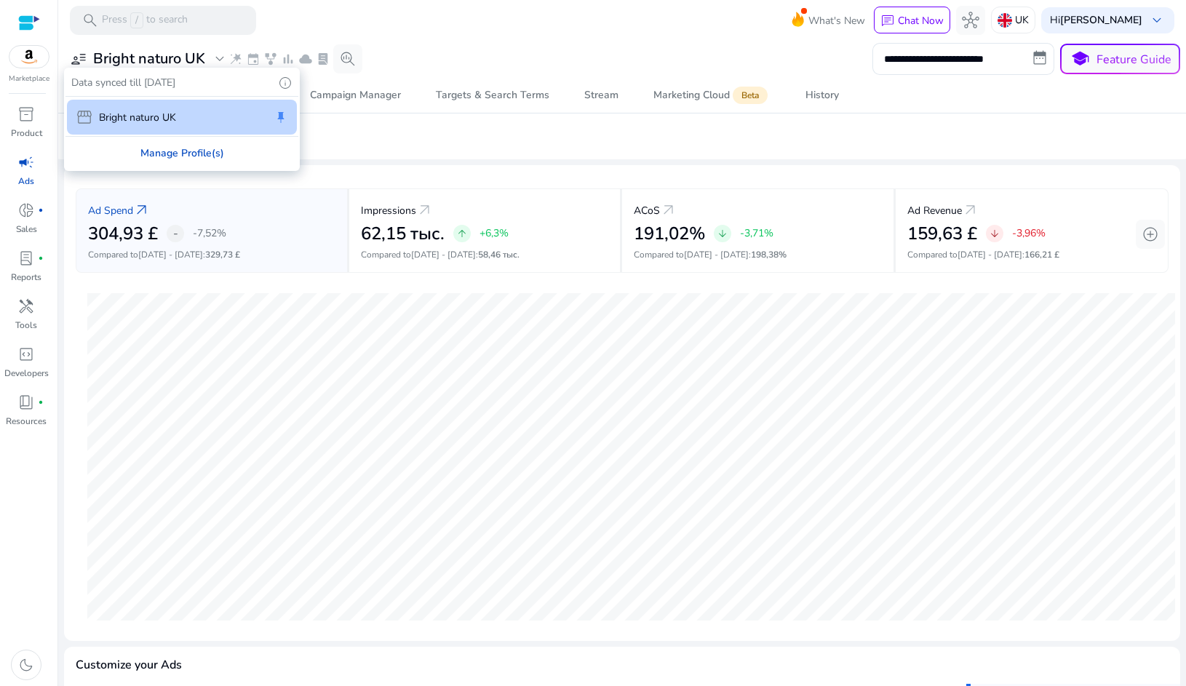
click at [209, 148] on div "Manage Profile(s)" at bounding box center [181, 153] width 233 height 33
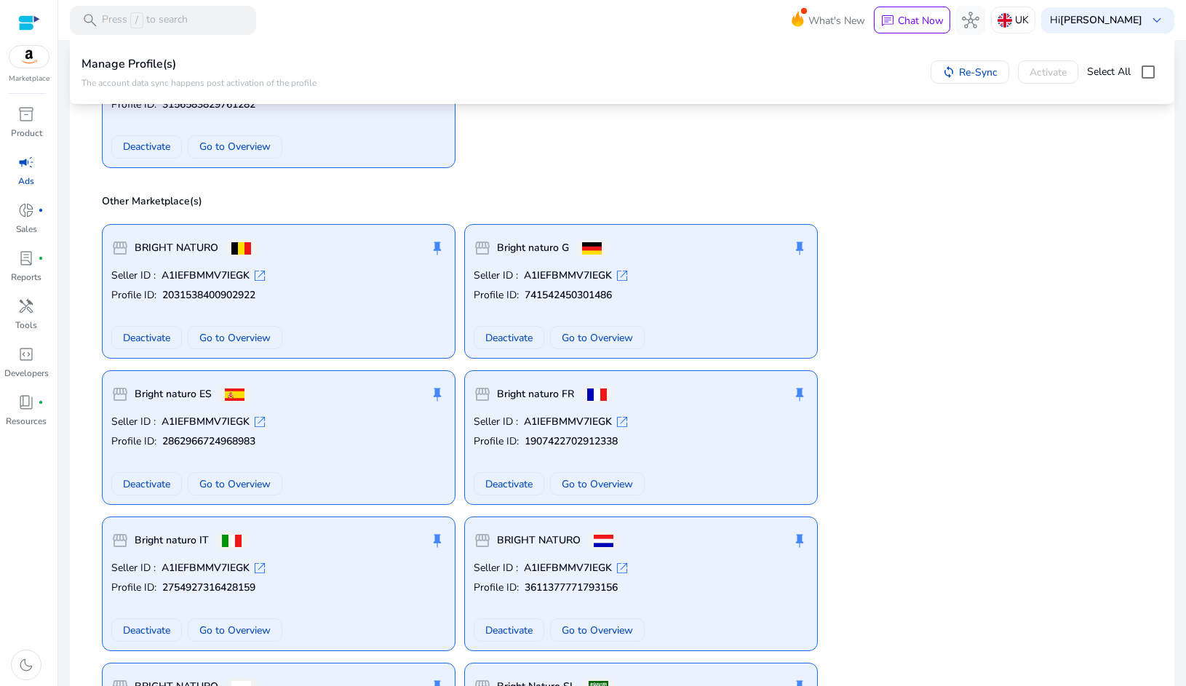
scroll to position [222, 0]
click at [246, 481] on span "Go to Overview" at bounding box center [234, 482] width 71 height 15
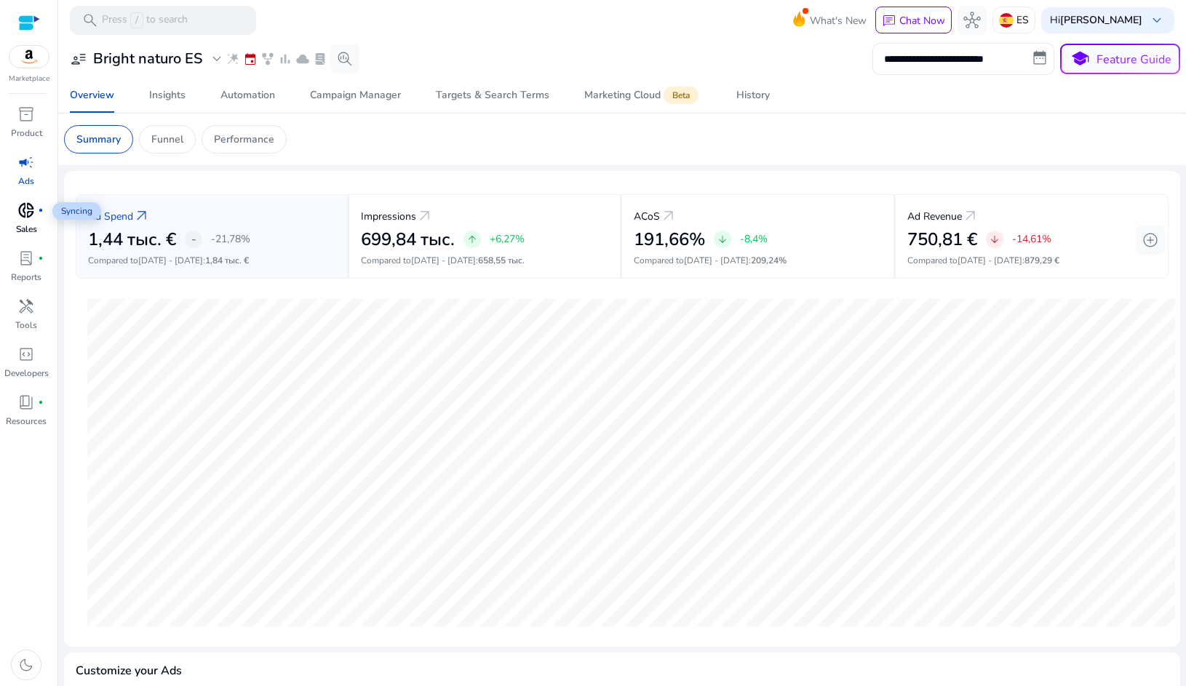
click at [35, 206] on span "donut_small" at bounding box center [25, 209] width 17 height 17
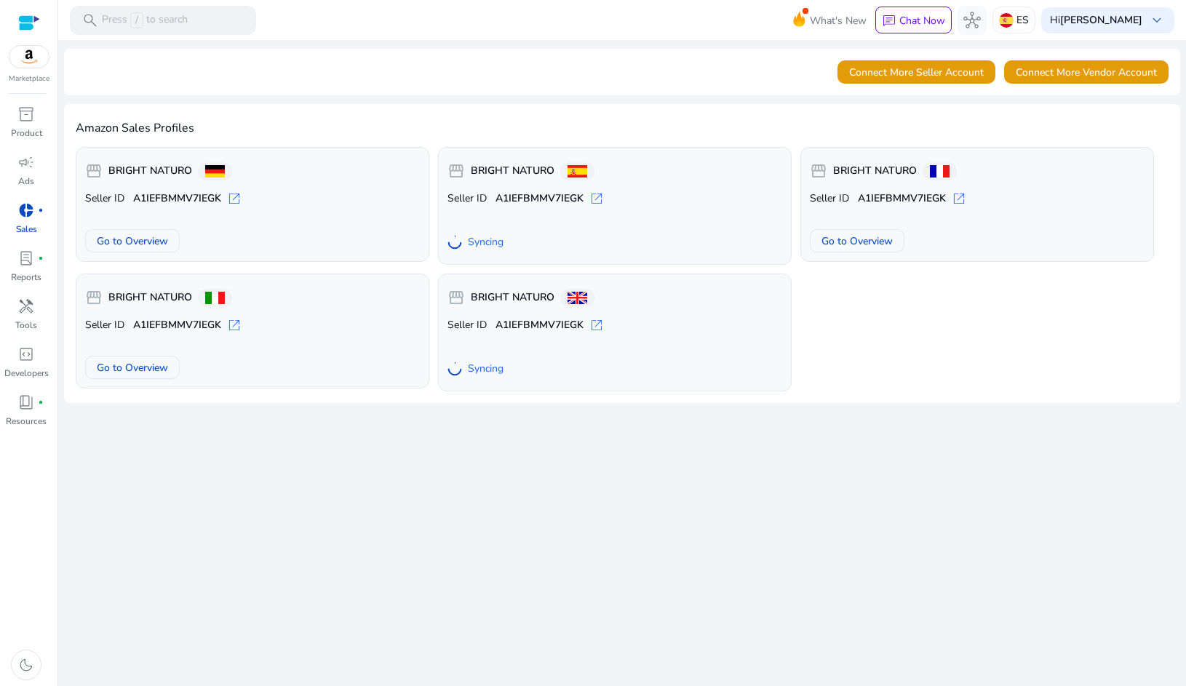
drag, startPoint x: 686, startPoint y: 47, endPoint x: 631, endPoint y: 41, distance: 54.8
click at [685, 47] on div "We are getting things ready for you... Connect More Seller Account Connect More…" at bounding box center [622, 221] width 1116 height 363
click at [908, 16] on p "Chat Now" at bounding box center [922, 21] width 46 height 14
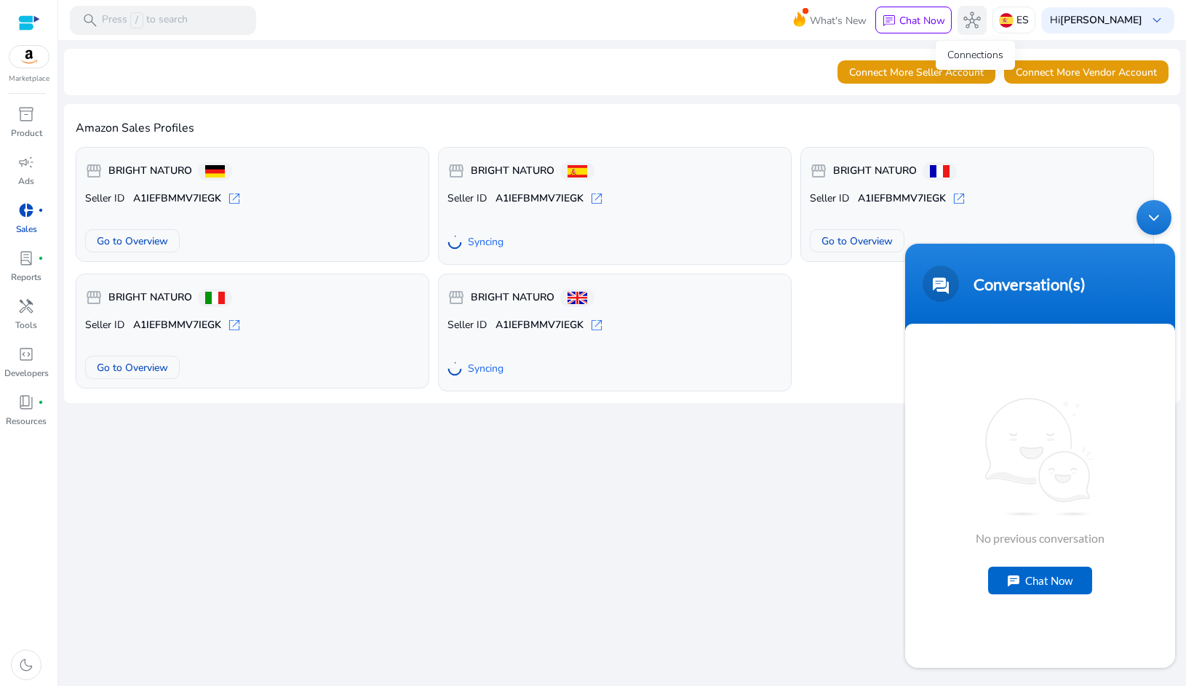
click at [980, 22] on span "hub" at bounding box center [971, 20] width 17 height 17
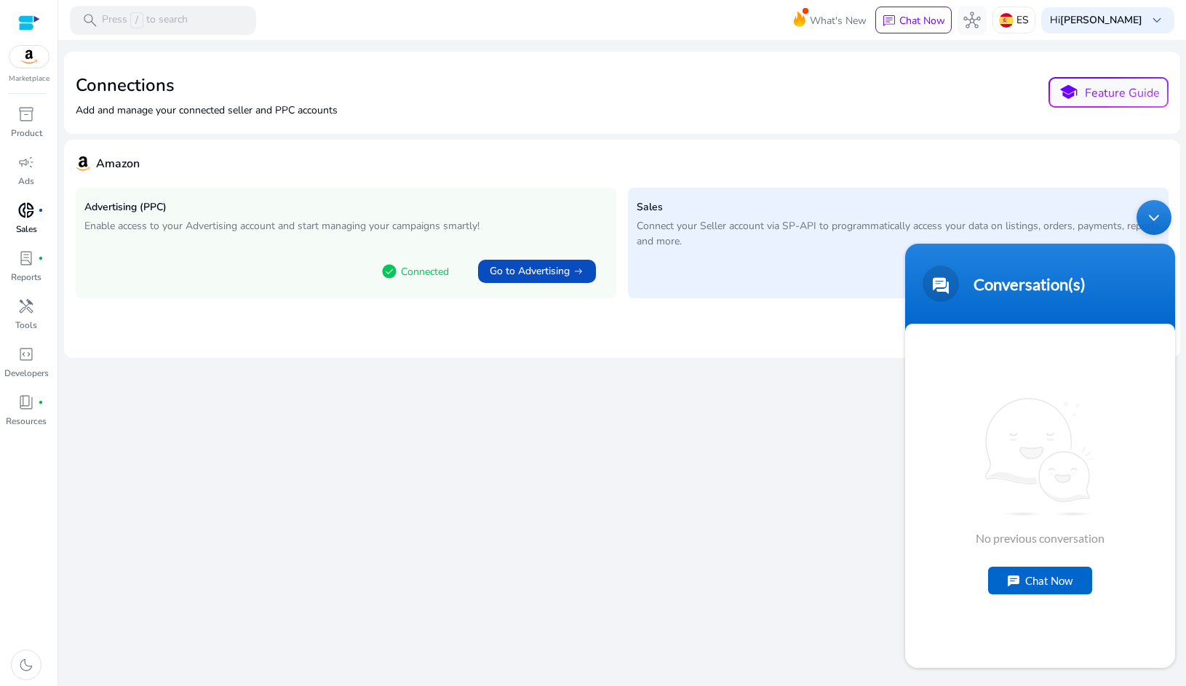
click at [38, 60] on img at bounding box center [28, 57] width 39 height 22
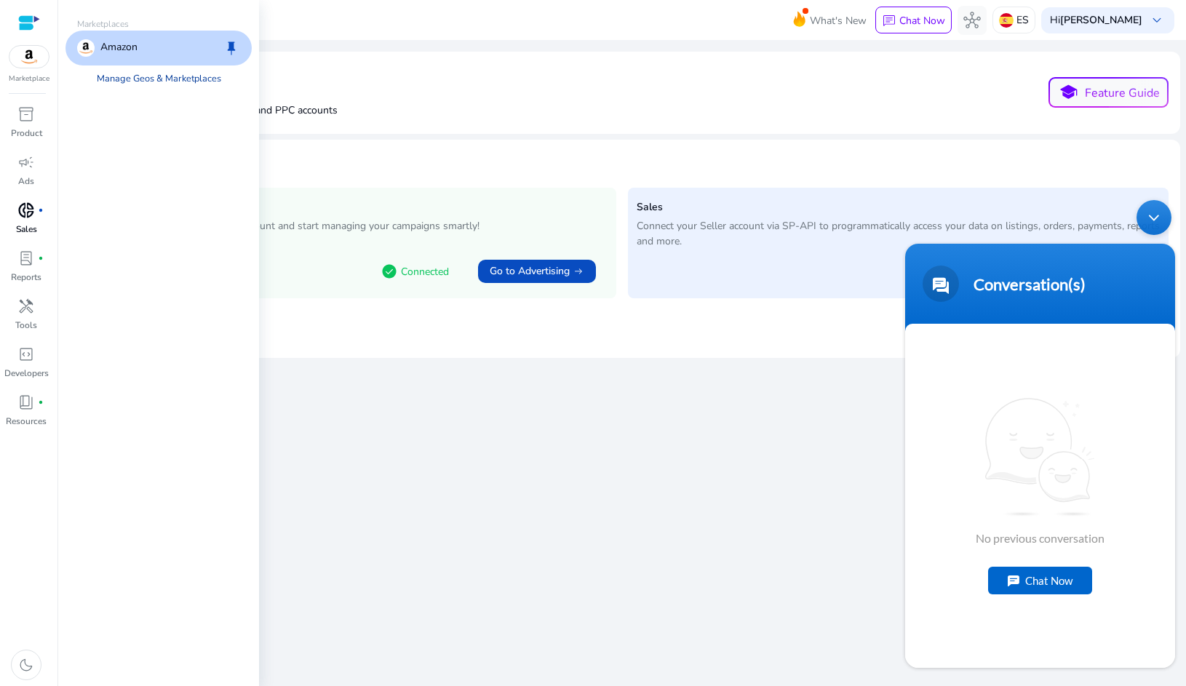
drag, startPoint x: 108, startPoint y: 66, endPoint x: 117, endPoint y: 79, distance: 15.6
click at [108, 67] on link "Manage Geos & Marketplaces" at bounding box center [159, 78] width 148 height 26
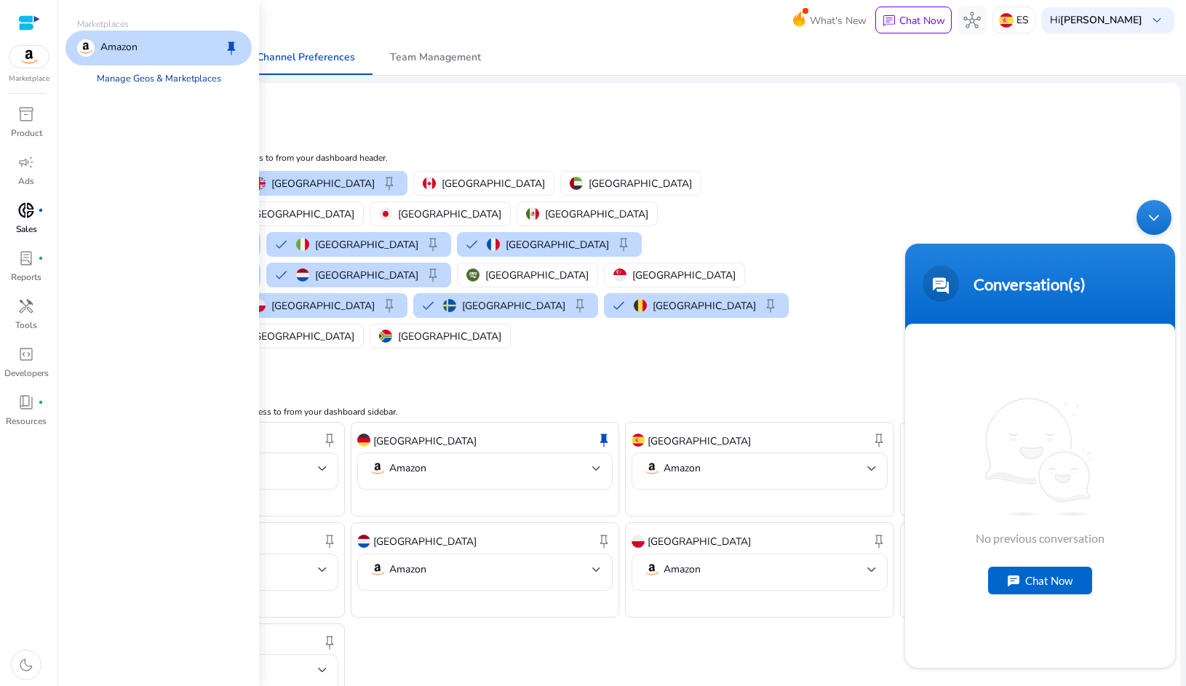
click at [118, 79] on link "Manage Geos & Marketplaces" at bounding box center [159, 78] width 148 height 26
click at [145, 78] on link "Manage Geos & Marketplaces" at bounding box center [159, 78] width 148 height 26
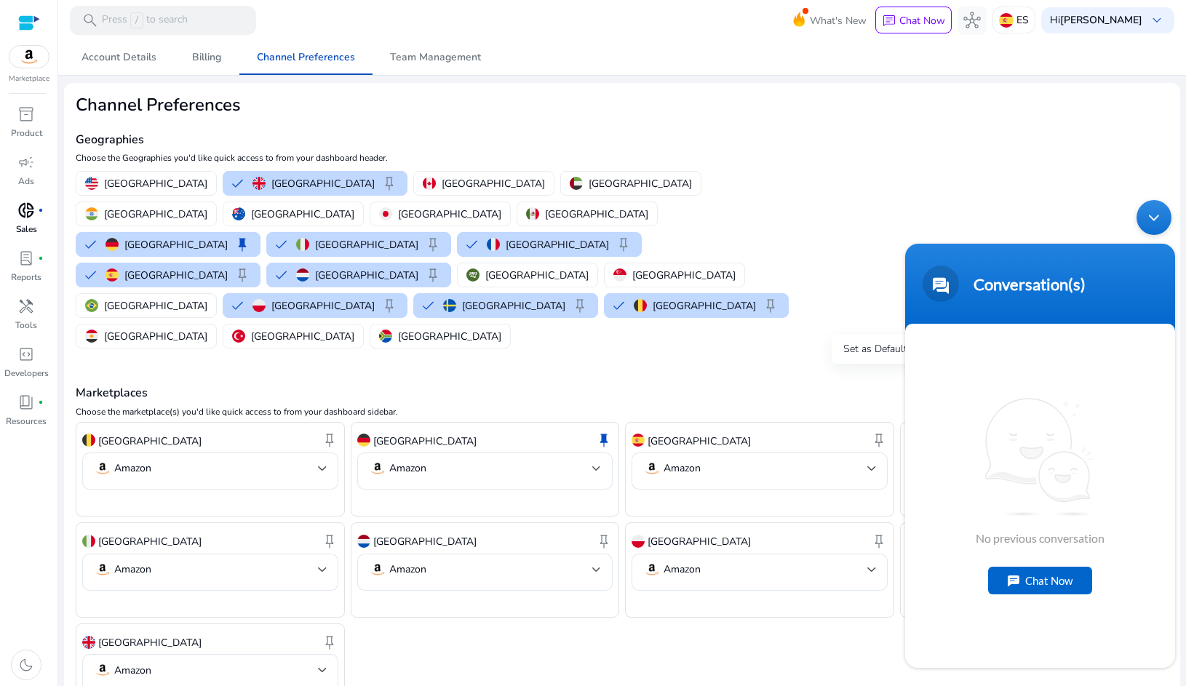
click at [870, 431] on span "keep" at bounding box center [878, 439] width 17 height 17
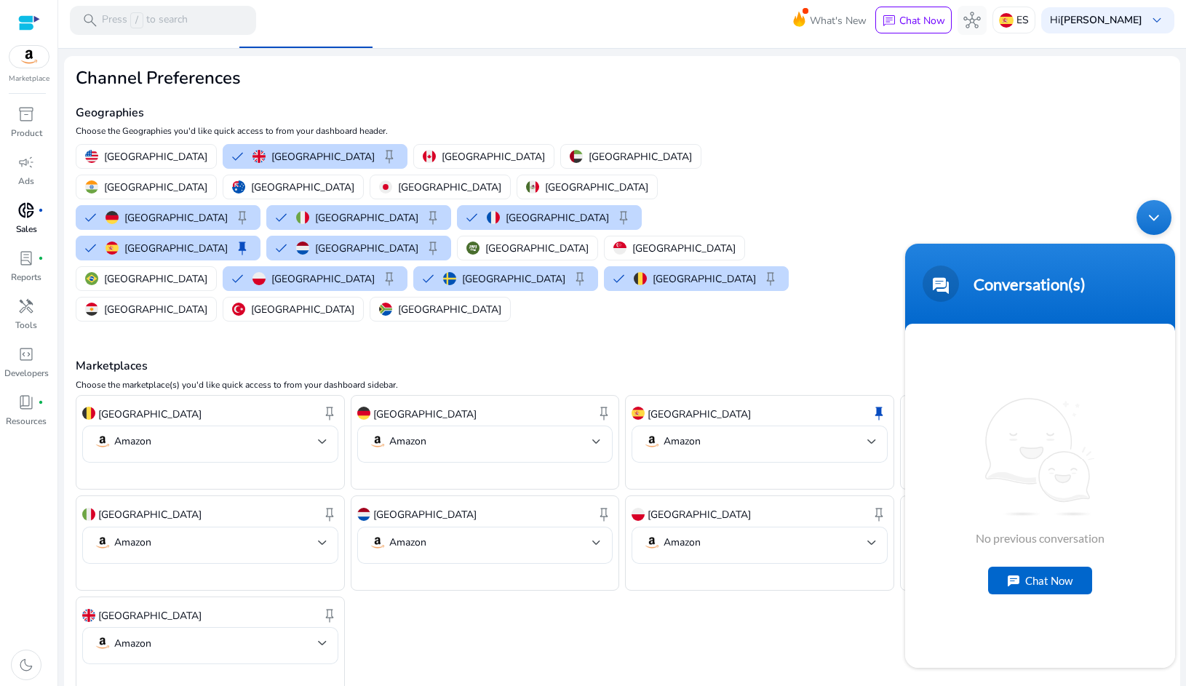
scroll to position [26, 0]
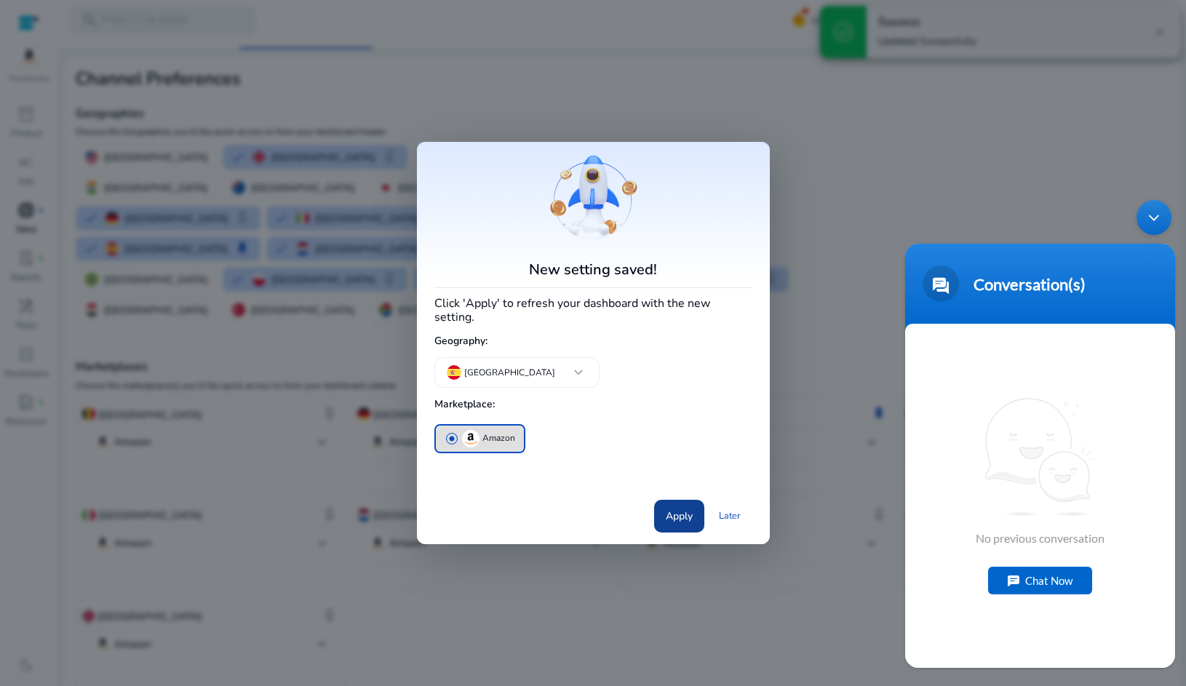
click at [692, 511] on span "Apply" at bounding box center [679, 515] width 27 height 15
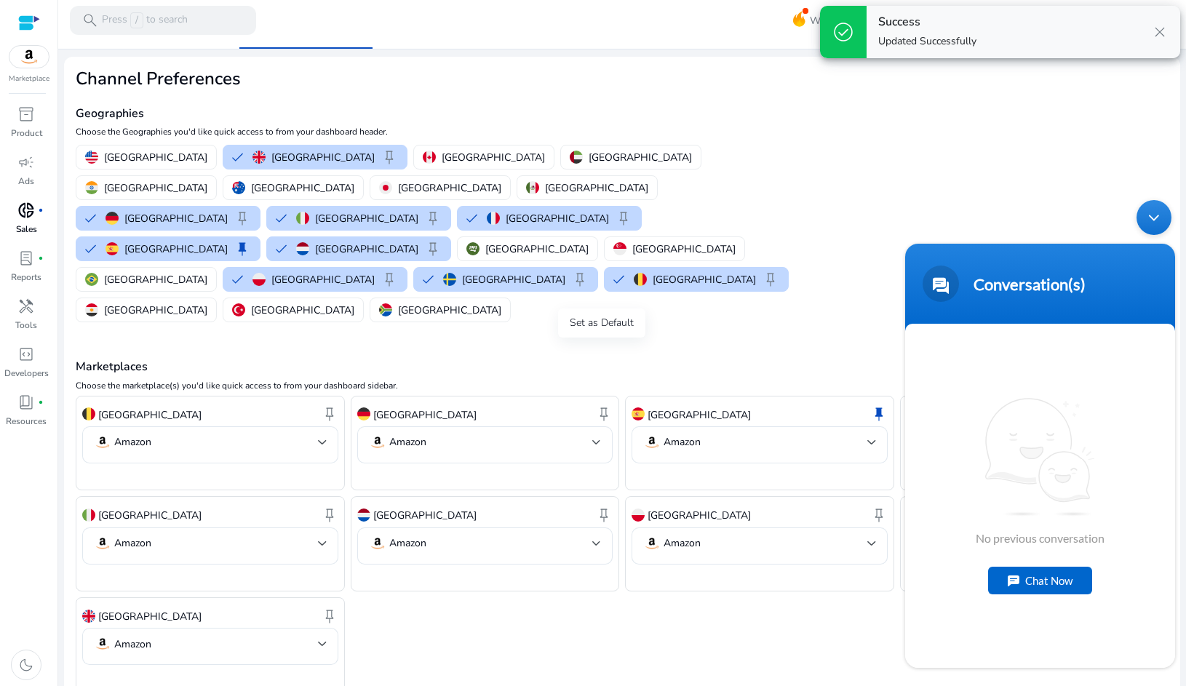
click at [602, 405] on span "keep" at bounding box center [603, 413] width 17 height 17
click at [332, 405] on span "keep" at bounding box center [329, 413] width 17 height 17
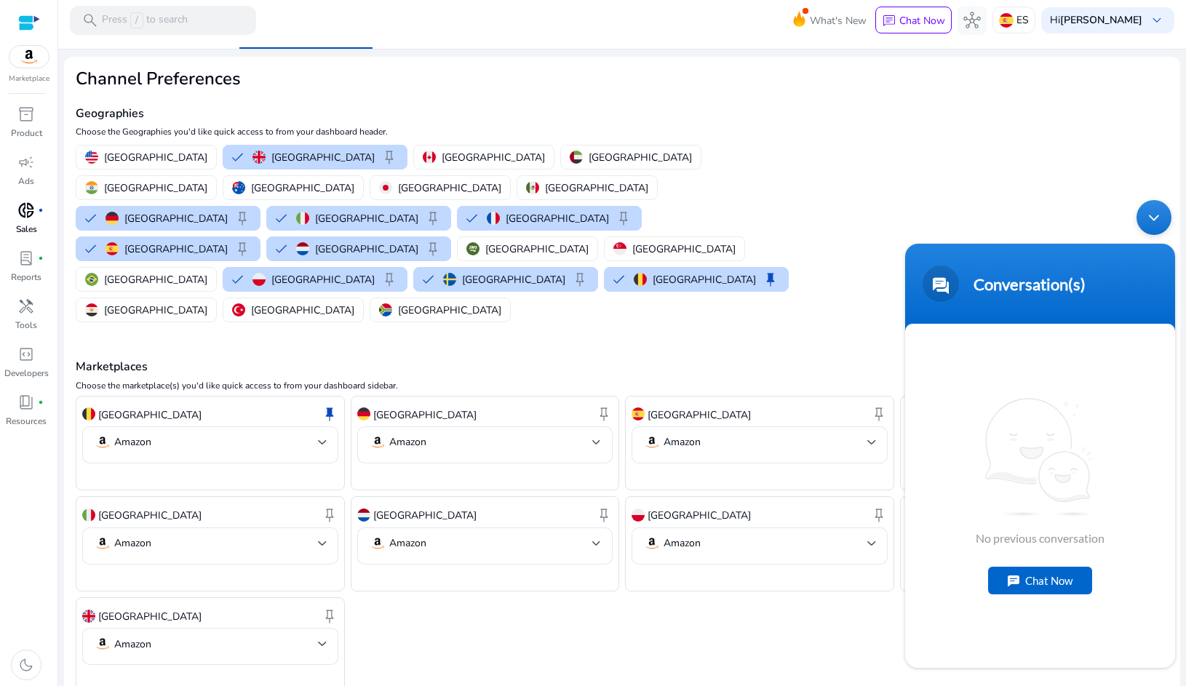
scroll to position [0, 0]
drag, startPoint x: 1151, startPoint y: 223, endPoint x: 1151, endPoint y: 211, distance: 11.6
click at [1151, 223] on div "Minimize live chat window" at bounding box center [1153, 217] width 35 height 35
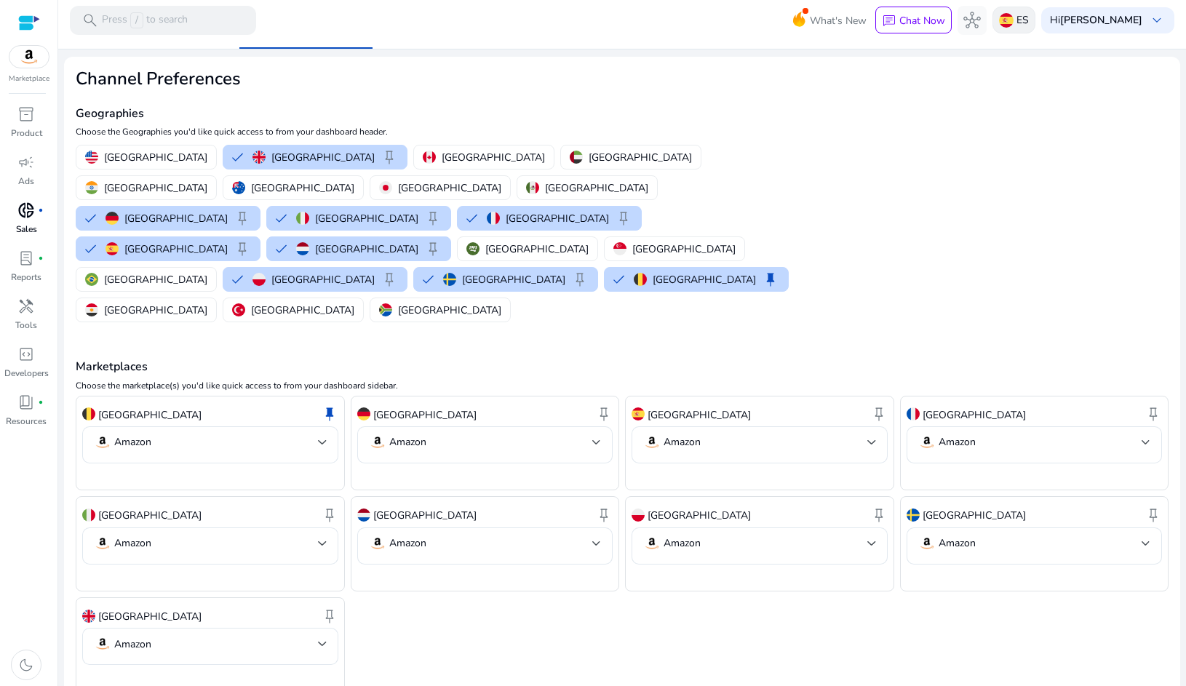
drag, startPoint x: 998, startPoint y: 7, endPoint x: 1019, endPoint y: 18, distance: 24.1
click at [1005, 10] on div "ES" at bounding box center [1013, 20] width 43 height 27
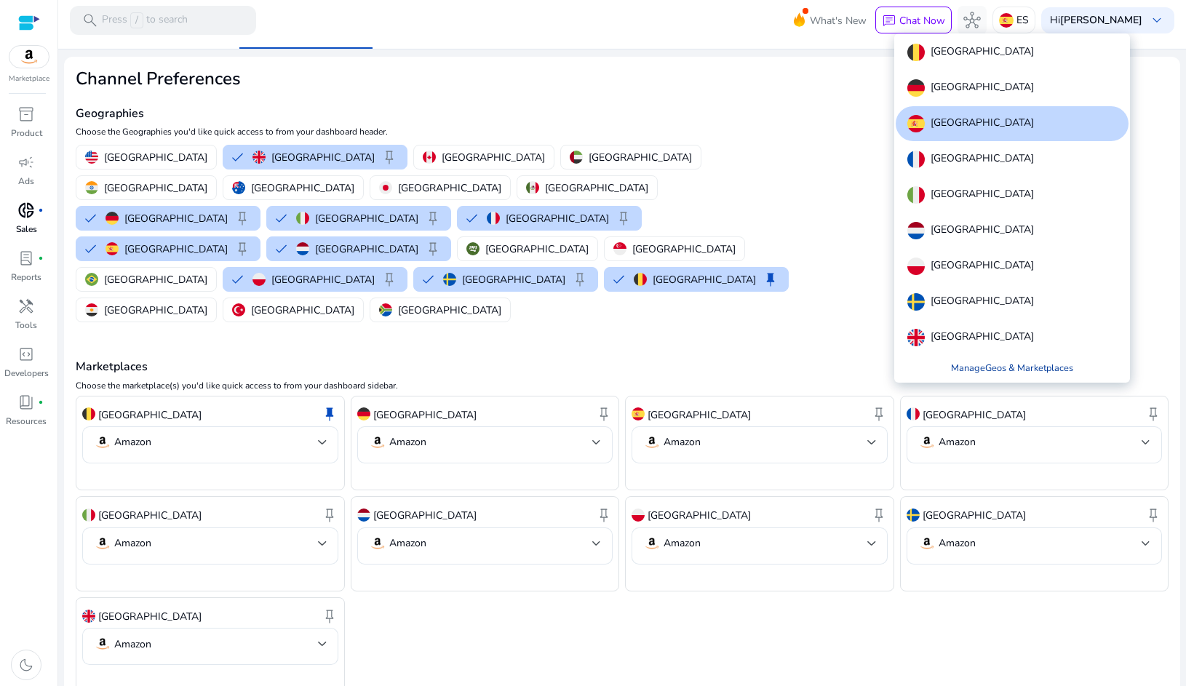
click at [971, 367] on link "Manage Geos & Marketplaces" at bounding box center [1011, 368] width 145 height 26
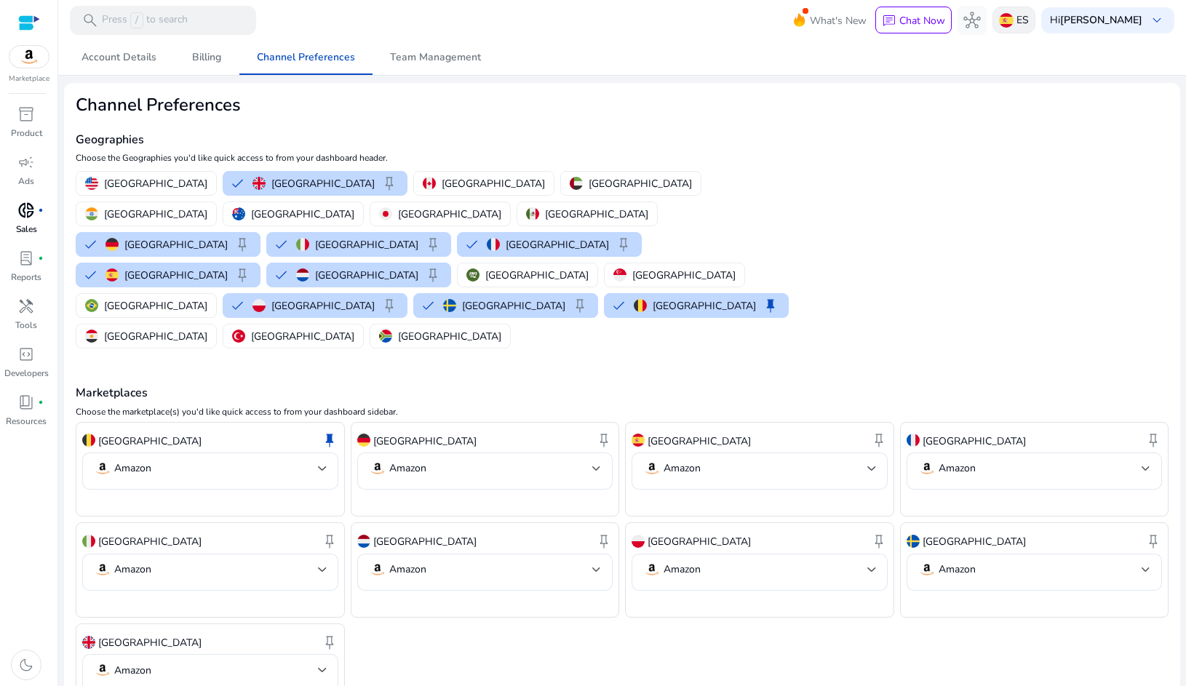
click at [1009, 26] on img at bounding box center [1006, 20] width 15 height 15
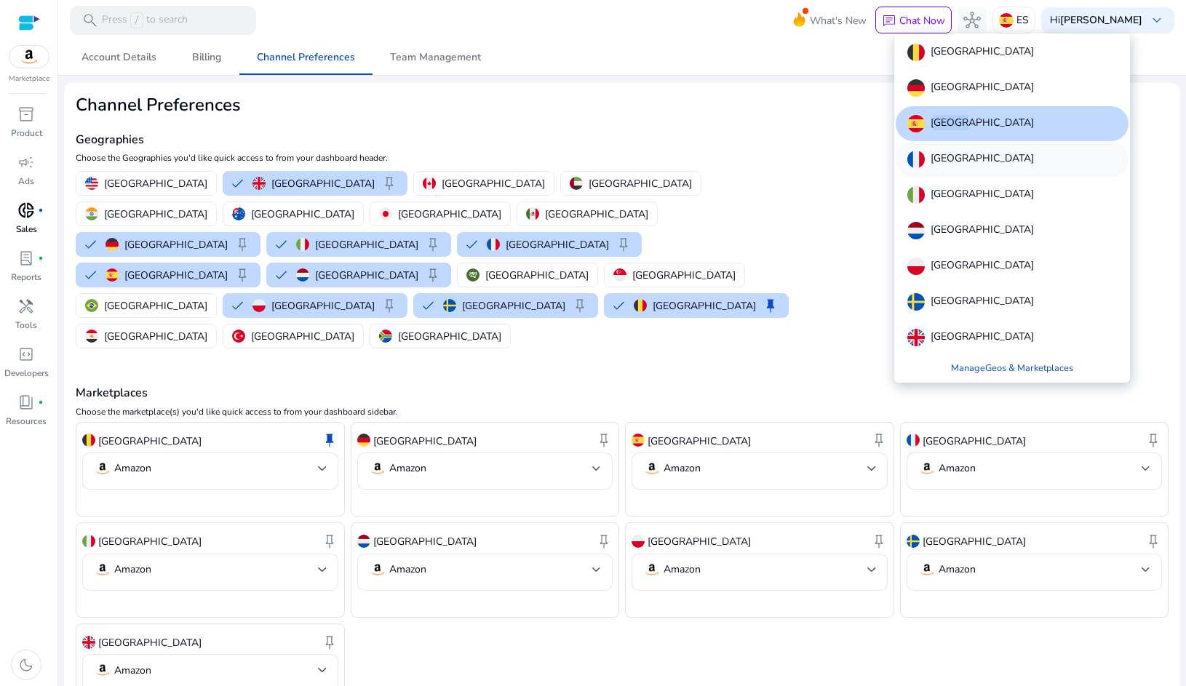
click at [924, 153] on img at bounding box center [915, 159] width 17 height 17
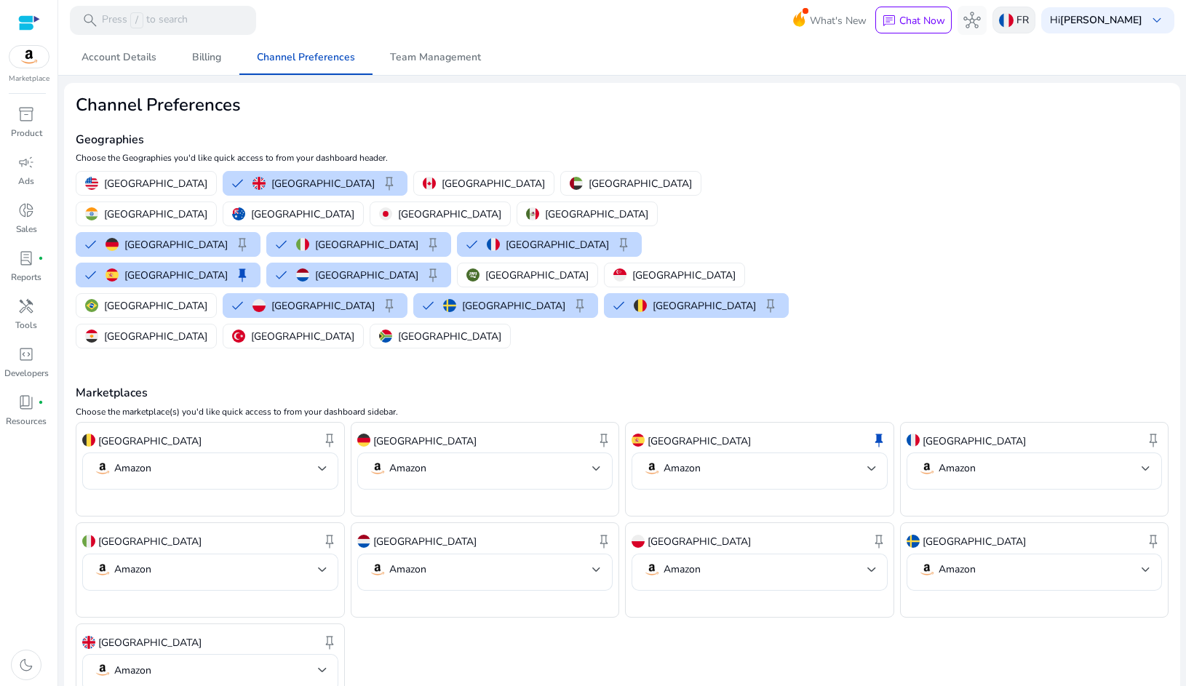
click at [1011, 14] on div "FR" at bounding box center [1013, 20] width 43 height 27
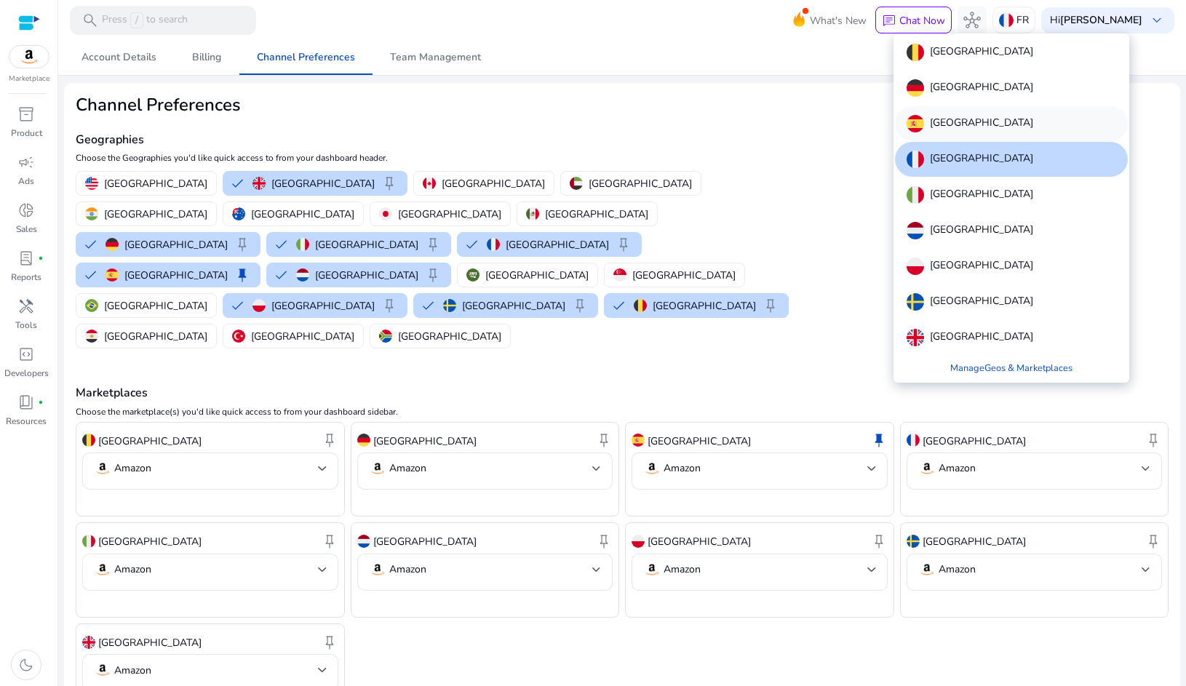
click at [953, 110] on div "[GEOGRAPHIC_DATA]" at bounding box center [1011, 123] width 233 height 35
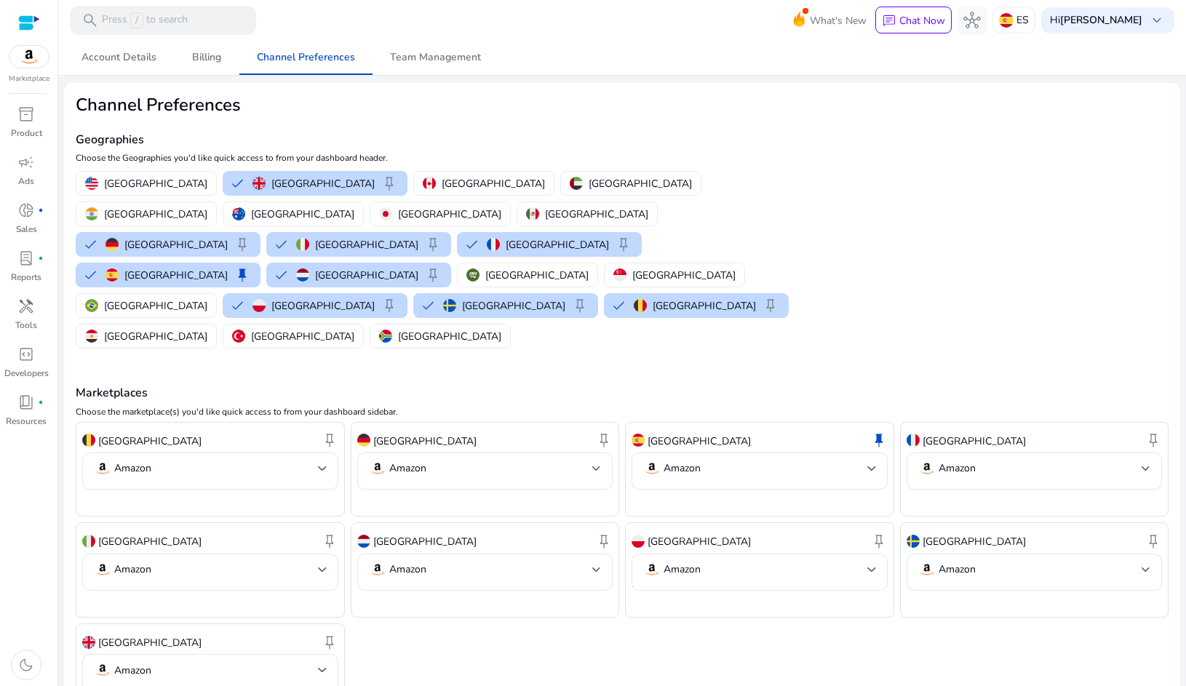
click at [26, 24] on div at bounding box center [29, 23] width 22 height 17
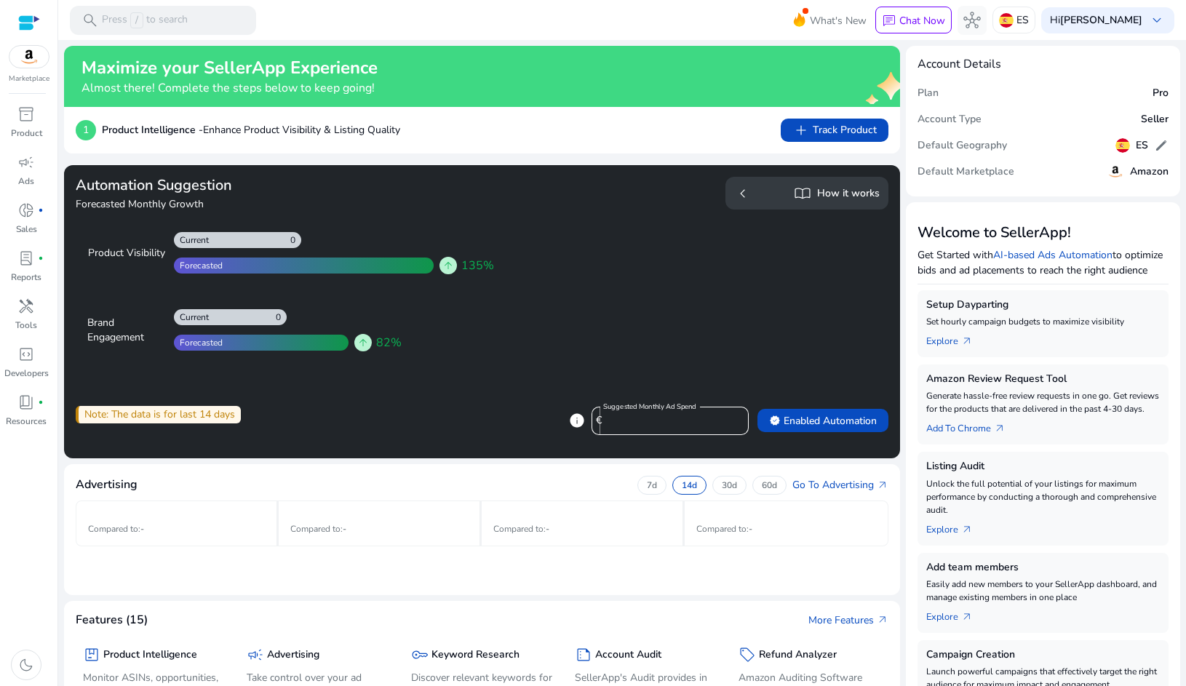
click at [29, 60] on img at bounding box center [28, 57] width 39 height 22
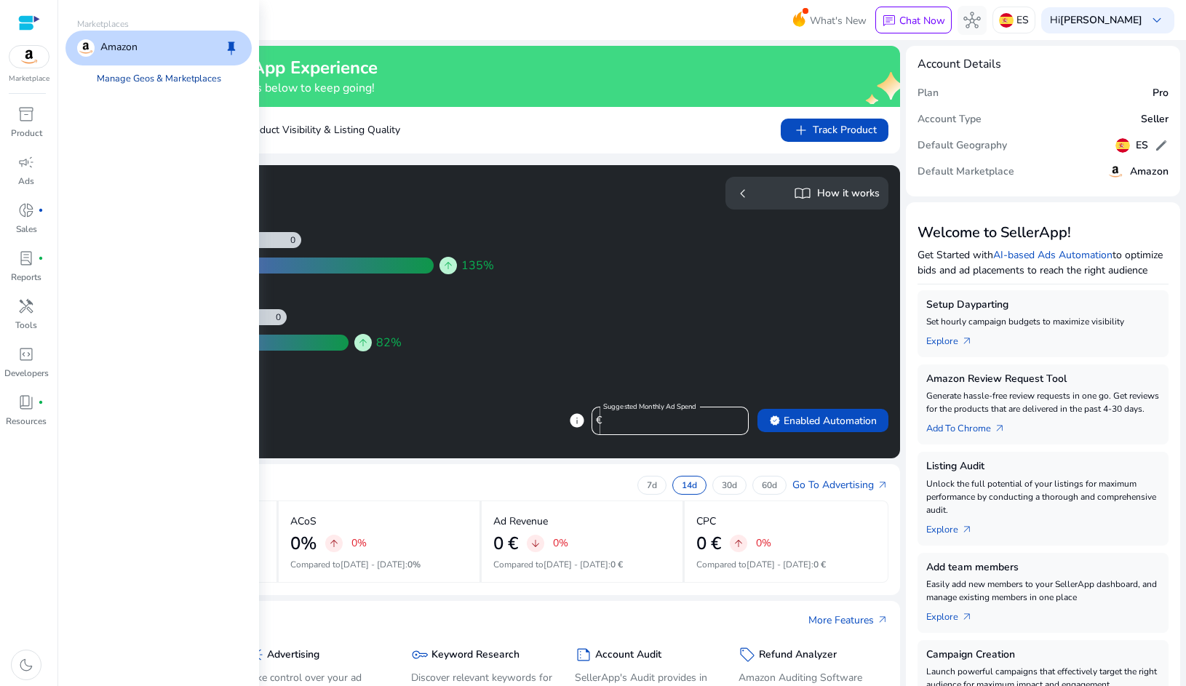
click at [123, 75] on link "Manage Geos & Marketplaces" at bounding box center [159, 78] width 148 height 26
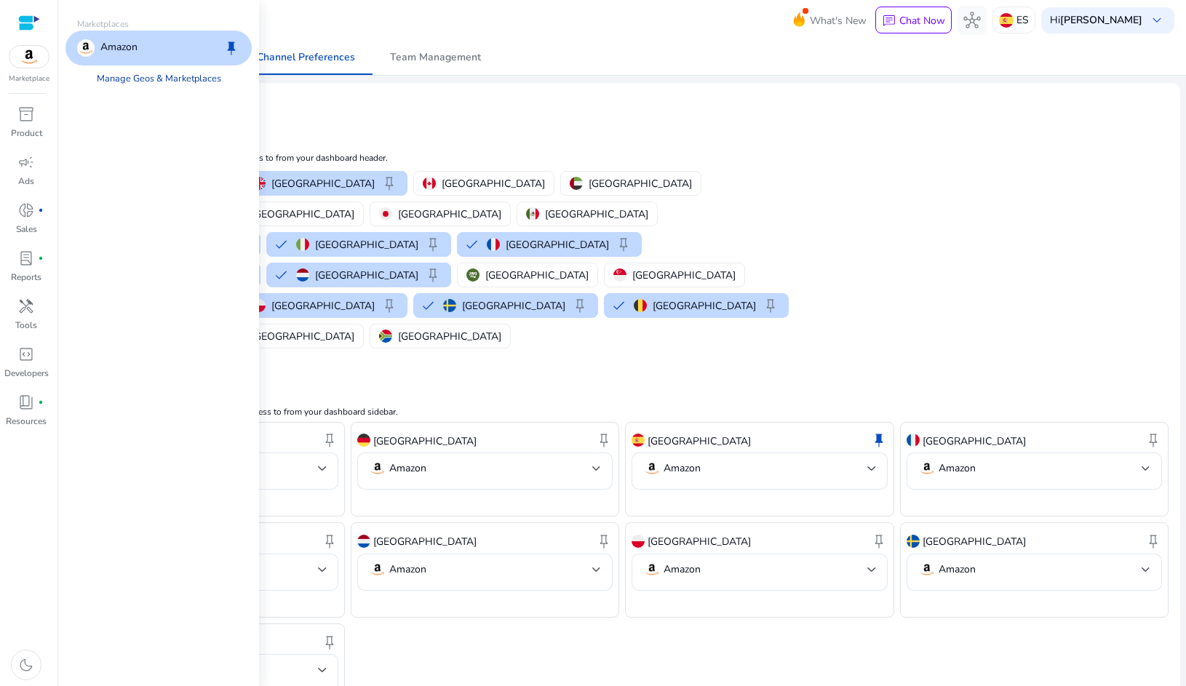
click at [119, 82] on link "Manage Geos & Marketplaces" at bounding box center [159, 78] width 148 height 26
click at [164, 81] on link "Manage Geos & Marketplaces" at bounding box center [159, 78] width 148 height 26
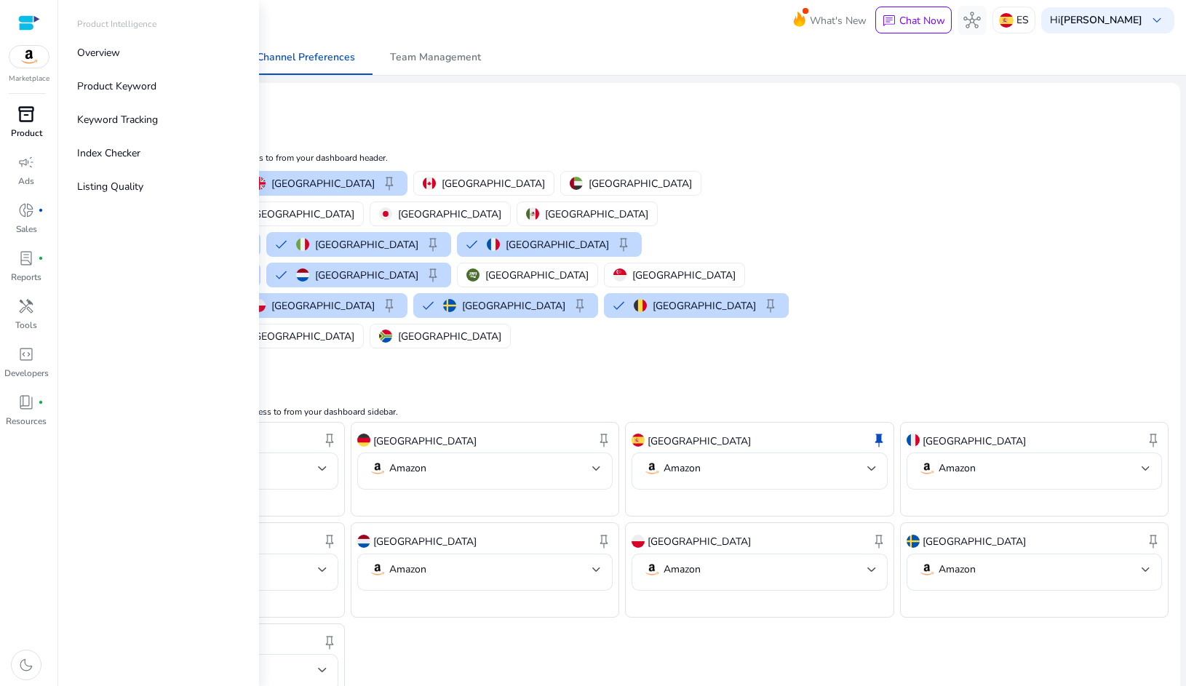
click at [39, 121] on div "inventory_2" at bounding box center [26, 114] width 41 height 23
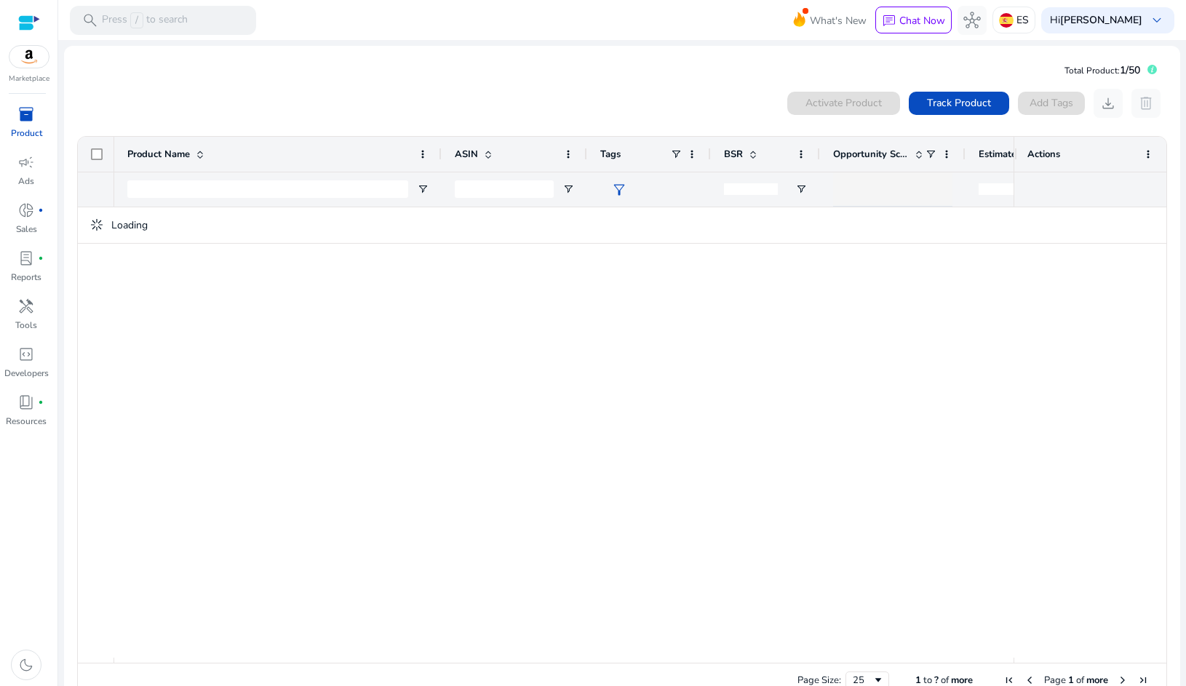
click at [348, 106] on div "Activate Product Track Product Add Tags download delete" at bounding box center [621, 103] width 1091 height 29
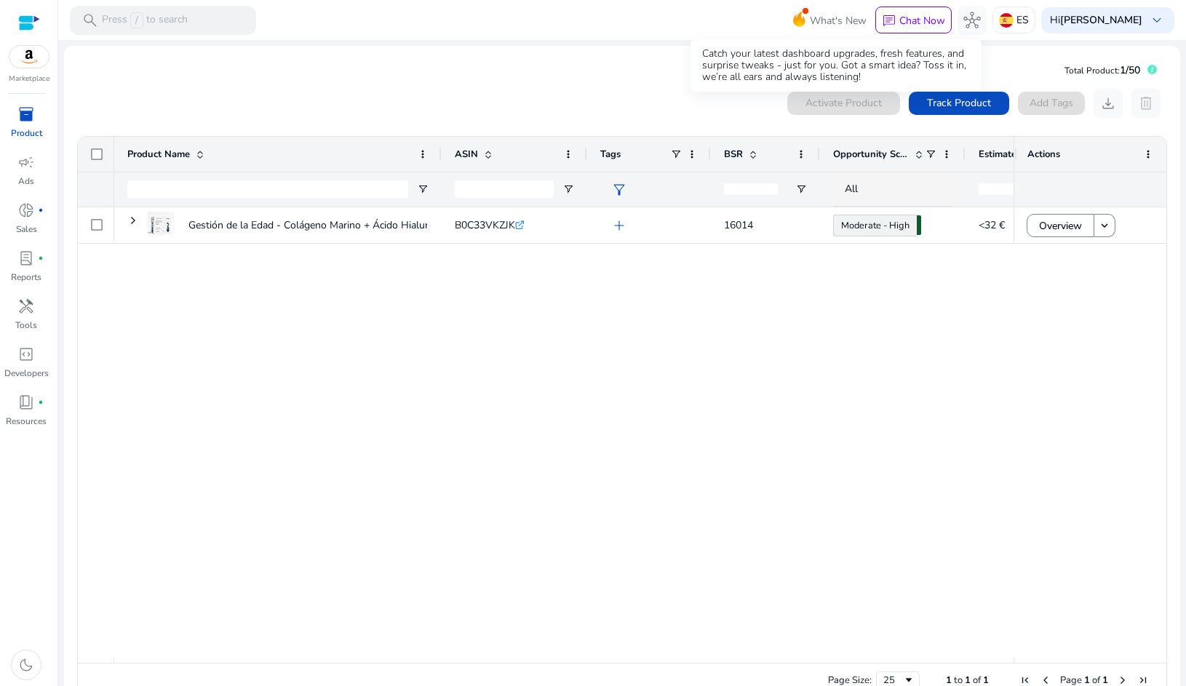
click at [833, 26] on span "What's New" at bounding box center [838, 20] width 57 height 25
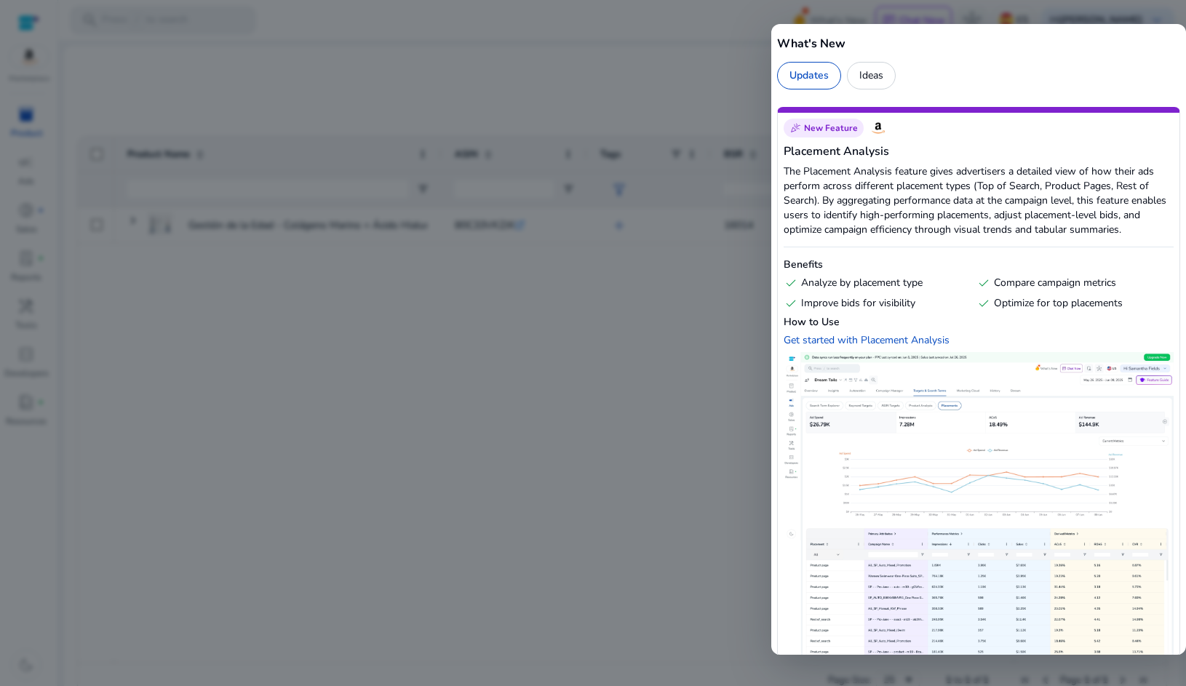
click at [688, 81] on div at bounding box center [593, 343] width 1186 height 686
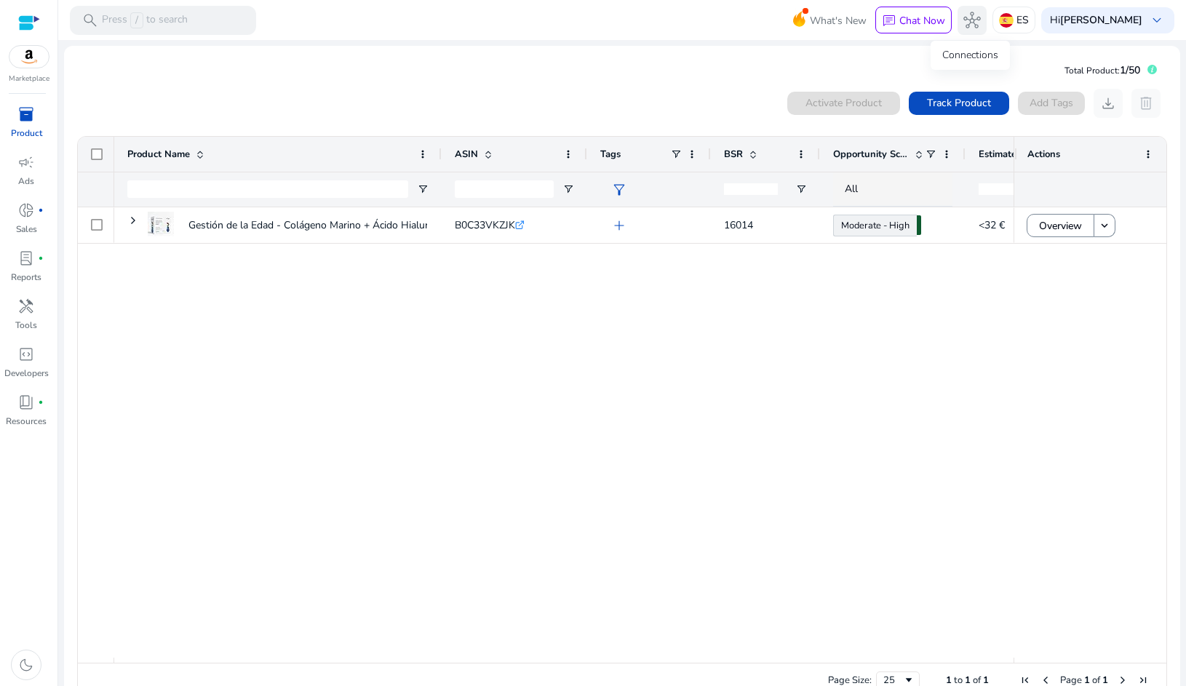
click at [980, 24] on button "hub" at bounding box center [971, 20] width 29 height 29
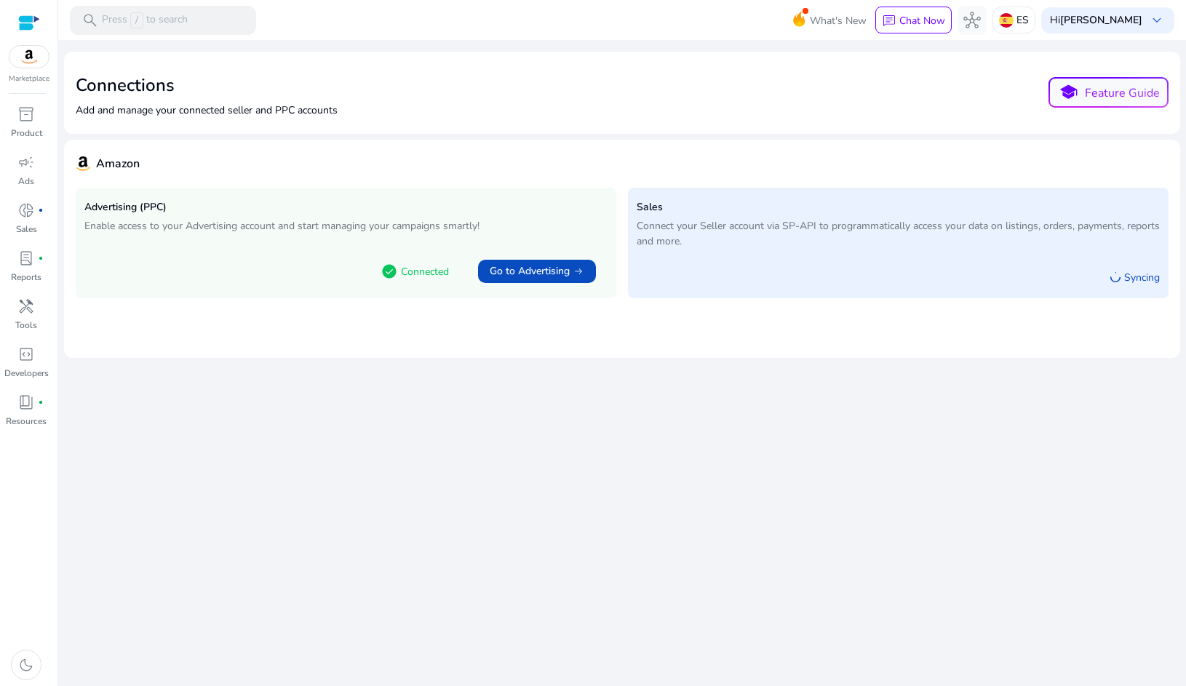
click at [20, 23] on div at bounding box center [29, 23] width 22 height 17
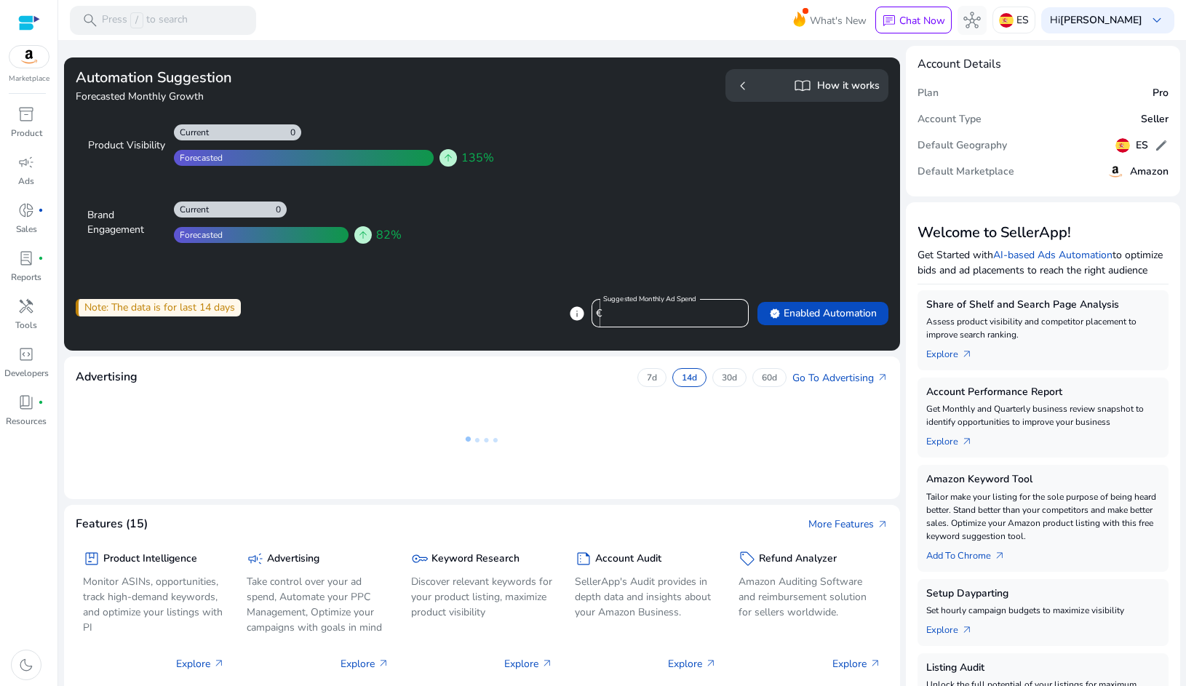
click at [27, 20] on div at bounding box center [29, 23] width 22 height 17
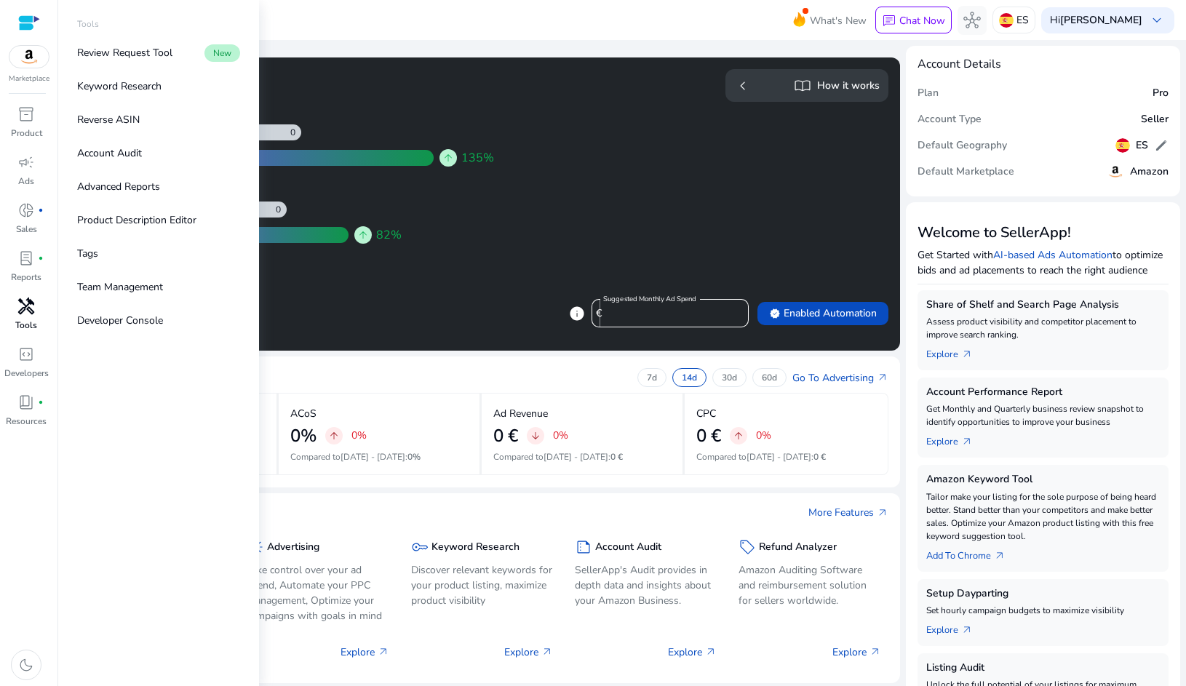
click at [33, 318] on link "handyman Tools" at bounding box center [26, 319] width 52 height 48
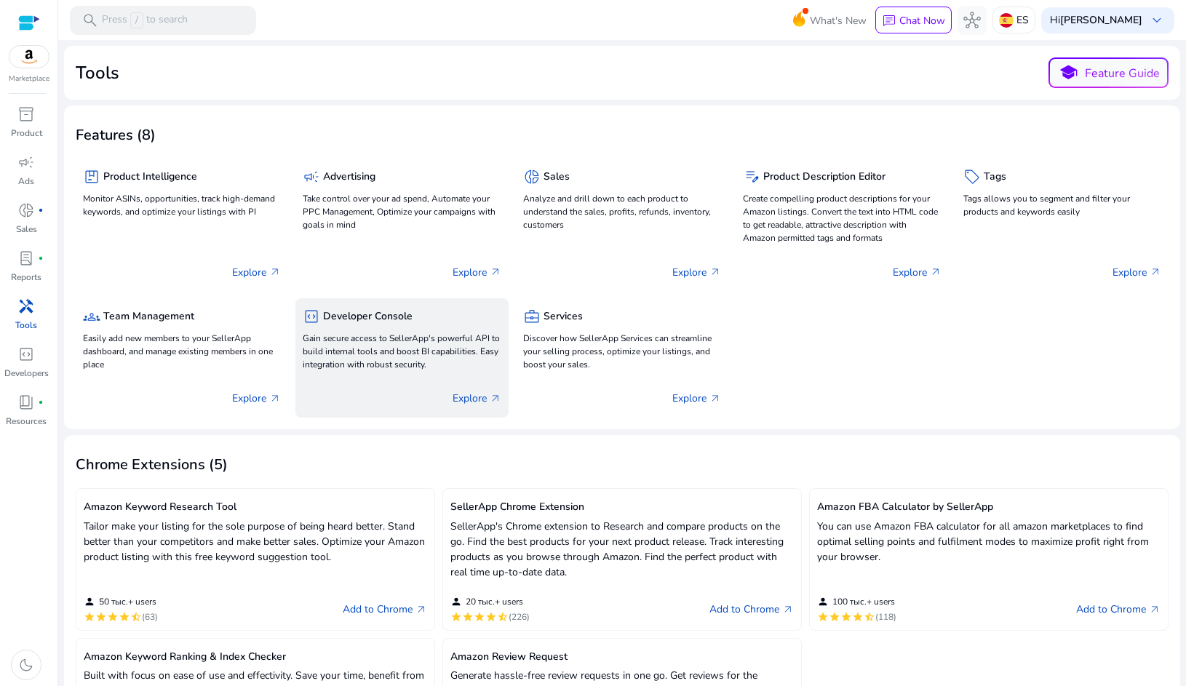
scroll to position [12, 0]
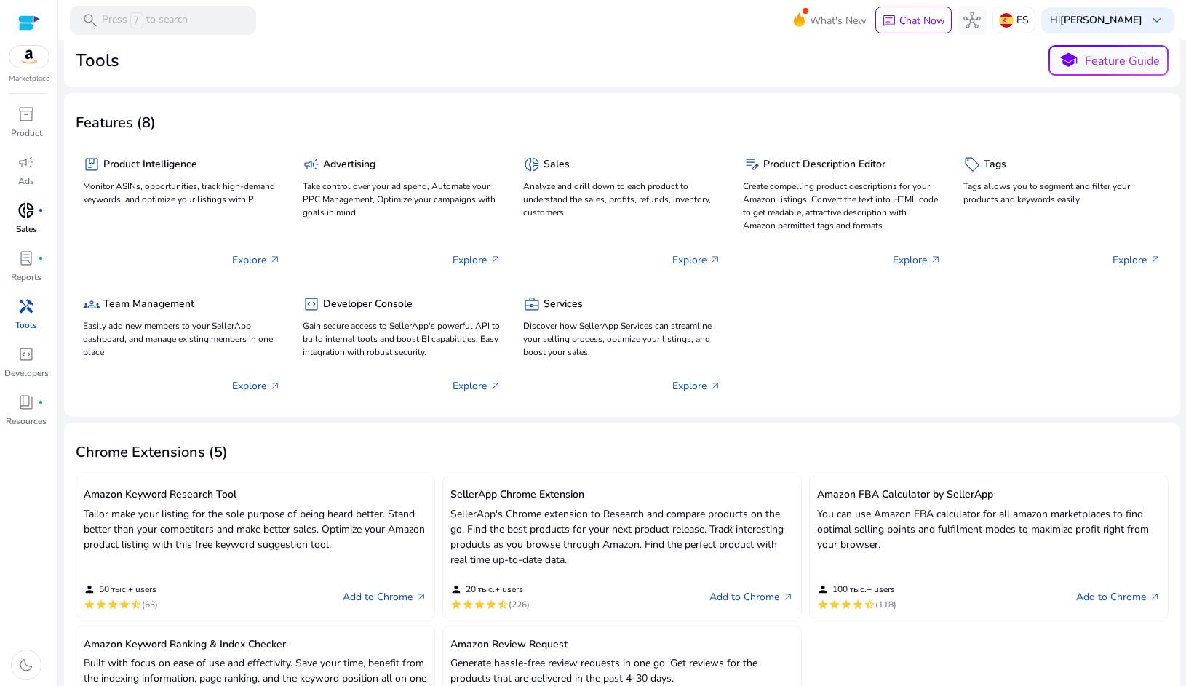
click at [41, 217] on div "donut_small fiber_manual_record" at bounding box center [26, 210] width 41 height 23
